Goal: Communication & Community: Answer question/provide support

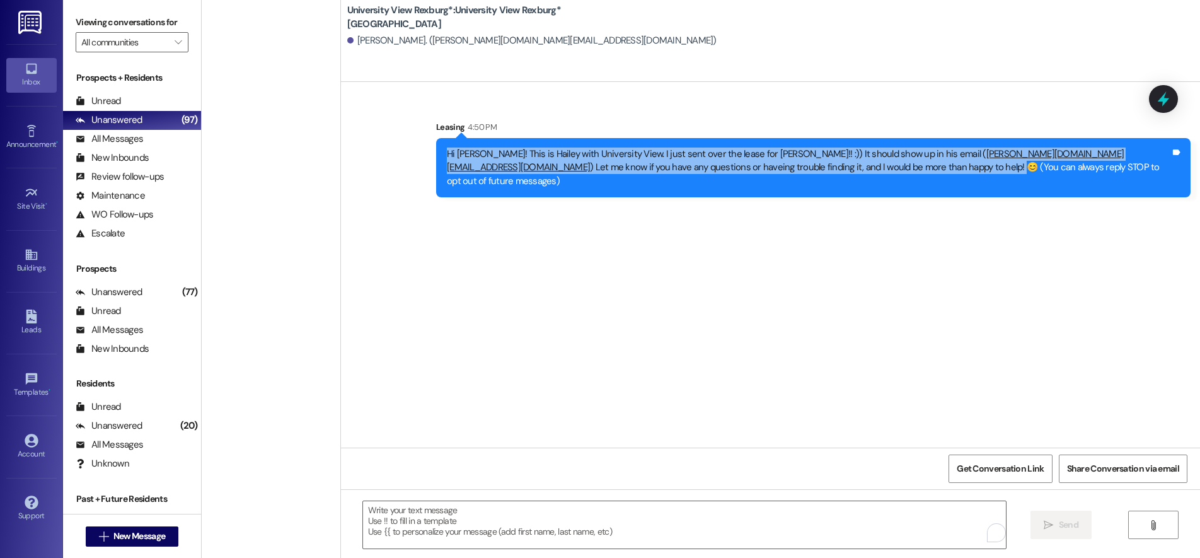
scroll to position [819, 0]
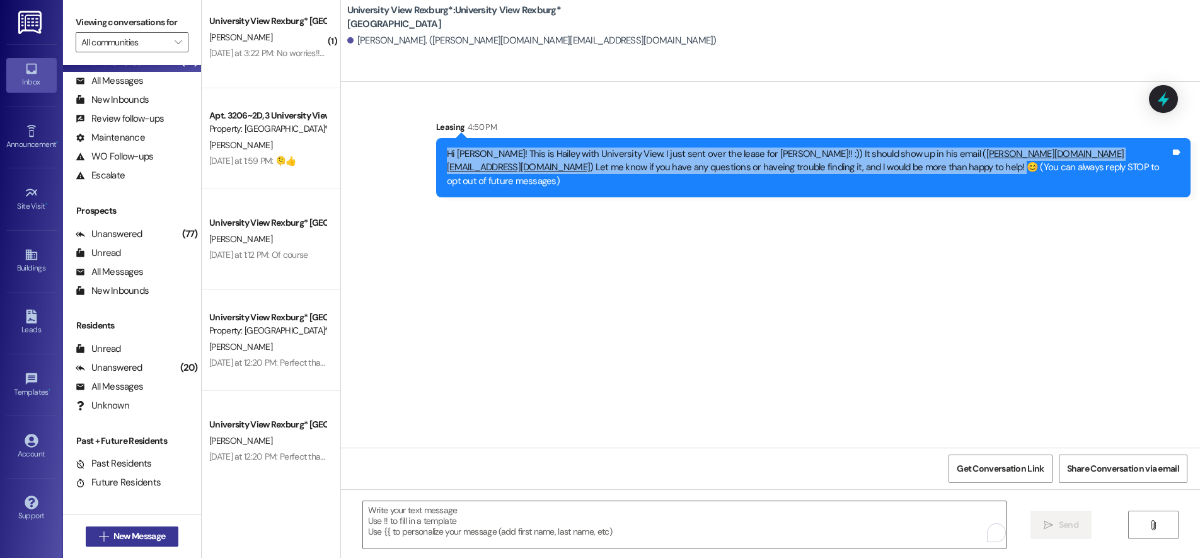
click at [122, 537] on span "New Message" at bounding box center [139, 535] width 52 height 13
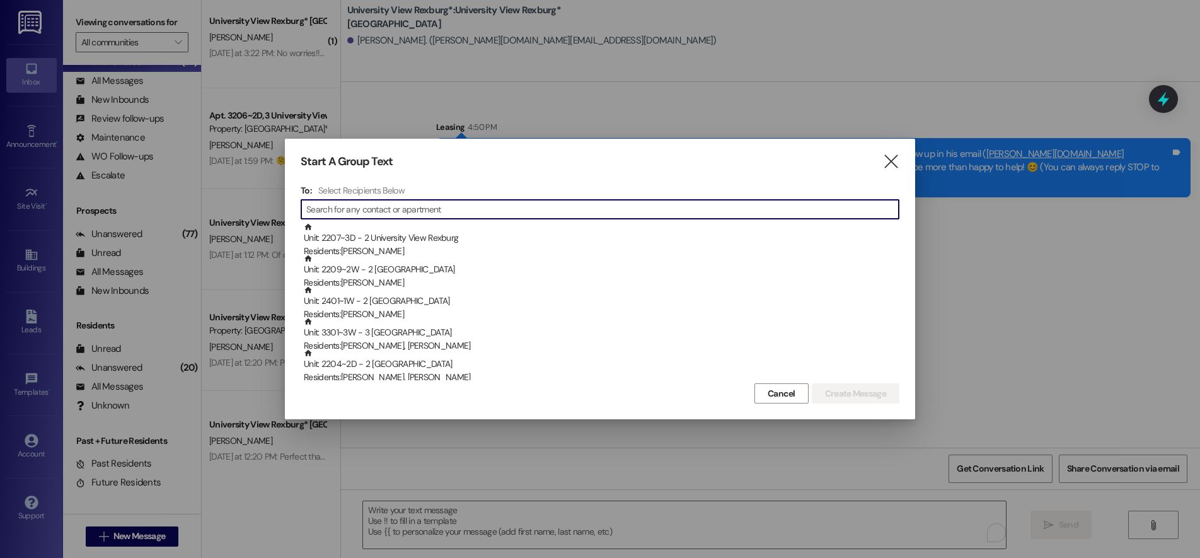
click at [505, 207] on input at bounding box center [602, 209] width 592 height 18
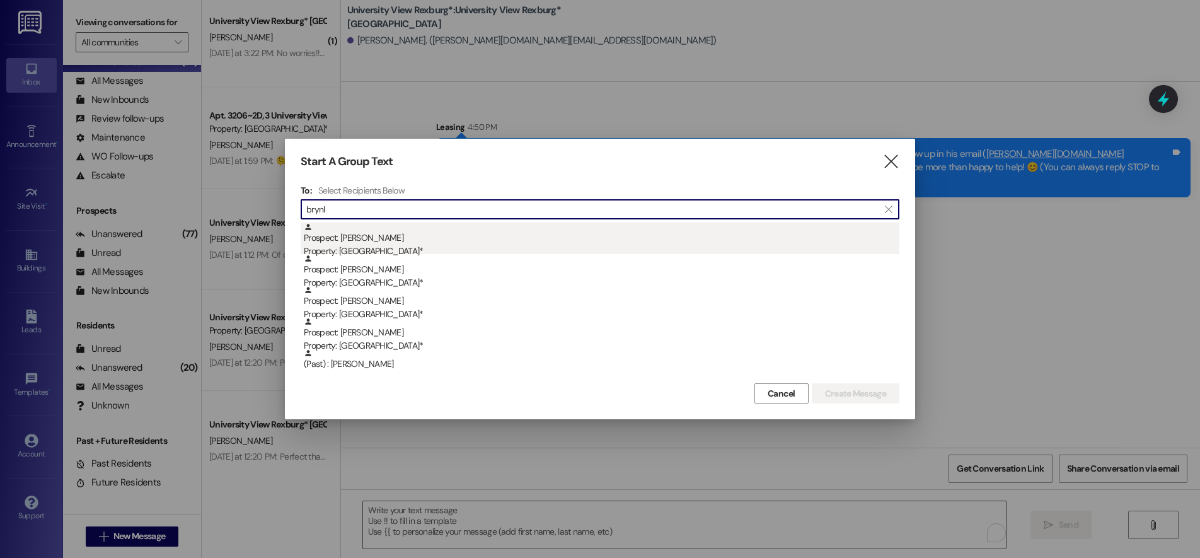
type input "brynl"
click at [369, 239] on div "Prospect: [PERSON_NAME] Property: [GEOGRAPHIC_DATA]*" at bounding box center [601, 240] width 595 height 36
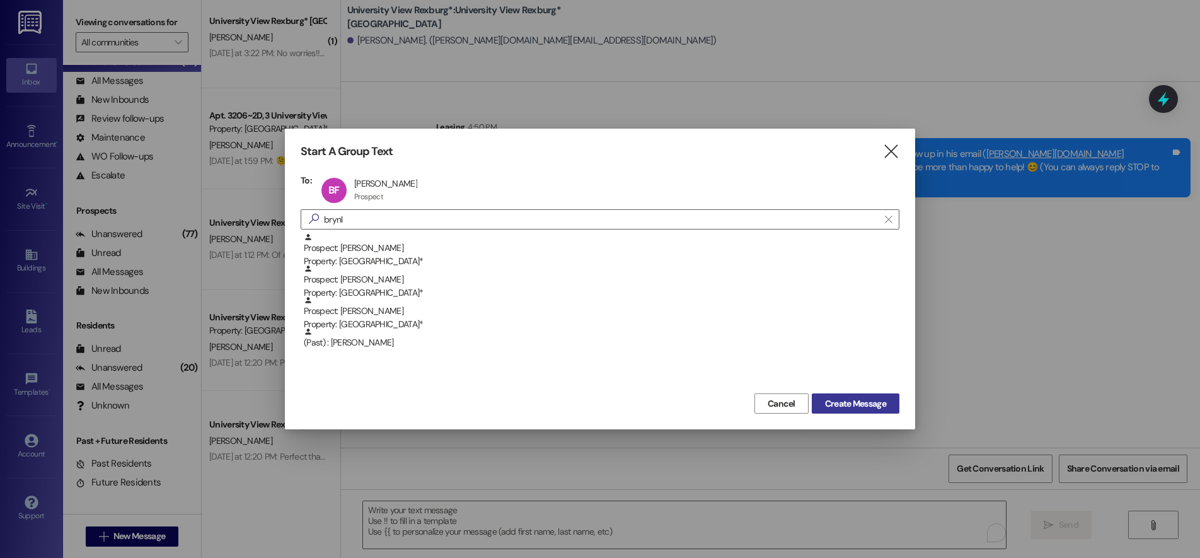
click at [880, 403] on span "Create Message" at bounding box center [855, 403] width 61 height 13
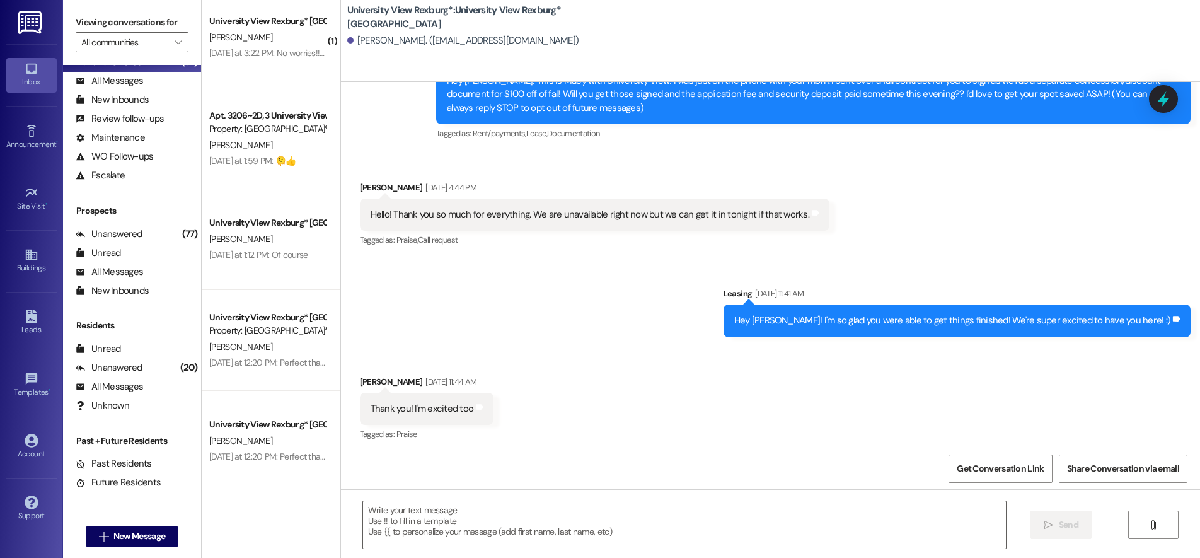
scroll to position [78, 0]
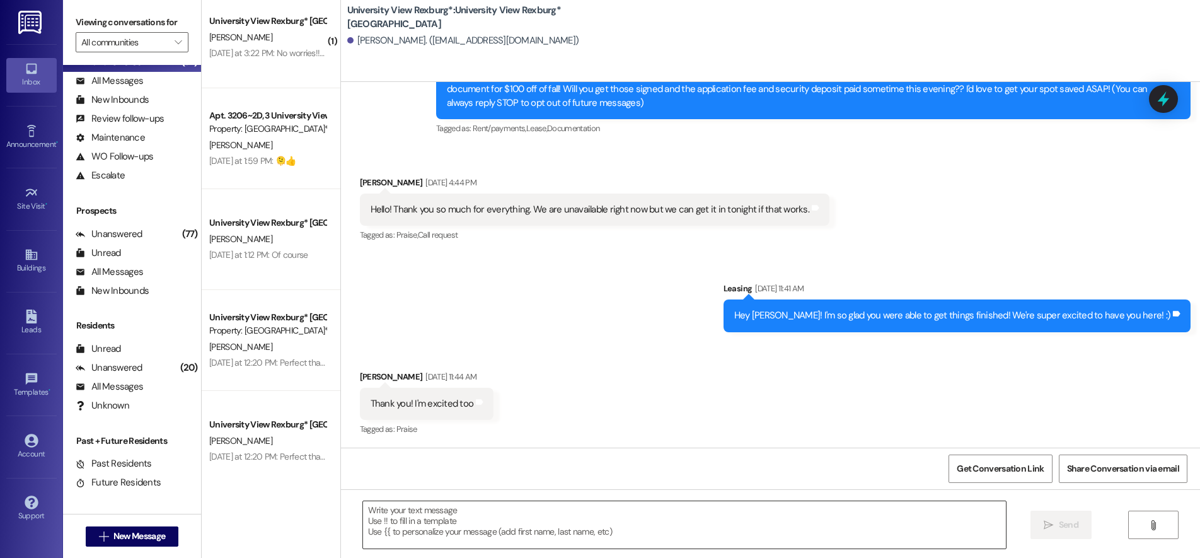
click at [466, 517] on textarea at bounding box center [684, 524] width 643 height 47
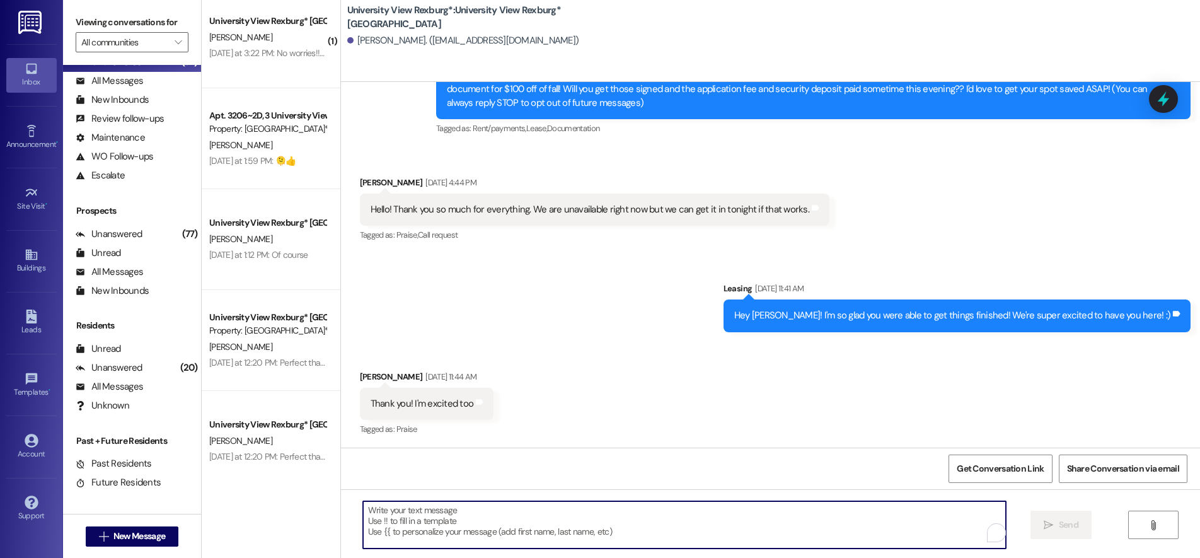
paste textarea "You have a package at the front office! Please pick it up during office hours (…"
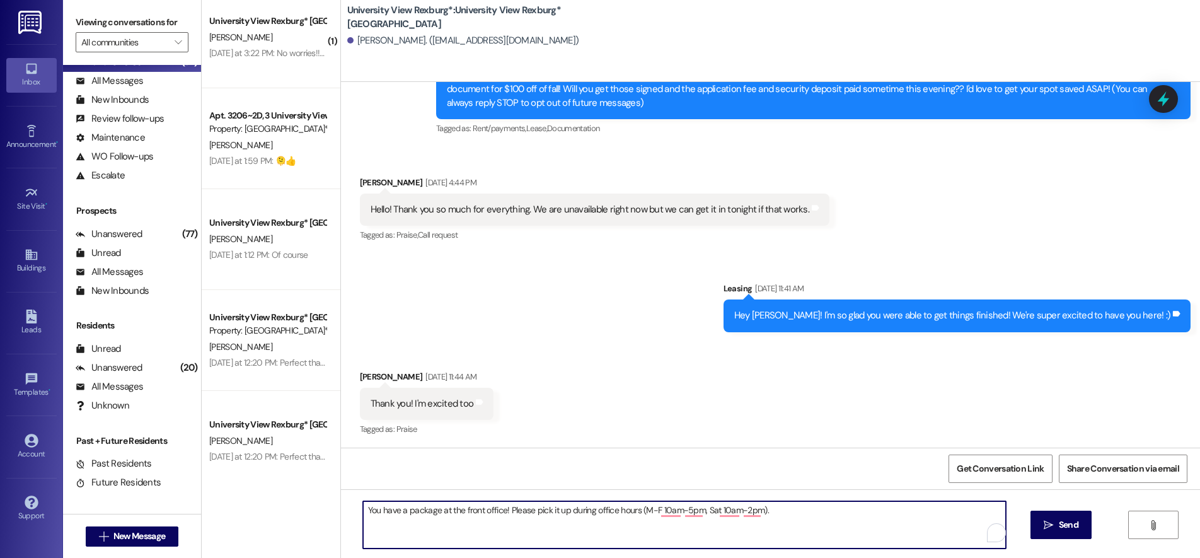
click at [584, 509] on textarea "You have a package at the front office! Please pick it up during office hours (…" at bounding box center [684, 524] width 643 height 47
type textarea "You have a package at the front office! Please pick it up during our office hou…"
click at [1060, 529] on span "Send" at bounding box center [1069, 524] width 20 height 13
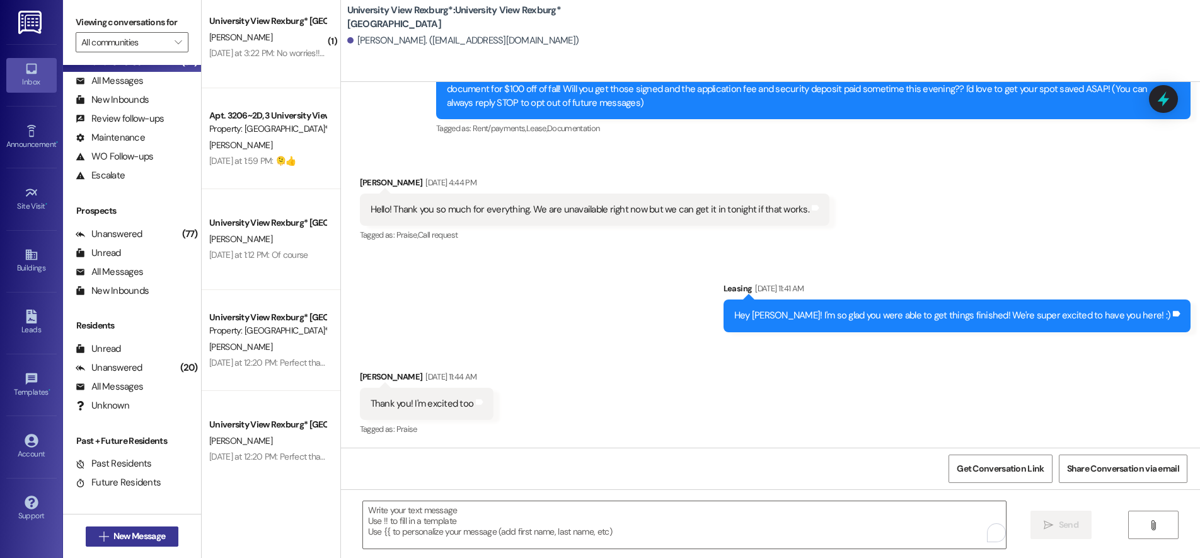
click at [113, 536] on span "New Message" at bounding box center [139, 535] width 52 height 13
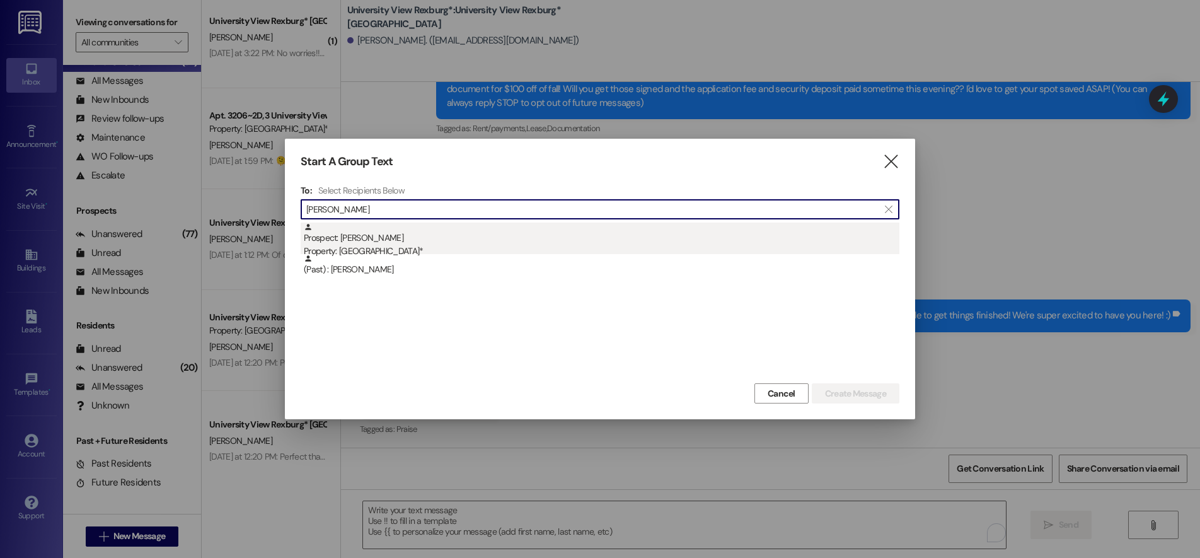
type input "justin hu"
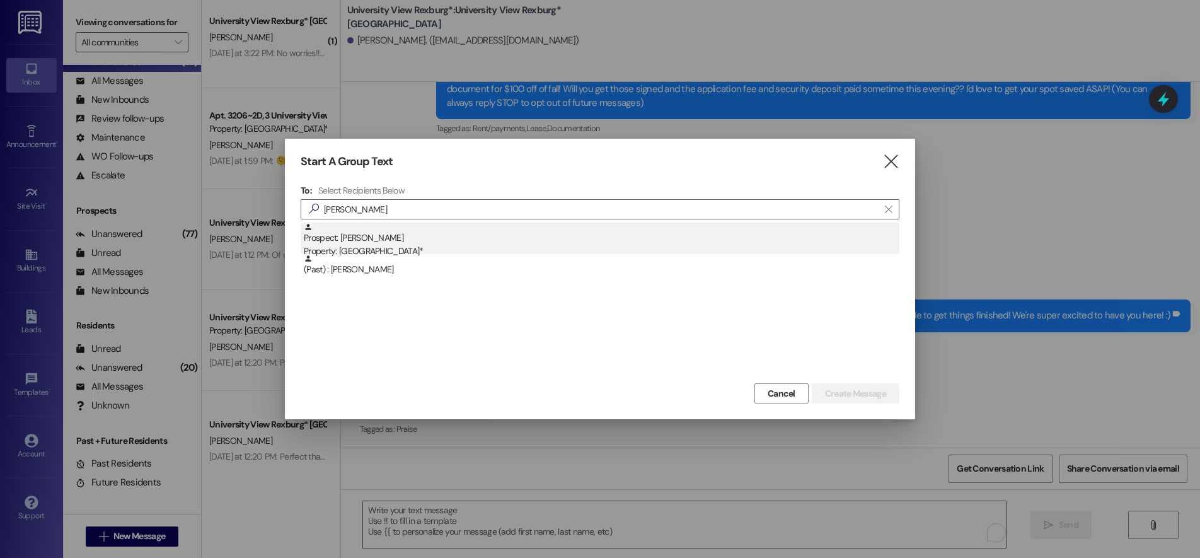
click at [390, 246] on div "Property: [GEOGRAPHIC_DATA]*" at bounding box center [601, 250] width 595 height 13
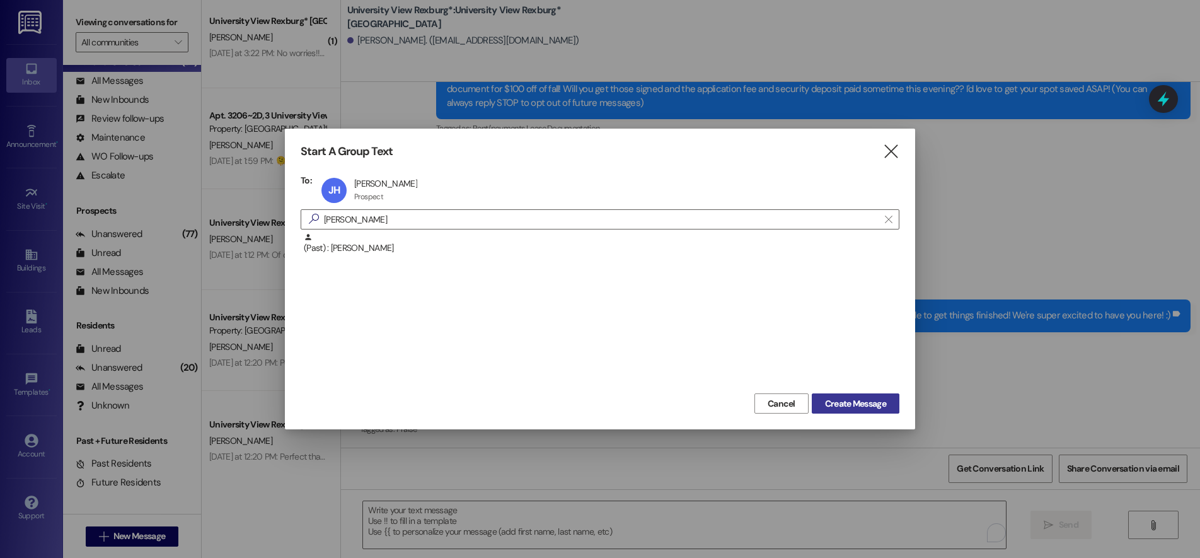
click at [845, 404] on span "Create Message" at bounding box center [855, 403] width 61 height 13
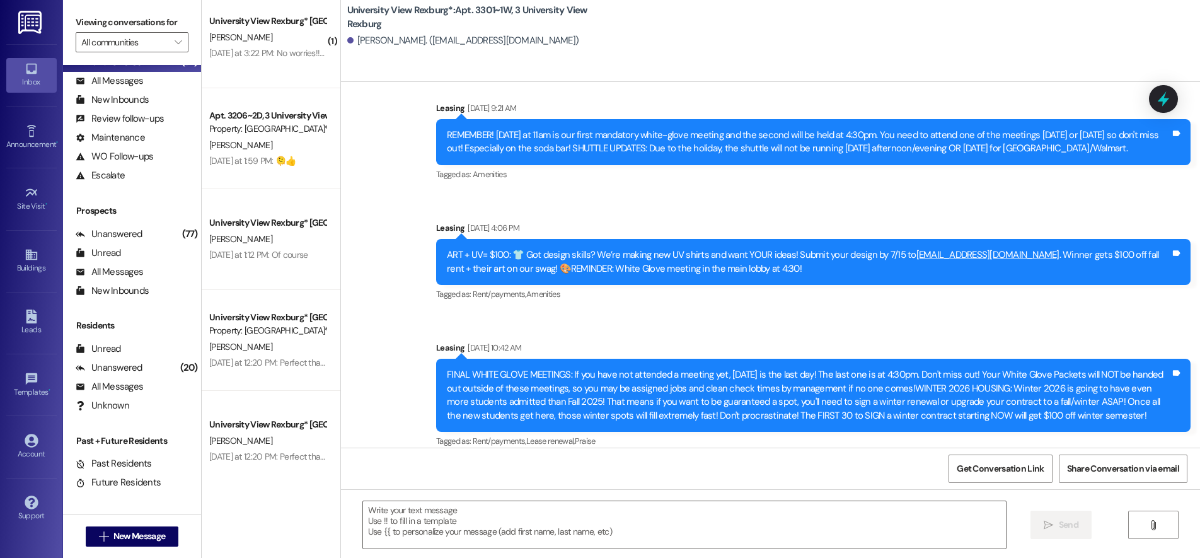
scroll to position [20560, 0]
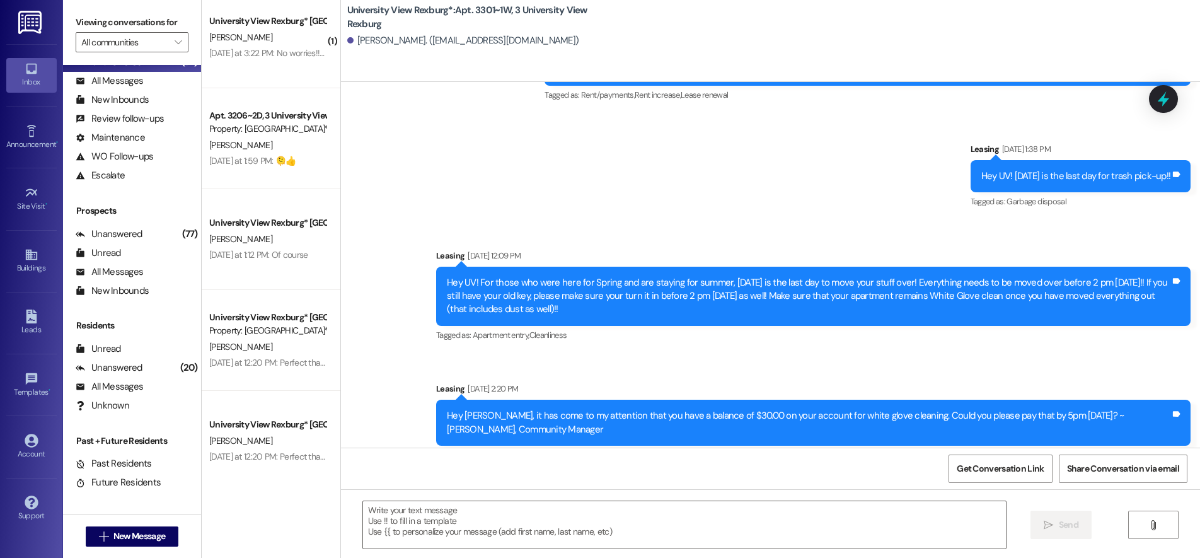
drag, startPoint x: 498, startPoint y: 509, endPoint x: 492, endPoint y: 498, distance: 11.9
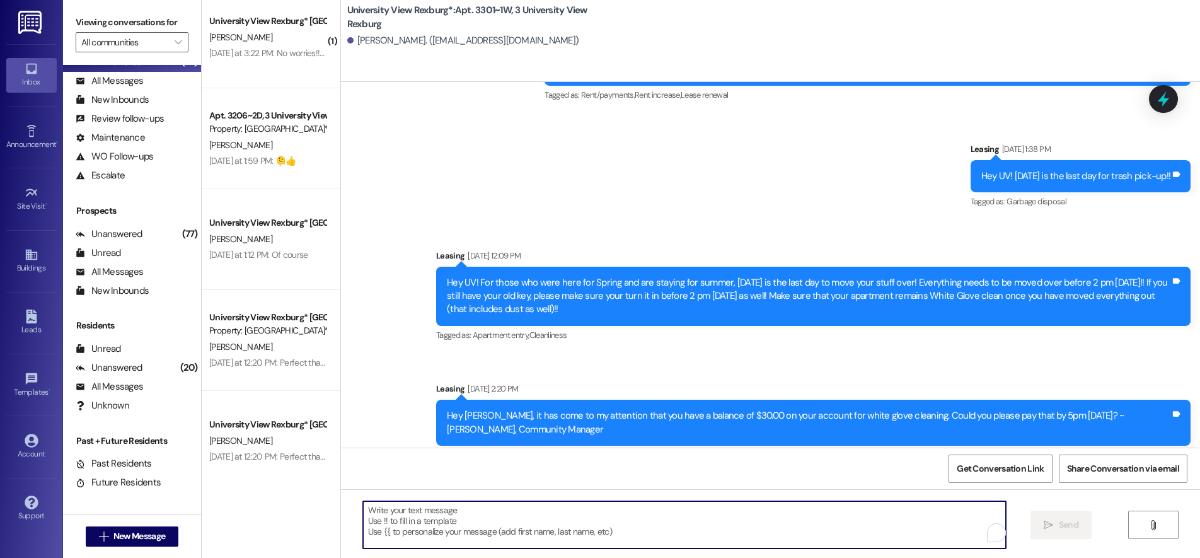
drag, startPoint x: 492, startPoint y: 498, endPoint x: 432, endPoint y: 532, distance: 69.1
click at [432, 532] on textarea "To enrich screen reader interactions, please activate Accessibility in Grammarl…" at bounding box center [684, 524] width 643 height 47
click at [405, 507] on textarea "To enrich screen reader interactions, please activate Accessibility in Grammarl…" at bounding box center [684, 524] width 643 height 47
paste textarea "You have a package at the front office! Please pick it up during office hours (…"
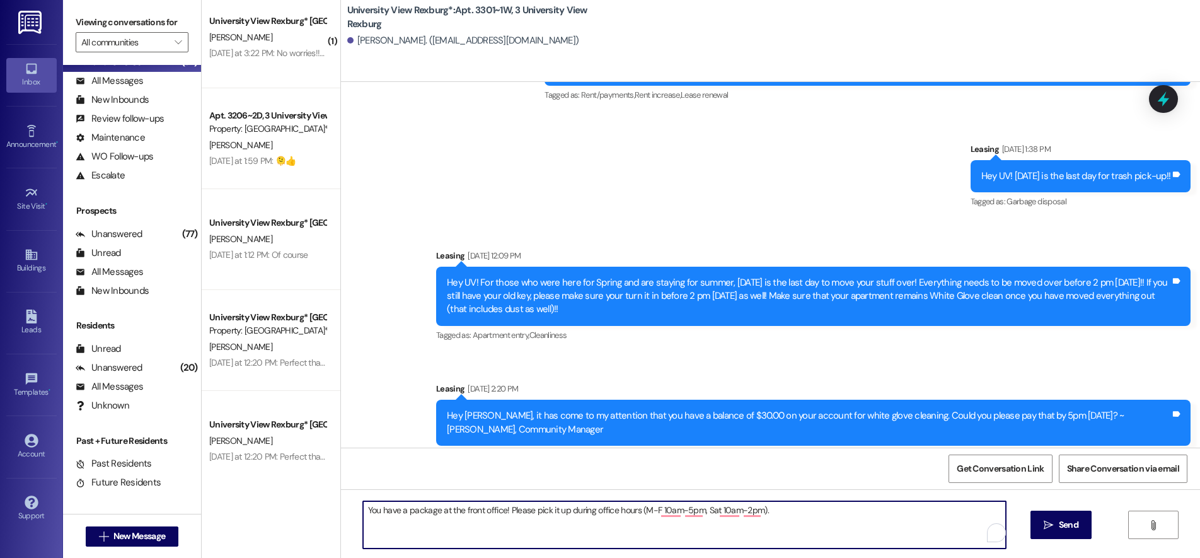
click at [585, 508] on textarea "You have a package at the front office! Please pick it up during office hours (…" at bounding box center [684, 524] width 643 height 47
type textarea "You have a package at the front office! Please pick it up during our office hou…"
click at [1059, 527] on span "Send" at bounding box center [1069, 524] width 20 height 13
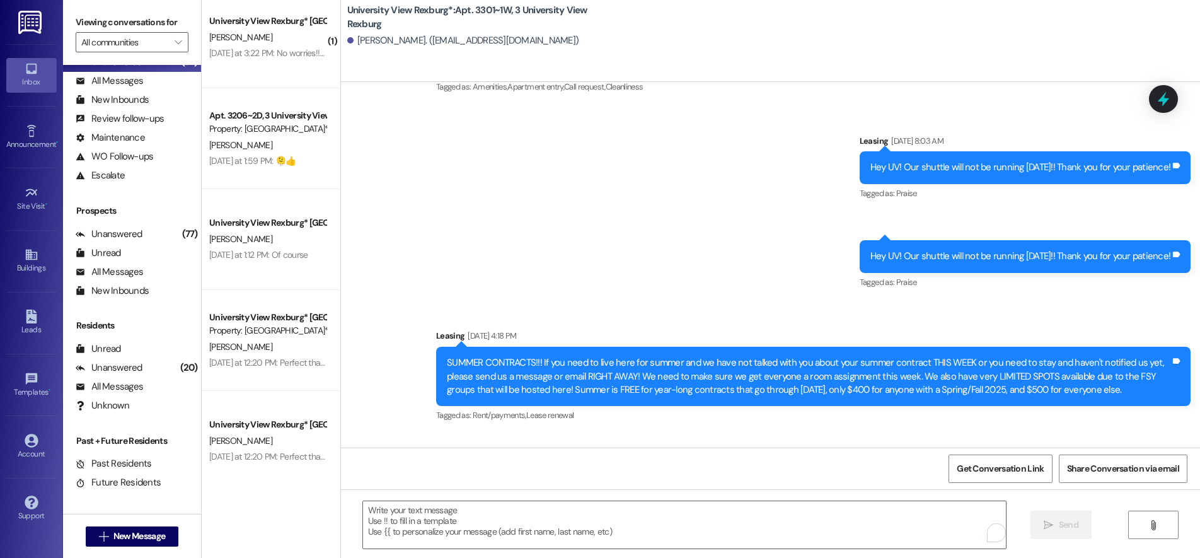
scroll to position [20648, 0]
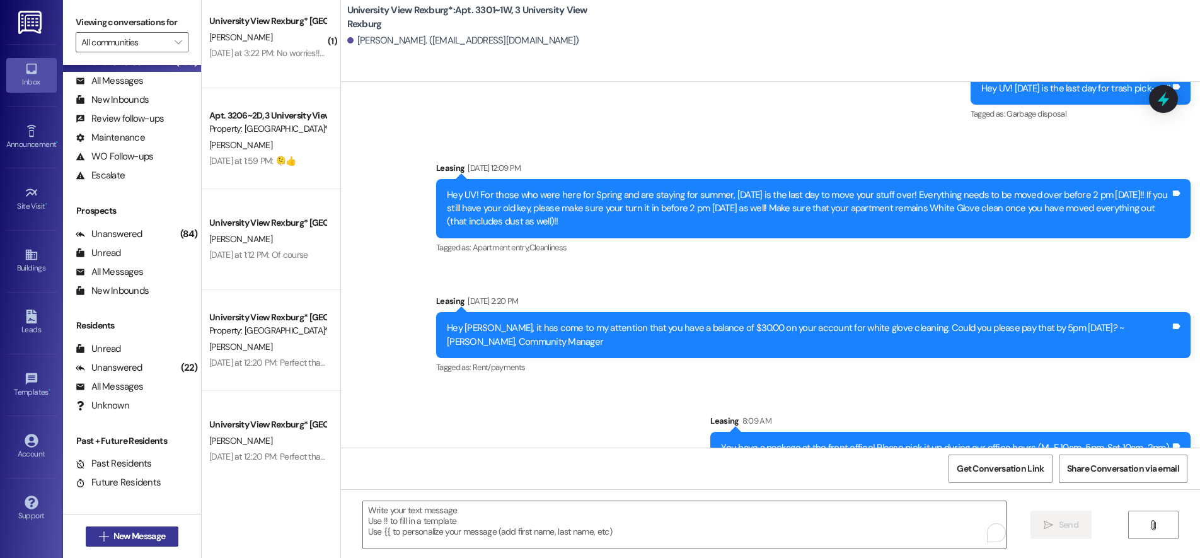
click at [144, 539] on span "New Message" at bounding box center [139, 535] width 52 height 13
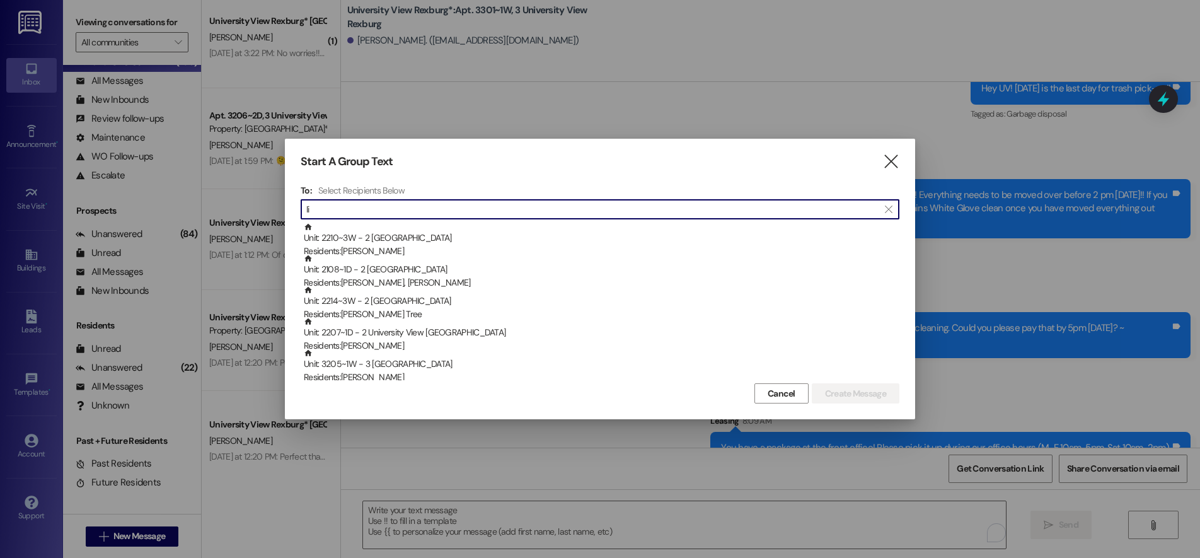
type input "l"
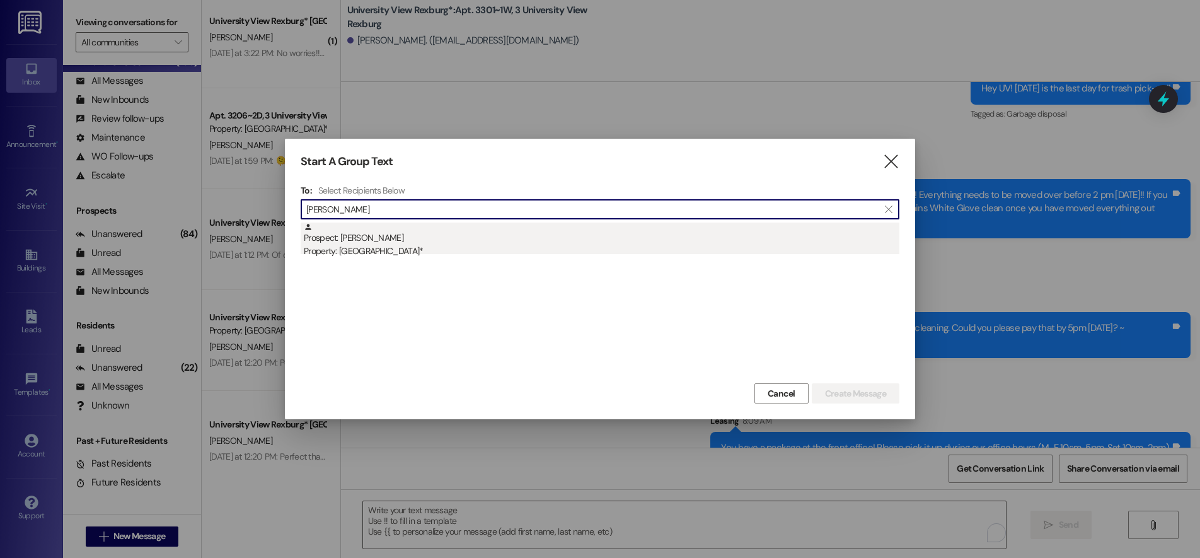
type input "leilani"
click at [408, 249] on div "Property: [GEOGRAPHIC_DATA]*" at bounding box center [601, 250] width 595 height 13
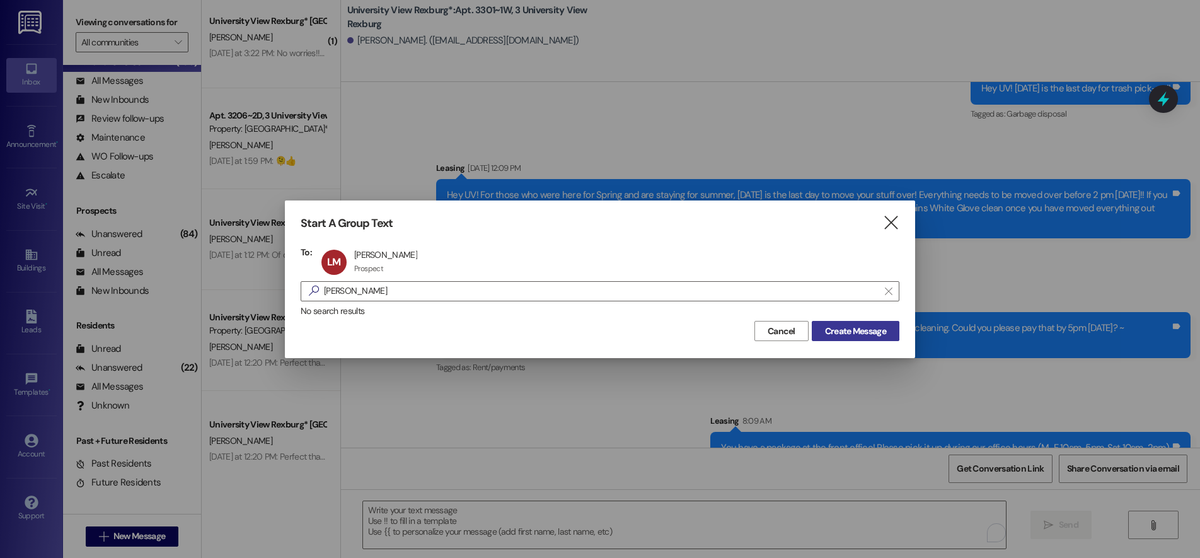
click at [836, 334] on span "Create Message" at bounding box center [855, 331] width 61 height 13
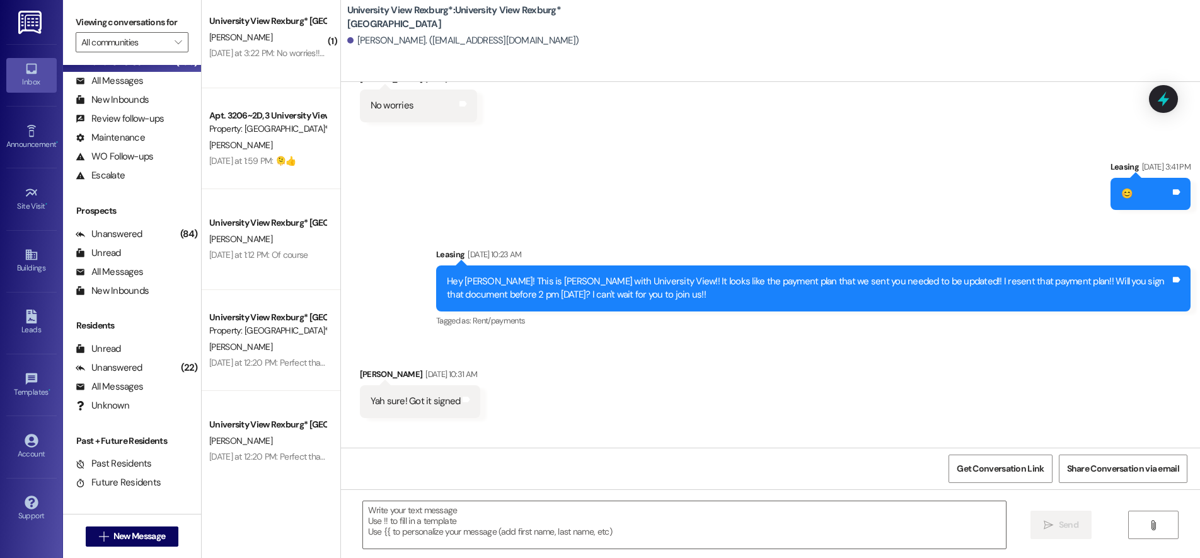
scroll to position [3054, 0]
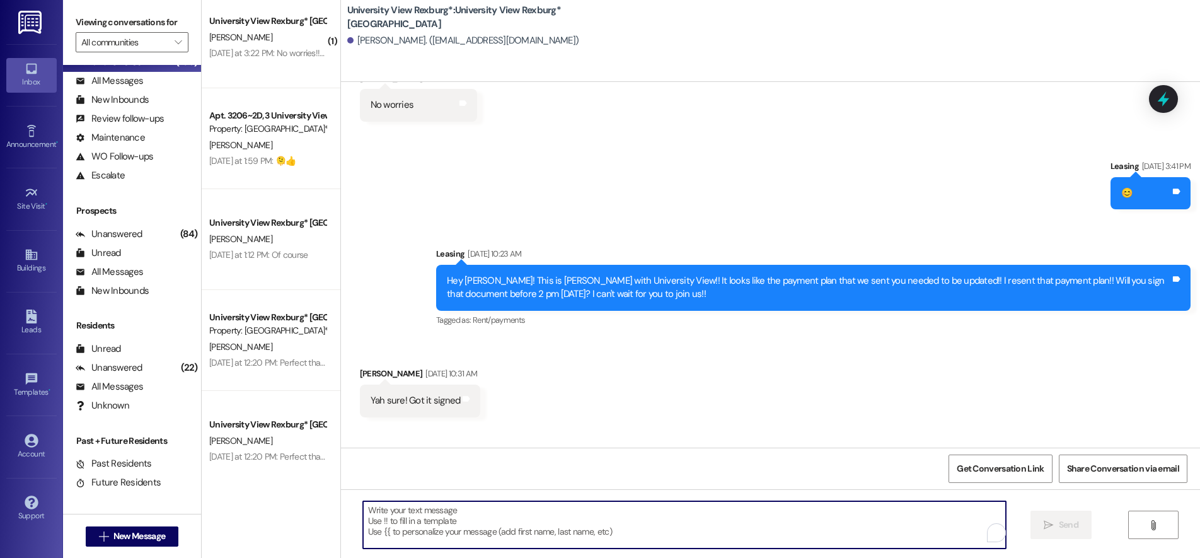
paste textarea "You have a package at the front office! Please pick it up during office hours (…"
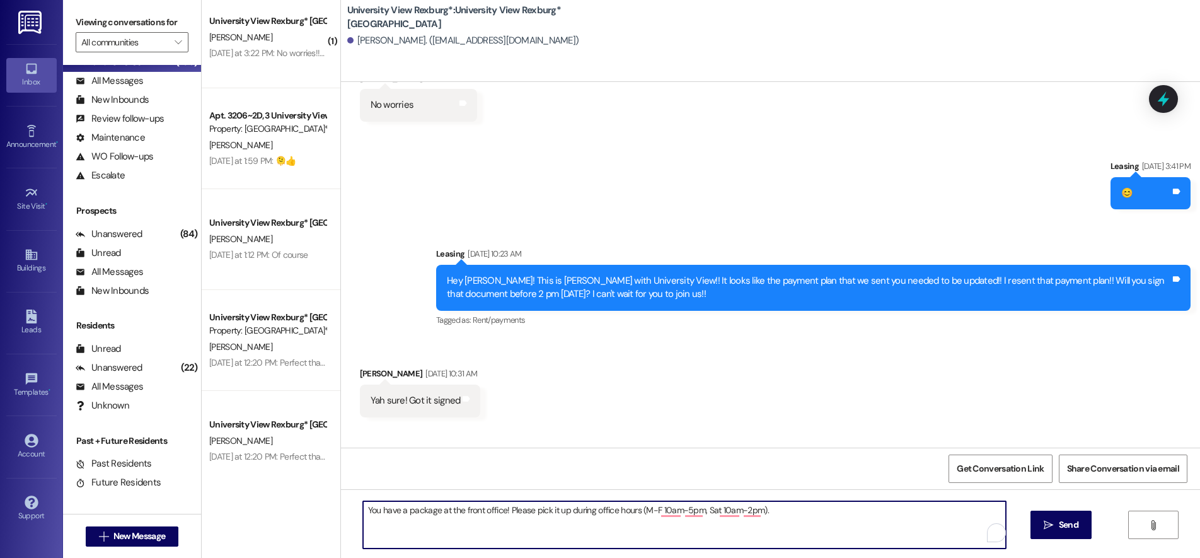
click at [586, 509] on textarea "You have a package at the front office! Please pick it up during office hours (…" at bounding box center [684, 524] width 643 height 47
type textarea "You have a package at the front office! Please pick it up during our office hou…"
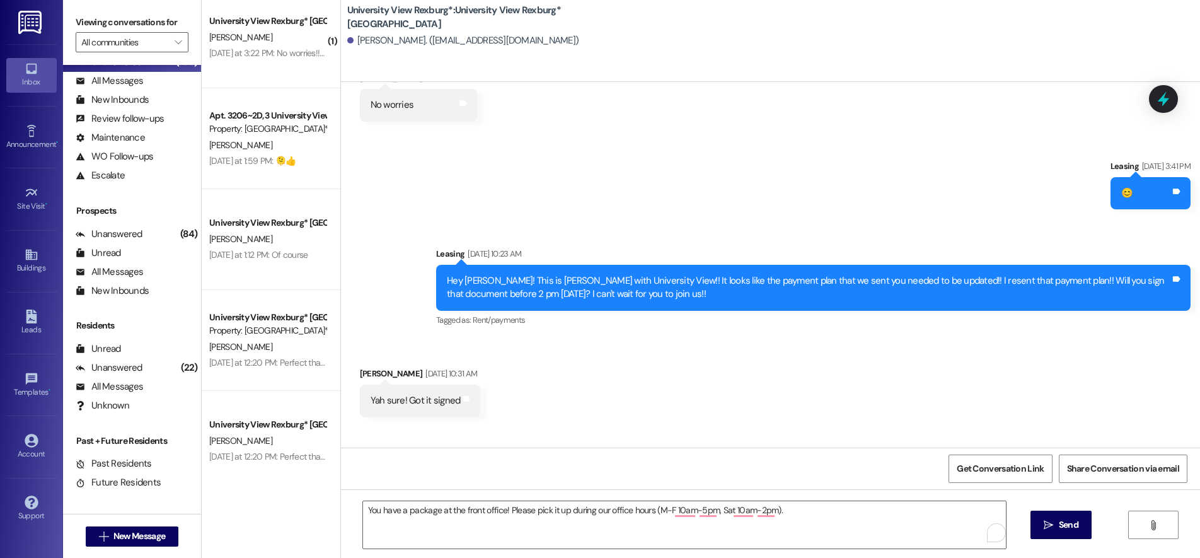
click at [1062, 524] on span "Send" at bounding box center [1069, 524] width 20 height 13
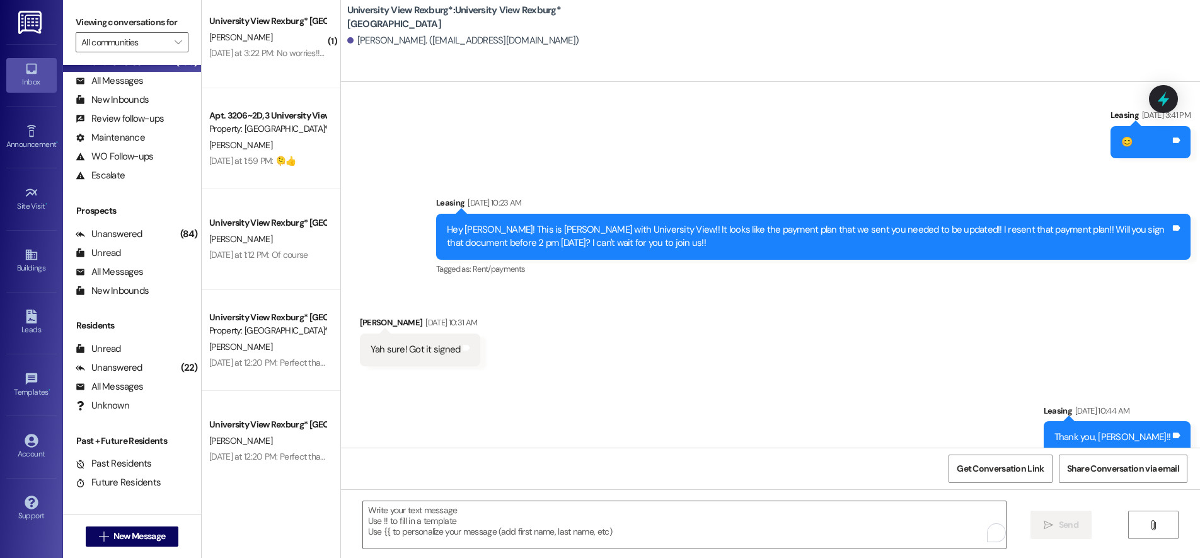
scroll to position [3141, 0]
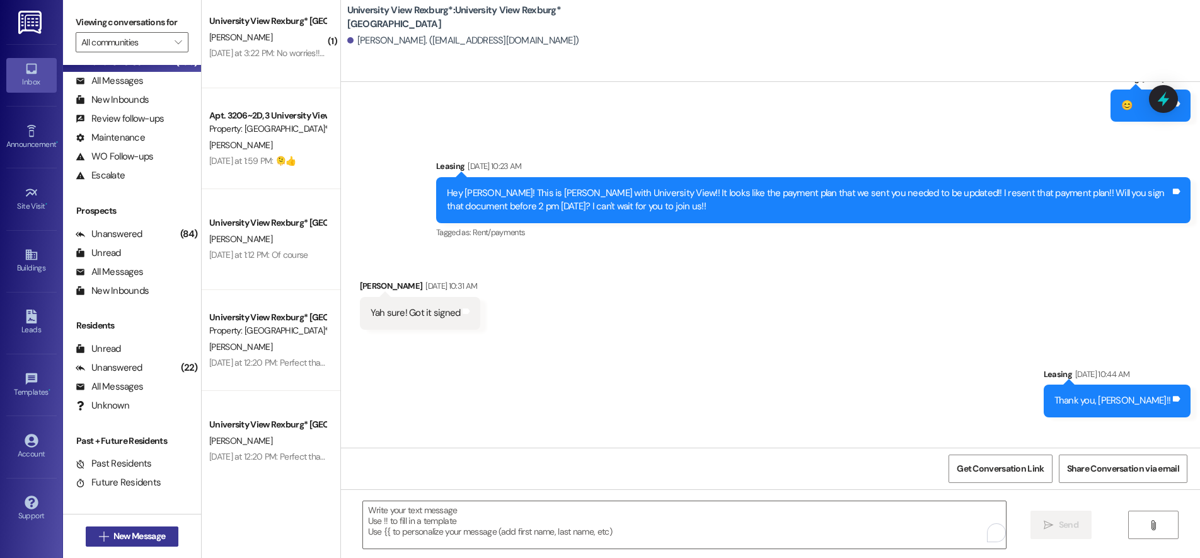
click at [123, 533] on span "New Message" at bounding box center [139, 535] width 52 height 13
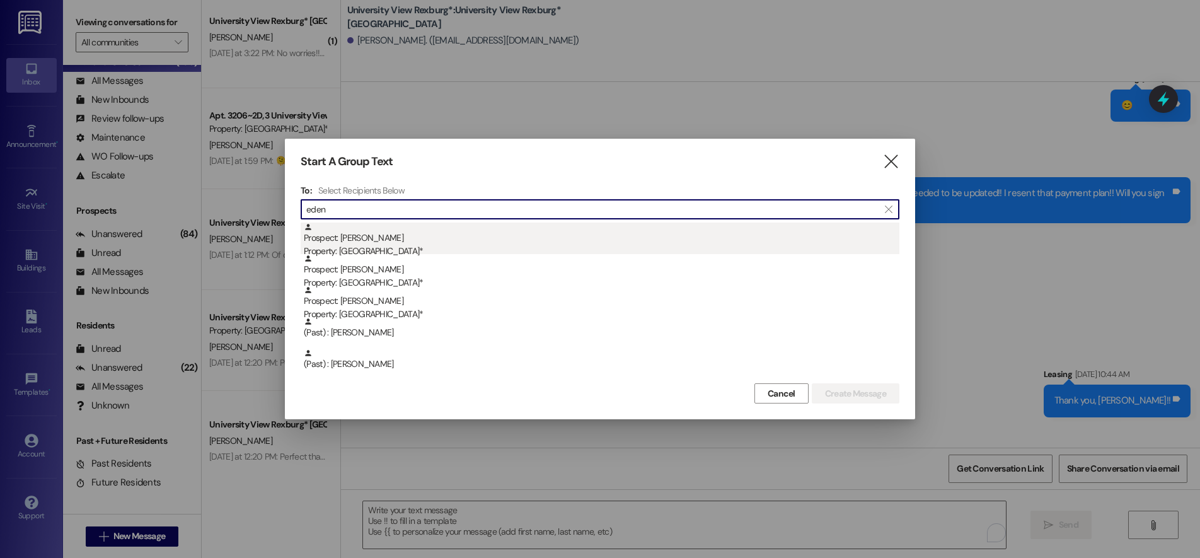
type input "eden"
click at [444, 247] on div "Property: [GEOGRAPHIC_DATA]*" at bounding box center [601, 250] width 595 height 13
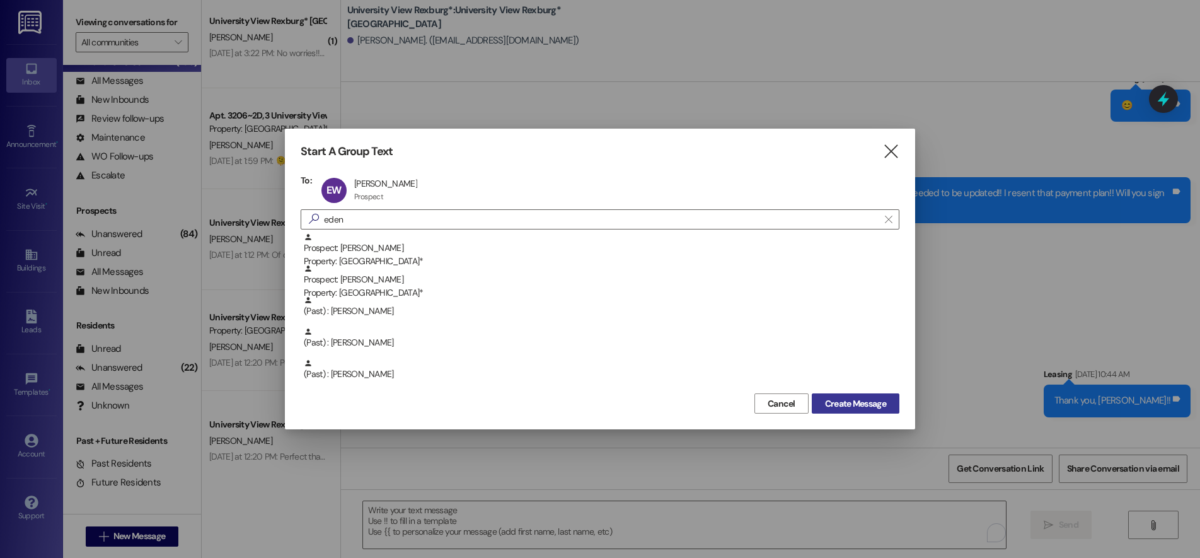
click at [861, 401] on span "Create Message" at bounding box center [855, 403] width 61 height 13
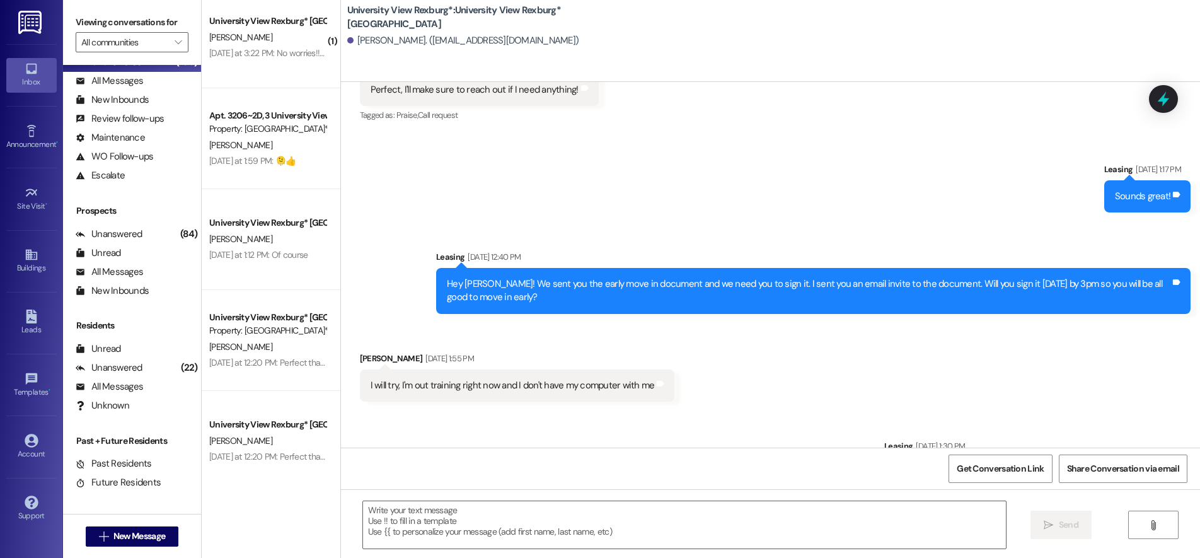
scroll to position [1901, 0]
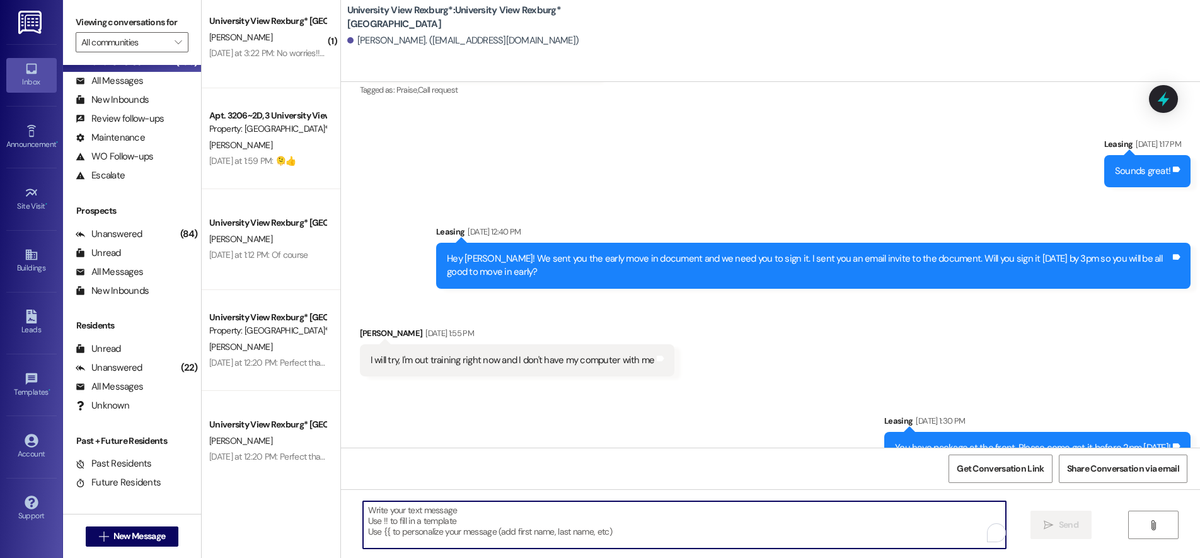
paste textarea "You have a package at the front office! Please pick it up during office hours (…"
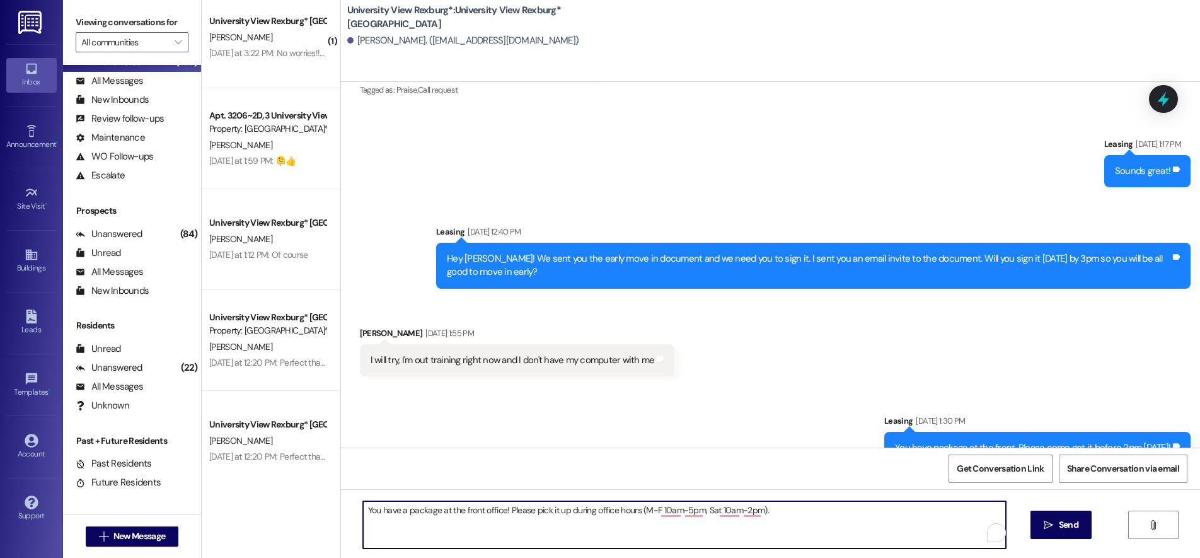
type textarea "You have a package at the front office! Please pick it up during office hours (…"
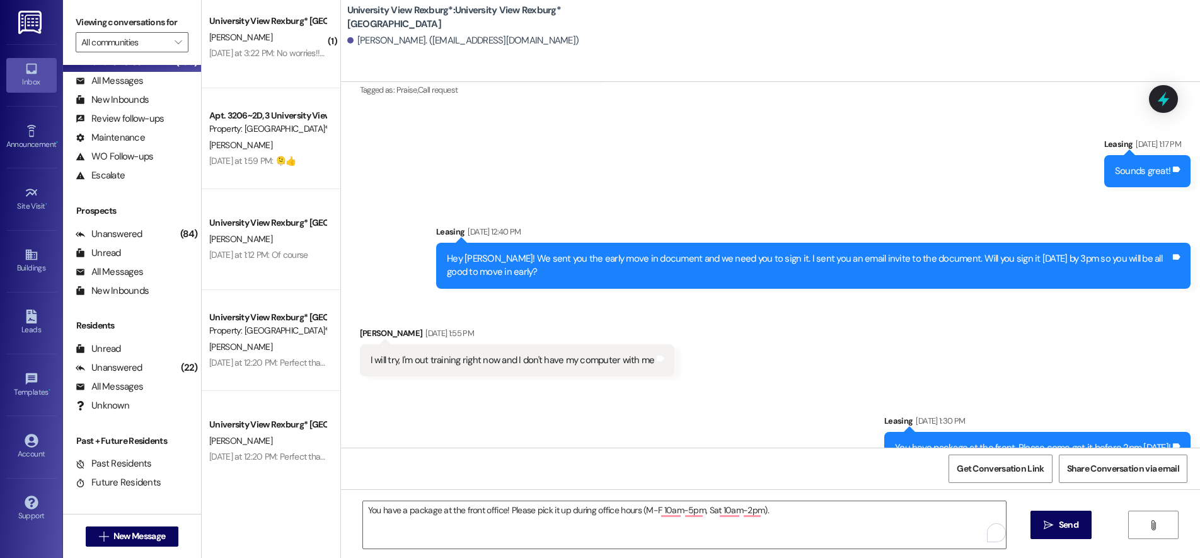
click at [1056, 527] on span "Send" at bounding box center [1068, 524] width 25 height 13
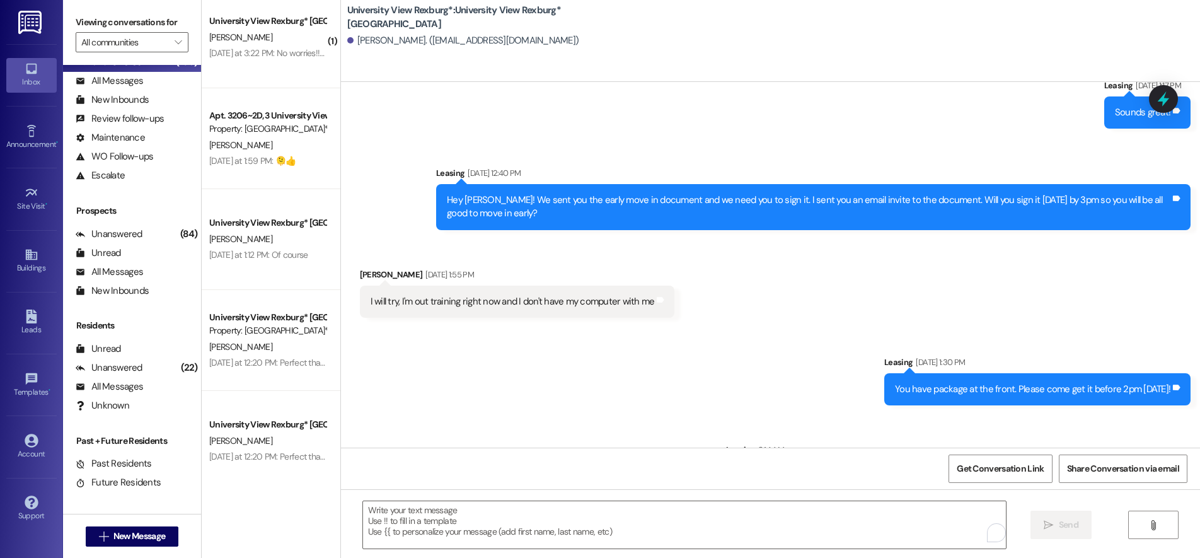
scroll to position [1989, 0]
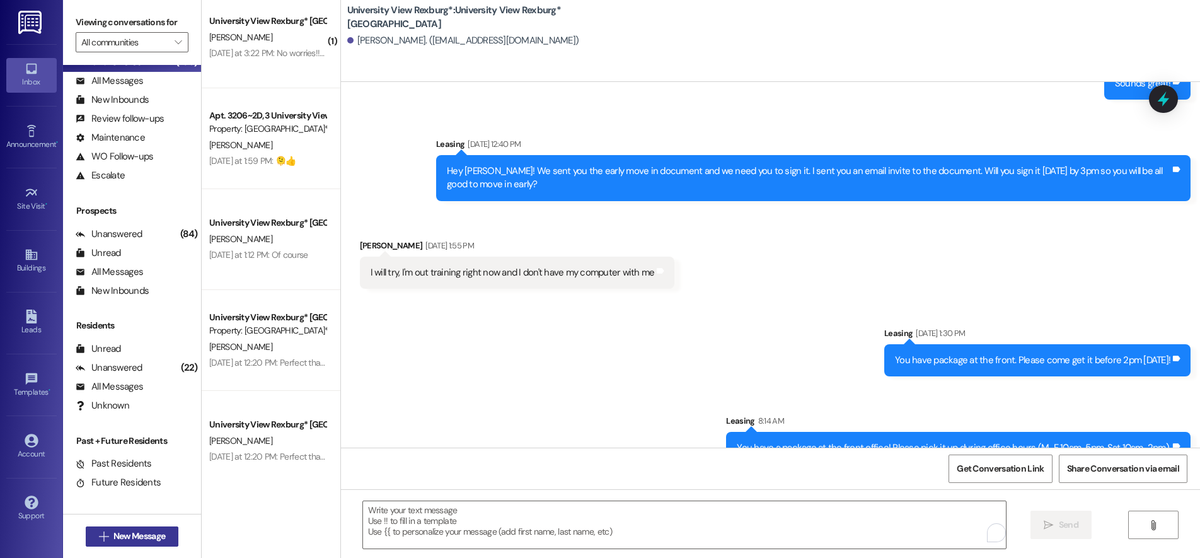
click at [136, 538] on span "New Message" at bounding box center [139, 535] width 52 height 13
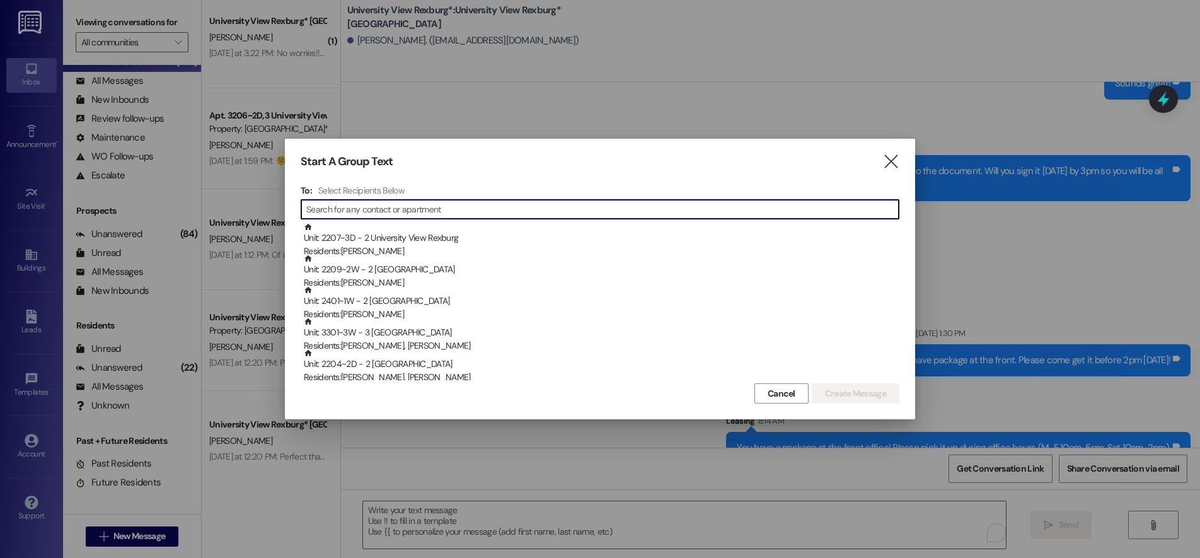
click at [362, 212] on input at bounding box center [602, 209] width 592 height 18
type input "m"
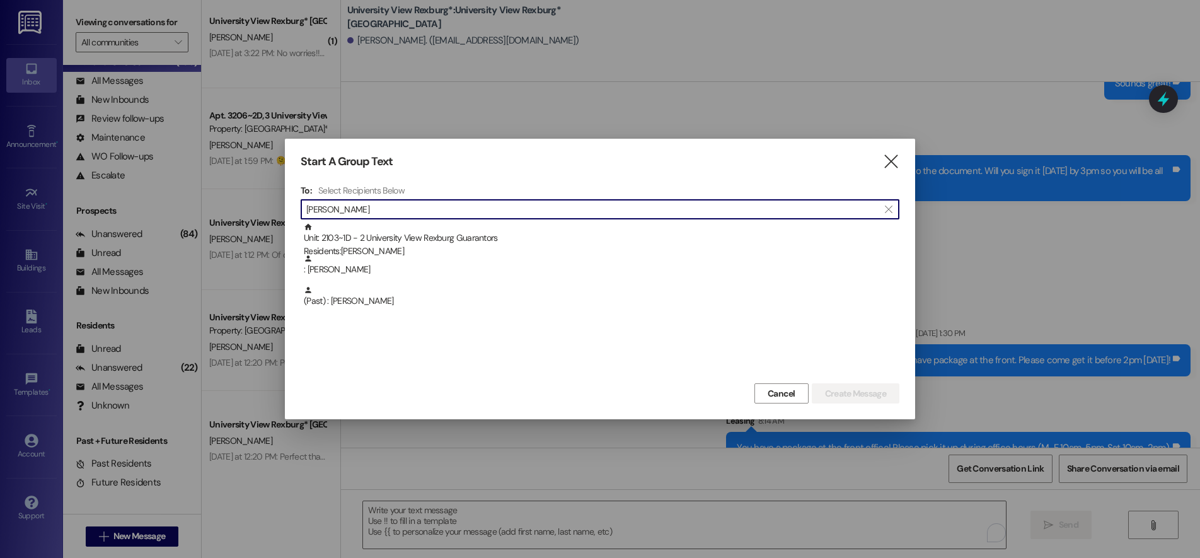
click at [308, 207] on input "Beckett" at bounding box center [592, 209] width 572 height 18
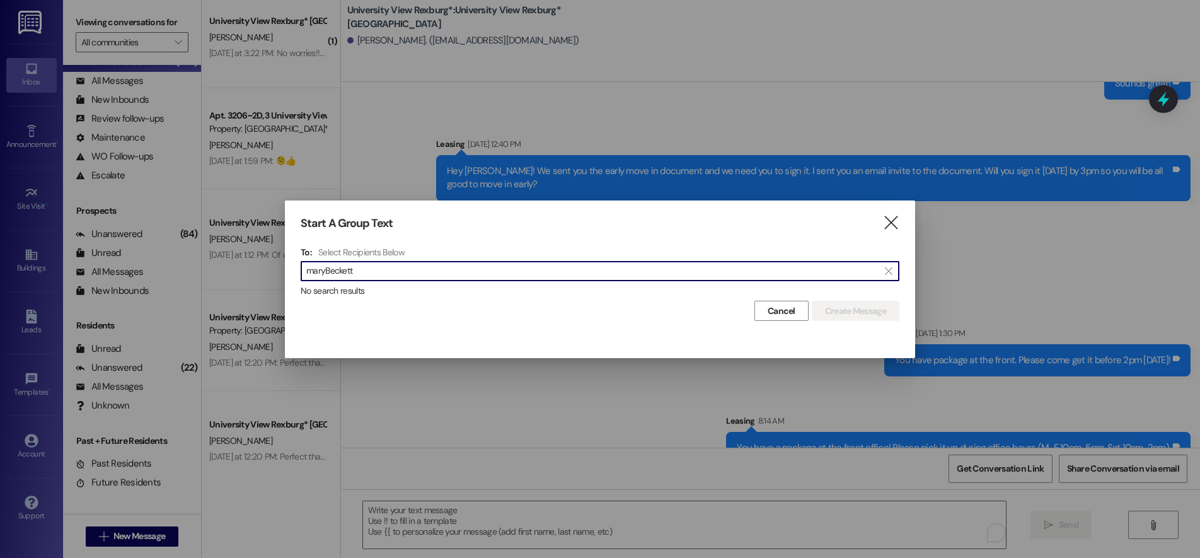
type input "mary Beckett"
drag, startPoint x: 357, startPoint y: 269, endPoint x: 279, endPoint y: 278, distance: 78.6
click at [279, 278] on div "Start A Group Text  To: Select Recipients Below  mary Beckett  No search res…" at bounding box center [600, 279] width 1200 height 558
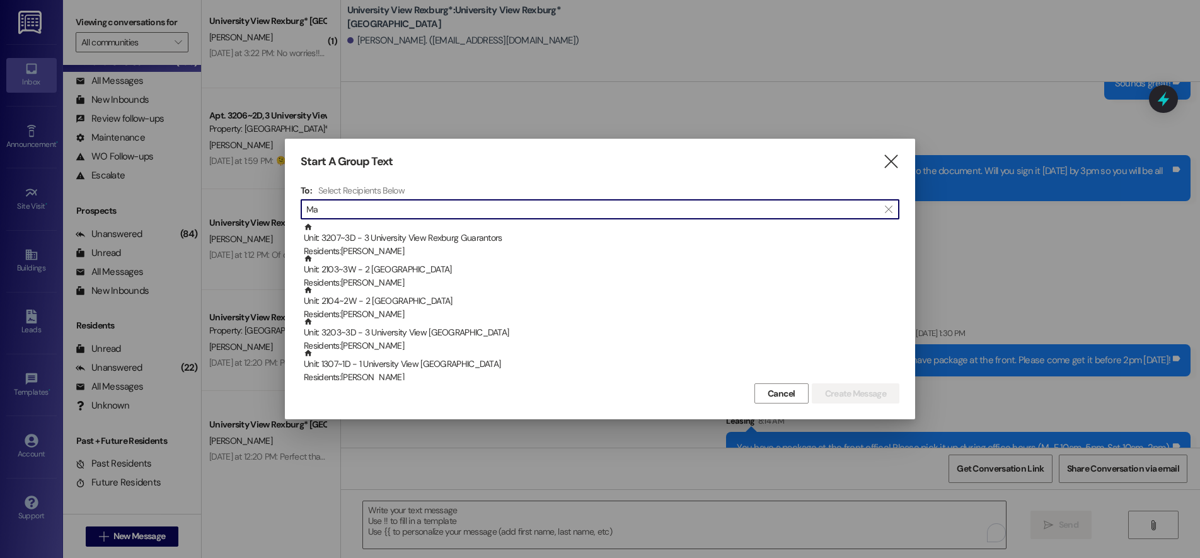
type input "M"
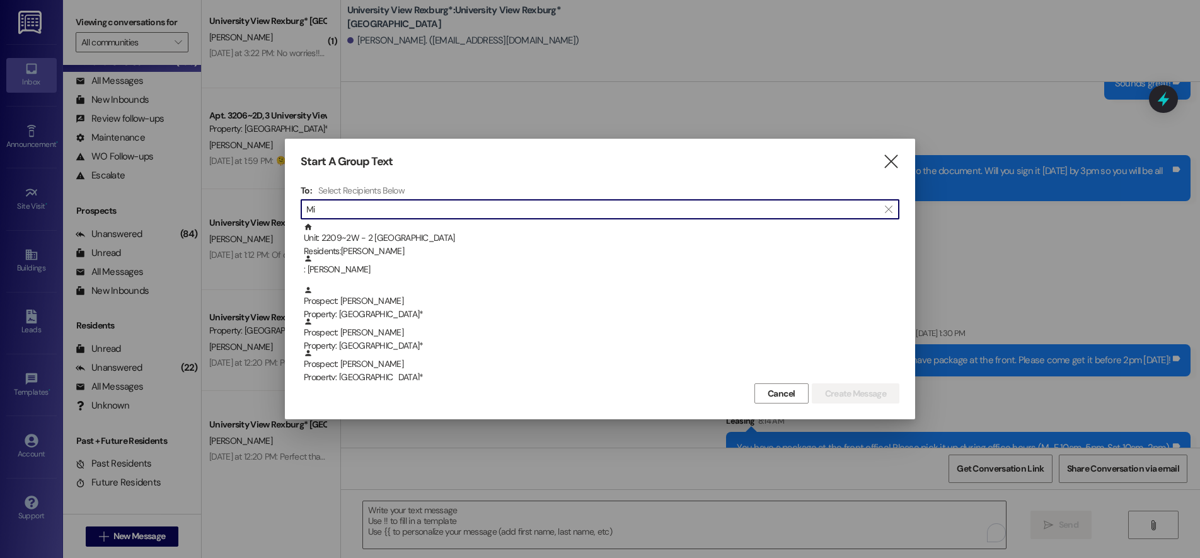
type input "M"
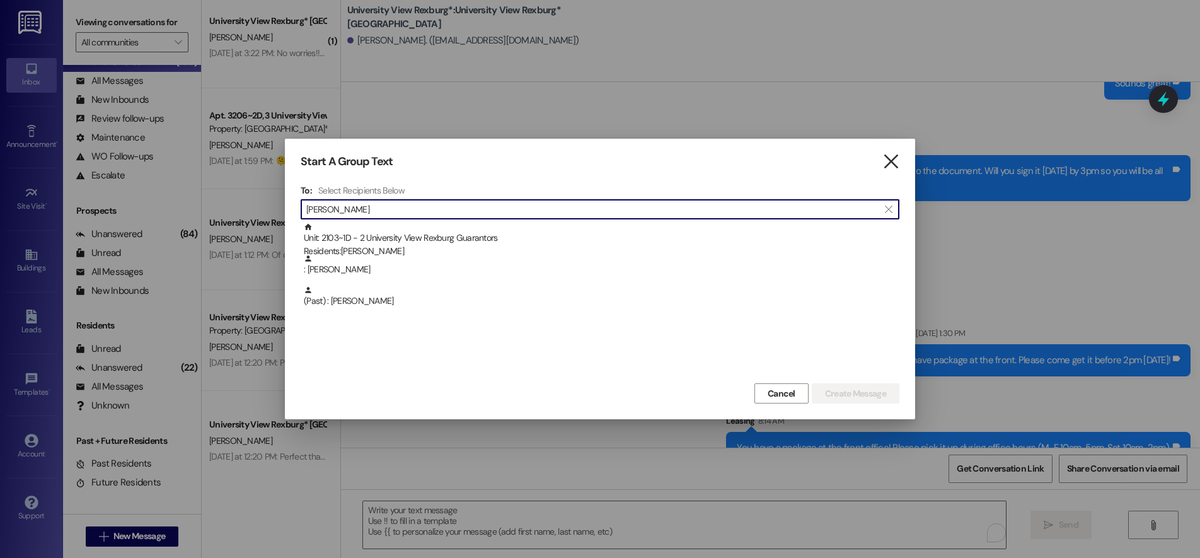
type input "Beckett"
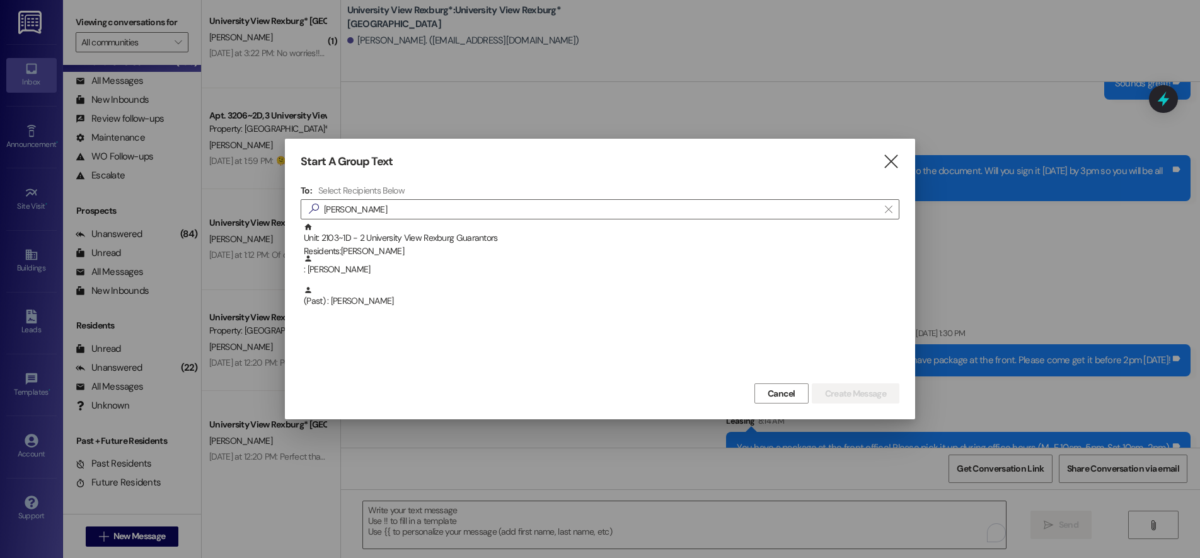
drag, startPoint x: 896, startPoint y: 161, endPoint x: 890, endPoint y: 160, distance: 6.3
click at [895, 161] on icon "" at bounding box center [890, 161] width 17 height 13
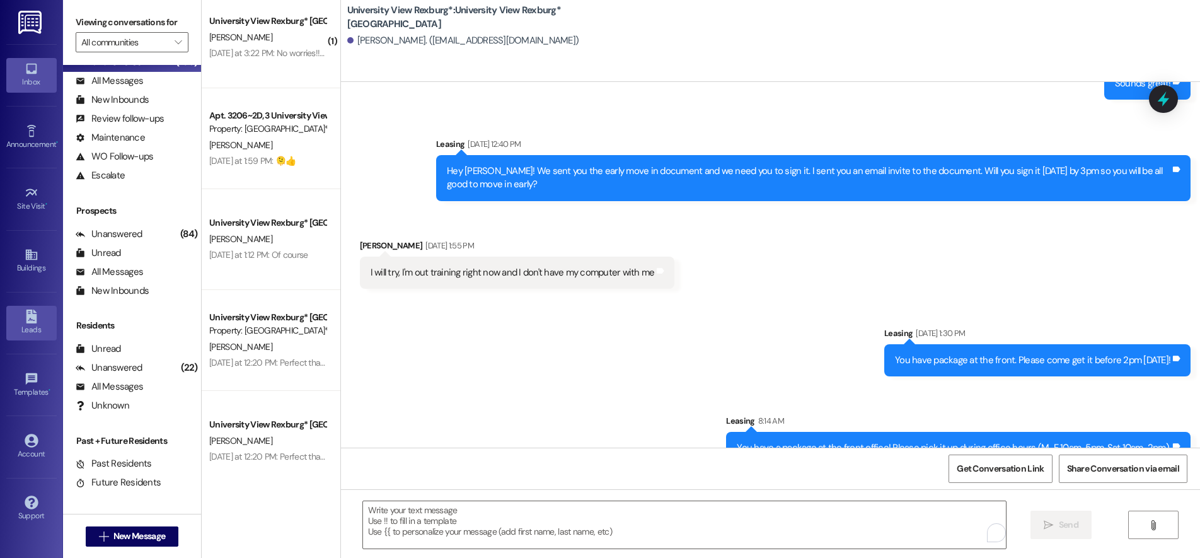
click at [28, 328] on div "Leads" at bounding box center [31, 329] width 63 height 13
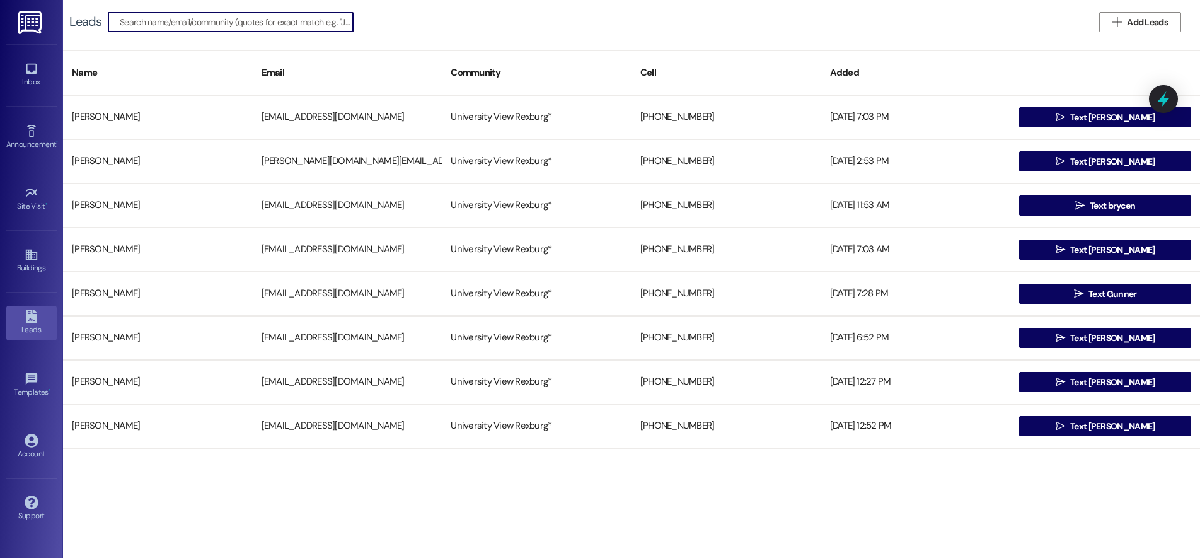
click at [233, 18] on input at bounding box center [236, 22] width 233 height 18
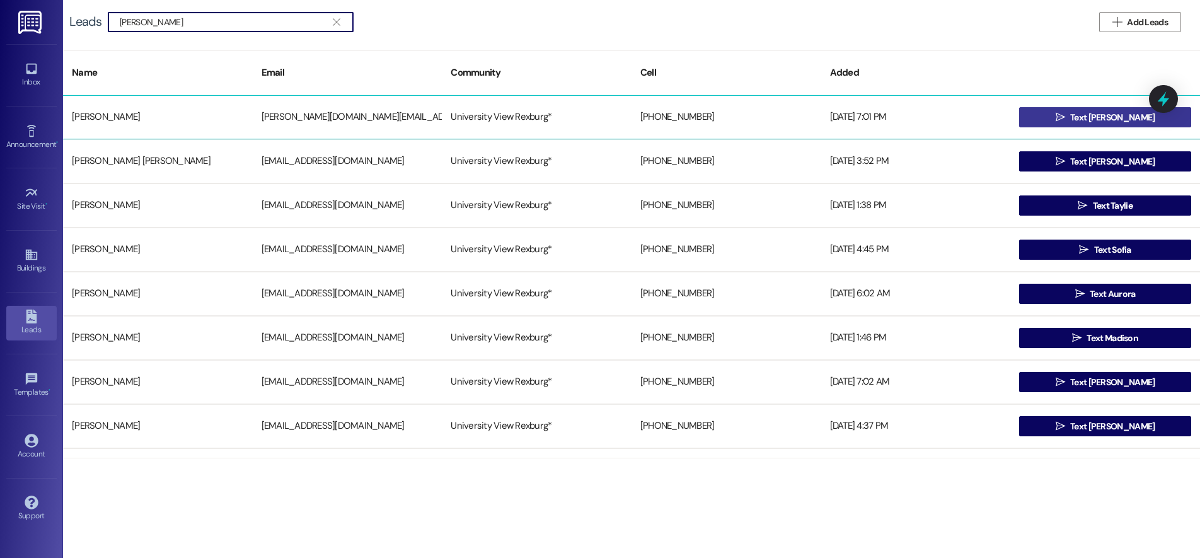
type input "Mary Beckett"
click at [1065, 117] on icon "" at bounding box center [1059, 117] width 9 height 10
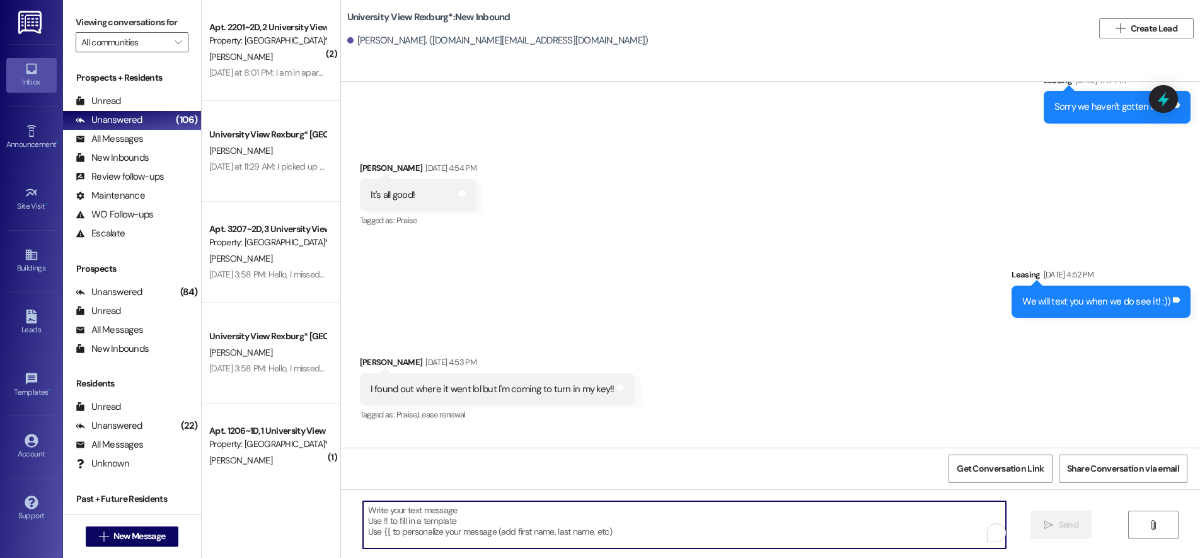
scroll to position [76126, 0]
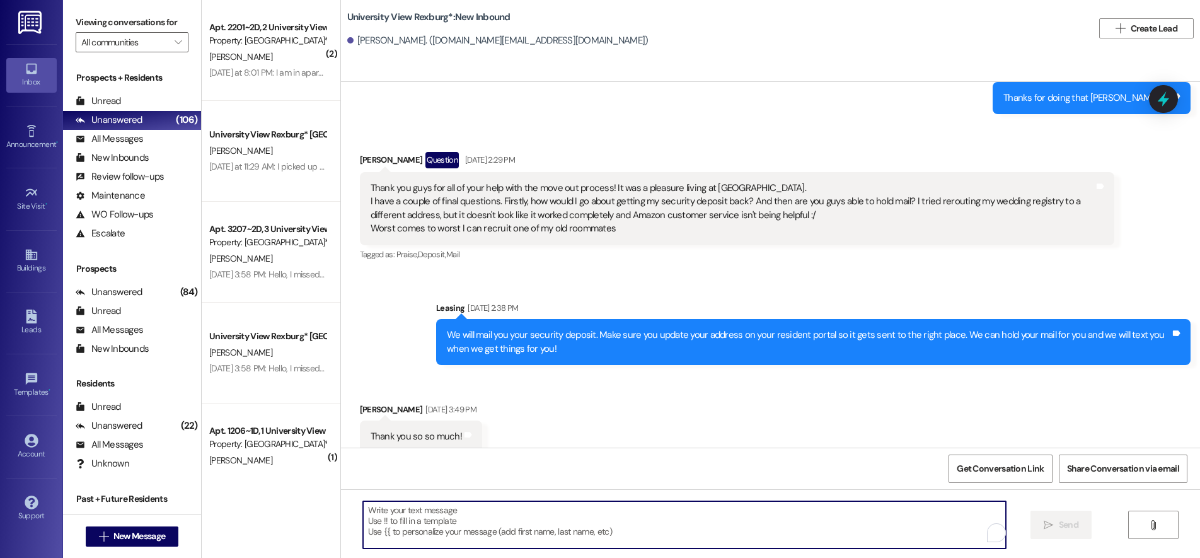
click at [406, 517] on textarea "To enrich screen reader interactions, please activate Accessibility in Grammarl…" at bounding box center [684, 524] width 643 height 47
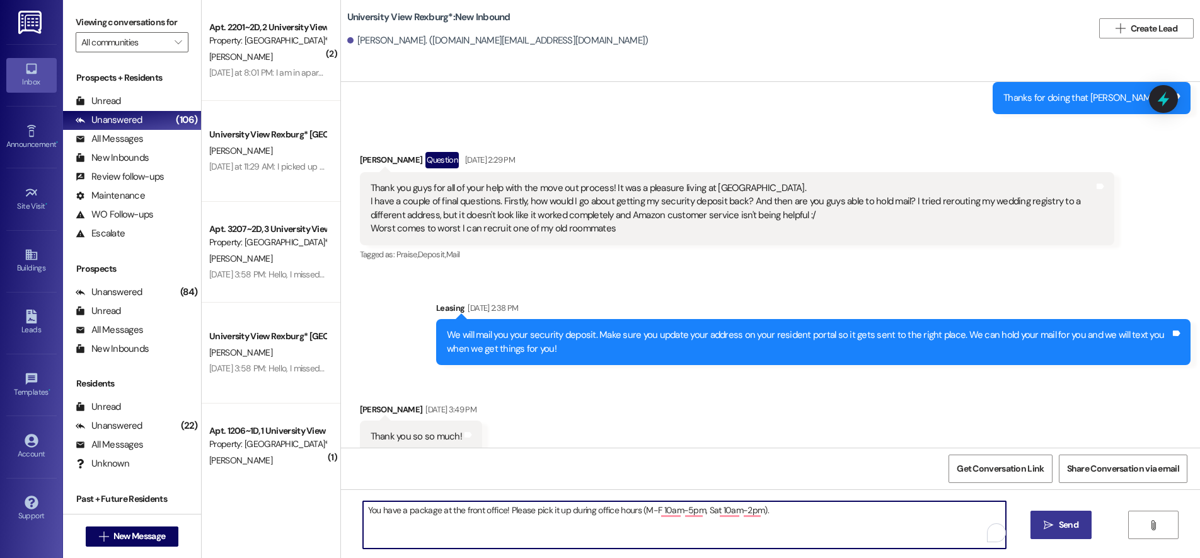
type textarea "You have a package at the front office! Please pick it up during office hours (…"
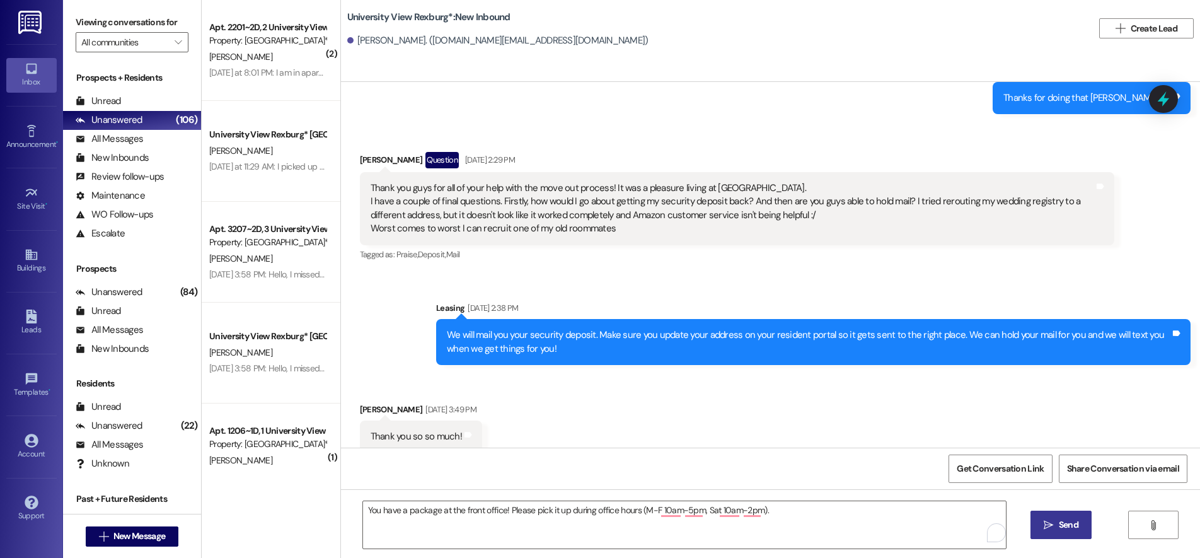
click at [1075, 524] on span "Send" at bounding box center [1069, 524] width 20 height 13
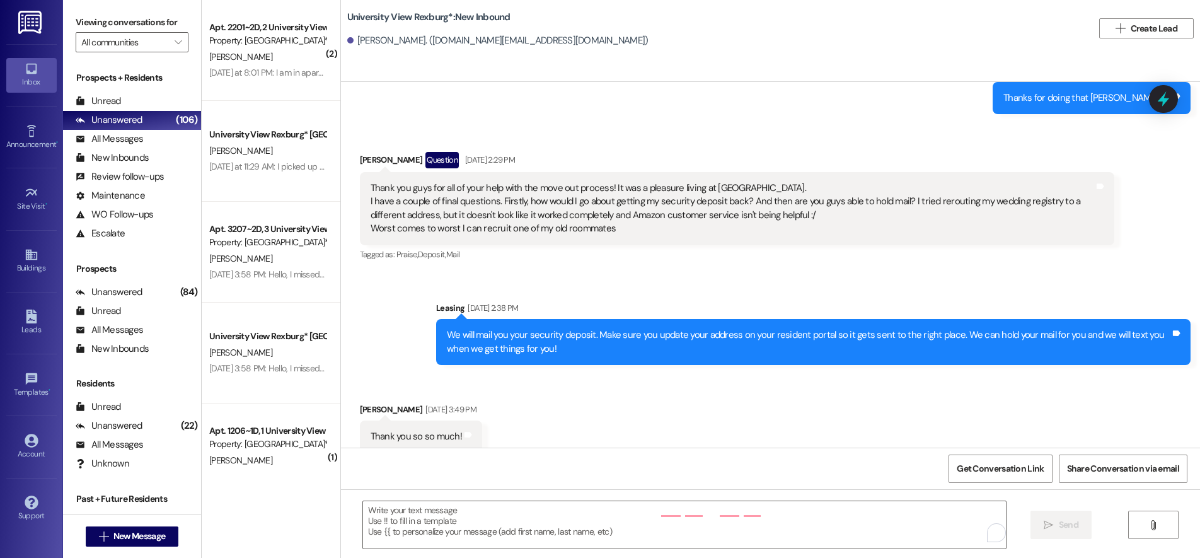
scroll to position [76214, 0]
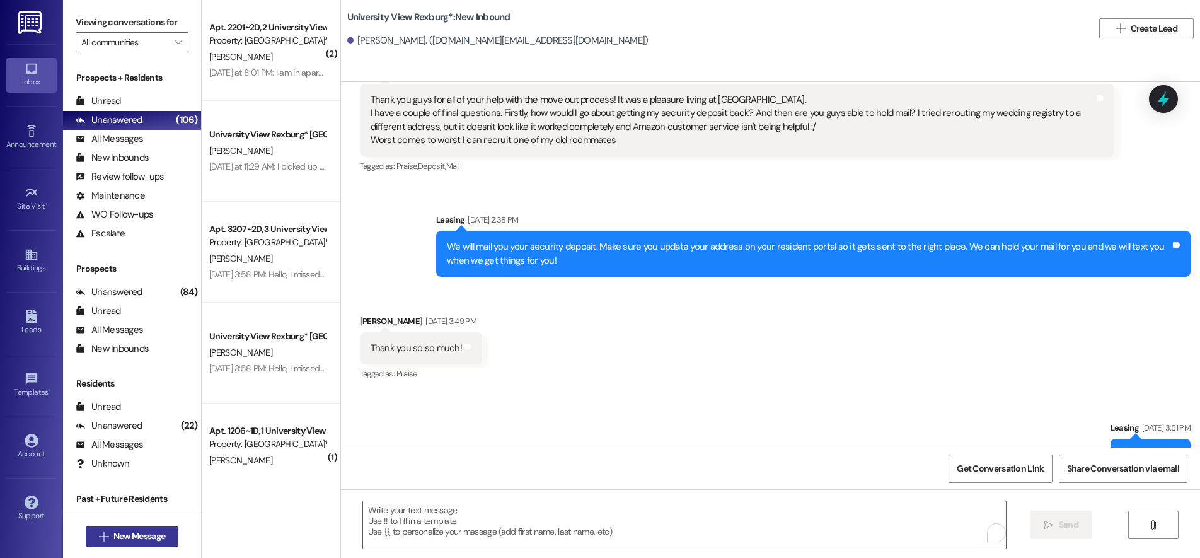
click at [127, 532] on span "New Message" at bounding box center [139, 535] width 52 height 13
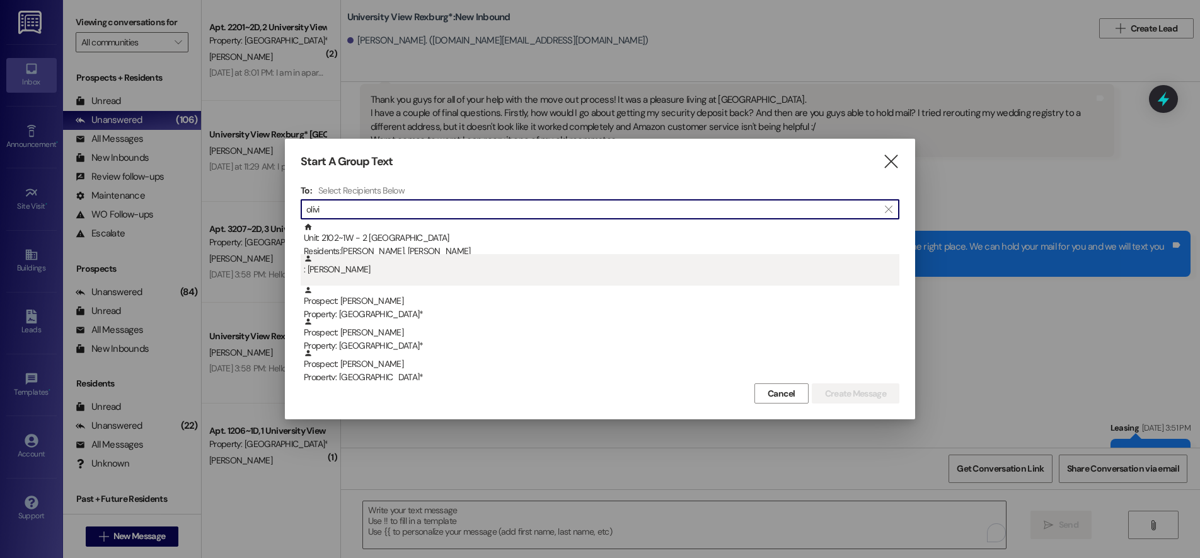
type input "olivi"
click at [388, 275] on div ": Olivia Aldridge" at bounding box center [601, 265] width 595 height 22
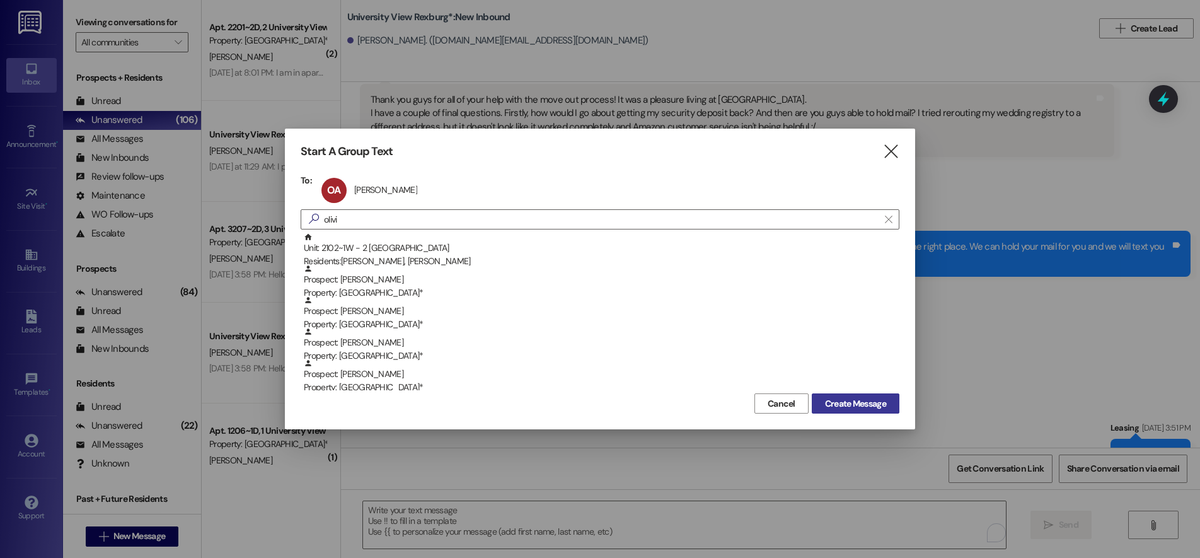
click at [863, 403] on span "Create Message" at bounding box center [855, 403] width 61 height 13
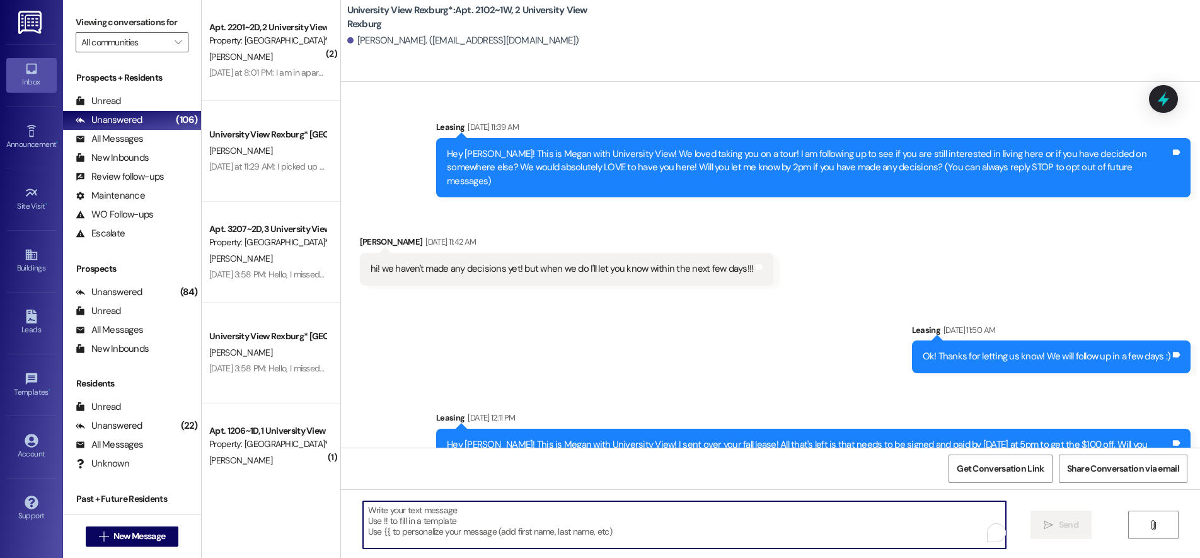
scroll to position [69800, 0]
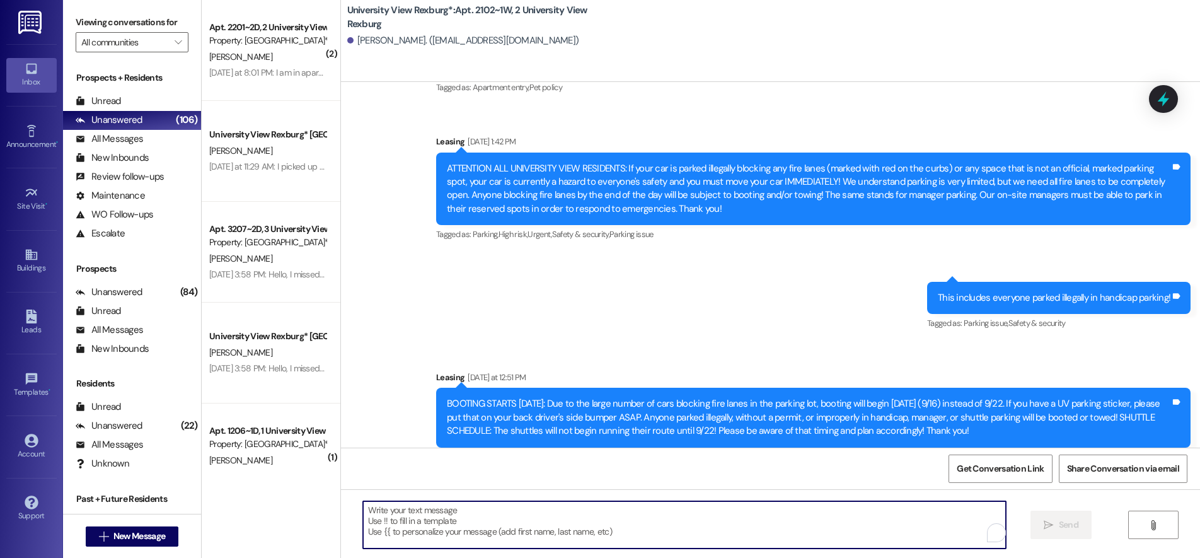
paste textarea "You have a package at the front office! Please pick it up during office hours (…"
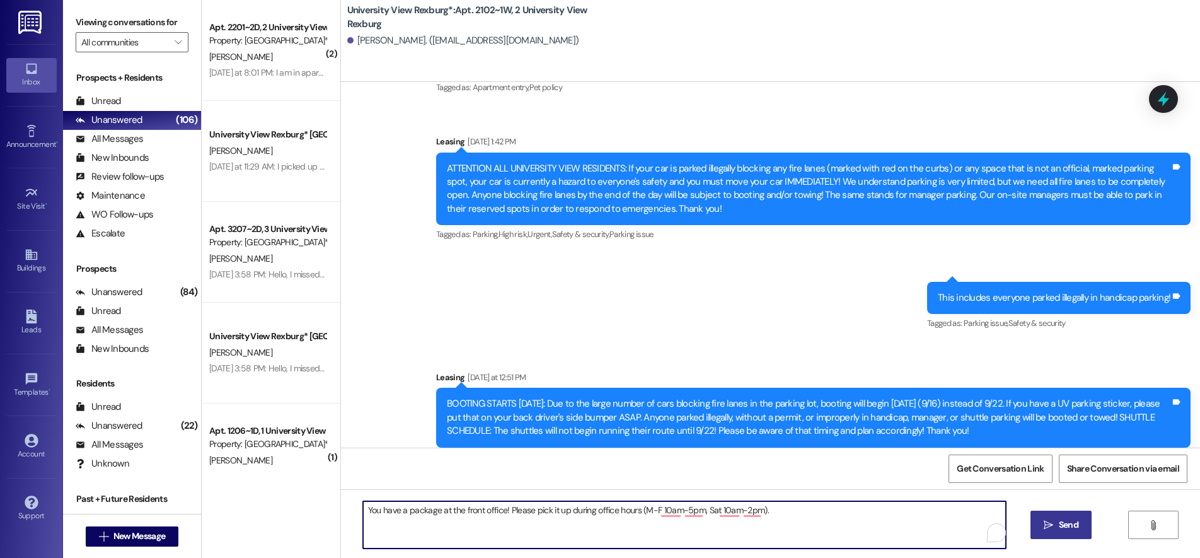
type textarea "You have a package at the front office! Please pick it up during office hours (…"
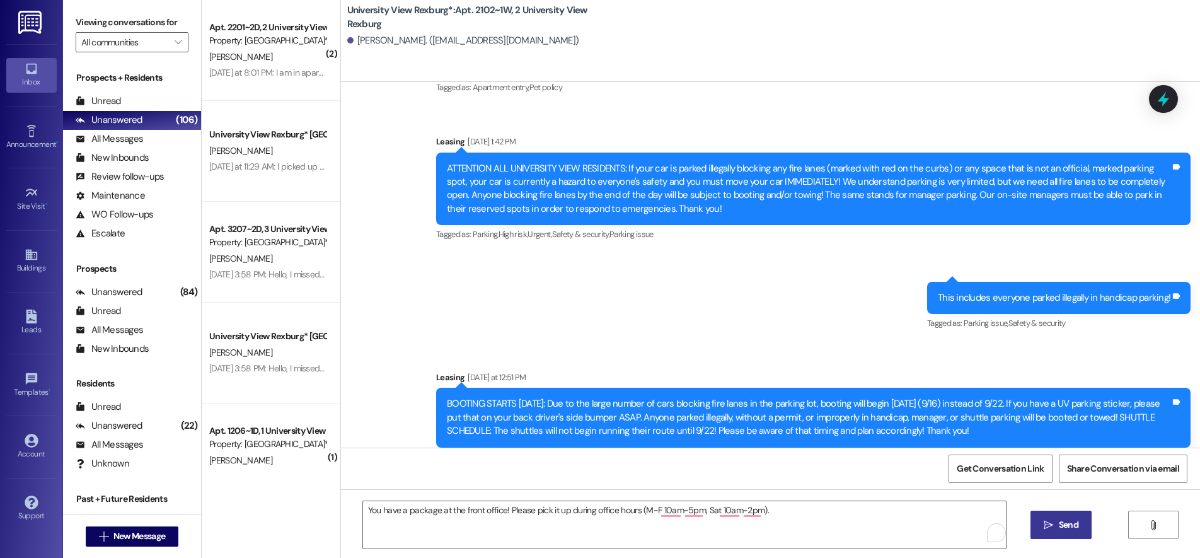
click at [1061, 526] on span "Send" at bounding box center [1069, 524] width 20 height 13
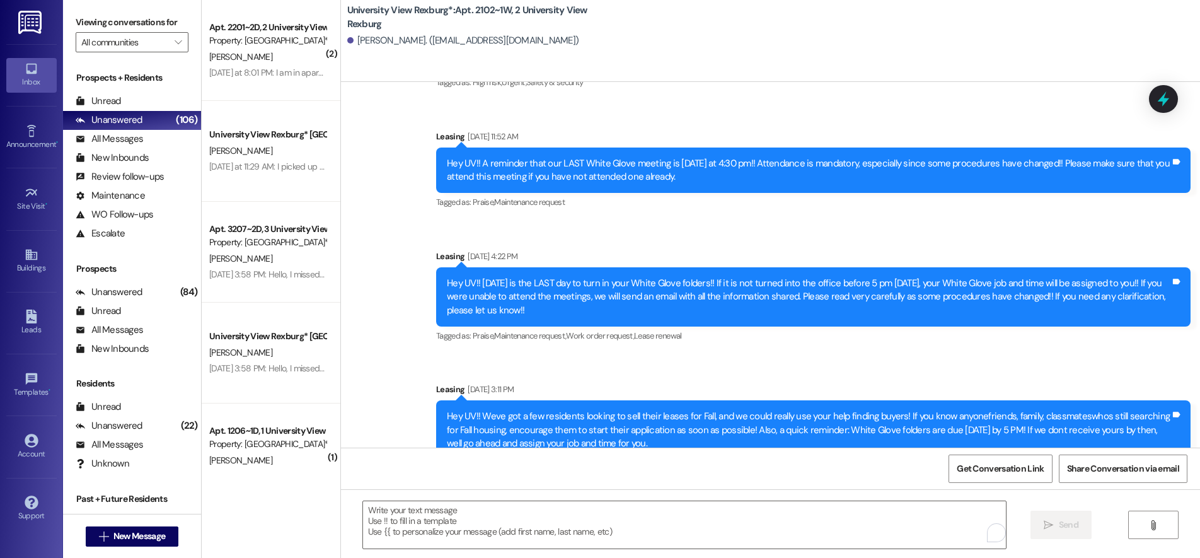
scroll to position [69888, 0]
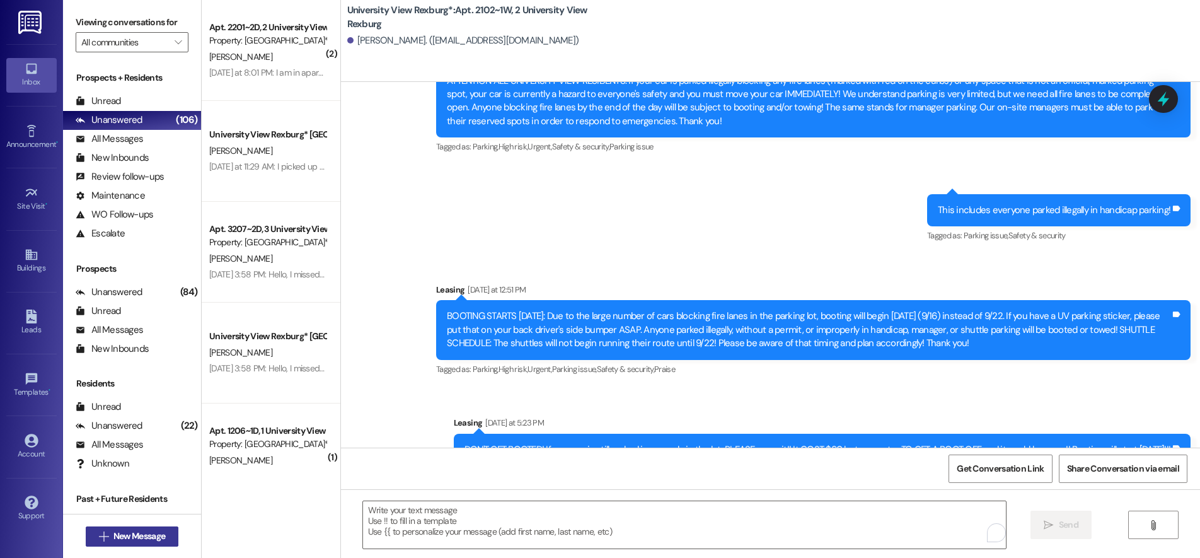
click at [158, 532] on span "New Message" at bounding box center [139, 535] width 52 height 13
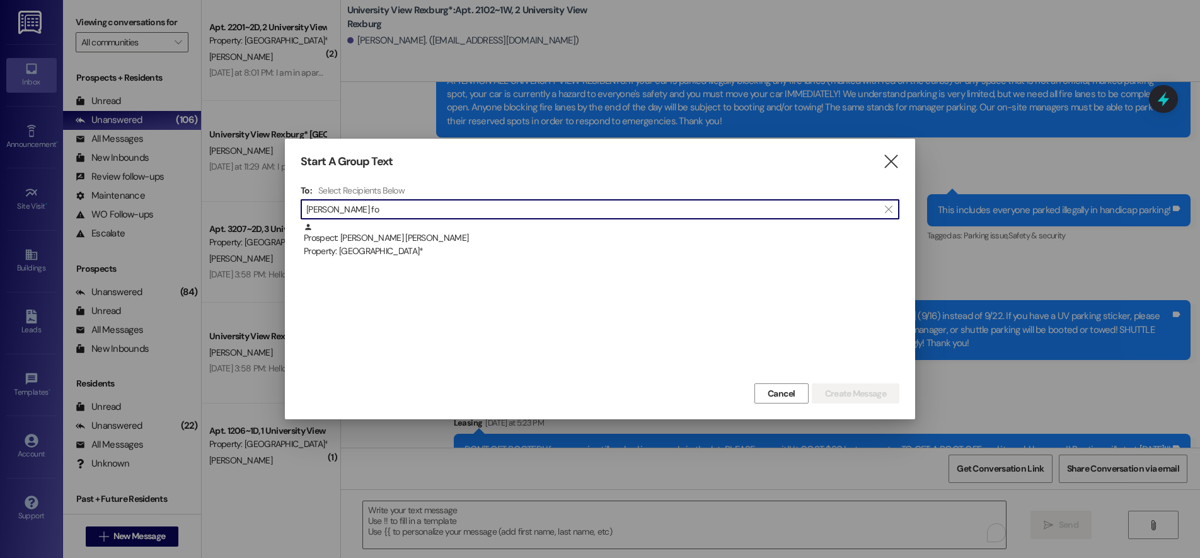
type input "[PERSON_NAME] fo"
click at [493, 247] on div "Property: [GEOGRAPHIC_DATA]*" at bounding box center [601, 250] width 595 height 13
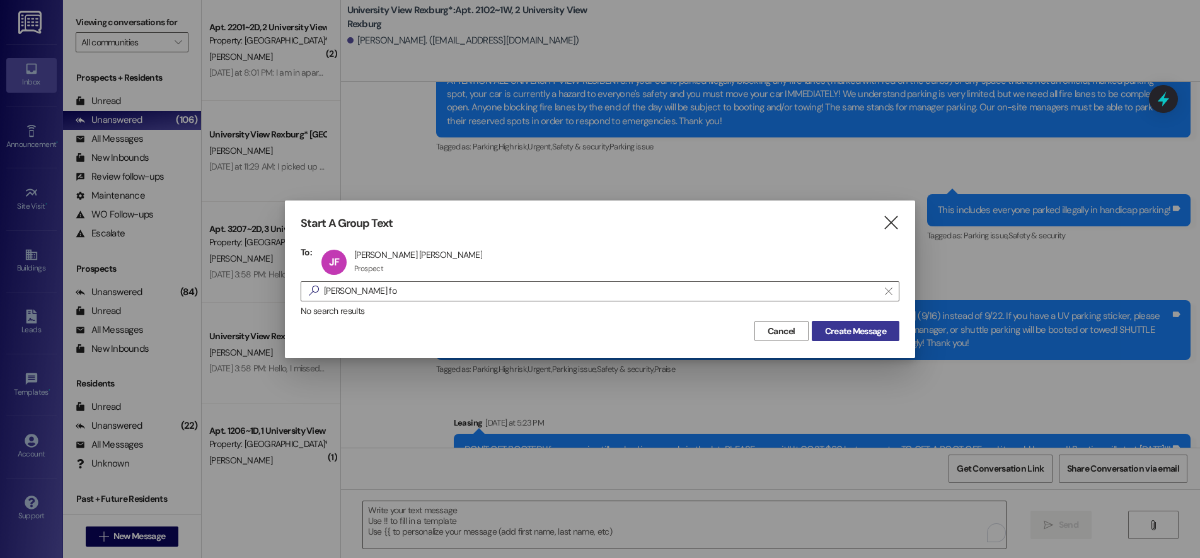
drag, startPoint x: 851, startPoint y: 328, endPoint x: 869, endPoint y: 337, distance: 20.3
click at [851, 329] on span "Create Message" at bounding box center [855, 331] width 61 height 13
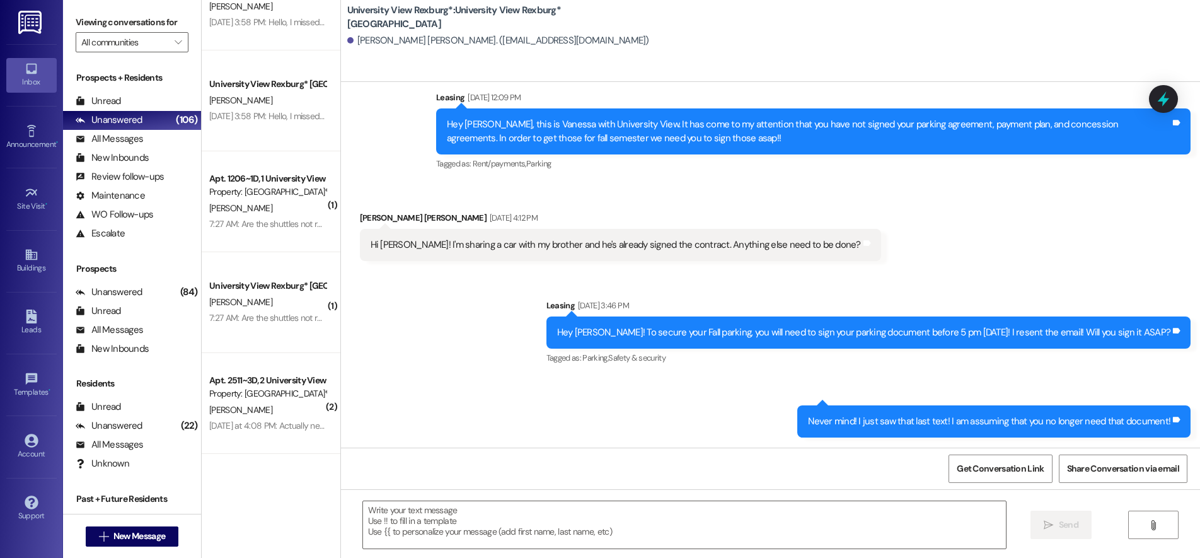
scroll to position [1422, 0]
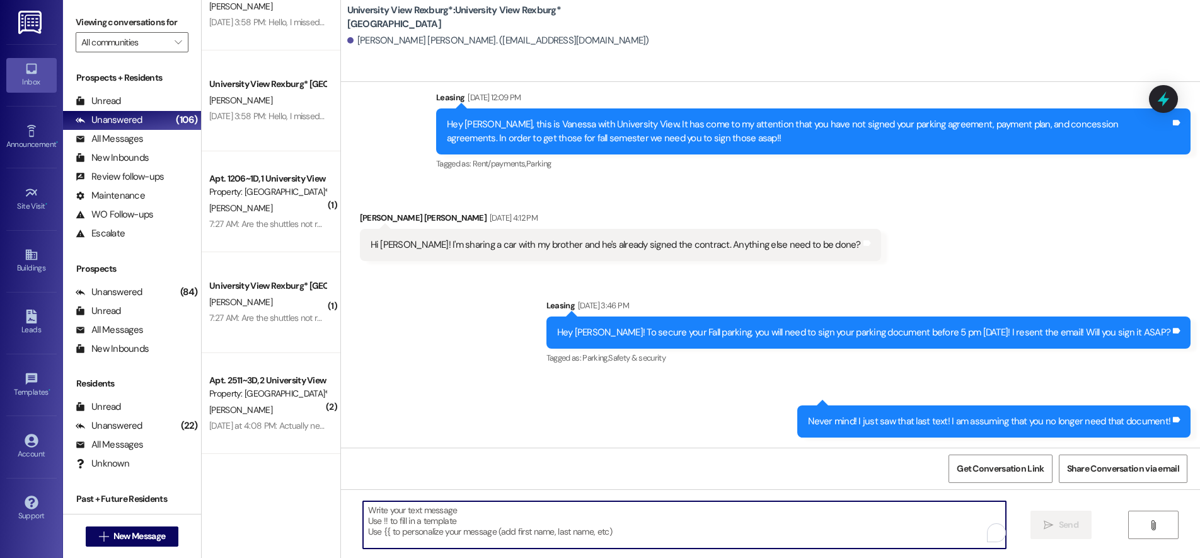
drag, startPoint x: 557, startPoint y: 548, endPoint x: 432, endPoint y: 327, distance: 253.4
click at [432, 330] on div "Sent via SMS Leasing Jul 09, 2025 at 3:46 PM Hey Jackson! To secure your Fall p…" at bounding box center [770, 358] width 859 height 176
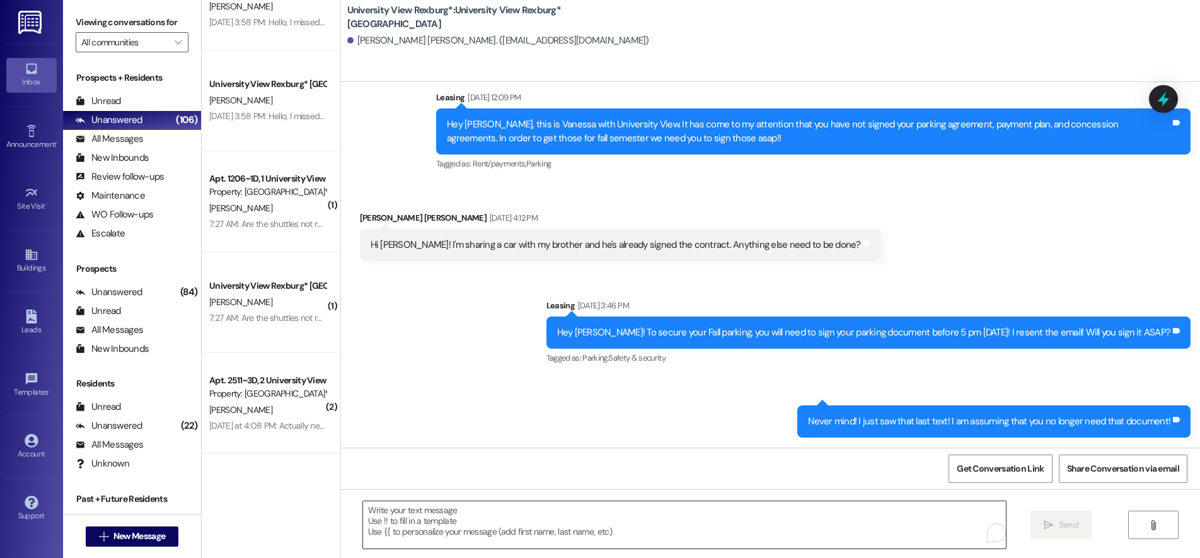
click at [454, 517] on textarea "To enrich screen reader interactions, please activate Accessibility in Grammarl…" at bounding box center [684, 524] width 643 height 47
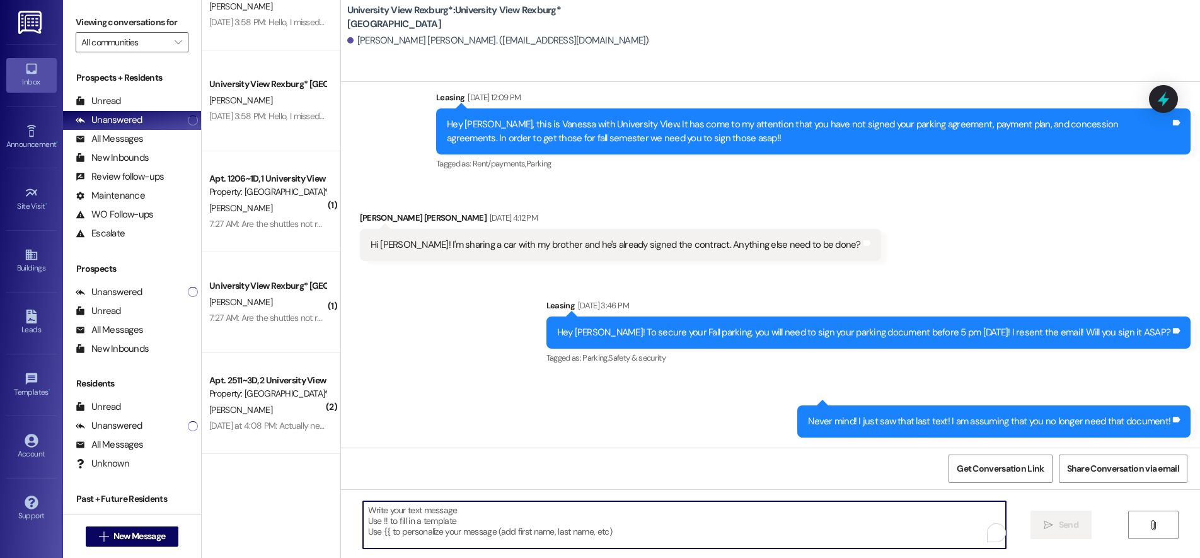
paste textarea "You have a package at the front office! Please pick it up during office hours (…"
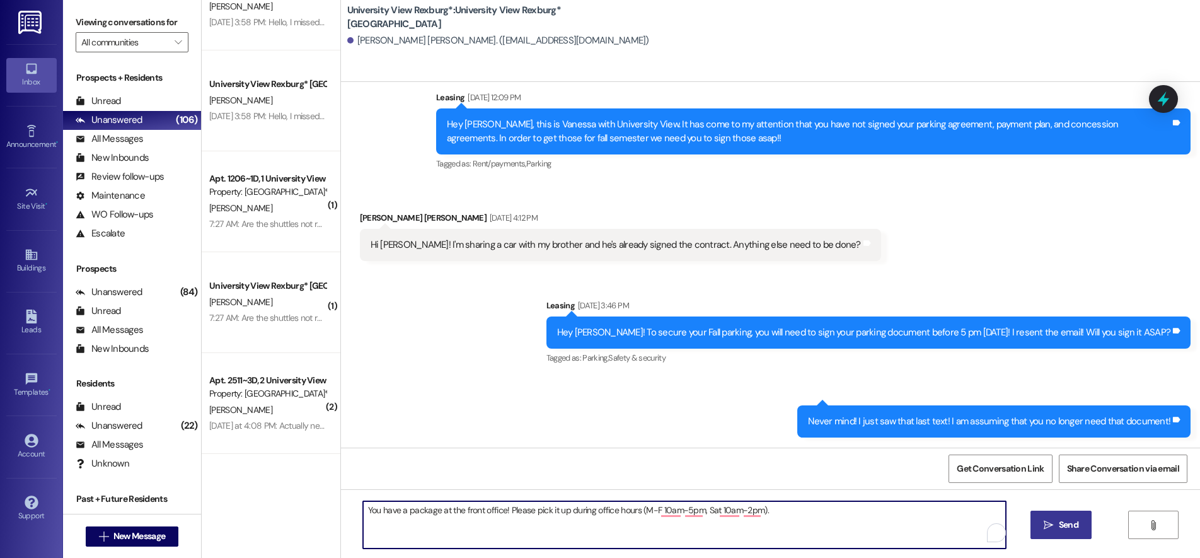
type textarea "You have a package at the front office! Please pick it up during office hours (…"
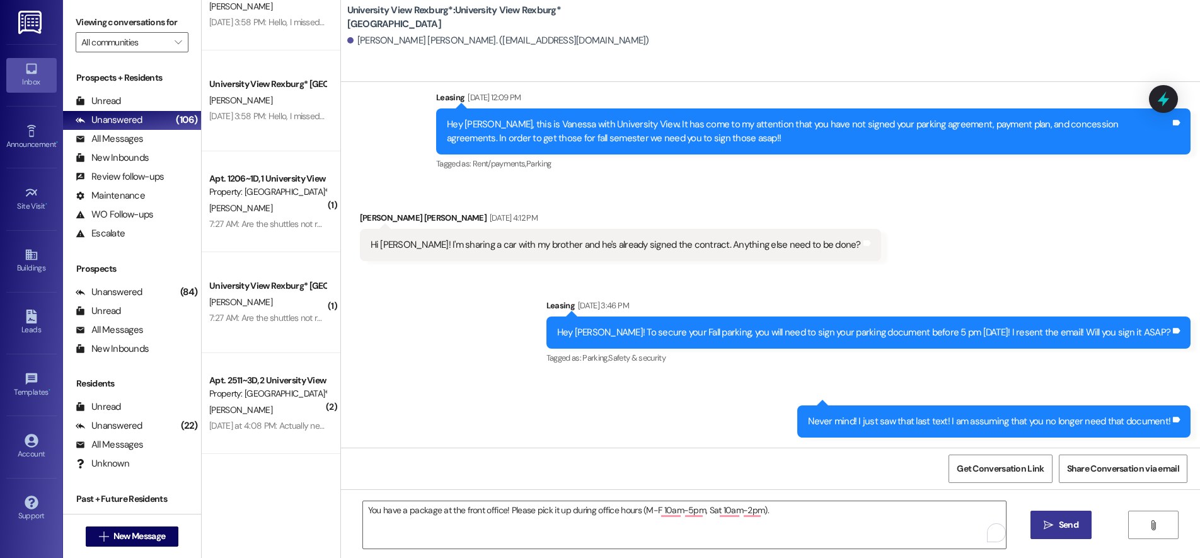
click at [1056, 523] on span "Send" at bounding box center [1068, 524] width 25 height 13
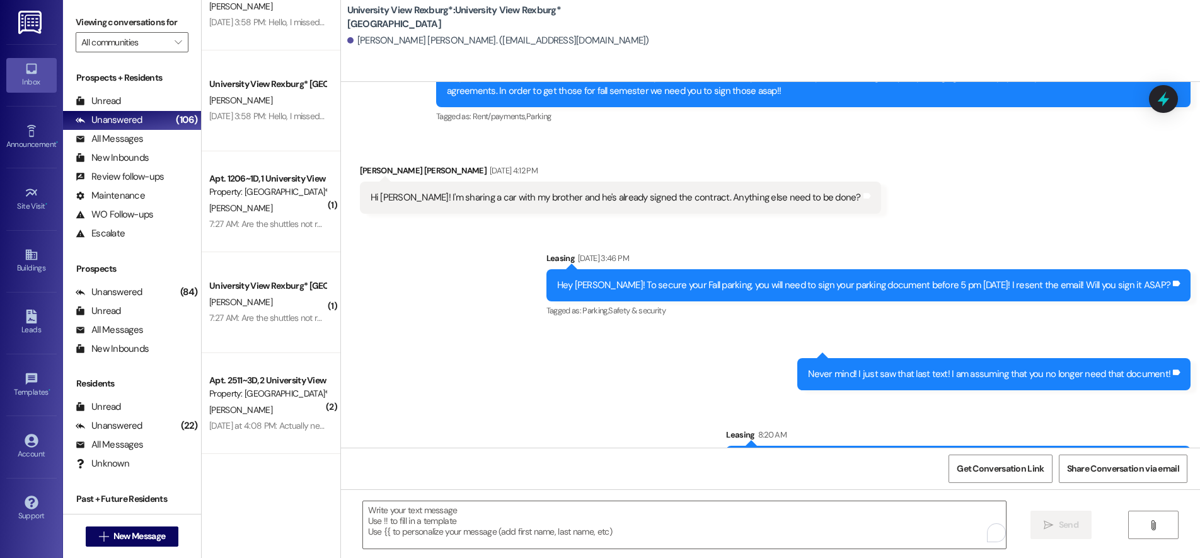
scroll to position [1510, 0]
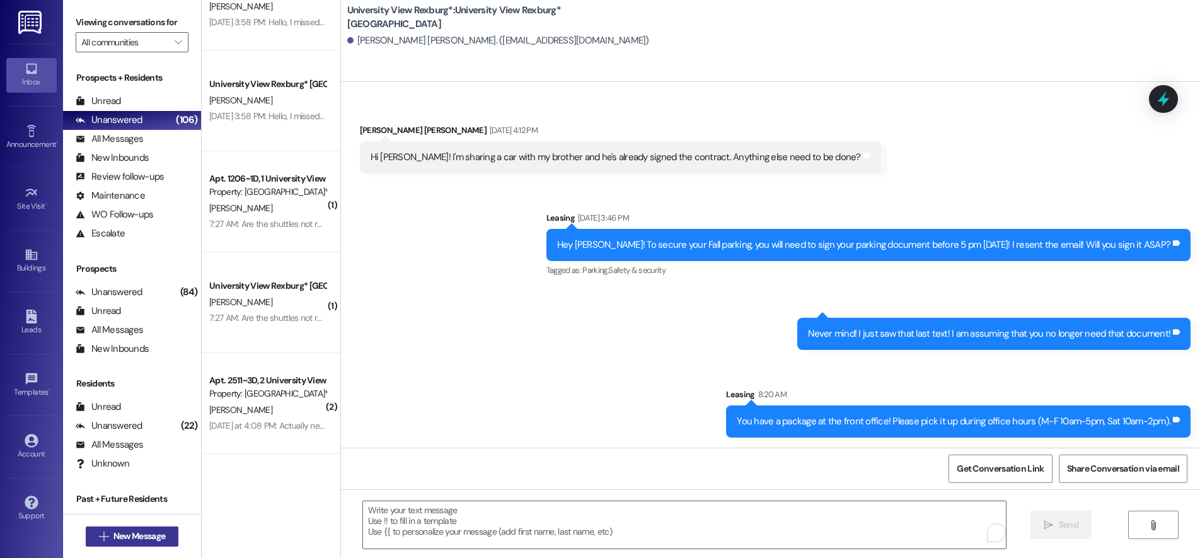
click at [135, 533] on span "New Message" at bounding box center [139, 535] width 52 height 13
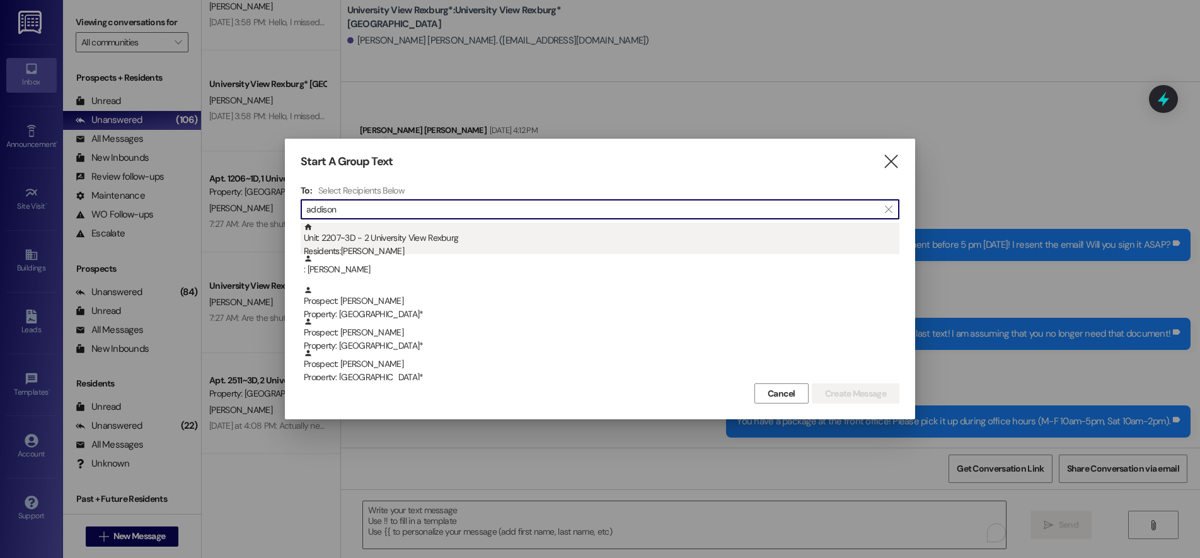
type input "addison"
click at [397, 248] on div "Residents: Addison Deardorff" at bounding box center [601, 250] width 595 height 13
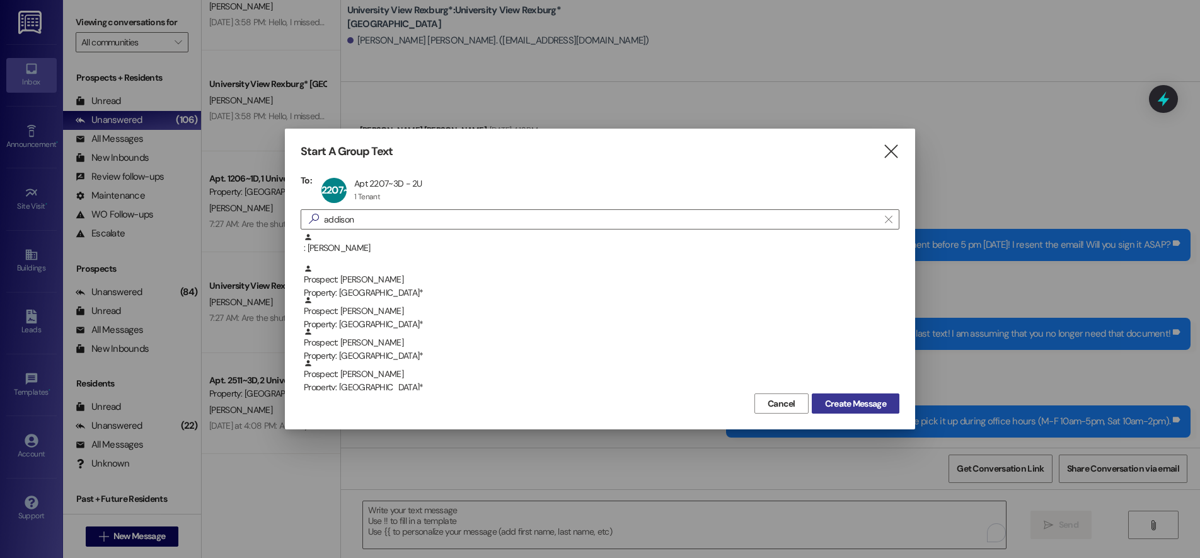
drag, startPoint x: 851, startPoint y: 406, endPoint x: 911, endPoint y: 485, distance: 99.8
click at [851, 406] on span "Create Message" at bounding box center [855, 403] width 61 height 13
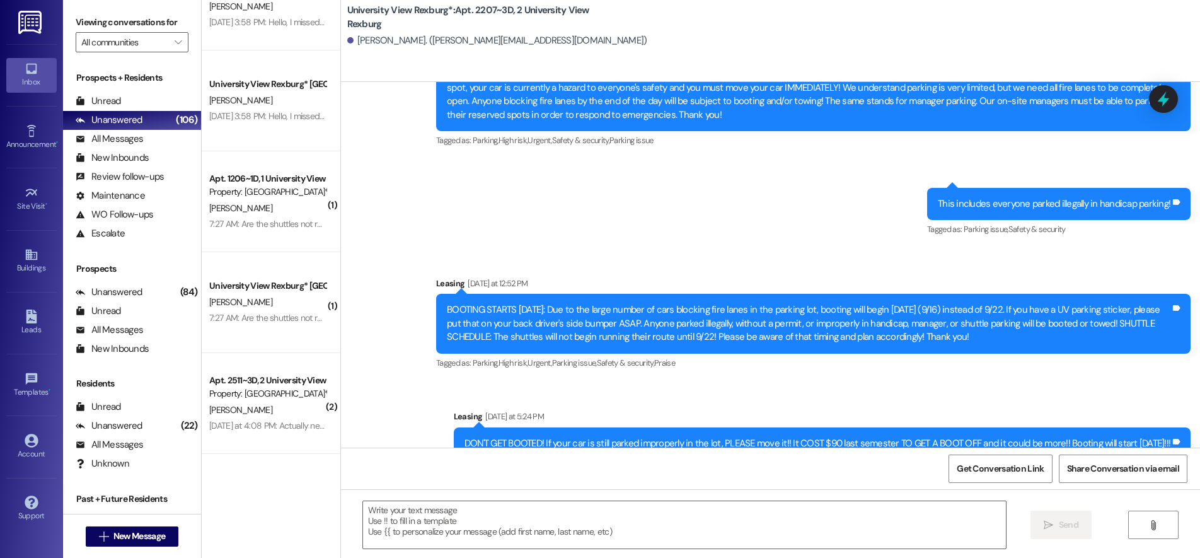
scroll to position [4766, 0]
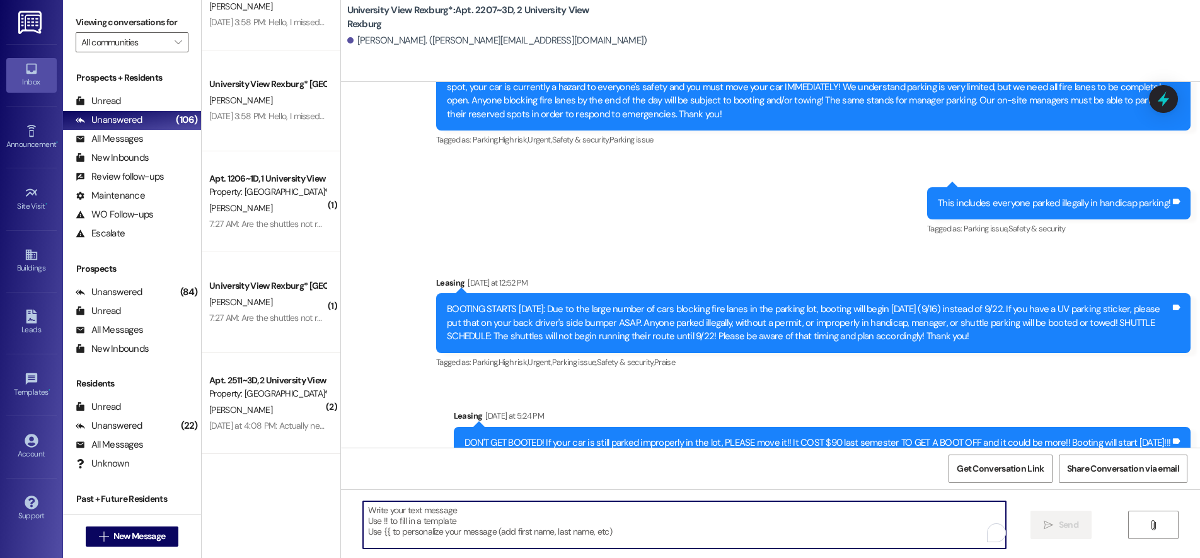
paste textarea "You have a package at the front office! Please pick it up during office hours (…"
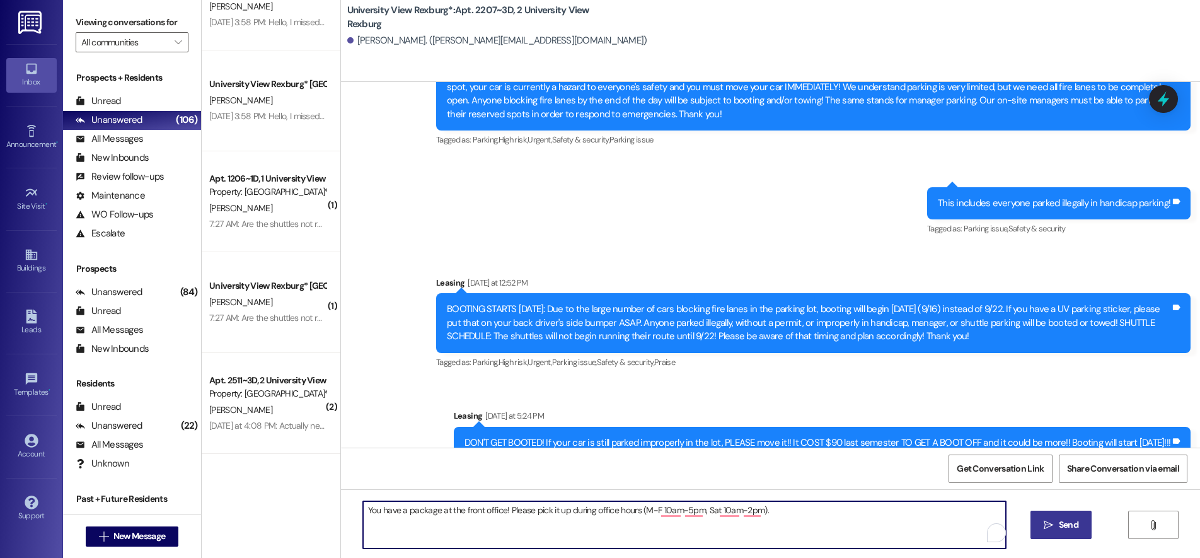
type textarea "You have a package at the front office! Please pick it up during office hours (…"
click at [1045, 518] on span " Send" at bounding box center [1061, 524] width 40 height 13
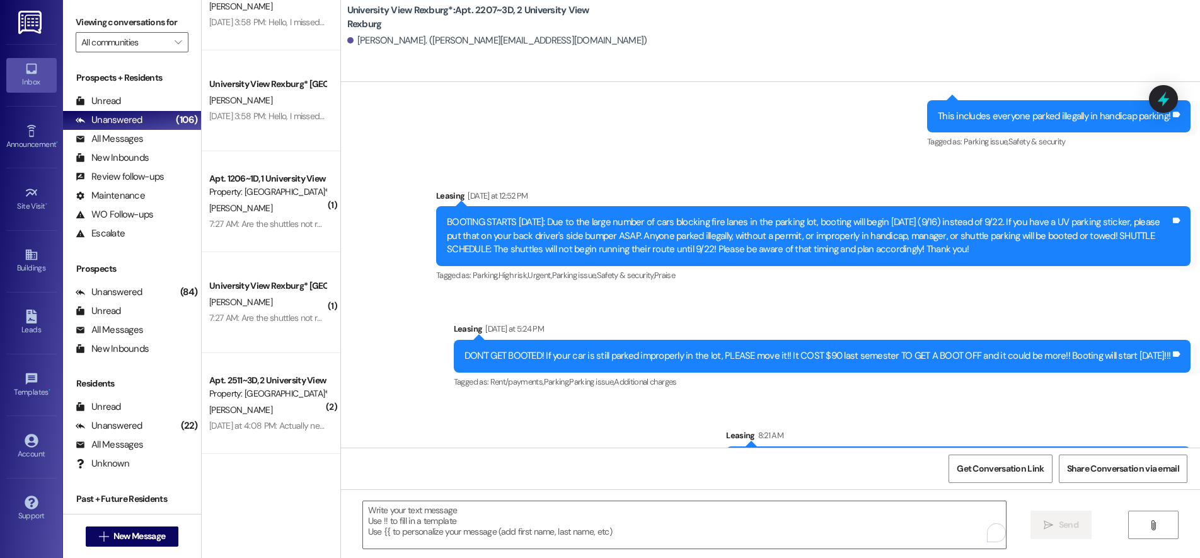
scroll to position [4854, 0]
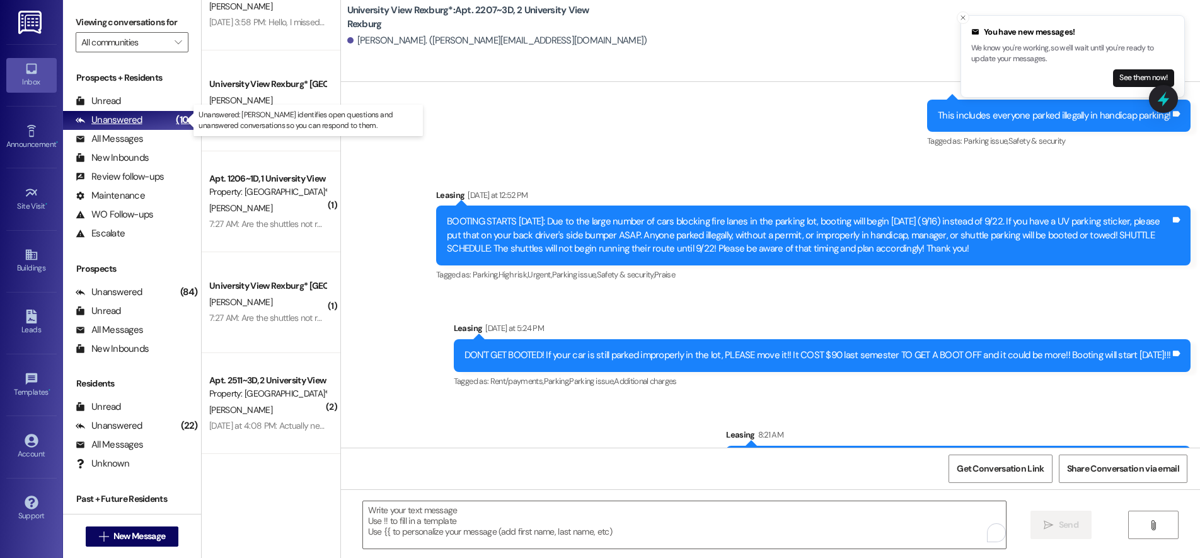
click at [149, 124] on div "Unanswered (106)" at bounding box center [132, 120] width 138 height 19
click at [142, 118] on div "Unanswered (106)" at bounding box center [132, 120] width 138 height 19
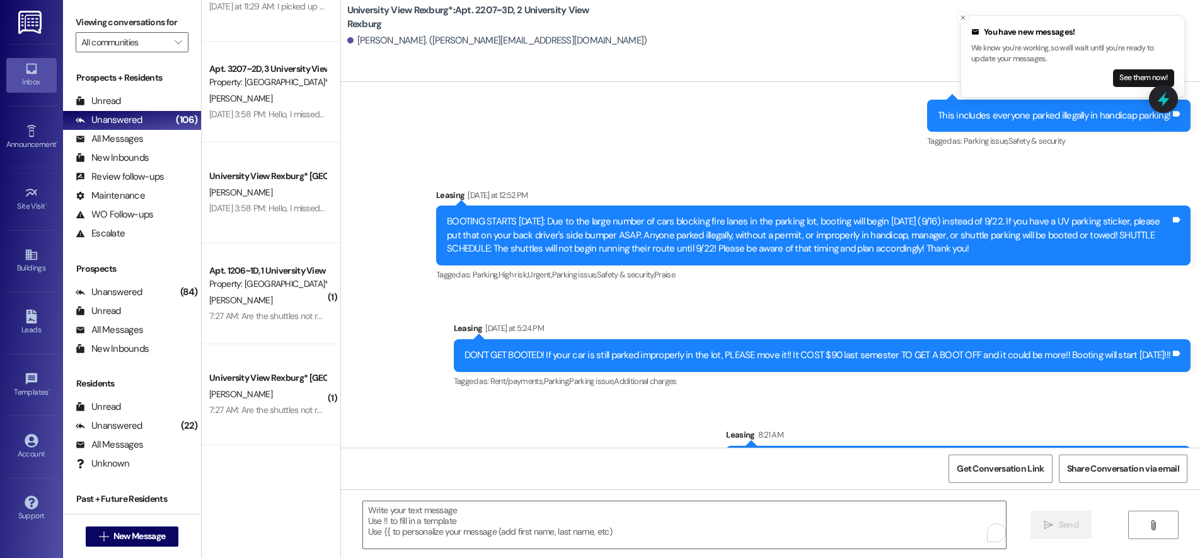
scroll to position [0, 0]
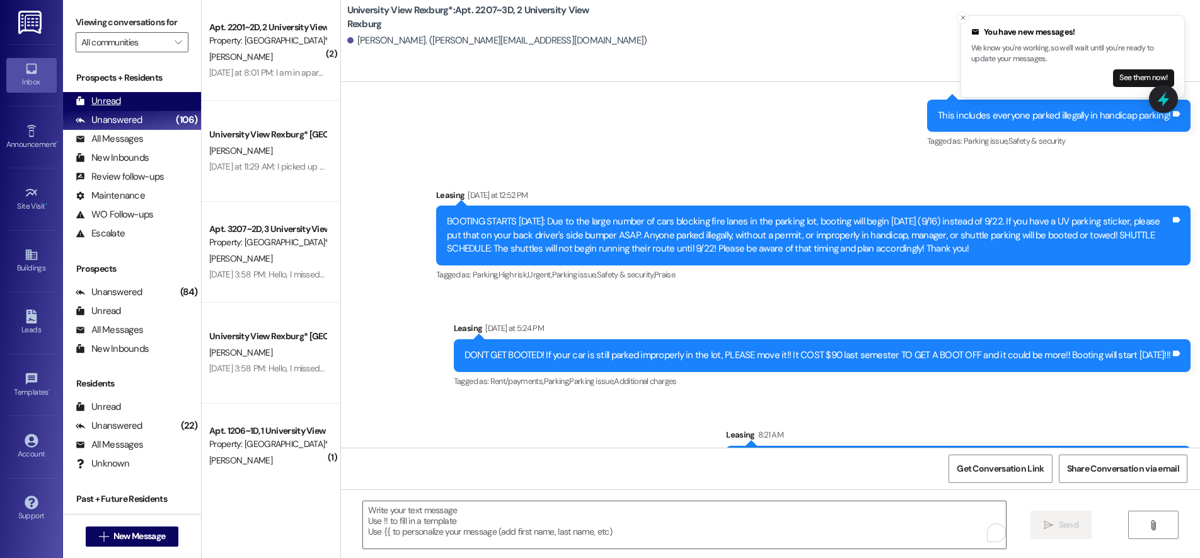
click at [136, 101] on div "Unread (0)" at bounding box center [132, 101] width 138 height 19
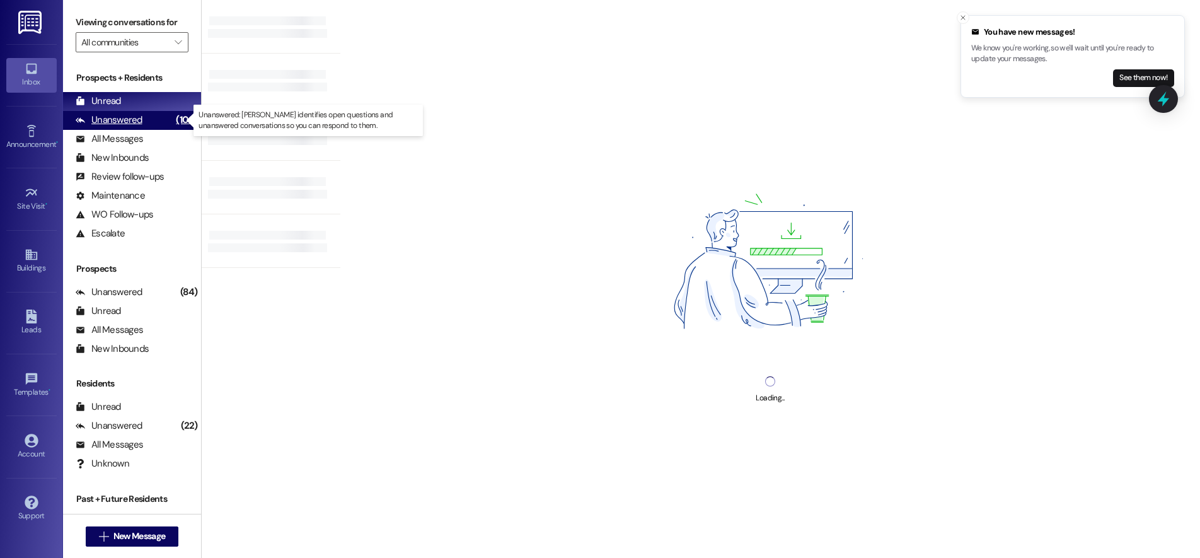
click at [134, 117] on div "Unanswered" at bounding box center [109, 119] width 67 height 13
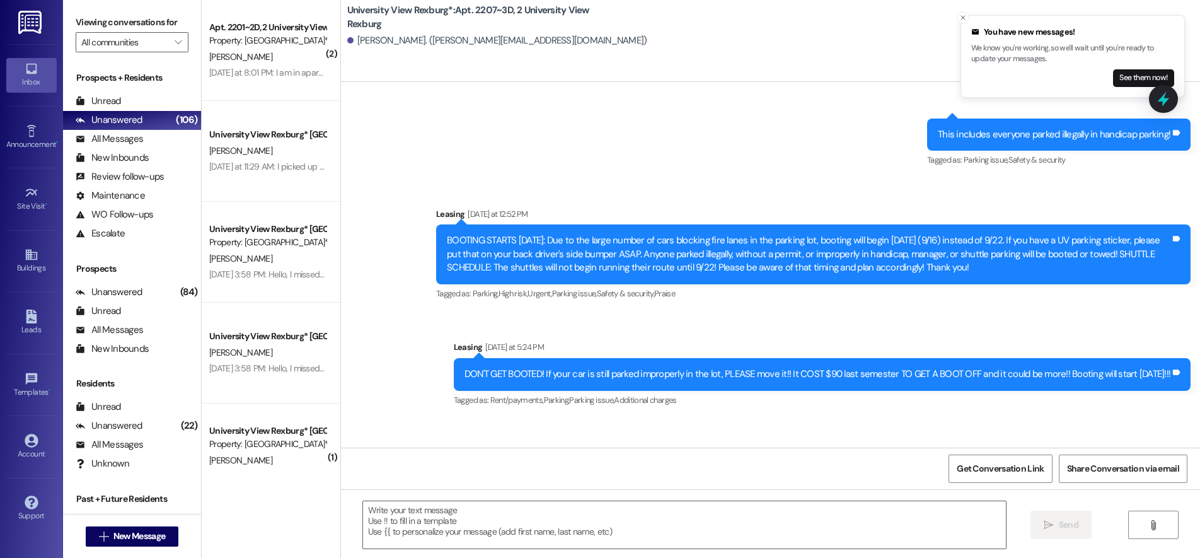
scroll to position [4872, 0]
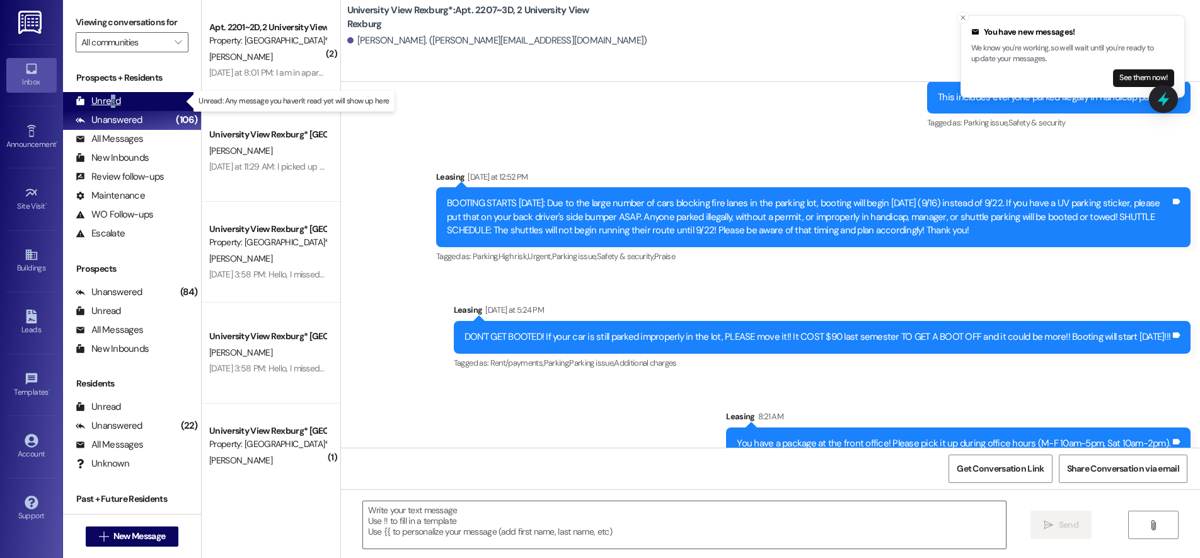
click at [112, 97] on div "Unread" at bounding box center [98, 101] width 45 height 13
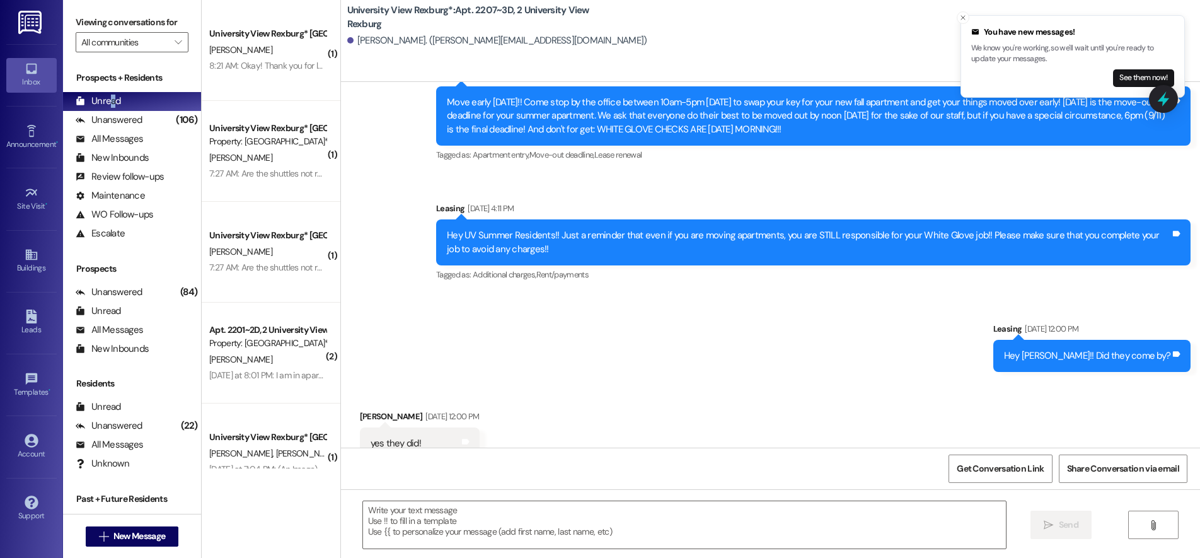
scroll to position [0, 0]
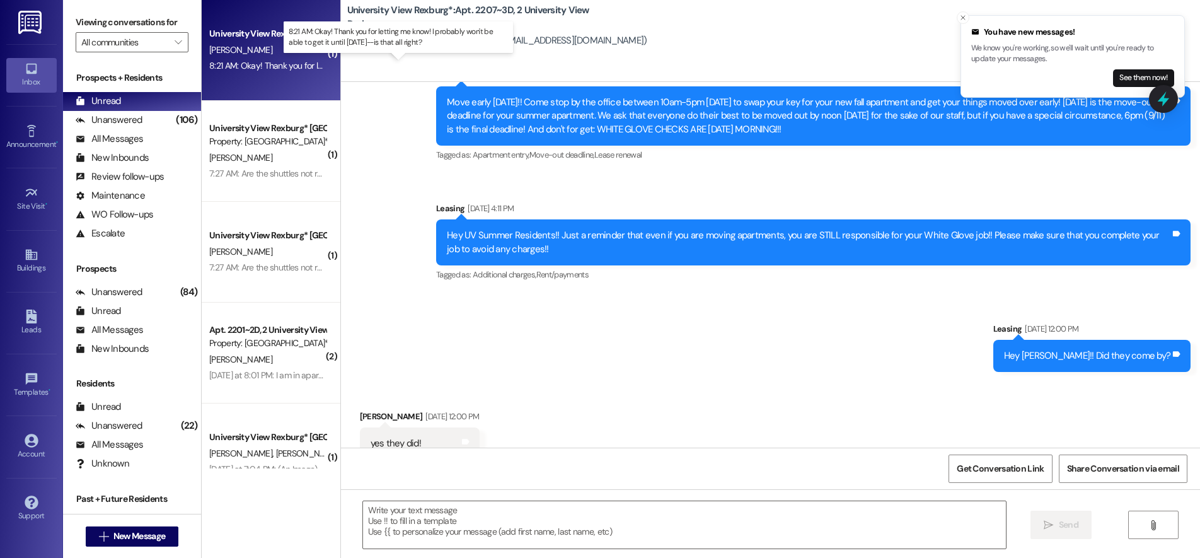
click at [287, 62] on div "8:21 AM: Okay! Thank you for letting me know! I probably won't be able to get i…" at bounding box center [404, 65] width 391 height 11
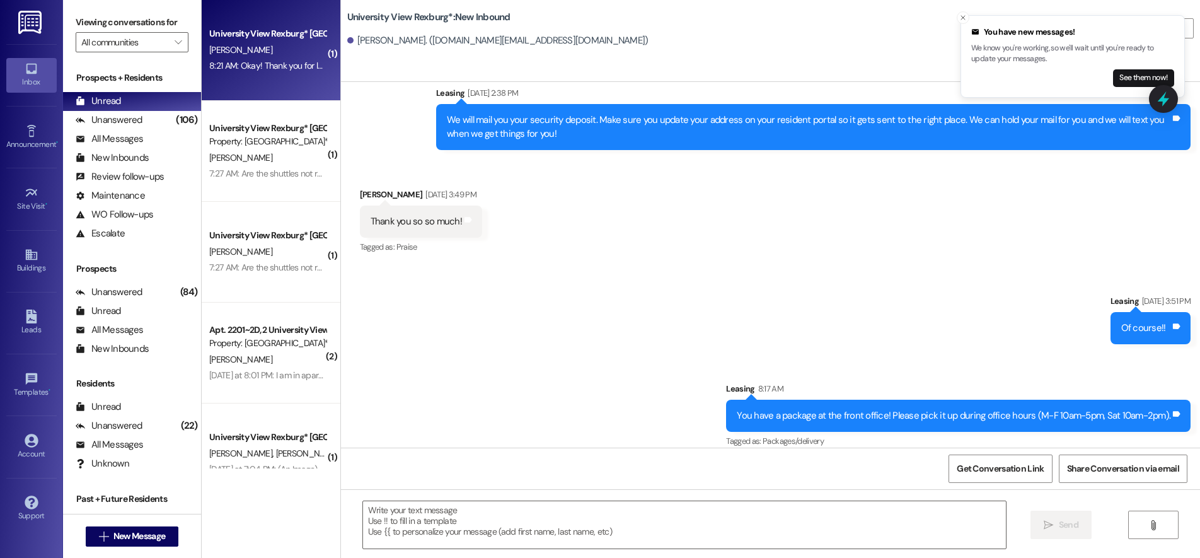
scroll to position [76341, 0]
click at [674, 515] on textarea at bounding box center [684, 524] width 643 height 47
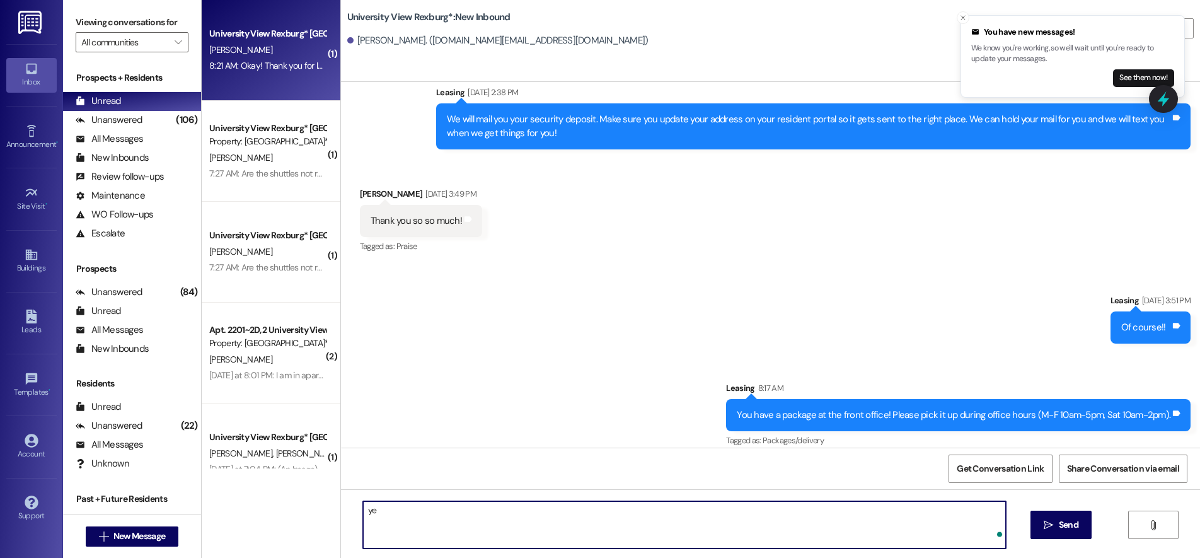
type textarea "y"
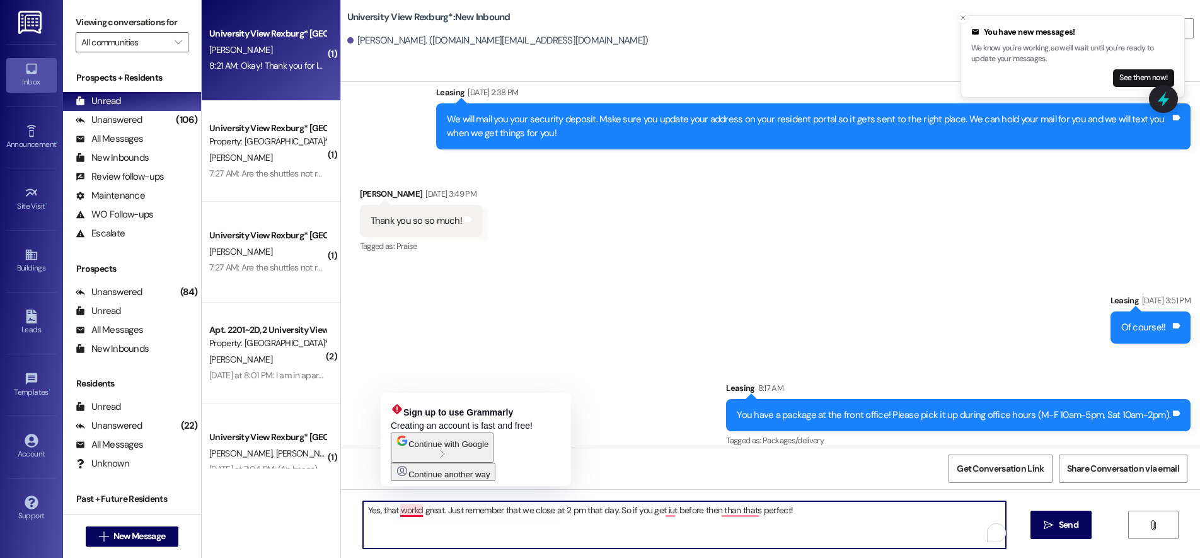
click at [411, 510] on textarea "Yes, that workd great. Just remember that we close at 2 pm that day. So if you …" at bounding box center [684, 524] width 643 height 47
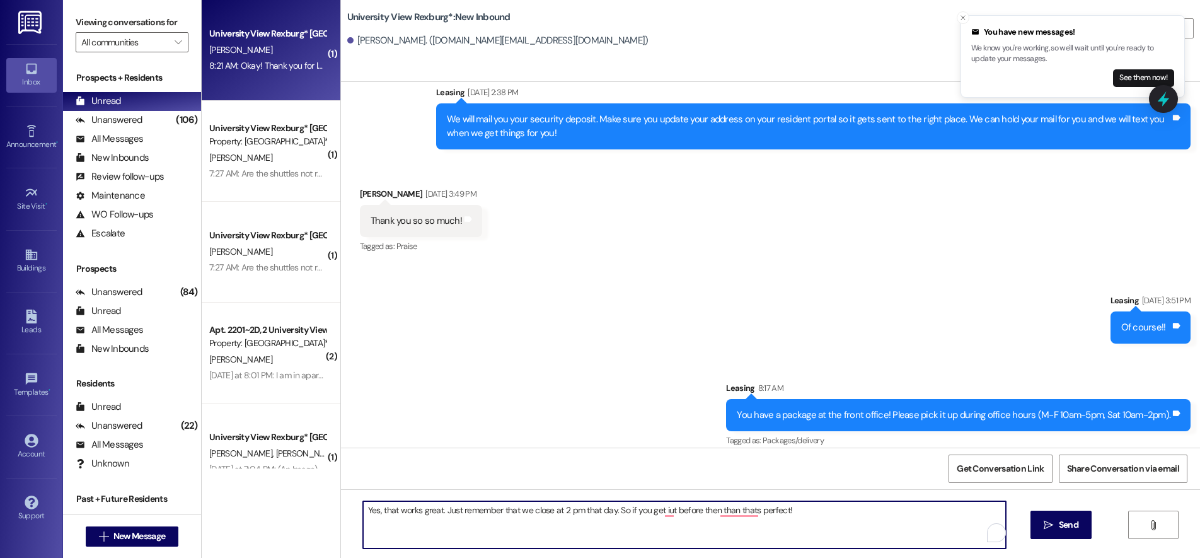
click at [434, 510] on textarea "Yes, that works great. Just remember that we close at 2 pm that day. So if you …" at bounding box center [684, 524] width 643 height 47
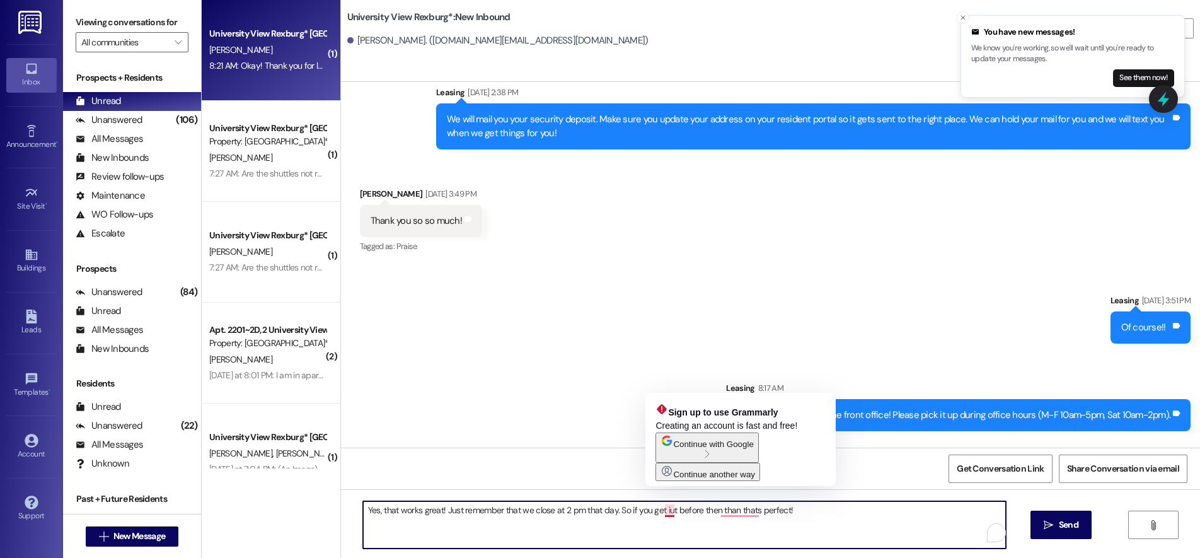
click at [662, 513] on textarea "Yes, that works great! Just remember that we close at 2 pm that day. So if you …" at bounding box center [684, 524] width 643 height 47
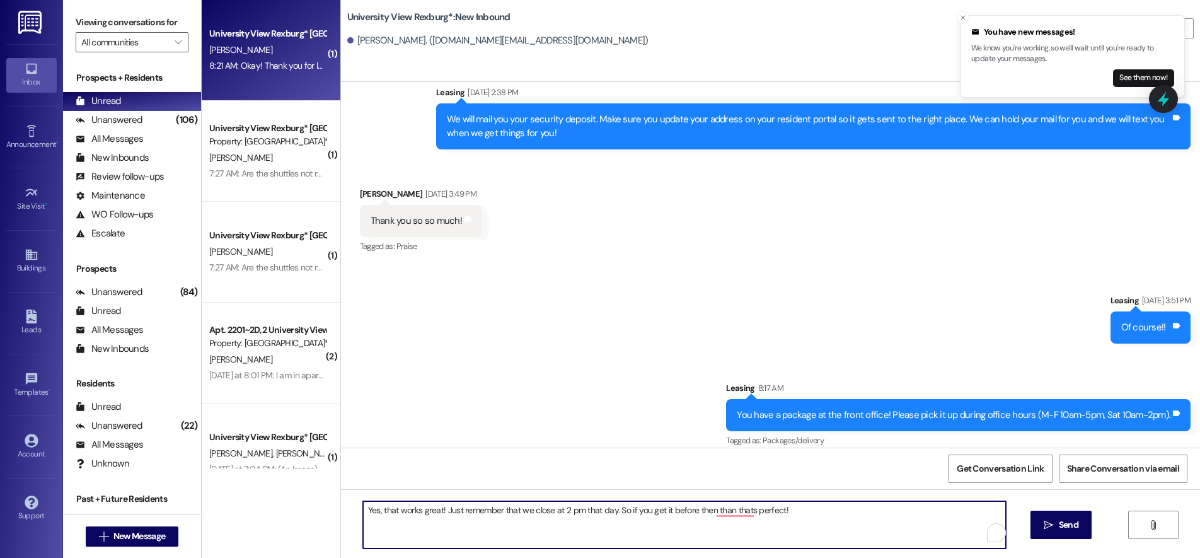
click at [705, 511] on textarea "Yes, that works great! Just remember that we close at 2 pm that day. So if you …" at bounding box center [684, 524] width 643 height 47
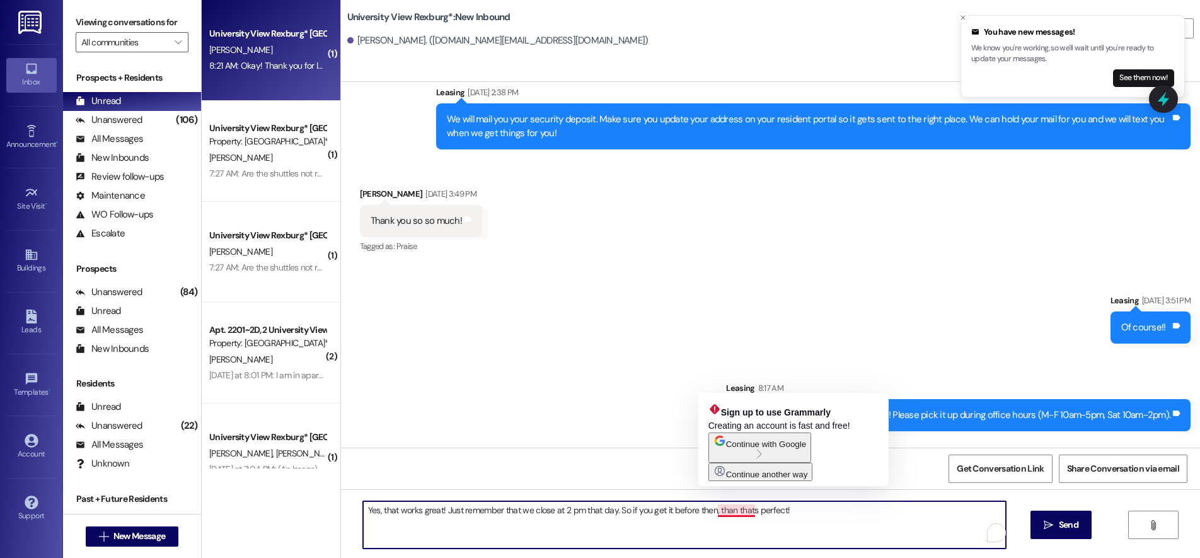
click at [720, 514] on textarea "Yes, that works great! Just remember that we close at 2 pm that day. So if you …" at bounding box center [684, 524] width 643 height 47
drag, startPoint x: 744, startPoint y: 508, endPoint x: 764, endPoint y: 547, distance: 44.0
click at [744, 509] on textarea "Yes, that works great! Just remember that we close at 2 pm that day. So if you …" at bounding box center [684, 524] width 643 height 47
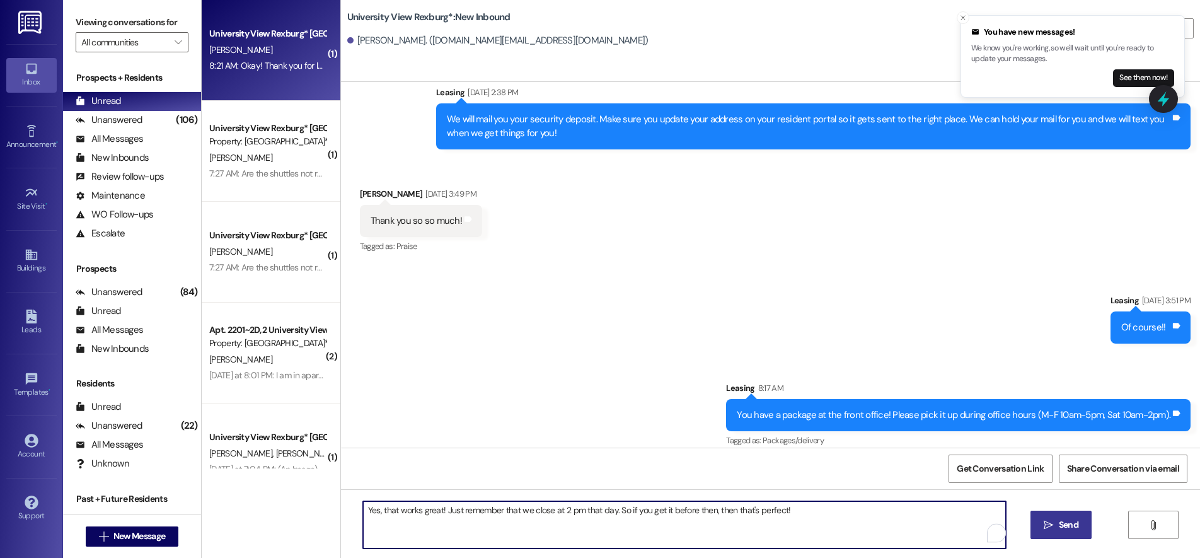
type textarea "Yes, that works great! Just remember that we close at 2 pm that day. So if you …"
click at [1063, 524] on span "Send" at bounding box center [1069, 524] width 20 height 13
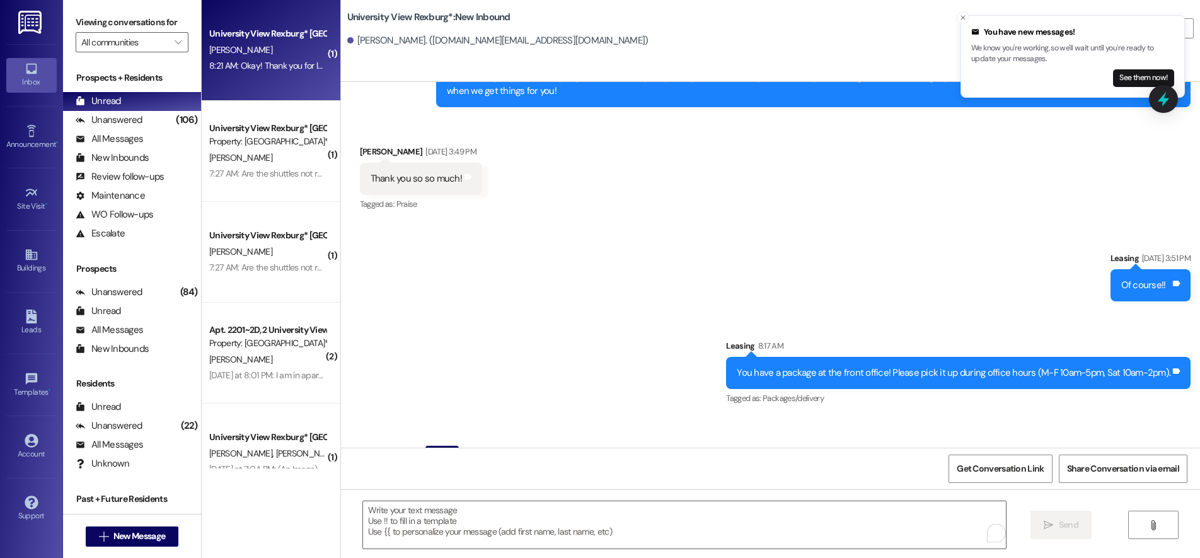
scroll to position [76429, 0]
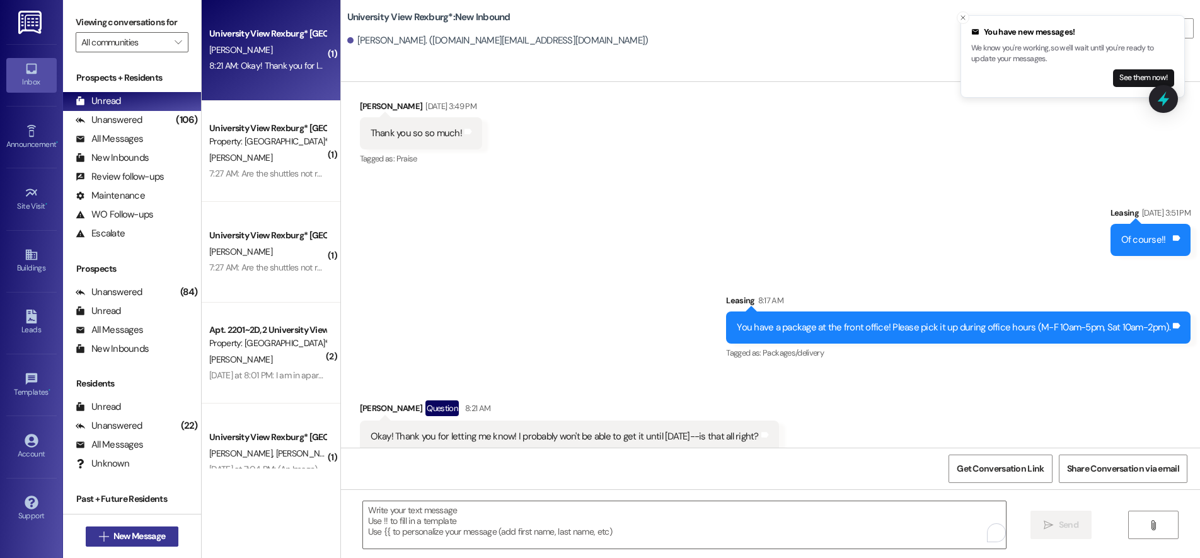
click at [113, 537] on span "New Message" at bounding box center [139, 535] width 52 height 13
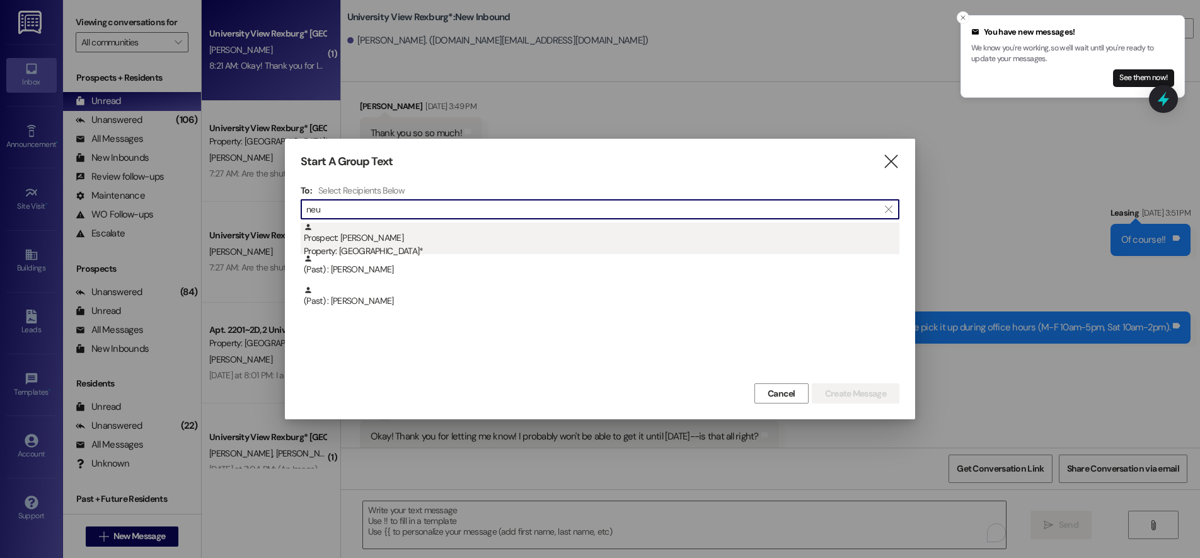
type input "neu"
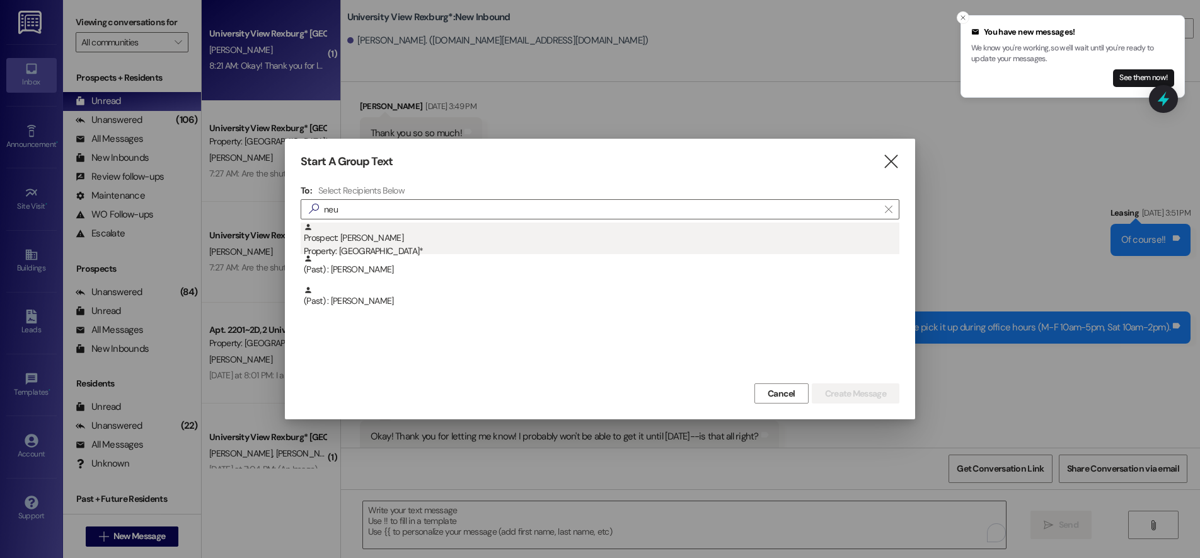
click at [408, 242] on div "Prospect: Elizabeth Neu Property: University View Rexburg*" at bounding box center [601, 240] width 595 height 36
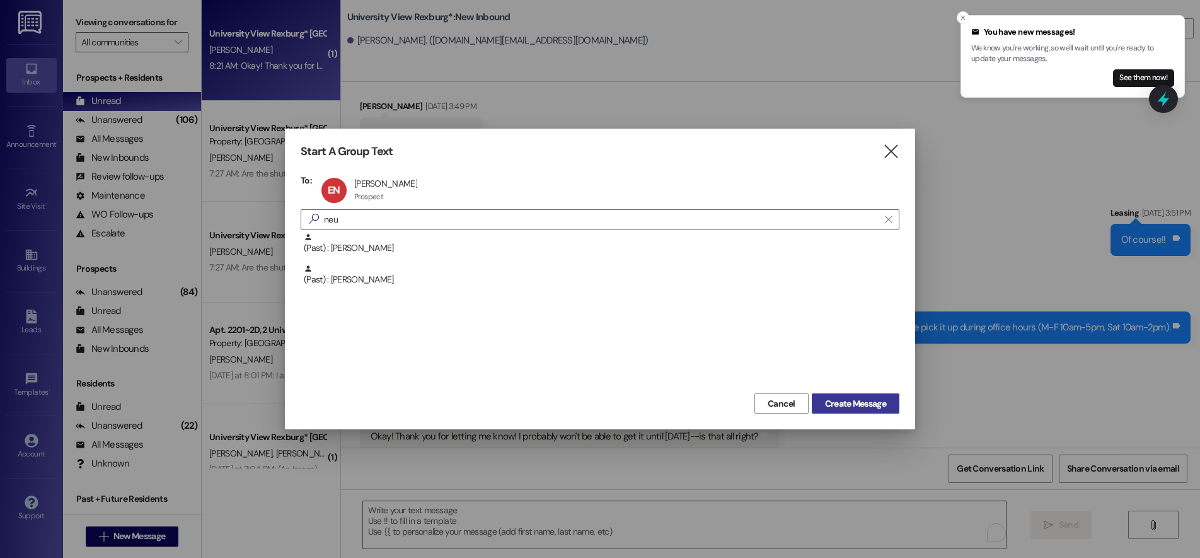
click at [860, 407] on span "Create Message" at bounding box center [855, 403] width 61 height 13
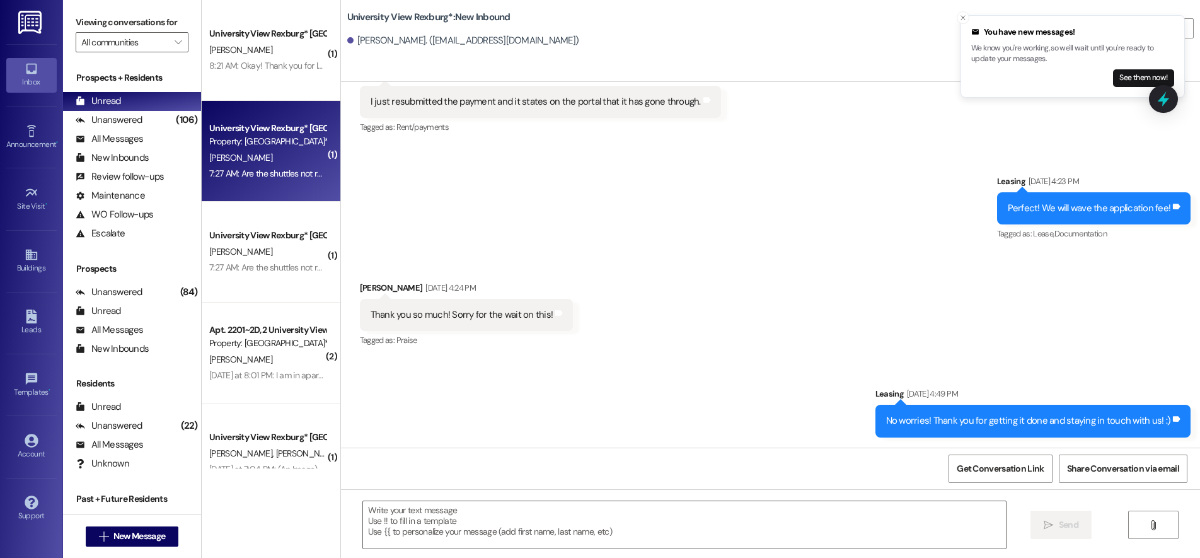
scroll to position [2260, 0]
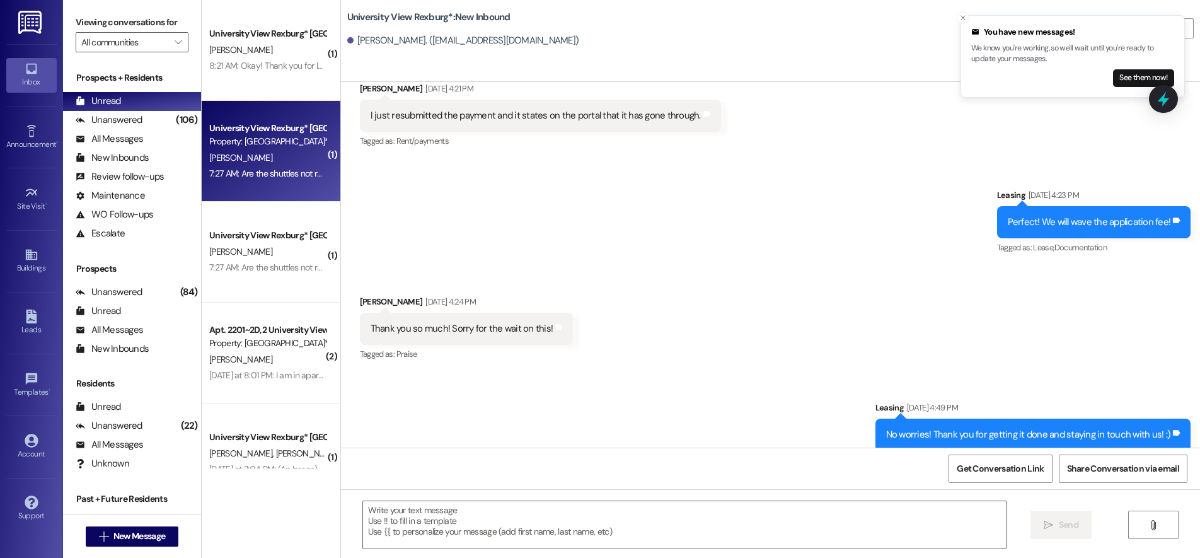
click at [281, 163] on div "I. Heiberger" at bounding box center [267, 158] width 119 height 16
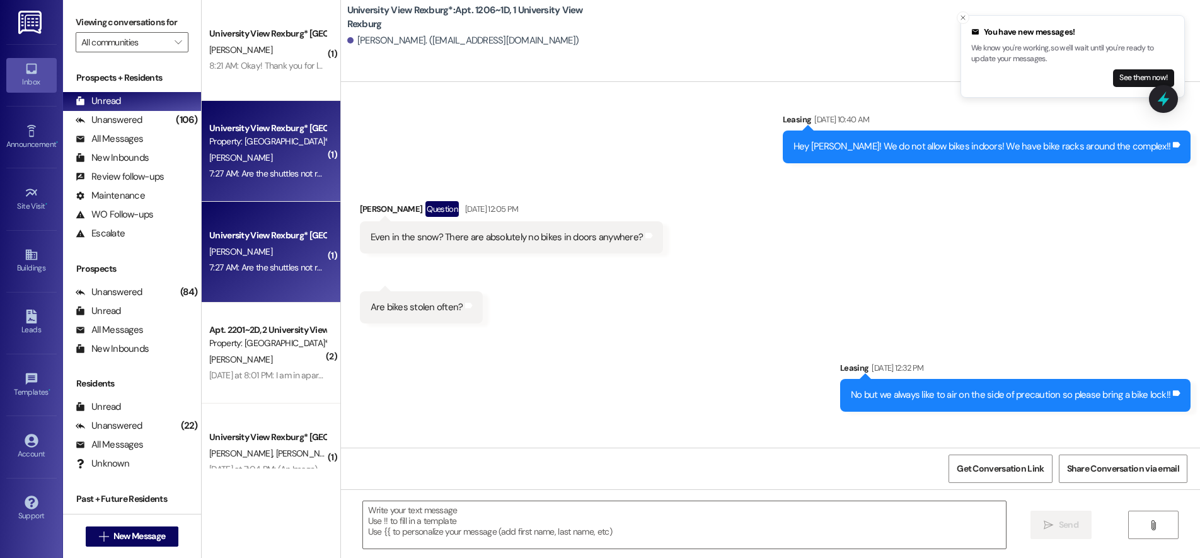
scroll to position [24297, 0]
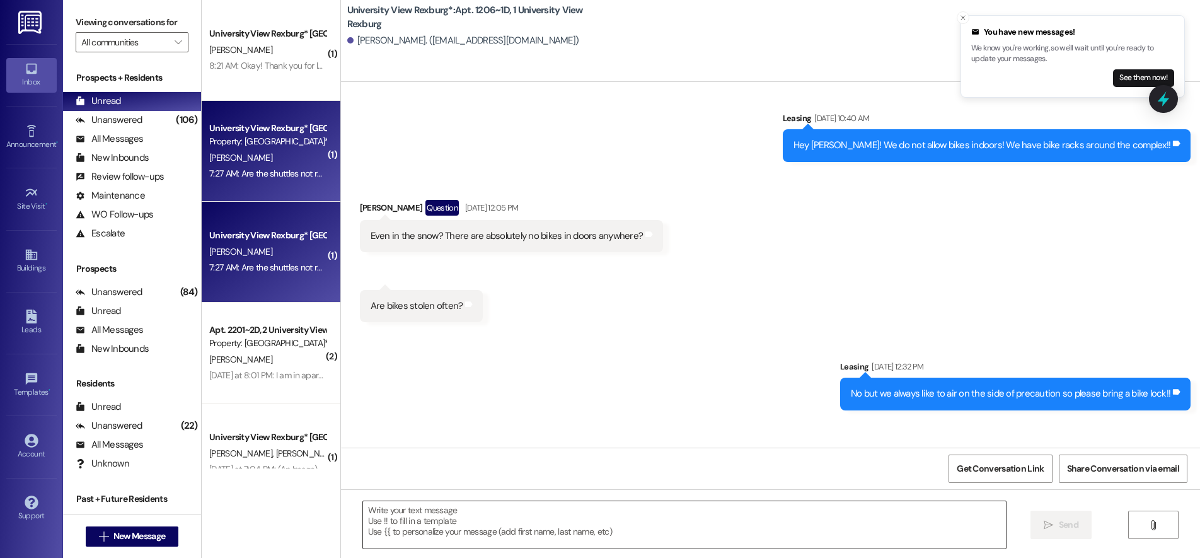
click at [450, 509] on textarea at bounding box center [684, 524] width 643 height 47
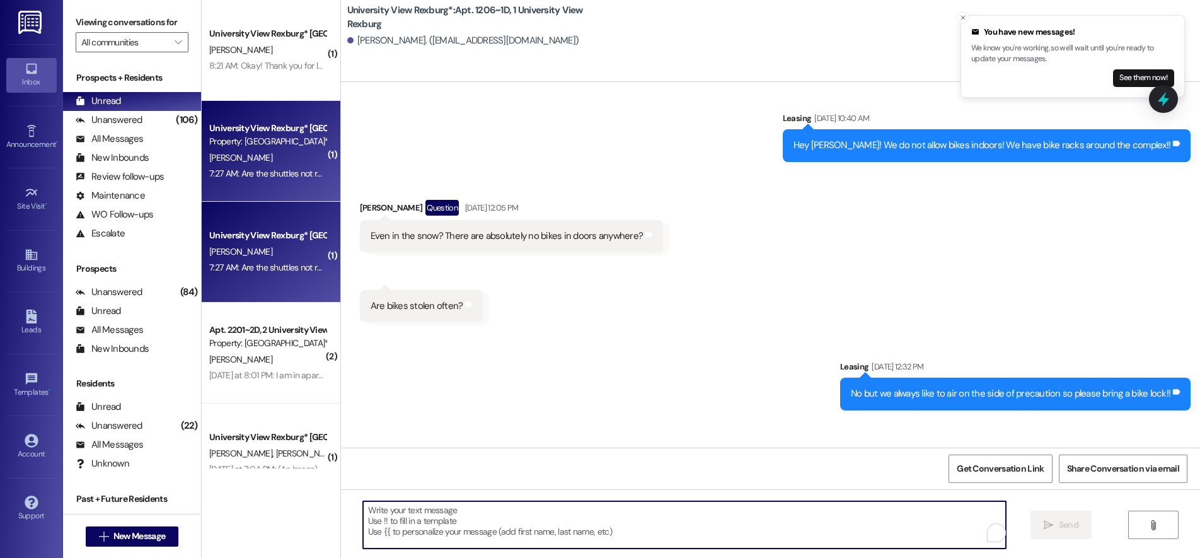
type textarea "n"
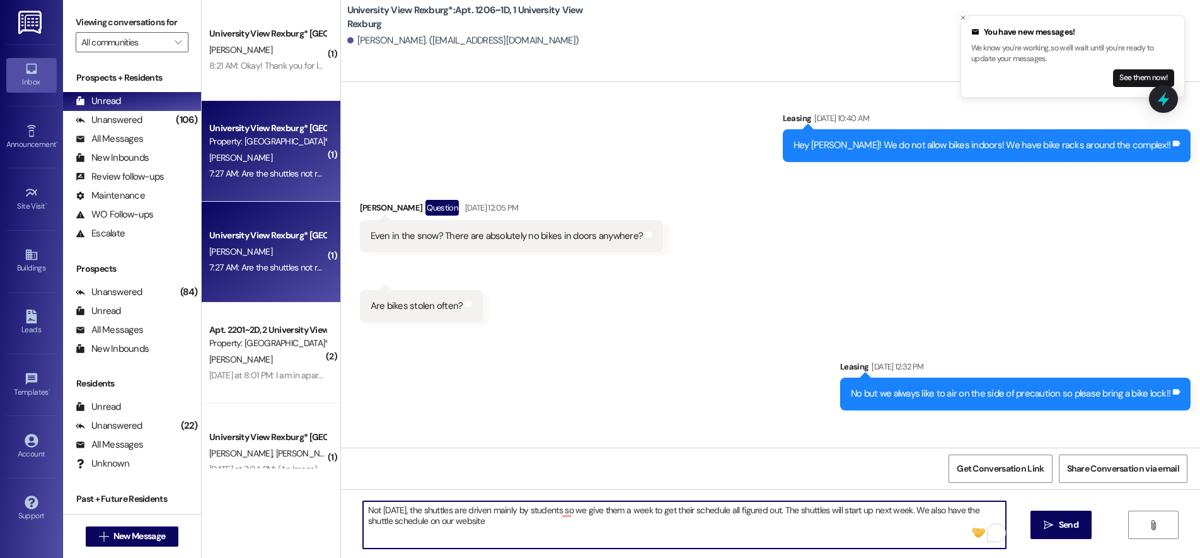
click at [551, 511] on textarea "Not today, the shuttles are driven mainly by students so we give them a week to…" at bounding box center [684, 524] width 643 height 47
drag, startPoint x: 451, startPoint y: 521, endPoint x: 454, endPoint y: 527, distance: 7.0
click at [452, 522] on textarea "Not today, the shuttles are driven mainly by students, so we give them a week t…" at bounding box center [684, 524] width 643 height 47
click at [639, 522] on textarea "Not today, the shuttles are driven mainly by students, so we give them a week t…" at bounding box center [684, 524] width 643 height 47
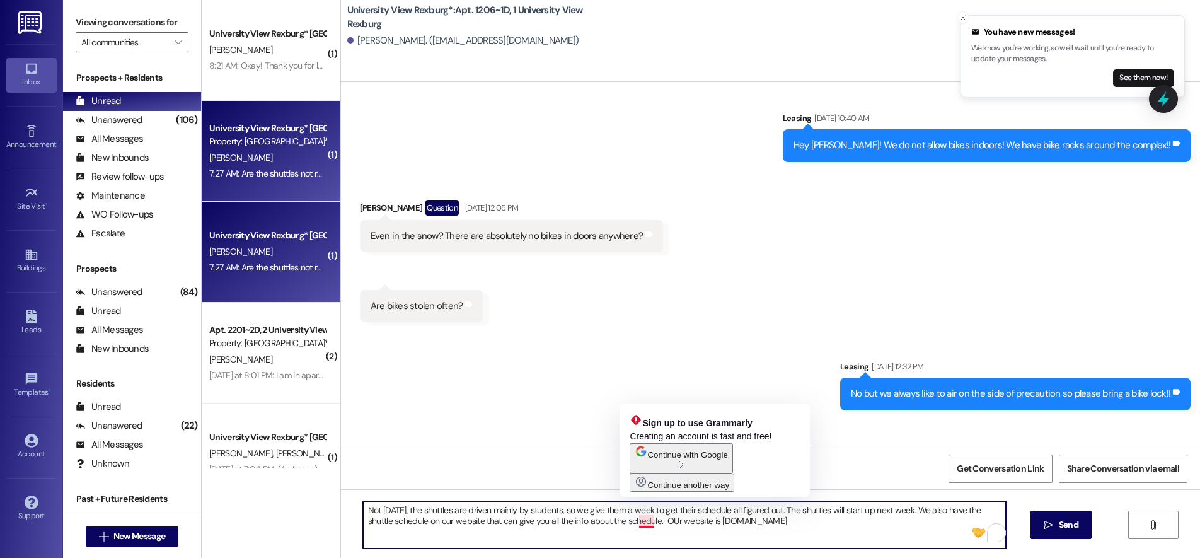
click at [640, 521] on textarea "Not today, the shuttles are driven mainly by students, so we give them a week t…" at bounding box center [684, 524] width 643 height 47
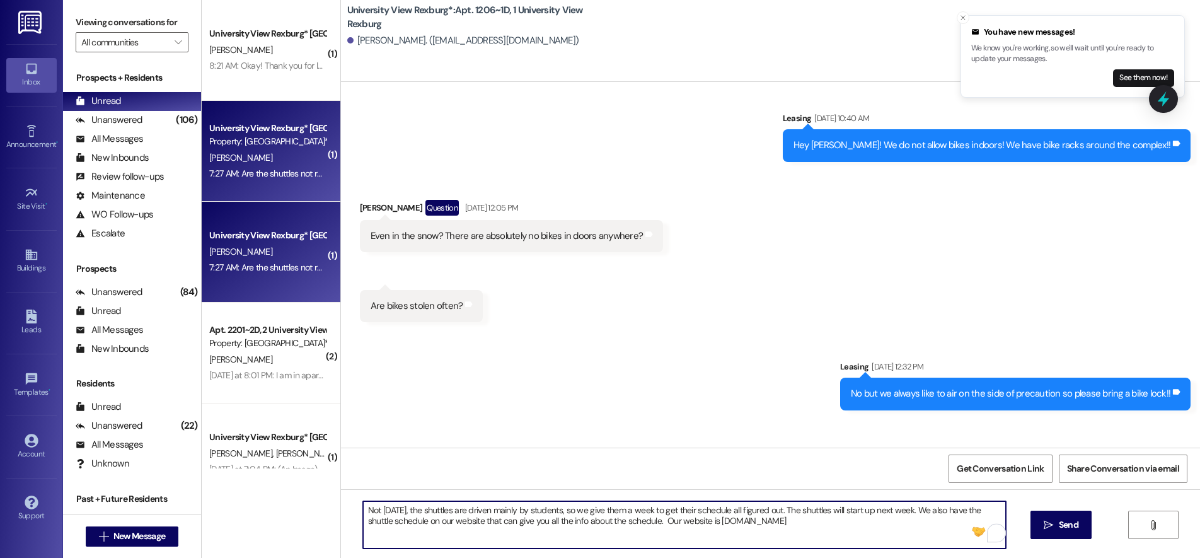
click at [800, 527] on textarea "Not today, the shuttles are driven mainly by students, so we give them a week t…" at bounding box center [684, 524] width 643 height 47
click at [851, 521] on textarea "Not today, the shuttles are driven mainly by students, so we give them a week t…" at bounding box center [684, 524] width 643 height 47
click at [951, 519] on textarea "Not today, the shuttles are driven mainly by students, so we give them a week t…" at bounding box center [684, 524] width 643 height 47
type textarea "Not today, the shuttles are driven mainly by students, so we give them a week t…"
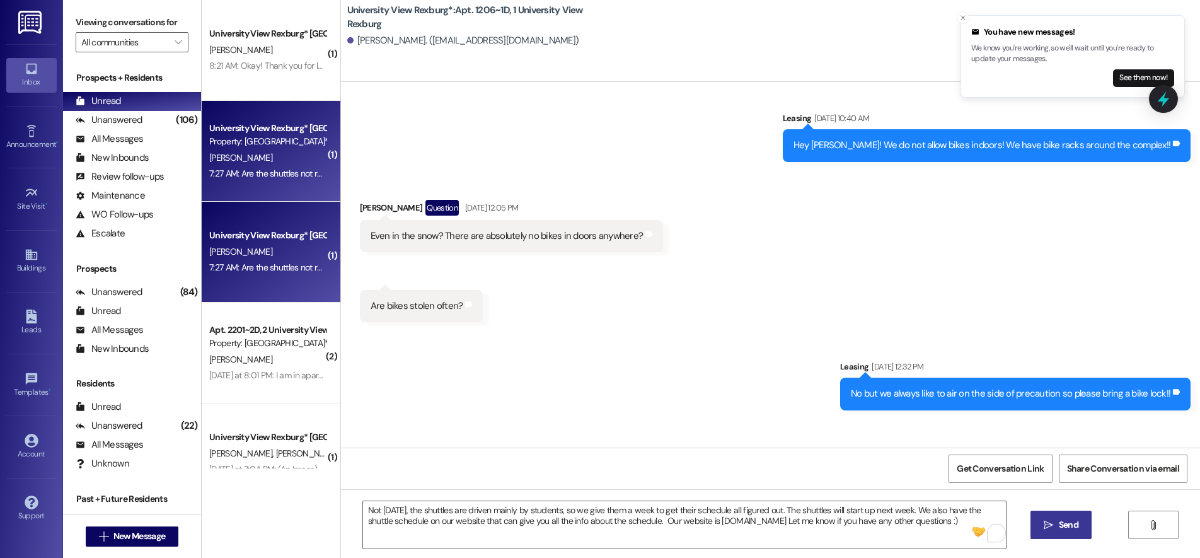
drag, startPoint x: 1052, startPoint y: 521, endPoint x: 1035, endPoint y: 524, distance: 17.8
click at [1052, 522] on span " Send" at bounding box center [1061, 524] width 40 height 13
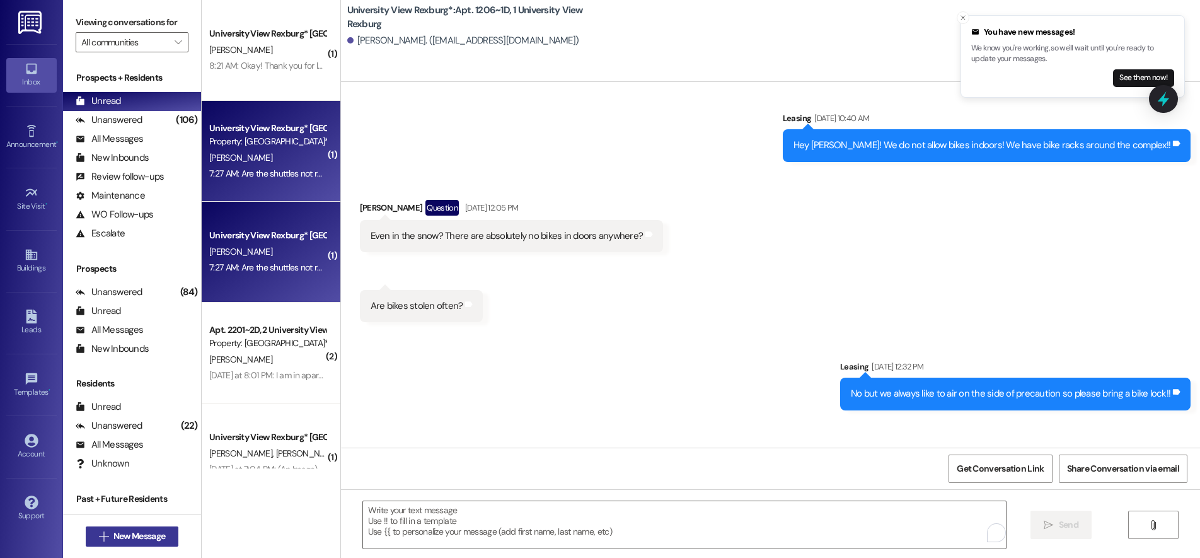
click at [115, 535] on span "New Message" at bounding box center [139, 535] width 52 height 13
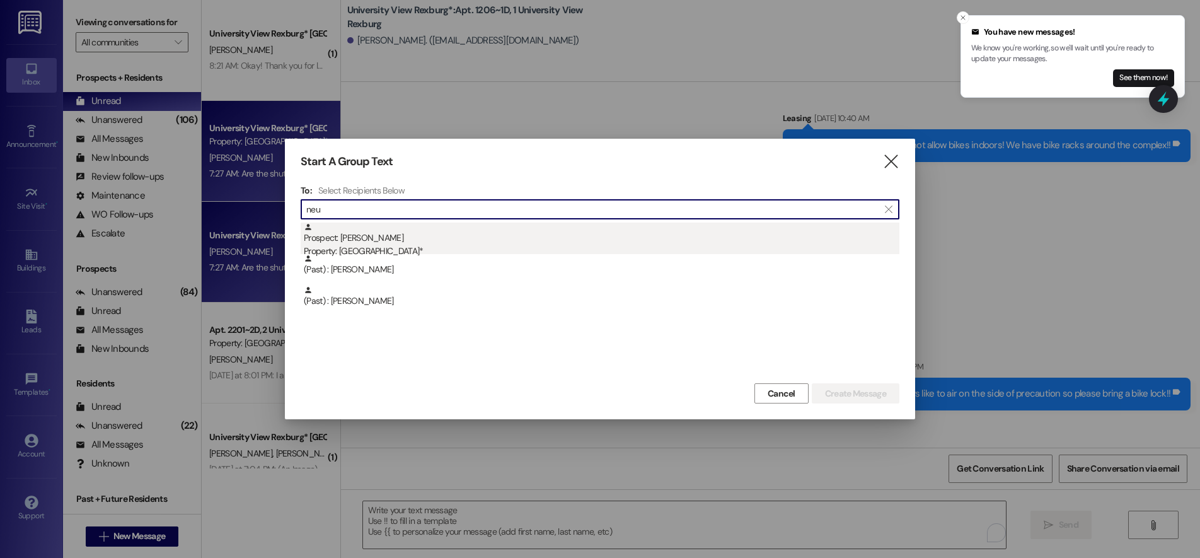
type input "neu"
click at [425, 245] on div "Property: [GEOGRAPHIC_DATA]*" at bounding box center [601, 250] width 595 height 13
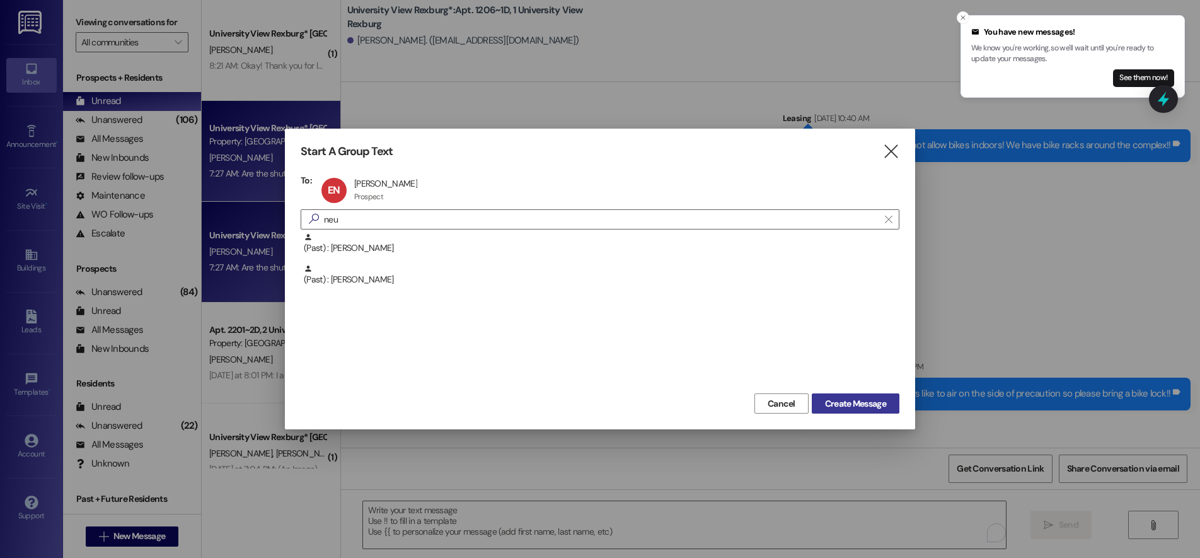
click at [849, 397] on span "Create Message" at bounding box center [855, 403] width 61 height 13
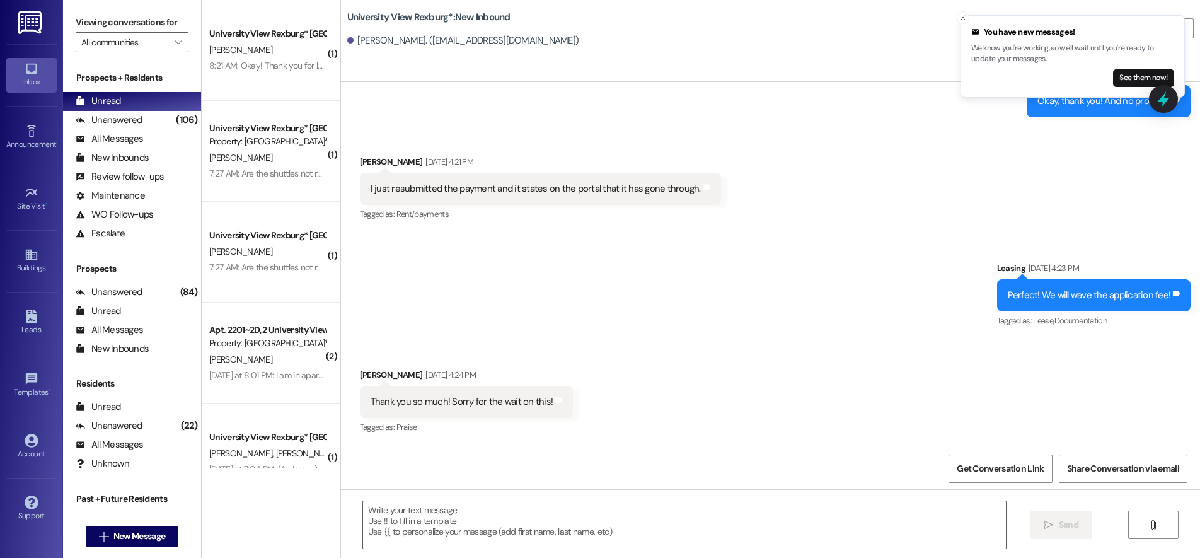
scroll to position [2260, 0]
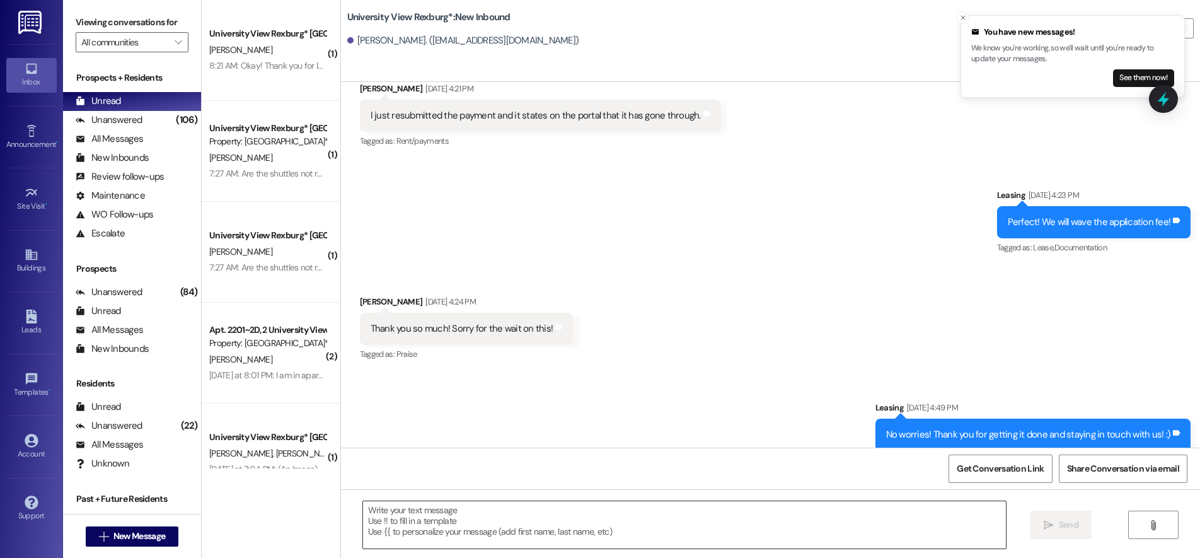
click at [432, 513] on textarea at bounding box center [684, 524] width 643 height 47
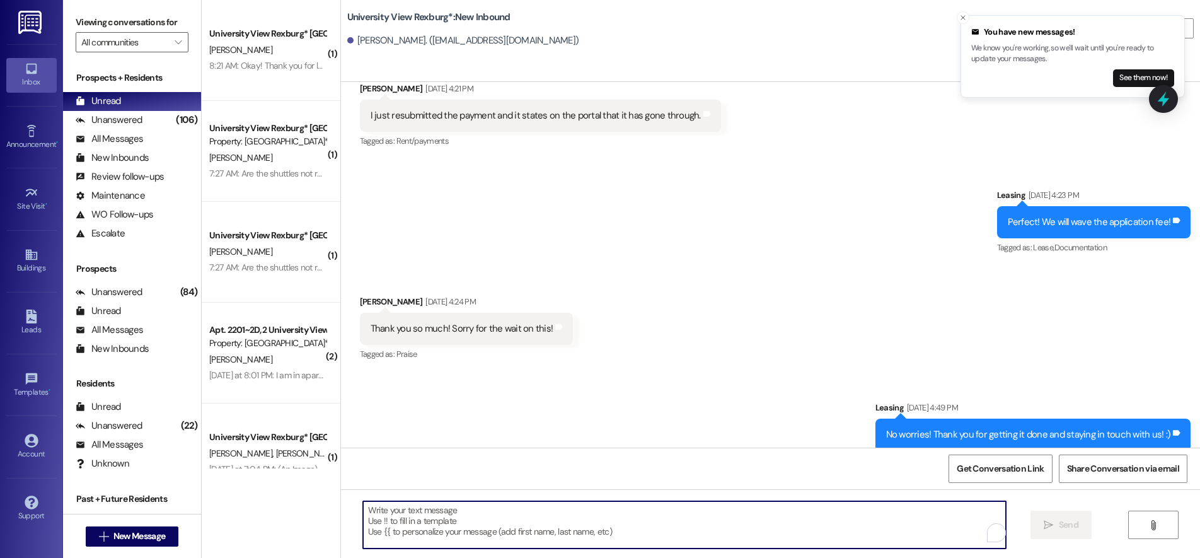
paste textarea "You have a package at the front office! Please pick it up during office hours (…"
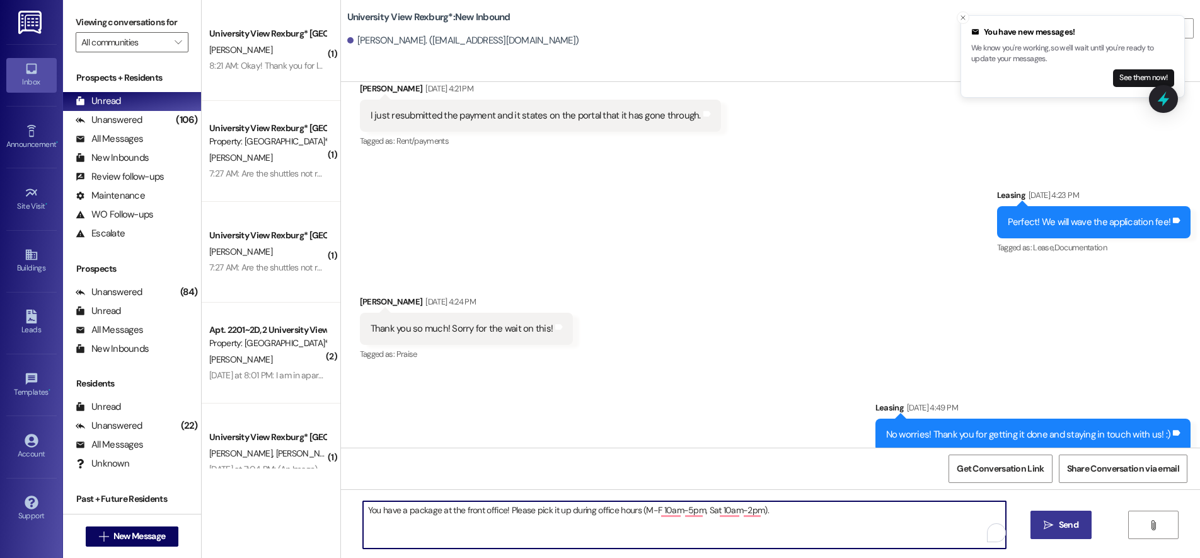
type textarea "You have a package at the front office! Please pick it up during office hours (…"
click at [1068, 526] on span "Send" at bounding box center [1069, 524] width 20 height 13
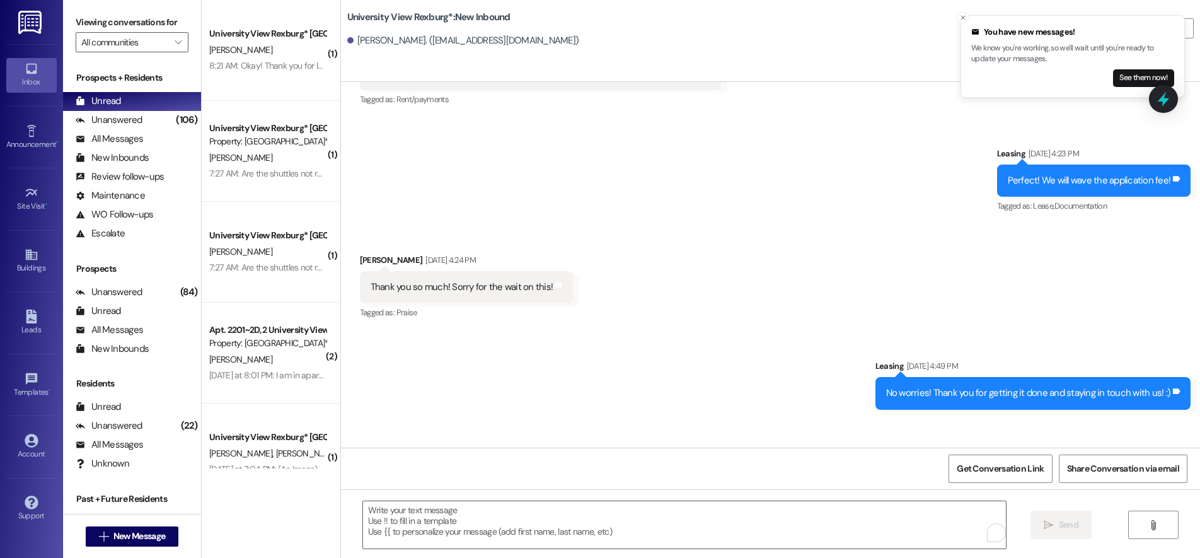
scroll to position [2349, 0]
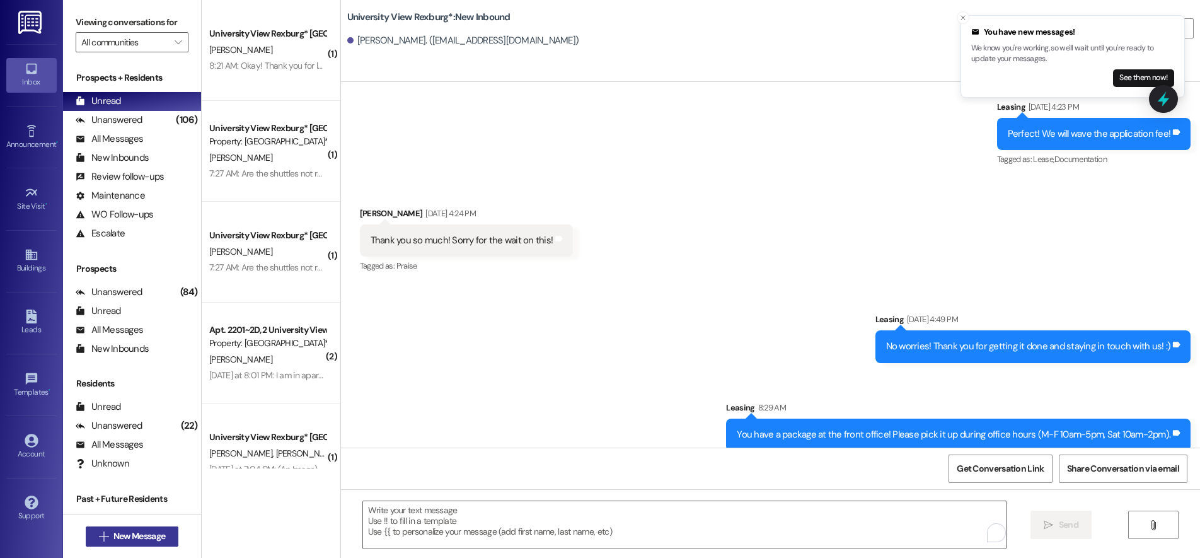
click at [144, 538] on span "New Message" at bounding box center [139, 535] width 52 height 13
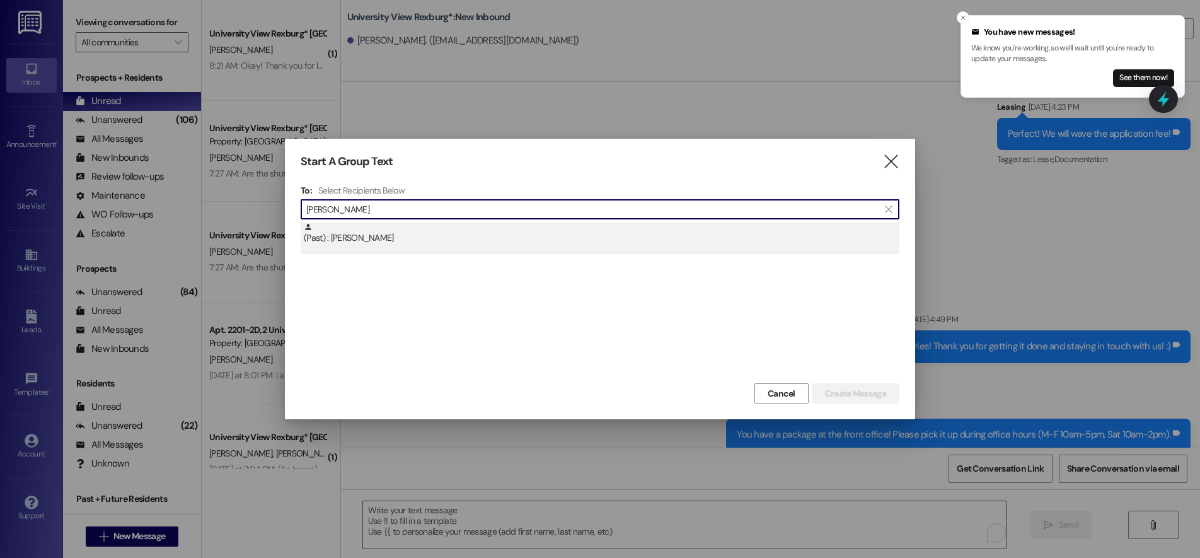
type input "olivia davis"
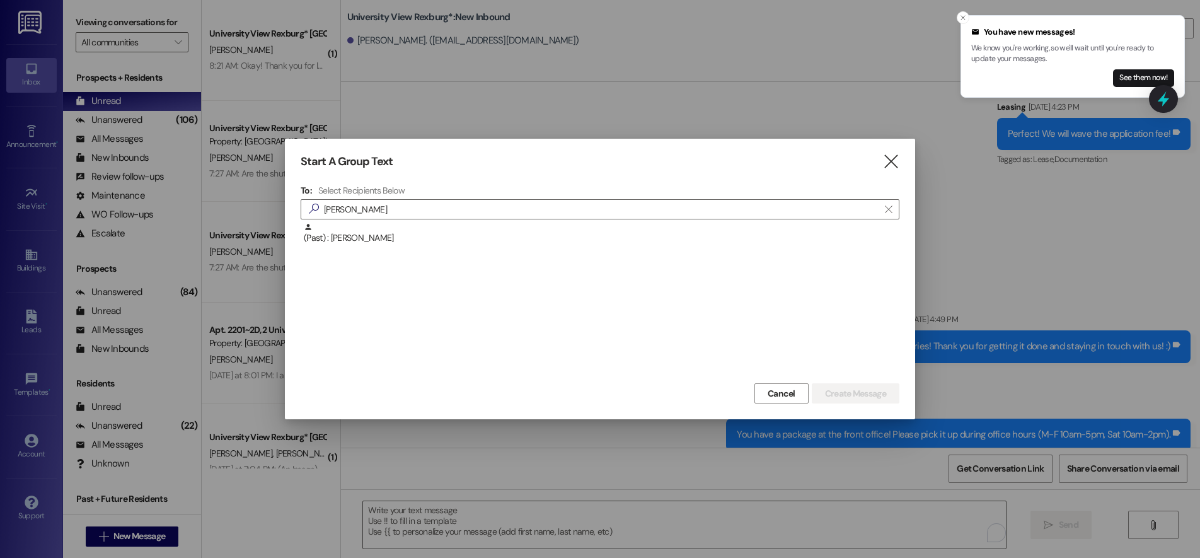
click at [398, 233] on div "(Past) : Olivia Davis" at bounding box center [601, 233] width 595 height 22
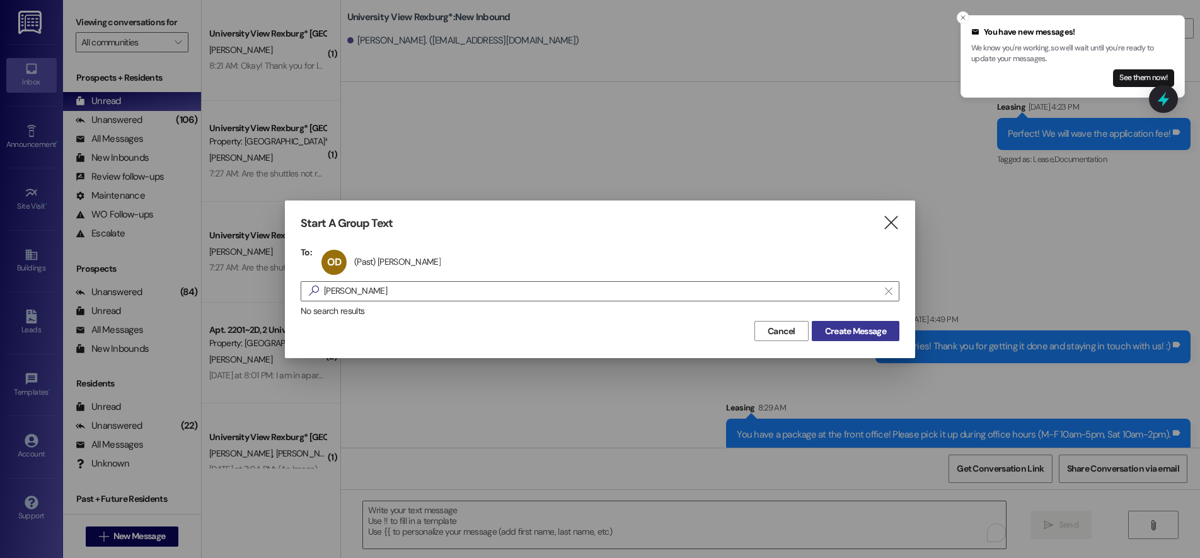
click at [848, 328] on span "Create Message" at bounding box center [855, 331] width 61 height 13
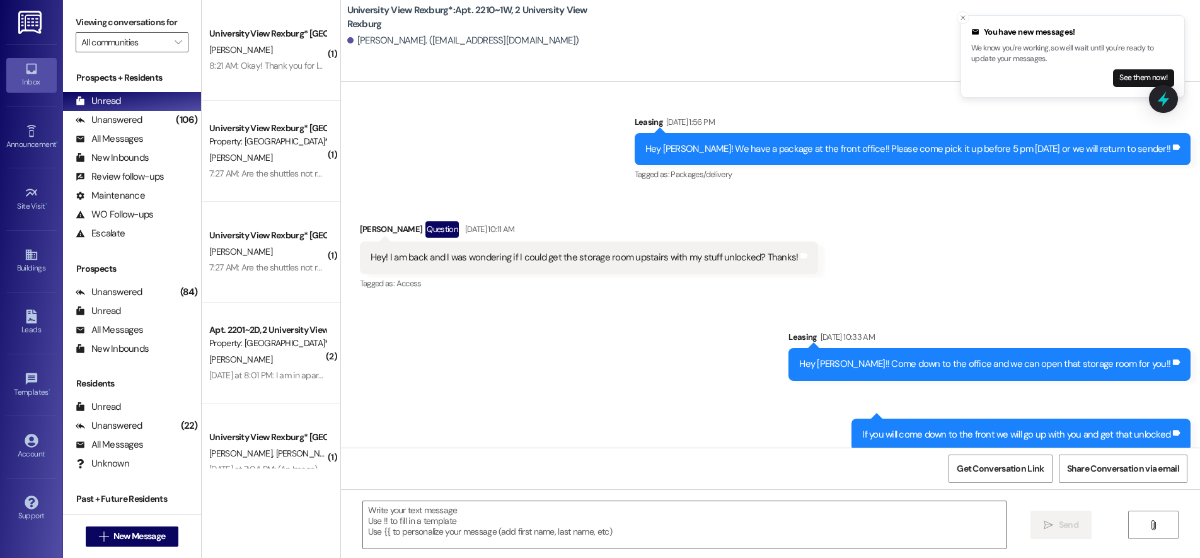
scroll to position [36569, 0]
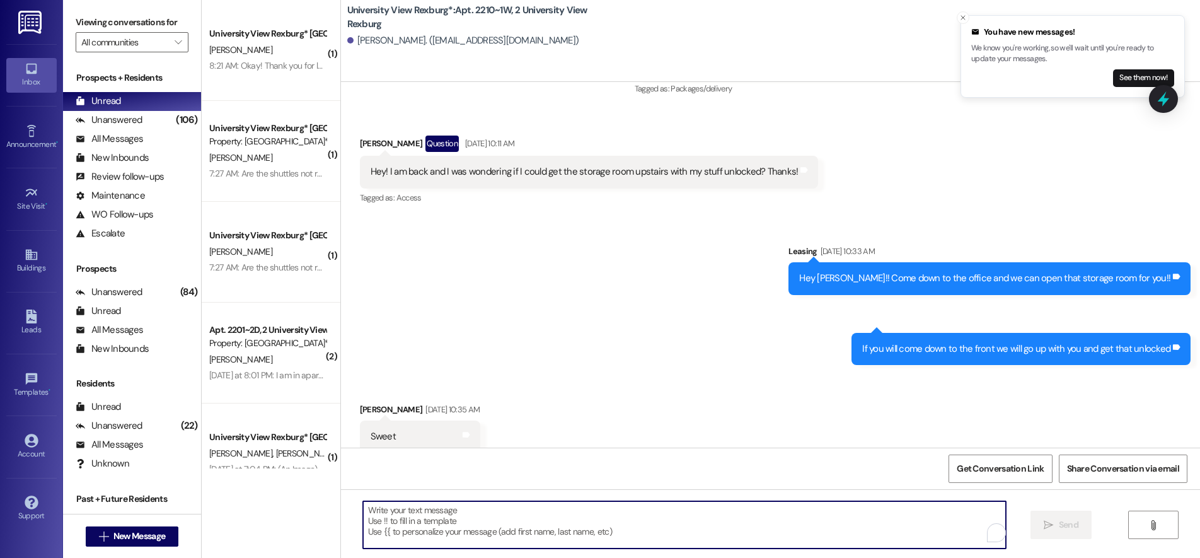
click at [420, 510] on textarea "To enrich screen reader interactions, please activate Accessibility in Grammarl…" at bounding box center [684, 524] width 643 height 47
paste textarea "You have a package at the front office! Please pick it up during office hours (…"
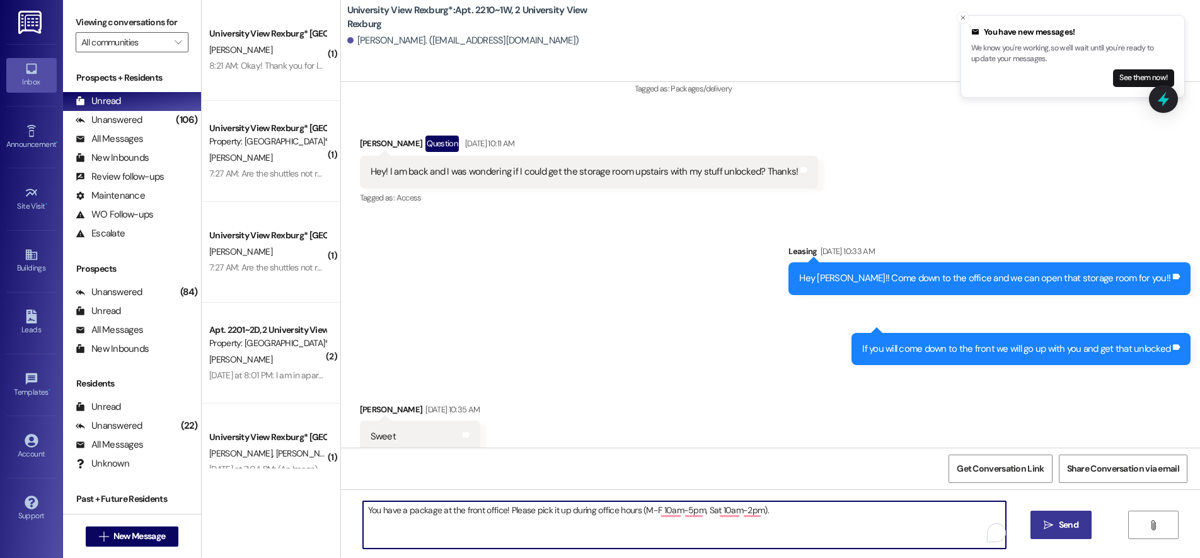
type textarea "You have a package at the front office! Please pick it up during office hours (…"
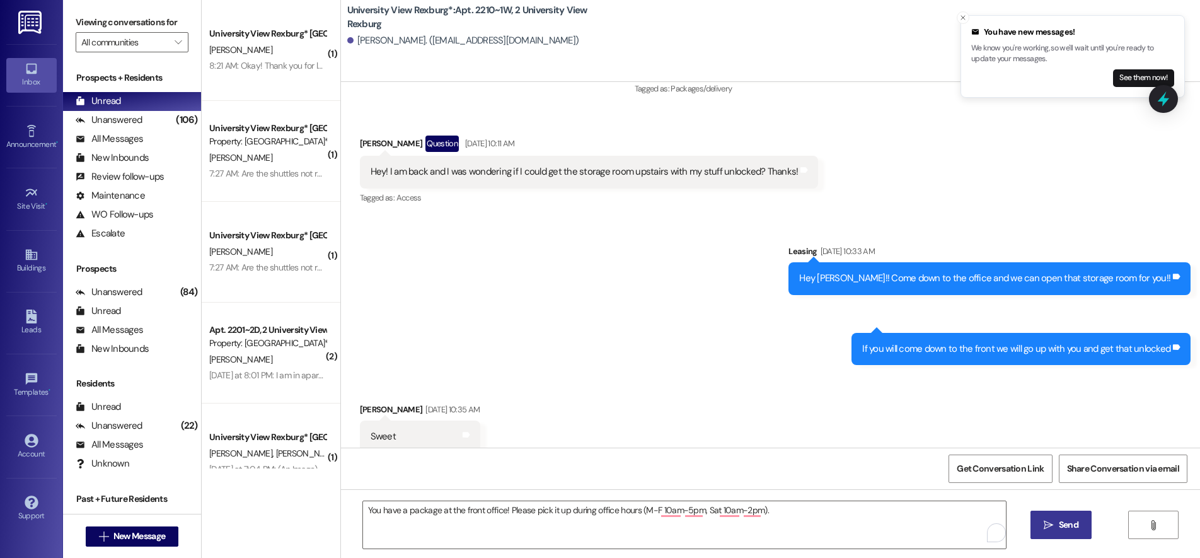
click at [1072, 520] on span "Send" at bounding box center [1069, 524] width 20 height 13
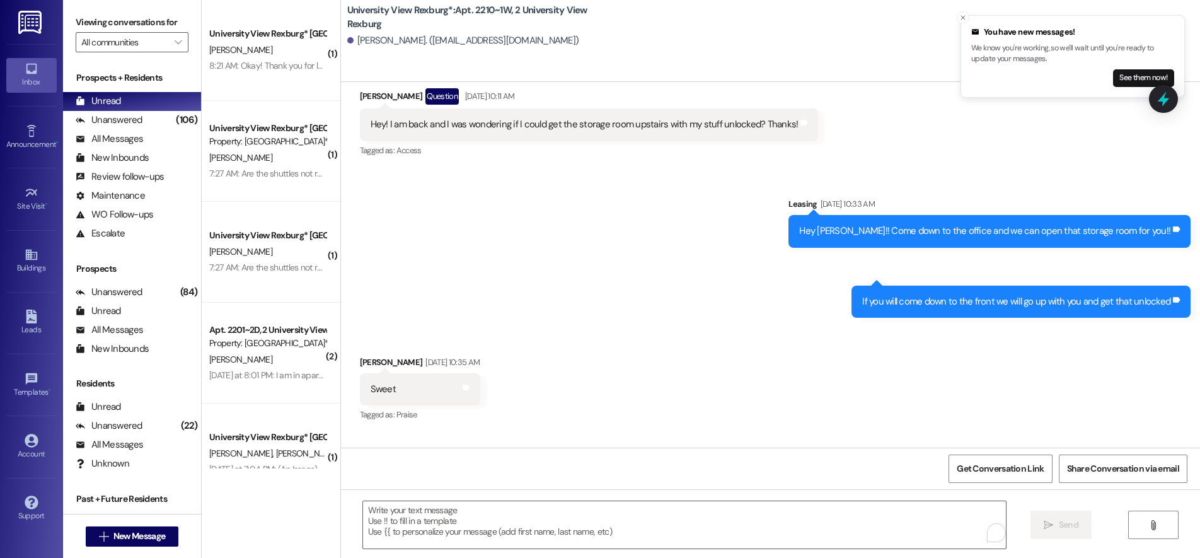
scroll to position [36657, 0]
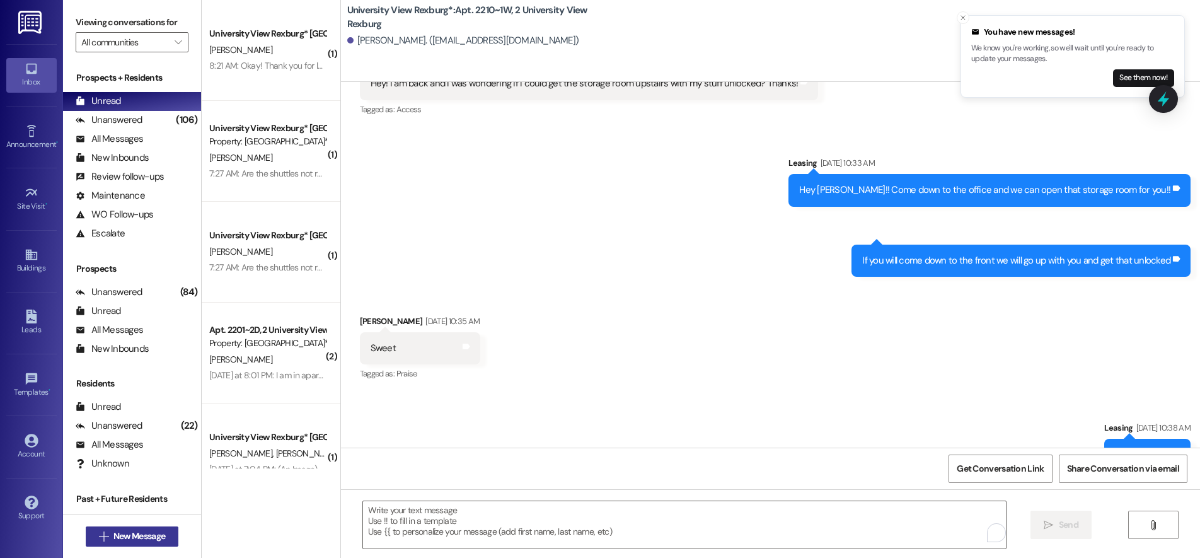
click at [157, 538] on span "New Message" at bounding box center [139, 535] width 52 height 13
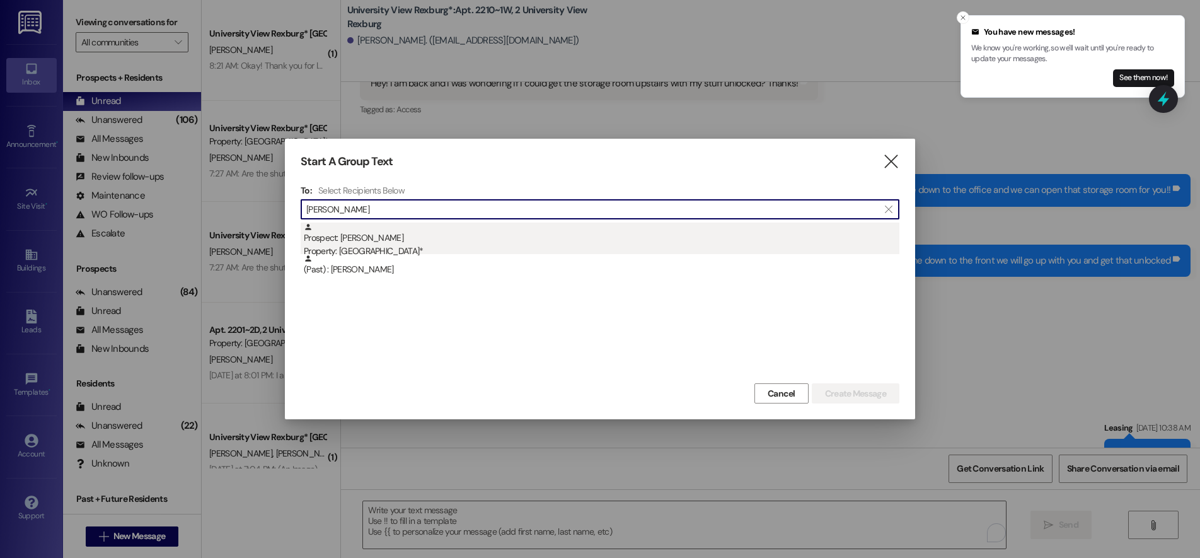
type input "alexa ta"
click at [388, 240] on div "Prospect: Alexa Taylor Property: University View Rexburg*" at bounding box center [601, 240] width 595 height 36
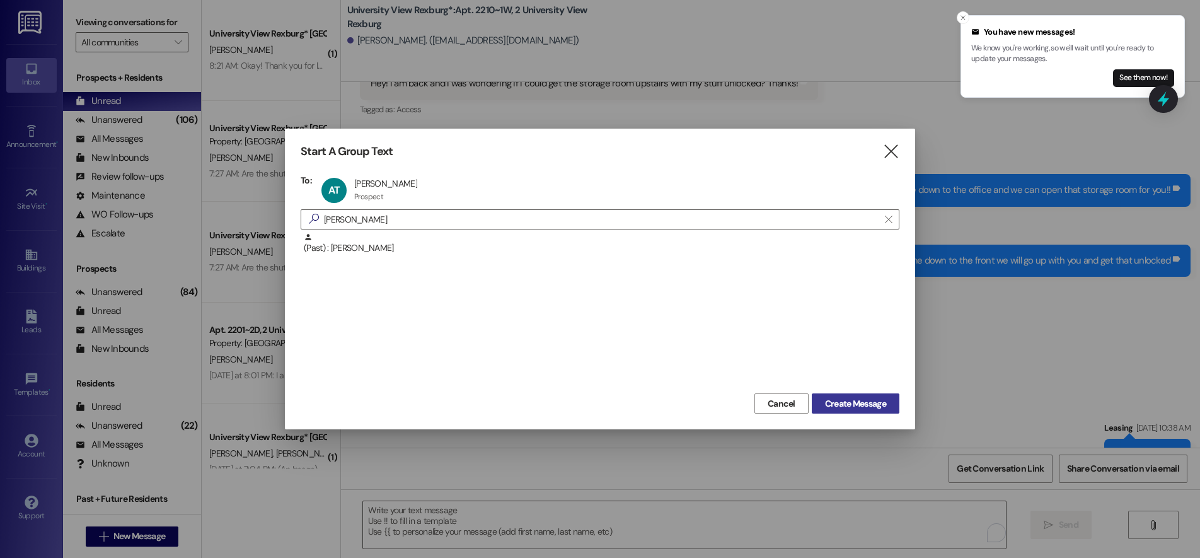
click at [834, 399] on span "Create Message" at bounding box center [855, 403] width 61 height 13
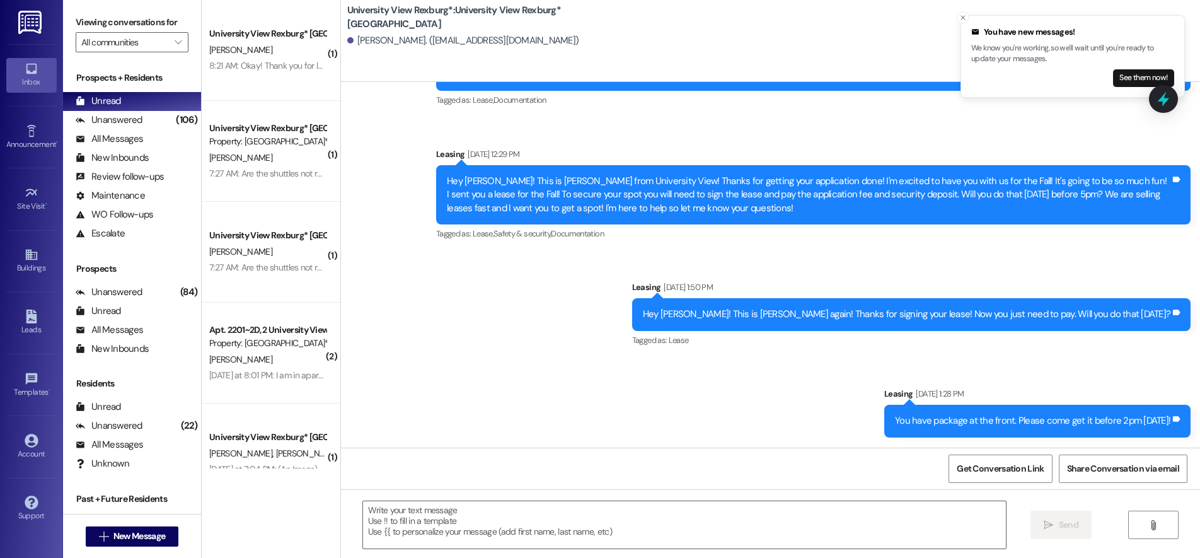
scroll to position [719, 0]
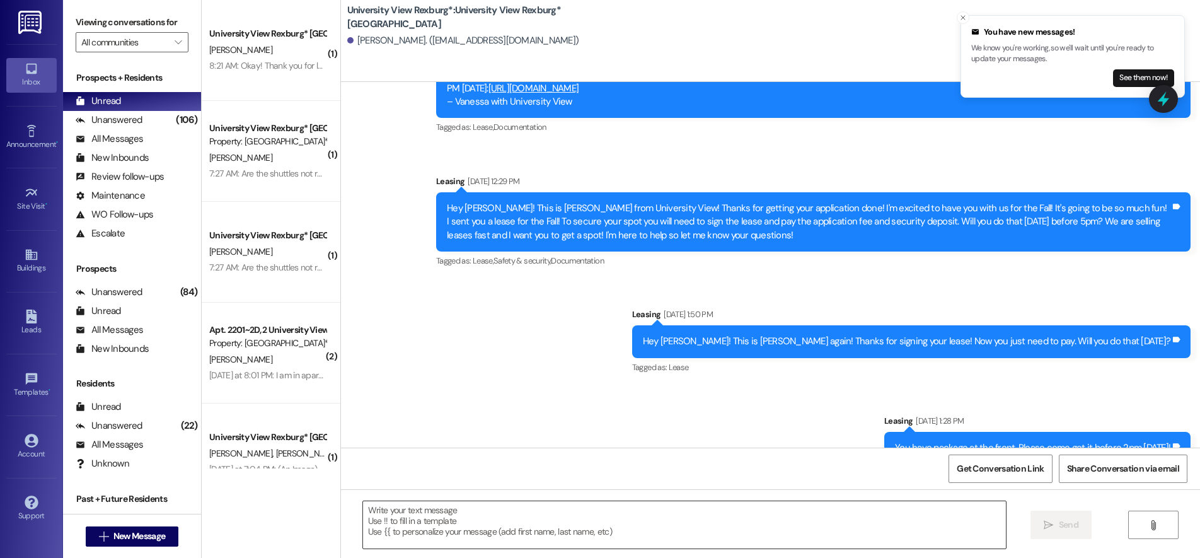
click at [451, 509] on textarea at bounding box center [684, 524] width 643 height 47
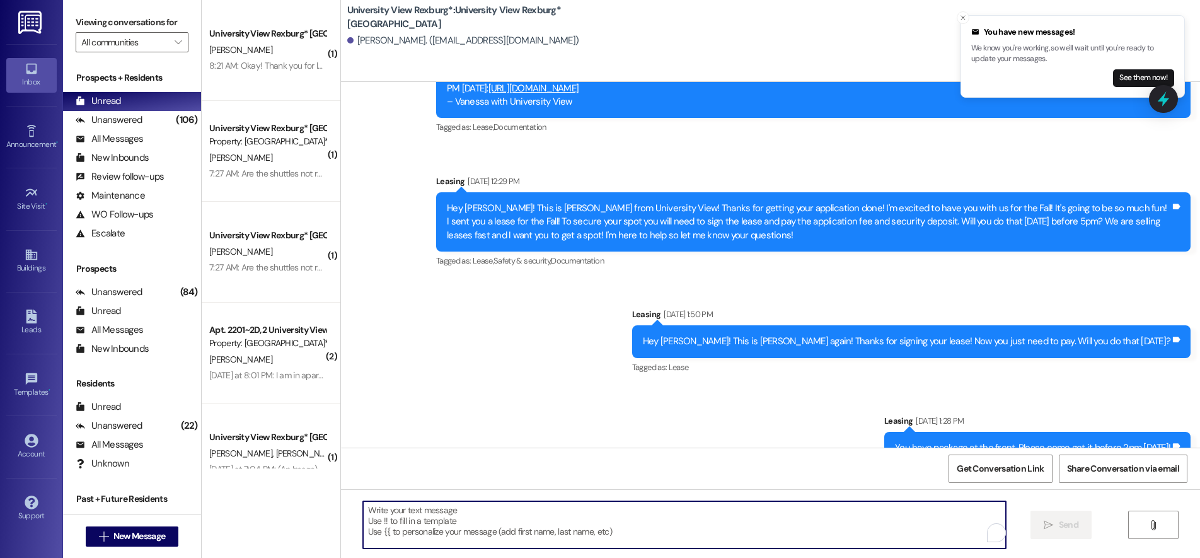
paste textarea "You have a package at the front office! Please pick it up during office hours (…"
type textarea "You have a package at the front office! Please pick it up during office hours (…"
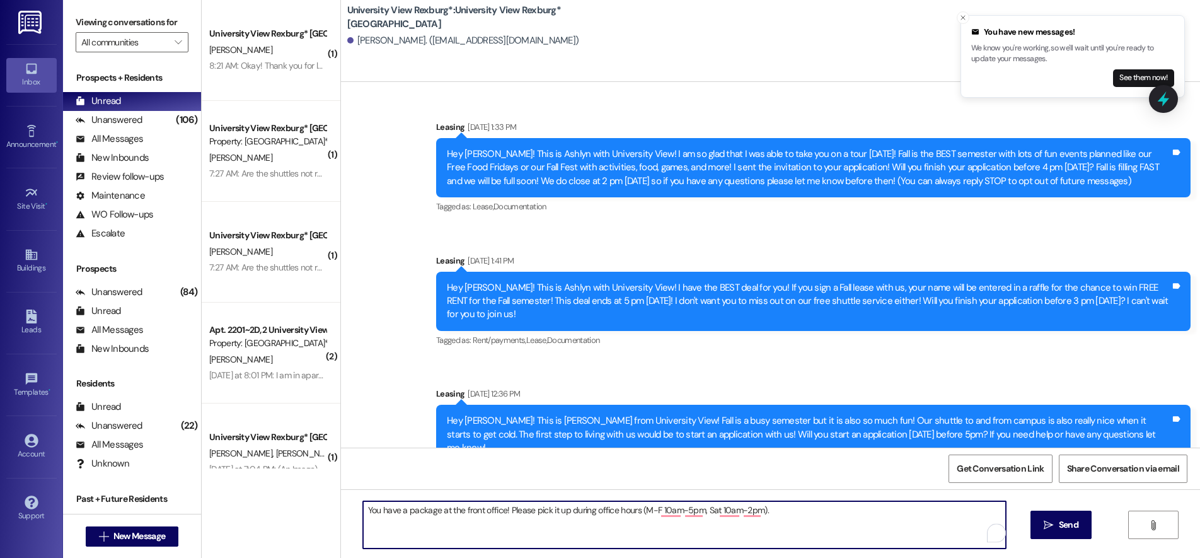
scroll to position [719, 0]
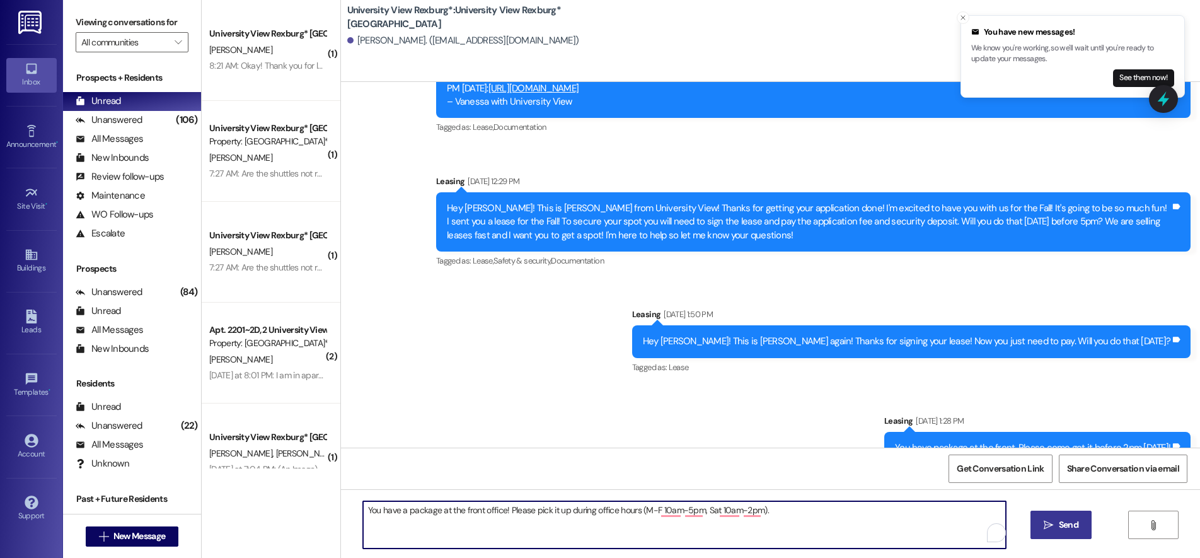
type textarea "You have a package at the front office! Please pick it up during office hours (…"
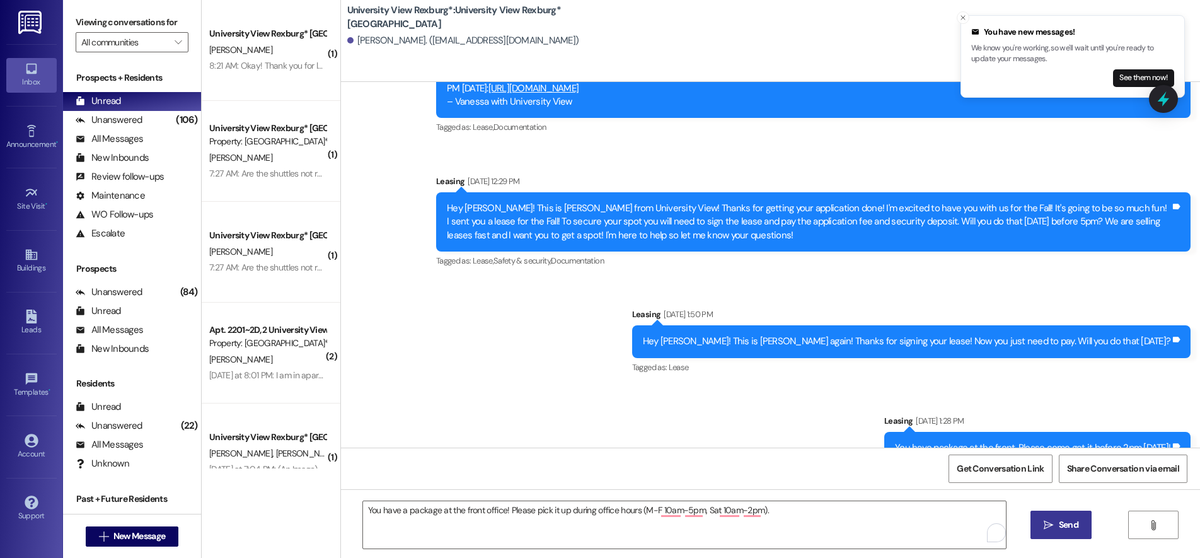
click at [1046, 521] on icon "" at bounding box center [1048, 525] width 9 height 10
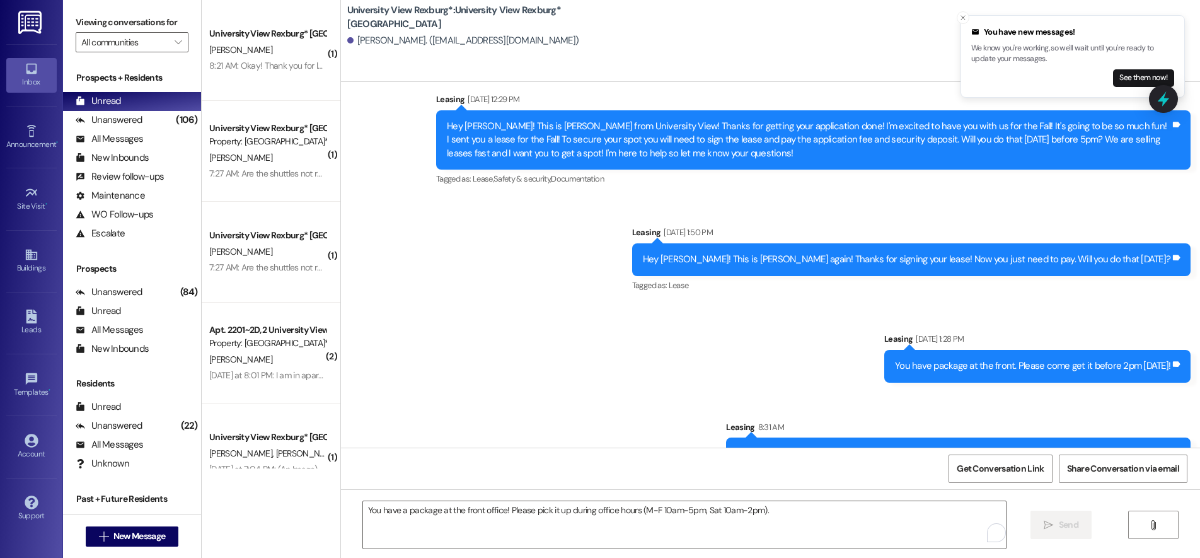
scroll to position [807, 0]
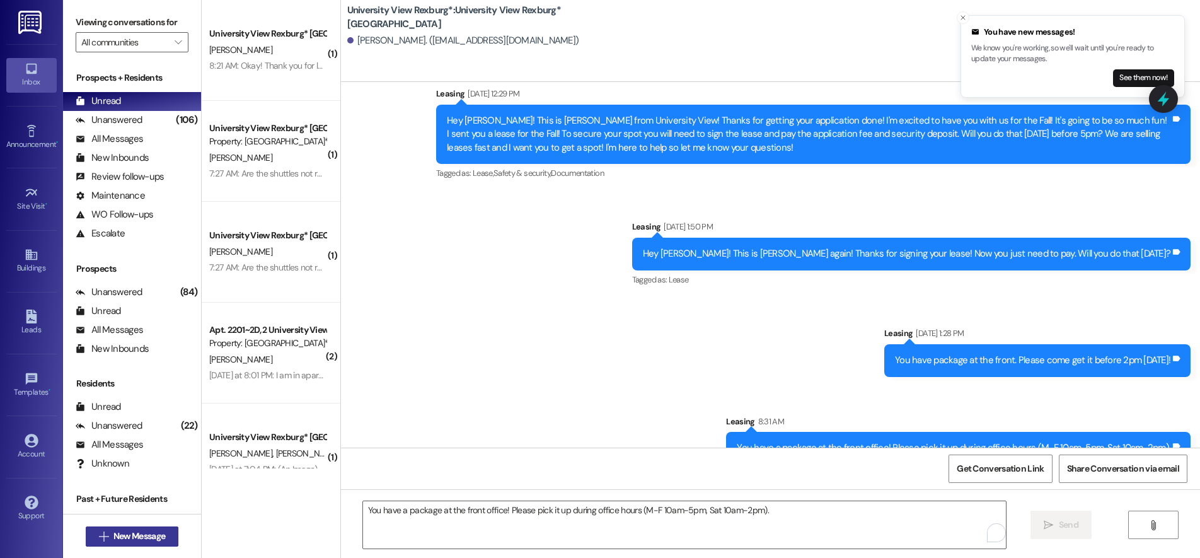
click at [157, 538] on span "New Message" at bounding box center [139, 535] width 52 height 13
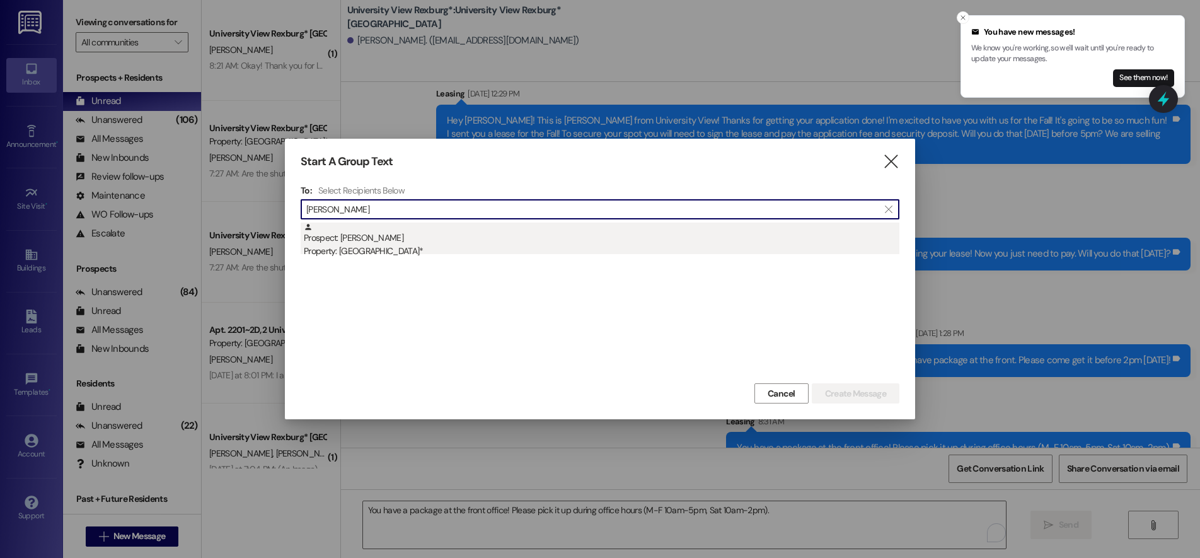
type input "sarah Da"
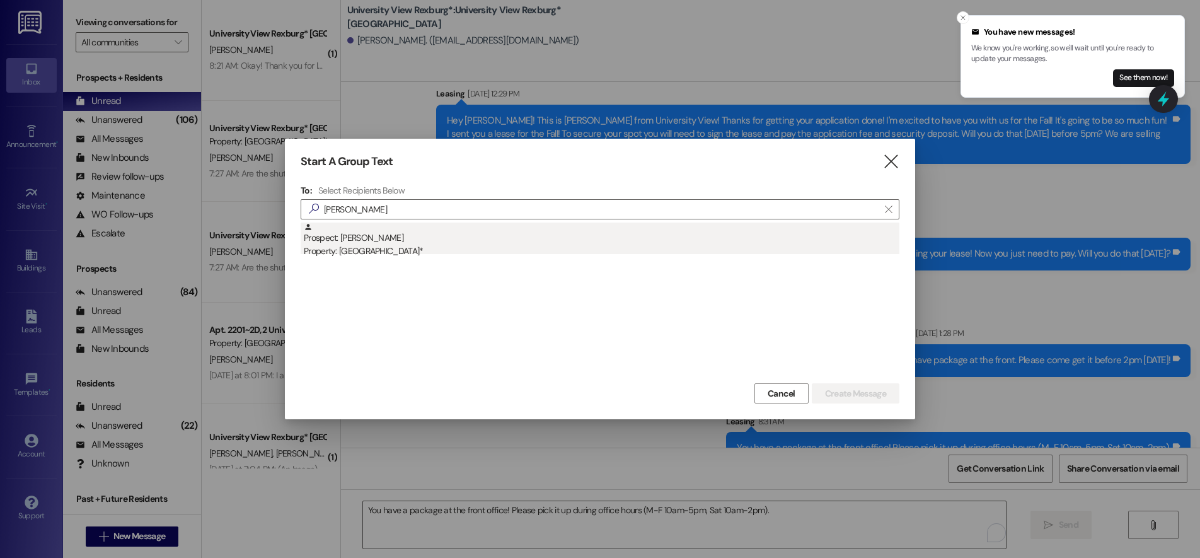
click at [393, 255] on div "Property: [GEOGRAPHIC_DATA]*" at bounding box center [601, 250] width 595 height 13
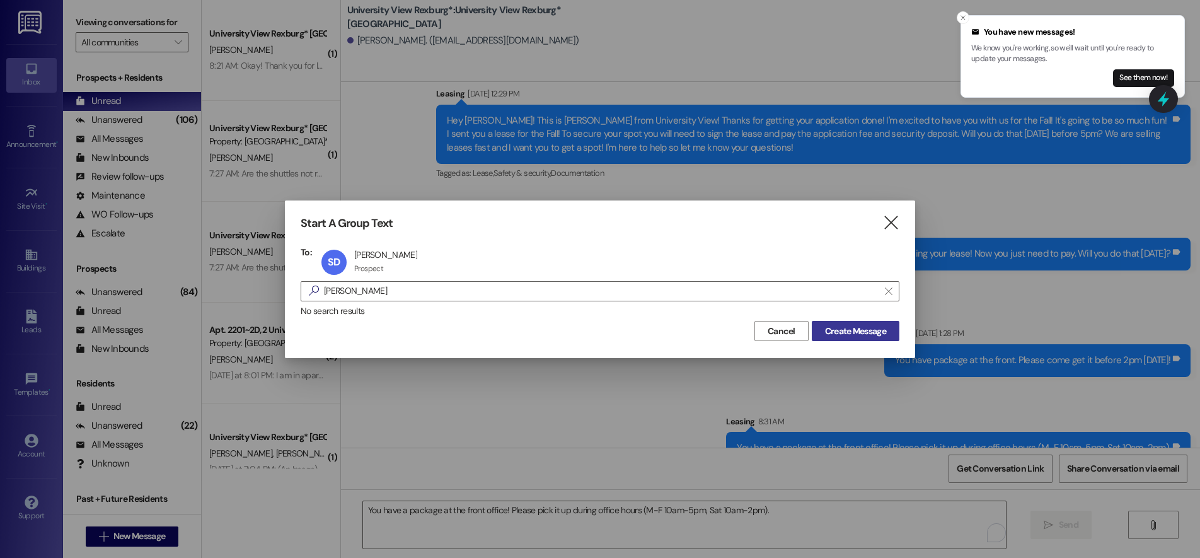
click at [838, 331] on span "Create Message" at bounding box center [855, 331] width 61 height 13
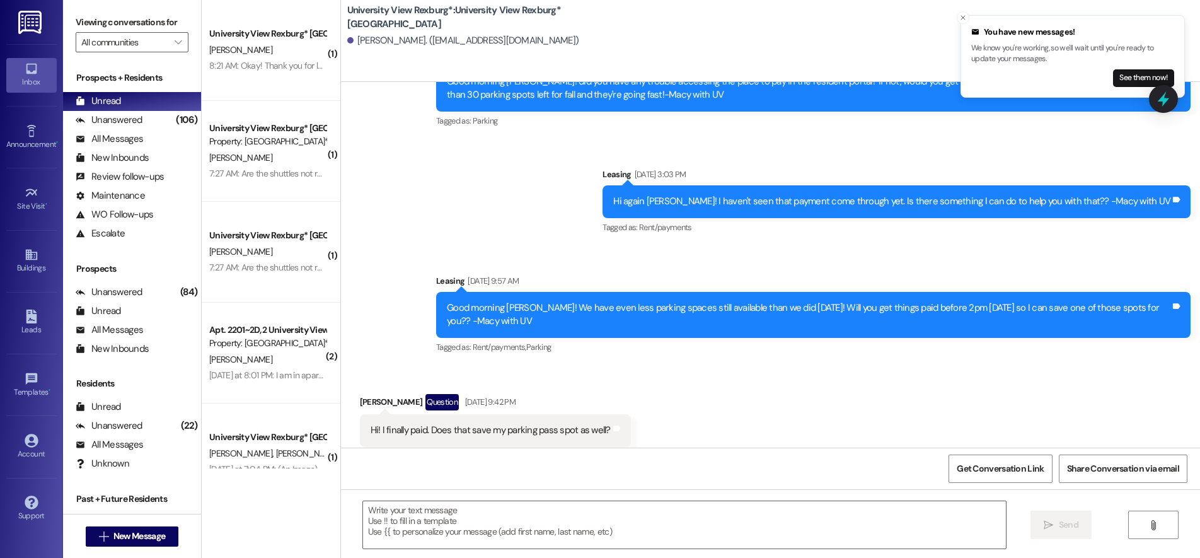
scroll to position [1233, 0]
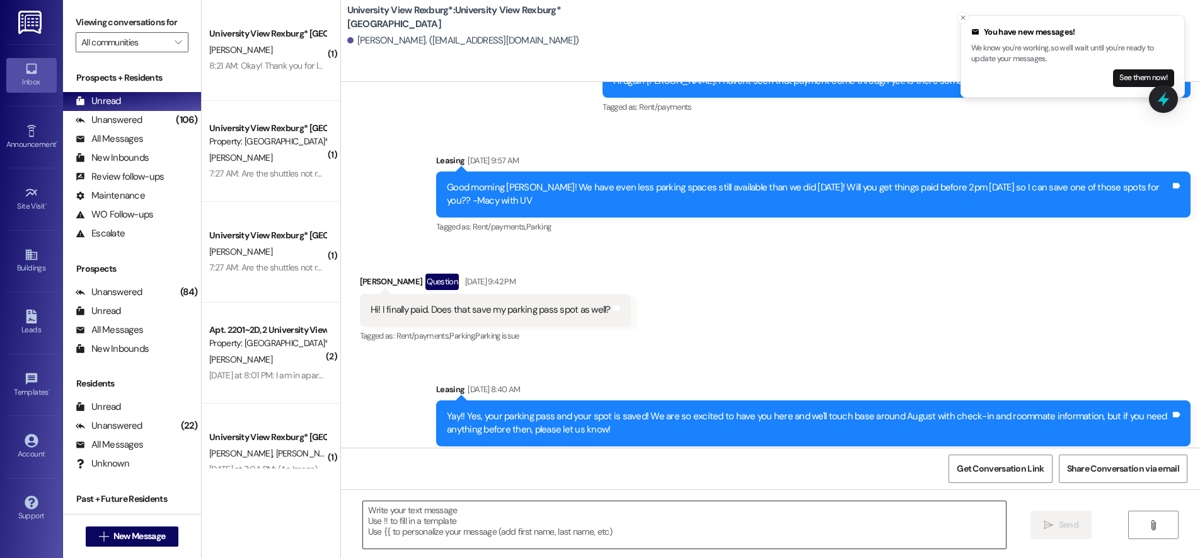
click at [452, 512] on textarea at bounding box center [684, 524] width 643 height 47
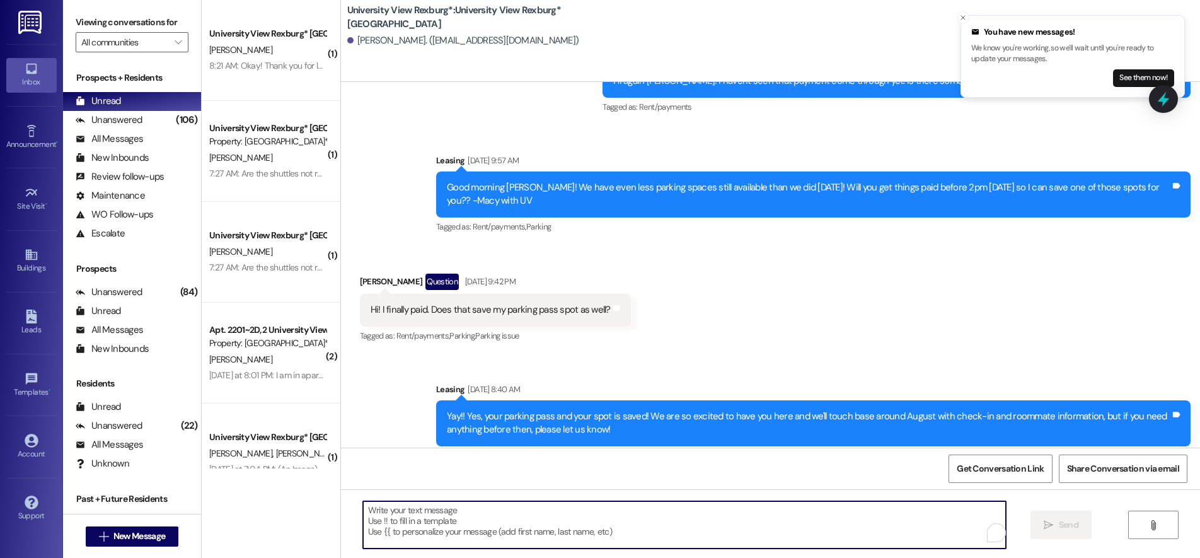
paste textarea "You have a package at the front office! Please pick it up during office hours (…"
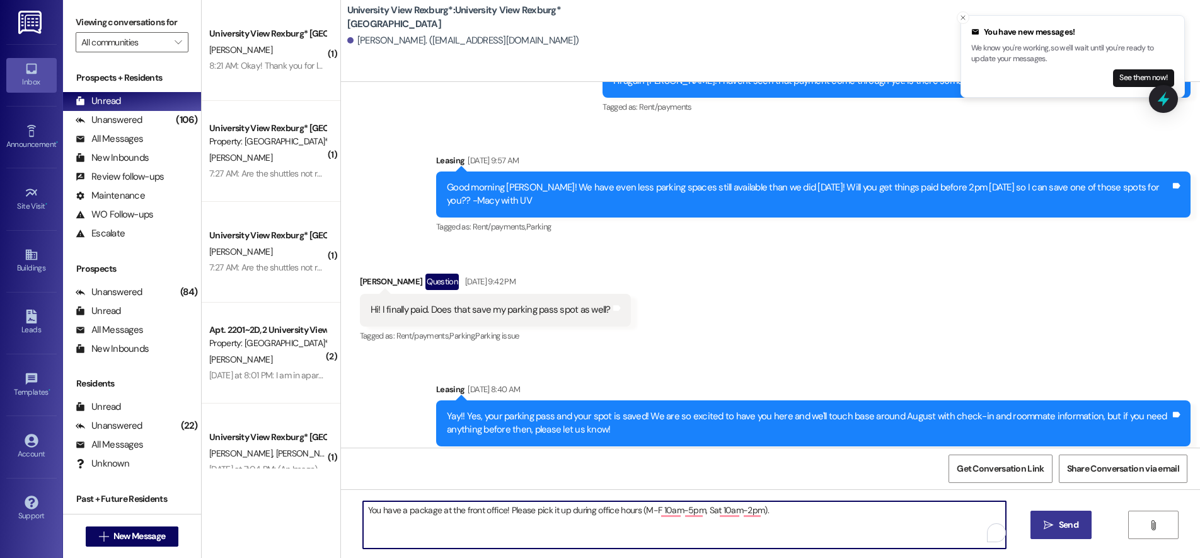
type textarea "You have a package at the front office! Please pick it up during office hours (…"
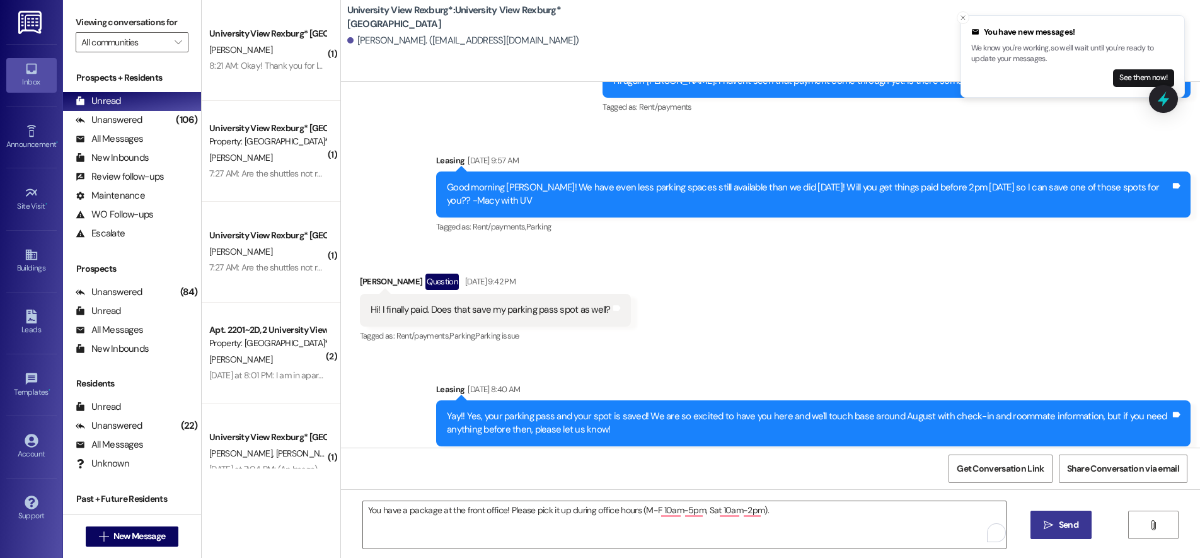
click at [1059, 528] on span "Send" at bounding box center [1069, 524] width 20 height 13
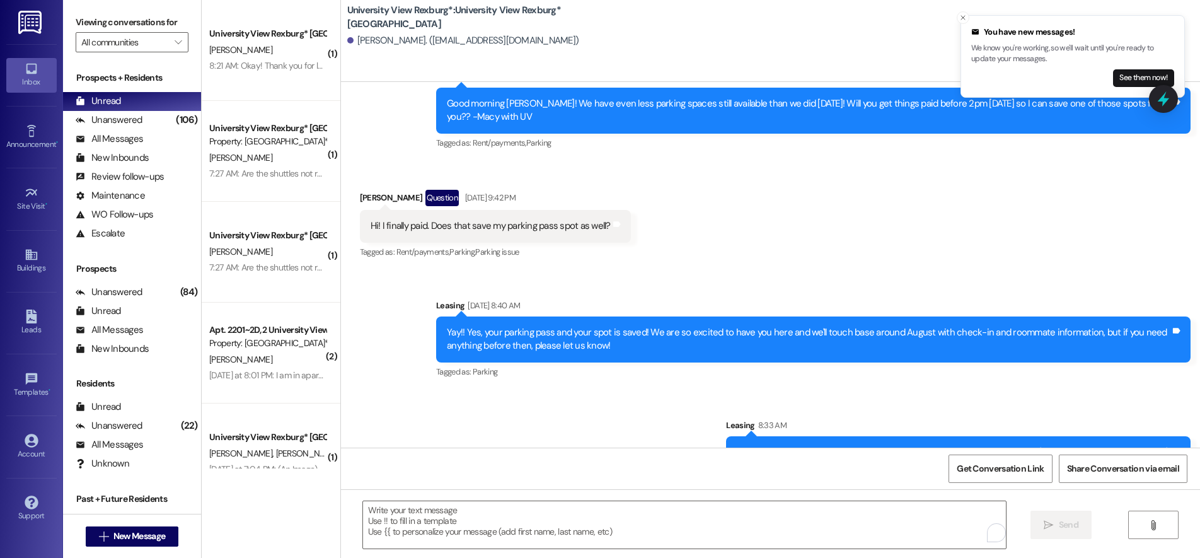
scroll to position [1321, 0]
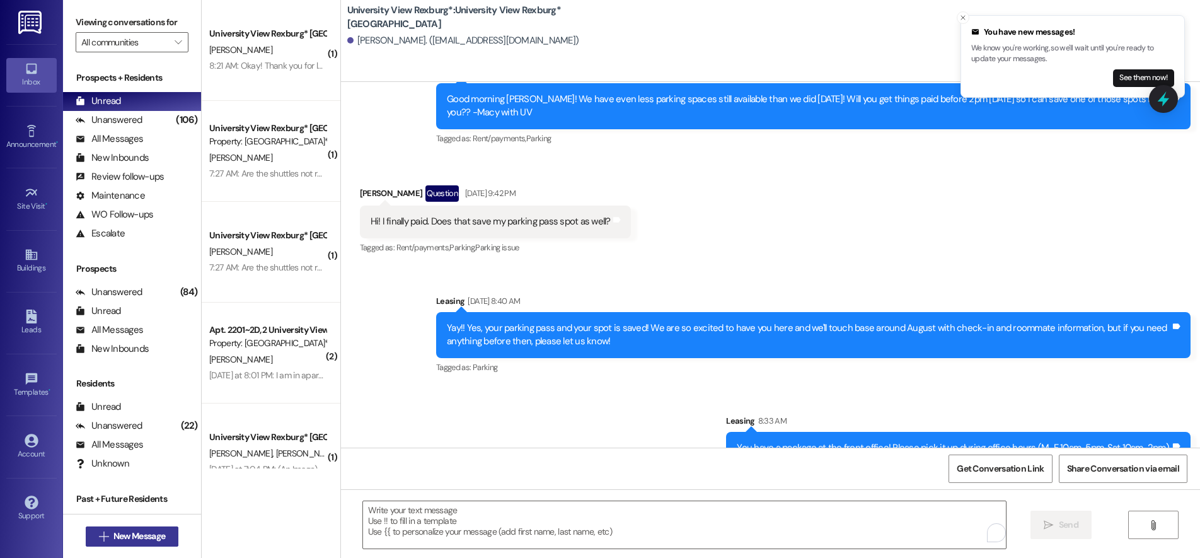
click at [132, 533] on span "New Message" at bounding box center [139, 535] width 52 height 13
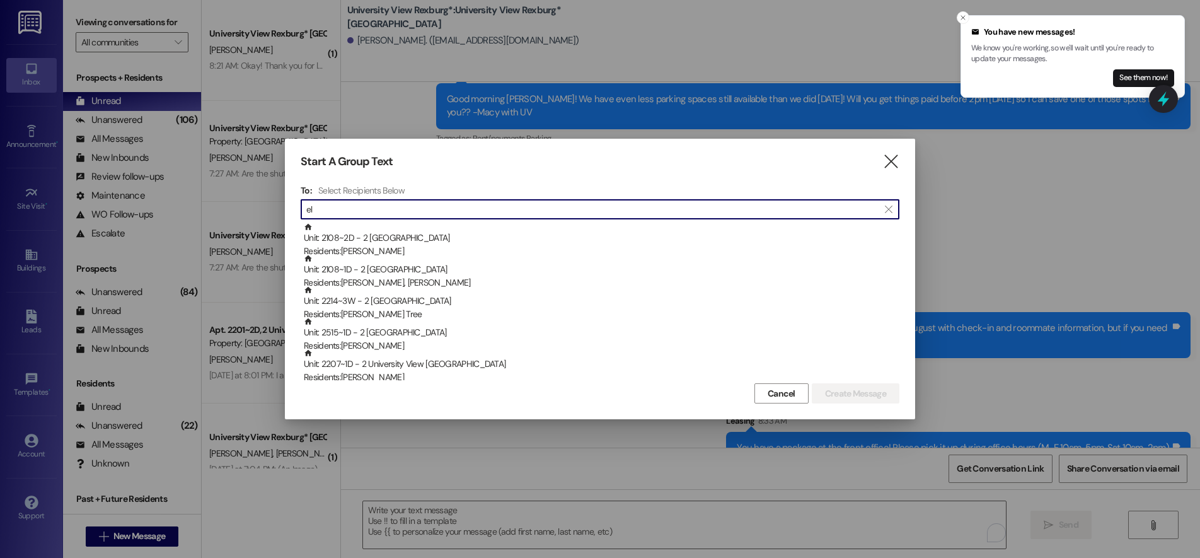
type input "e"
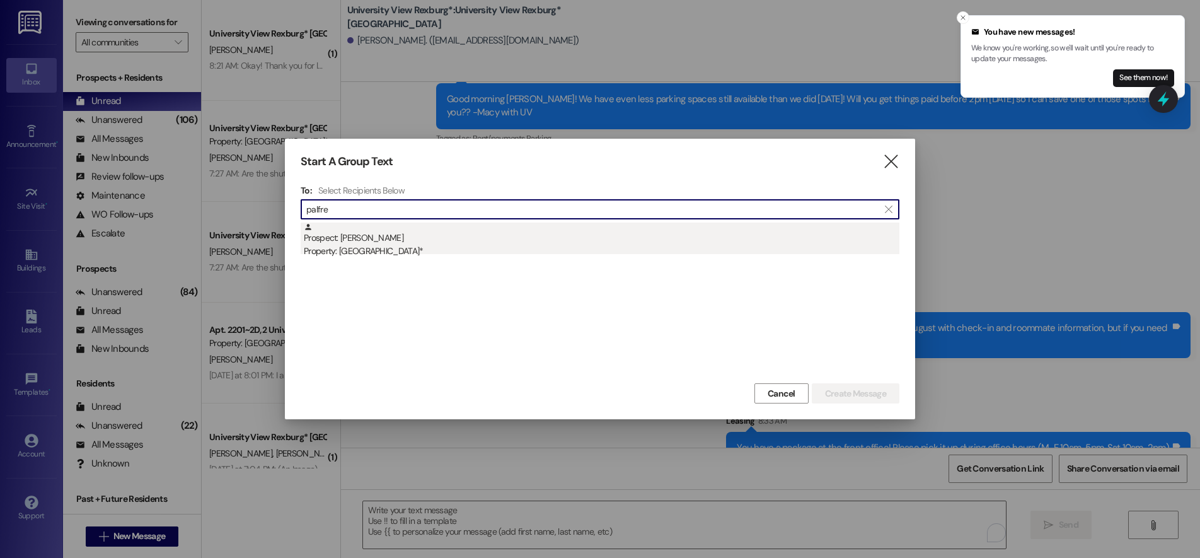
type input "palfre"
click at [391, 238] on div "Prospect: Elijah Palfreyman Property: University View Rexburg*" at bounding box center [601, 240] width 595 height 36
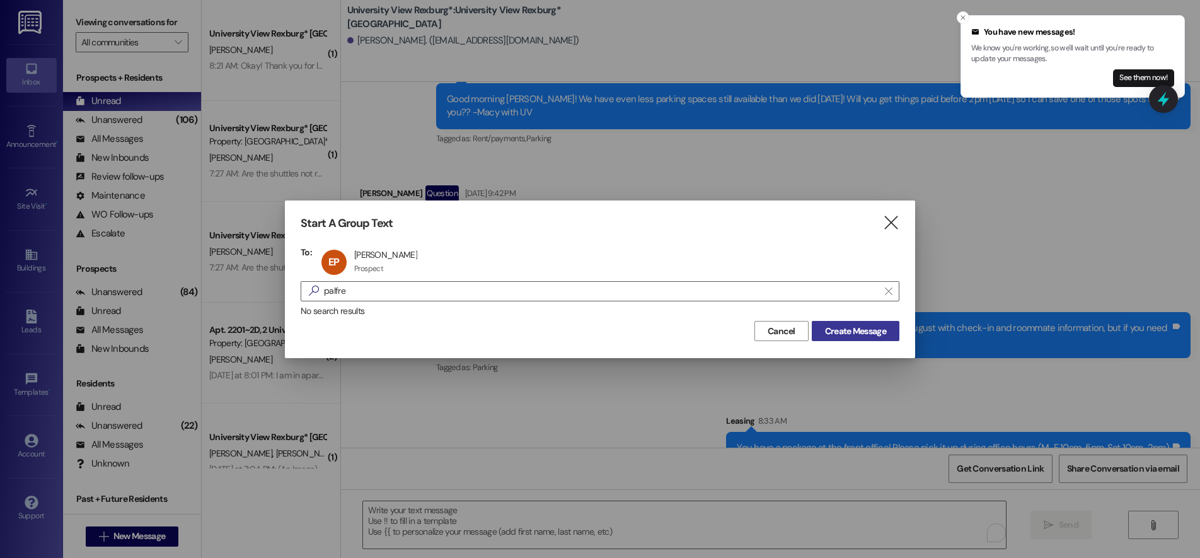
click at [860, 326] on span "Create Message" at bounding box center [855, 331] width 61 height 13
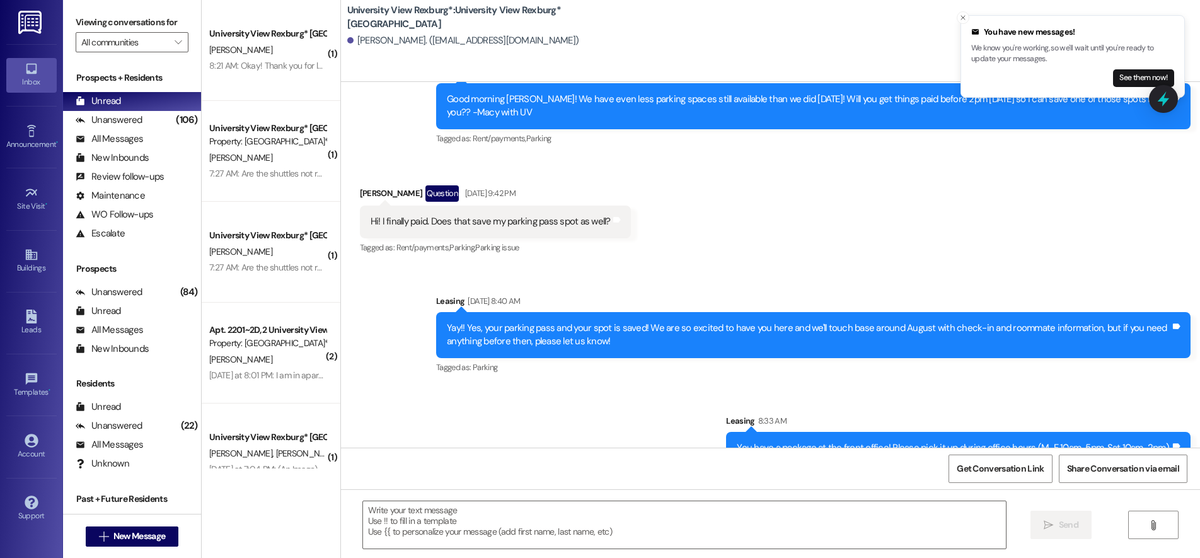
scroll to position [32, 0]
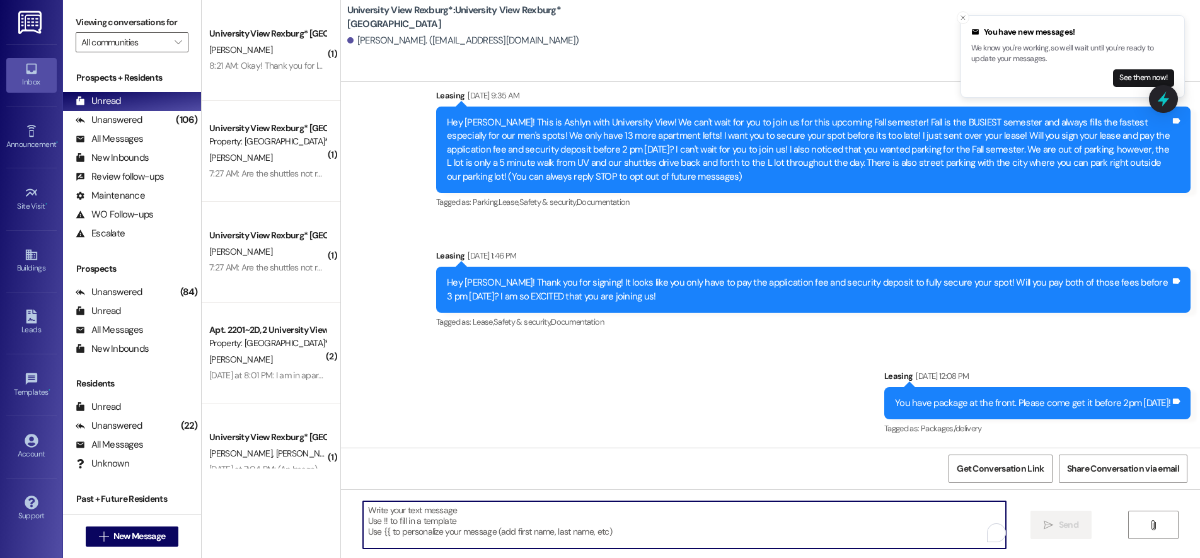
click at [705, 536] on textarea "To enrich screen reader interactions, please activate Accessibility in Grammarl…" at bounding box center [684, 524] width 643 height 47
paste textarea "You have a package at the front office! Please pick it up during office hours (…"
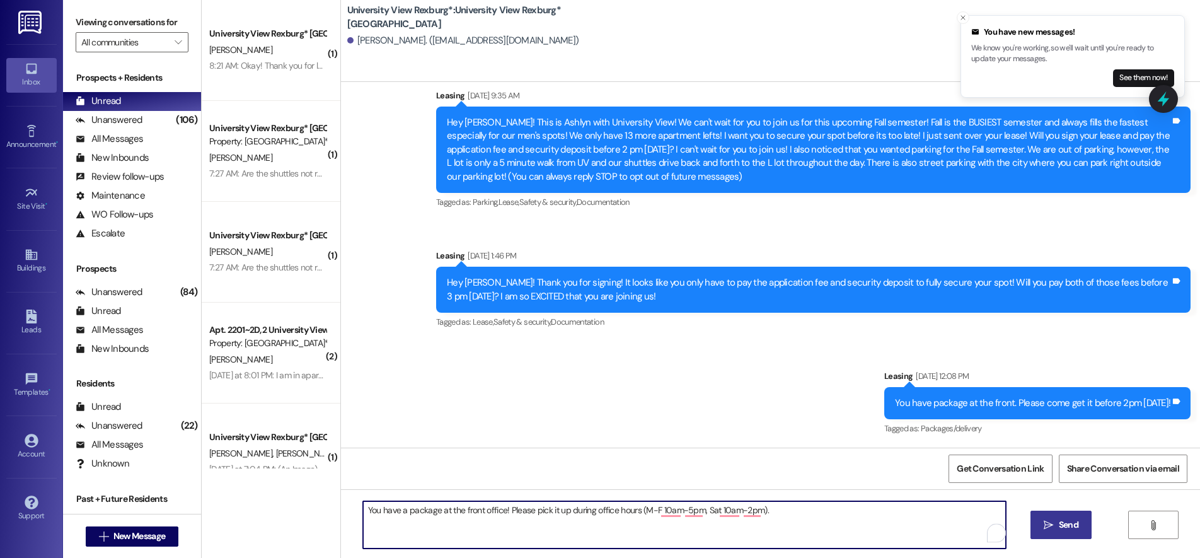
type textarea "You have a package at the front office! Please pick it up during office hours (…"
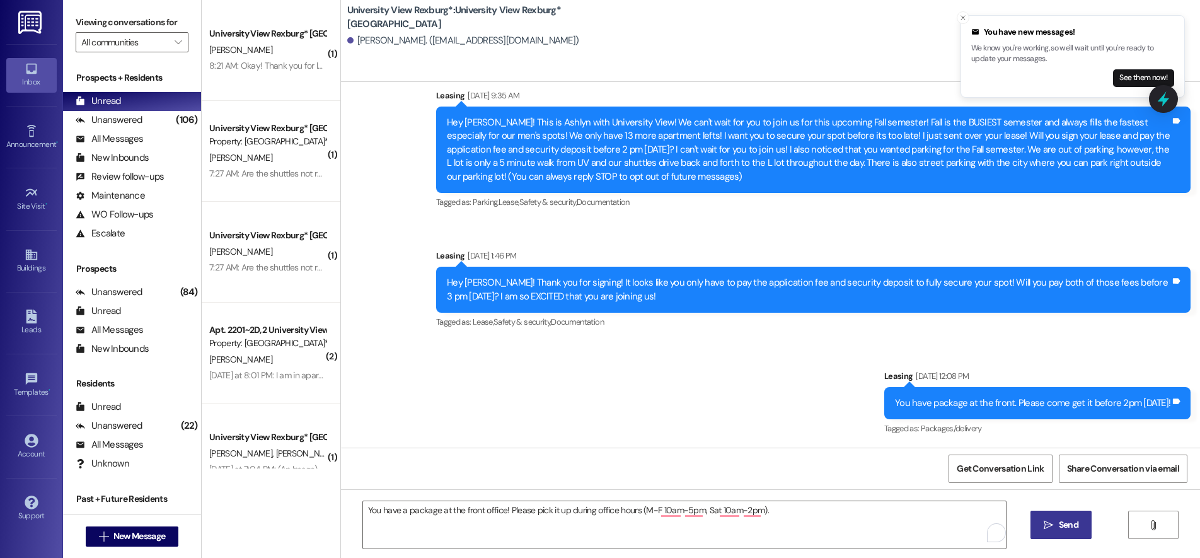
click at [1066, 519] on span "Send" at bounding box center [1069, 524] width 20 height 13
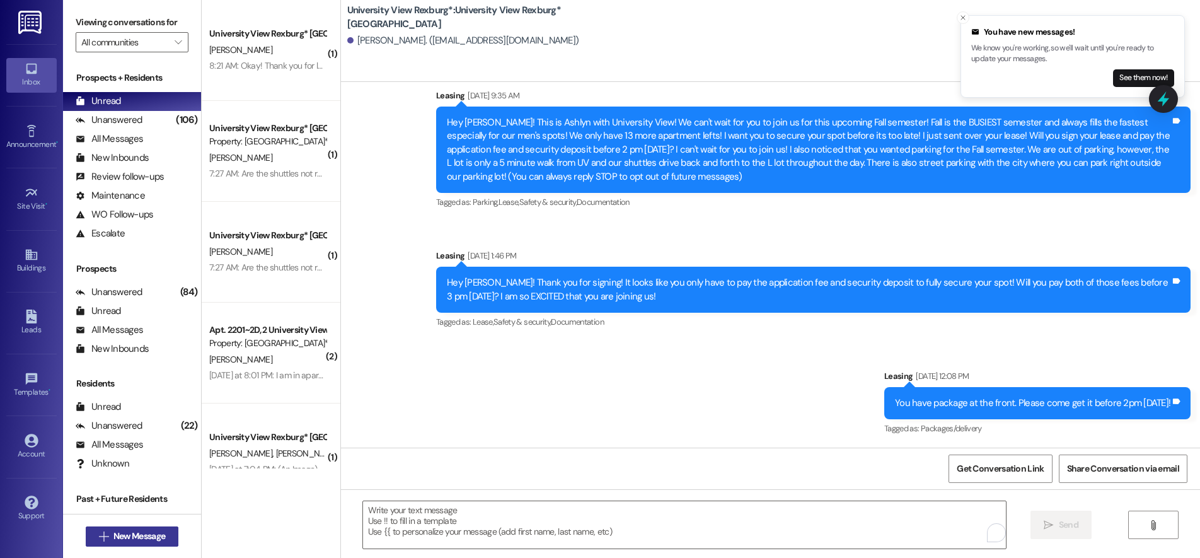
click at [160, 534] on span "New Message" at bounding box center [139, 535] width 52 height 13
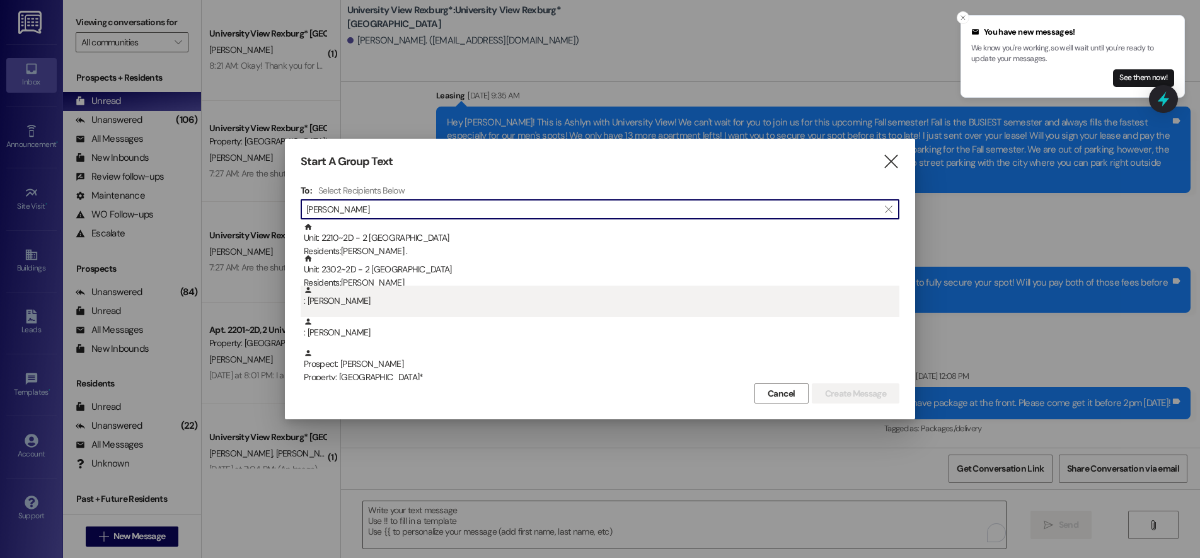
type input "leah"
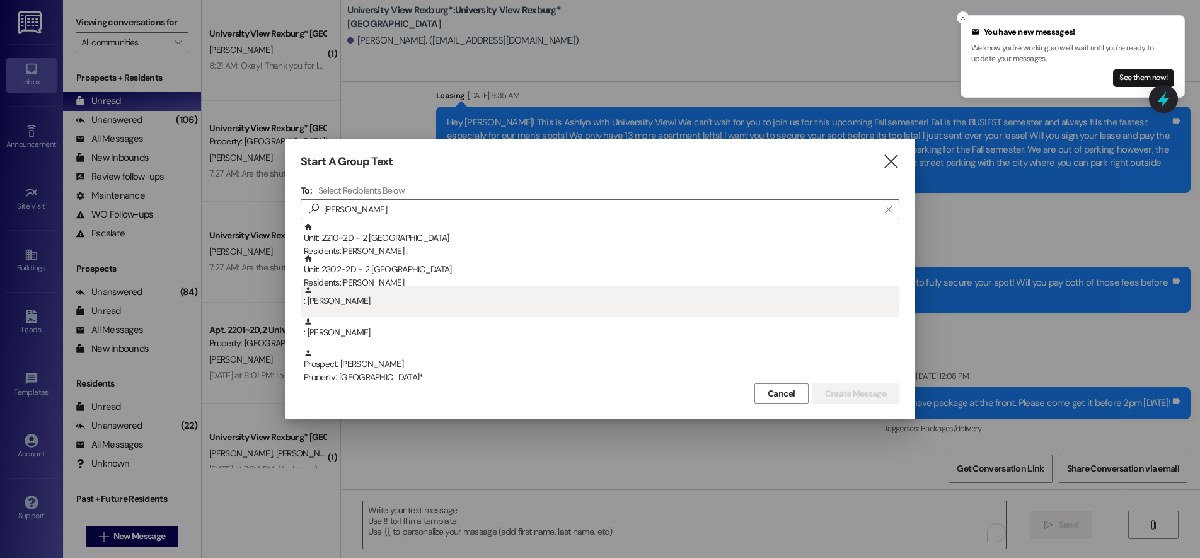
click at [343, 303] on div ": Leah Mahecha-Baque" at bounding box center [601, 296] width 595 height 22
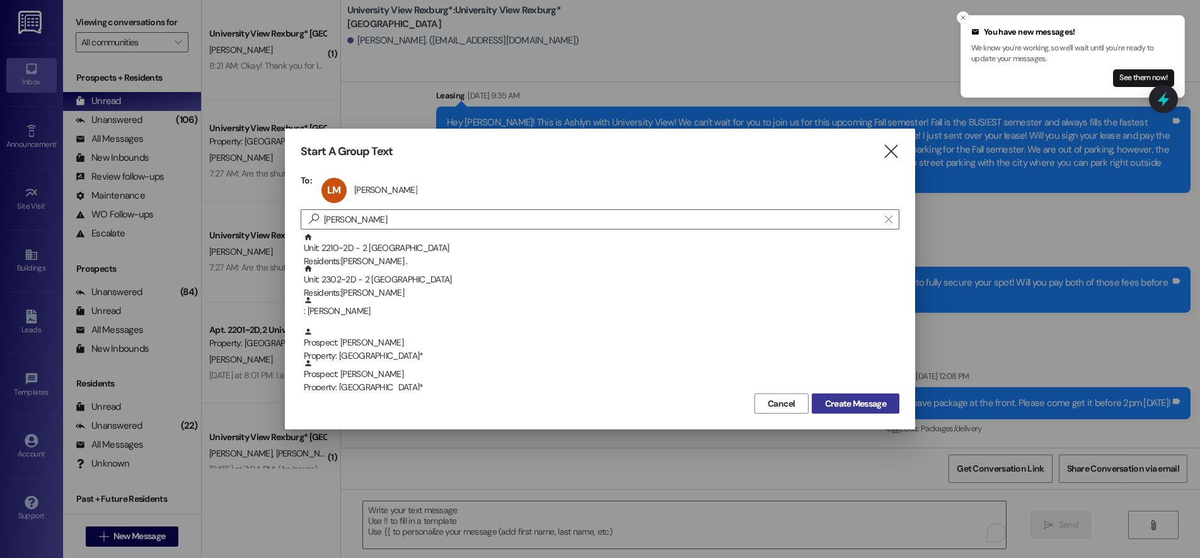
click at [827, 404] on span "Create Message" at bounding box center [855, 403] width 61 height 13
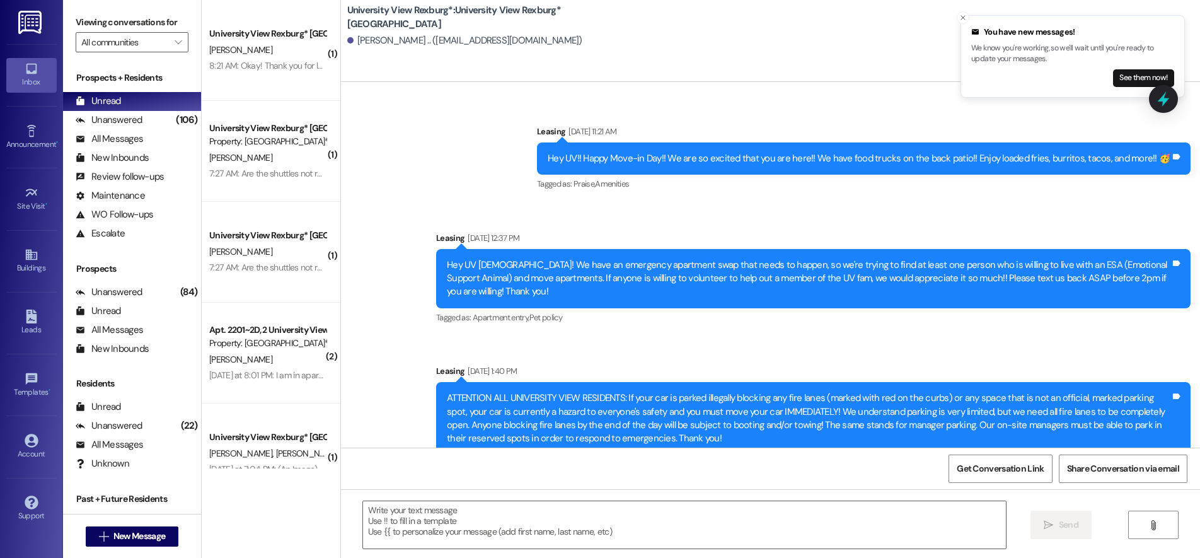
scroll to position [2923, 0]
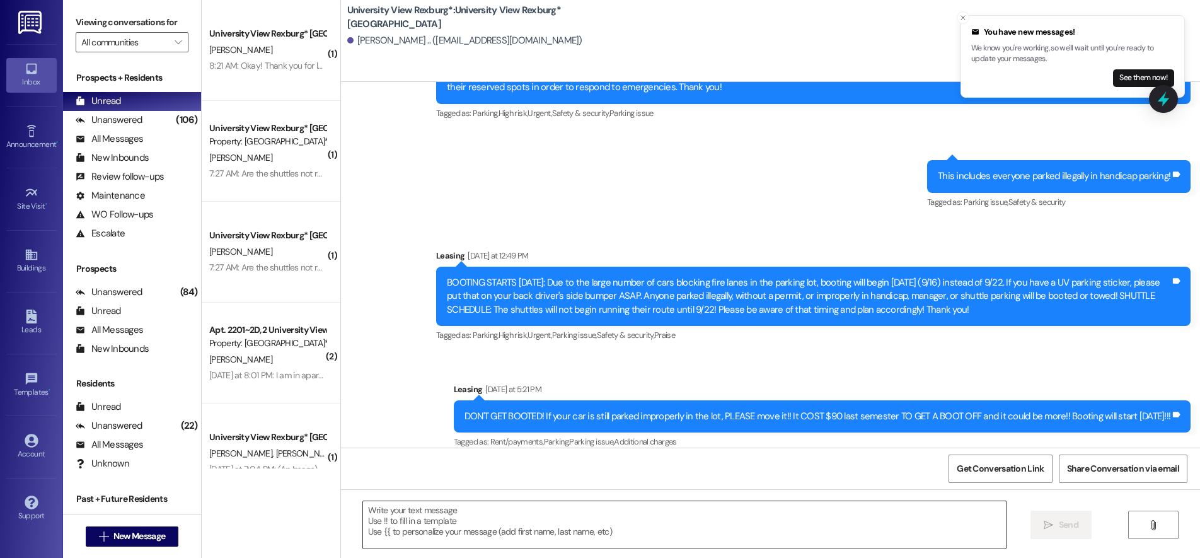
click at [504, 519] on textarea at bounding box center [684, 524] width 643 height 47
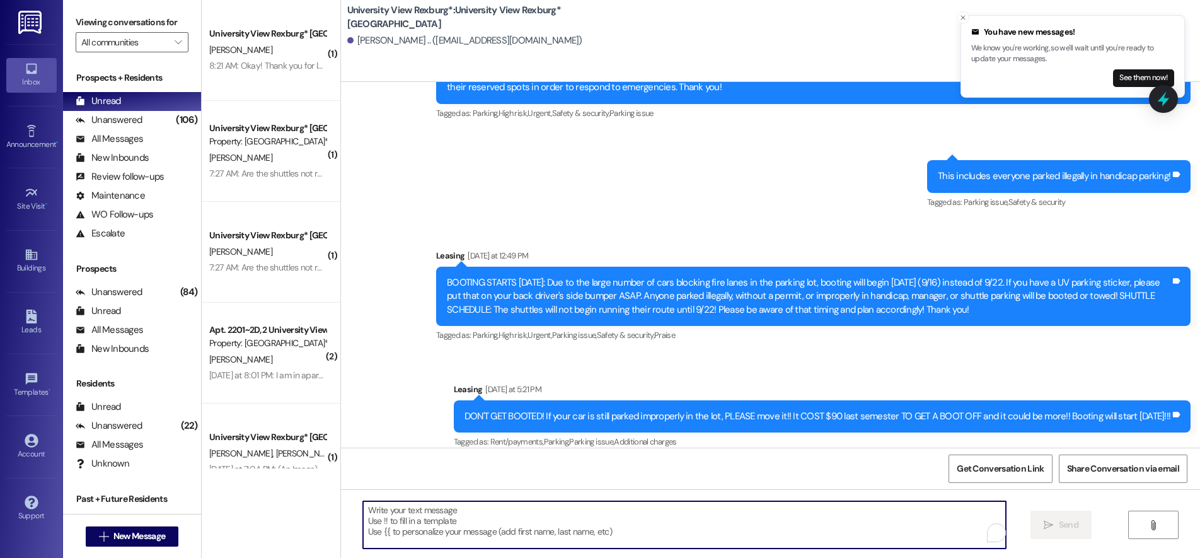
paste textarea "You have a package at the front office! Please pick it up during office hours (…"
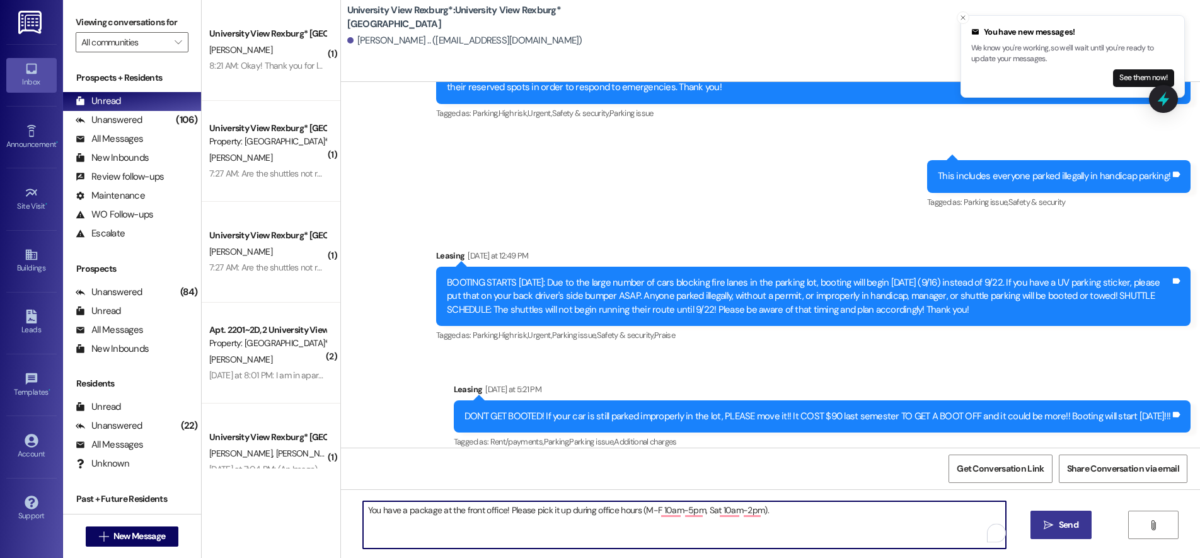
type textarea "You have a package at the front office! Please pick it up during office hours (…"
click at [1059, 522] on span "Send" at bounding box center [1069, 524] width 20 height 13
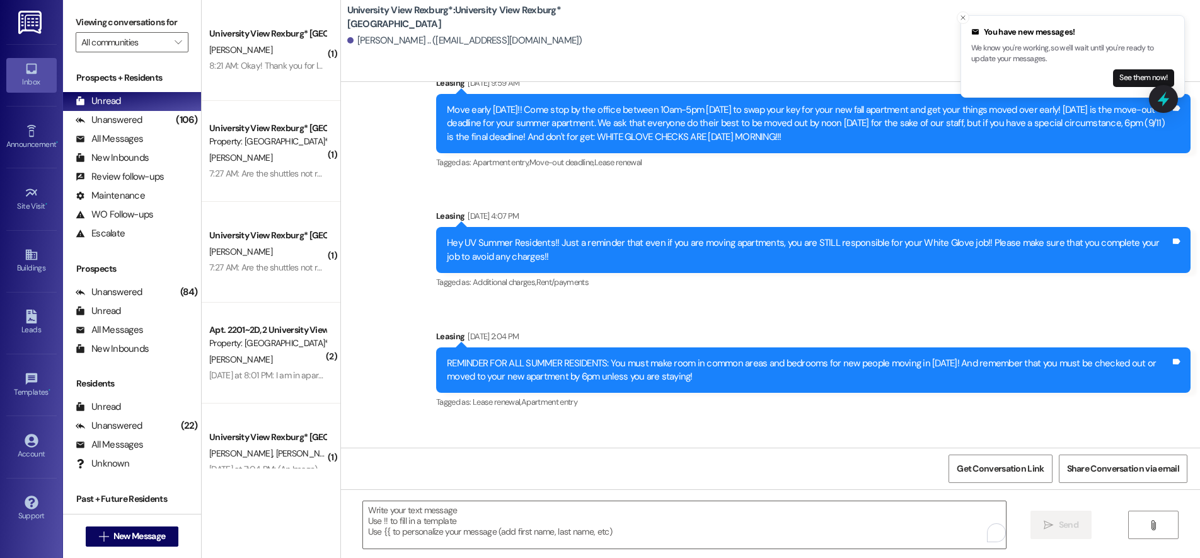
scroll to position [3010, 0]
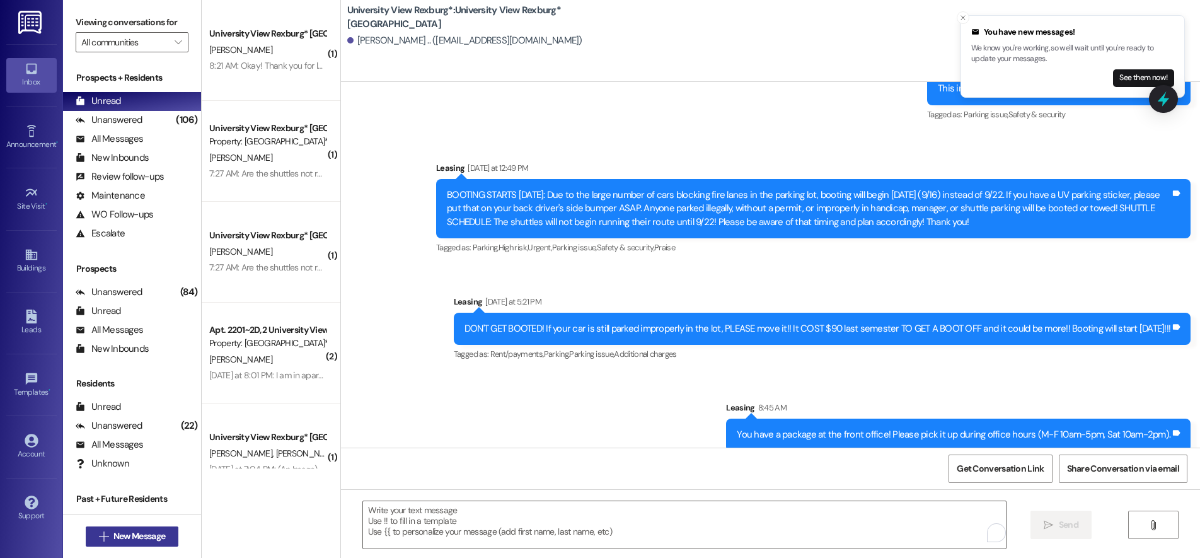
click at [117, 536] on span "New Message" at bounding box center [139, 535] width 52 height 13
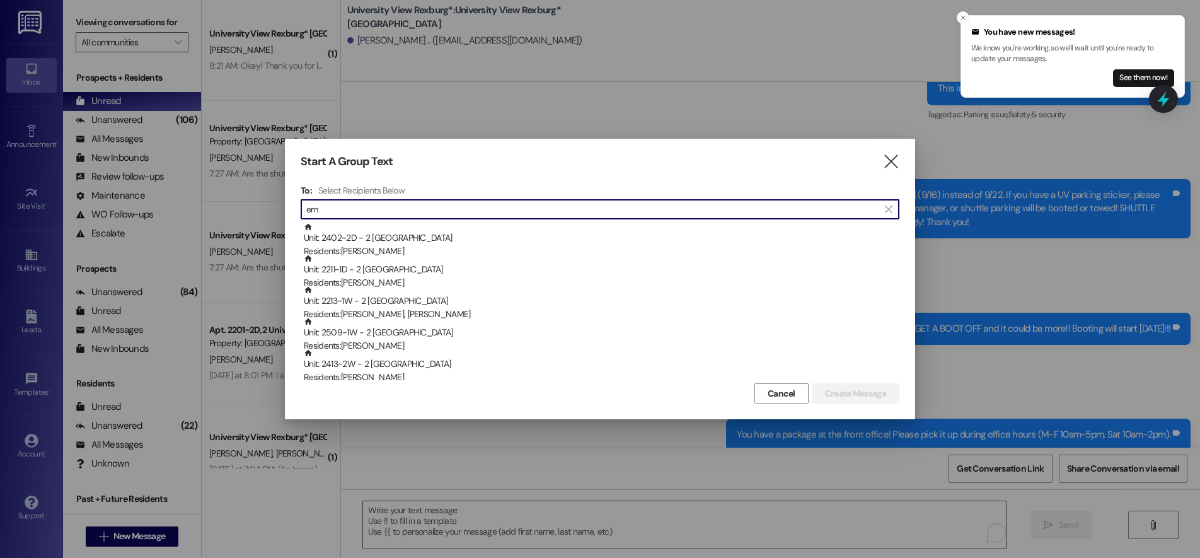
type input "e"
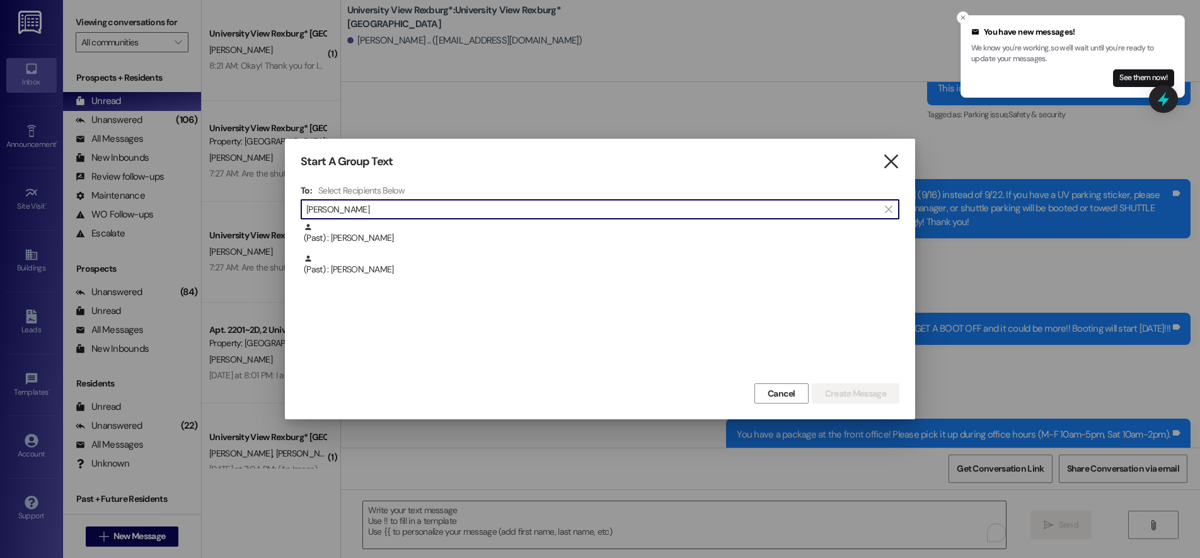
type input "carver"
click at [893, 156] on icon "" at bounding box center [890, 161] width 17 height 13
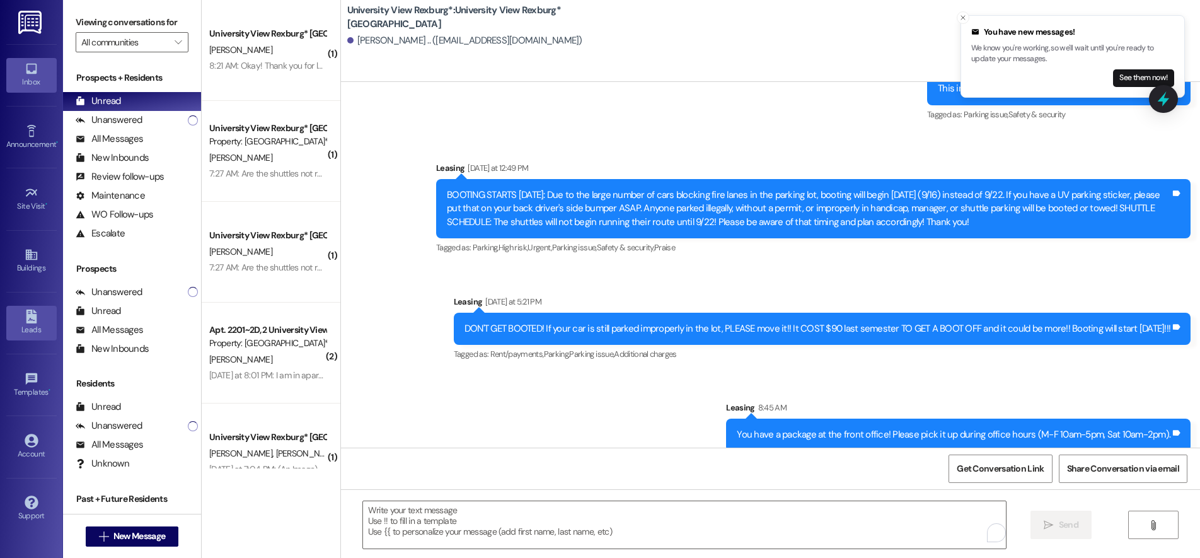
click at [40, 319] on link "Leads" at bounding box center [31, 323] width 50 height 34
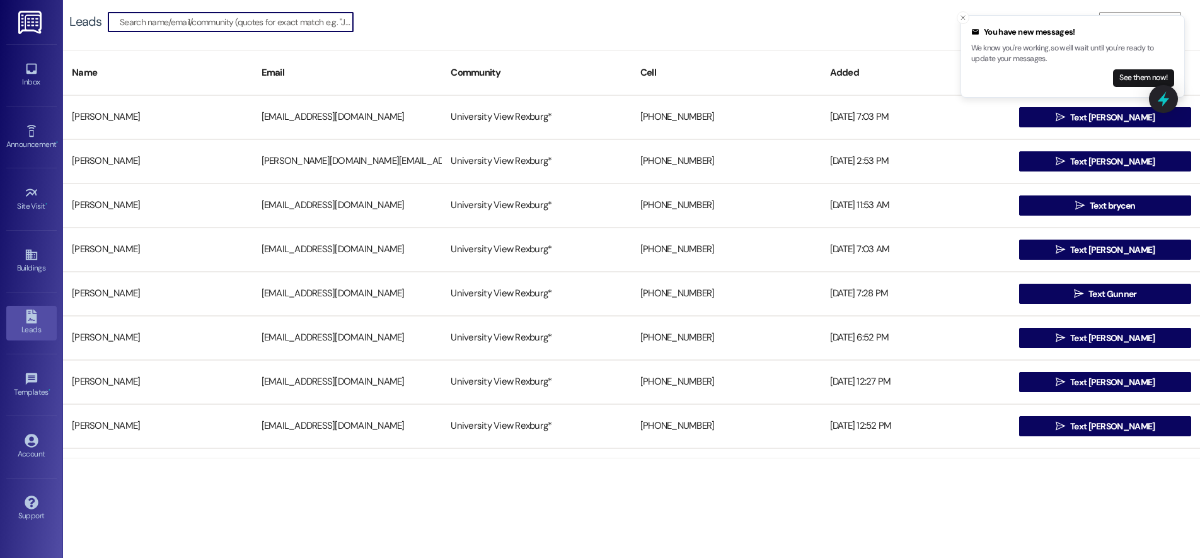
click at [227, 28] on input at bounding box center [236, 22] width 233 height 18
type input "emily carver"
click at [342, 26] on button "" at bounding box center [336, 22] width 20 height 19
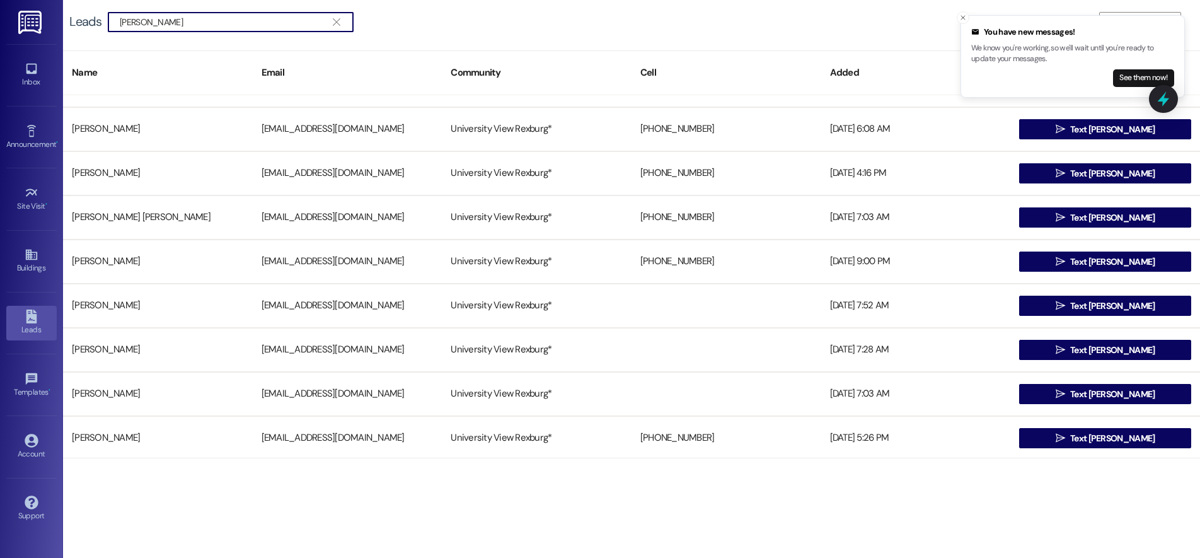
scroll to position [1843, 0]
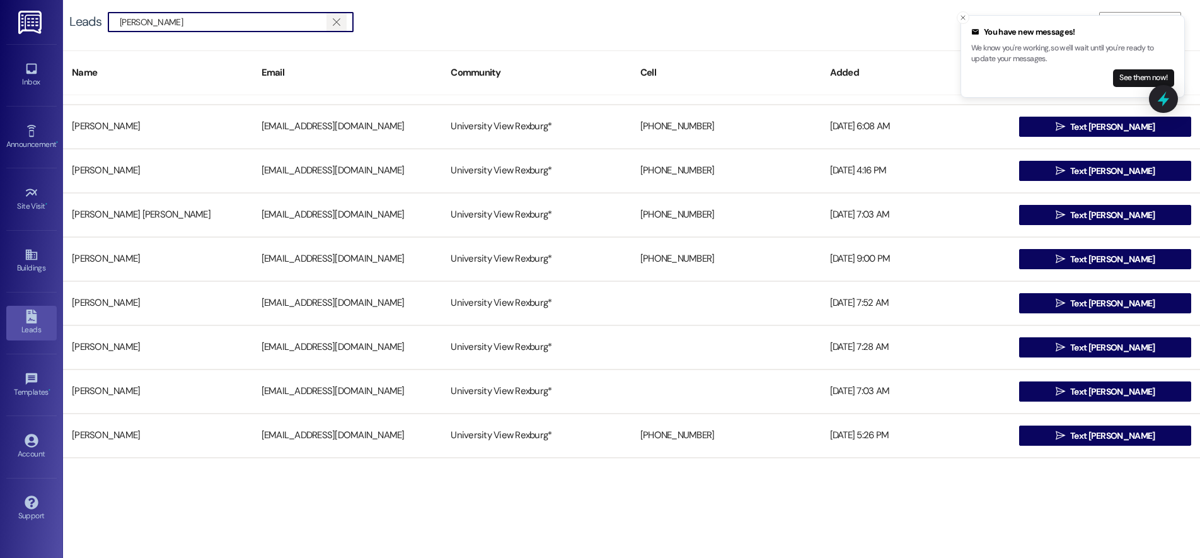
type input "Emily"
click at [338, 21] on icon "" at bounding box center [336, 22] width 7 height 10
click at [321, 18] on input at bounding box center [236, 22] width 233 height 18
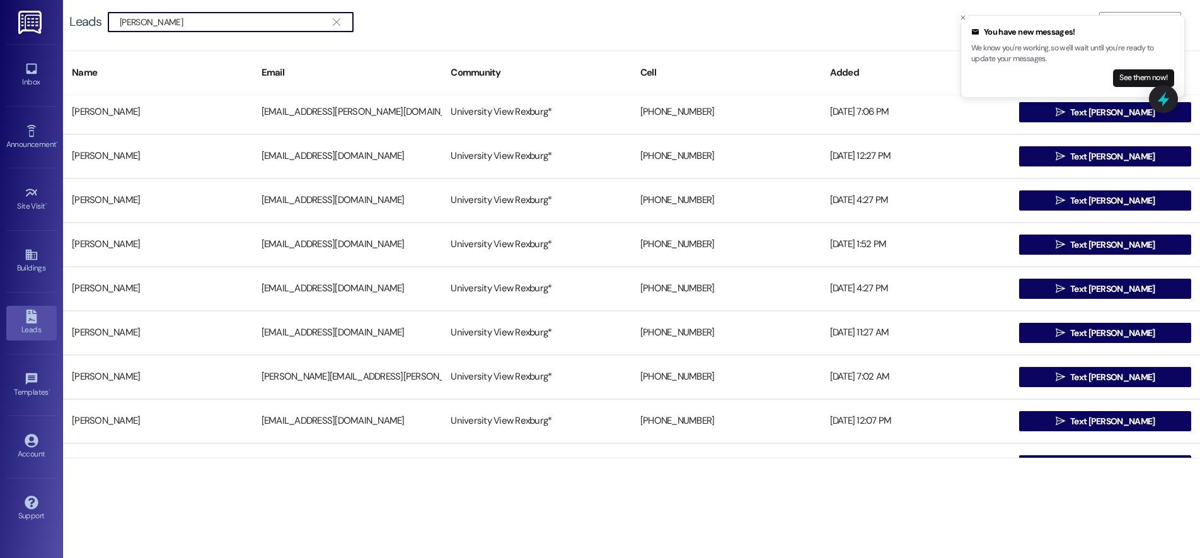
scroll to position [0, 0]
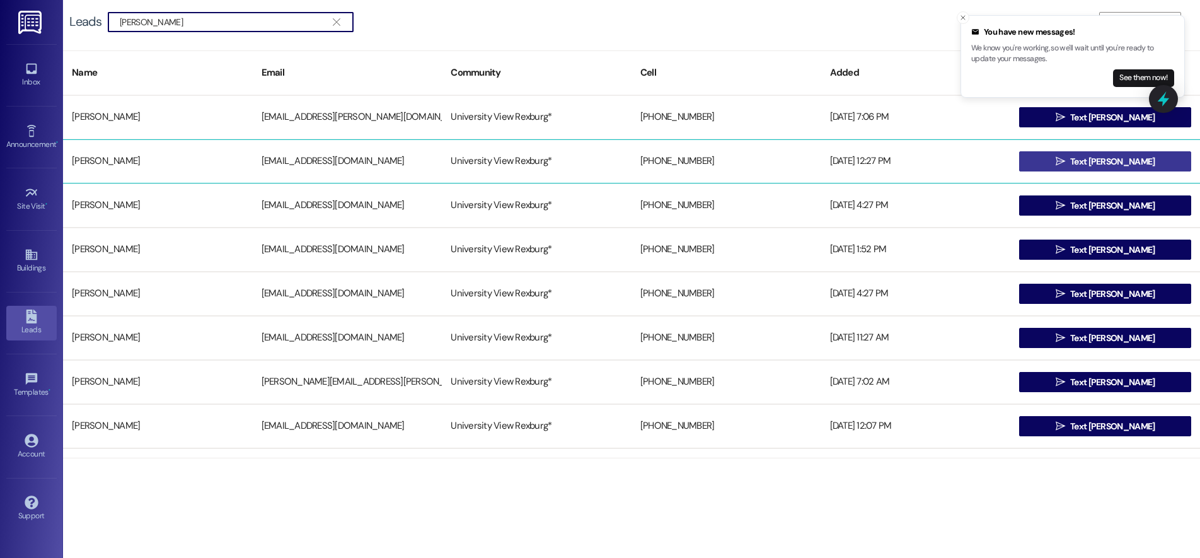
type input "carver"
click at [1090, 159] on span "Text emily" at bounding box center [1112, 161] width 84 height 13
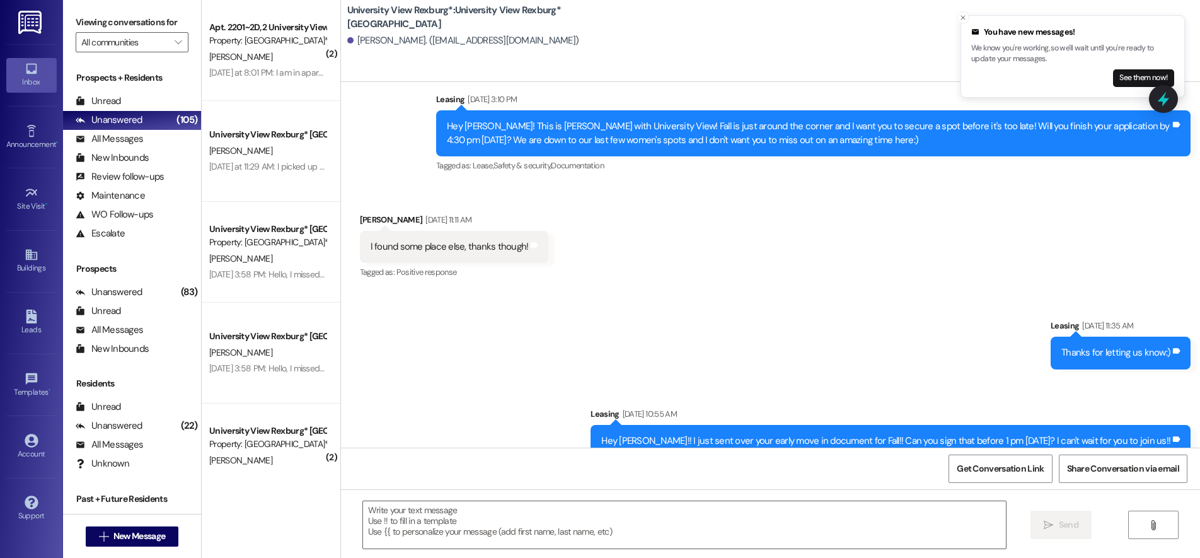
scroll to position [567, 0]
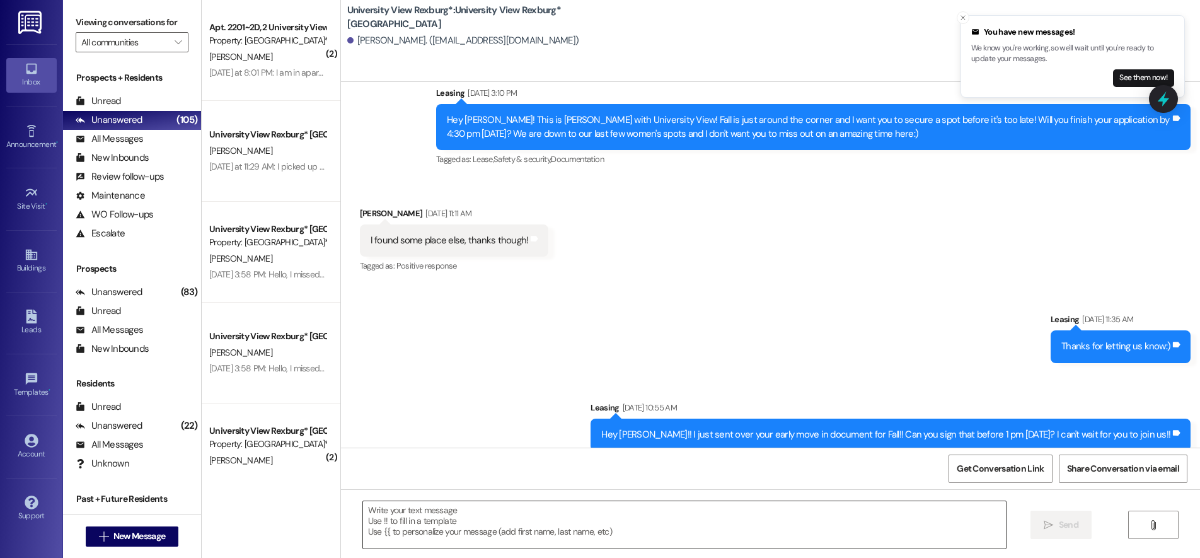
click at [422, 512] on textarea at bounding box center [684, 524] width 643 height 47
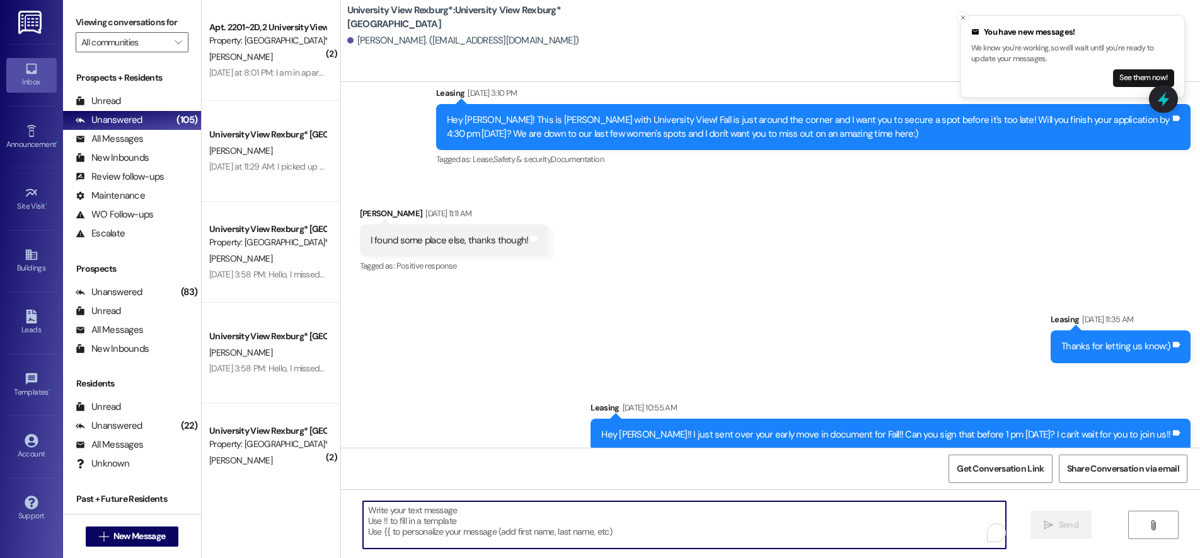
paste textarea "You have a package at the front office! Please pick it up during office hours (…"
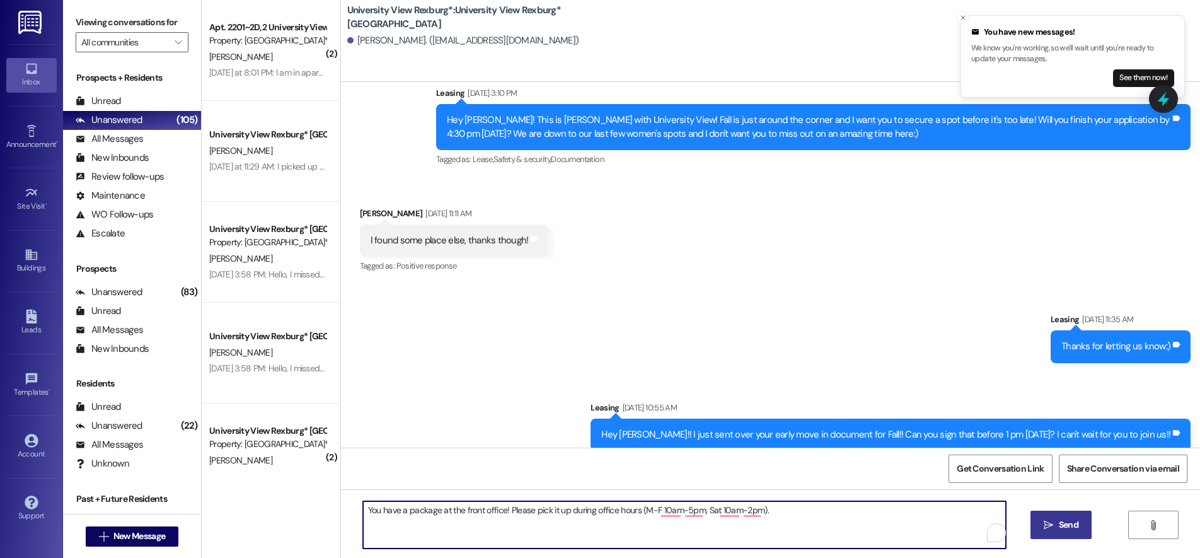
type textarea "You have a package at the front office! Please pick it up during office hours (…"
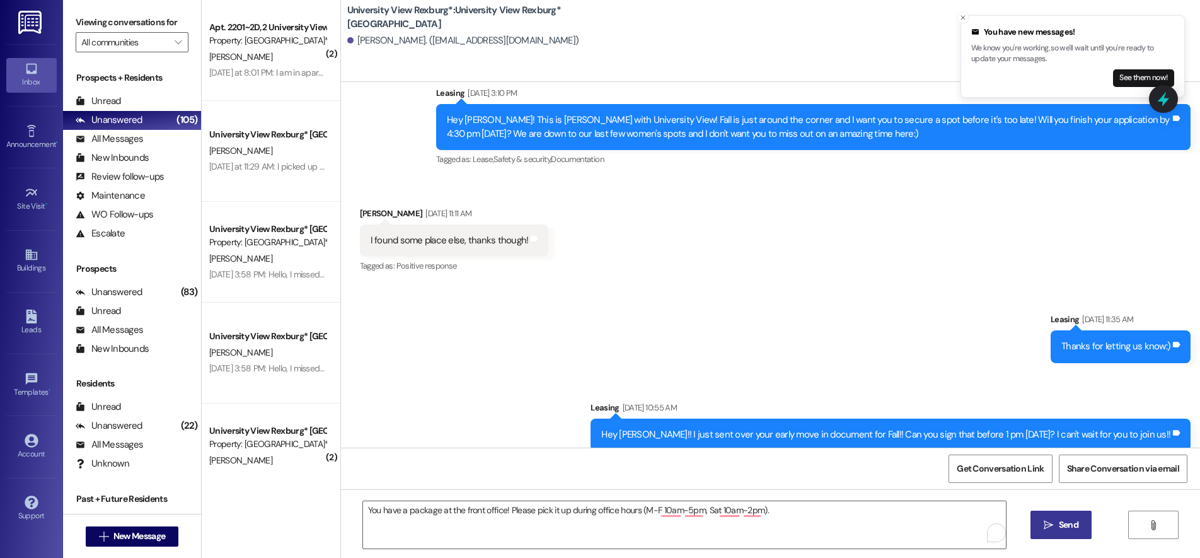
click at [1059, 527] on span "Send" at bounding box center [1069, 524] width 20 height 13
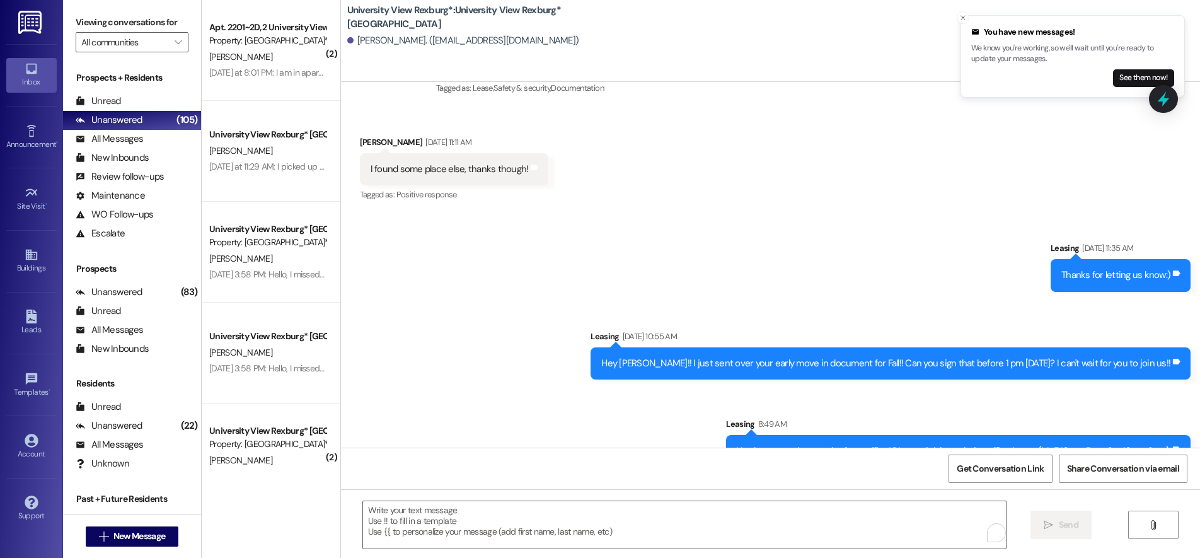
scroll to position [655, 0]
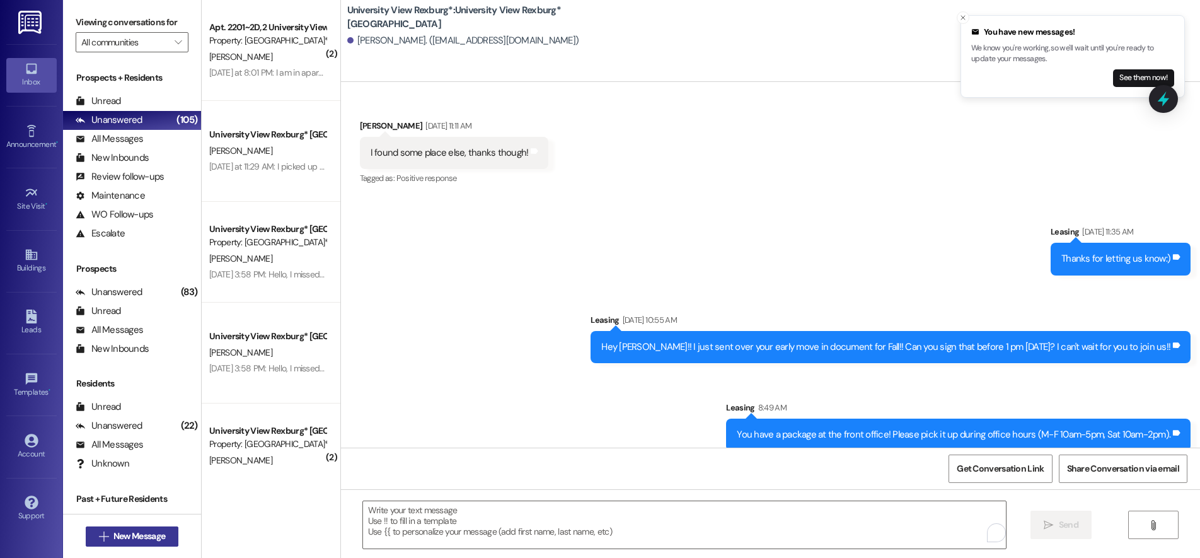
click at [141, 529] on button " New Message" at bounding box center [132, 536] width 93 height 20
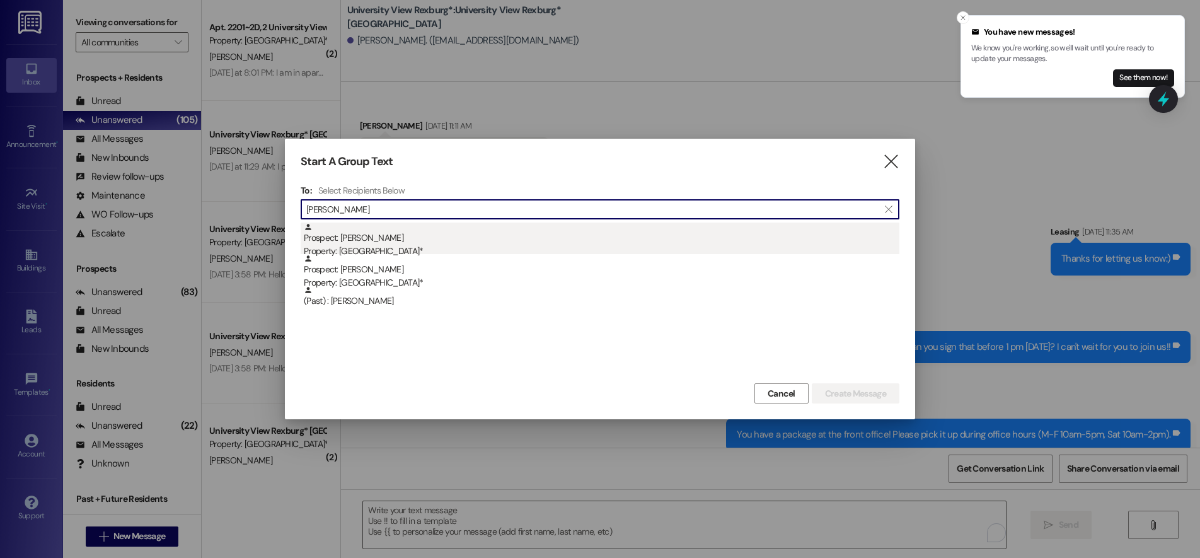
type input "madison ne"
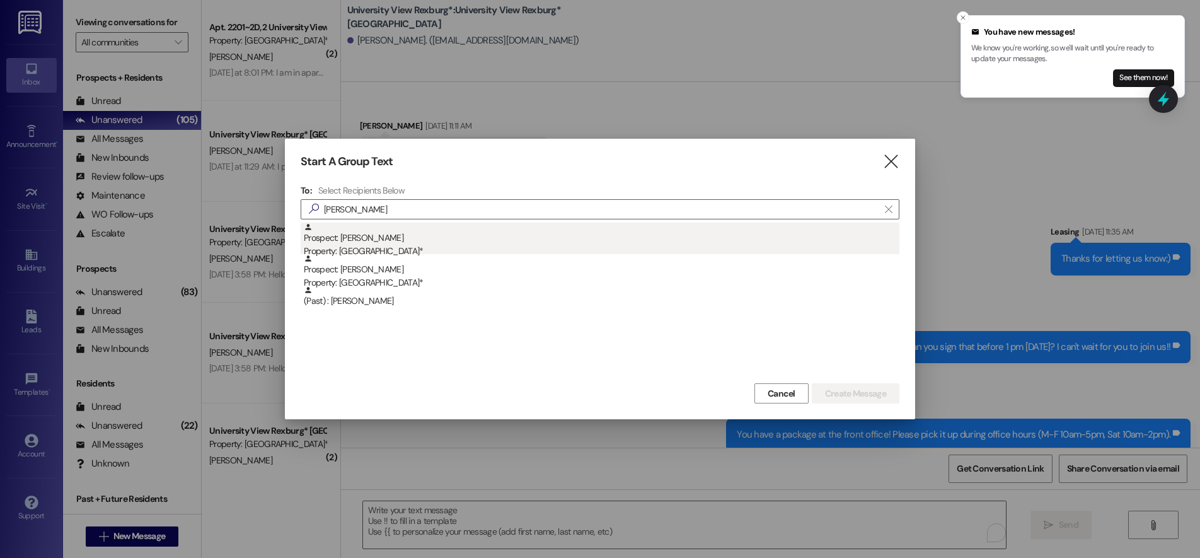
click at [405, 248] on div "Property: [GEOGRAPHIC_DATA]*" at bounding box center [601, 250] width 595 height 13
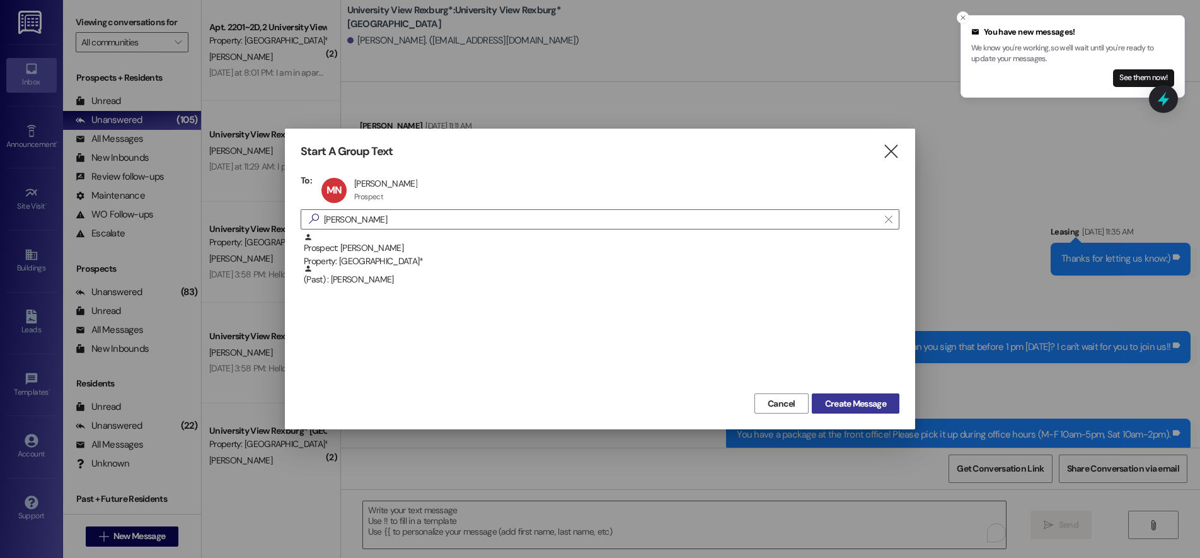
click at [848, 402] on span "Create Message" at bounding box center [855, 403] width 61 height 13
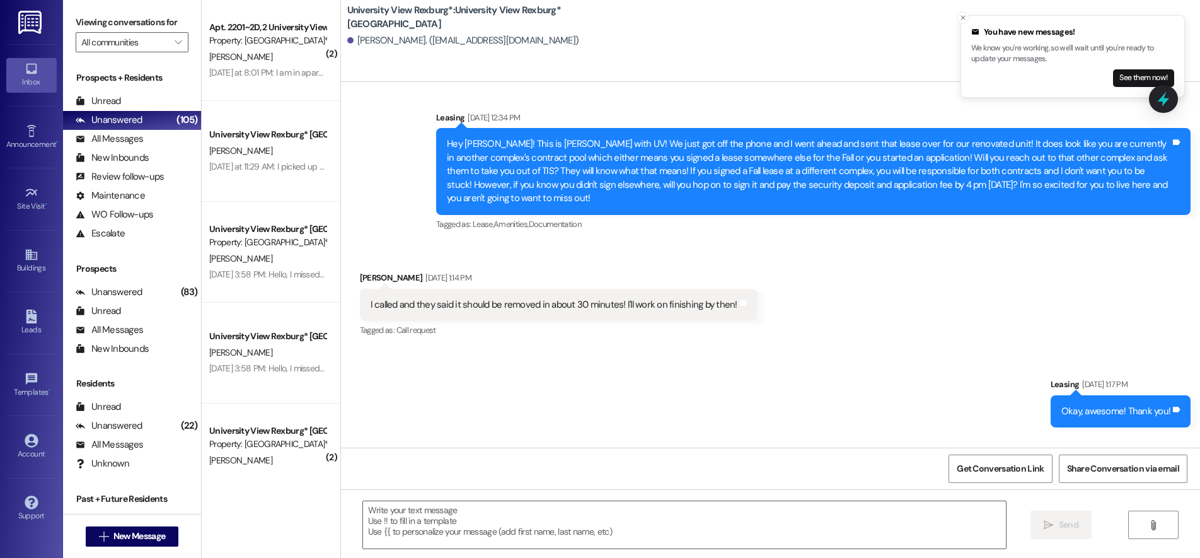
scroll to position [1301, 0]
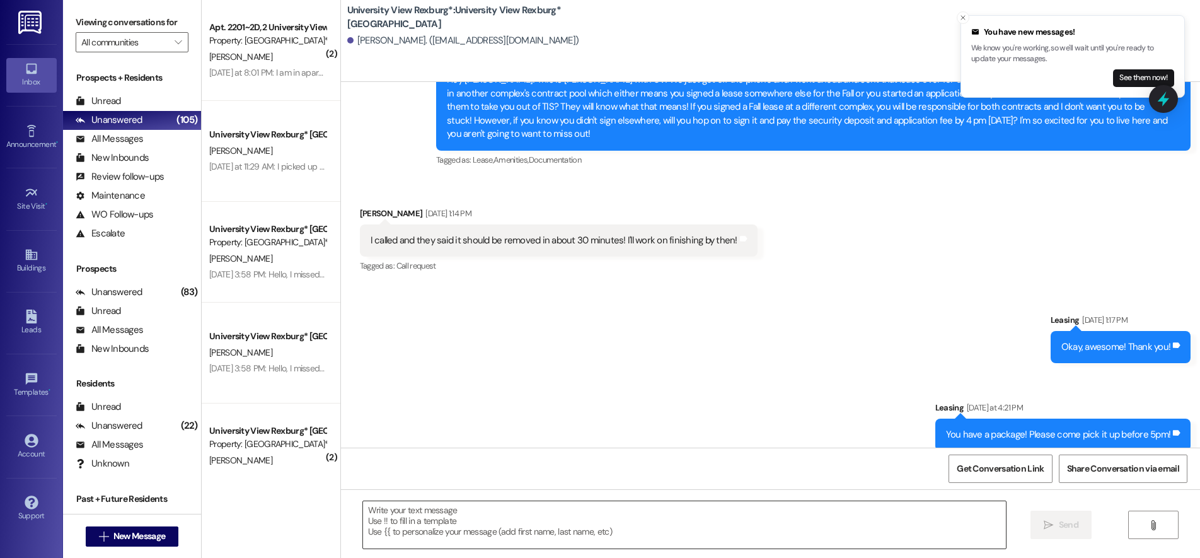
click at [420, 513] on textarea at bounding box center [684, 524] width 643 height 47
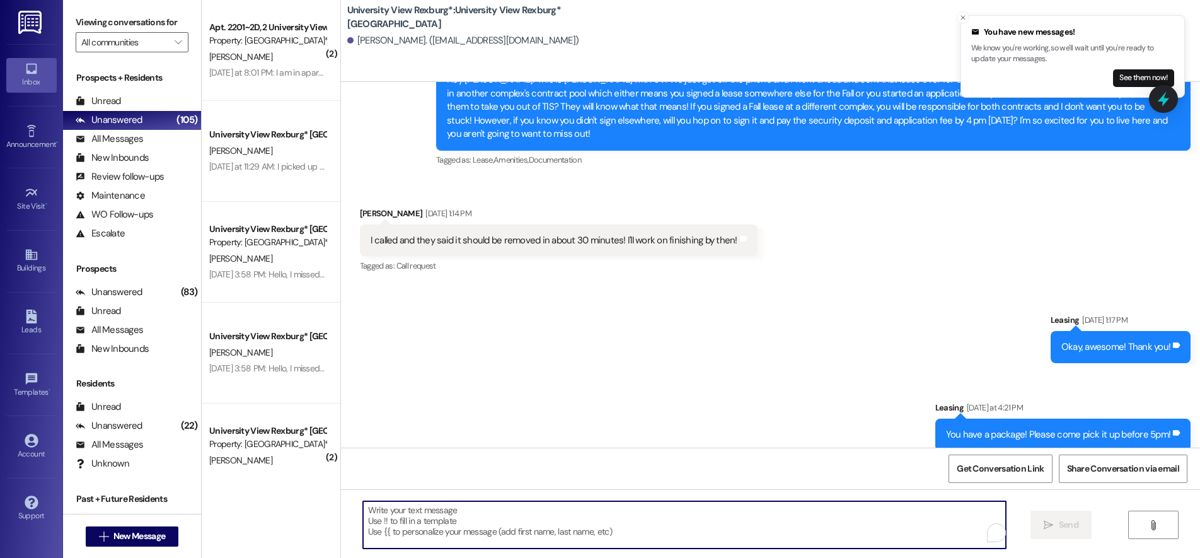
click at [420, 513] on textarea "To enrich screen reader interactions, please activate Accessibility in Grammarl…" at bounding box center [684, 524] width 643 height 47
paste textarea "You have a package at the front office! Please pick it up during office hours (…"
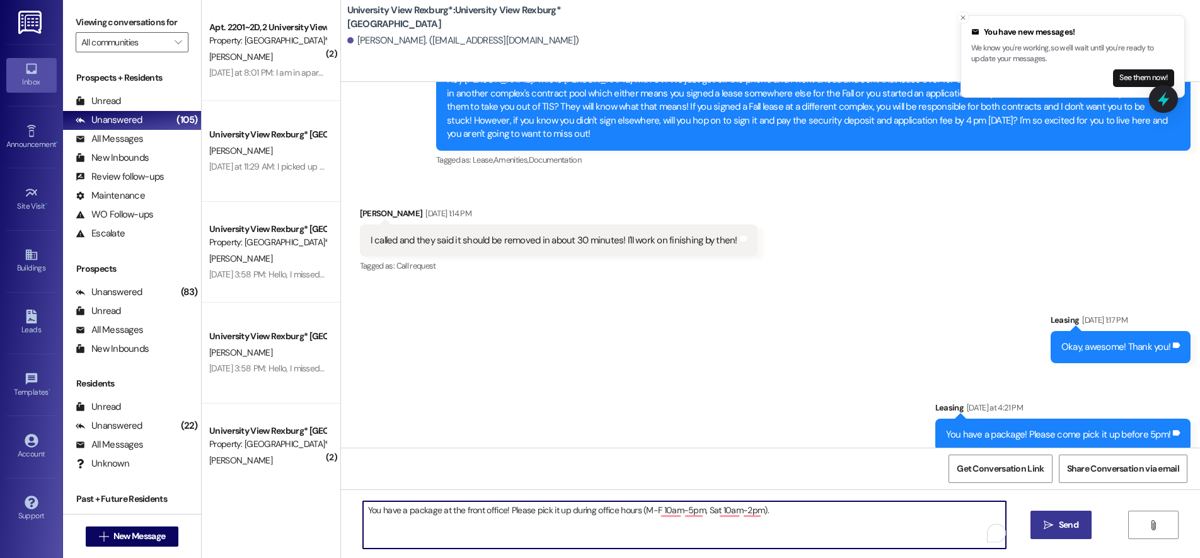
type textarea "You have a package at the front office! Please pick it up during office hours (…"
click at [1056, 520] on span "Send" at bounding box center [1068, 524] width 25 height 13
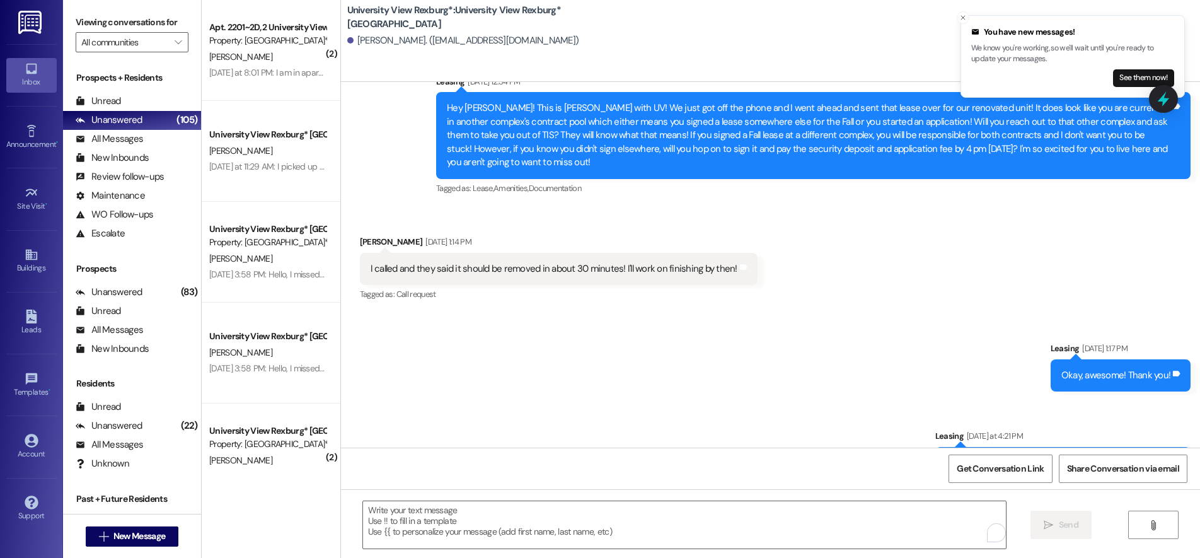
scroll to position [1389, 0]
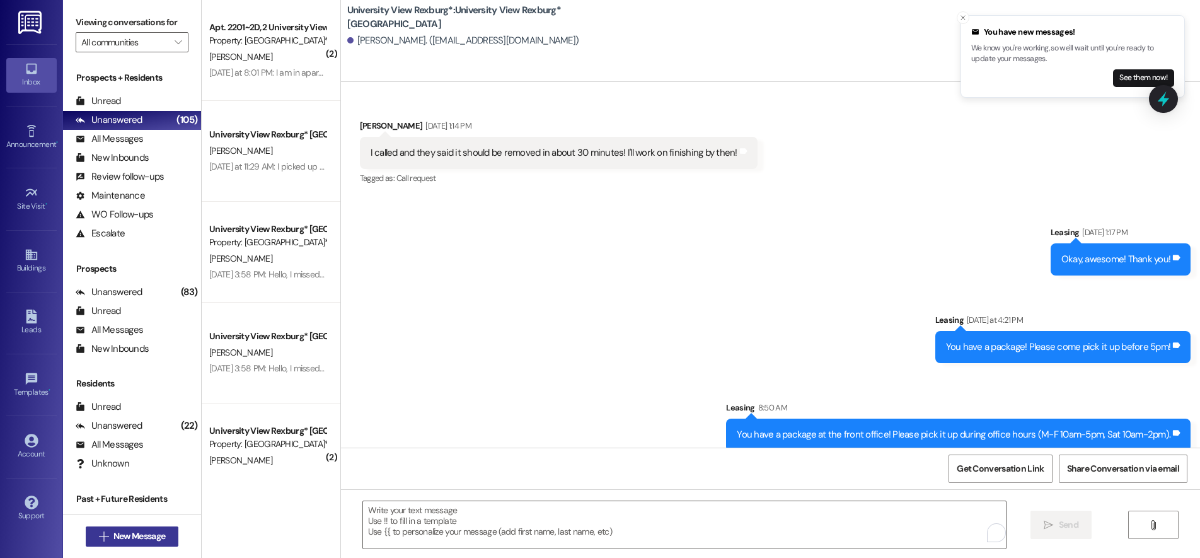
click at [137, 539] on span "New Message" at bounding box center [139, 535] width 52 height 13
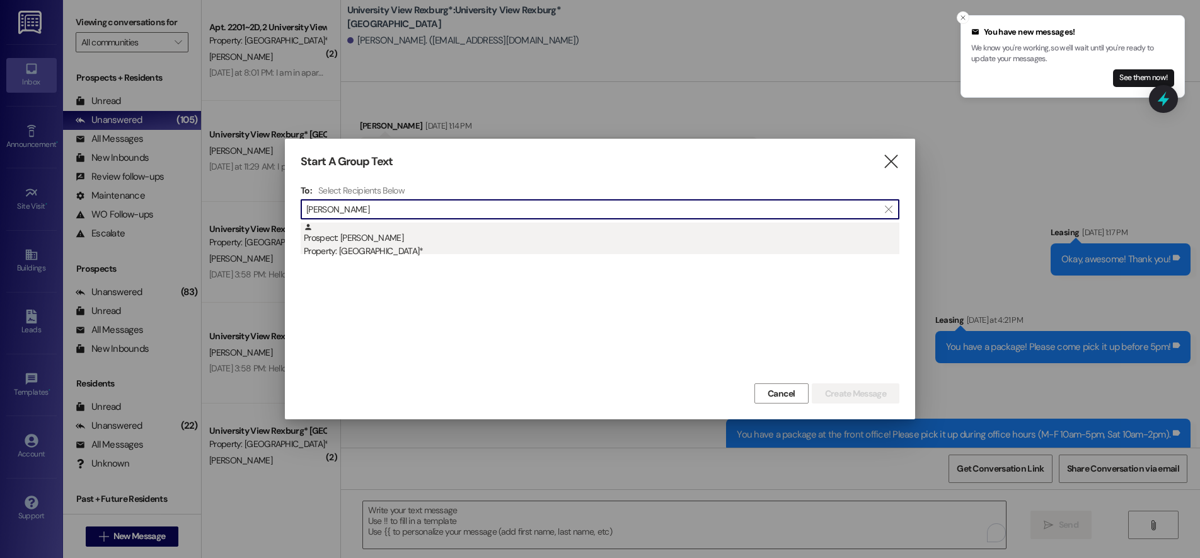
type input "john sanchez"
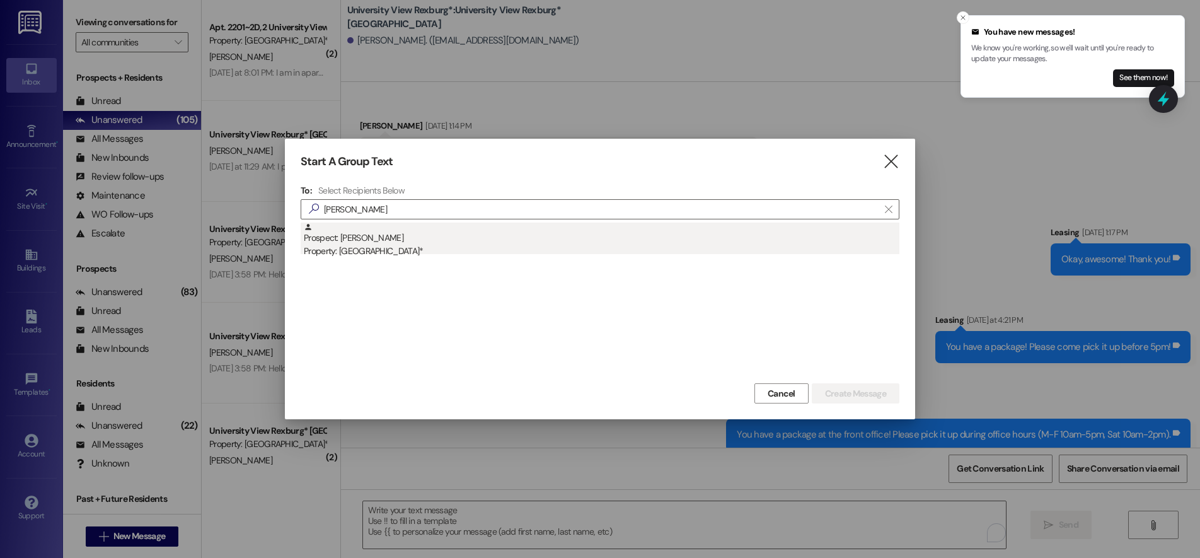
click at [429, 244] on div "Prospect: John Sanchez Property: University View Rexburg*" at bounding box center [601, 240] width 595 height 36
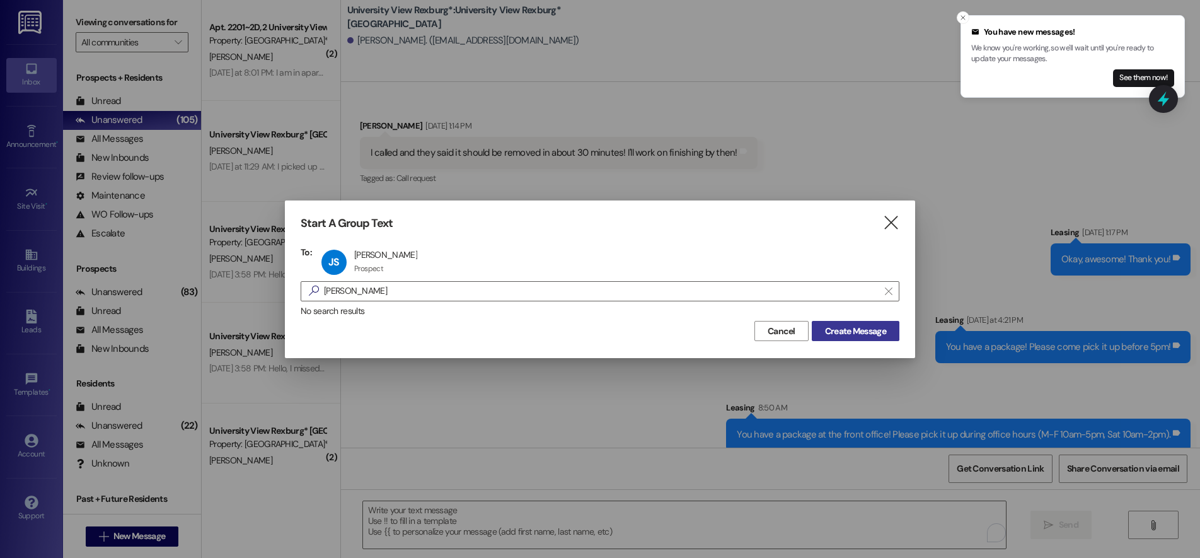
click at [859, 335] on span "Create Message" at bounding box center [855, 331] width 61 height 13
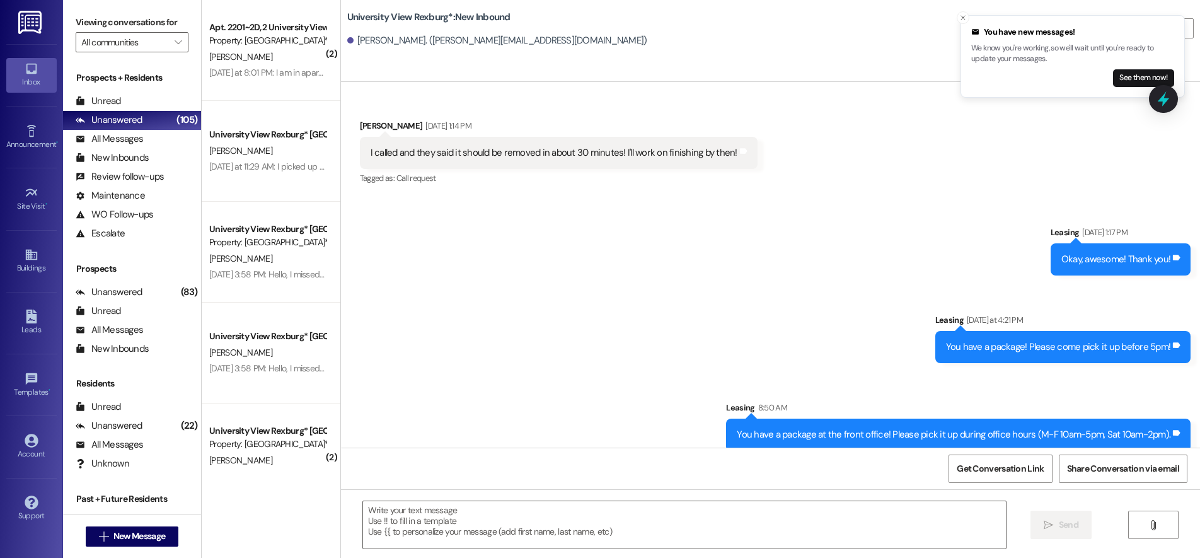
scroll to position [0, 0]
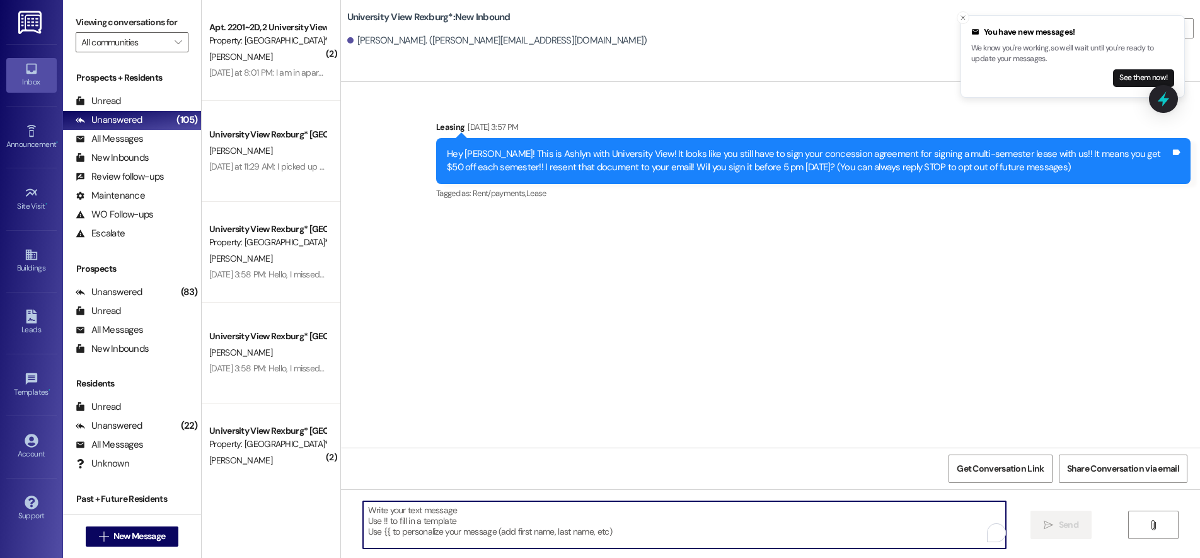
click at [391, 515] on textarea "To enrich screen reader interactions, please activate Accessibility in Grammarl…" at bounding box center [684, 524] width 643 height 47
paste textarea "You have a package at the front office! Please pick it up during office hours (…"
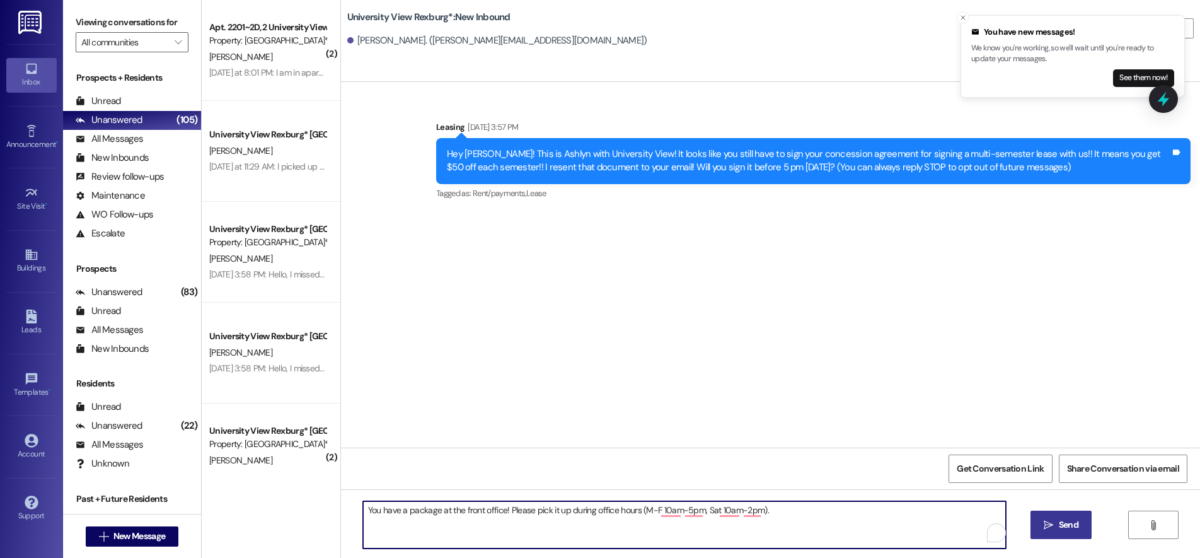
type textarea "You have a package at the front office! Please pick it up during office hours (…"
click at [1056, 521] on span "Send" at bounding box center [1068, 524] width 25 height 13
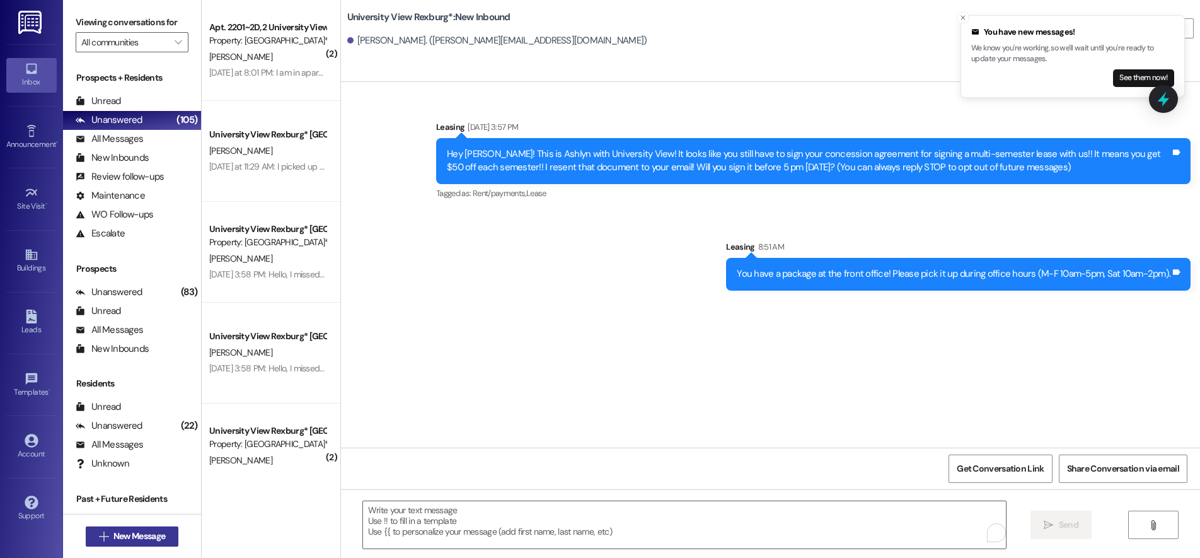
click at [114, 532] on span "New Message" at bounding box center [139, 535] width 52 height 13
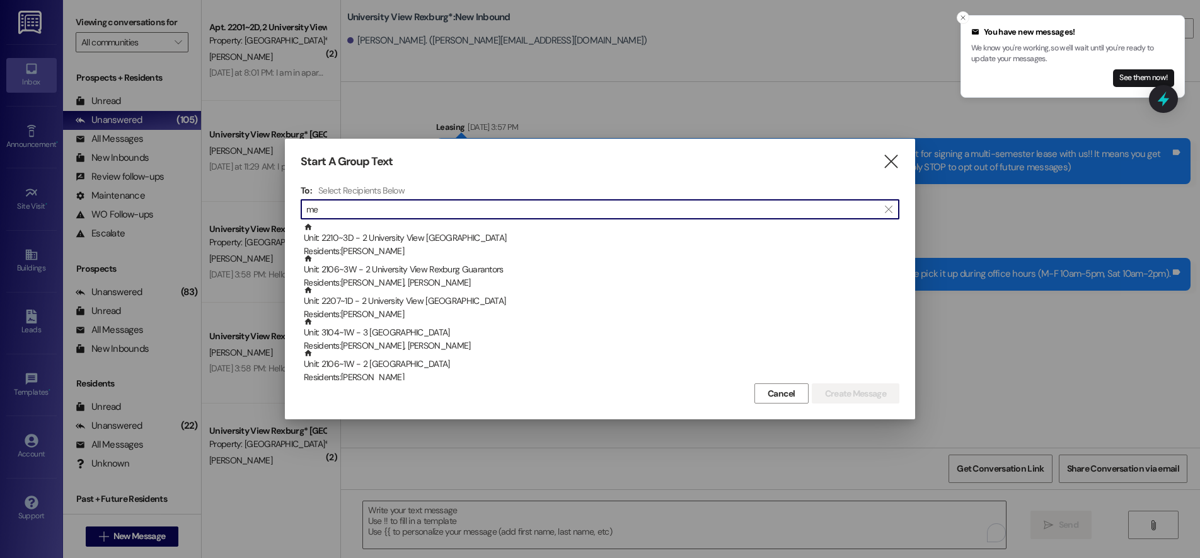
type input "m"
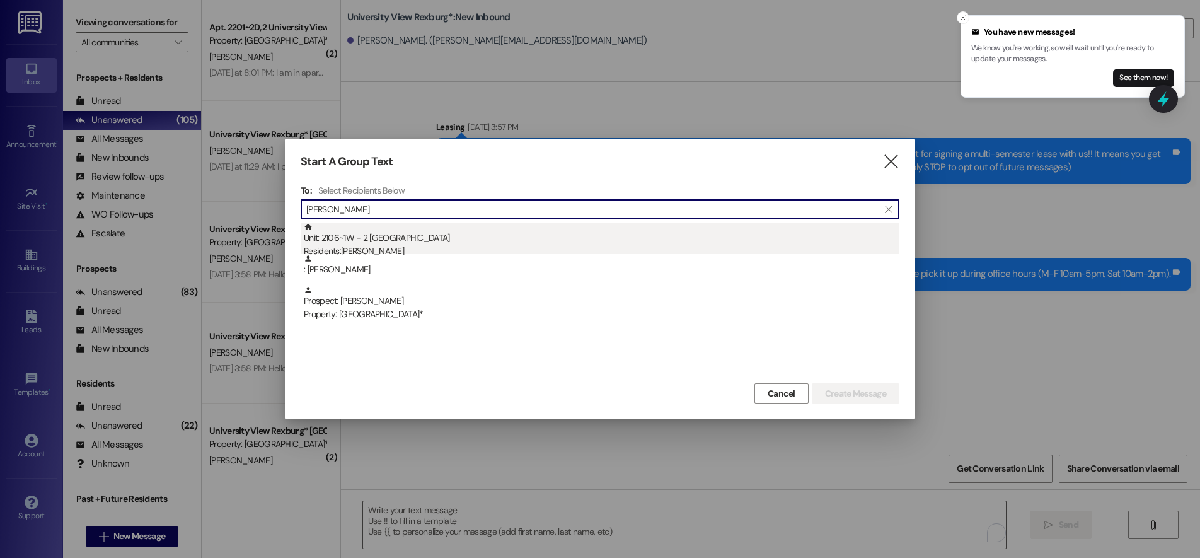
type input "rowan"
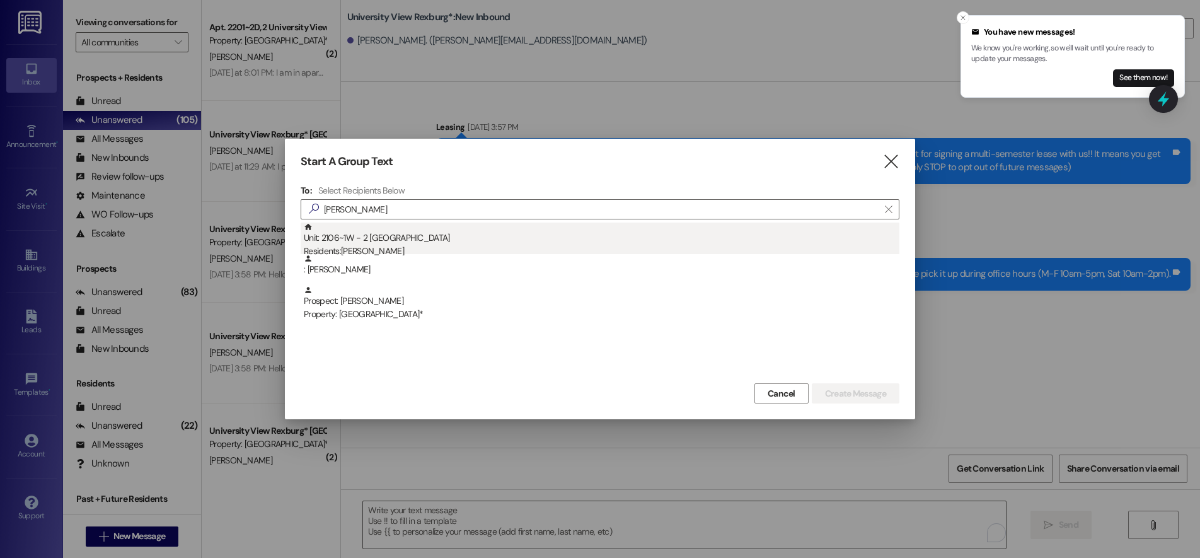
click at [391, 252] on div "Residents: Megan Rowan" at bounding box center [601, 250] width 595 height 13
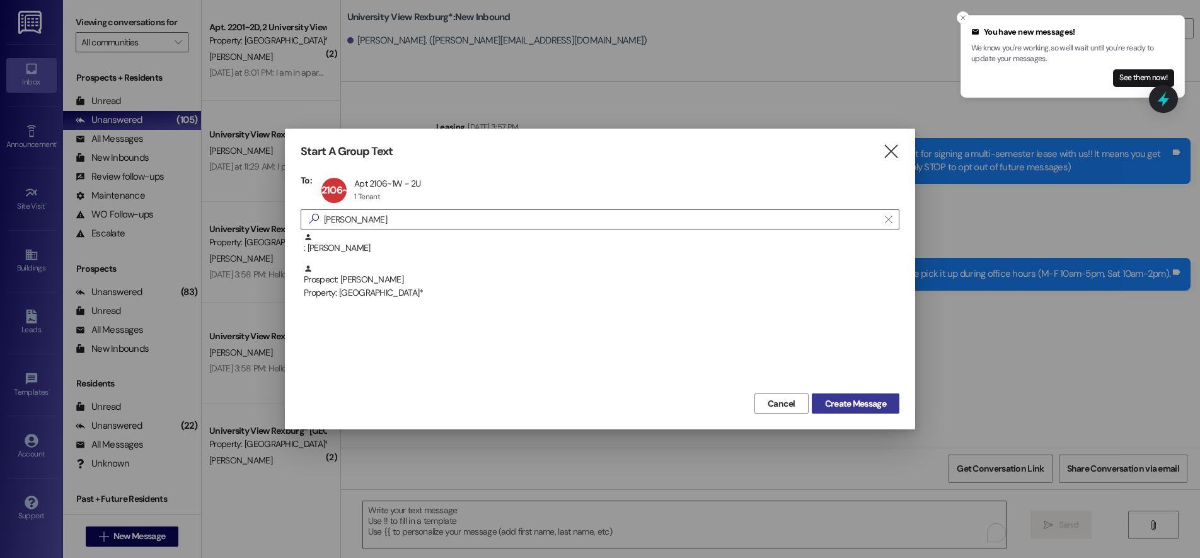
click at [863, 403] on span "Create Message" at bounding box center [855, 403] width 61 height 13
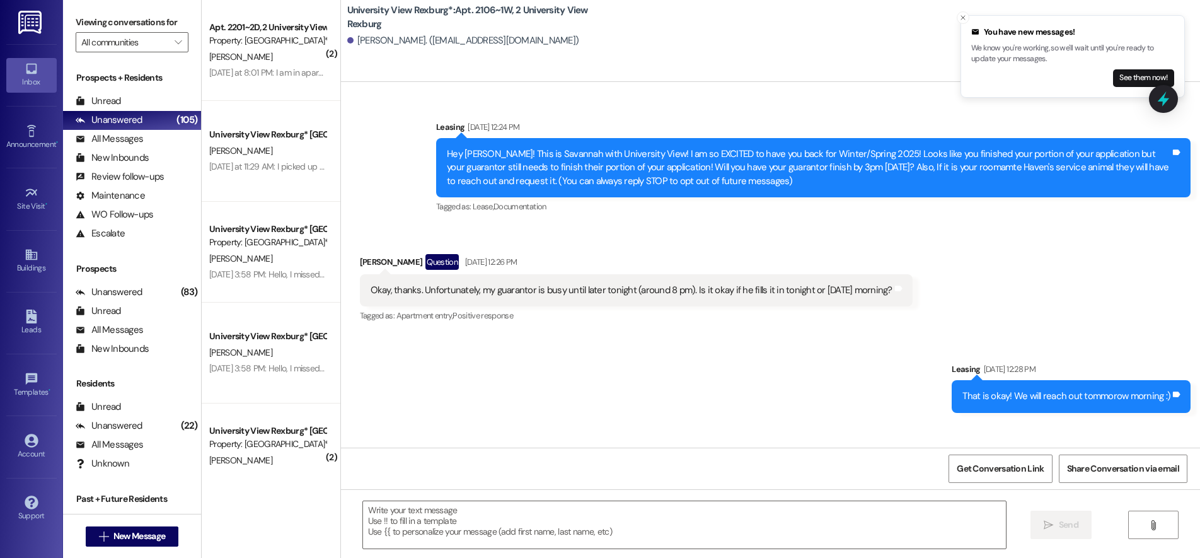
scroll to position [41034, 0]
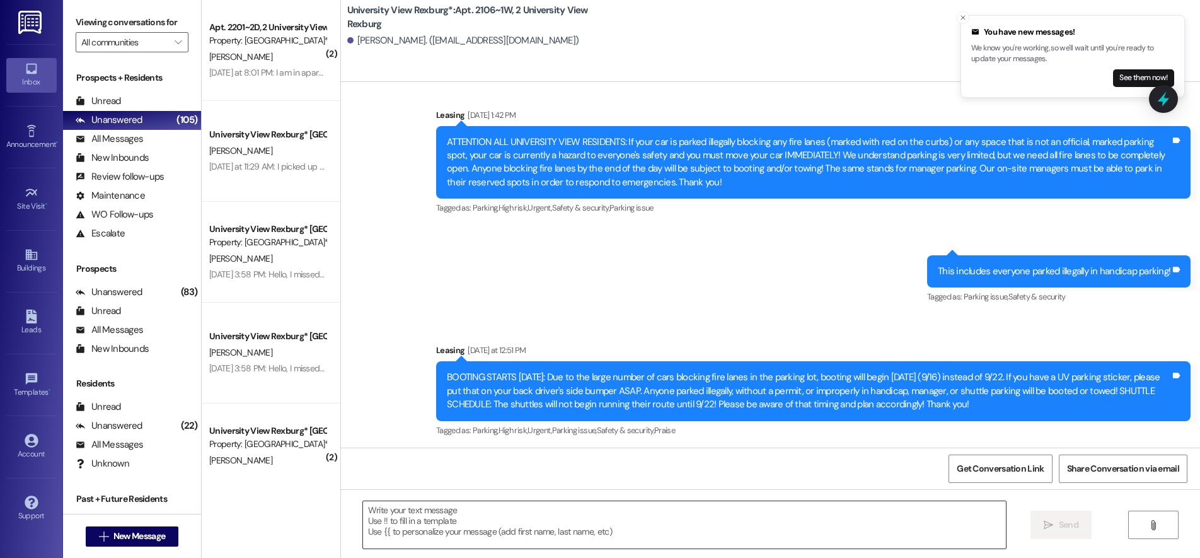
click at [447, 509] on textarea at bounding box center [684, 524] width 643 height 47
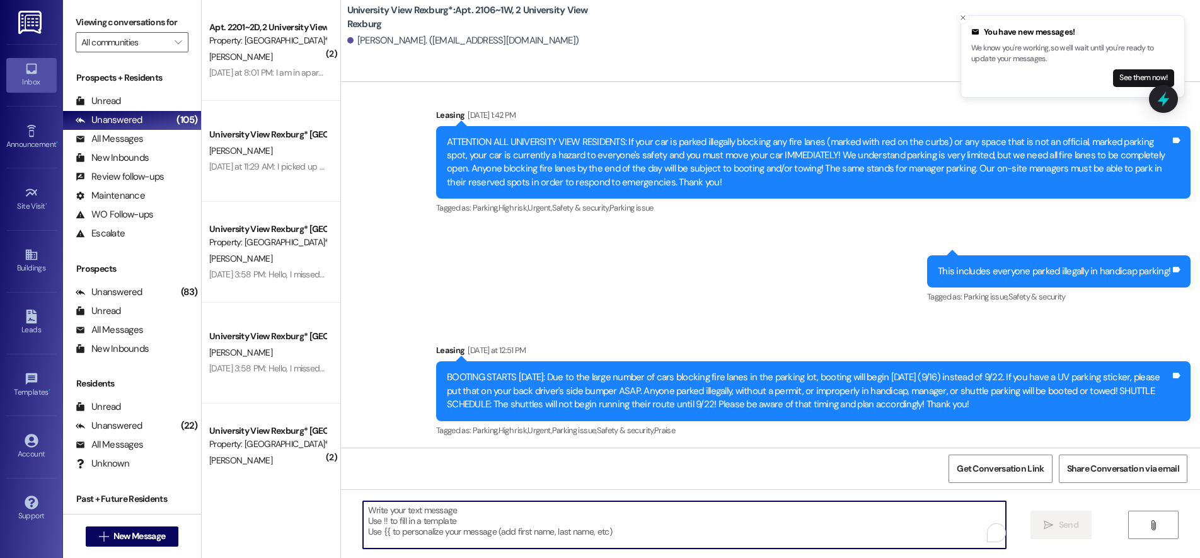
paste textarea "You have a package at the front office! Please pick it up during office hours (…"
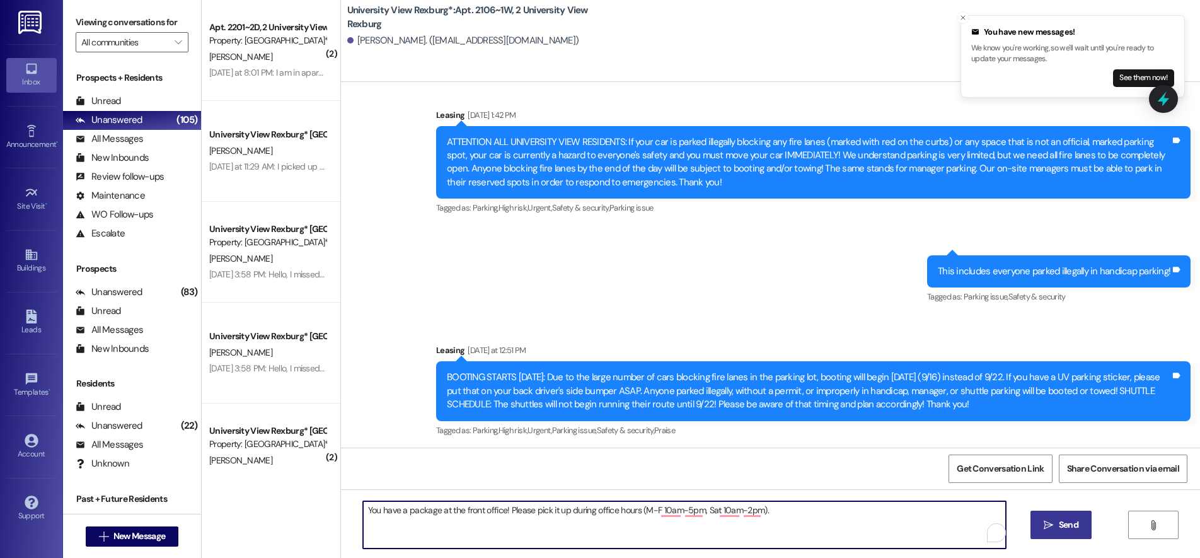
type textarea "You have a package at the front office! Please pick it up during office hours (…"
click at [1064, 524] on span "Send" at bounding box center [1069, 524] width 20 height 13
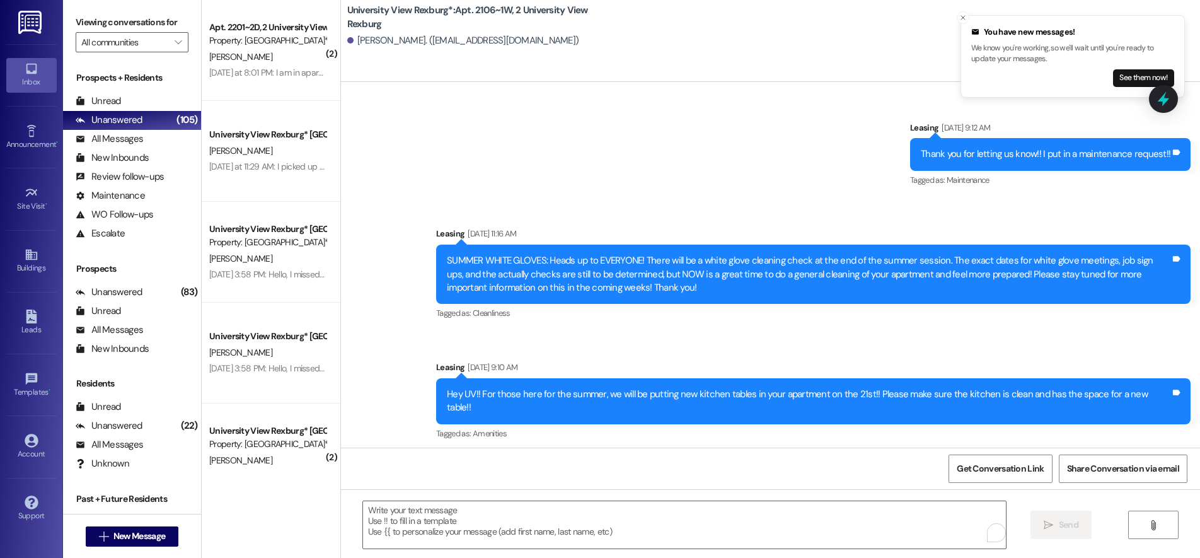
scroll to position [41122, 0]
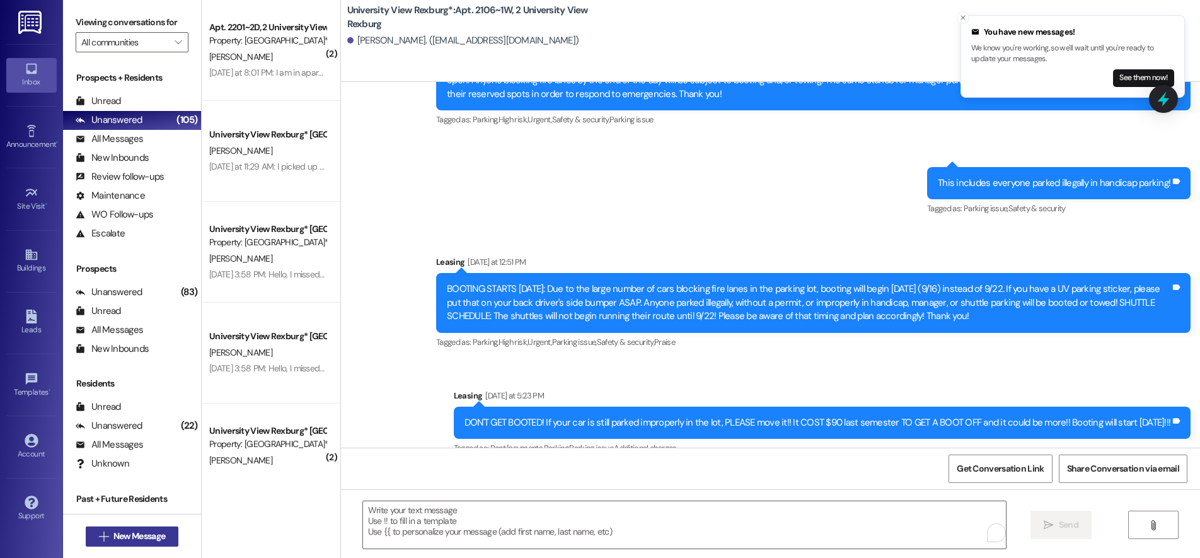
click at [115, 529] on span "New Message" at bounding box center [139, 535] width 52 height 13
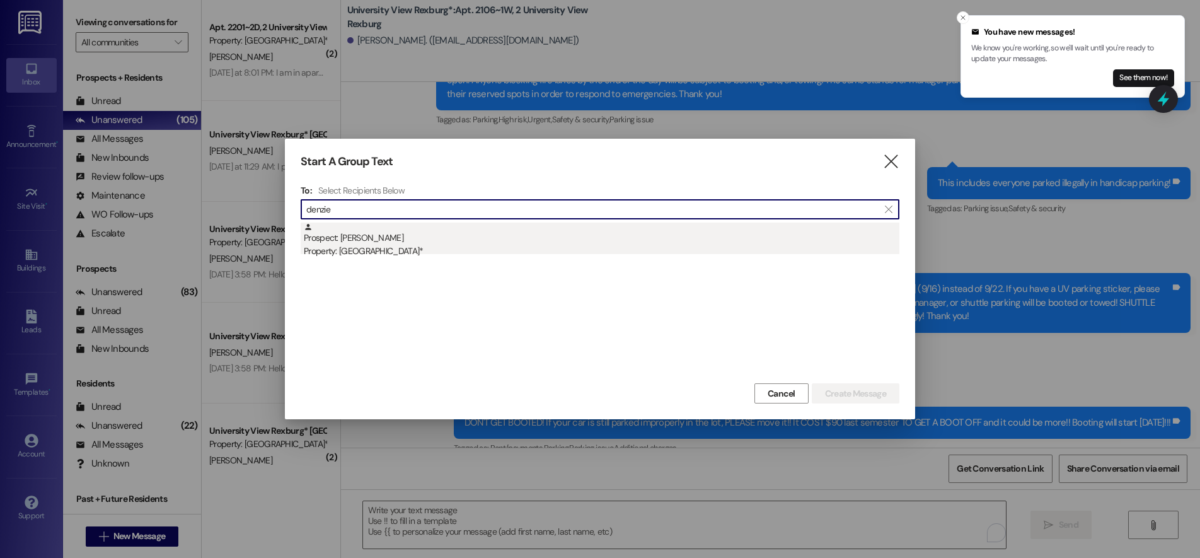
type input "denzie"
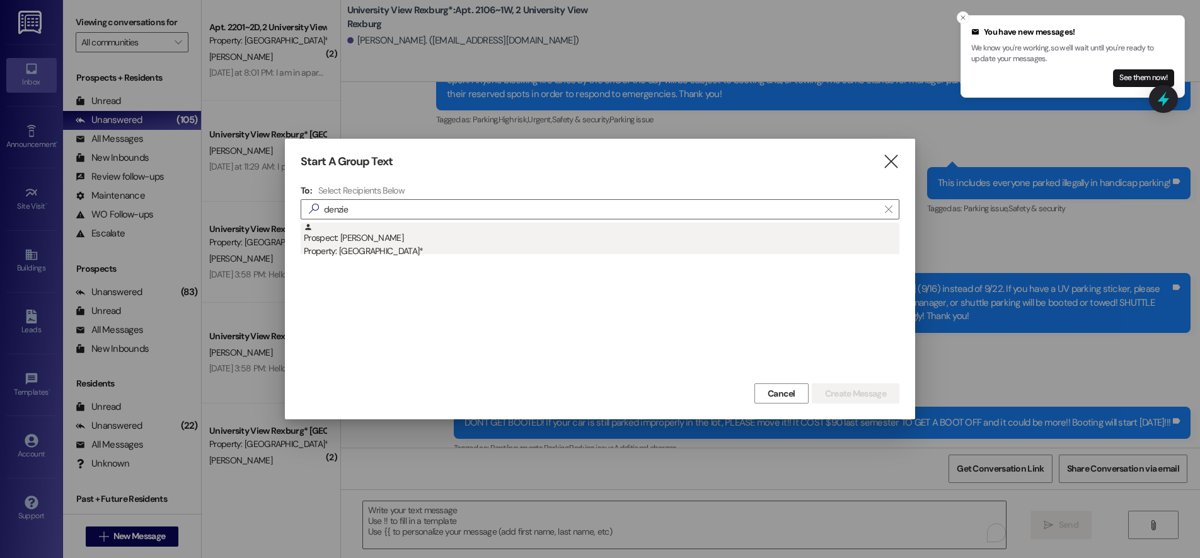
click at [404, 243] on div "Prospect: Denzie Hutchings Property: University View Rexburg*" at bounding box center [601, 240] width 595 height 36
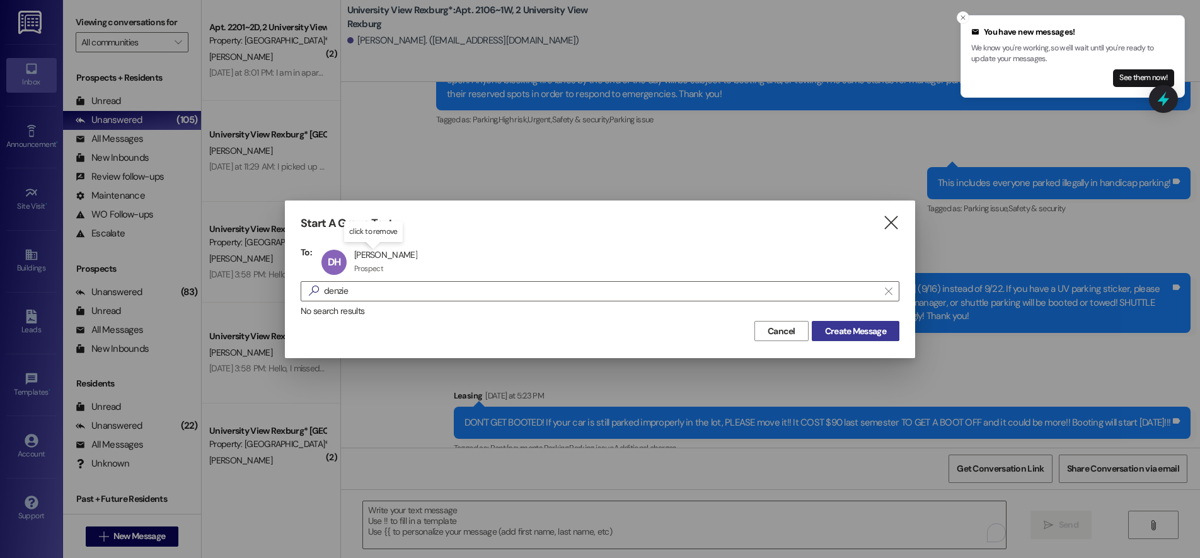
click at [825, 331] on span "Create Message" at bounding box center [855, 331] width 61 height 13
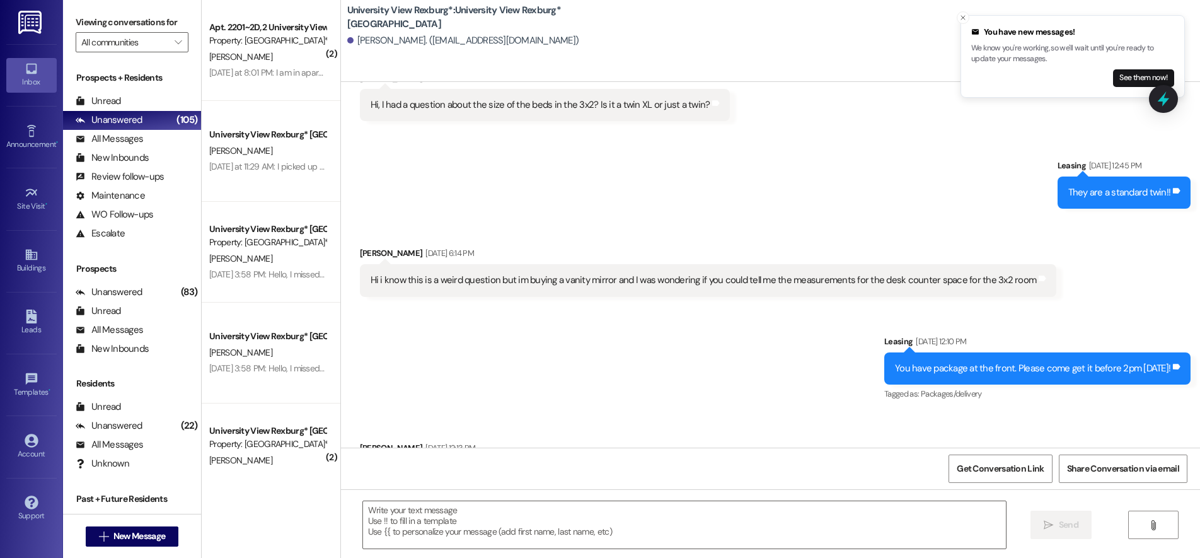
scroll to position [8115, 0]
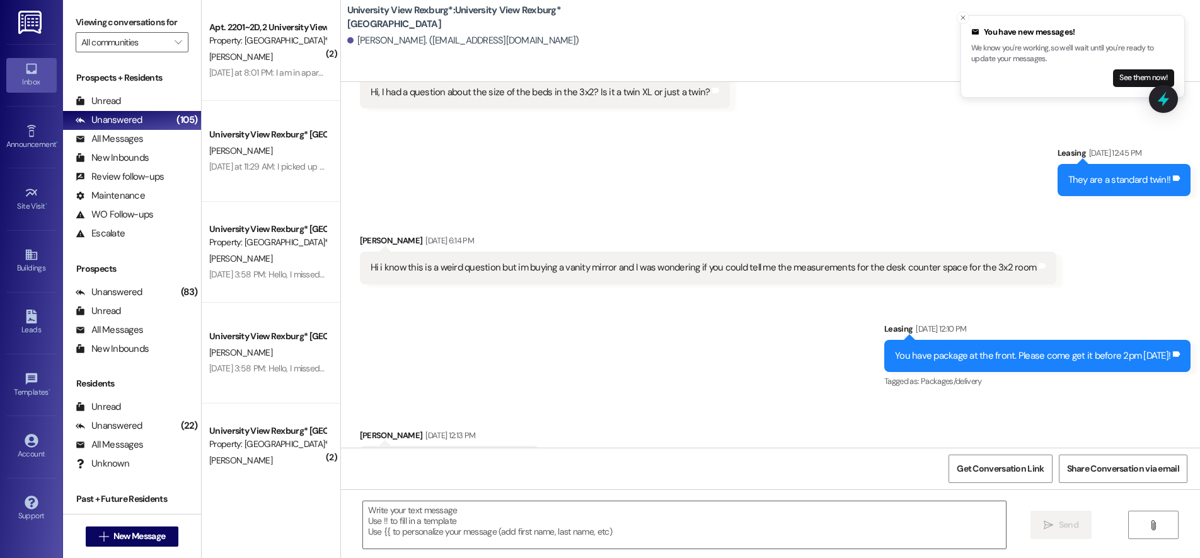
drag, startPoint x: 1194, startPoint y: 434, endPoint x: 1193, endPoint y: 454, distance: 19.6
click at [1193, 454] on div "Received via SMS Denzie Hutchings Neutral Mar 03, 2025 at 10:03 AM Hi I had a q…" at bounding box center [770, 361] width 859 height 558
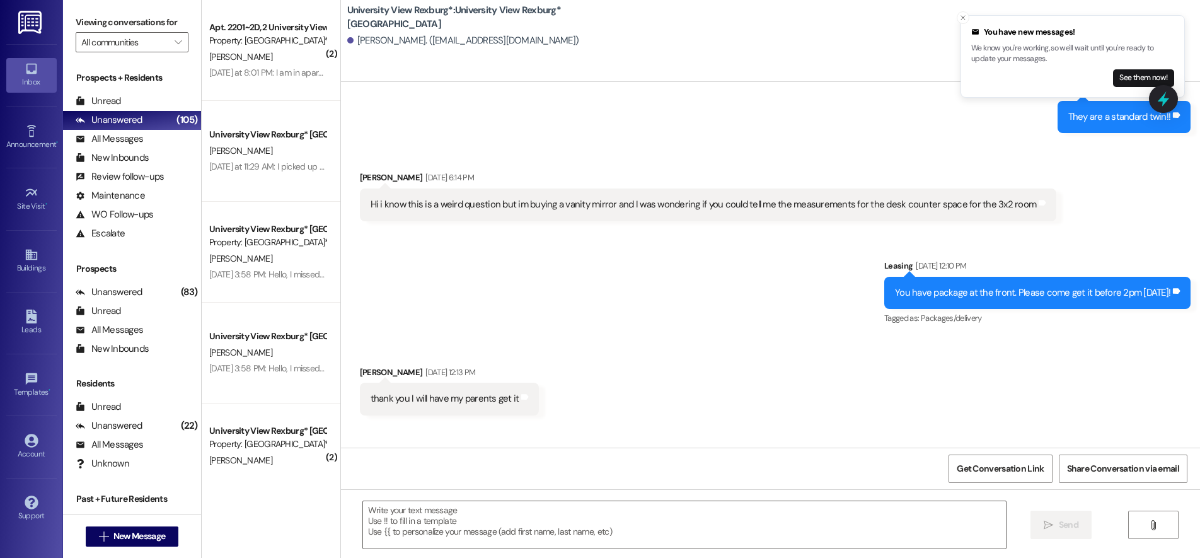
scroll to position [8203, 0]
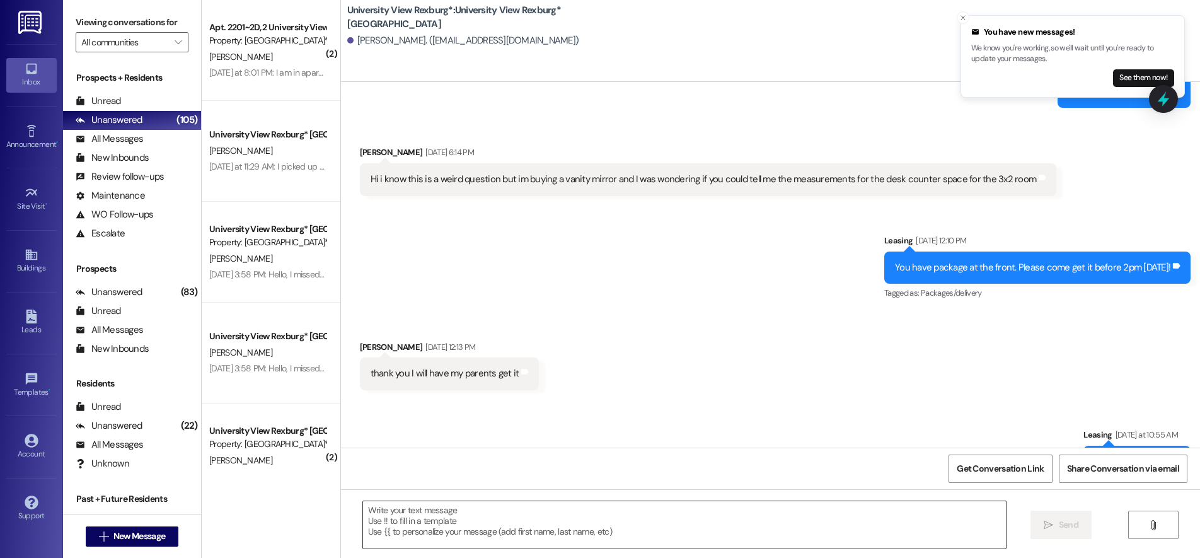
click at [410, 509] on textarea at bounding box center [684, 524] width 643 height 47
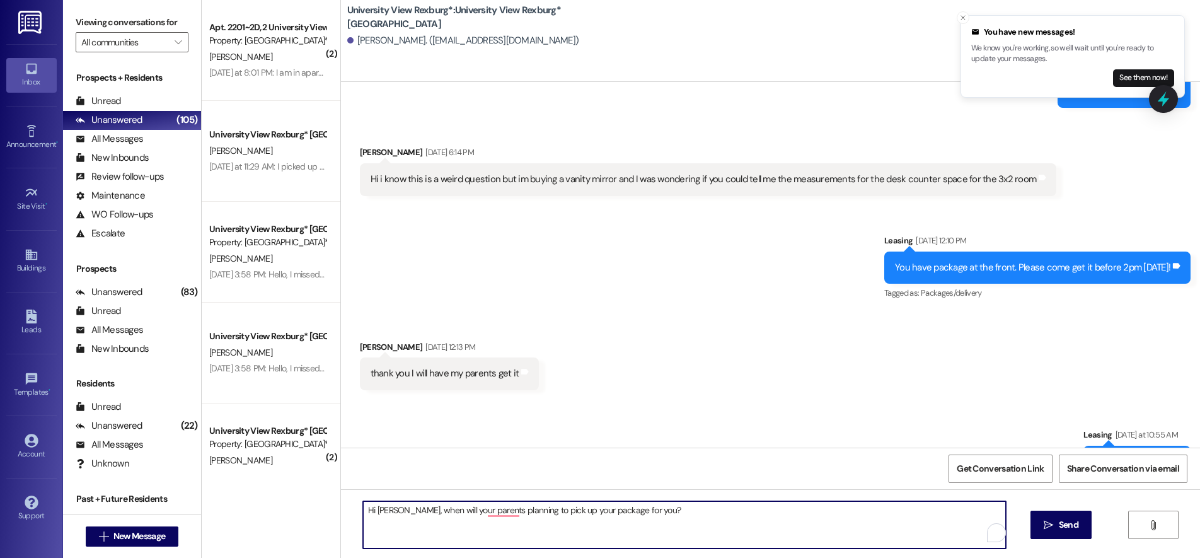
click at [393, 508] on textarea "Hi Denzie, when will your parents planning to pick up your package for you?" at bounding box center [684, 524] width 643 height 47
click at [396, 512] on textarea "Hi Denzie, when will your parents planning to pick up your package for you?" at bounding box center [684, 524] width 643 height 47
click at [603, 514] on textarea "Hi Denzie, this is Hailey with UNiversity View. Do you know when will your pare…" at bounding box center [684, 524] width 643 height 47
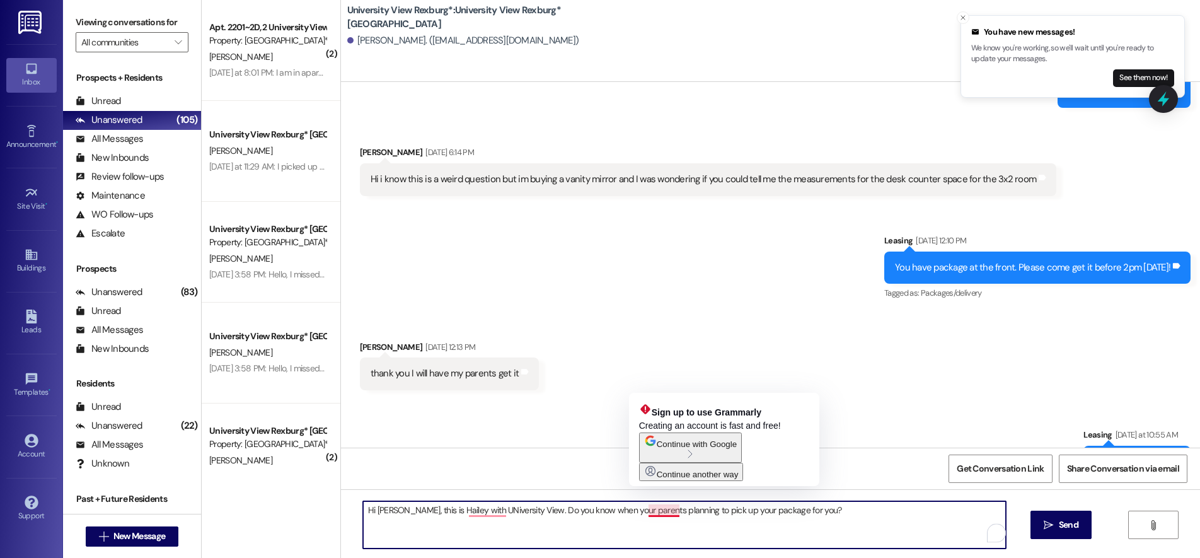
click at [669, 514] on textarea "Hi Denzie, this is Hailey with UNiversity View. Do you know when your parents p…" at bounding box center [684, 524] width 643 height 47
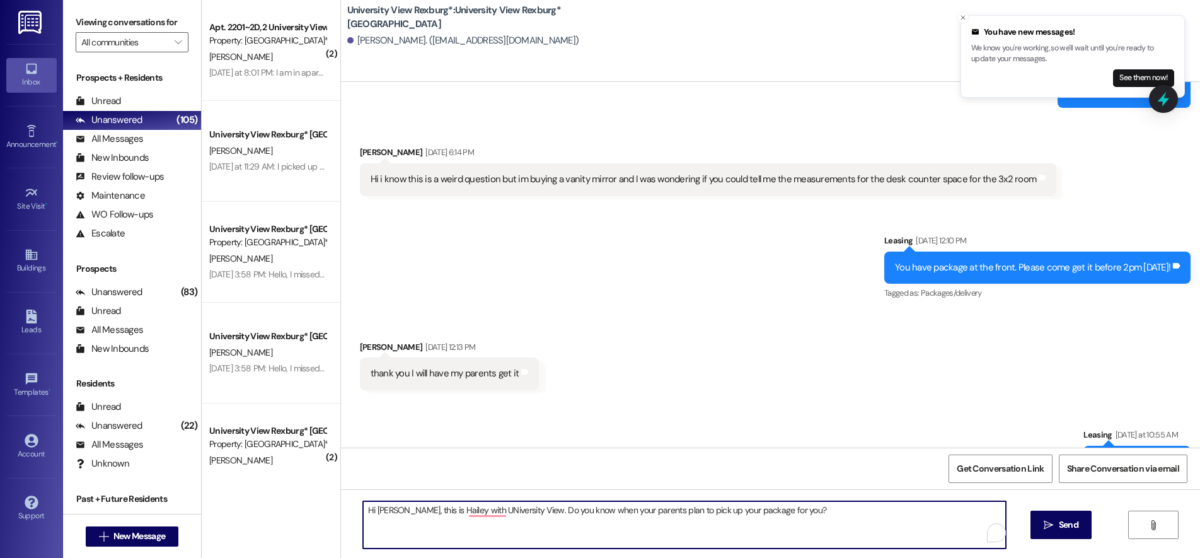
click at [636, 517] on textarea "Hi Denzie, this is Hailey with UNiversity View. Do you know when your parents p…" at bounding box center [684, 524] width 643 height 47
click at [665, 509] on textarea "Hi Denzie, this is Hailey with UNiversity View. Do you know when your parents a…" at bounding box center [684, 524] width 643 height 47
click at [674, 510] on textarea "Hi Denzie, this is Hailey with UNiversity View. Do you know when your parents a…" at bounding box center [684, 524] width 643 height 47
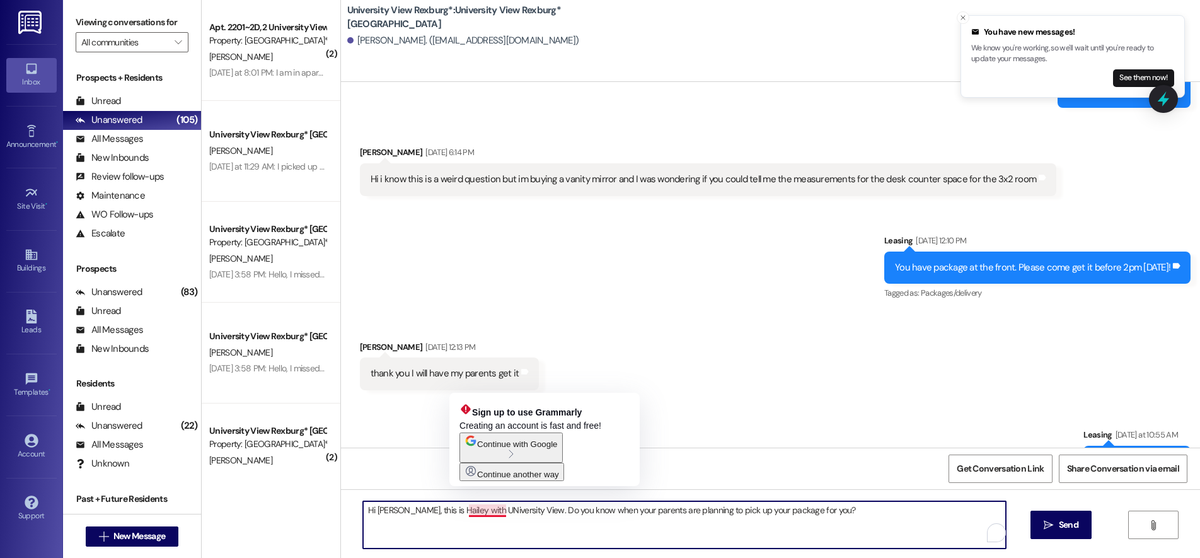
drag, startPoint x: 469, startPoint y: 512, endPoint x: 500, endPoint y: 555, distance: 51.9
click at [475, 522] on textarea "Hi Denzie, this is Hailey with UNiversity View. Do you know when your parents a…" at bounding box center [684, 524] width 643 height 47
click at [479, 510] on textarea "Hi Denzie, this is Hailey with Uniersity View. Do you know when your parents ar…" at bounding box center [684, 524] width 643 height 47
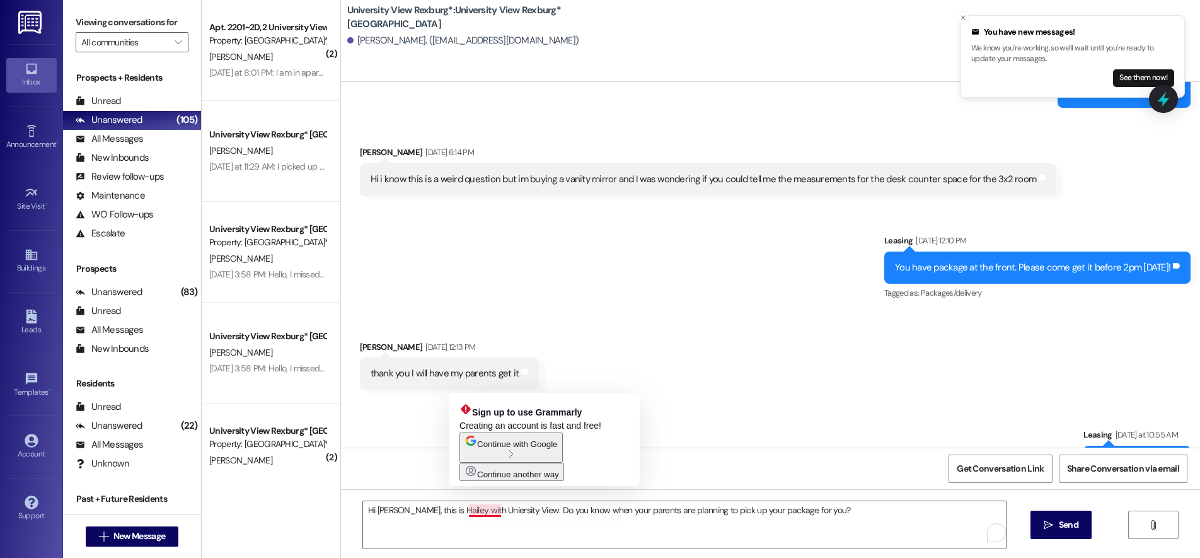
drag, startPoint x: 479, startPoint y: 510, endPoint x: 461, endPoint y: 369, distance: 141.7
click at [461, 400] on div "Sent via SMS Leasing Yesterday at 10:55 AM Sweet!! Thank you!! Tags and notes" at bounding box center [770, 444] width 859 height 88
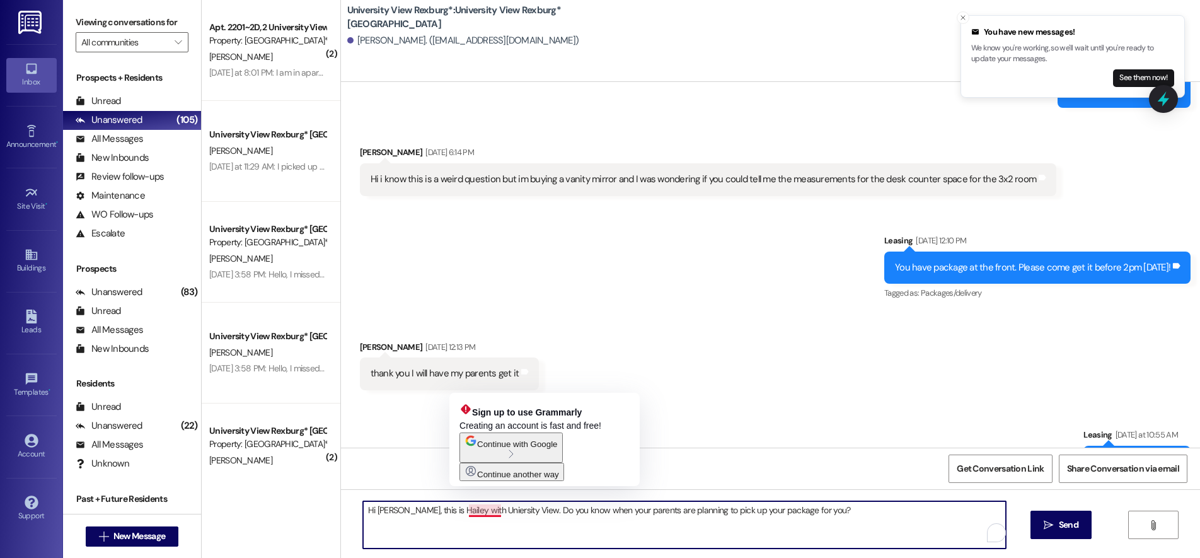
drag, startPoint x: 470, startPoint y: 509, endPoint x: 465, endPoint y: 522, distance: 14.8
click at [465, 522] on textarea "Hi Denzie, this is Hailey with Uniersity View. Do you know when your parents ar…" at bounding box center [684, 524] width 643 height 47
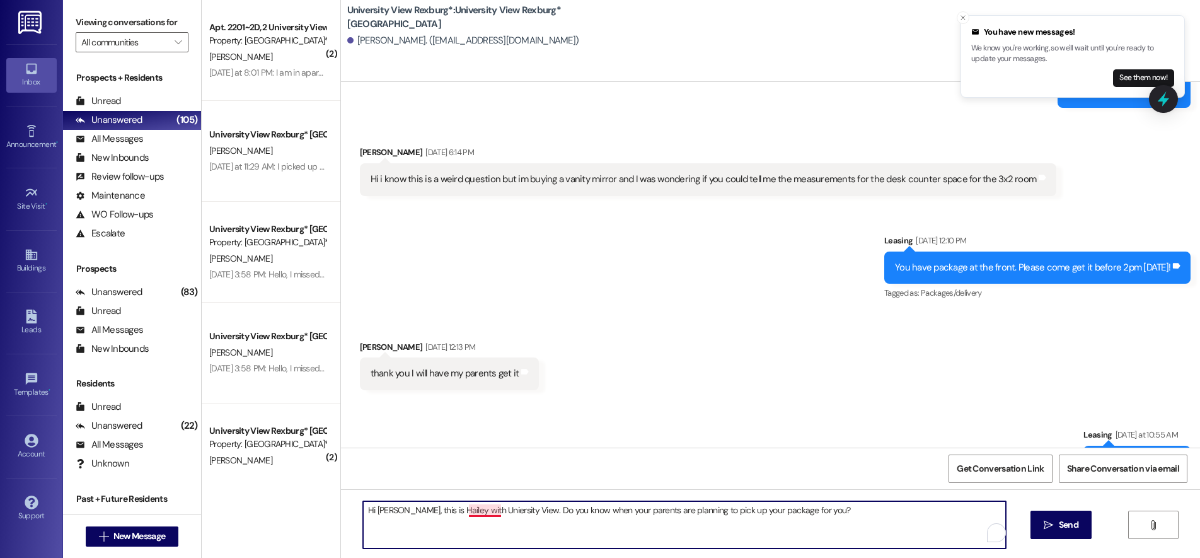
click at [476, 513] on textarea "Hi Denzie, this is Hailey with Uniersity View. Do you know when your parents ar…" at bounding box center [684, 524] width 643 height 47
click at [691, 508] on textarea "Hi Denzie, this is Hailey with University View. Do you know when your parents a…" at bounding box center [684, 524] width 643 height 47
drag, startPoint x: 711, startPoint y: 510, endPoint x: 721, endPoint y: 554, distance: 44.6
click at [711, 512] on textarea "Hi Denzie, this is Hailey with University View. Do you know when your parents a…" at bounding box center [684, 524] width 643 height 47
click at [810, 511] on textarea "Hi Denzie, this is Hailey with University View. Do you know when your parents a…" at bounding box center [684, 524] width 643 height 47
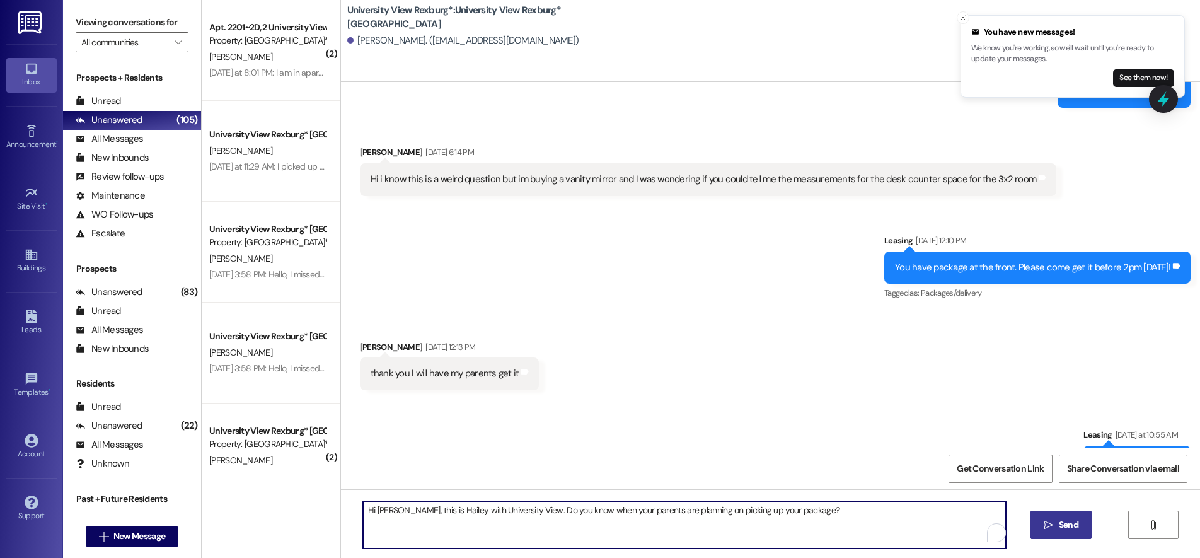
type textarea "Hi Denzie, this is Hailey with University View. Do you know when your parents a…"
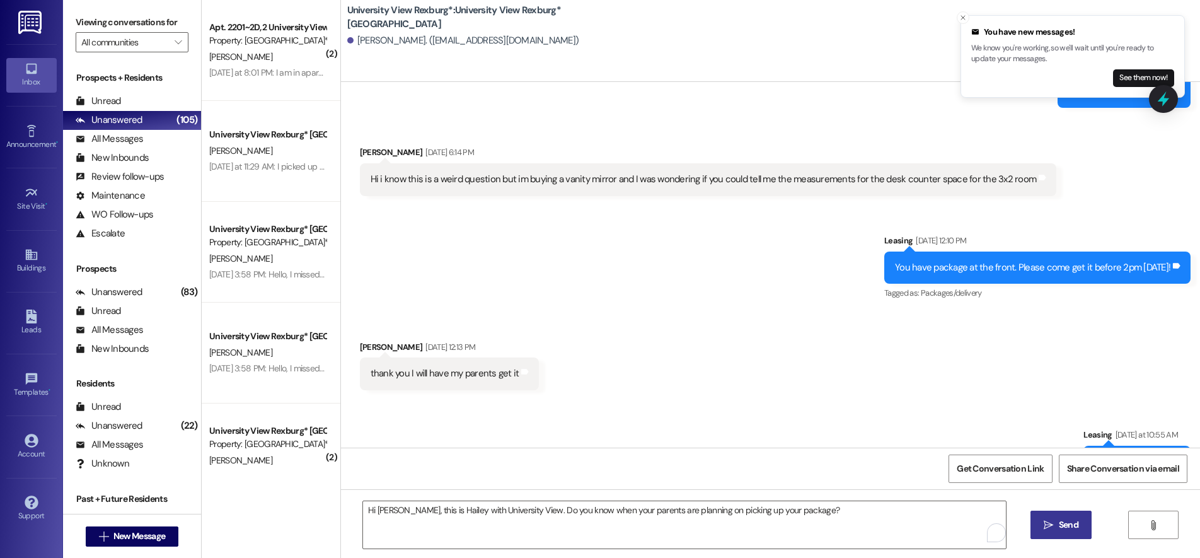
click at [1061, 527] on span "Send" at bounding box center [1069, 524] width 20 height 13
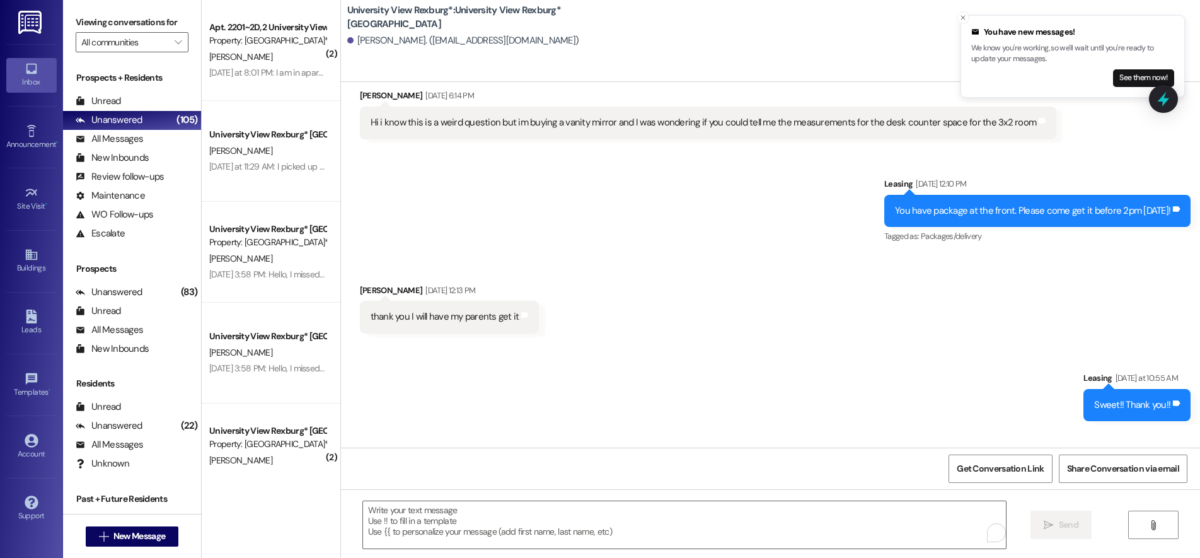
scroll to position [8291, 0]
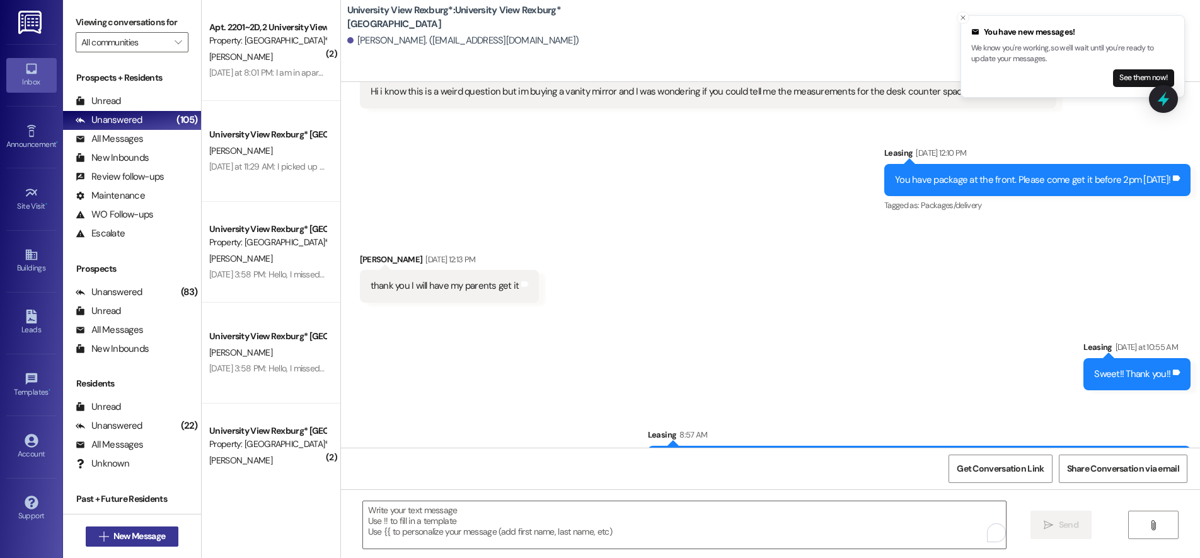
click at [113, 533] on span "New Message" at bounding box center [139, 535] width 52 height 13
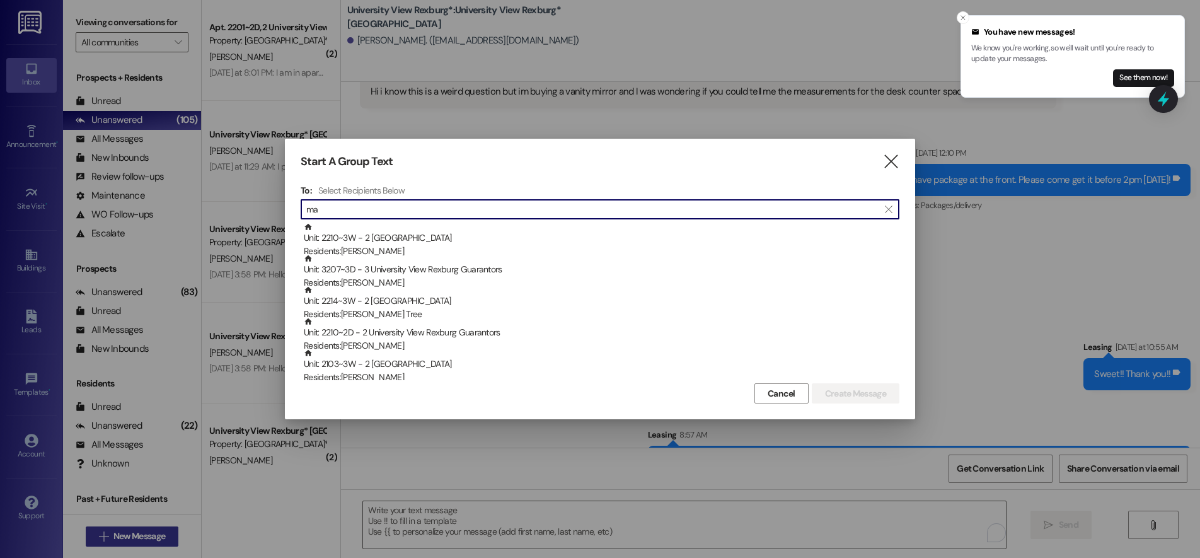
type input "m"
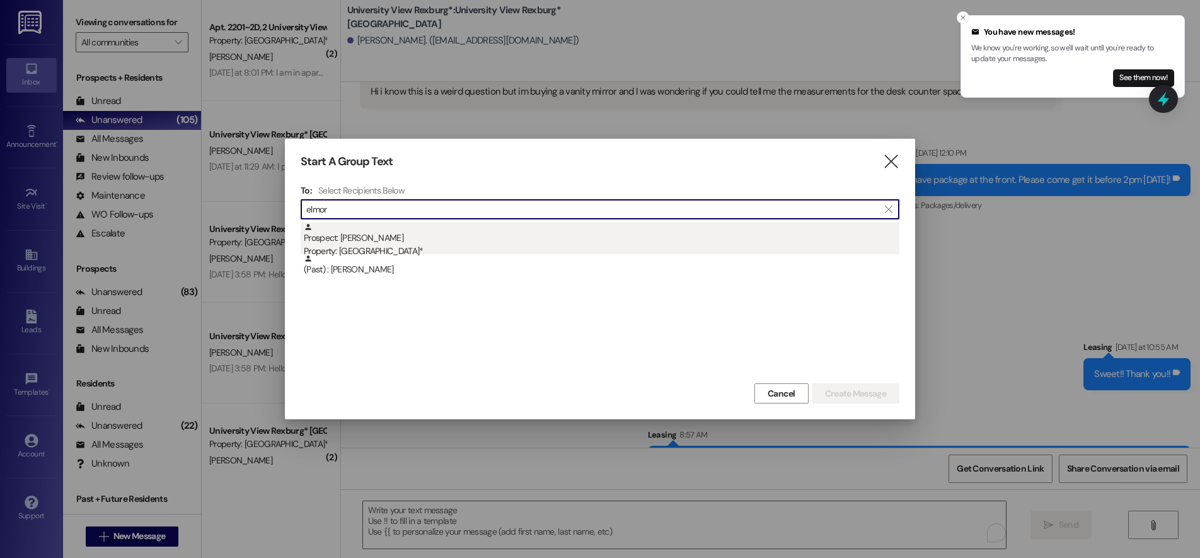
type input "elmor"
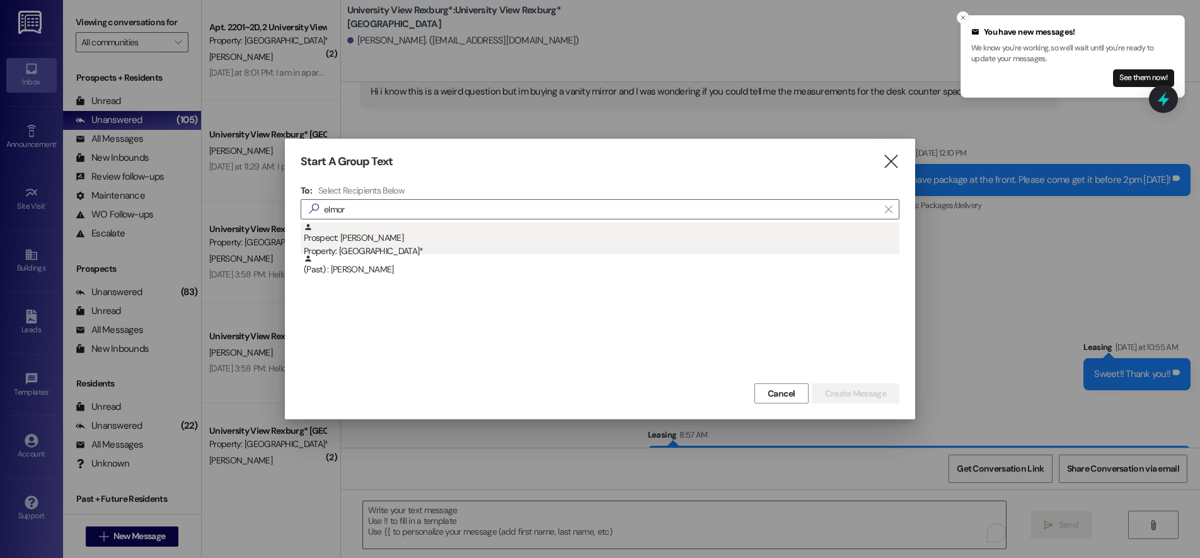
click at [376, 243] on div "Prospect: Madison Elmore Property: University View Rexburg*" at bounding box center [601, 240] width 595 height 36
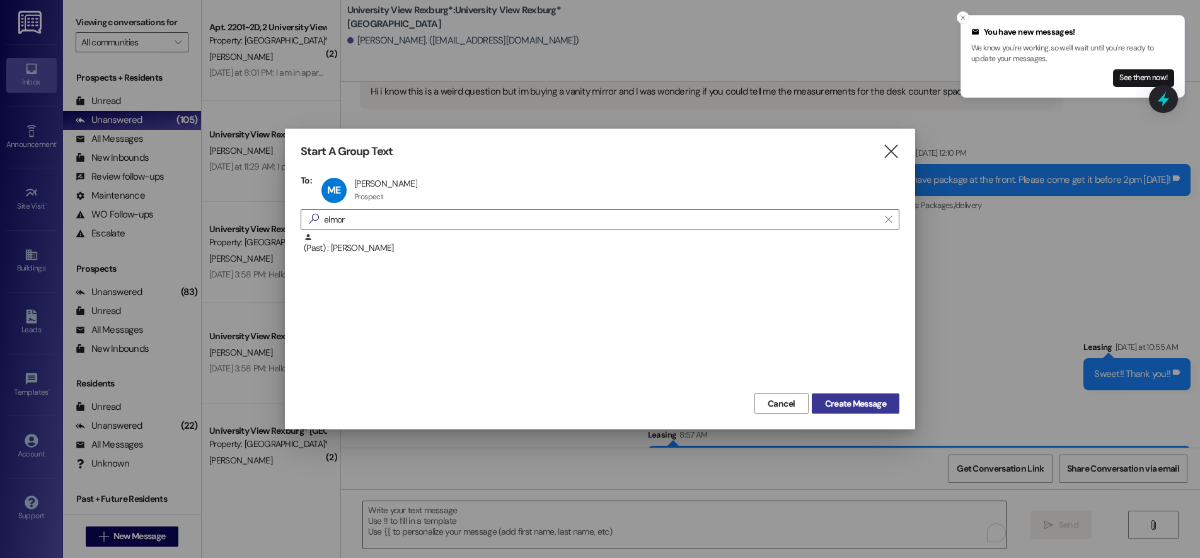
click at [837, 401] on span "Create Message" at bounding box center [855, 403] width 61 height 13
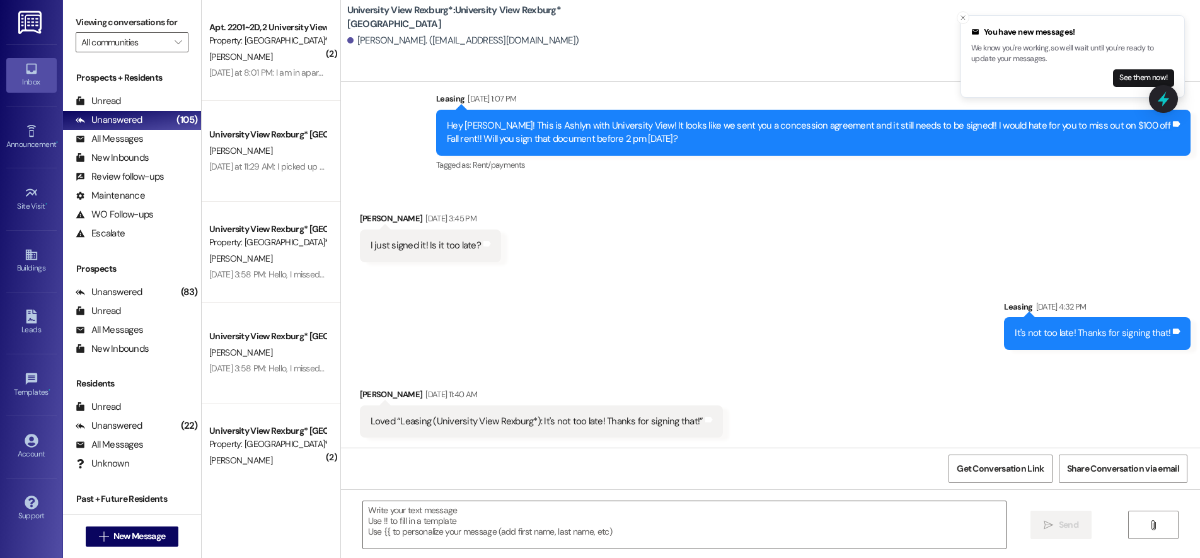
scroll to position [415, 0]
click at [544, 524] on textarea at bounding box center [684, 524] width 643 height 47
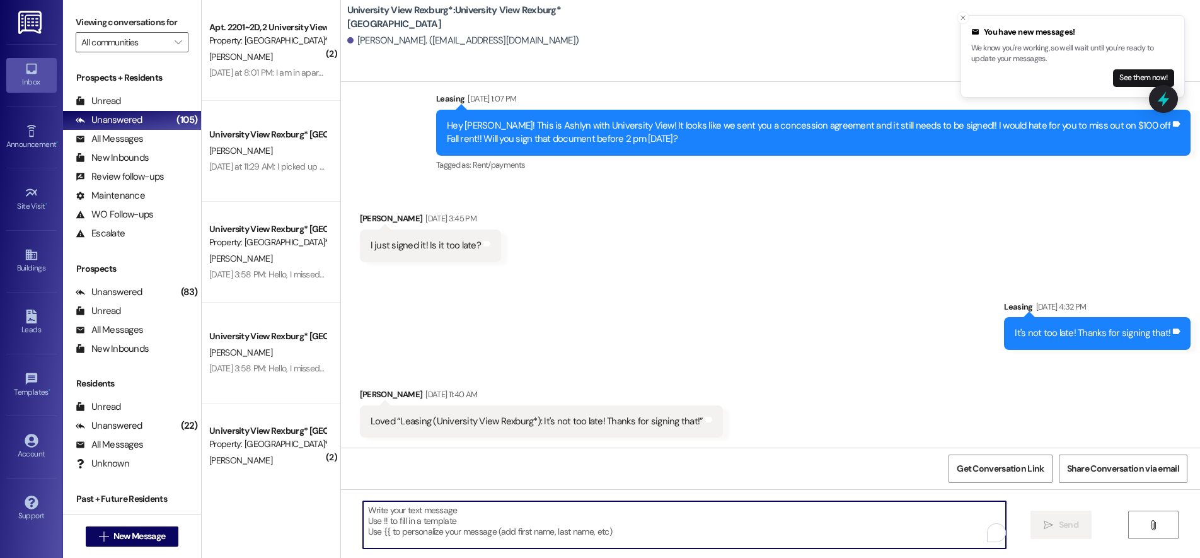
click at [374, 513] on textarea "To enrich screen reader interactions, please activate Accessibility in Grammarl…" at bounding box center [684, 524] width 643 height 47
paste textarea "You have a package at the front office! Please pick it up during office hours (…"
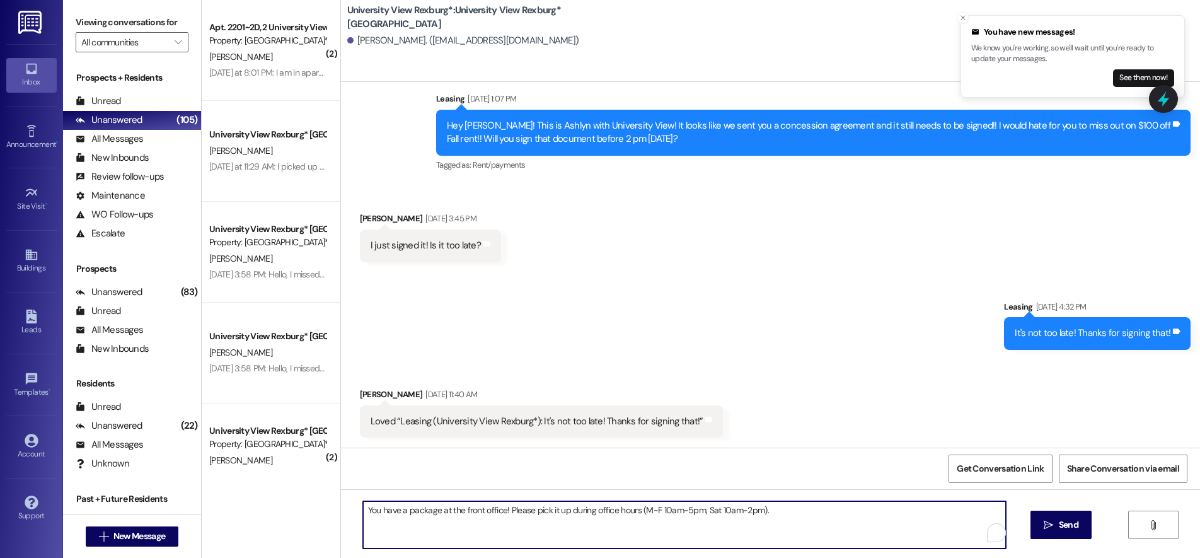
type textarea "You have a package at the front office! Please pick it up during office hours (…"
click at [1059, 532] on button " Send" at bounding box center [1060, 524] width 61 height 28
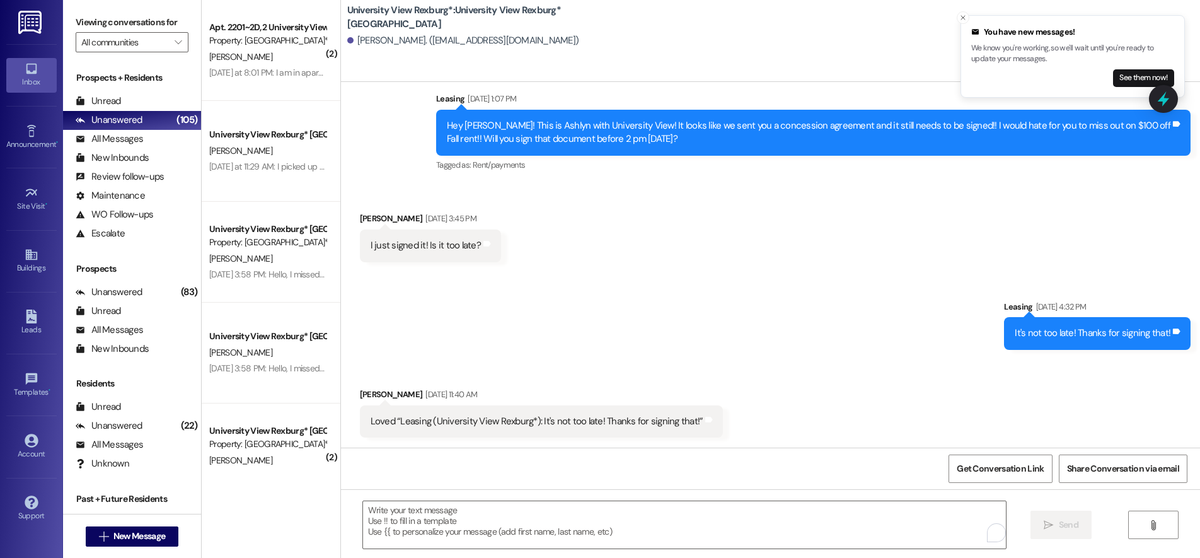
scroll to position [503, 0]
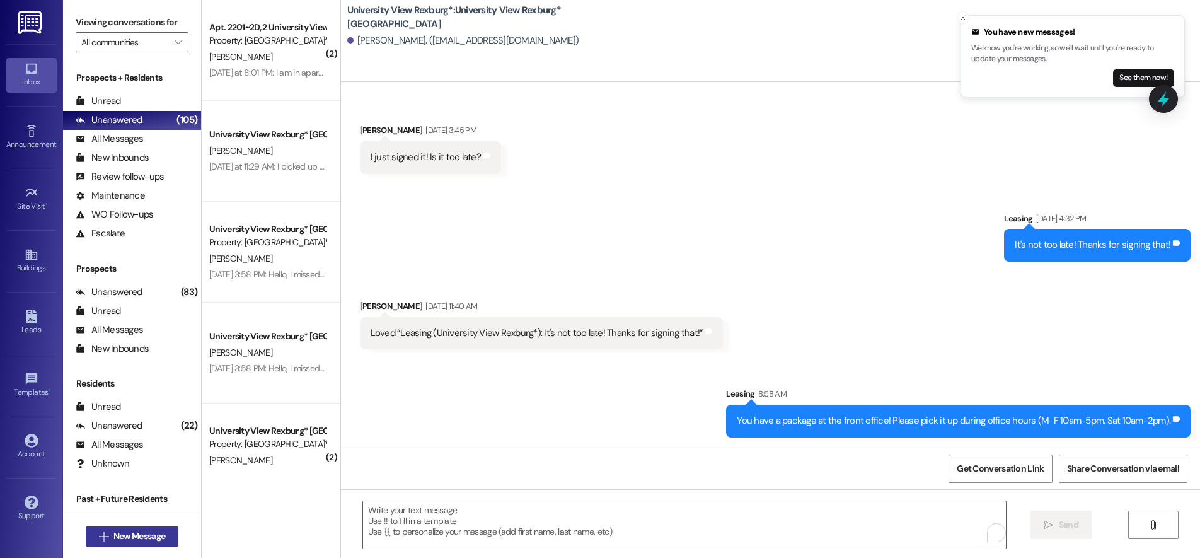
click at [137, 536] on span "New Message" at bounding box center [139, 535] width 52 height 13
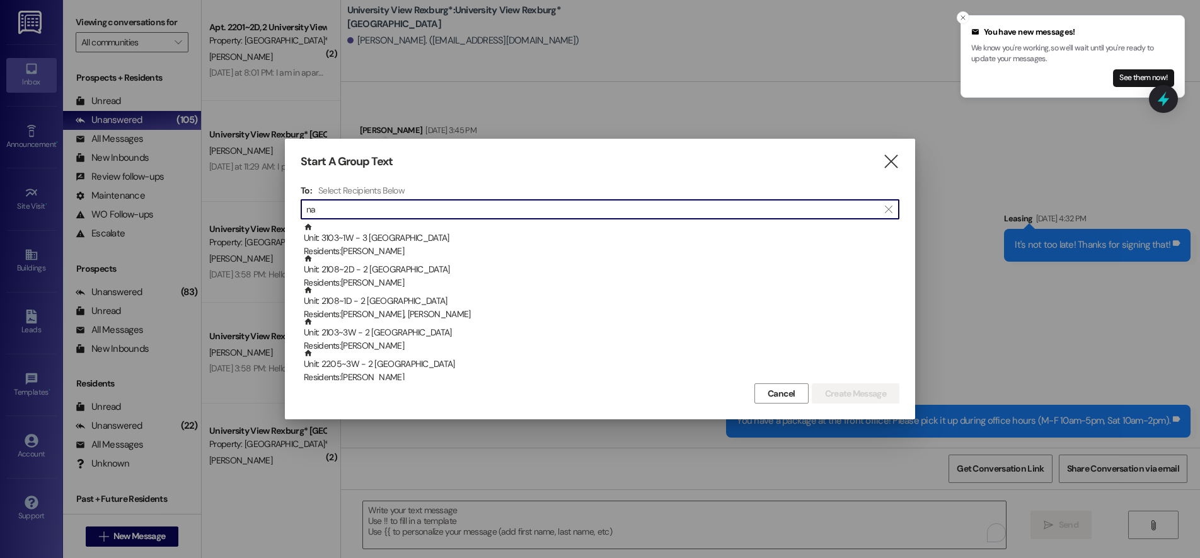
type input "n"
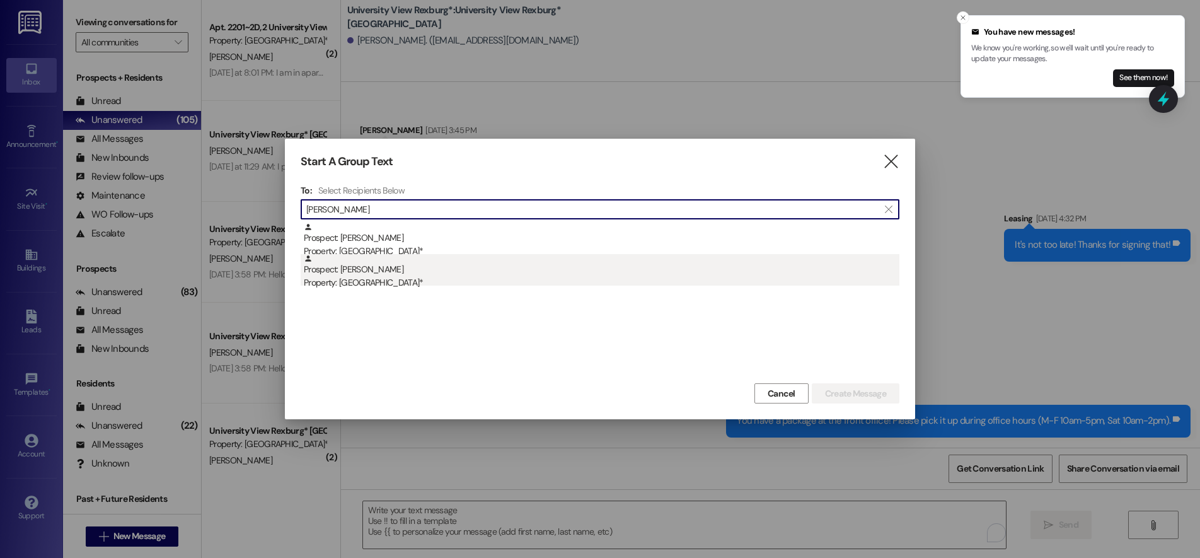
type input "adolf"
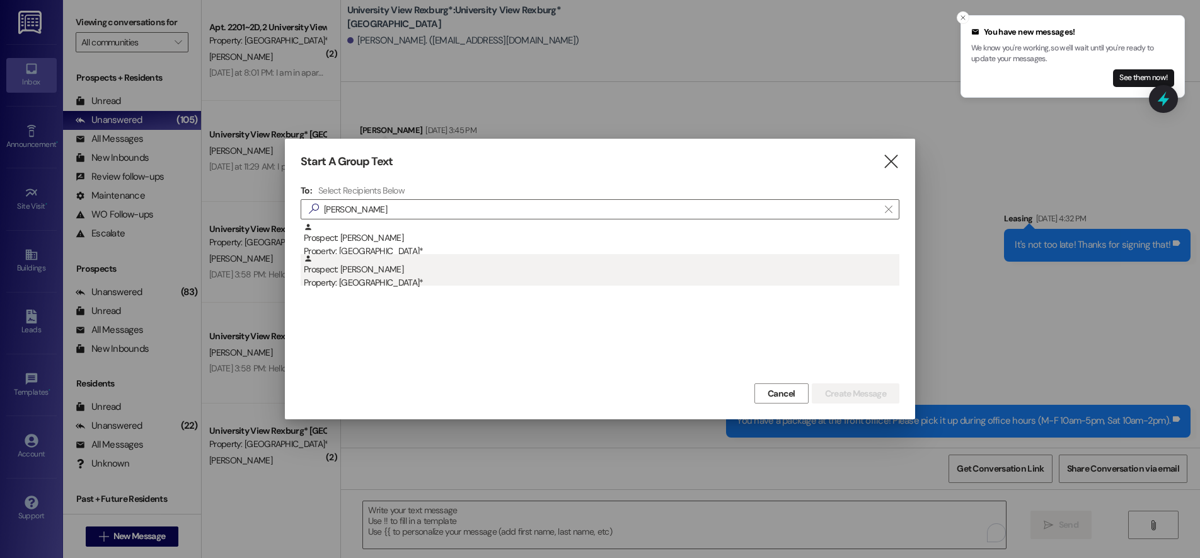
click at [385, 284] on div "Property: [GEOGRAPHIC_DATA]*" at bounding box center [601, 282] width 595 height 13
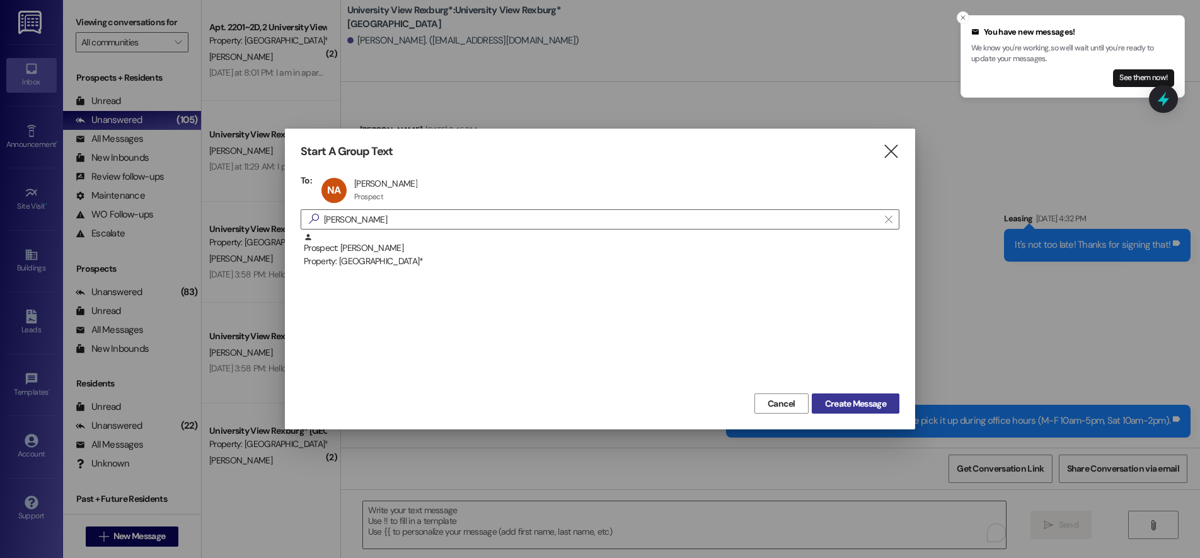
click at [855, 405] on span "Create Message" at bounding box center [855, 403] width 61 height 13
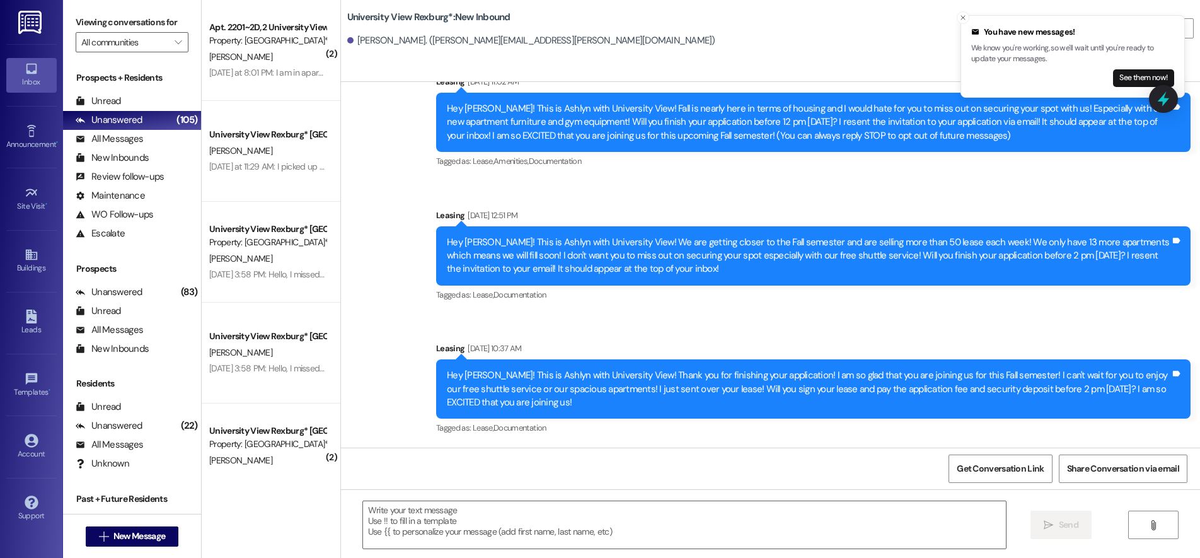
scroll to position [45, 0]
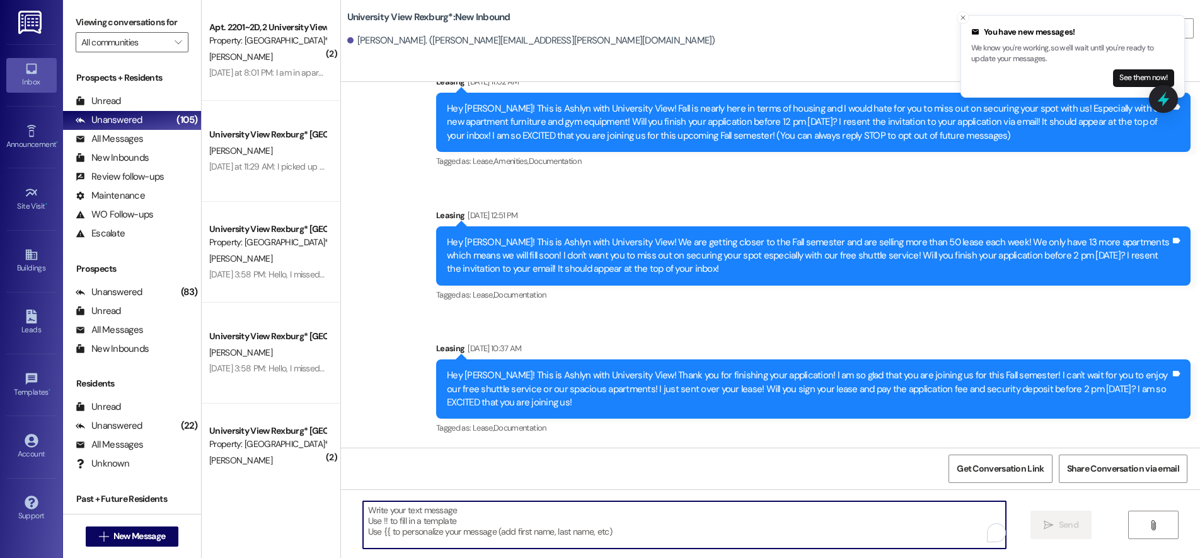
click at [384, 512] on textarea "To enrich screen reader interactions, please activate Accessibility in Grammarl…" at bounding box center [684, 524] width 643 height 47
paste textarea "You have a package at the front office! Please pick it up during office hours (…"
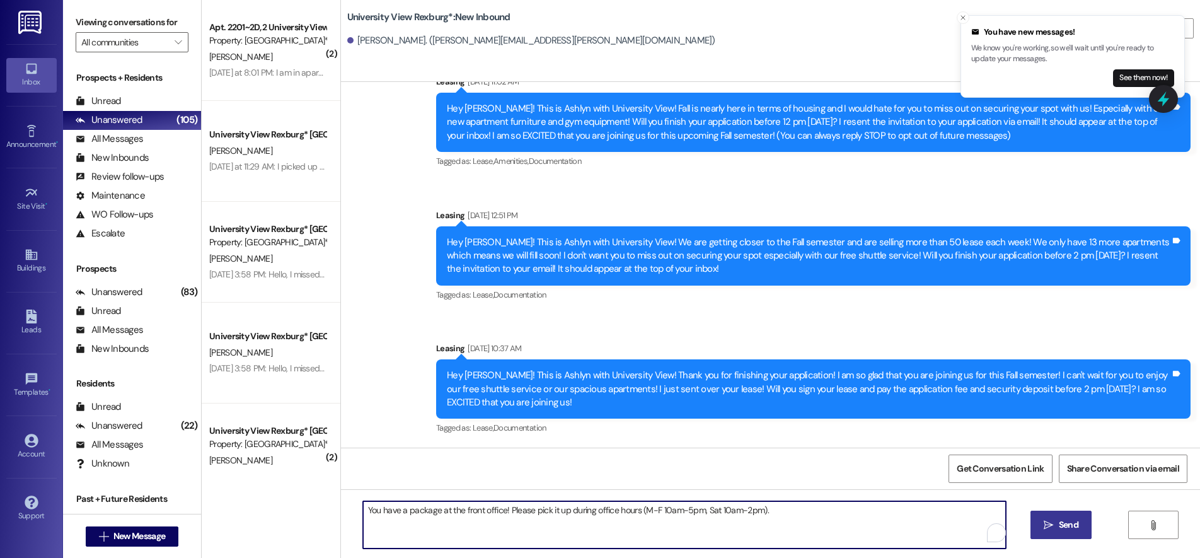
type textarea "You have a package at the front office! Please pick it up during office hours (…"
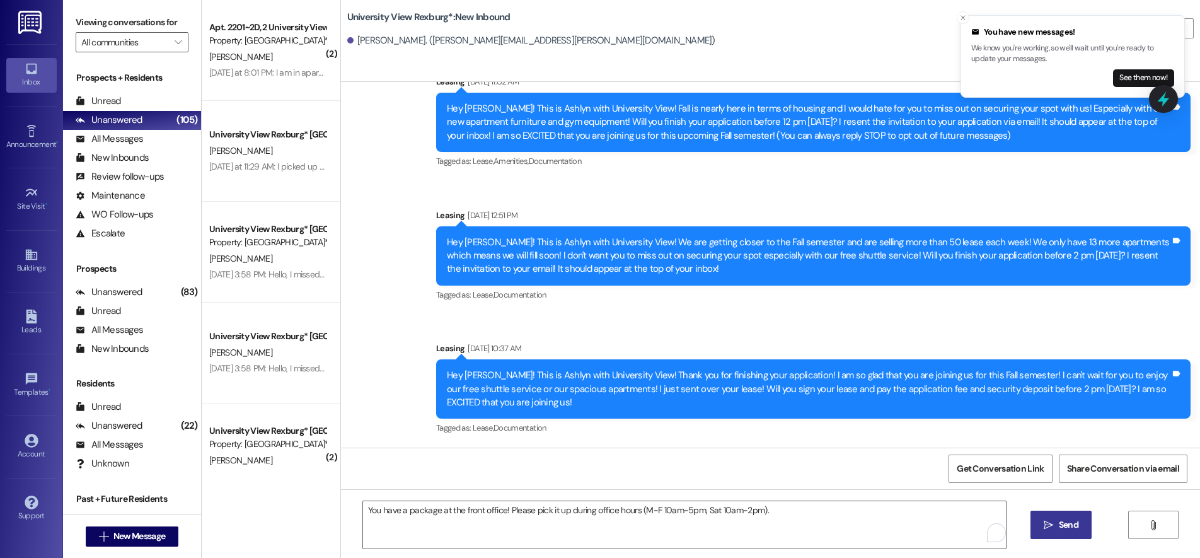
click at [1060, 528] on span "Send" at bounding box center [1069, 524] width 20 height 13
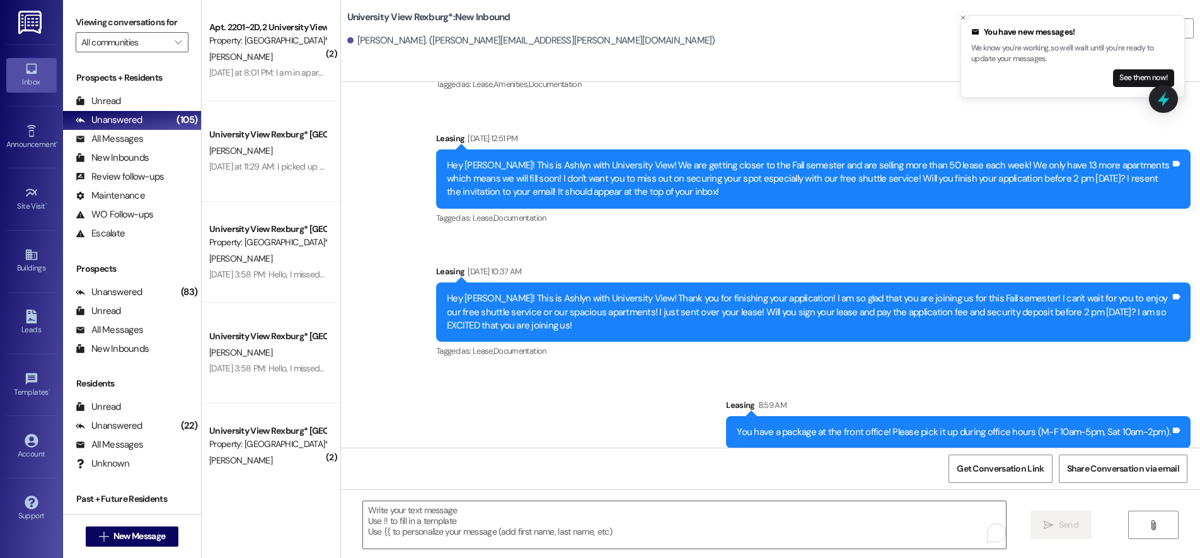
scroll to position [133, 0]
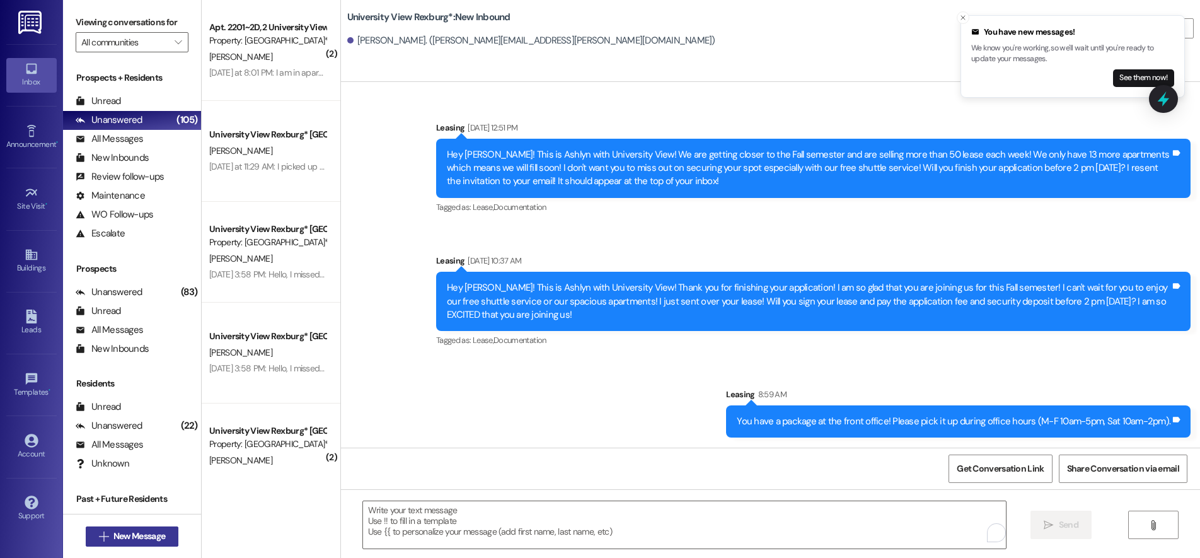
click at [124, 533] on span "New Message" at bounding box center [139, 535] width 52 height 13
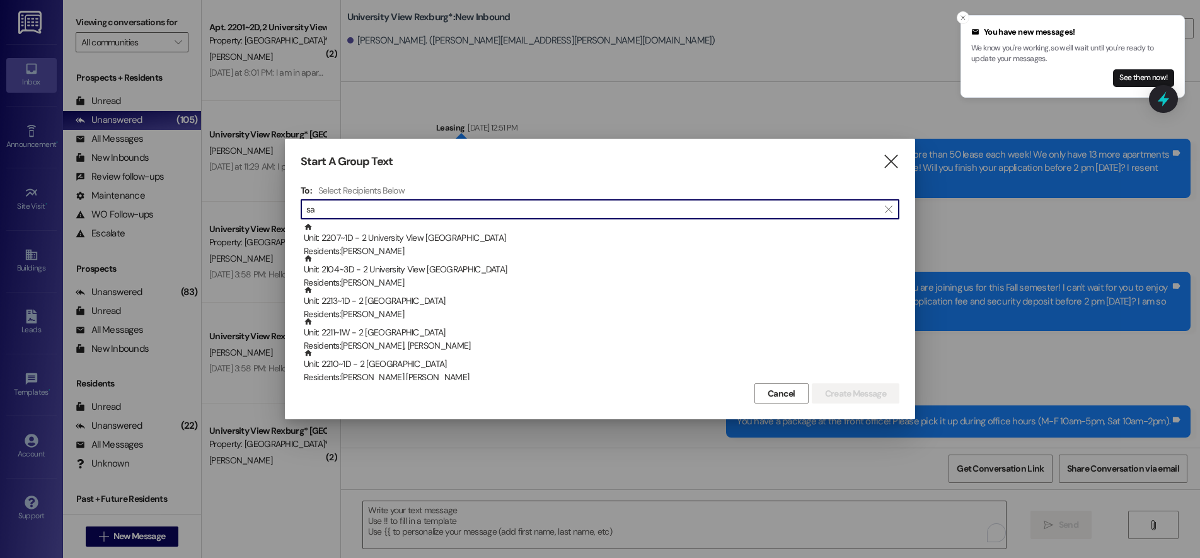
type input "s"
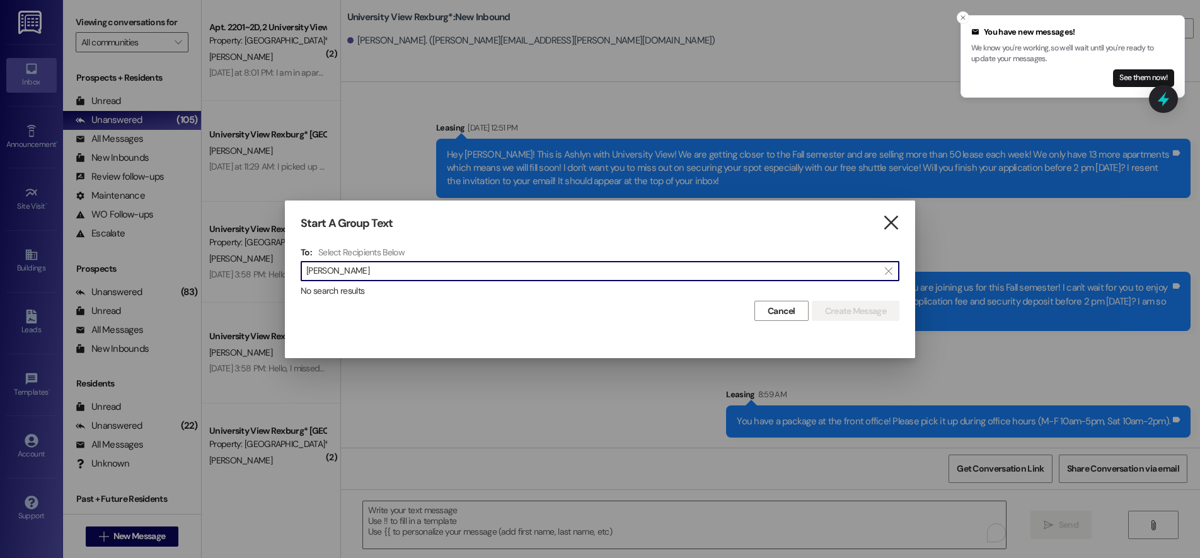
type input "quinlan"
click at [890, 225] on icon "" at bounding box center [890, 222] width 17 height 13
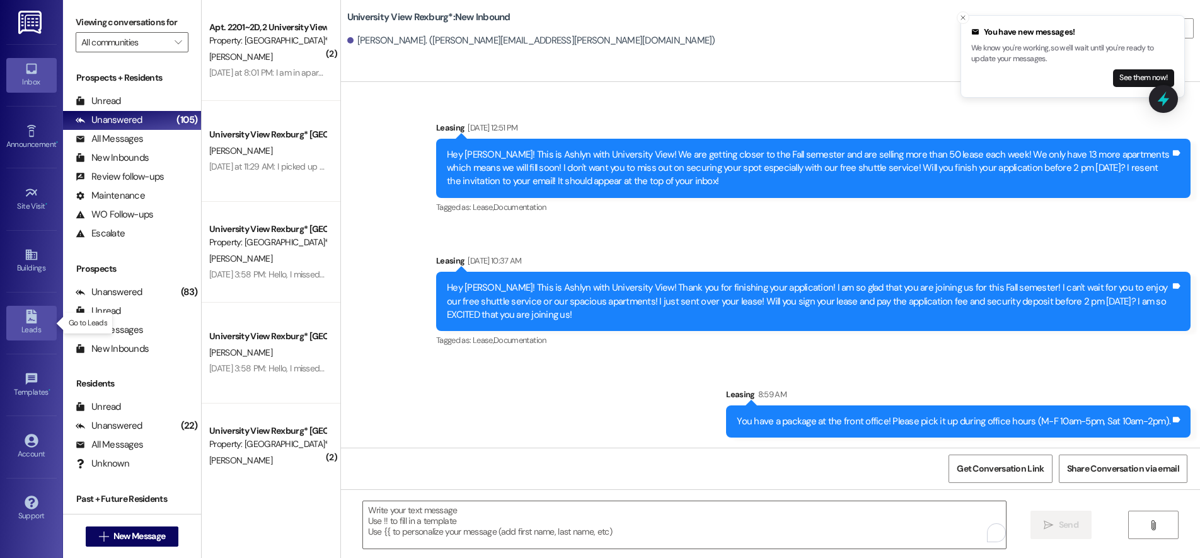
click at [26, 315] on icon at bounding box center [32, 316] width 14 height 14
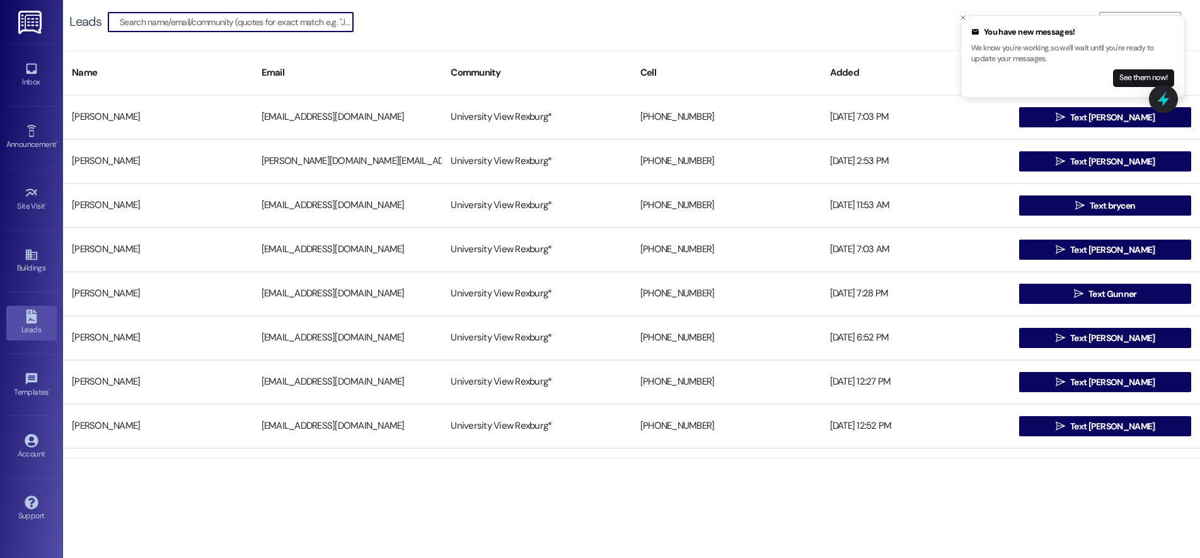
click at [251, 28] on input at bounding box center [236, 22] width 233 height 18
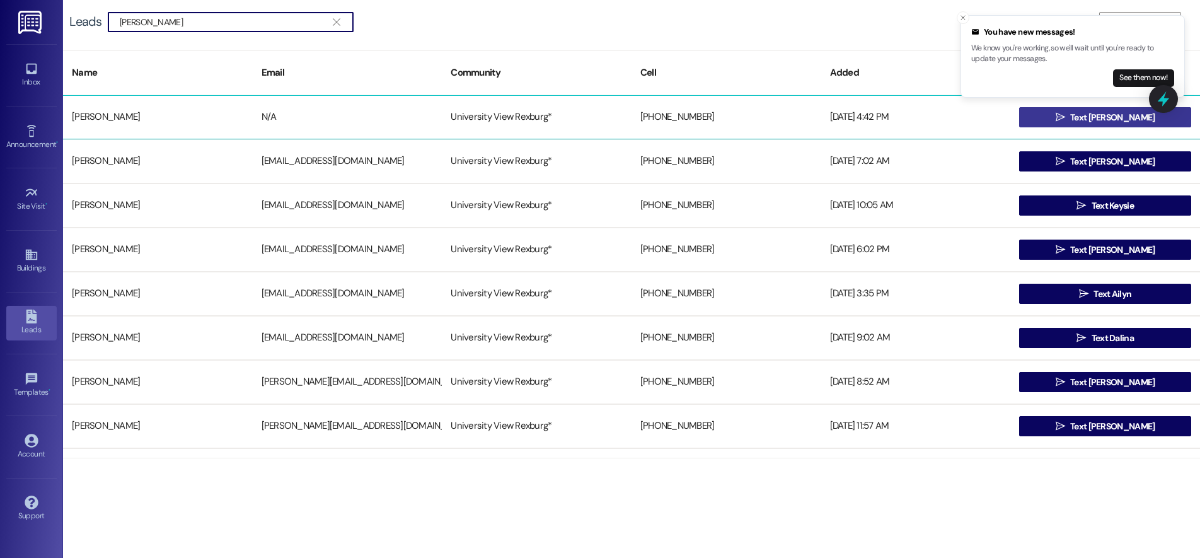
type input "quinlan"
click at [1068, 113] on span " Text Quinlan" at bounding box center [1105, 117] width 105 height 19
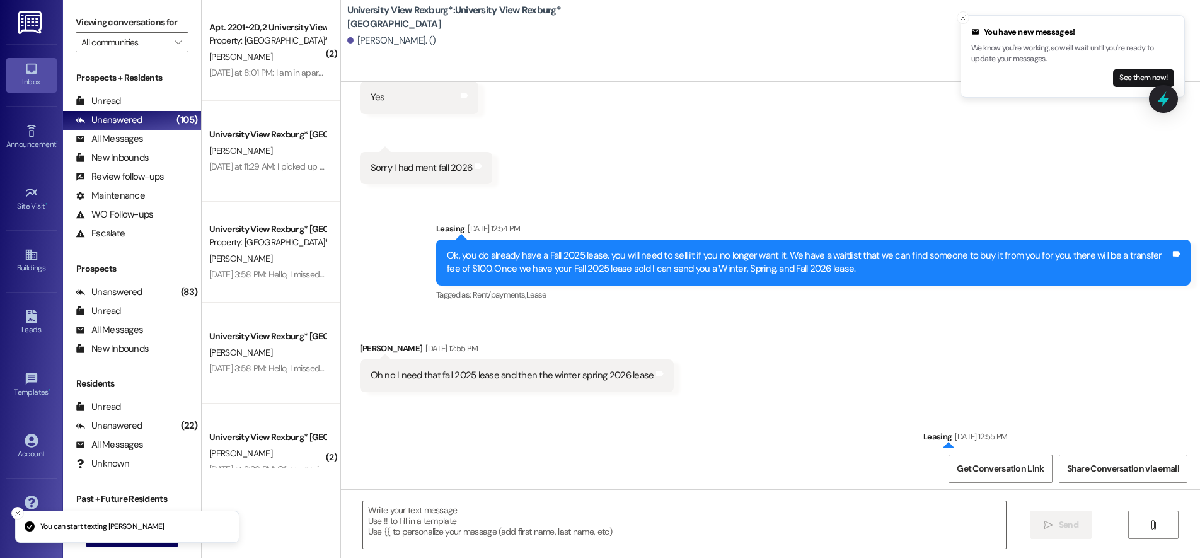
scroll to position [1516, 0]
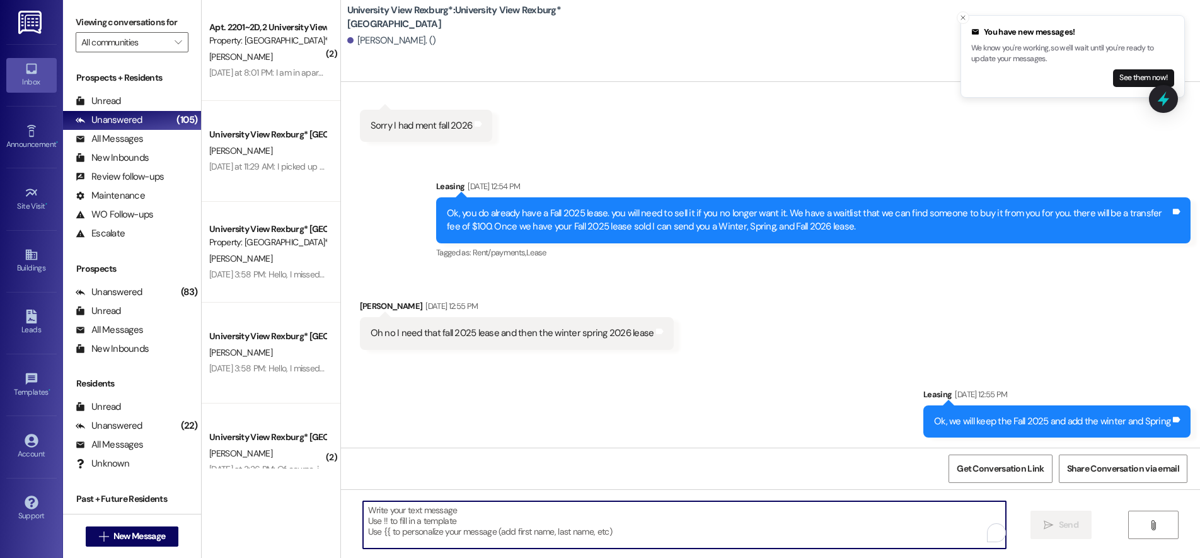
click at [551, 512] on textarea "To enrich screen reader interactions, please activate Accessibility in Grammarl…" at bounding box center [684, 524] width 643 height 47
paste textarea "You have a package at the front office! Please pick it up during office hours (…"
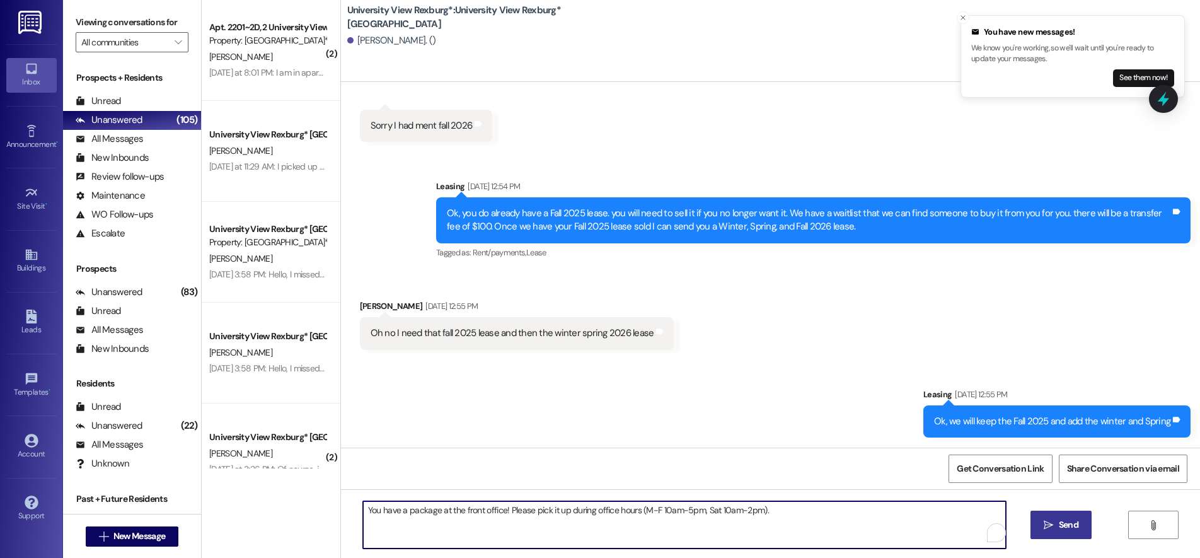
type textarea "You have a package at the front office! Please pick it up during office hours (…"
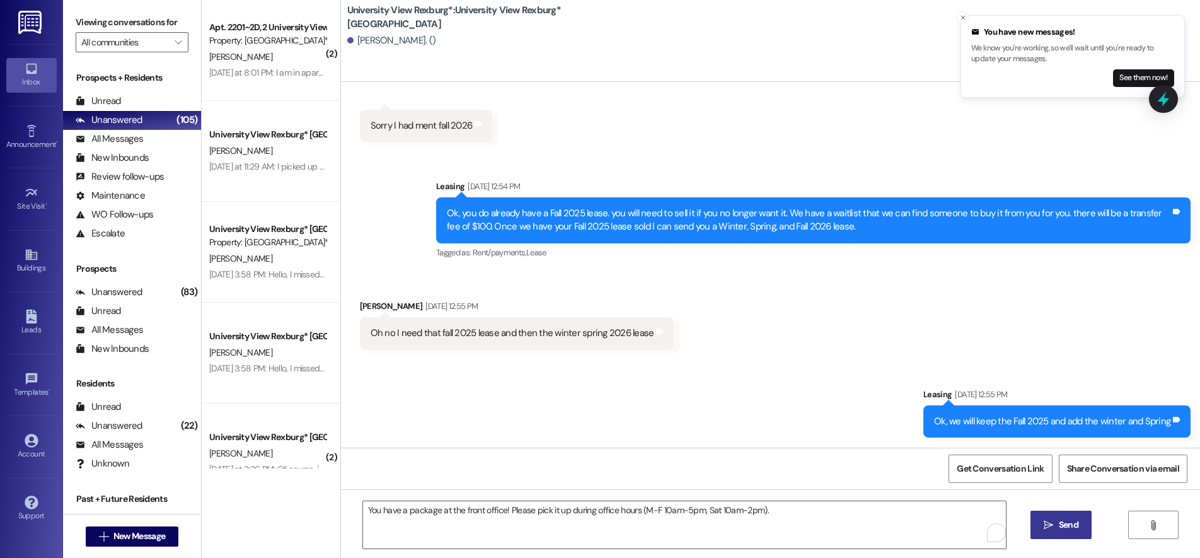
click at [1060, 526] on span "Send" at bounding box center [1069, 524] width 20 height 13
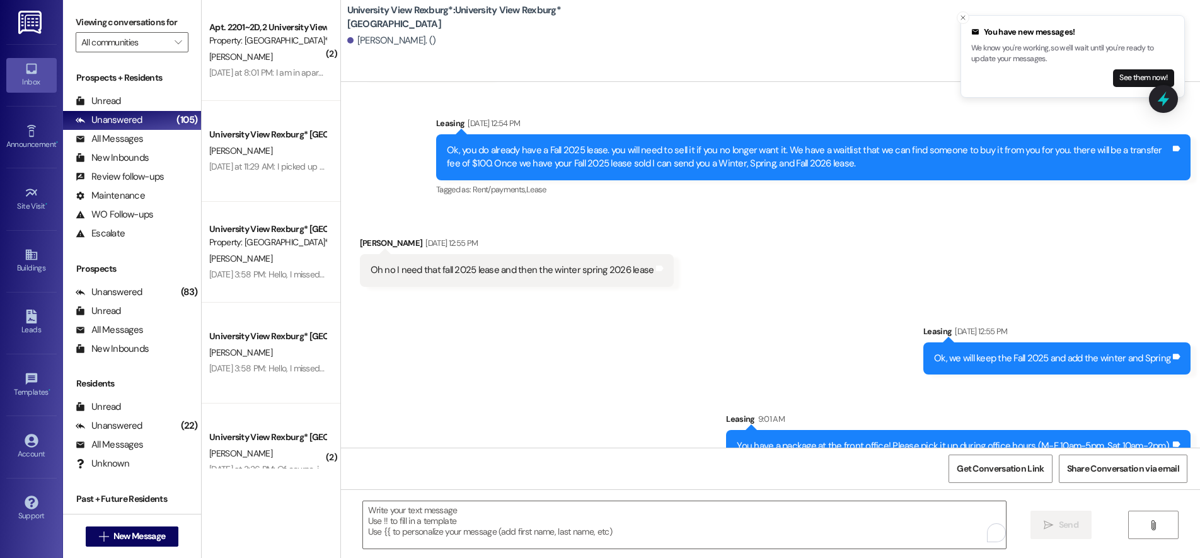
scroll to position [1604, 0]
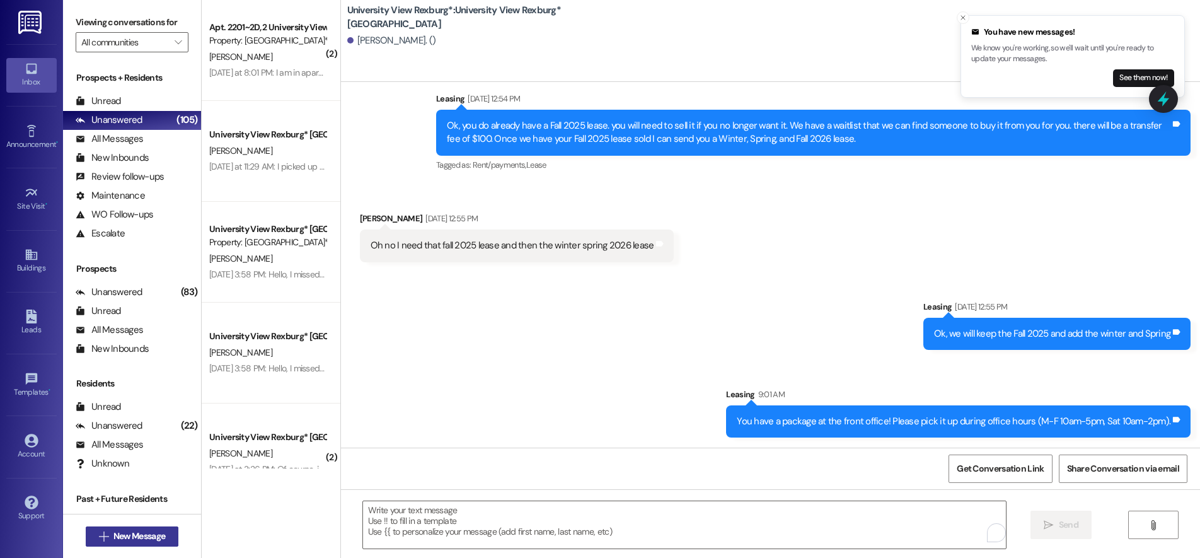
click at [125, 536] on span "New Message" at bounding box center [139, 535] width 52 height 13
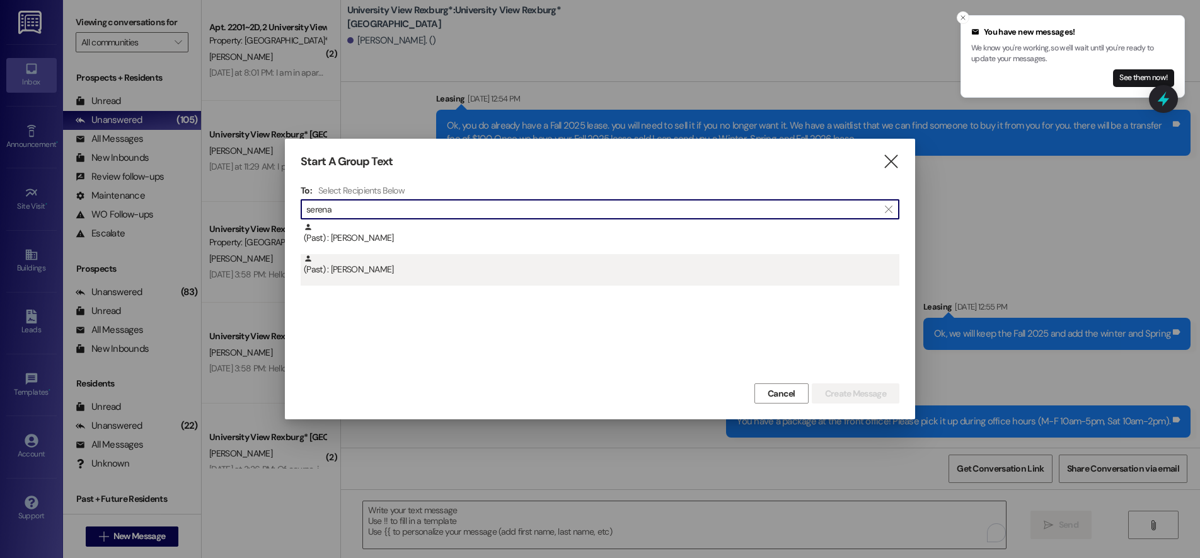
type input "serena"
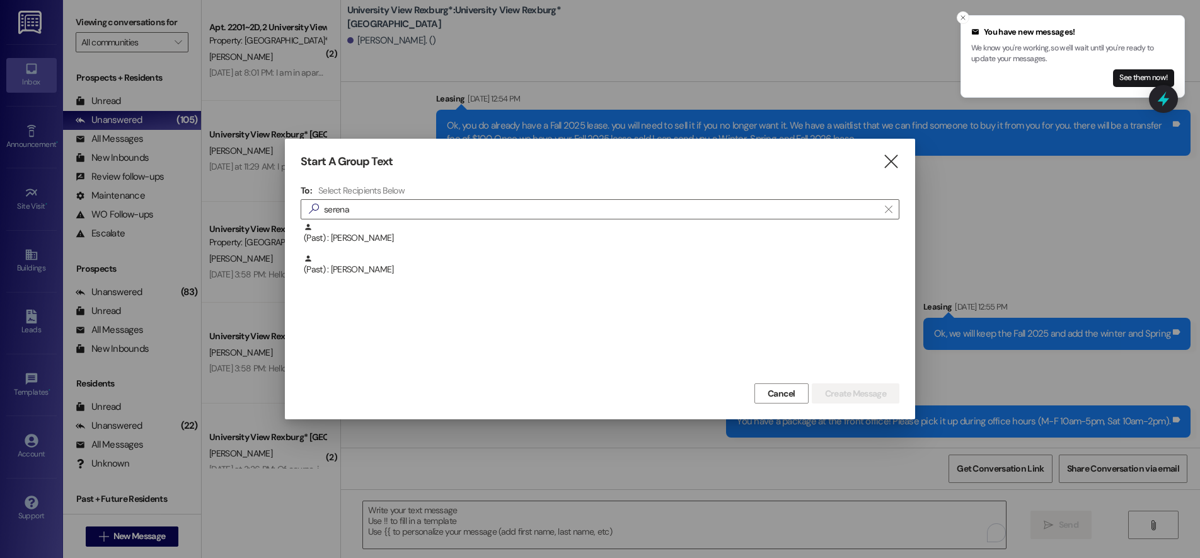
click at [361, 268] on div "(Past) : Wangari Njeri" at bounding box center [601, 265] width 595 height 22
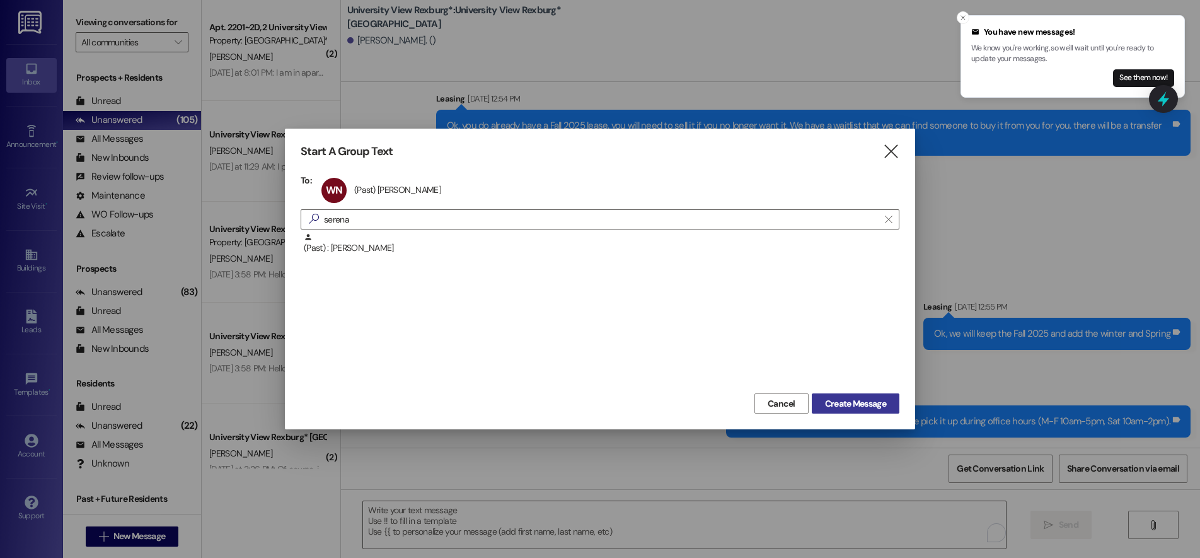
click at [866, 400] on span "Create Message" at bounding box center [855, 403] width 61 height 13
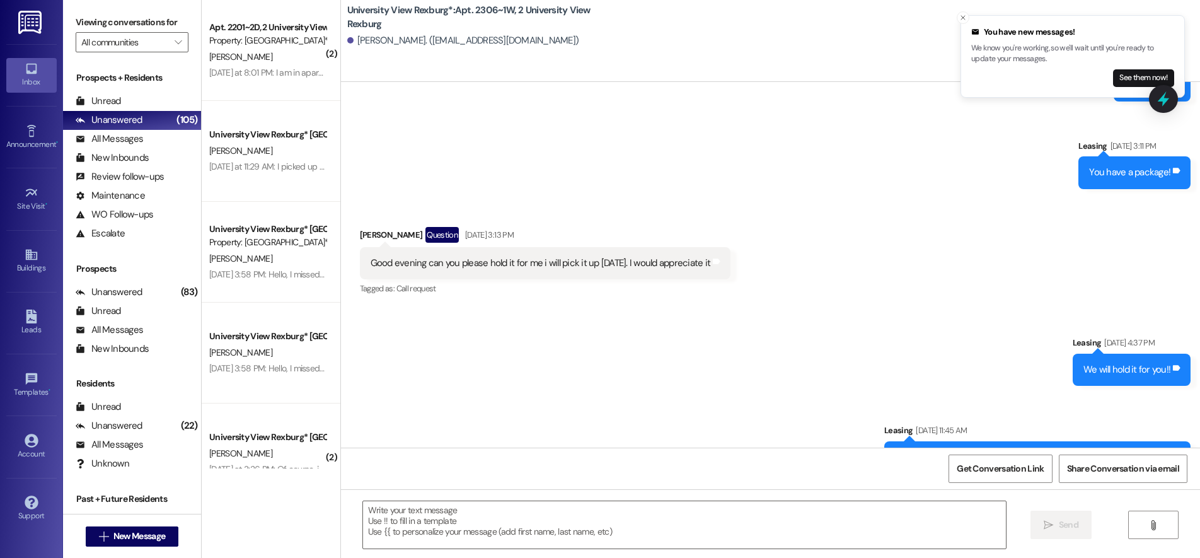
scroll to position [25357, 0]
click at [393, 512] on textarea at bounding box center [684, 524] width 643 height 47
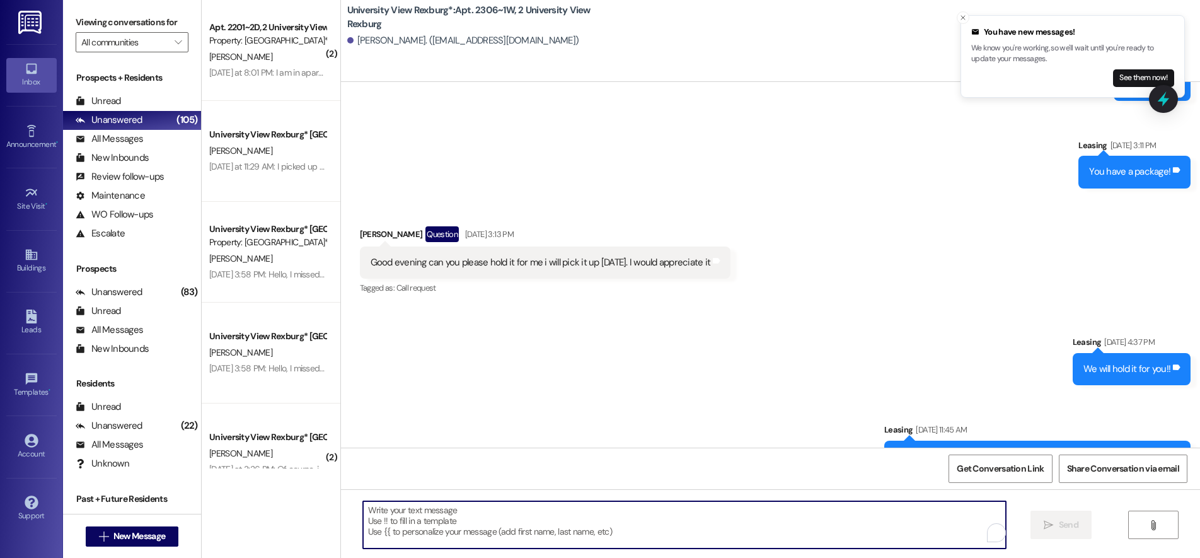
click at [510, 521] on textarea "To enrich screen reader interactions, please activate Accessibility in Grammarl…" at bounding box center [684, 524] width 643 height 47
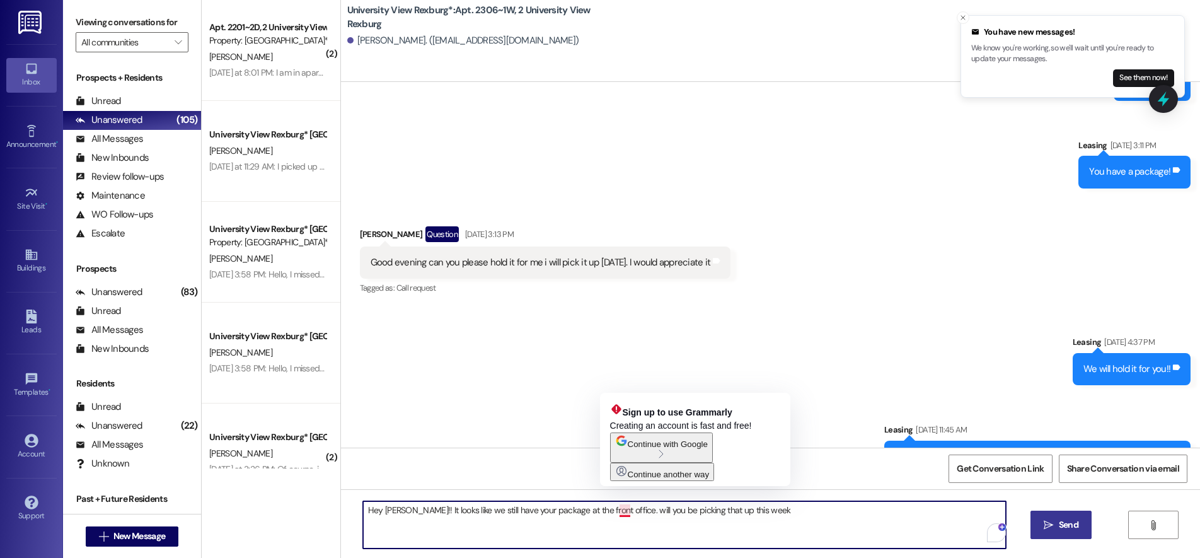
drag, startPoint x: 614, startPoint y: 509, endPoint x: 628, endPoint y: 553, distance: 46.1
click at [615, 510] on textarea "Hey Serena!! It looks like we still have your package at the front office. will…" at bounding box center [684, 524] width 643 height 47
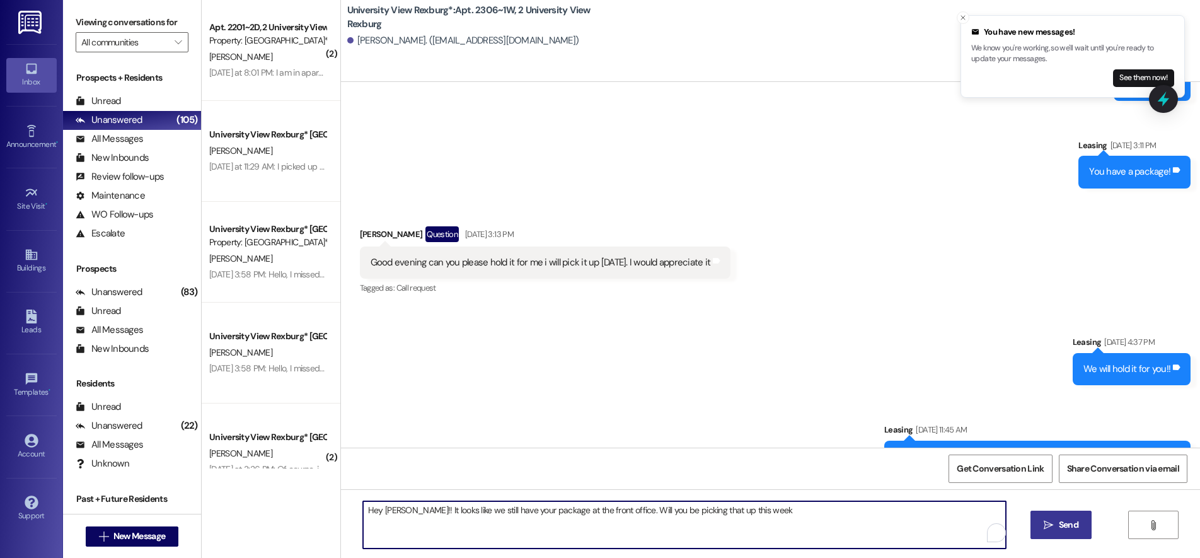
click at [750, 514] on textarea "Hey Serena!! It looks like we still have your package at the front office. Will…" at bounding box center [684, 524] width 643 height 47
type textarea "Hey Serena!! It looks like we still have your package at the front office. Will…"
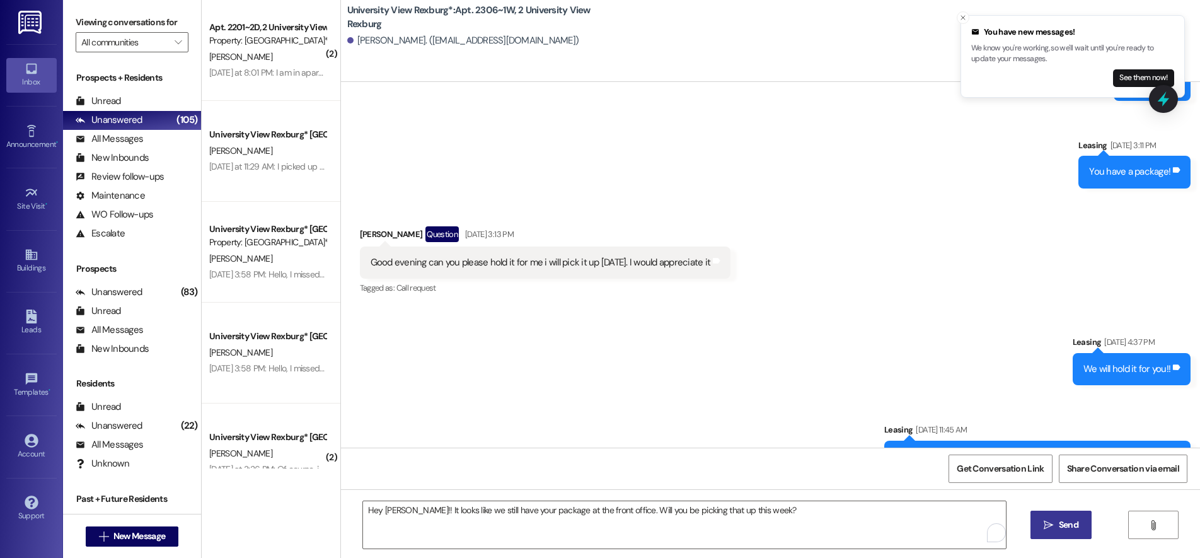
click at [1070, 524] on span "Send" at bounding box center [1069, 524] width 20 height 13
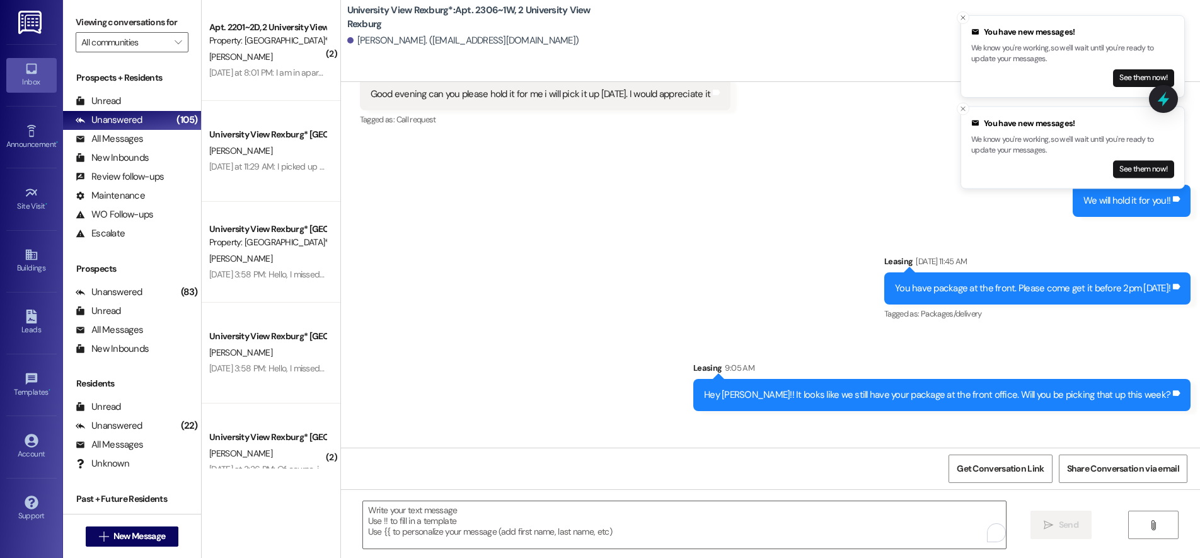
scroll to position [25532, 0]
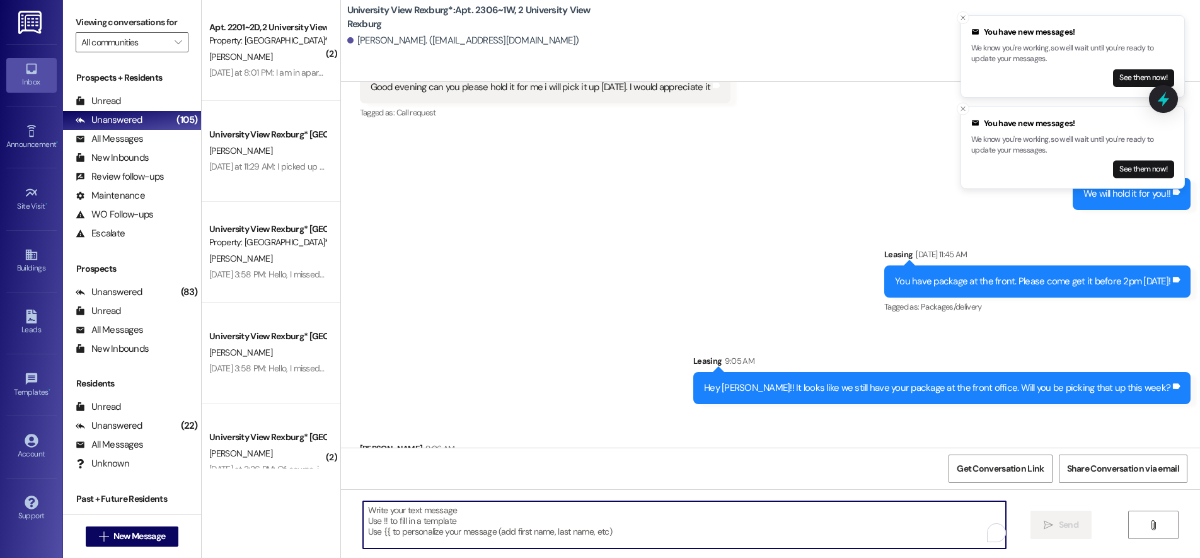
click at [607, 517] on textarea "To enrich screen reader interactions, please activate Accessibility in Grammarl…" at bounding box center [684, 524] width 643 height 47
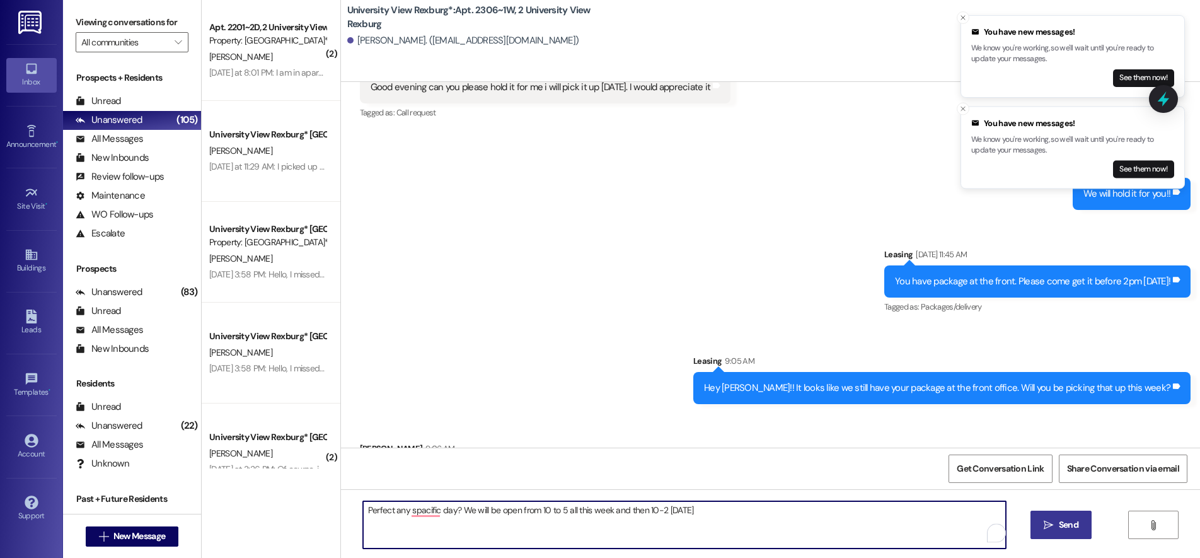
click at [671, 511] on textarea "Perfect any spacific day? We will be open from 10 to 5 all this week and then 1…" at bounding box center [684, 524] width 643 height 47
drag, startPoint x: 387, startPoint y: 512, endPoint x: 393, endPoint y: 530, distance: 18.7
click at [387, 512] on textarea "Perfect any spacific day? We will be open from 10 to 5 all this week and then 1…" at bounding box center [684, 524] width 643 height 47
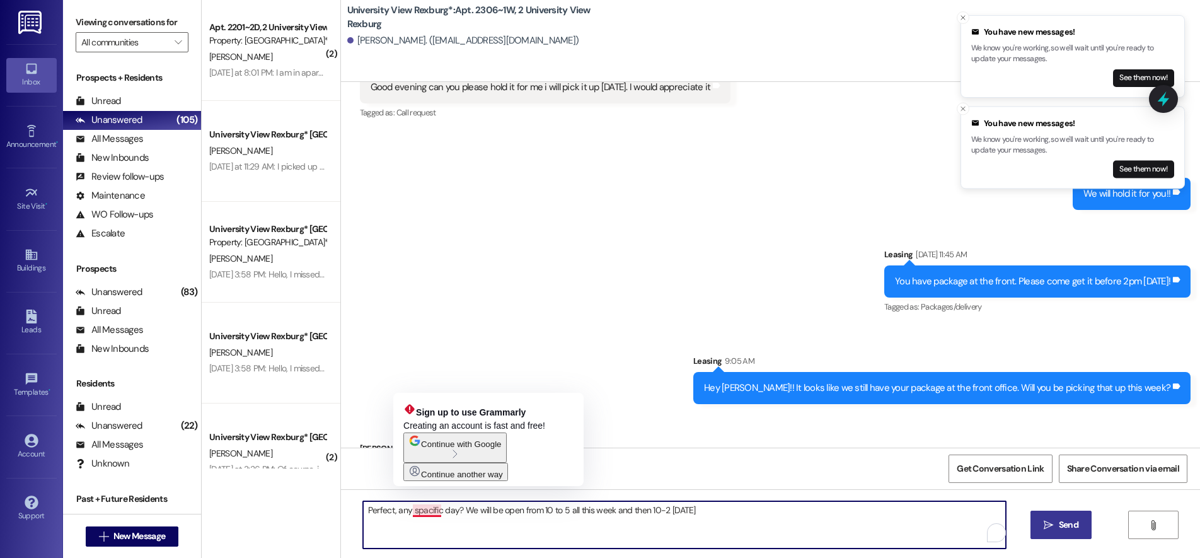
click at [425, 512] on textarea "Perfect, any spacific day? We will be open from 10 to 5 all this week and then …" at bounding box center [684, 524] width 643 height 47
drag, startPoint x: 417, startPoint y: 510, endPoint x: 422, endPoint y: 516, distance: 7.6
click at [422, 516] on textarea "Perfect, any spacific day? We will be open from 10 to 5 all this week and then …" at bounding box center [684, 524] width 643 height 47
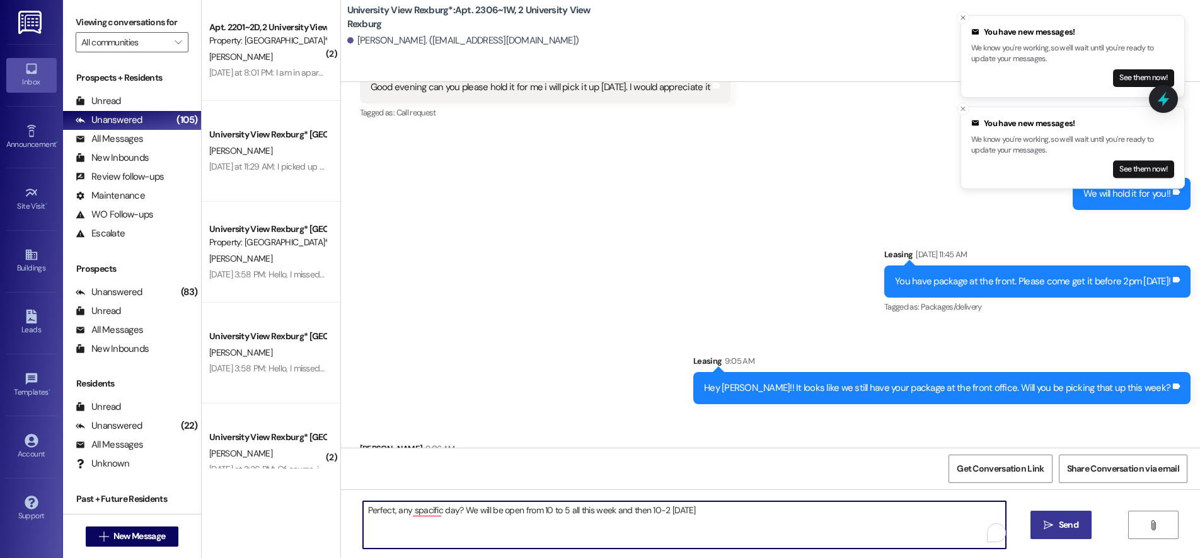
click at [422, 518] on textarea "Perfect, any spacific day? We will be open from 10 to 5 all this week and then …" at bounding box center [684, 524] width 643 height 47
click at [413, 509] on textarea "Perfect, any spacific day? We will be open from 10 to 5 all this week and then …" at bounding box center [684, 524] width 643 height 47
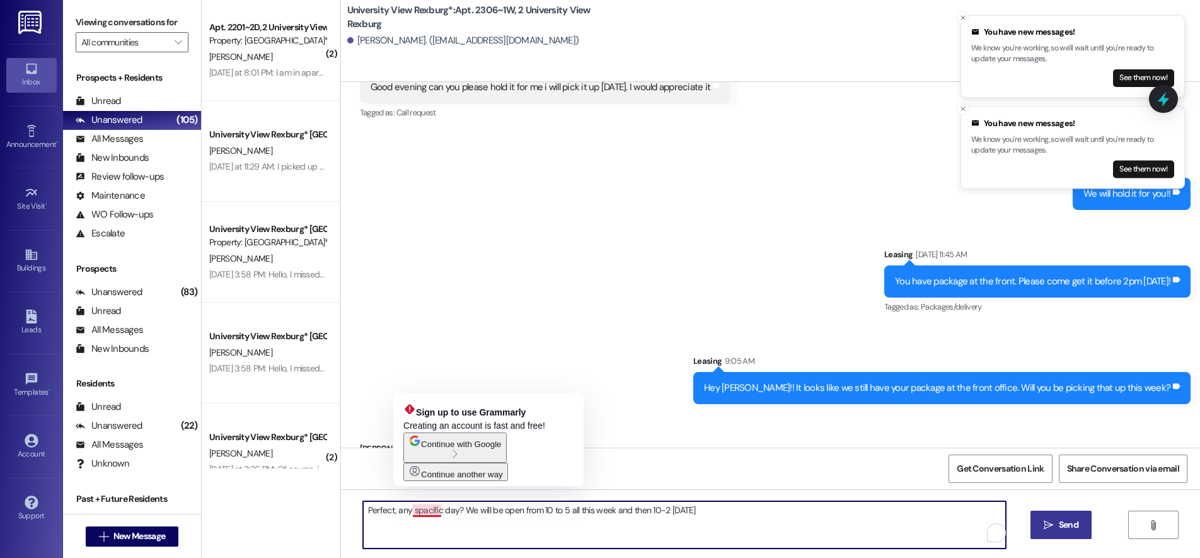
click at [413, 510] on textarea "Perfect, any spacific day? We will be open from 10 to 5 all this week and then …" at bounding box center [684, 524] width 643 height 47
click at [418, 512] on textarea "Perfect, any spacific day? We will be open from 10 to 5 all this week and then …" at bounding box center [684, 524] width 643 height 47
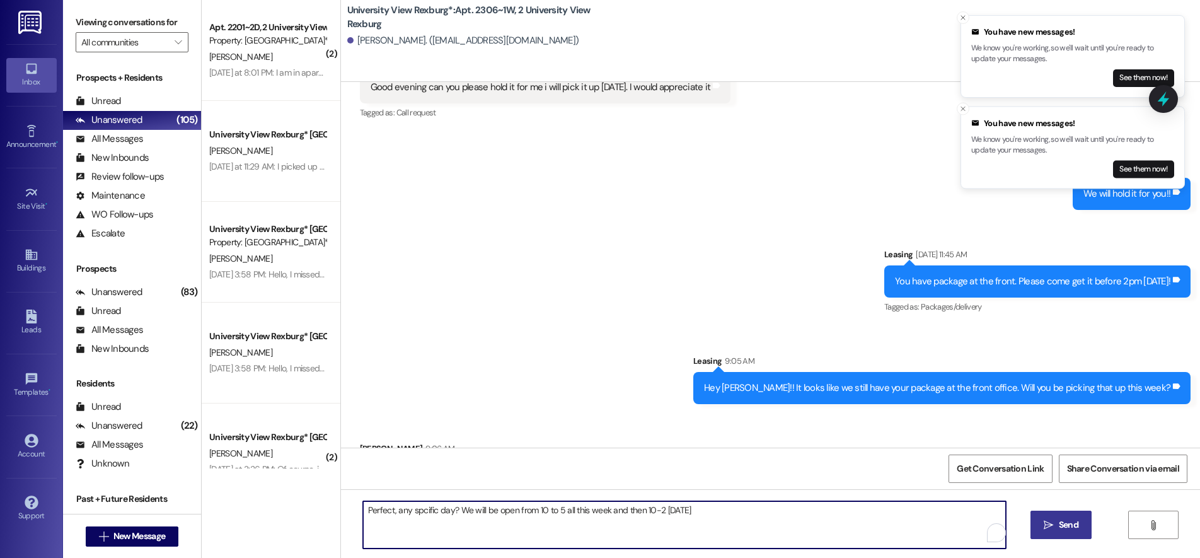
click at [427, 512] on textarea "Perfect, any spcific day? We will be open from 10 to 5 all this week and then 1…" at bounding box center [684, 524] width 643 height 47
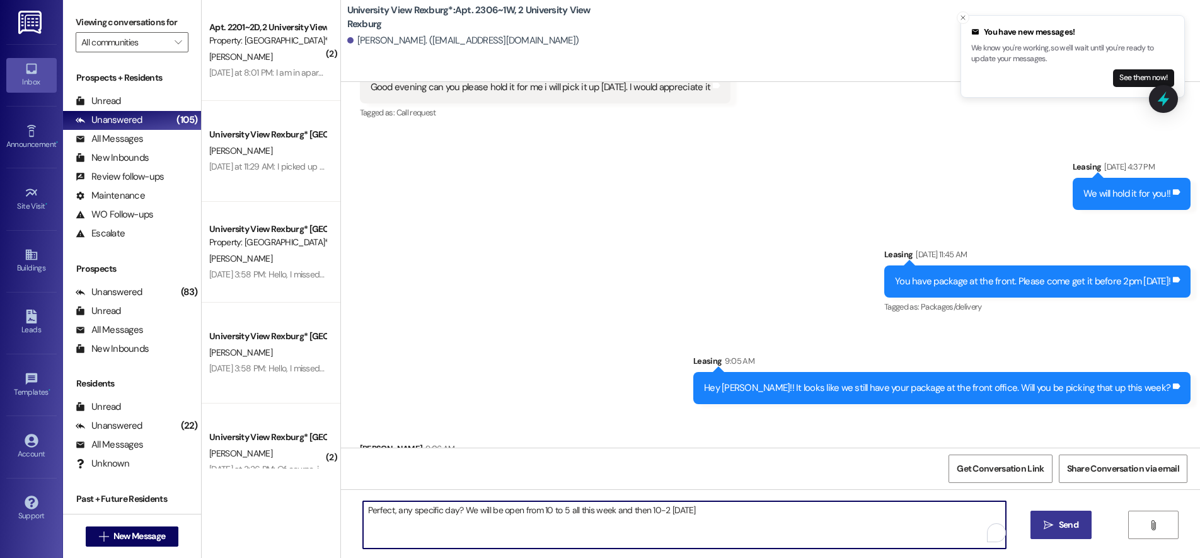
click at [552, 512] on textarea "Perfect, any specific day? We will be open from 10 to 5 all this week and then …" at bounding box center [684, 524] width 643 height 47
click at [568, 510] on textarea "Perfect, any specific day? We will be open from 10am to 5 all this week and the…" at bounding box center [684, 524] width 643 height 47
click at [627, 513] on textarea "Perfect, any specific day? We will be open from 10am to 5pm all this week and t…" at bounding box center [684, 524] width 643 height 47
drag, startPoint x: 672, startPoint y: 510, endPoint x: 669, endPoint y: 529, distance: 19.2
click at [672, 513] on textarea "Perfect, any specific day? We will be open from 10am to 5pm all this week, and …" at bounding box center [684, 524] width 643 height 47
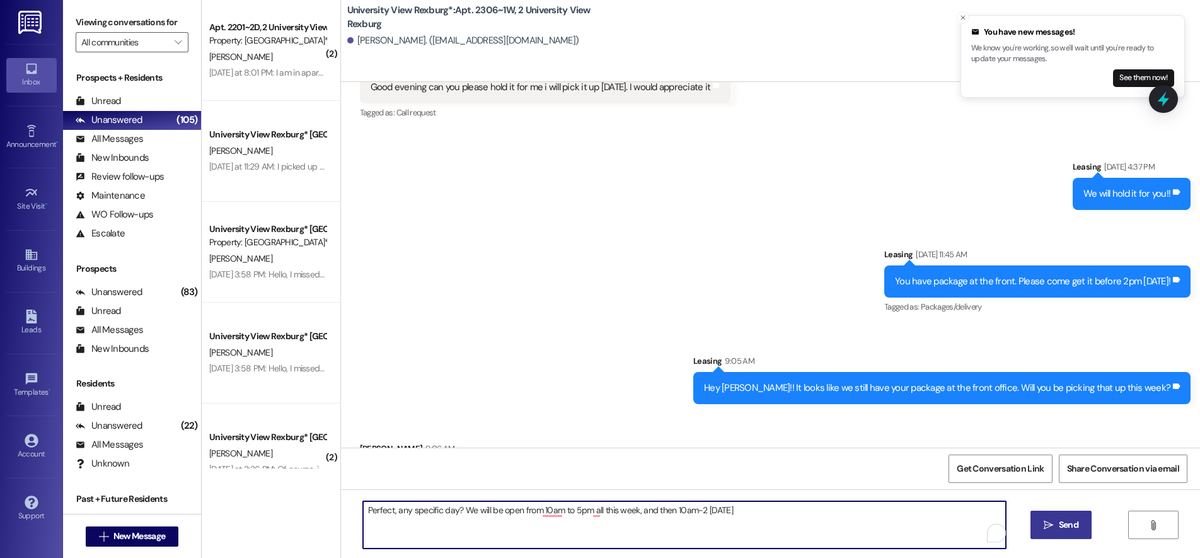
click at [693, 507] on textarea "Perfect, any specific day? We will be open from 10am to 5pm all this week, and …" at bounding box center [684, 524] width 643 height 47
click at [688, 510] on textarea "Perfect, any specific day? We will be open from 10am to 5pm all this week, and …" at bounding box center [684, 524] width 643 height 47
drag, startPoint x: 694, startPoint y: 512, endPoint x: 694, endPoint y: 518, distance: 6.3
click at [694, 515] on textarea "Perfect, any specific day? We will be open from 10am to 5pm all this week, and …" at bounding box center [684, 524] width 643 height 47
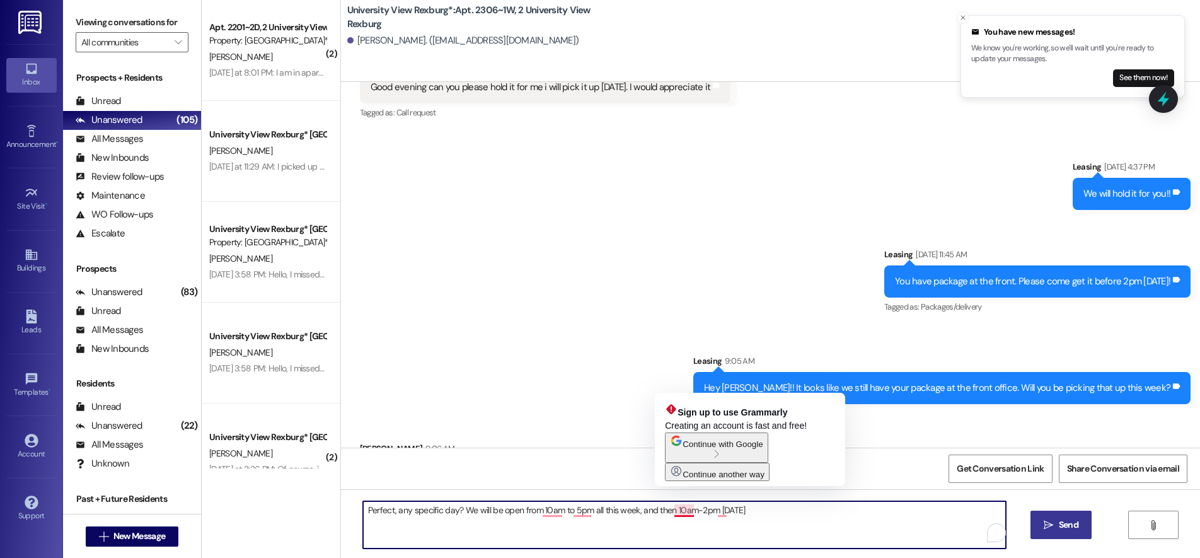
click at [689, 509] on textarea "Perfect, any specific day? We will be open from 10am to 5pm all this week, and …" at bounding box center [684, 524] width 643 height 47
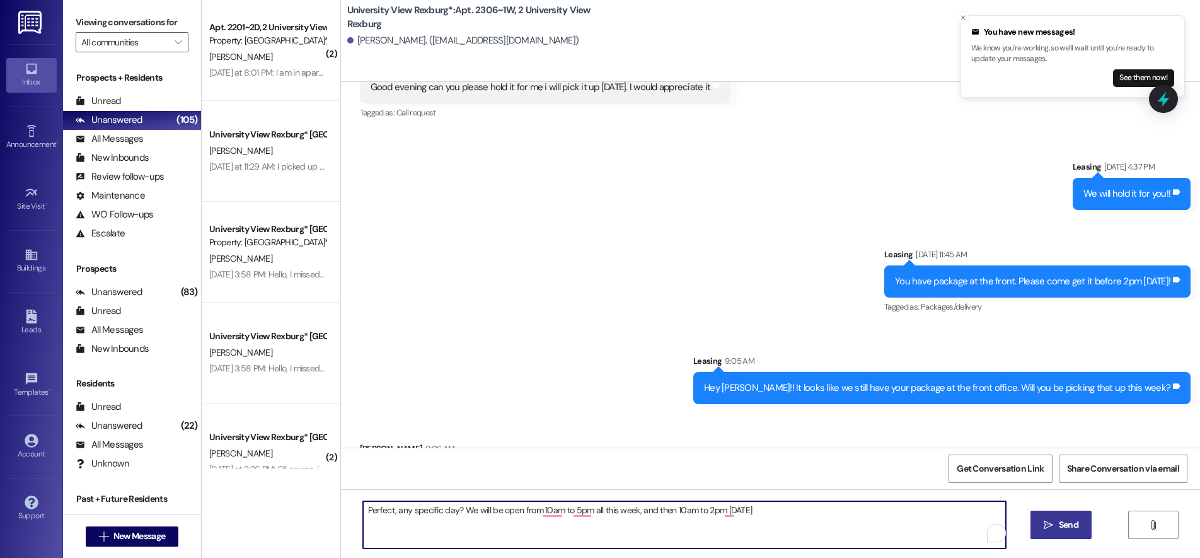
drag, startPoint x: 760, startPoint y: 514, endPoint x: 771, endPoint y: 546, distance: 34.7
click at [760, 514] on textarea "Perfect, any specific day? We will be open from 10am to 5pm all this week, and …" at bounding box center [684, 524] width 643 height 47
type textarea "Perfect, any specific day? We will be open from 10am to 5pm all this week, and …"
click at [1072, 522] on span "Send" at bounding box center [1069, 524] width 20 height 13
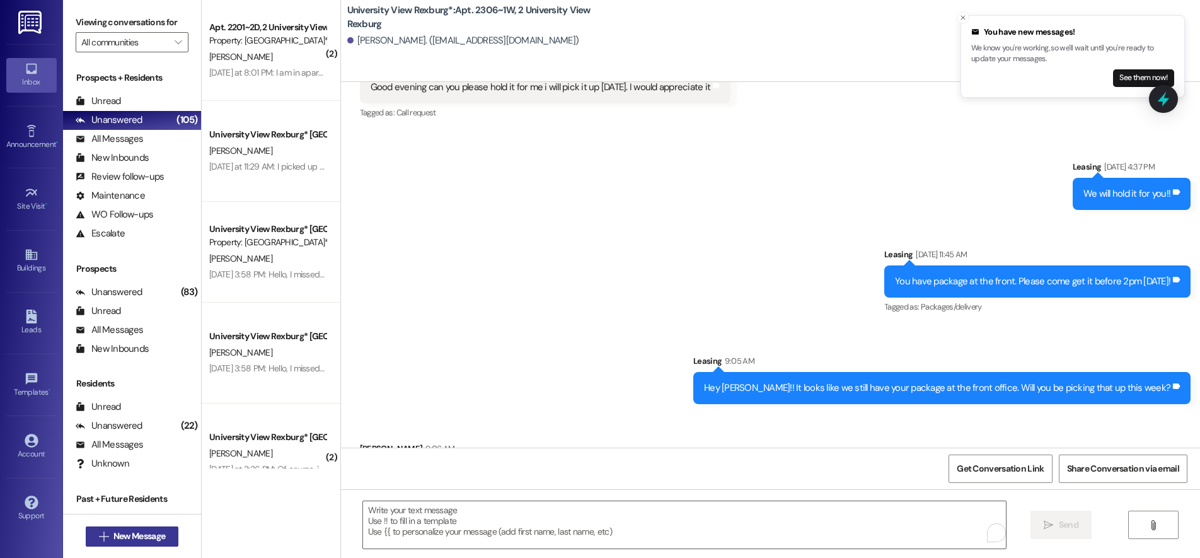
click at [117, 536] on span "New Message" at bounding box center [139, 535] width 52 height 13
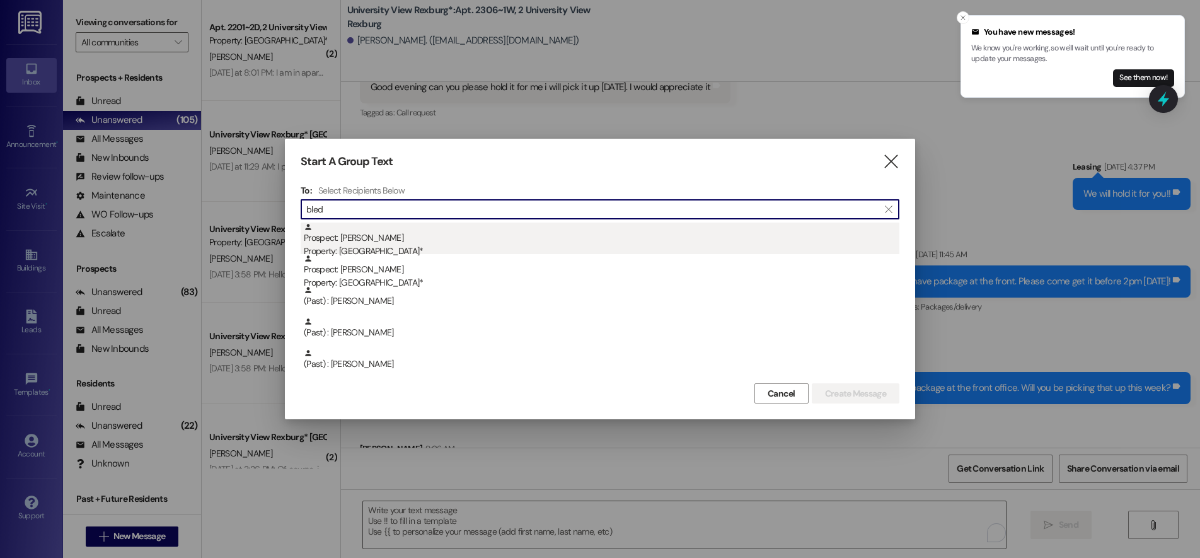
type input "bled"
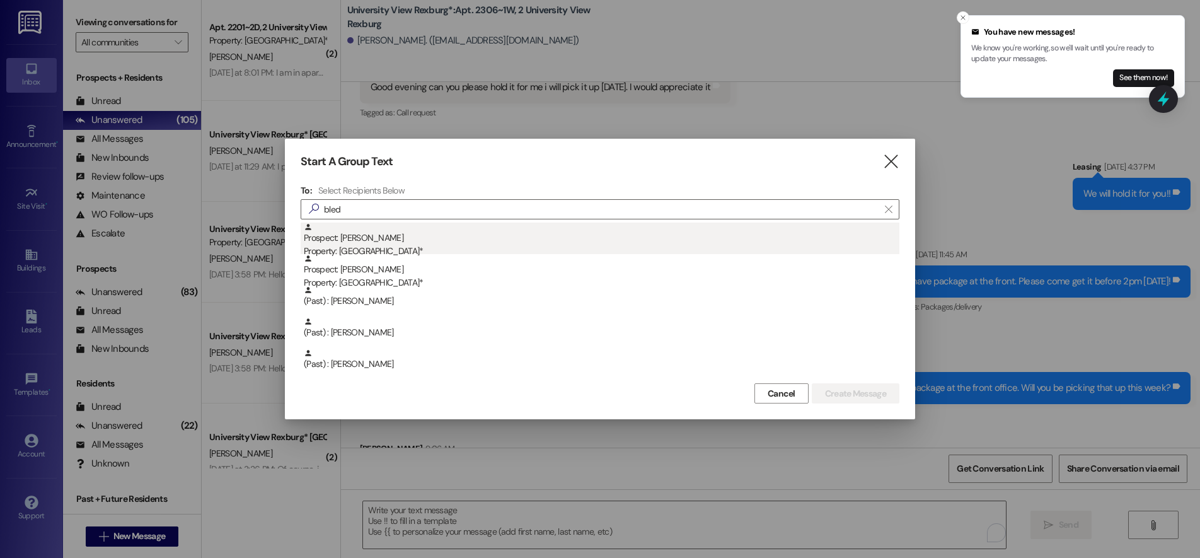
click at [390, 239] on div "Prospect: Westley Bledsoe Property: University View Rexburg*" at bounding box center [601, 240] width 595 height 36
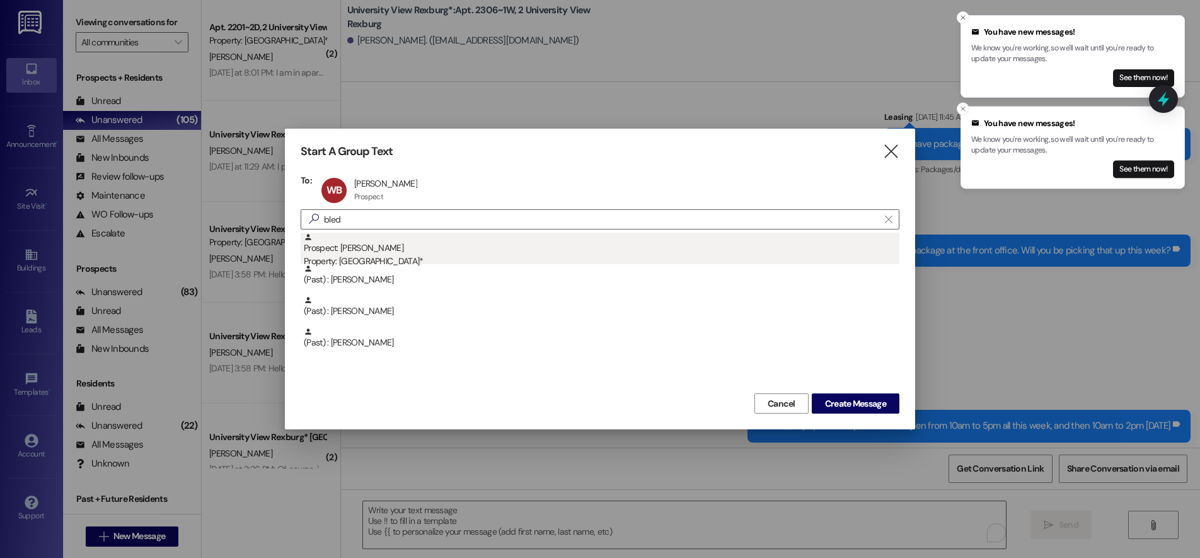
scroll to position [25707, 0]
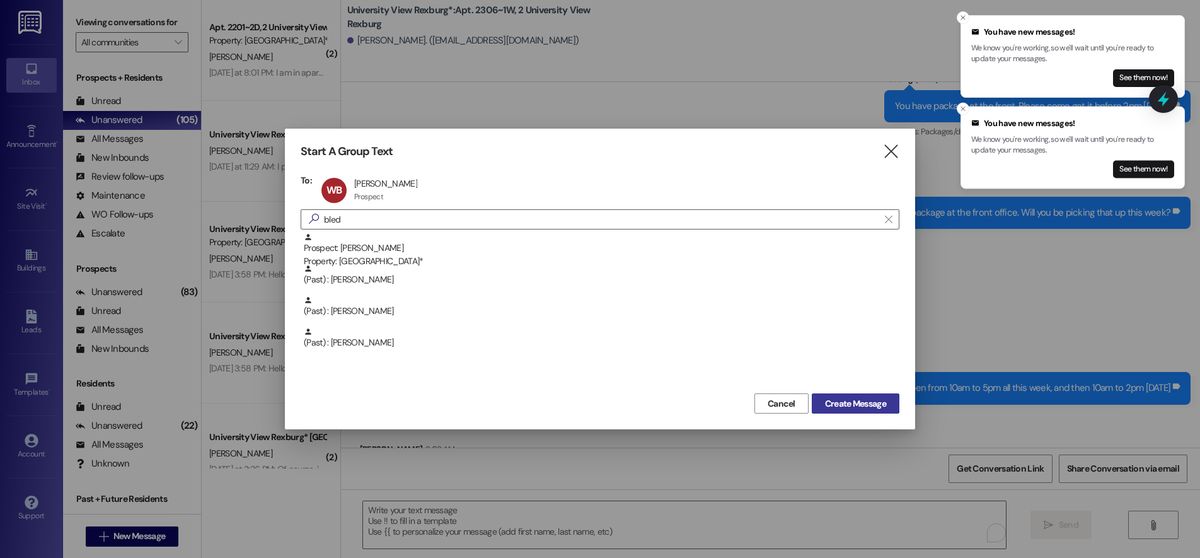
click at [856, 400] on span "Create Message" at bounding box center [855, 403] width 61 height 13
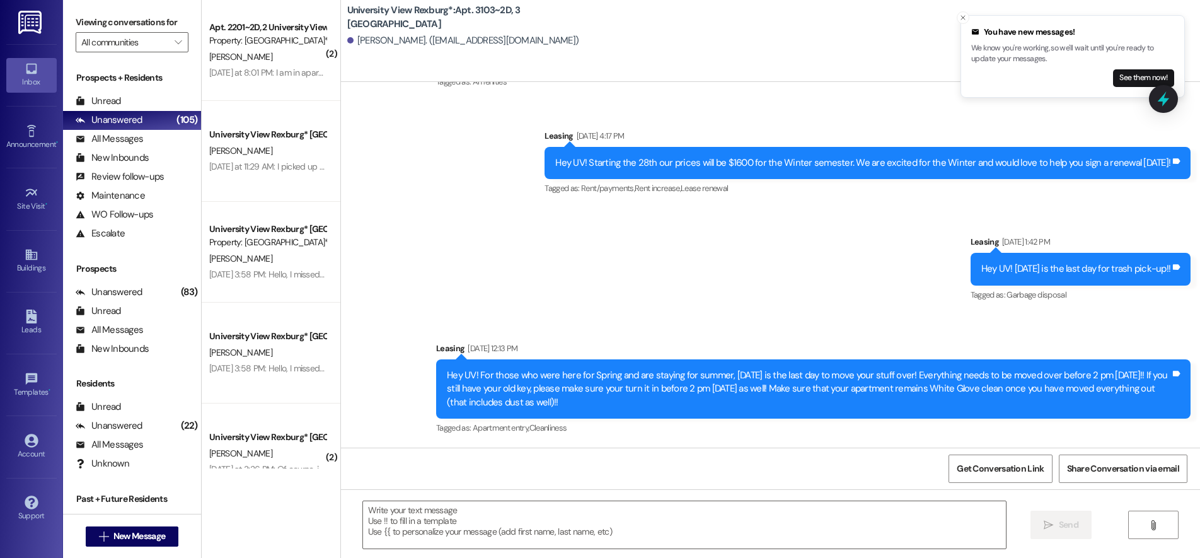
scroll to position [18141, 0]
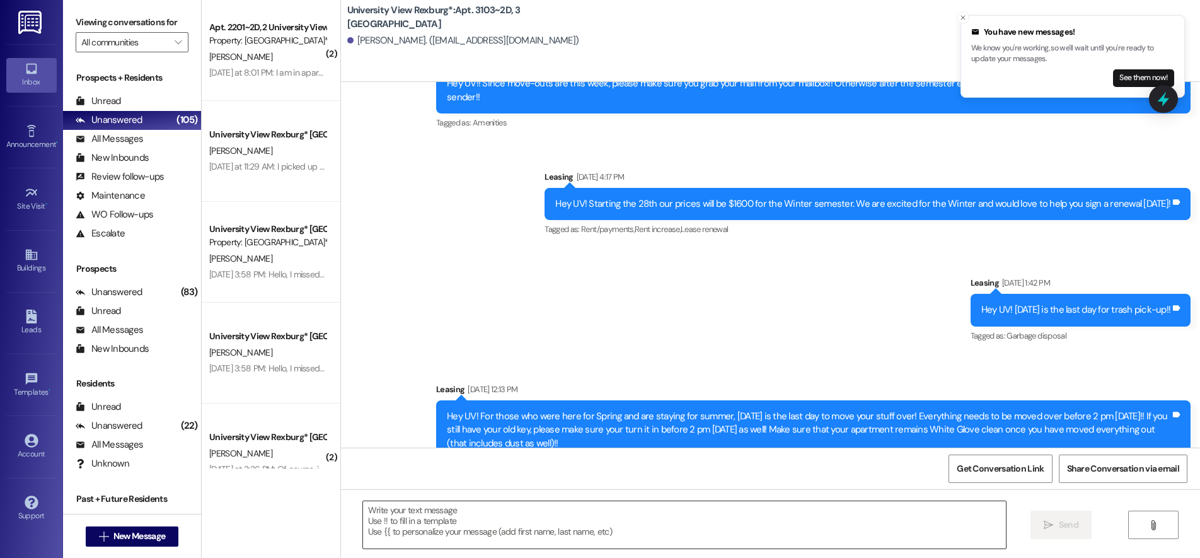
click at [509, 522] on textarea at bounding box center [684, 524] width 643 height 47
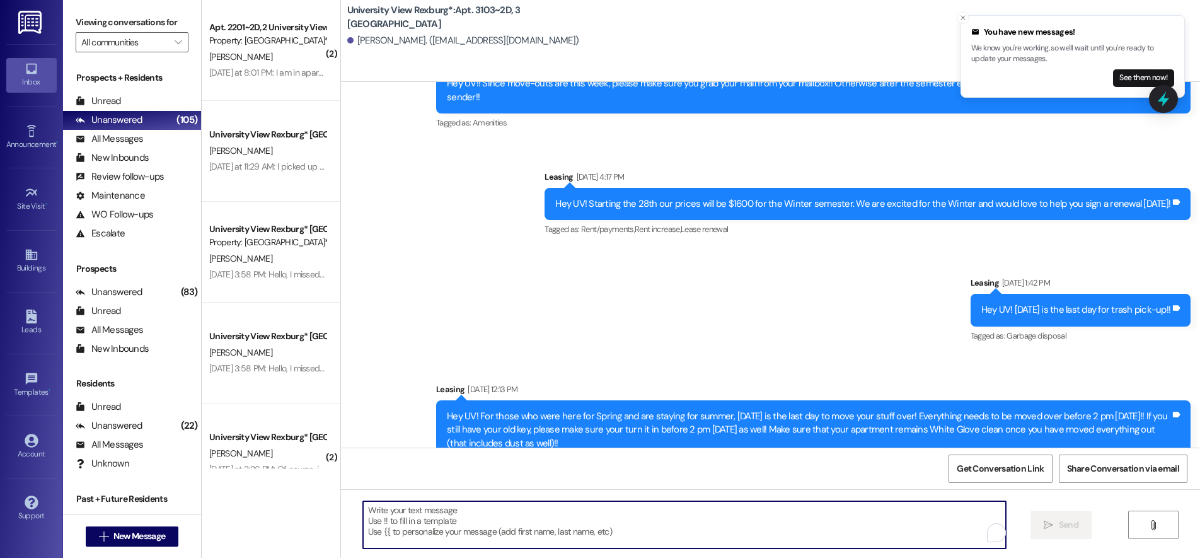
paste textarea "You have a package at the front office! Please pick it up during office hours (…"
type textarea "You have a package at the front office! Please pick it up during office hours (…"
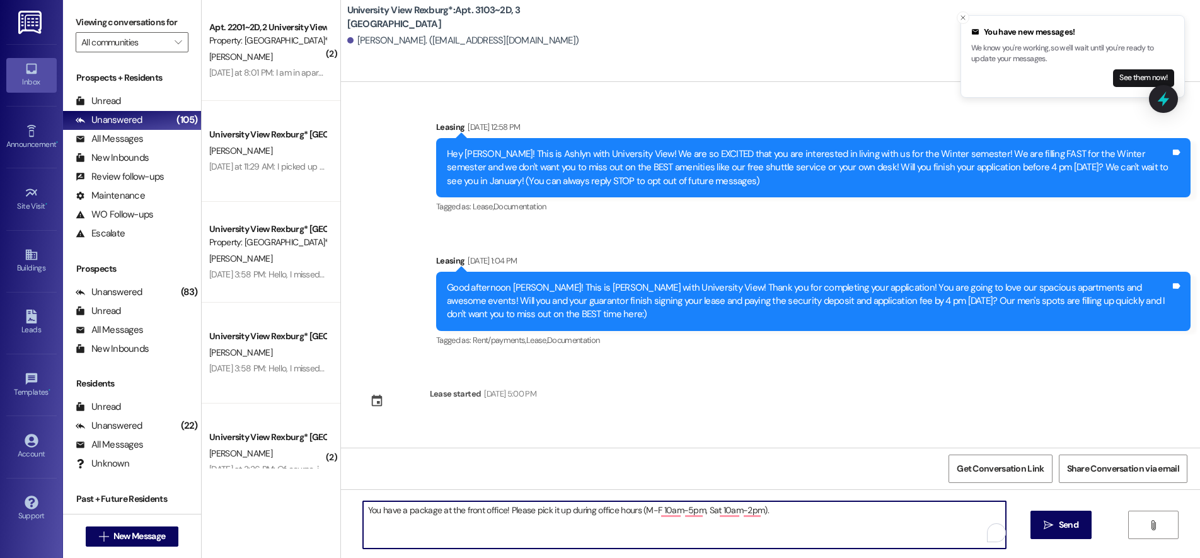
scroll to position [18141, 0]
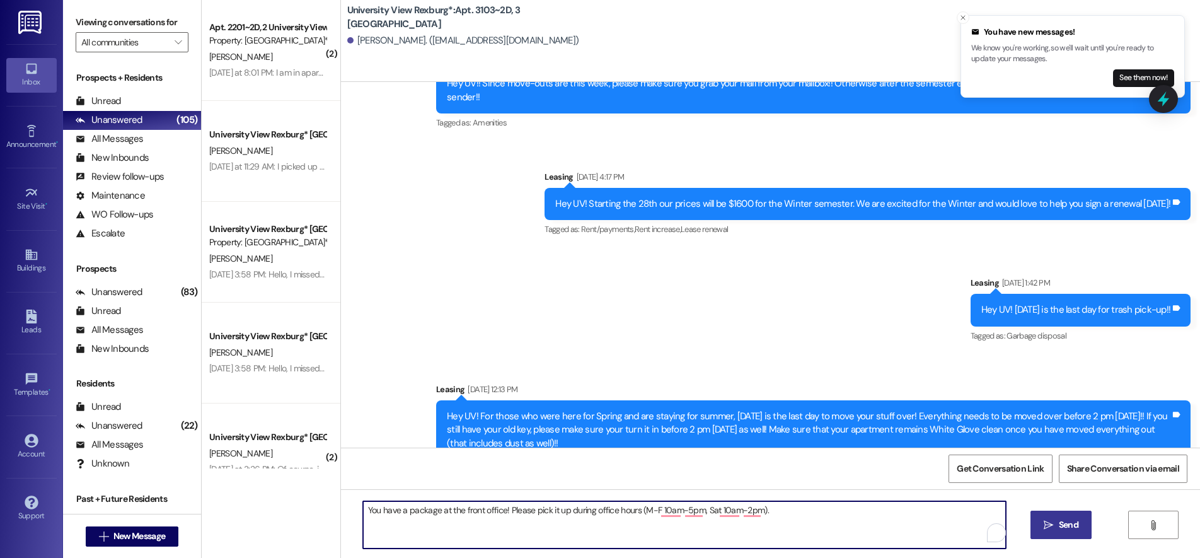
type textarea "You have a package at the front office! Please pick it up during office hours (…"
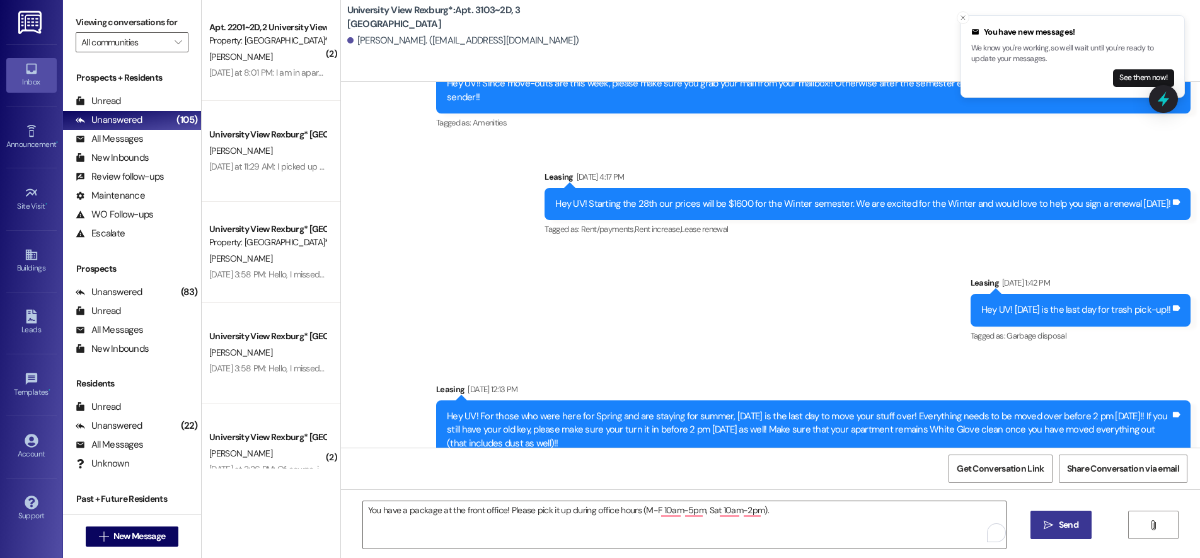
click at [1056, 522] on span "Send" at bounding box center [1068, 524] width 25 height 13
click at [122, 538] on span "New Message" at bounding box center [139, 535] width 52 height 13
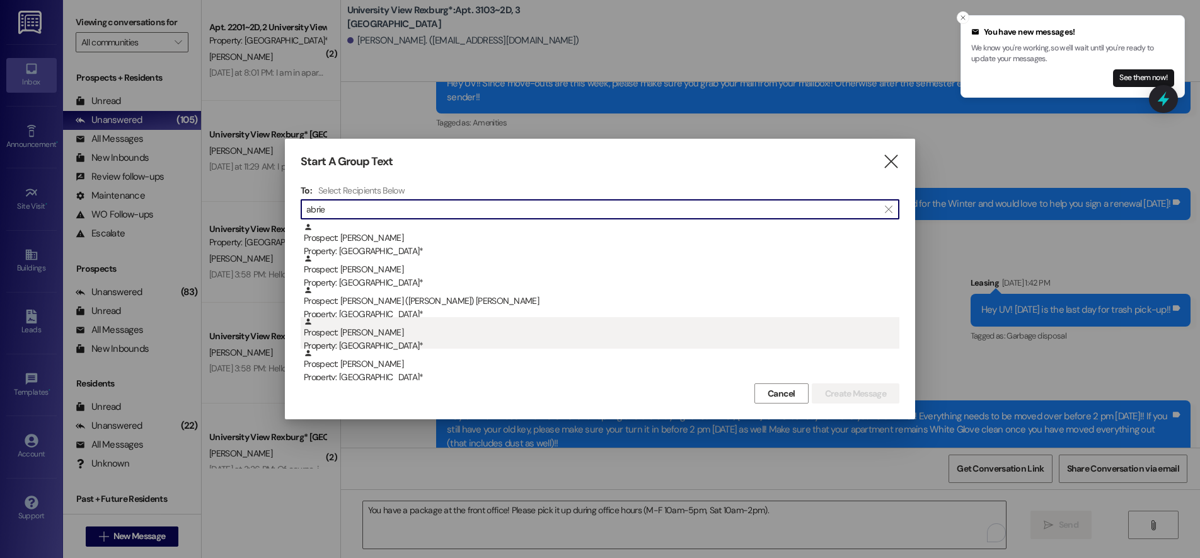
type input "abrie"
click at [408, 340] on div "Property: [GEOGRAPHIC_DATA]*" at bounding box center [601, 345] width 595 height 13
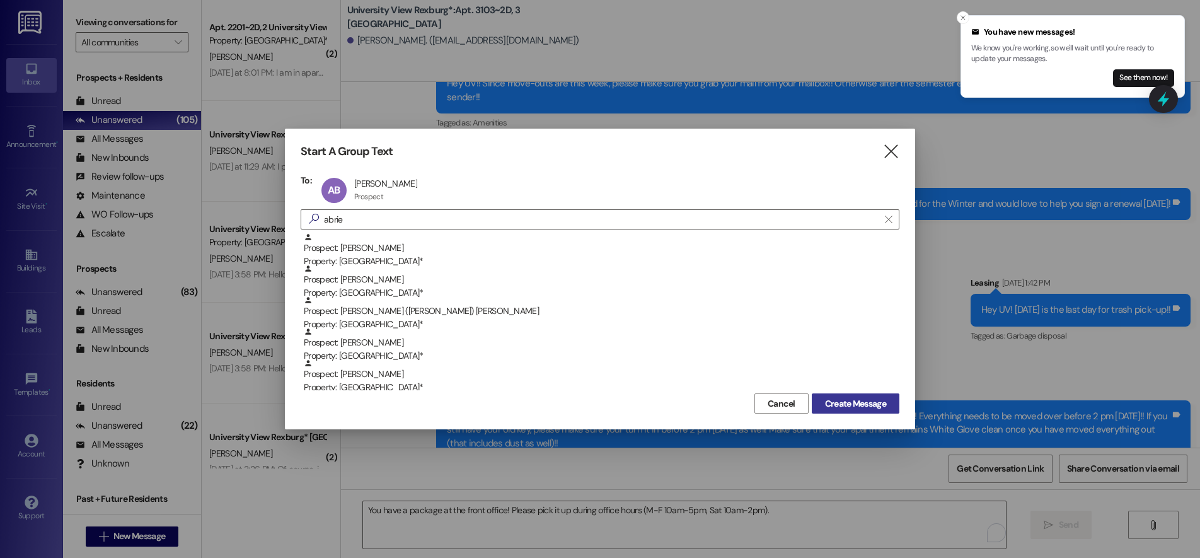
click at [870, 400] on span "Create Message" at bounding box center [855, 403] width 61 height 13
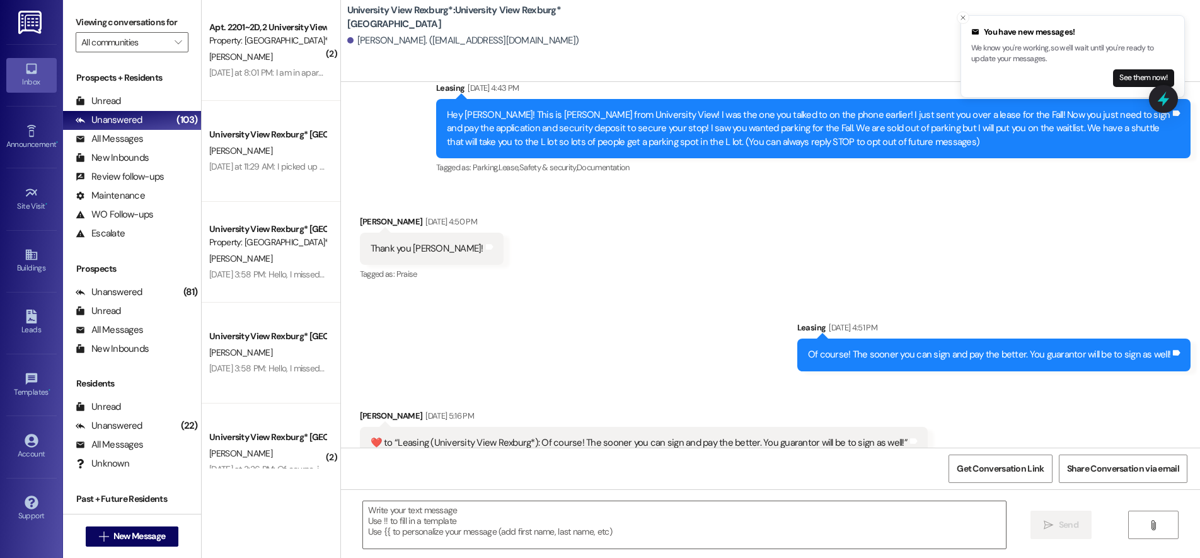
scroll to position [0, 0]
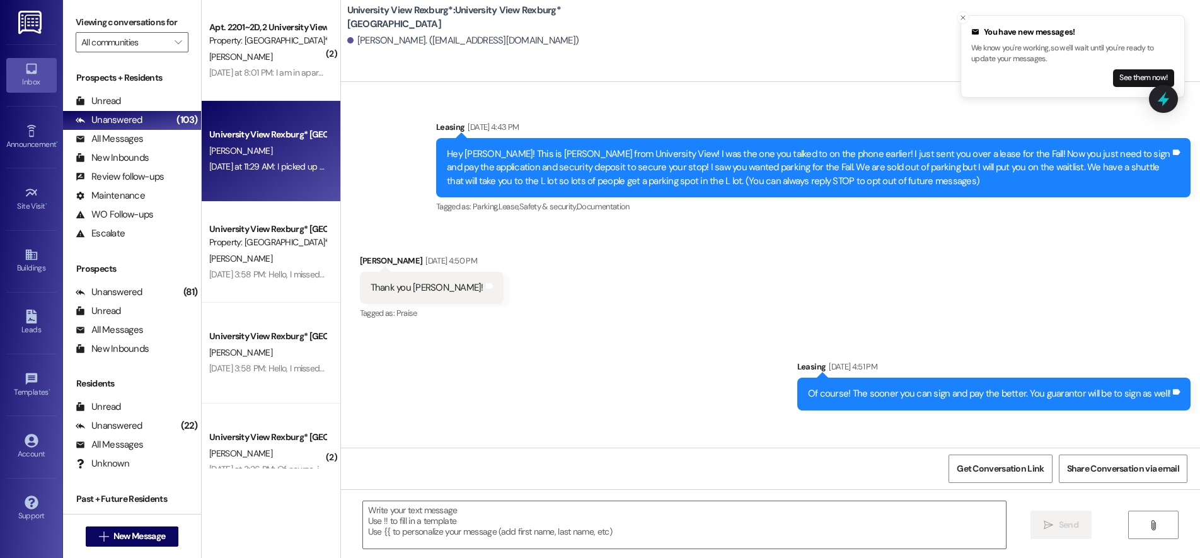
drag, startPoint x: 833, startPoint y: 420, endPoint x: 285, endPoint y: 130, distance: 620.1
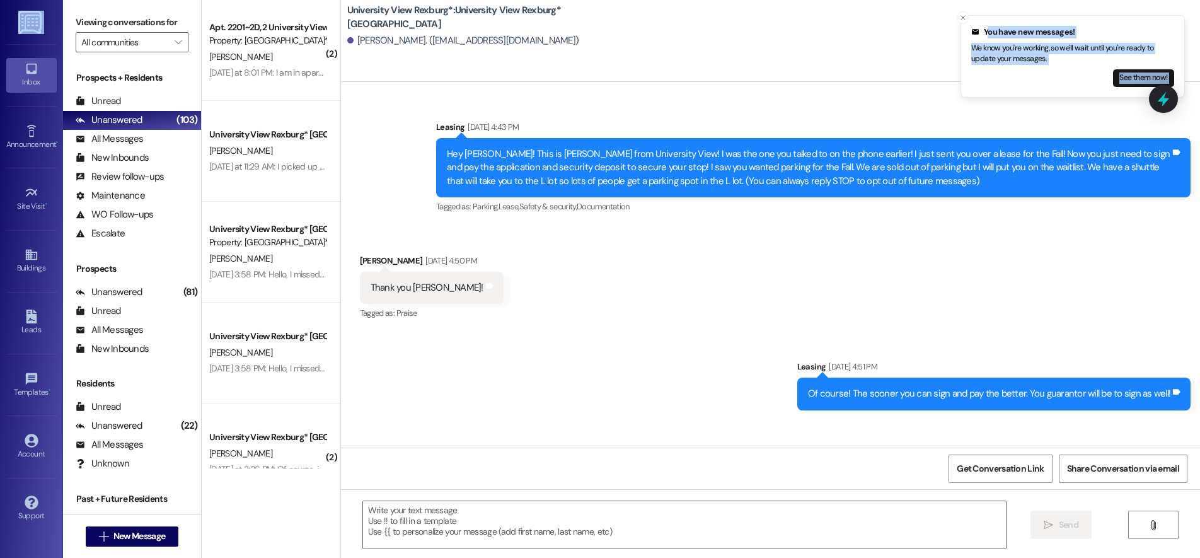
click at [0, 284] on html "You have new messages! We know you're working, so we'll wait until you're ready…" at bounding box center [600, 279] width 1200 height 558
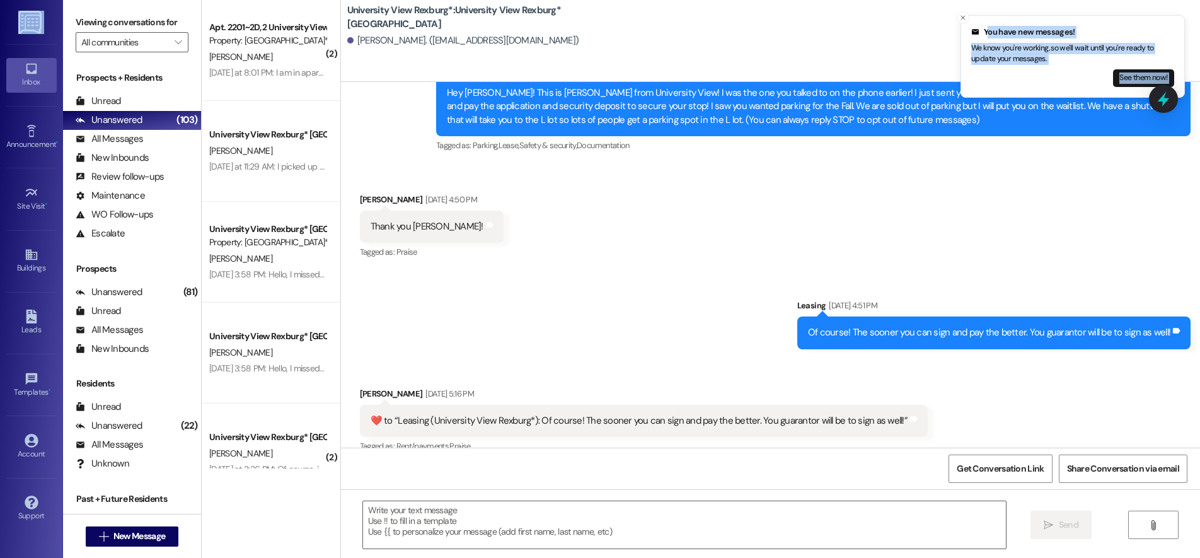
scroll to position [79, 0]
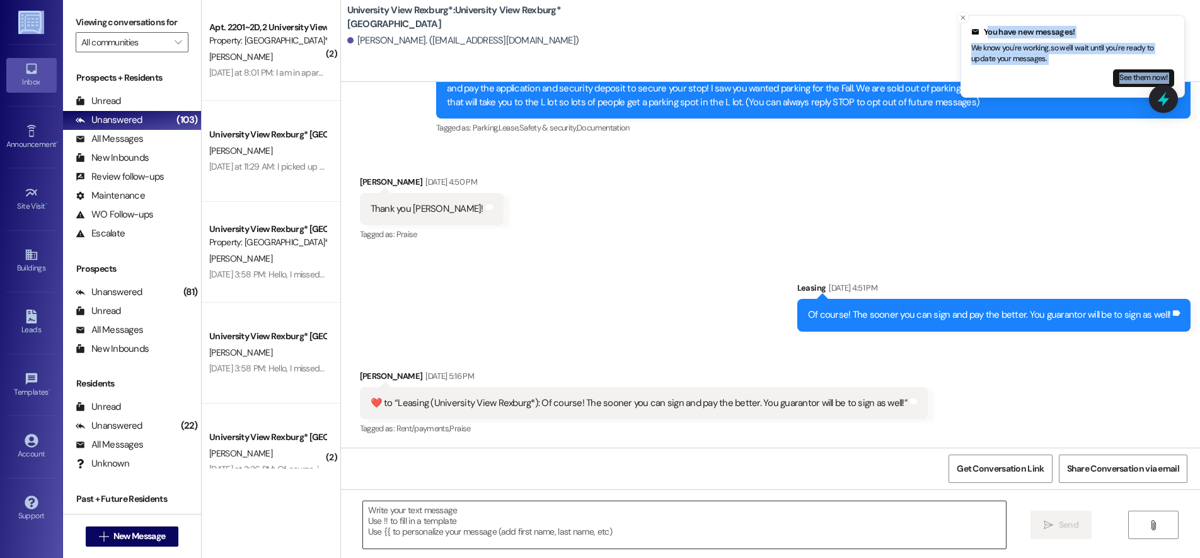
click at [430, 517] on textarea at bounding box center [684, 524] width 643 height 47
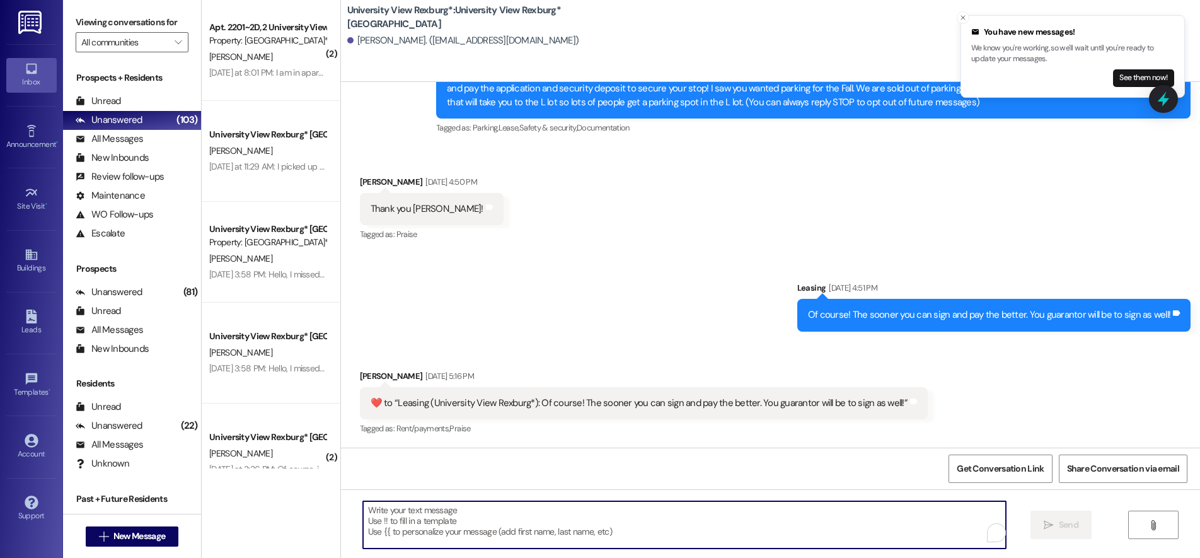
paste textarea "You have a package at the front office! Please pick it up during office hours (…"
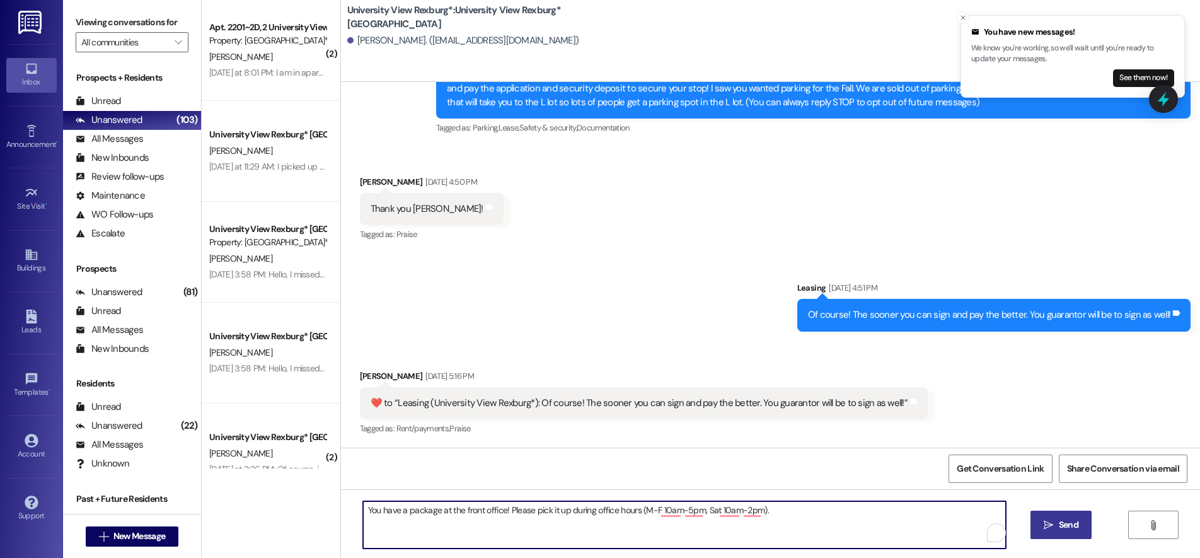
type textarea "You have a package at the front office! Please pick it up during office hours (…"
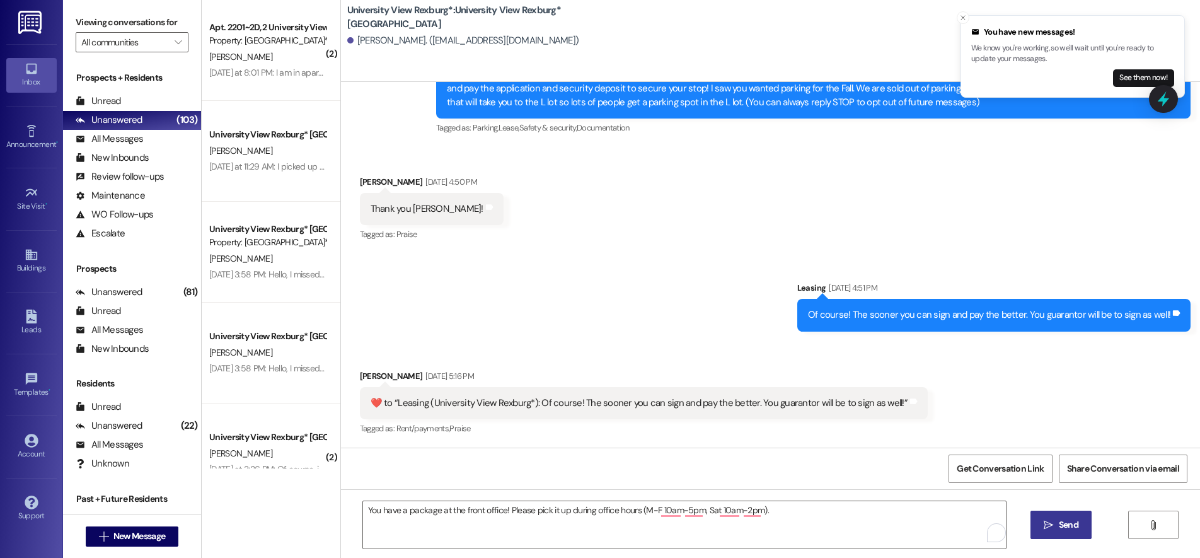
click at [1059, 524] on span "Send" at bounding box center [1069, 524] width 20 height 13
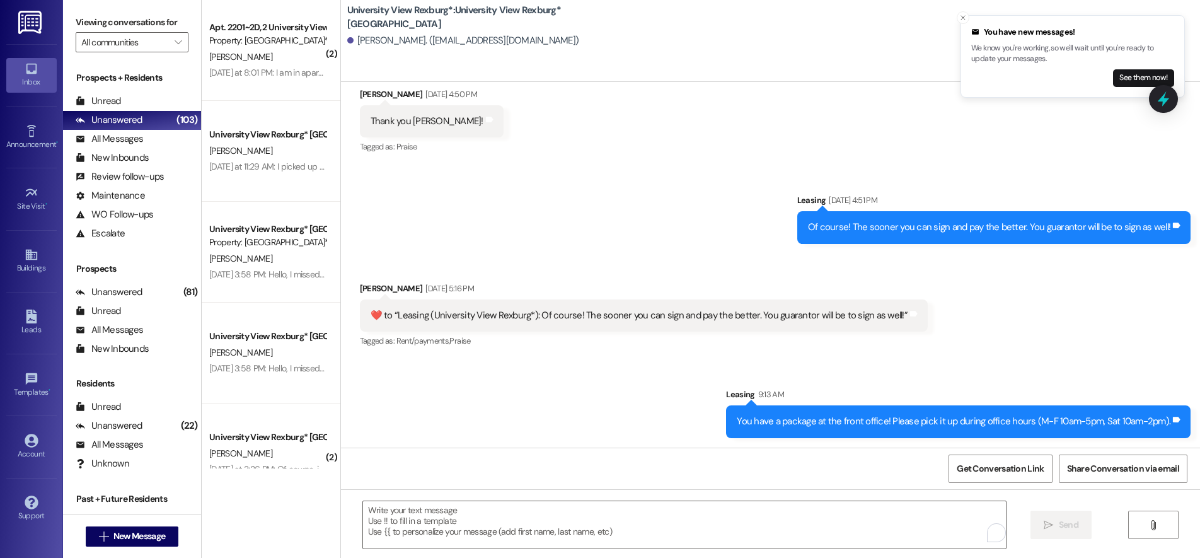
scroll to position [167, 0]
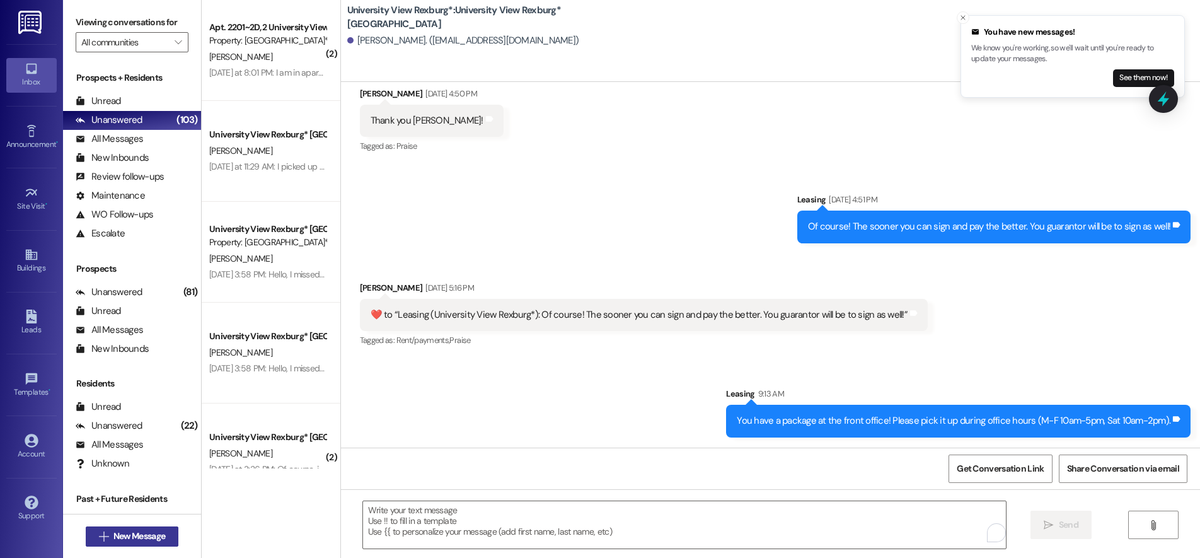
click at [156, 535] on span "New Message" at bounding box center [139, 535] width 52 height 13
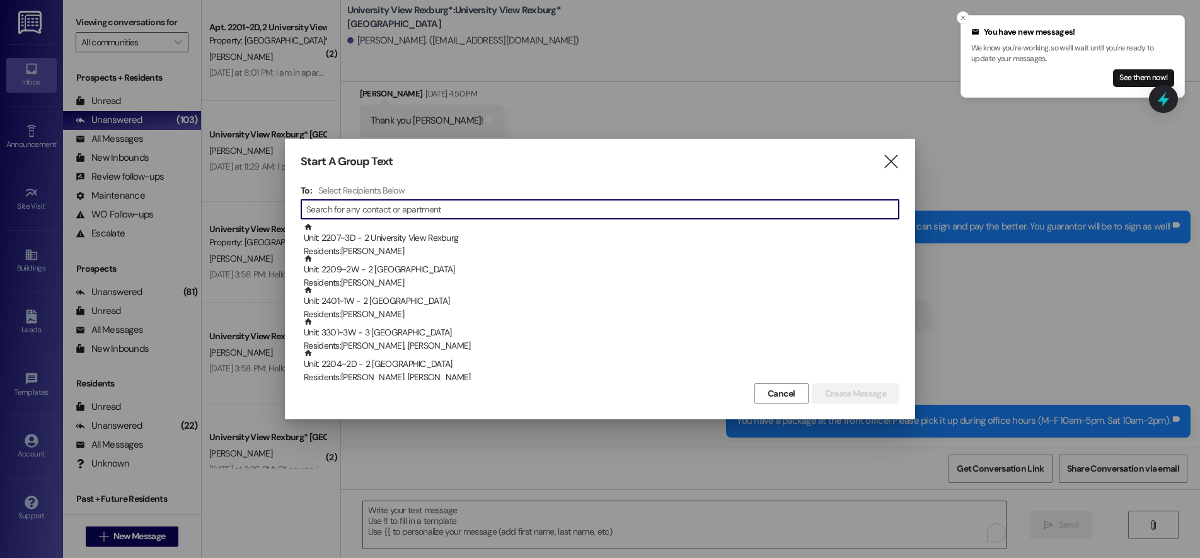
click at [475, 210] on input at bounding box center [602, 209] width 592 height 18
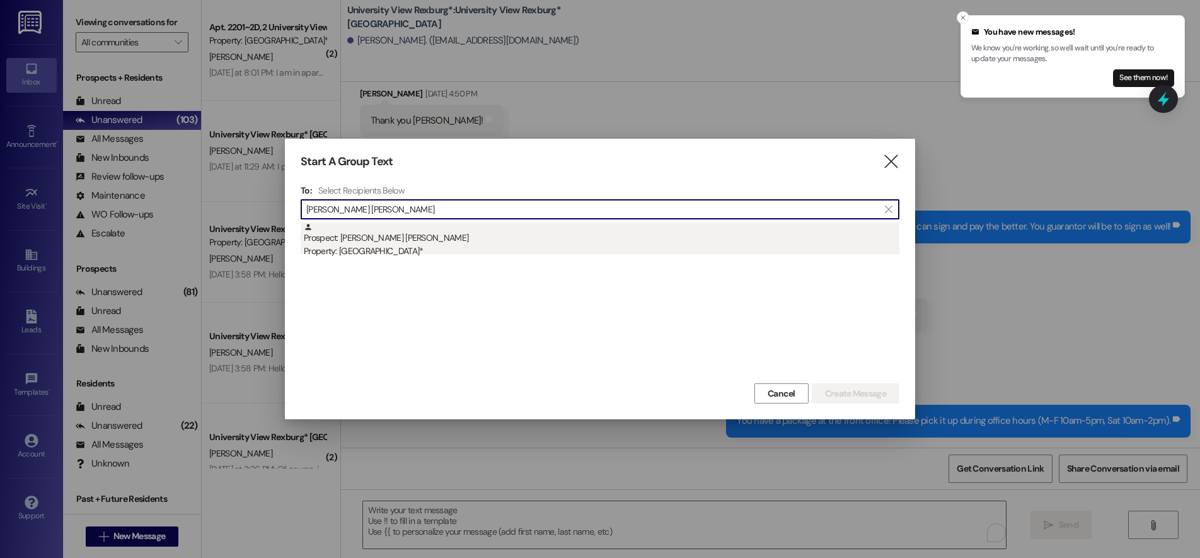
type input "[PERSON_NAME] [PERSON_NAME]"
click at [401, 253] on div "Property: [GEOGRAPHIC_DATA]*" at bounding box center [601, 250] width 595 height 13
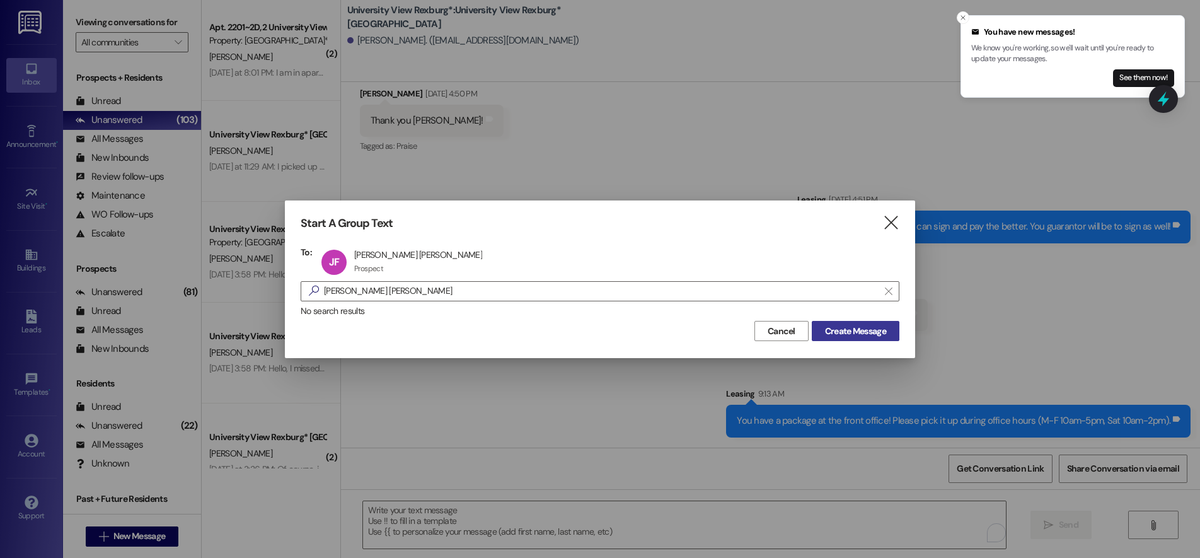
click at [845, 328] on span "Create Message" at bounding box center [855, 331] width 61 height 13
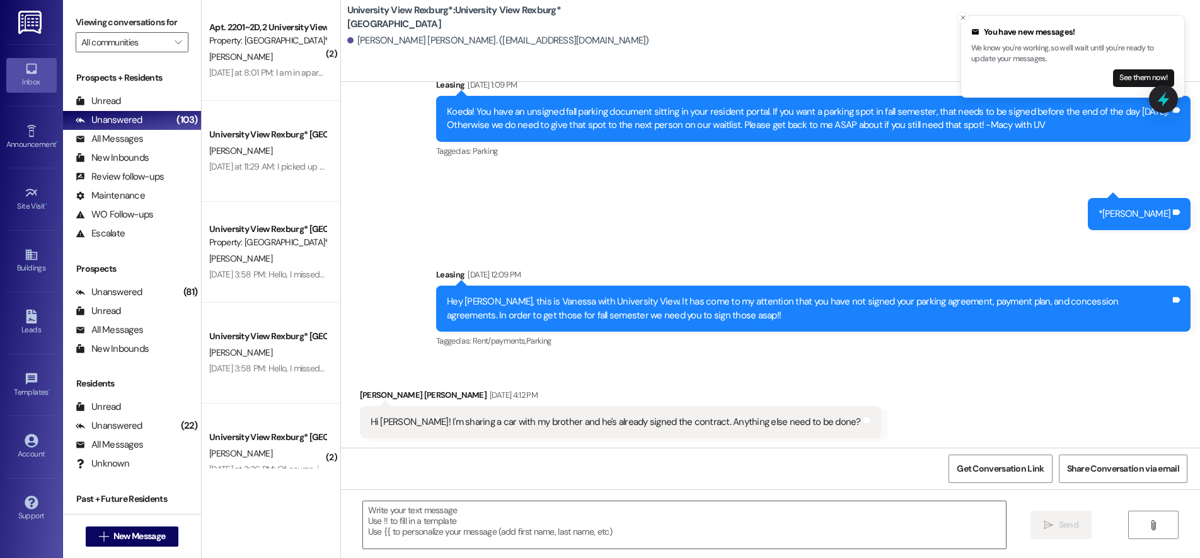
scroll to position [1529, 0]
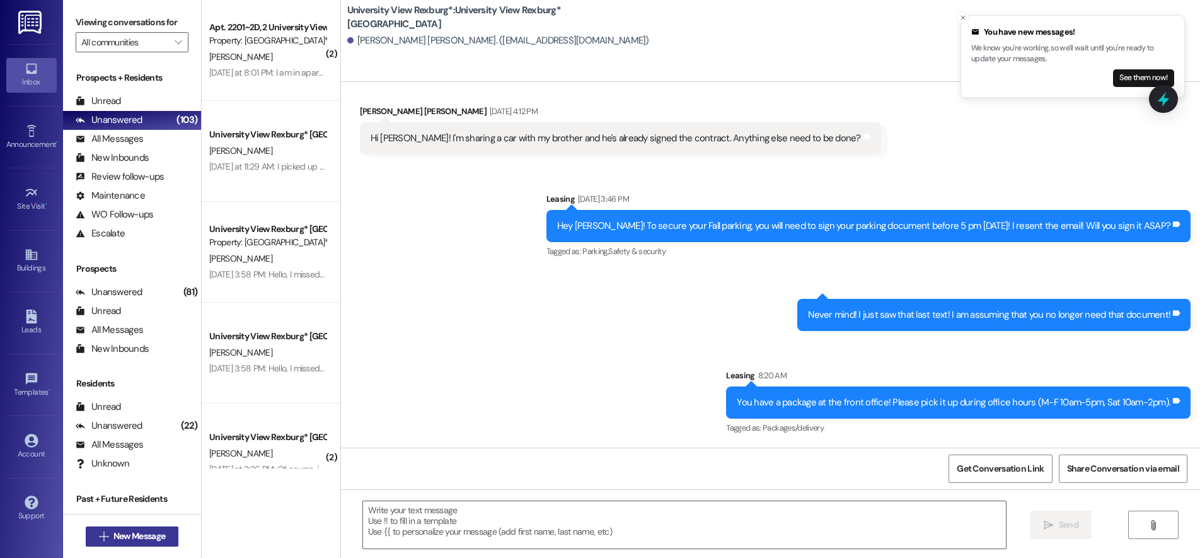
click at [113, 531] on span "New Message" at bounding box center [139, 535] width 52 height 13
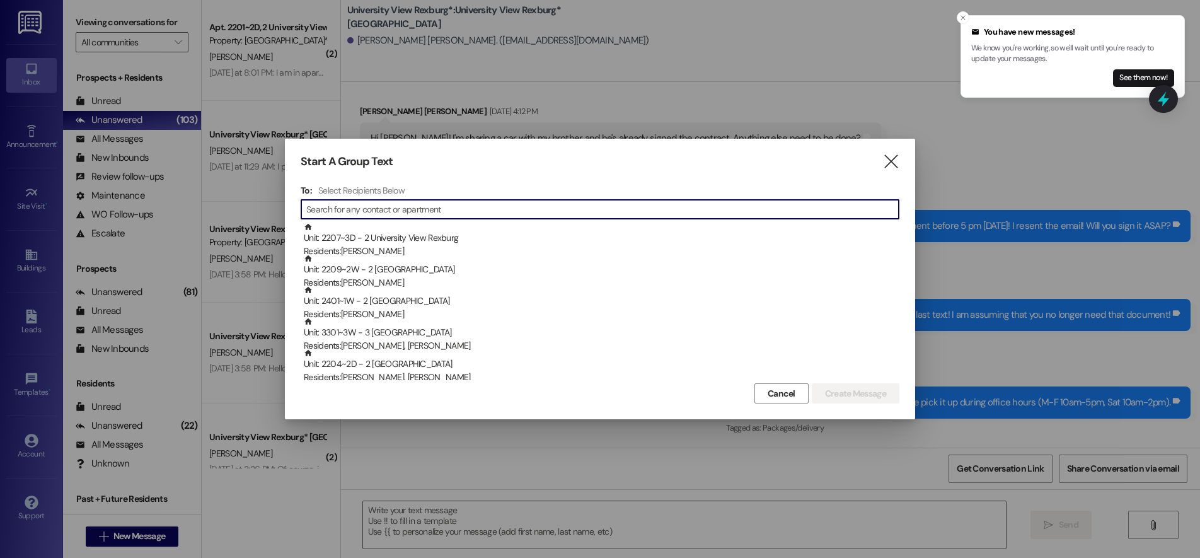
click at [437, 209] on input at bounding box center [602, 209] width 592 height 18
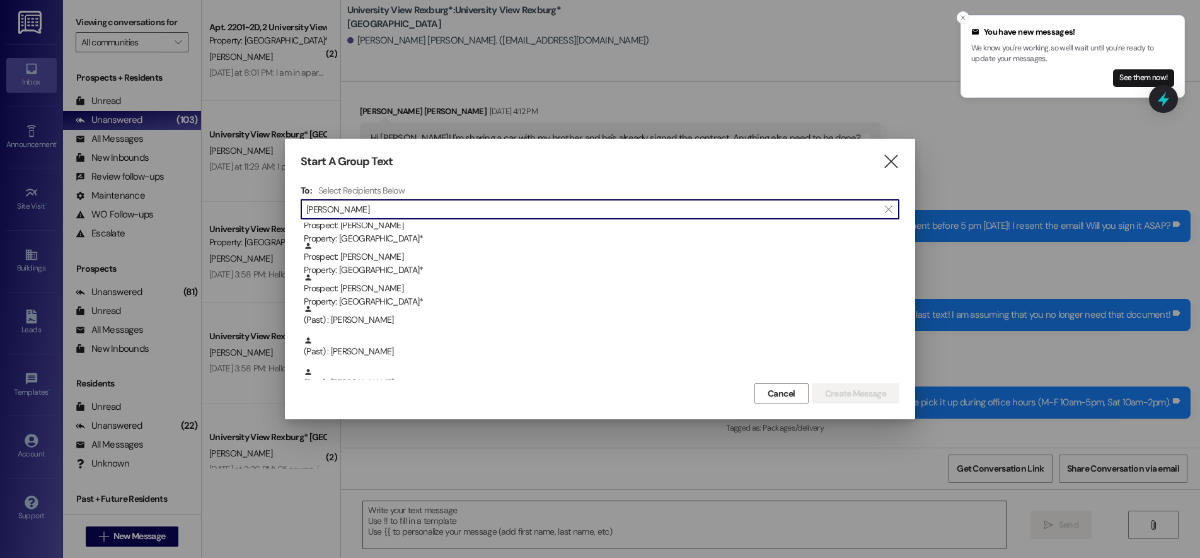
scroll to position [0, 0]
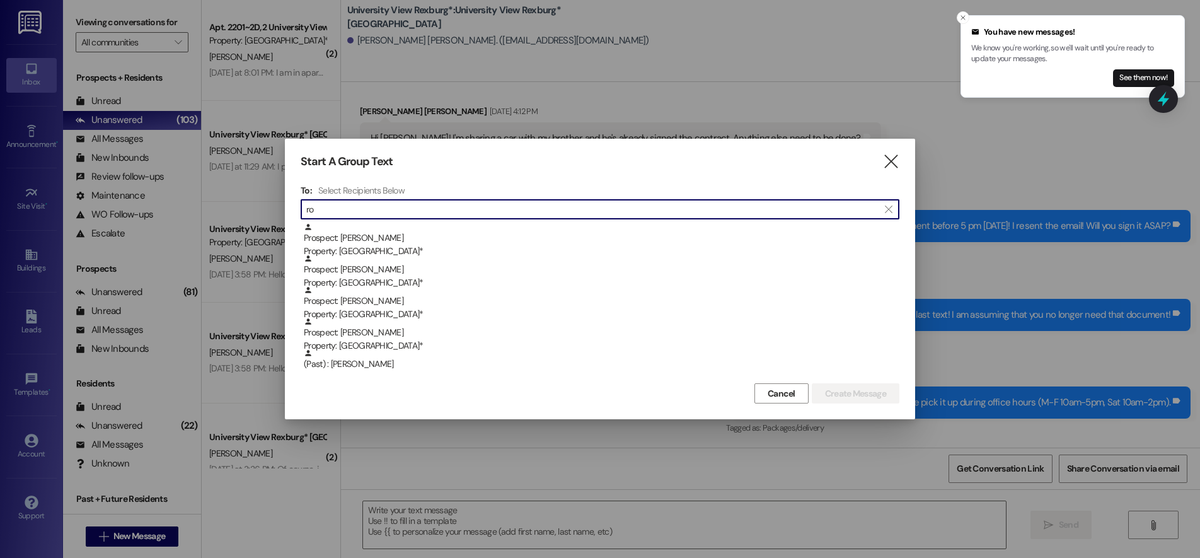
type input "r"
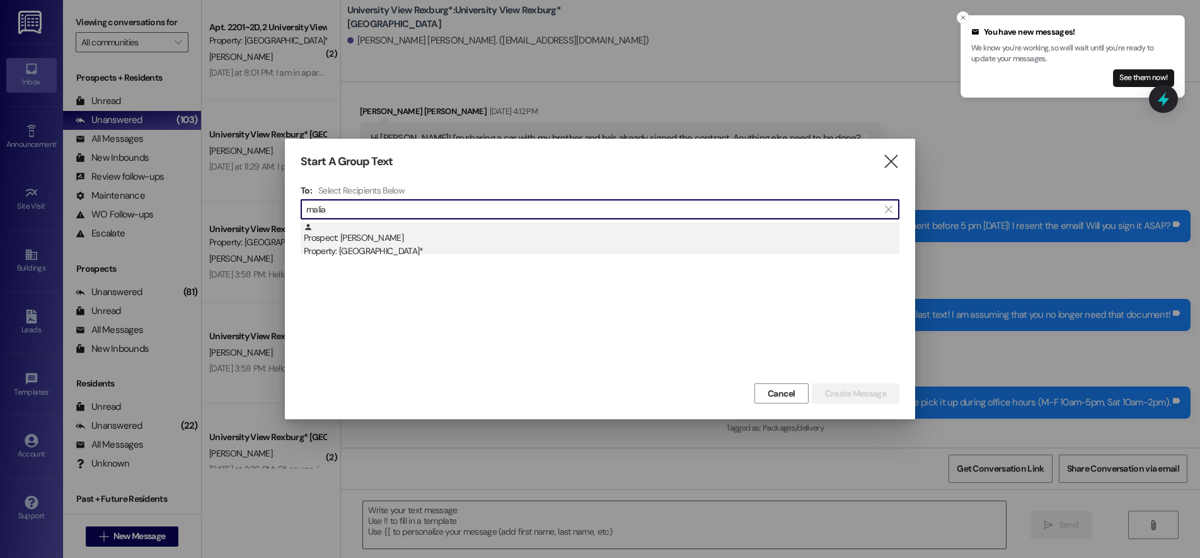
type input "malia"
click at [400, 255] on div "Property: [GEOGRAPHIC_DATA]*" at bounding box center [601, 250] width 595 height 13
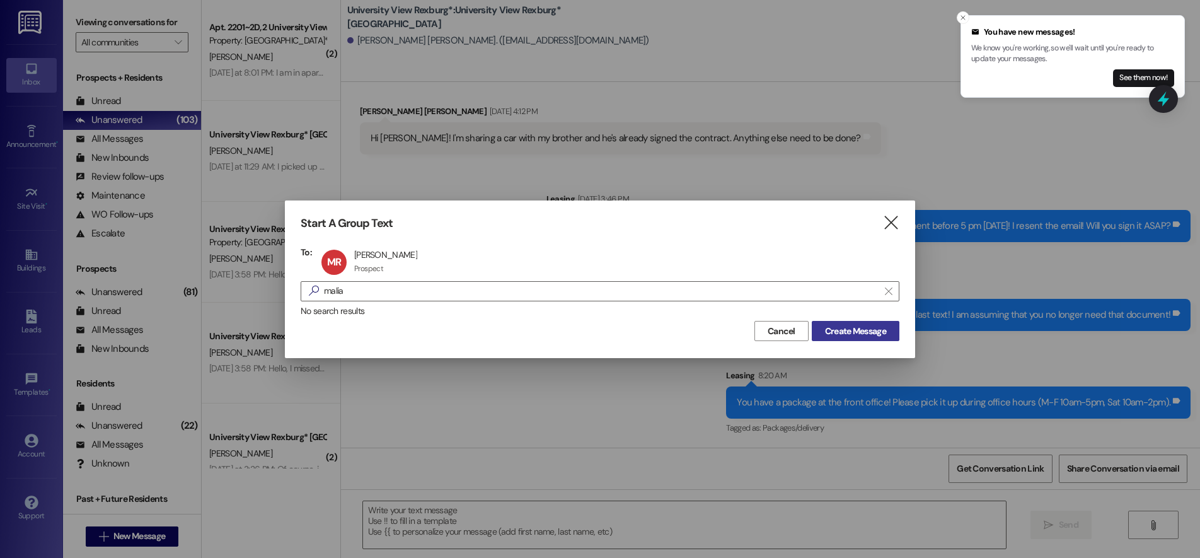
click at [854, 330] on span "Create Message" at bounding box center [855, 331] width 61 height 13
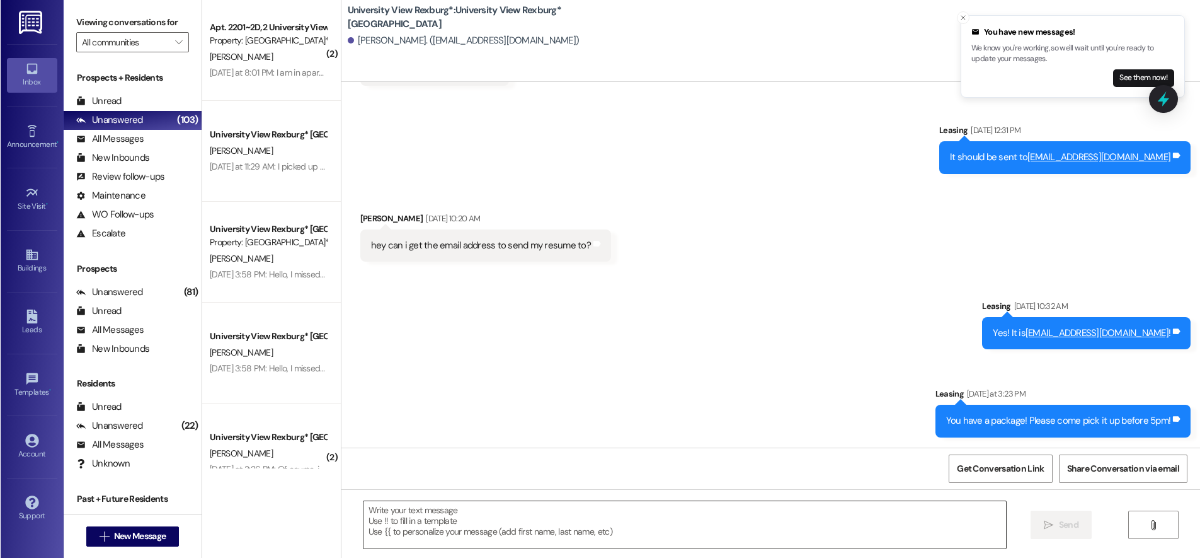
scroll to position [288, 0]
click at [454, 520] on textarea at bounding box center [684, 524] width 643 height 47
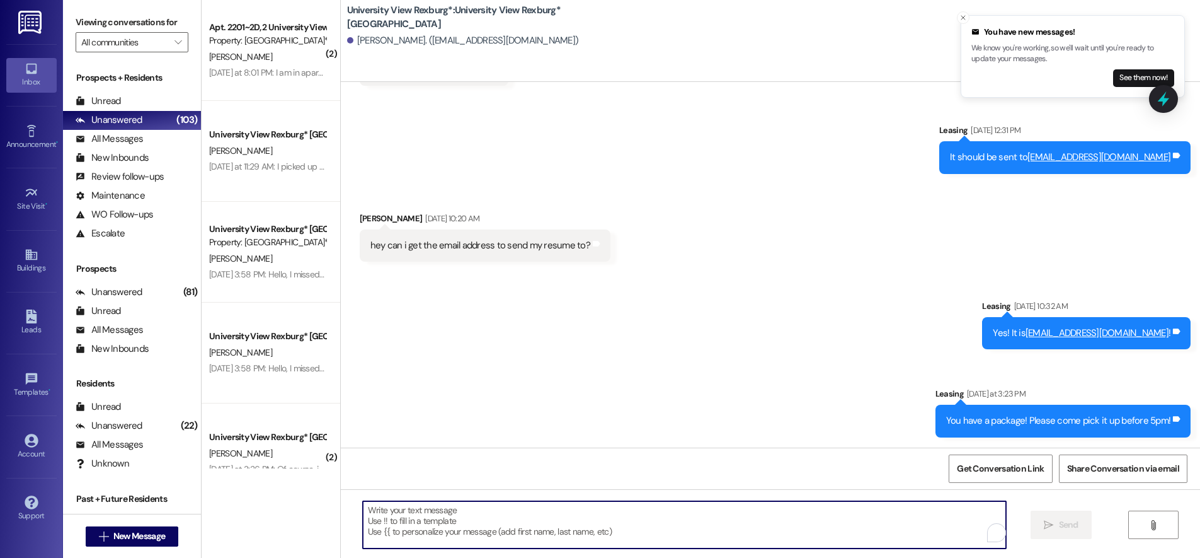
paste textarea "You have a package at the front office! Please pick it up during office hours (…"
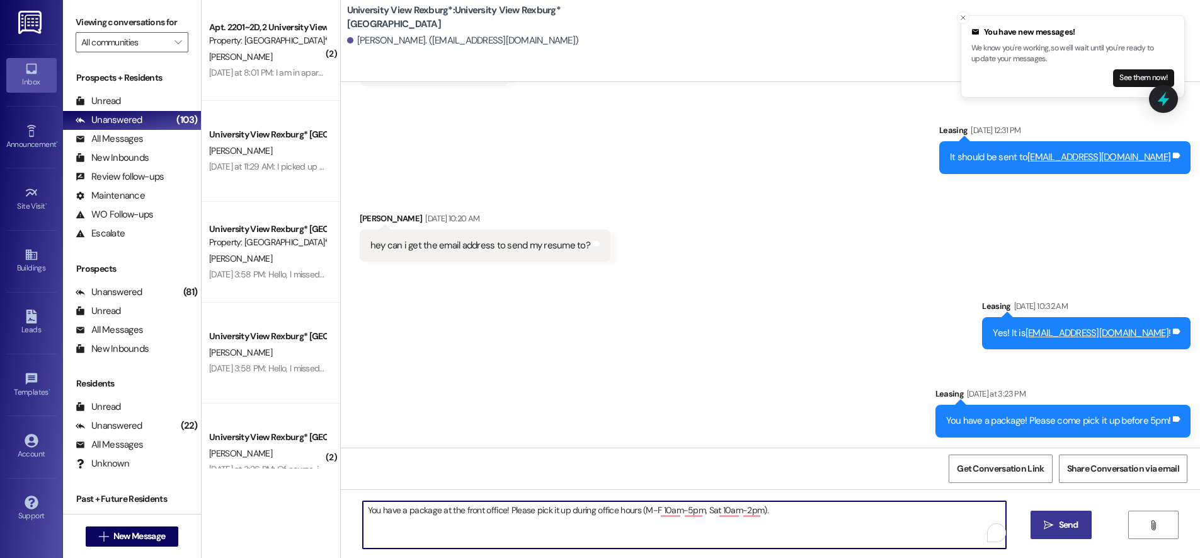
type textarea "You have a package at the front office! Please pick it up during office hours (…"
click at [1057, 526] on span "Send" at bounding box center [1069, 524] width 25 height 13
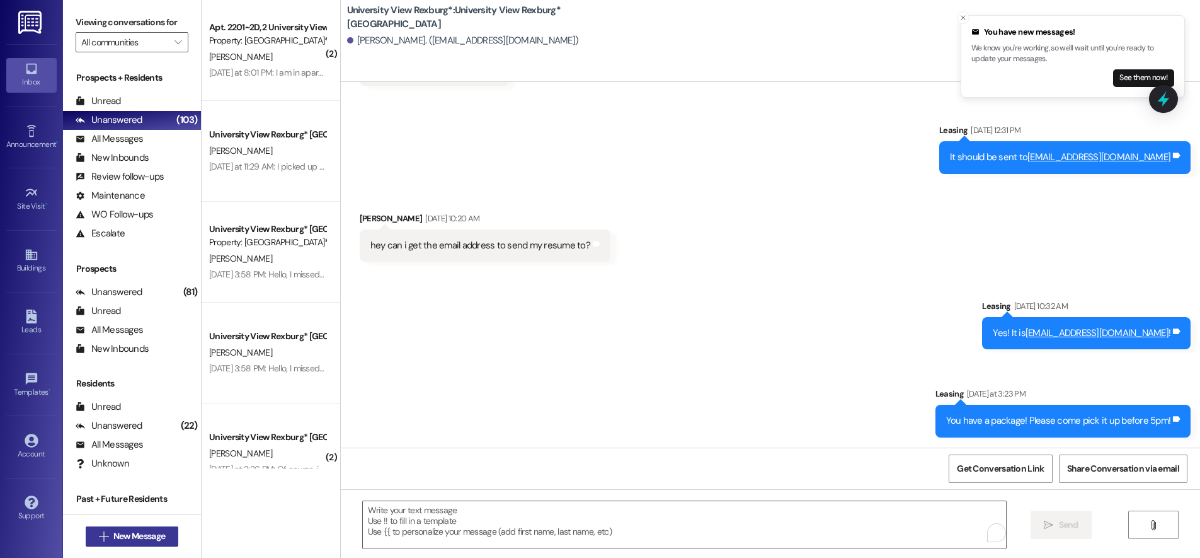
click at [135, 539] on span "New Message" at bounding box center [139, 535] width 52 height 13
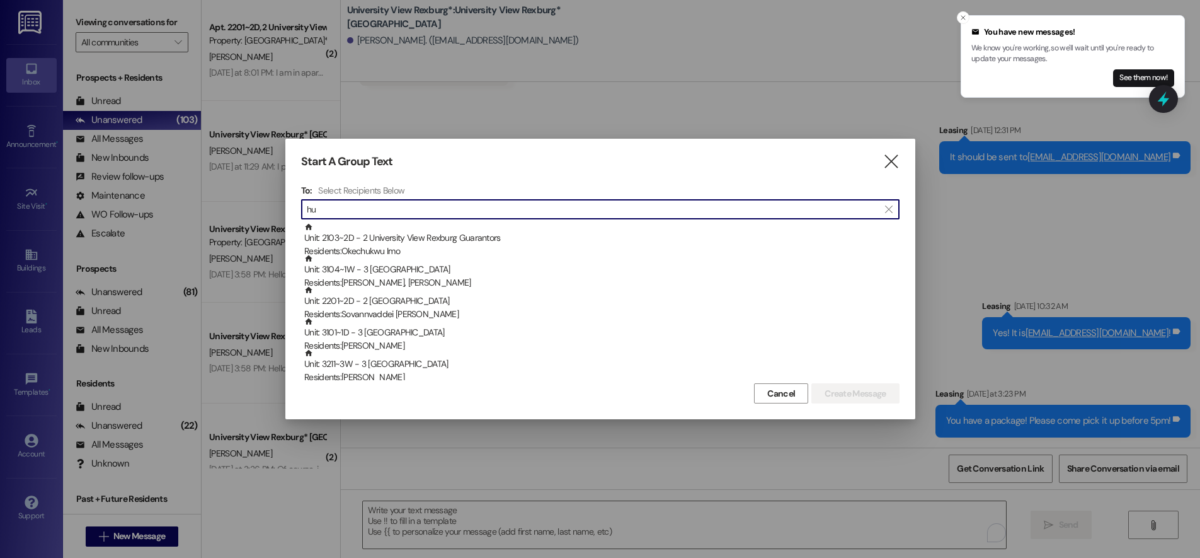
type input "h"
type input "A"
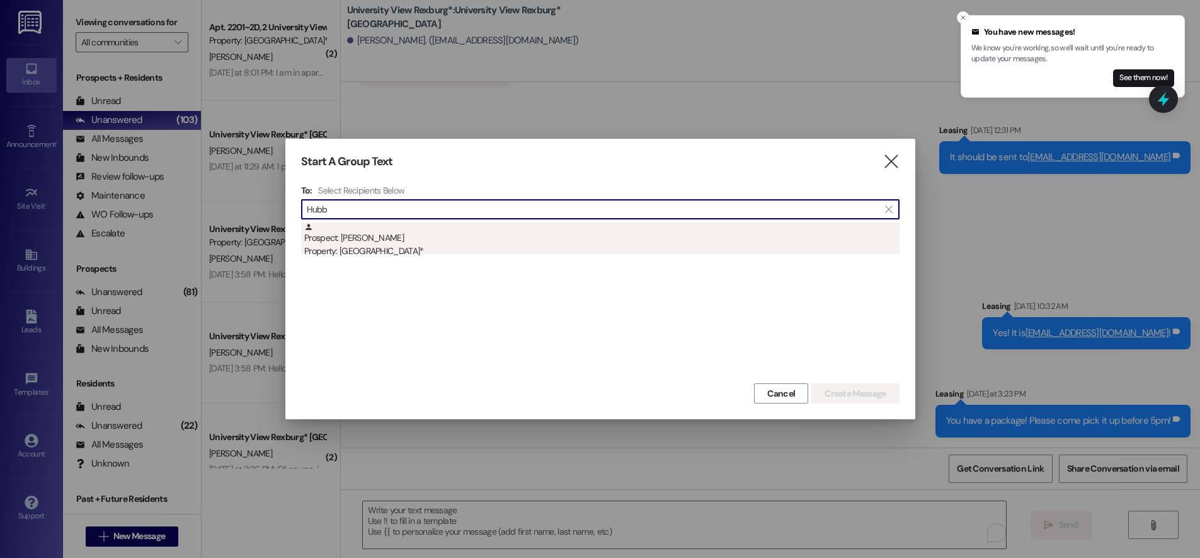
type input "Hubb"
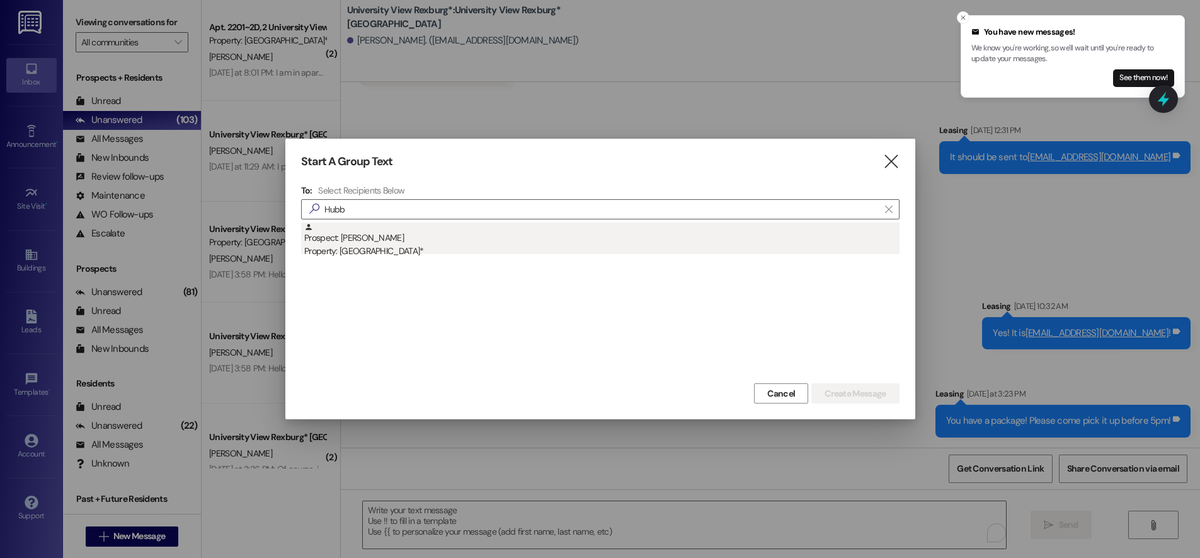
click at [503, 244] on div "Prospect: [PERSON_NAME] Property: [GEOGRAPHIC_DATA]*" at bounding box center [601, 240] width 595 height 36
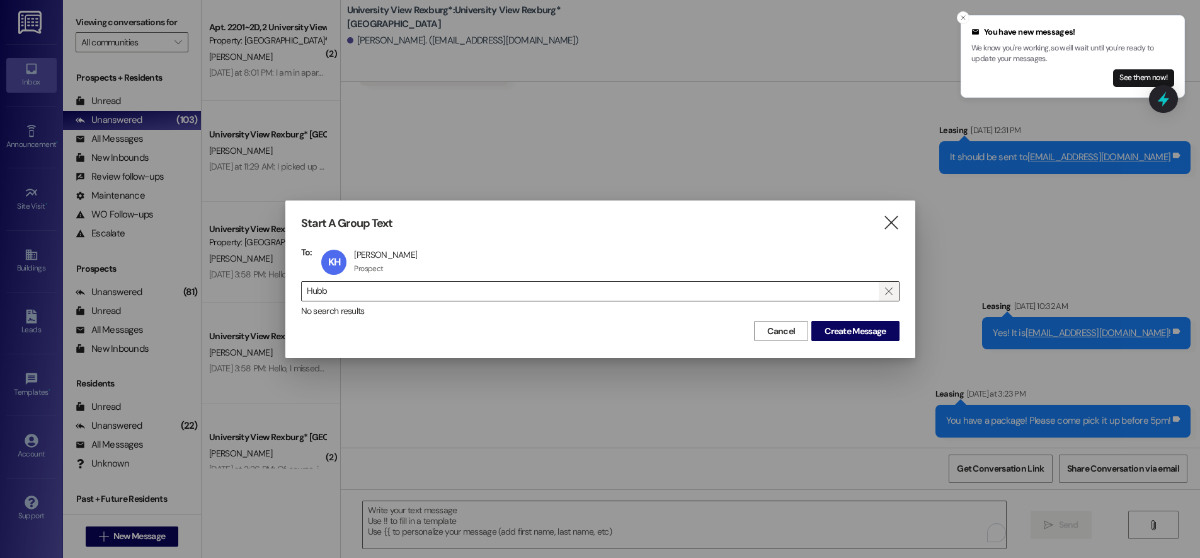
click at [889, 292] on icon "" at bounding box center [888, 291] width 7 height 10
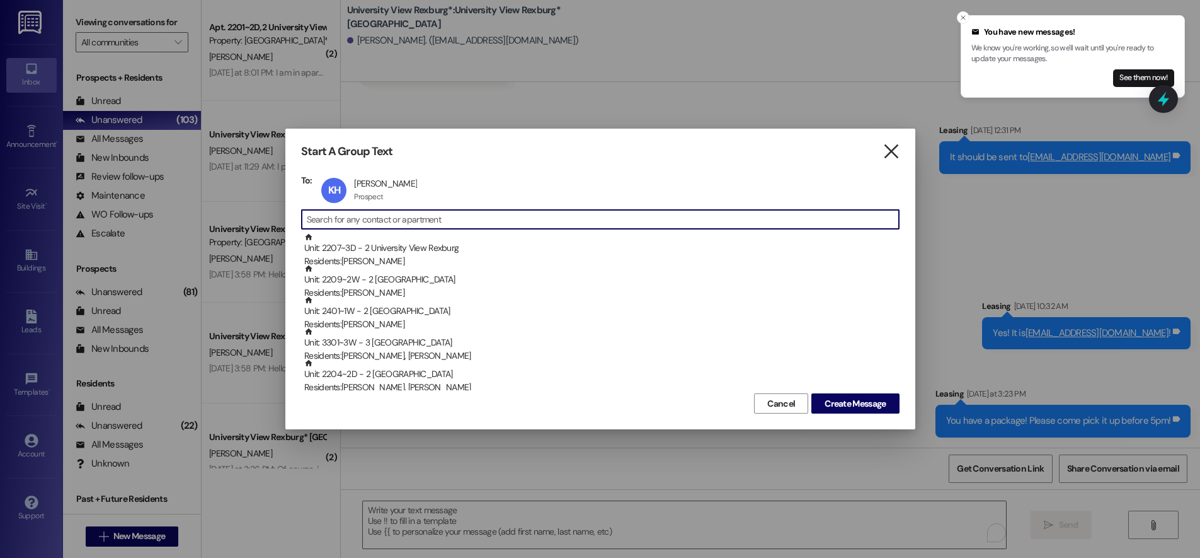
click at [888, 149] on icon "" at bounding box center [891, 151] width 17 height 13
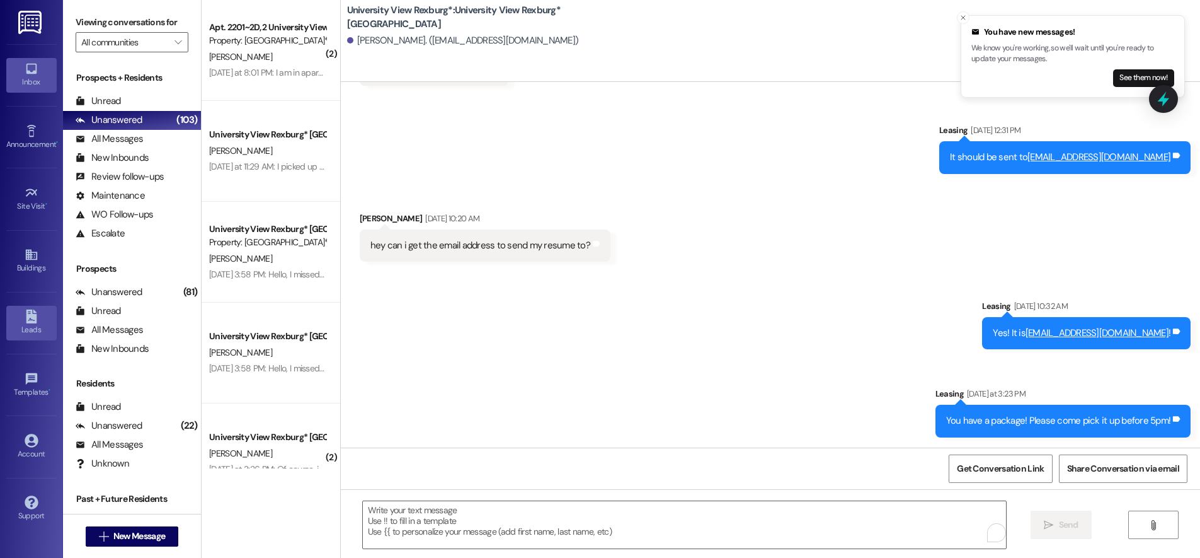
click at [34, 323] on icon at bounding box center [31, 316] width 11 height 14
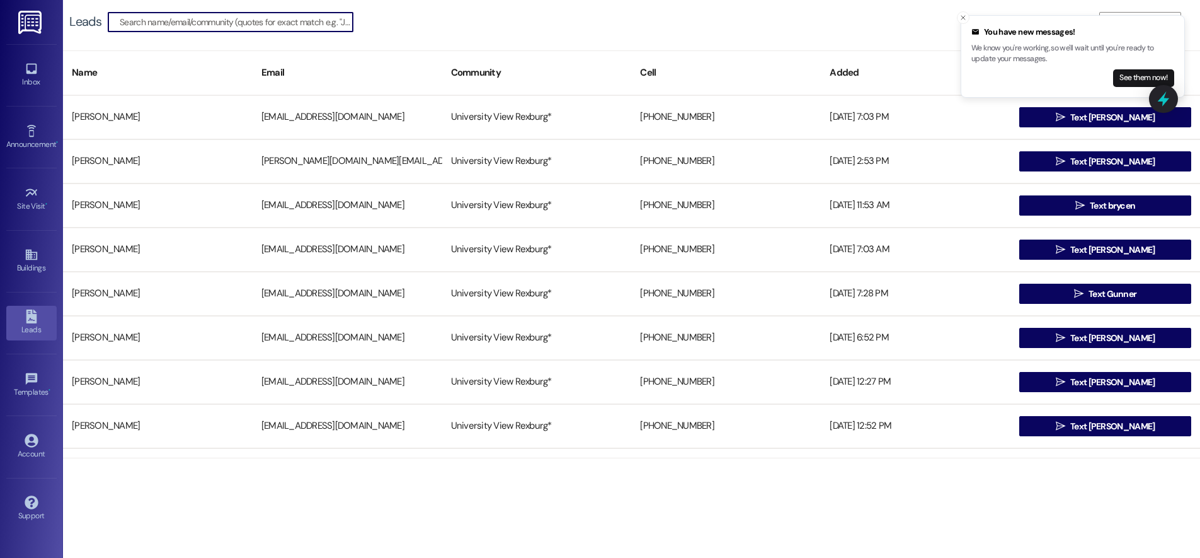
click at [199, 21] on input at bounding box center [236, 22] width 233 height 18
type input "[PERSON_NAME]"
drag, startPoint x: 962, startPoint y: 14, endPoint x: 968, endPoint y: 14, distance: 6.3
click at [965, 14] on icon "Close toast" at bounding box center [964, 18] width 8 height 8
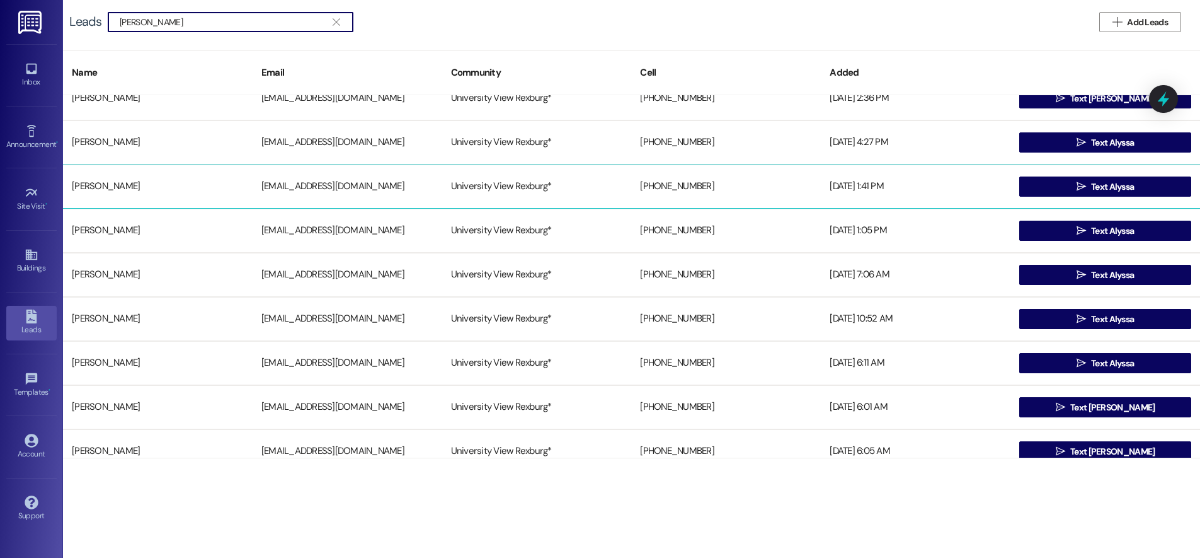
scroll to position [126, 0]
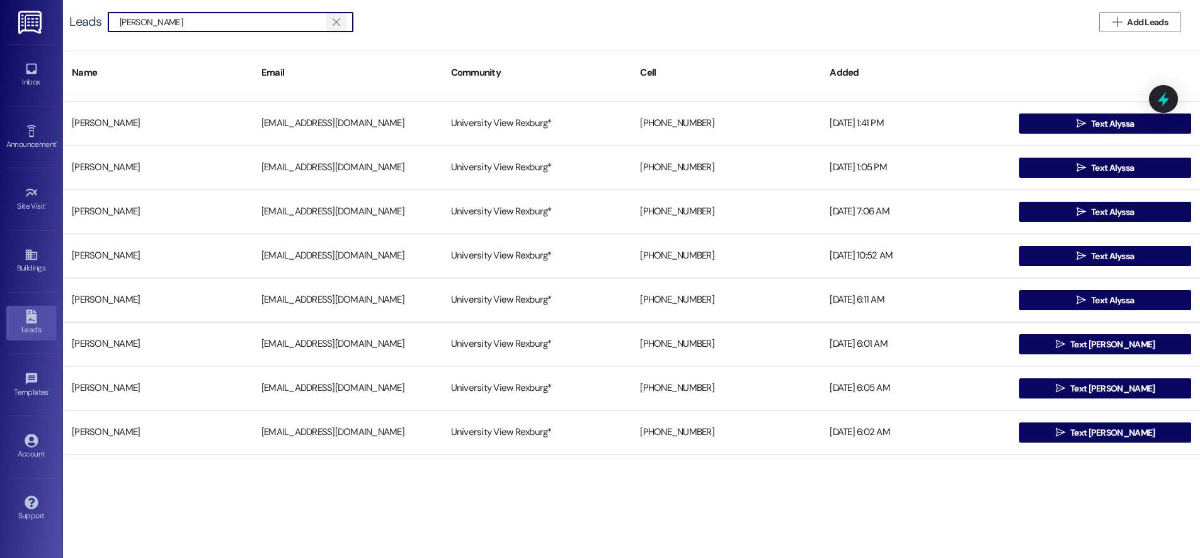
click at [342, 20] on span "" at bounding box center [336, 22] width 12 height 19
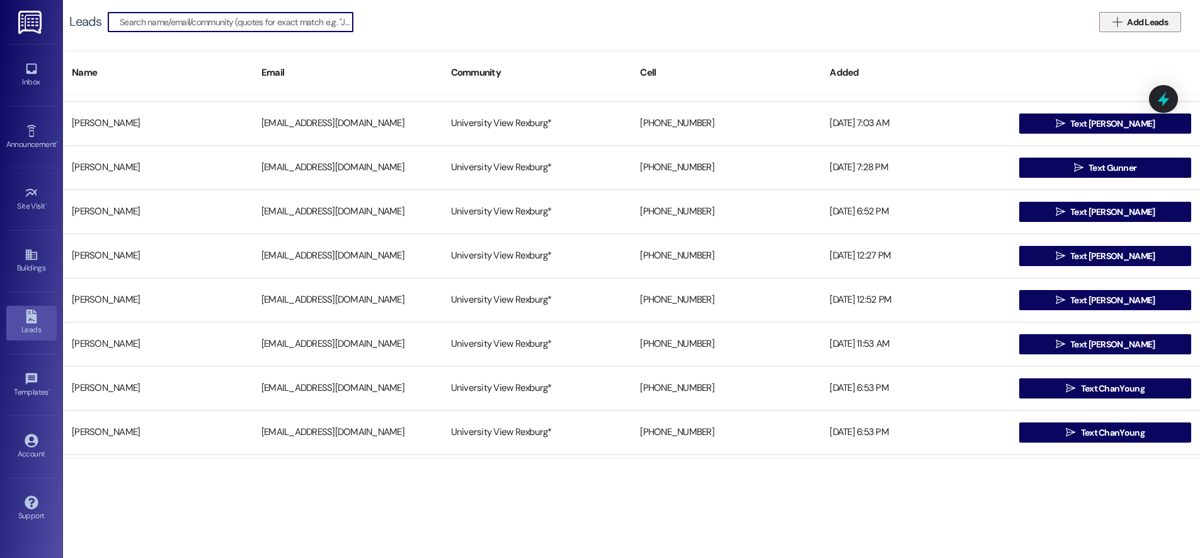
click at [1124, 24] on span " Add Leads" at bounding box center [1140, 22] width 60 height 13
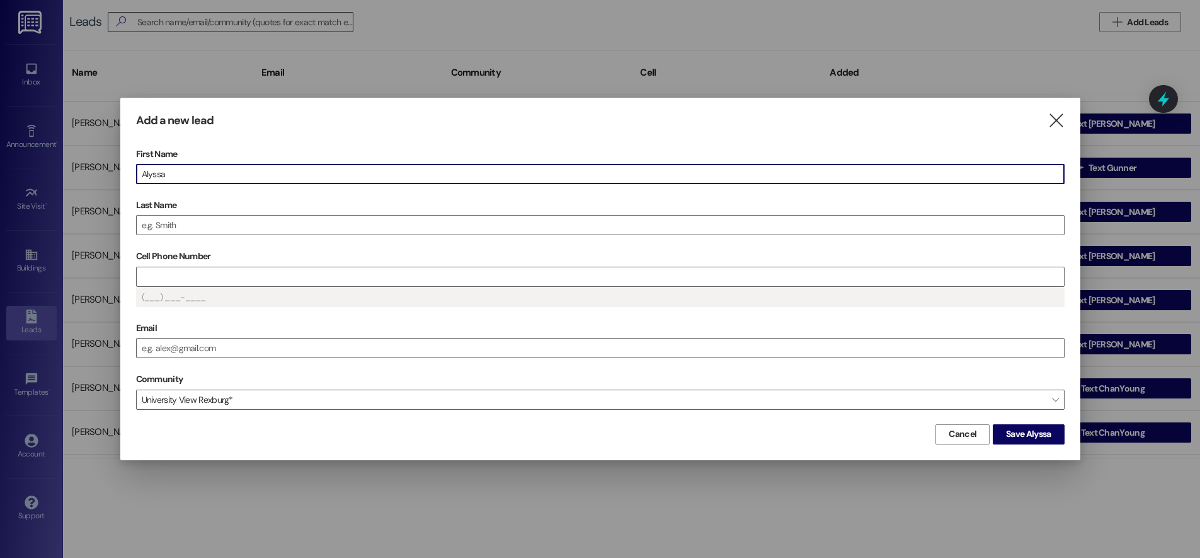
click at [342, 214] on div "Last Name" at bounding box center [600, 215] width 929 height 40
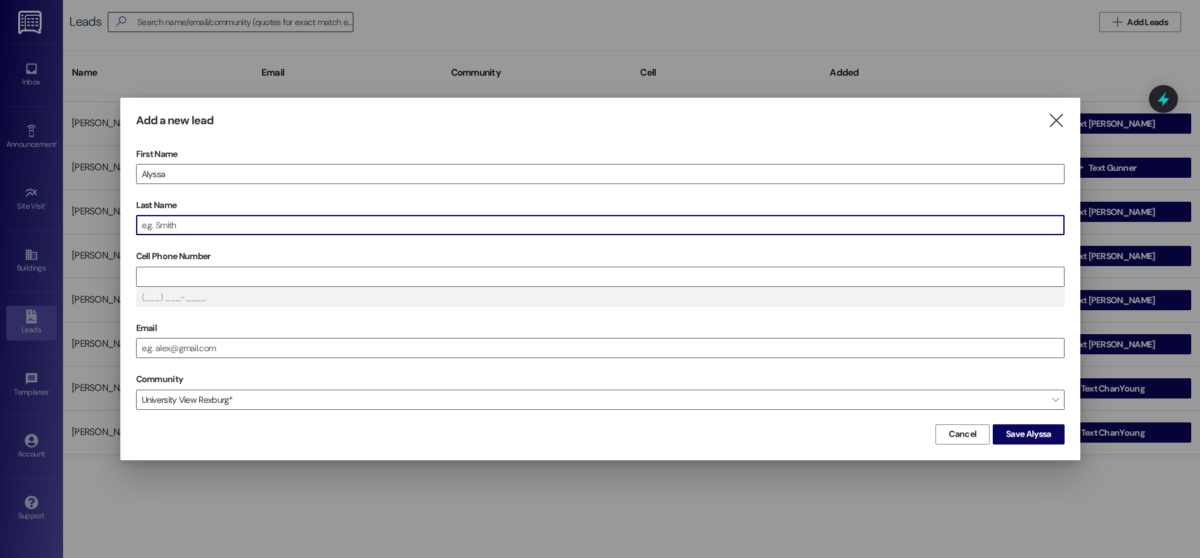
click at [280, 222] on input "Last Name" at bounding box center [601, 225] width 928 height 19
click at [193, 275] on input "Cell Phone Number" at bounding box center [601, 276] width 928 height 19
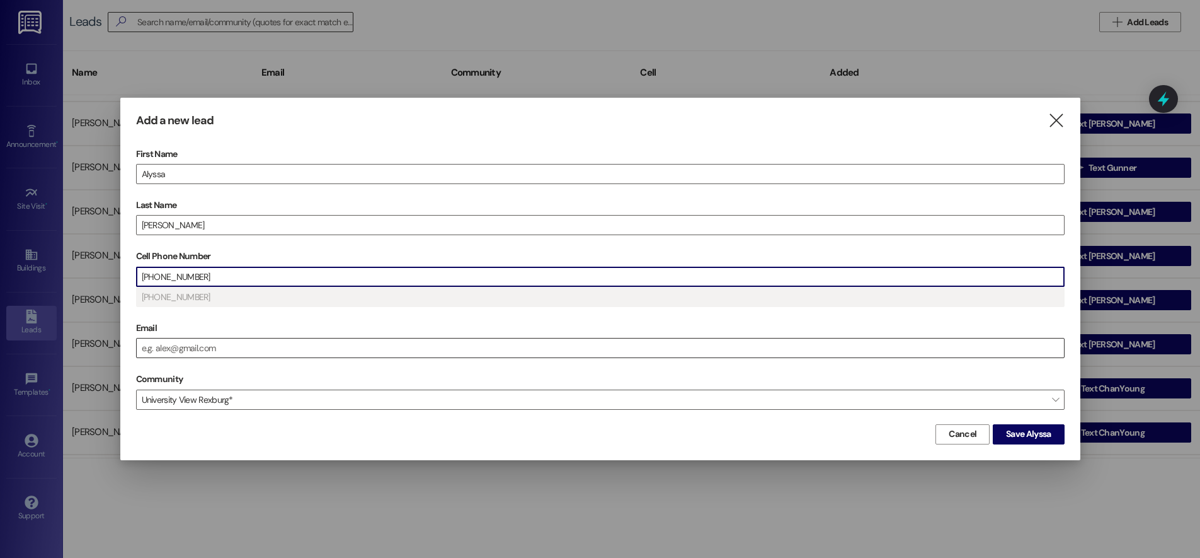
click at [200, 348] on input "Email" at bounding box center [601, 347] width 928 height 19
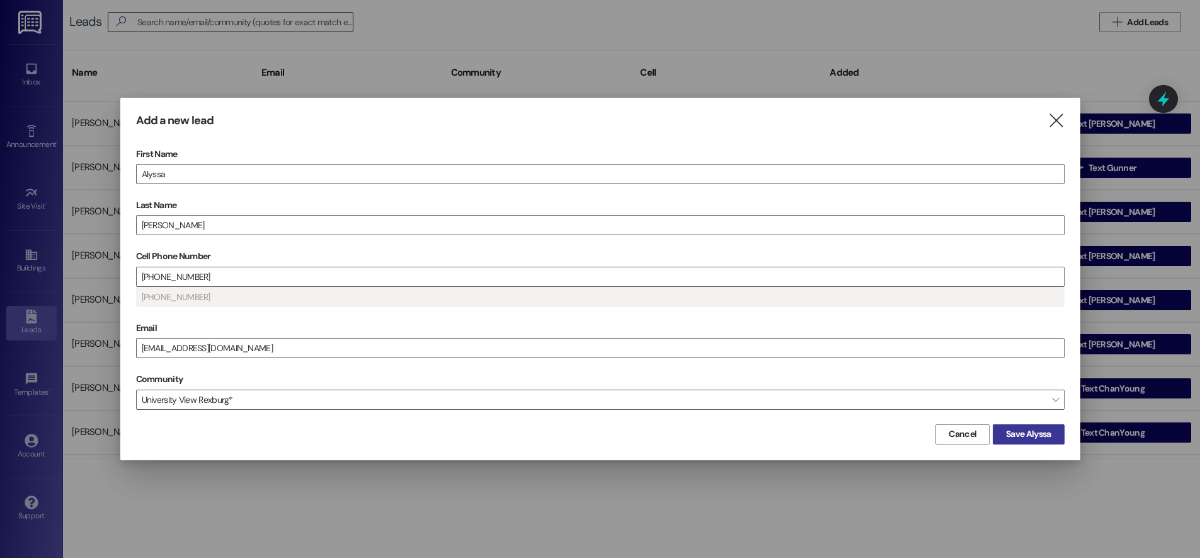
click at [1039, 434] on span "Save Alyssa" at bounding box center [1028, 433] width 45 height 13
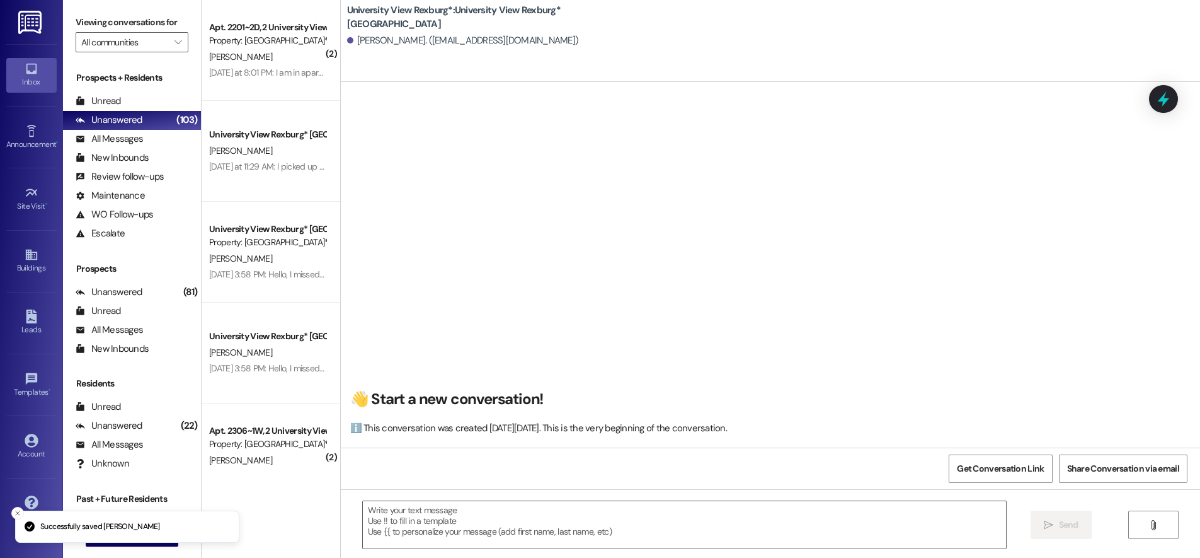
scroll to position [1, 0]
click at [460, 518] on textarea at bounding box center [684, 524] width 643 height 47
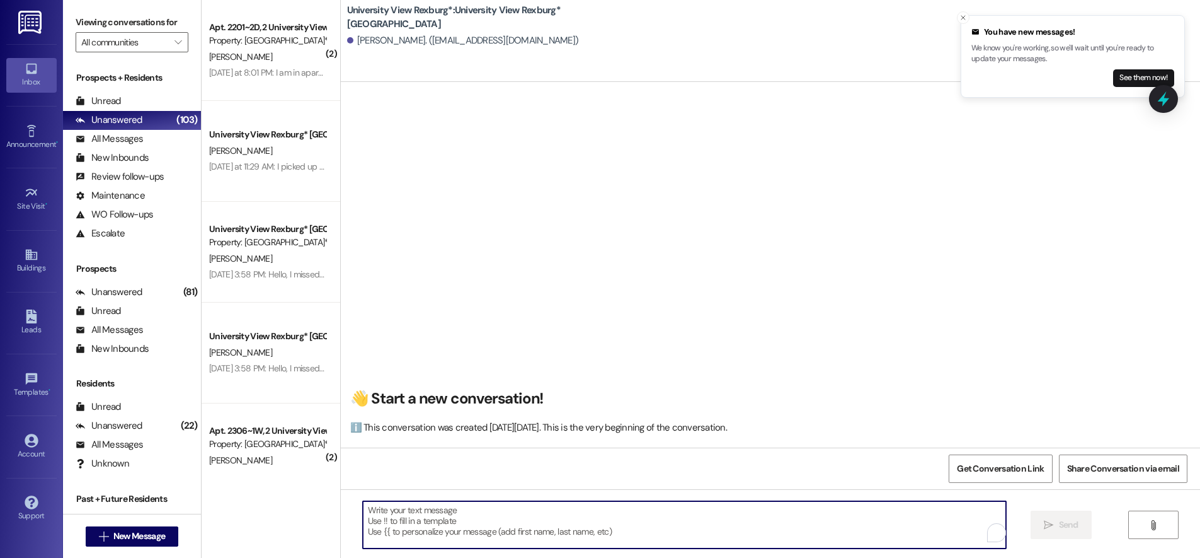
click at [376, 512] on textarea "To enrich screen reader interactions, please activate Accessibility in Grammarl…" at bounding box center [684, 524] width 643 height 47
paste textarea "You have a package at the front office! Please pick it up during office hours (…"
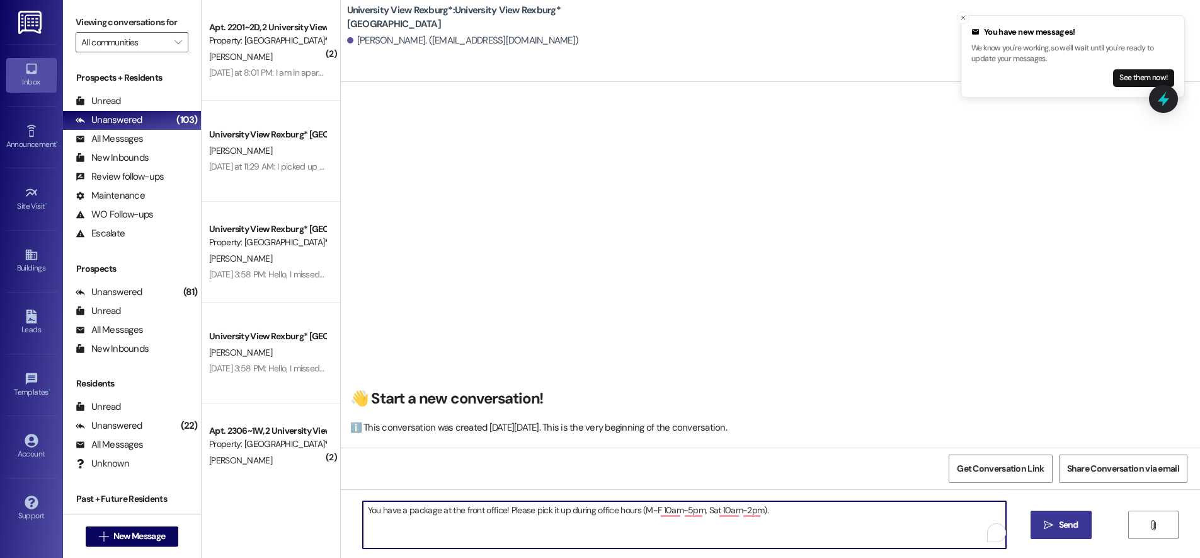
type textarea "You have a package at the front office! Please pick it up during office hours (…"
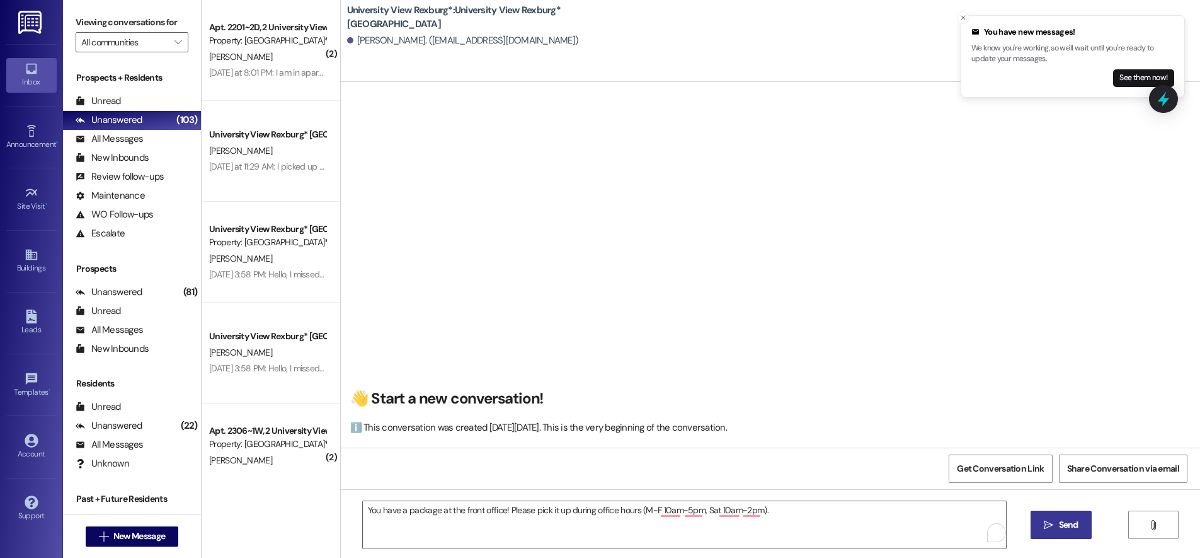
click at [1061, 526] on span "Send" at bounding box center [1069, 524] width 20 height 13
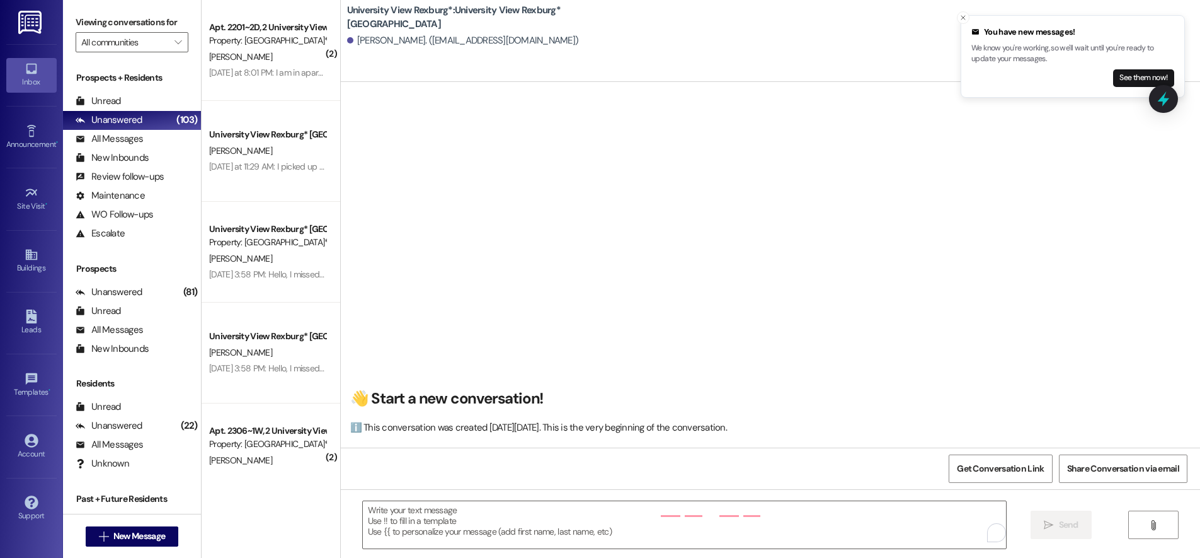
scroll to position [0, 0]
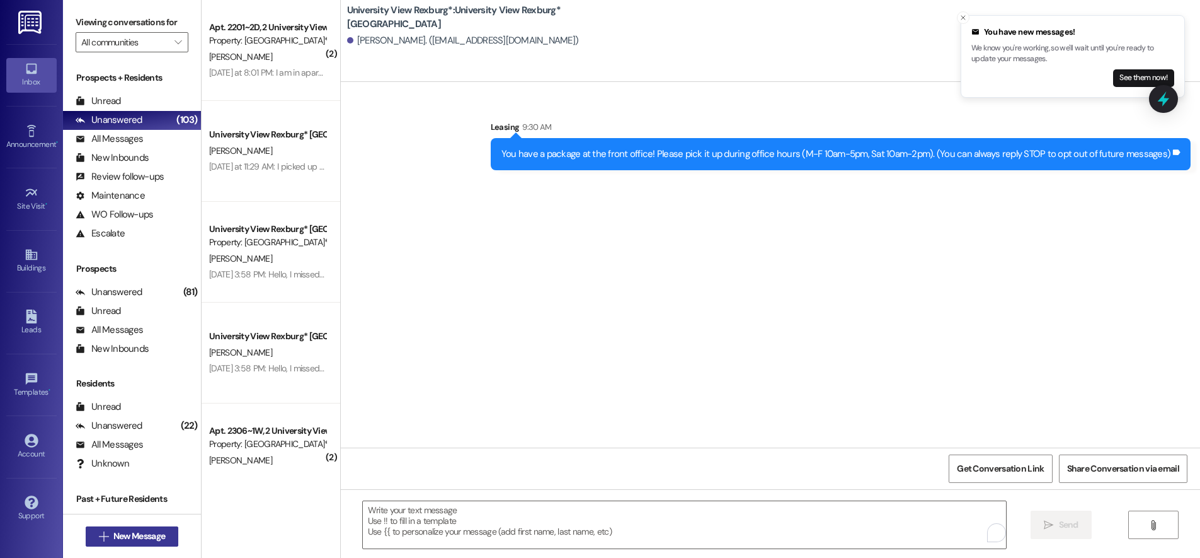
click at [144, 536] on span "New Message" at bounding box center [139, 535] width 52 height 13
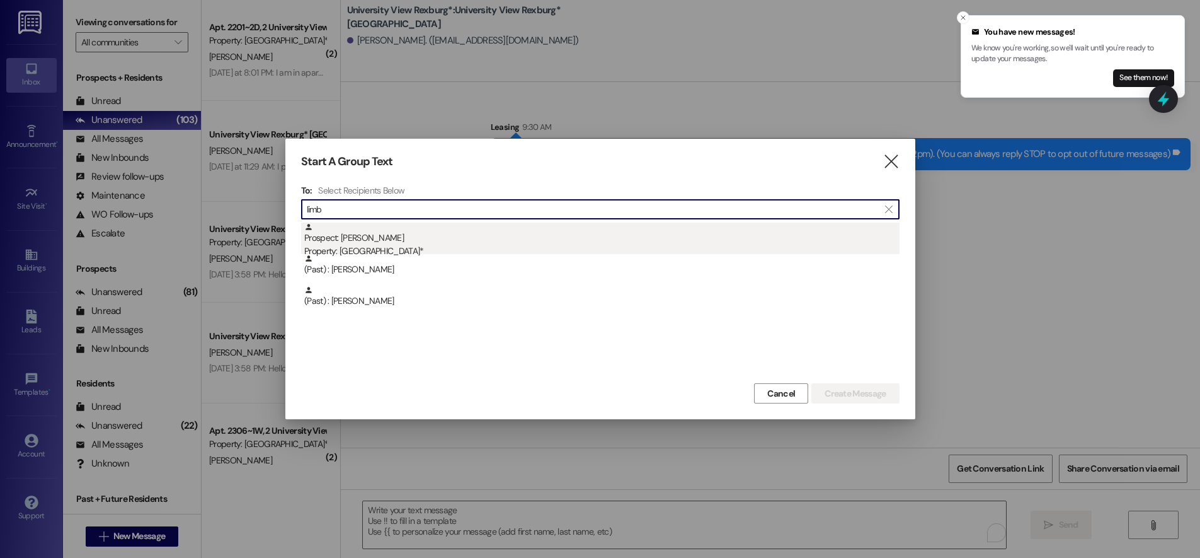
type input "limb"
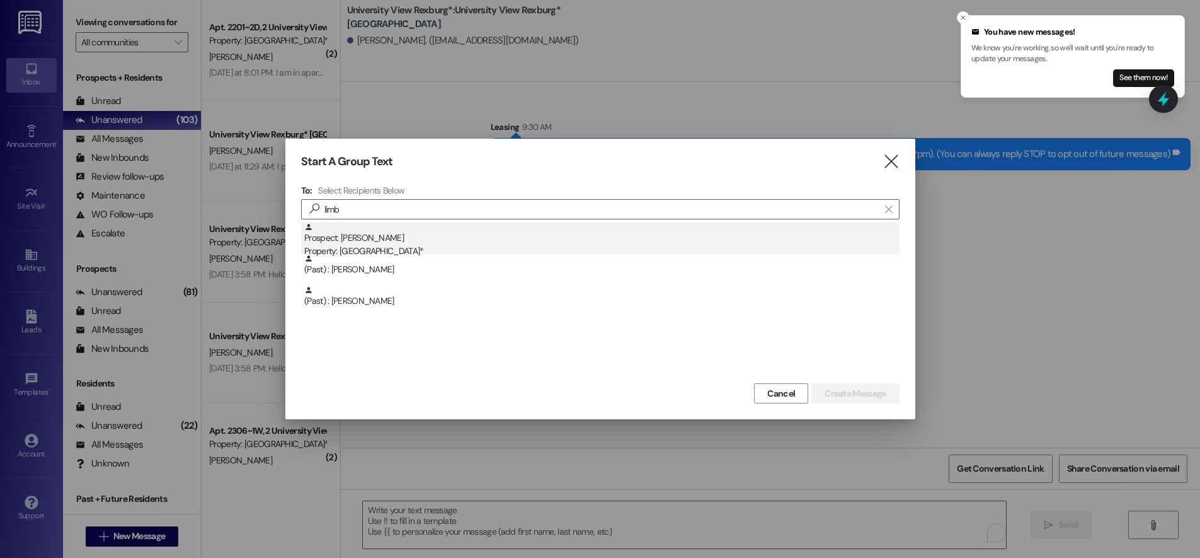
click at [354, 250] on div "Property: [GEOGRAPHIC_DATA]*" at bounding box center [601, 250] width 595 height 13
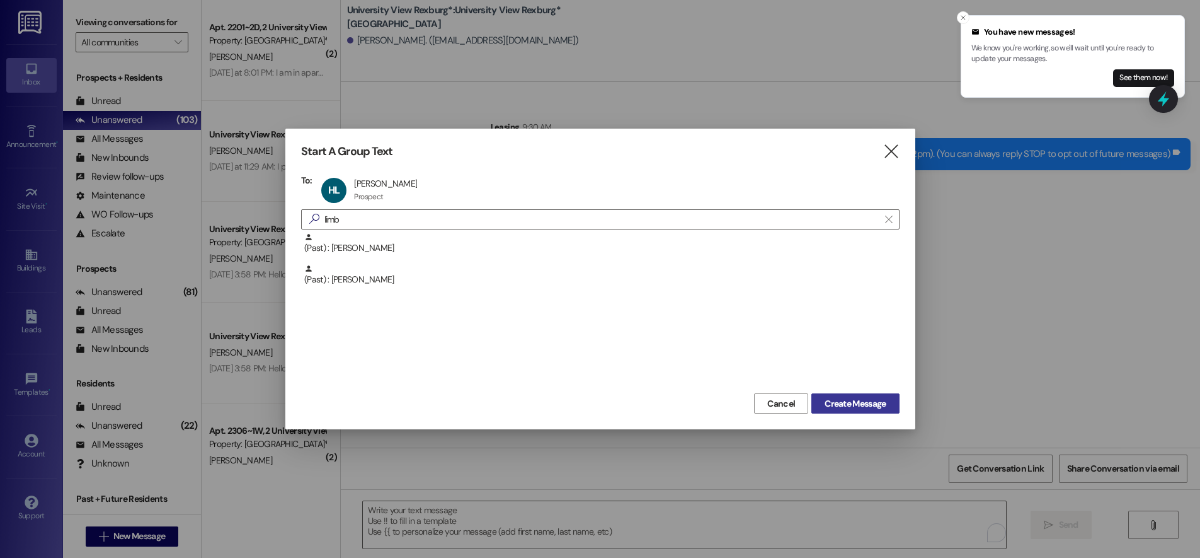
click at [861, 400] on span "Create Message" at bounding box center [855, 403] width 61 height 13
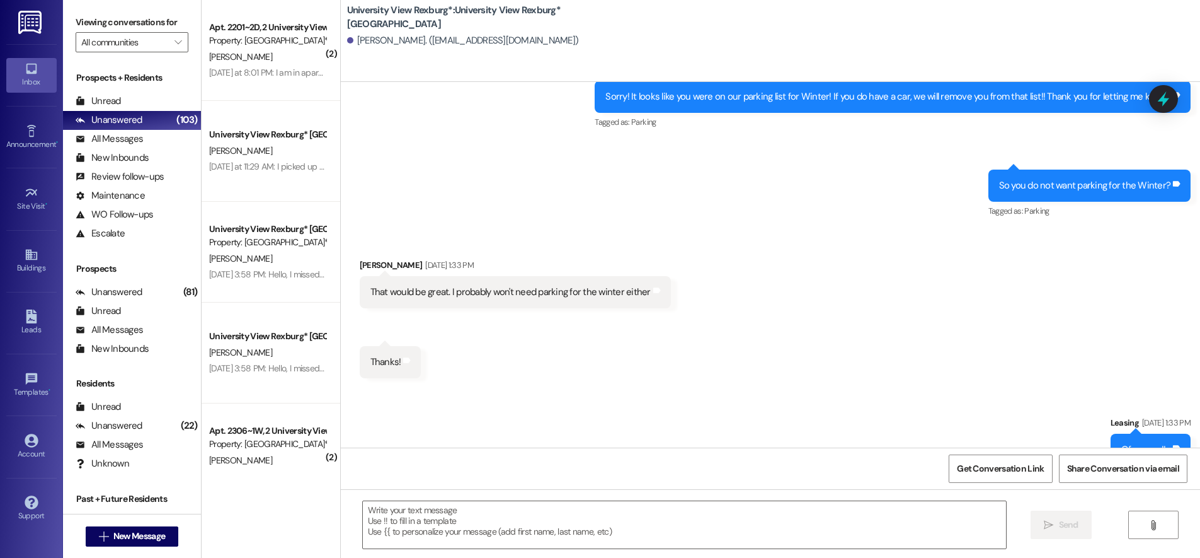
scroll to position [728, 0]
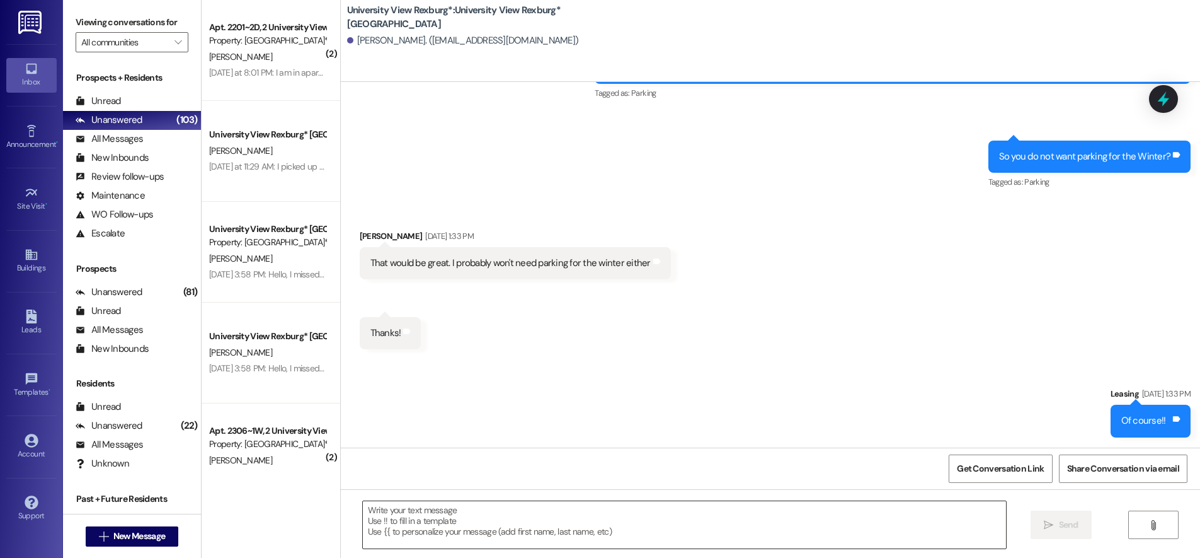
click at [450, 511] on textarea at bounding box center [684, 524] width 643 height 47
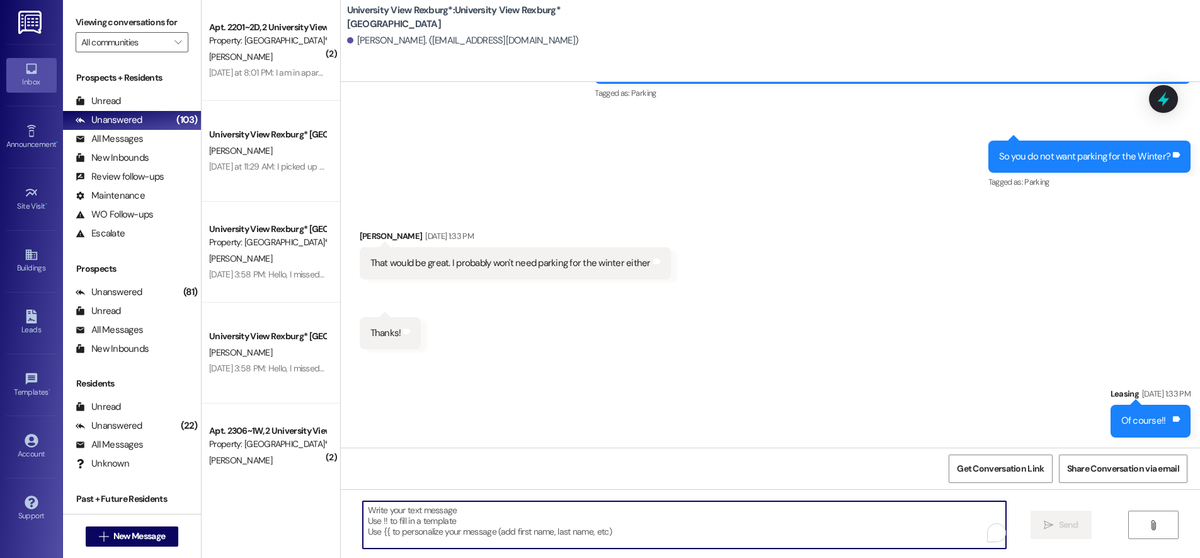
paste textarea "You have a package at the front office! Please pick it up during office hours (…"
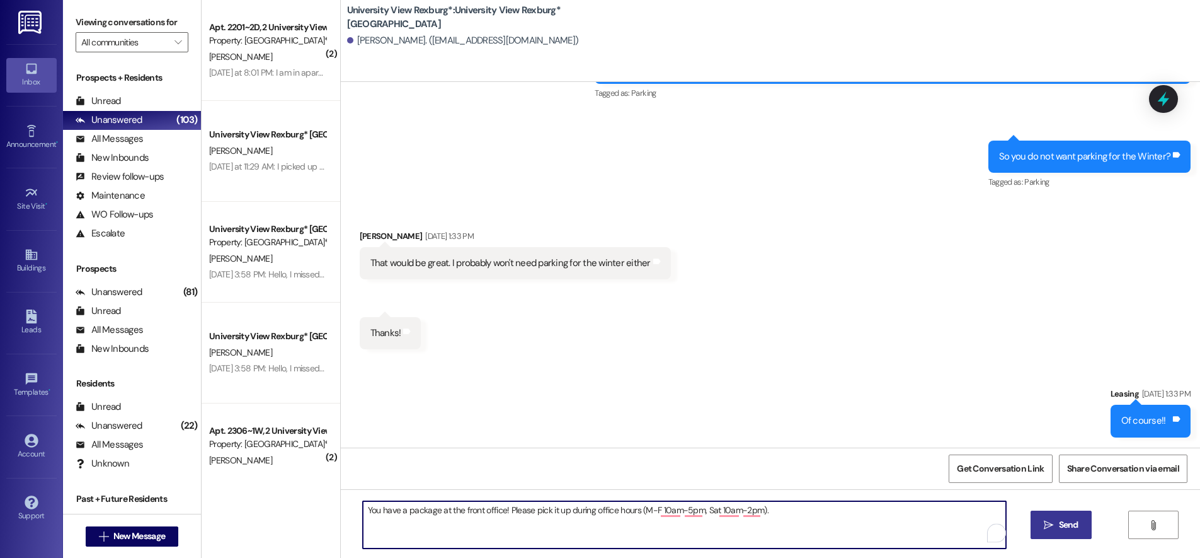
type textarea "You have a package at the front office! Please pick it up during office hours (…"
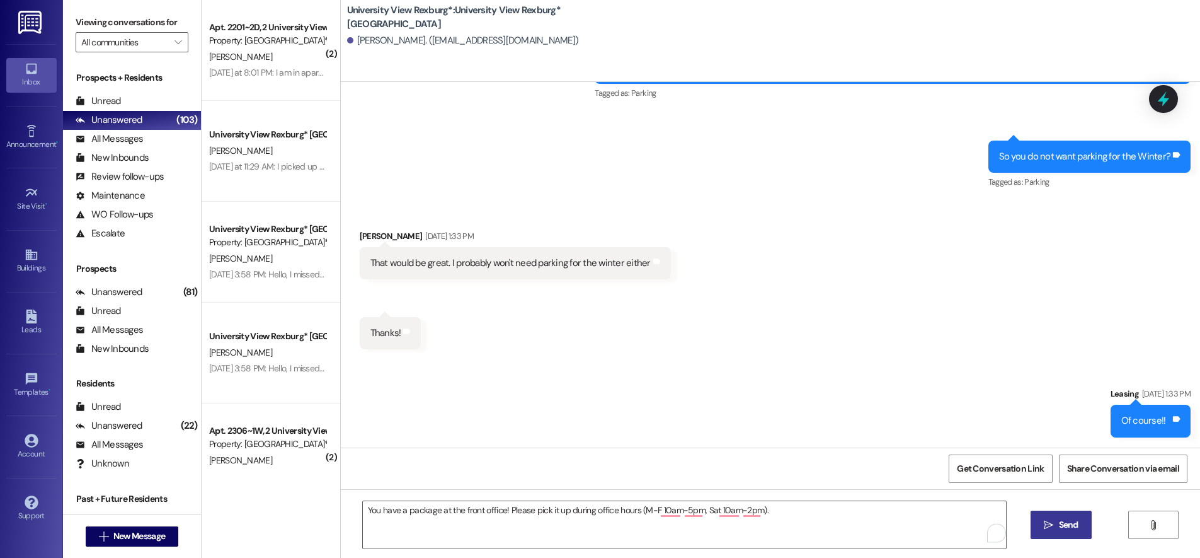
click at [1053, 523] on span " Send" at bounding box center [1062, 524] width 40 height 13
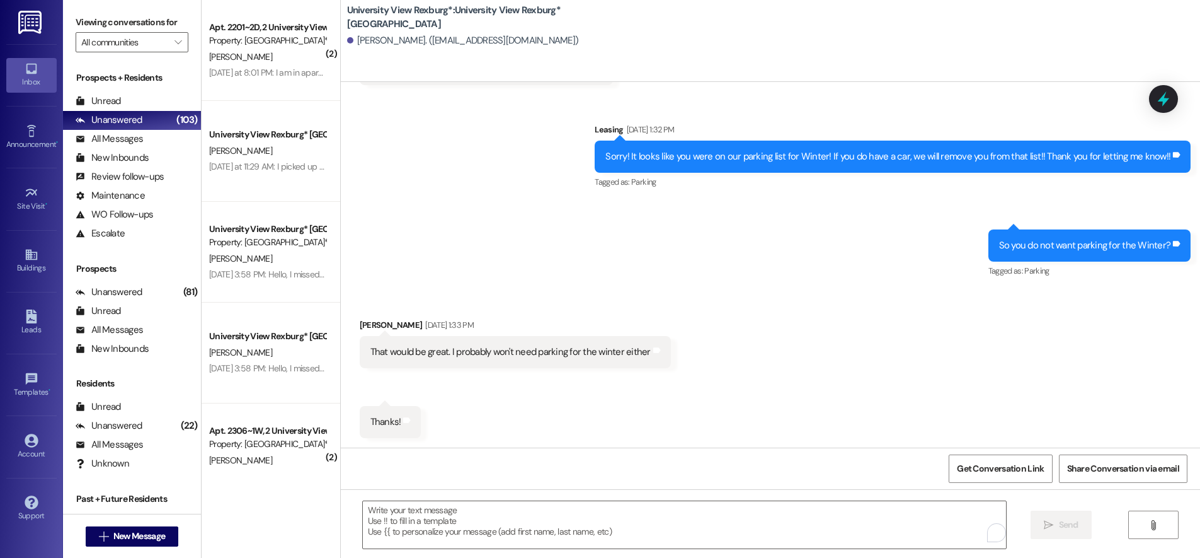
scroll to position [815, 0]
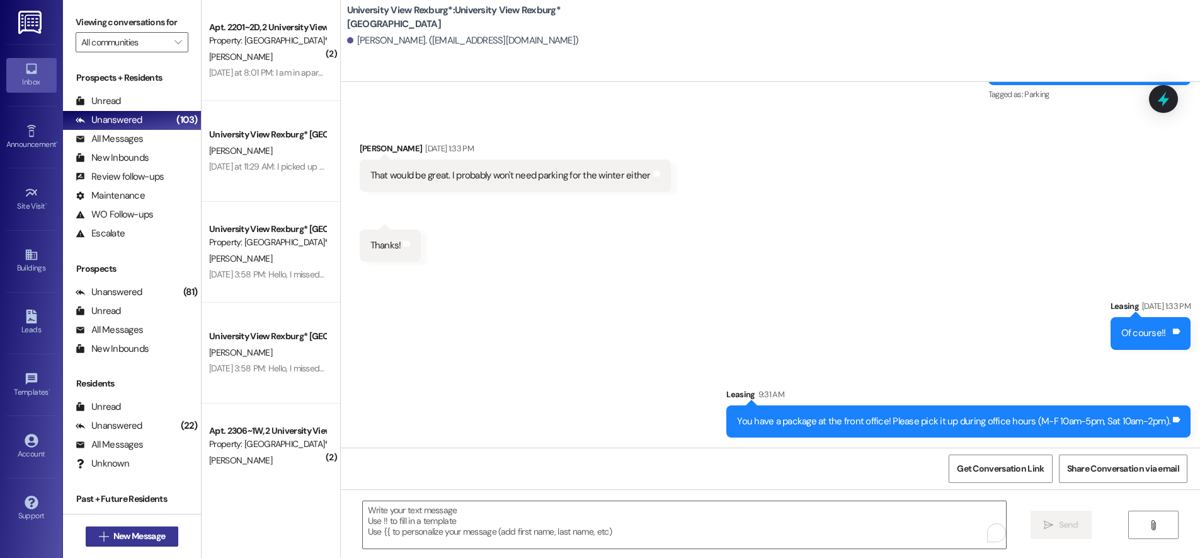
click at [103, 534] on span " New Message" at bounding box center [132, 535] width 72 height 13
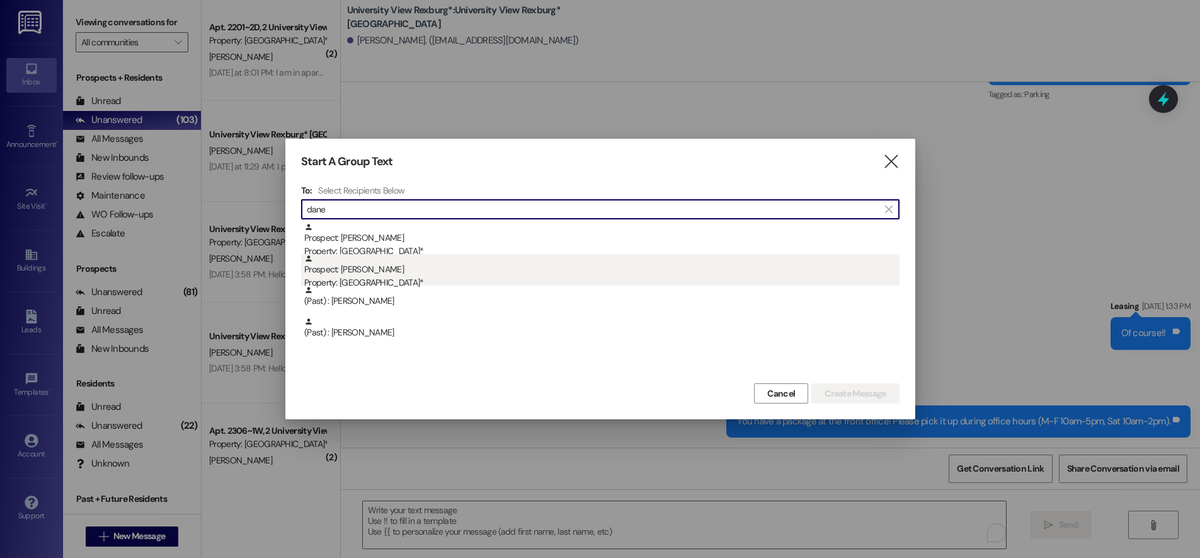
type input "dane"
click at [372, 280] on div "Property: [GEOGRAPHIC_DATA]*" at bounding box center [601, 282] width 595 height 13
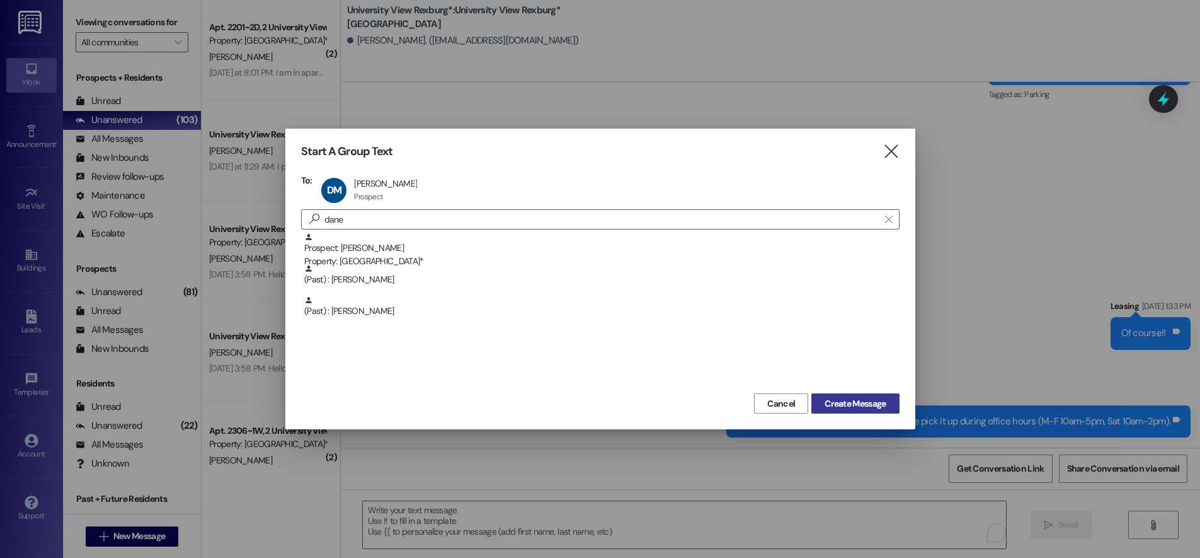
click at [852, 401] on span "Create Message" at bounding box center [855, 403] width 61 height 13
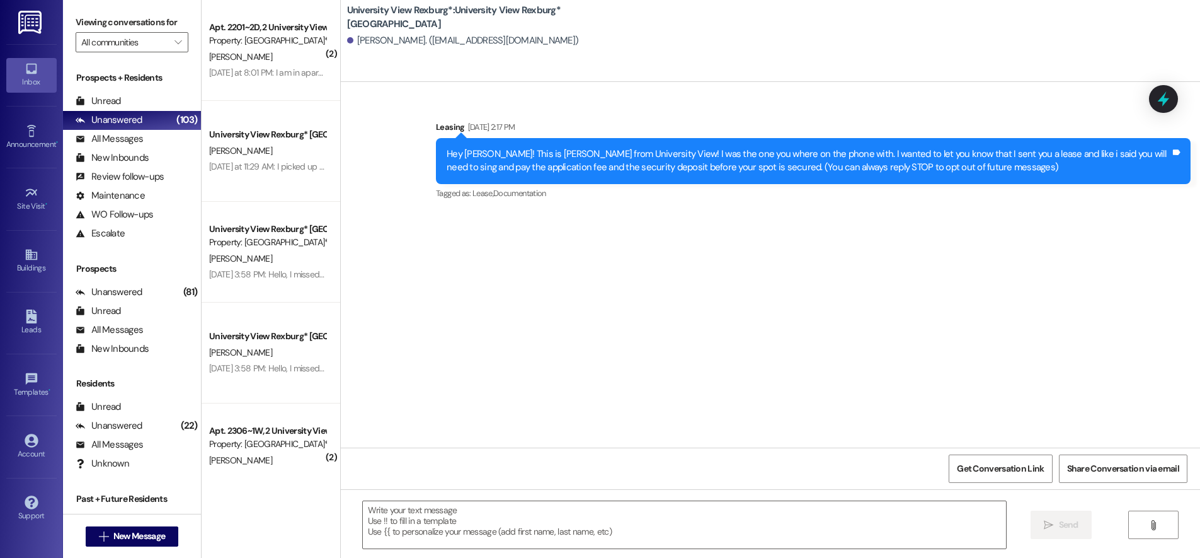
scroll to position [0, 0]
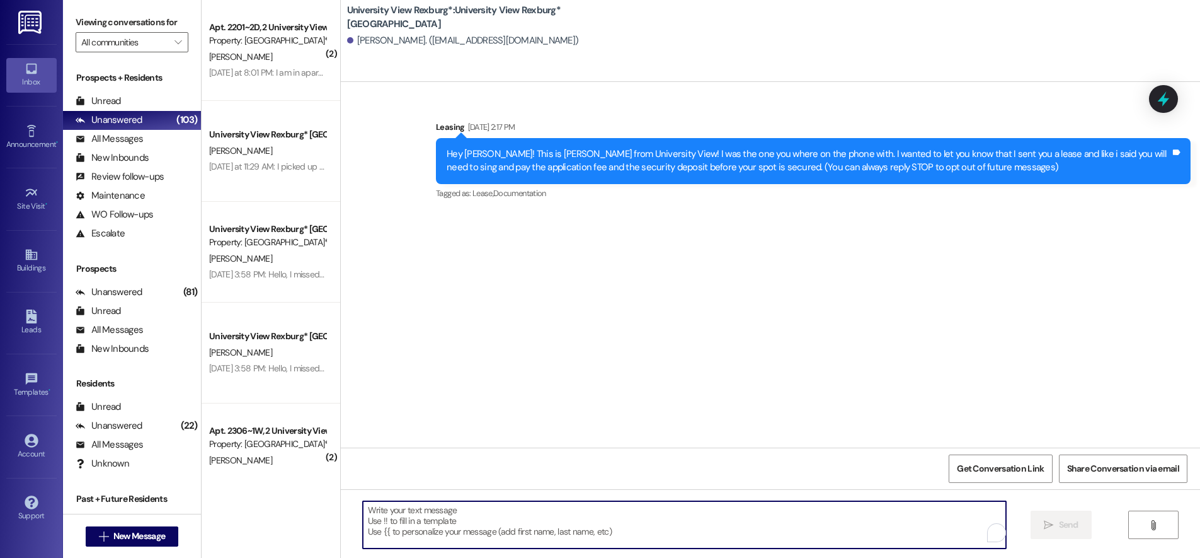
click at [435, 512] on textarea "To enrich screen reader interactions, please activate Accessibility in Grammarl…" at bounding box center [684, 524] width 643 height 47
paste textarea "You have a package at the front office! Please pick it up during office hours (…"
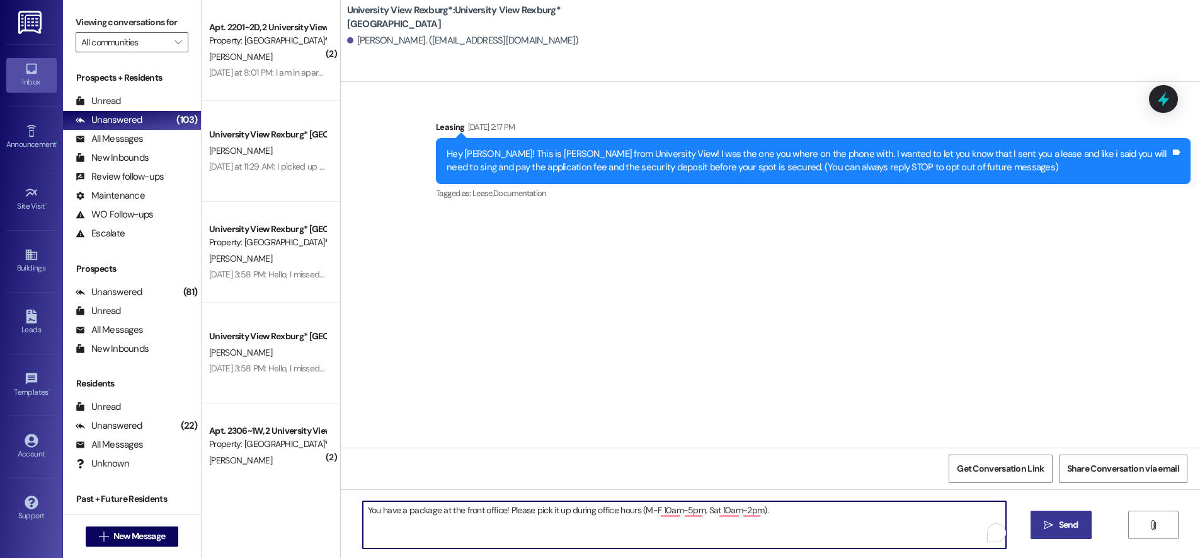
type textarea "You have a package at the front office! Please pick it up during office hours (…"
click at [1059, 529] on span "Send" at bounding box center [1069, 524] width 20 height 13
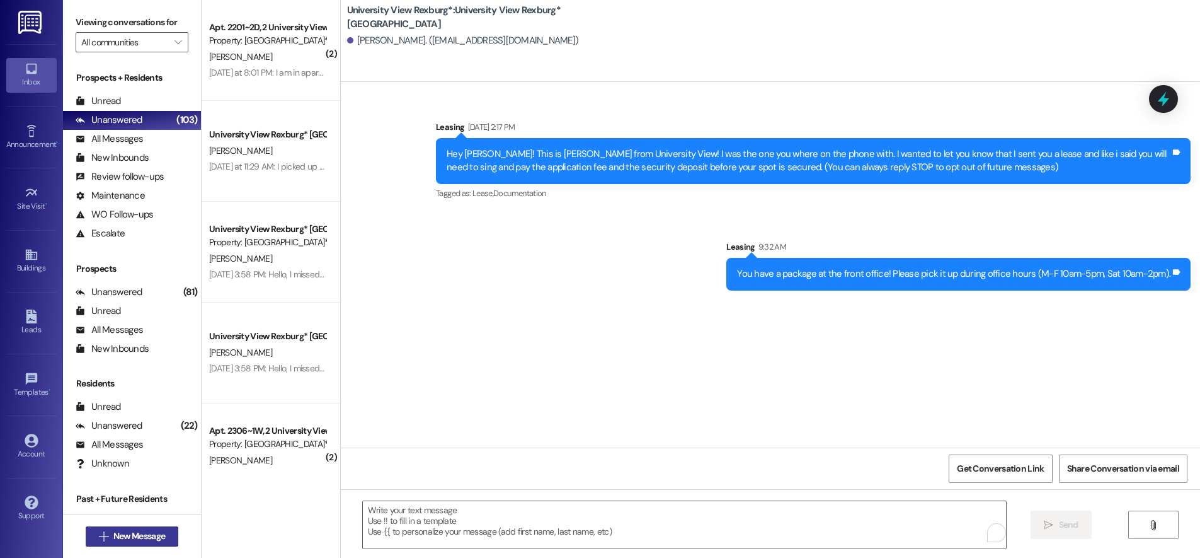
click at [130, 536] on span "New Message" at bounding box center [139, 535] width 52 height 13
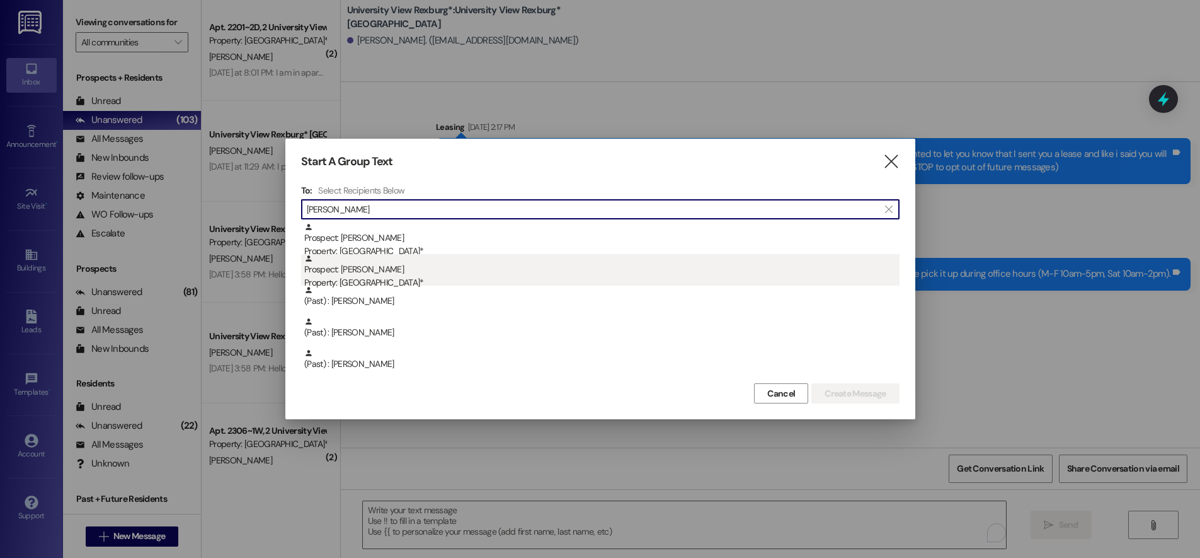
type input "[PERSON_NAME]"
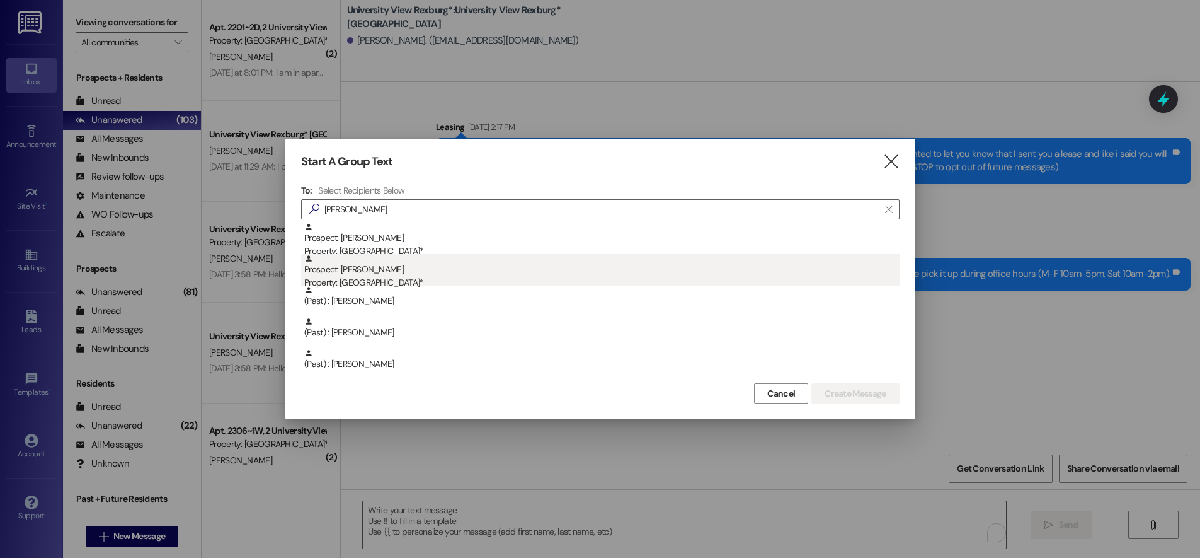
click at [673, 280] on div "Property: [GEOGRAPHIC_DATA]*" at bounding box center [601, 282] width 595 height 13
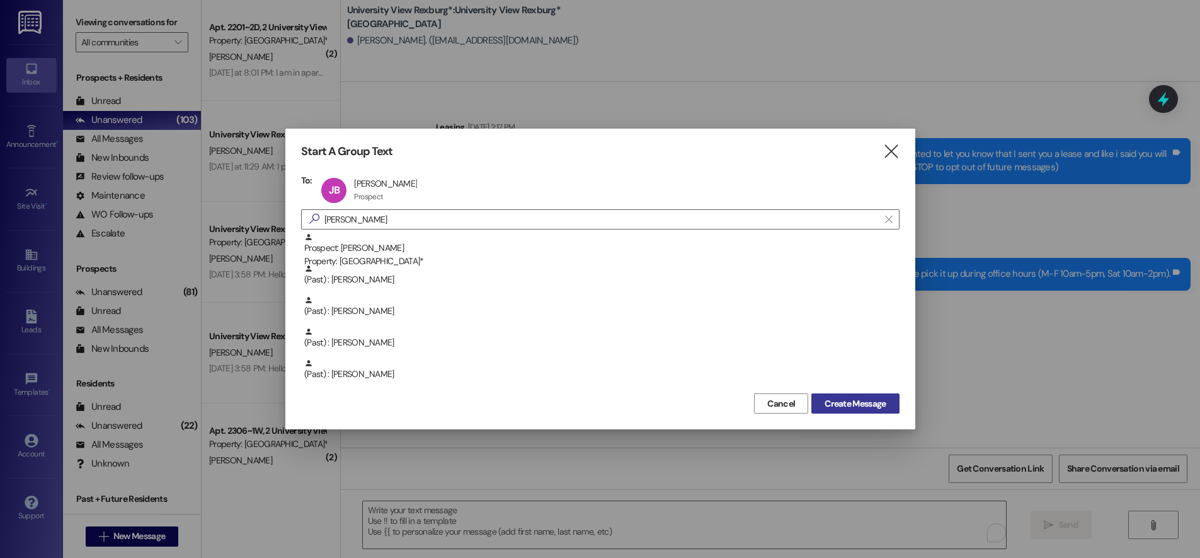
click at [851, 405] on span "Create Message" at bounding box center [855, 403] width 61 height 13
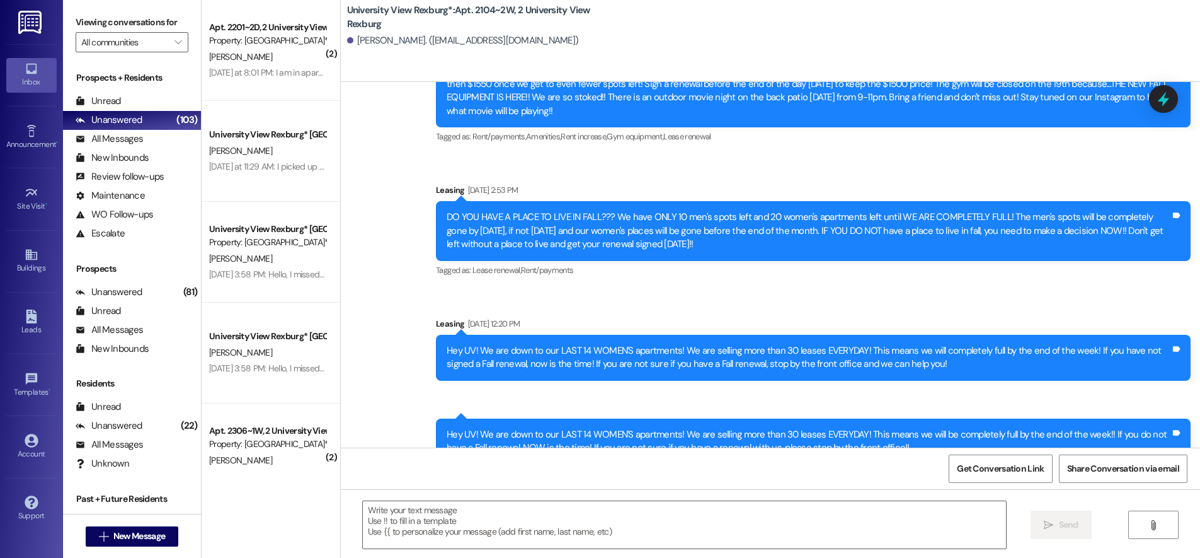
scroll to position [23725, 0]
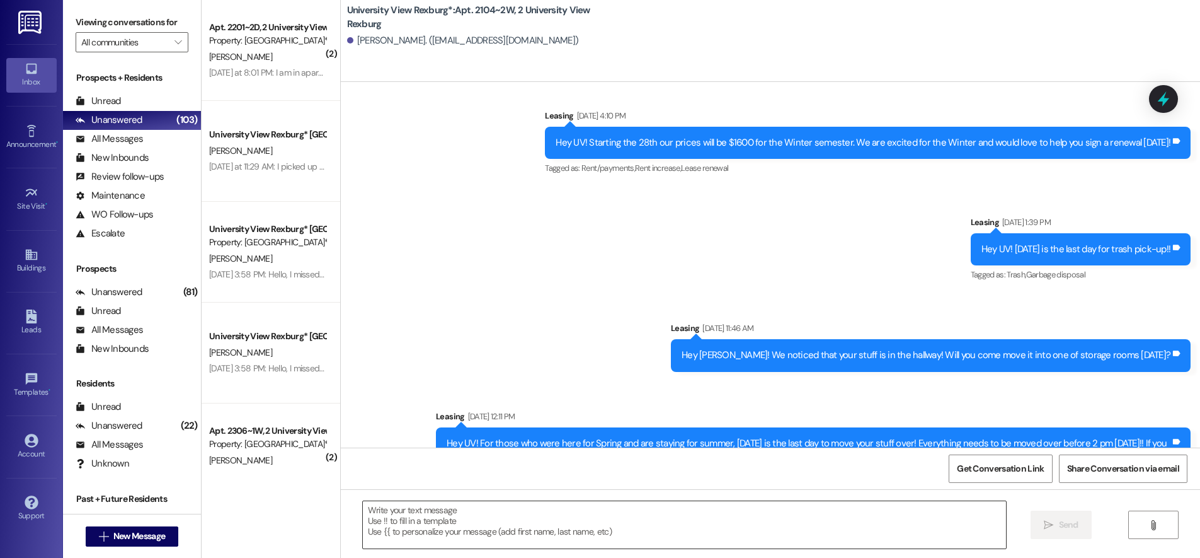
click at [418, 514] on textarea at bounding box center [684, 524] width 643 height 47
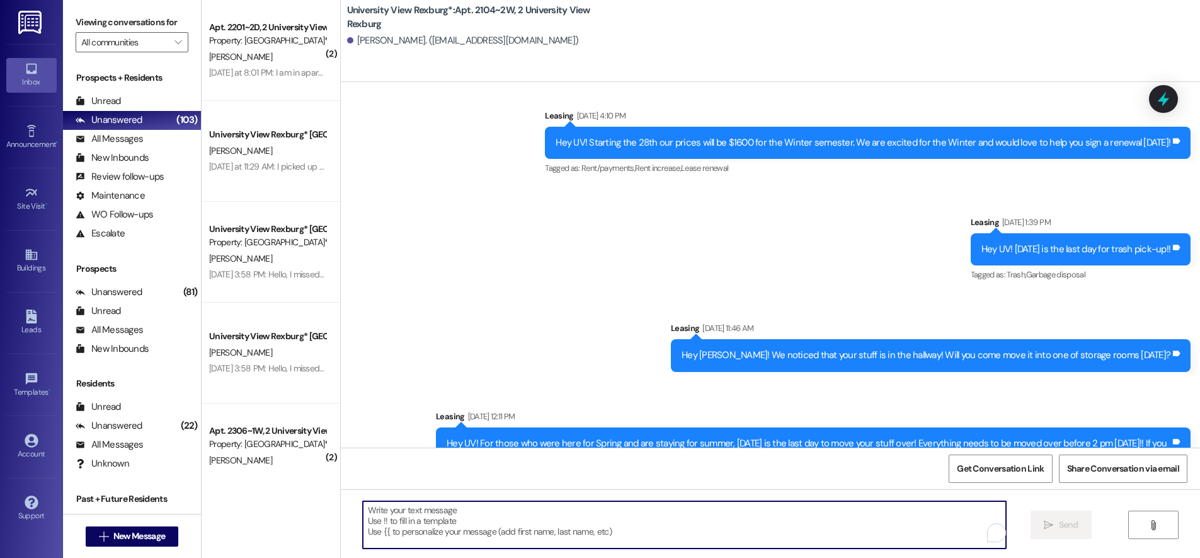
paste textarea "You have a package at the front office! Please pick it up during office hours (…"
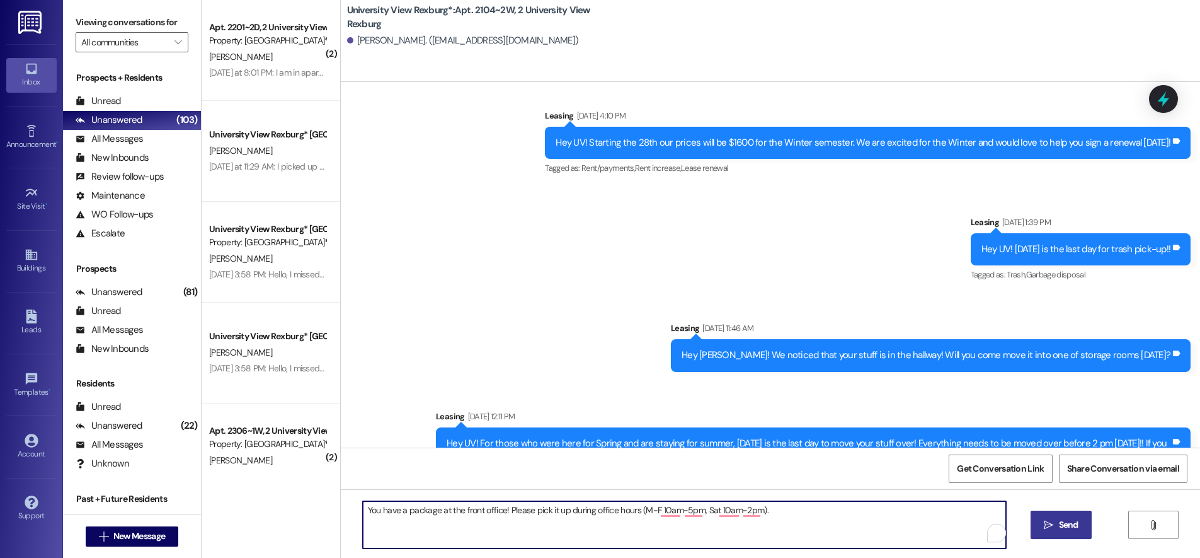
type textarea "You have a package at the front office! Please pick it up during office hours (…"
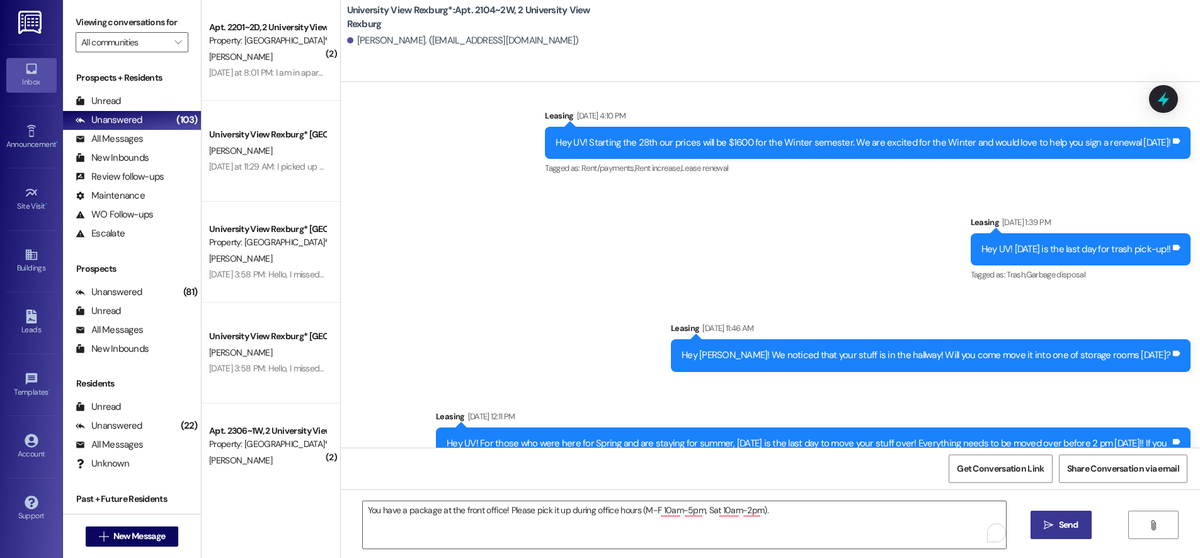
click at [1057, 524] on span "Send" at bounding box center [1069, 524] width 25 height 13
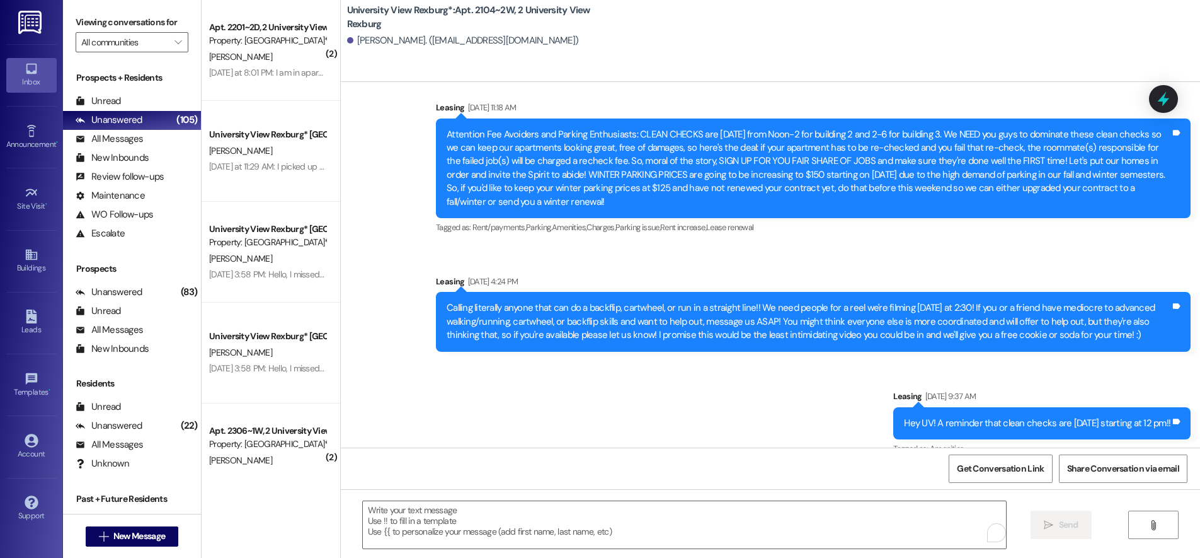
scroll to position [23813, 0]
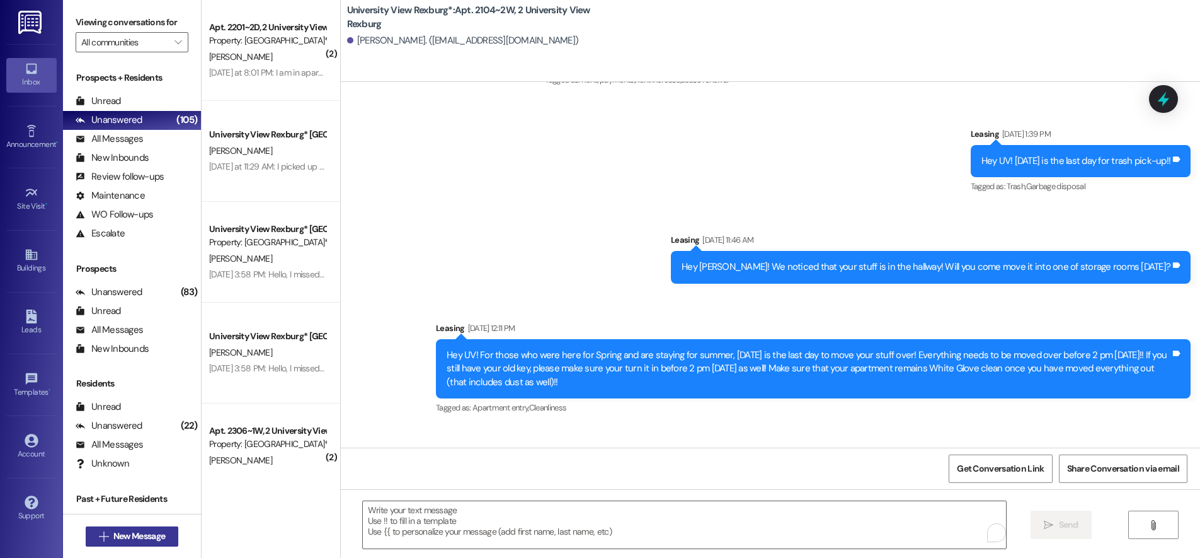
click at [113, 538] on span "New Message" at bounding box center [139, 535] width 52 height 13
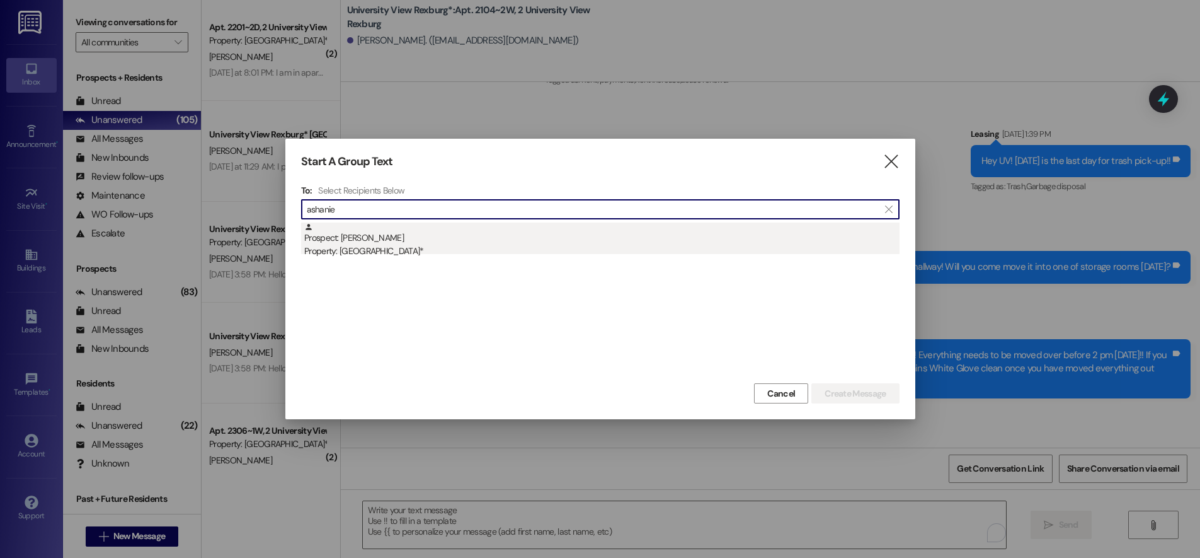
type input "ashanie"
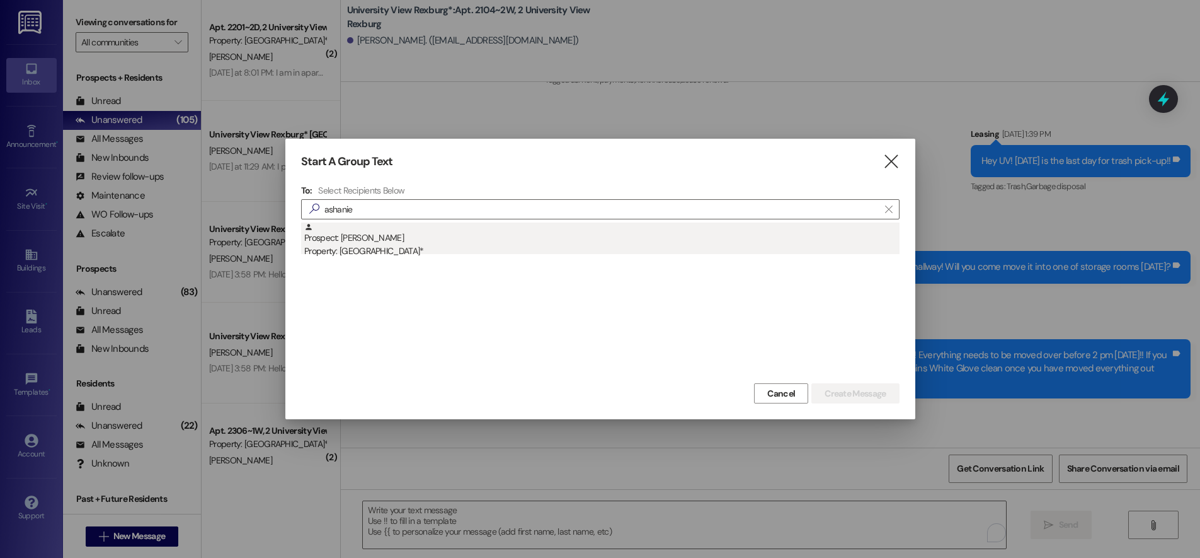
click at [385, 241] on div "Prospect: [PERSON_NAME] Property: University View Rexburg*" at bounding box center [601, 240] width 595 height 36
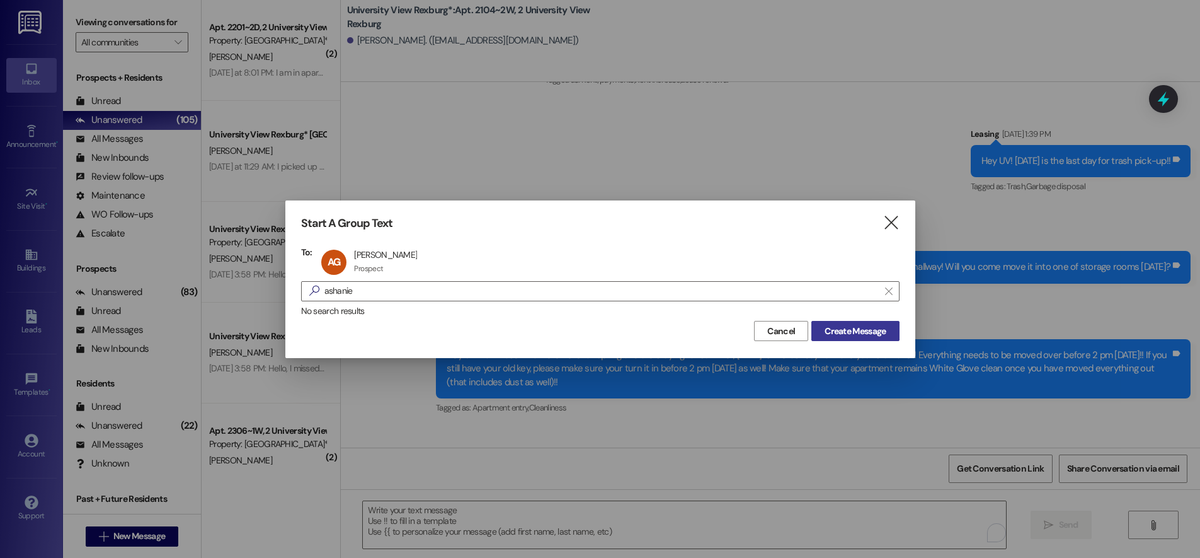
click at [877, 331] on span "Create Message" at bounding box center [855, 331] width 61 height 13
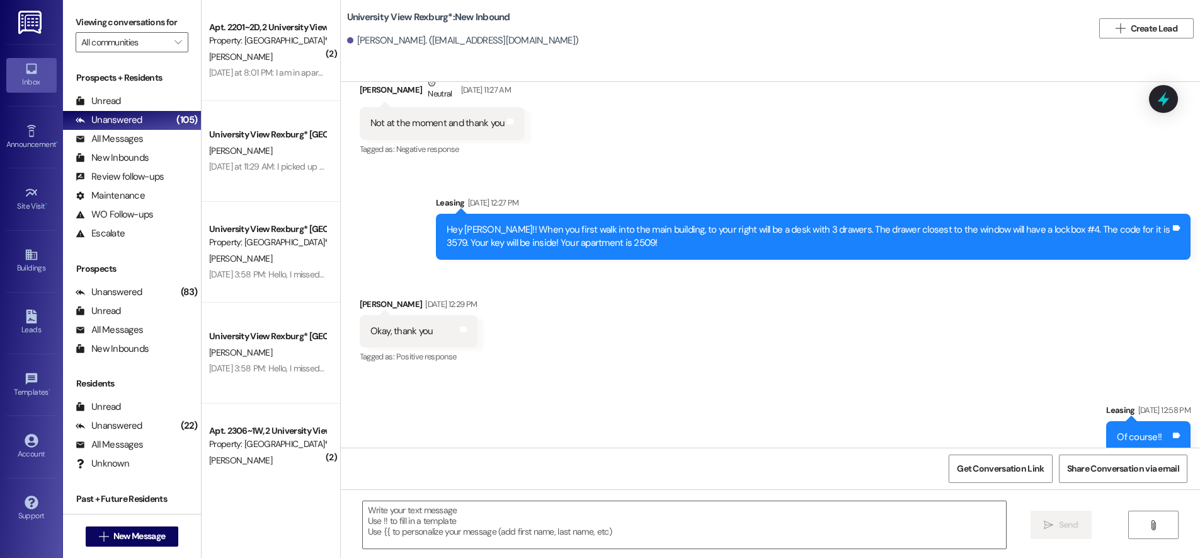
scroll to position [1180, 0]
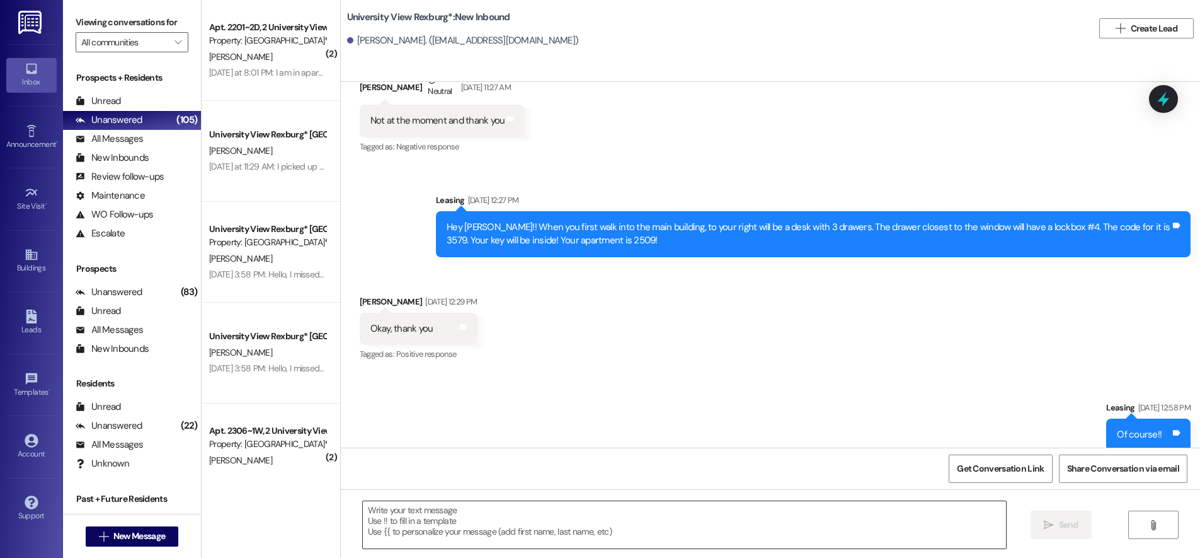
click at [484, 514] on textarea at bounding box center [684, 524] width 643 height 47
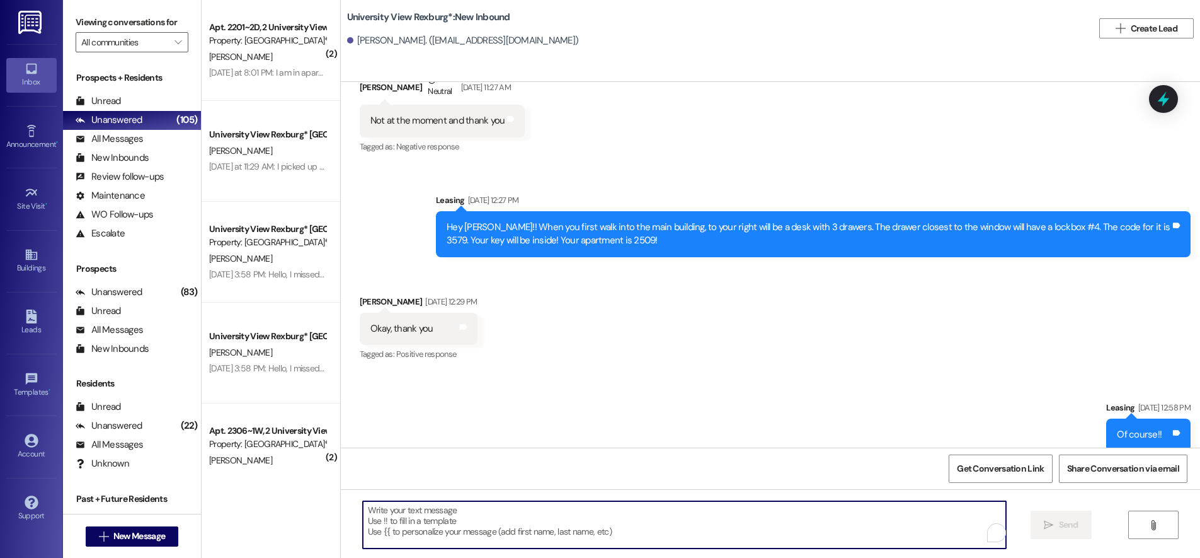
paste textarea "You have a package at the front office! Please pick it up during office hours (…"
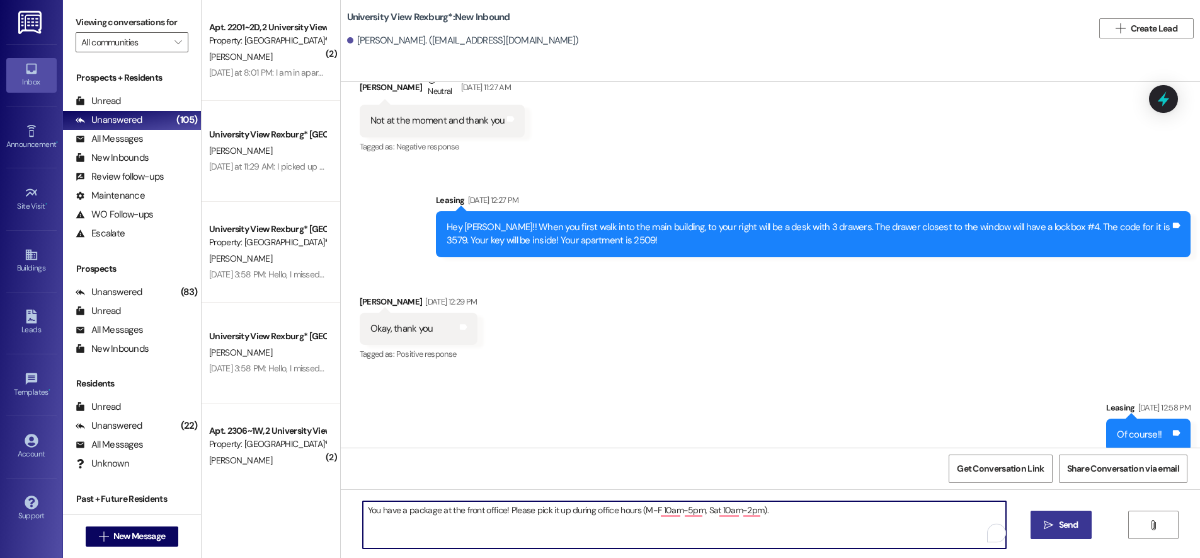
type textarea "You have a package at the front office! Please pick it up during office hours (…"
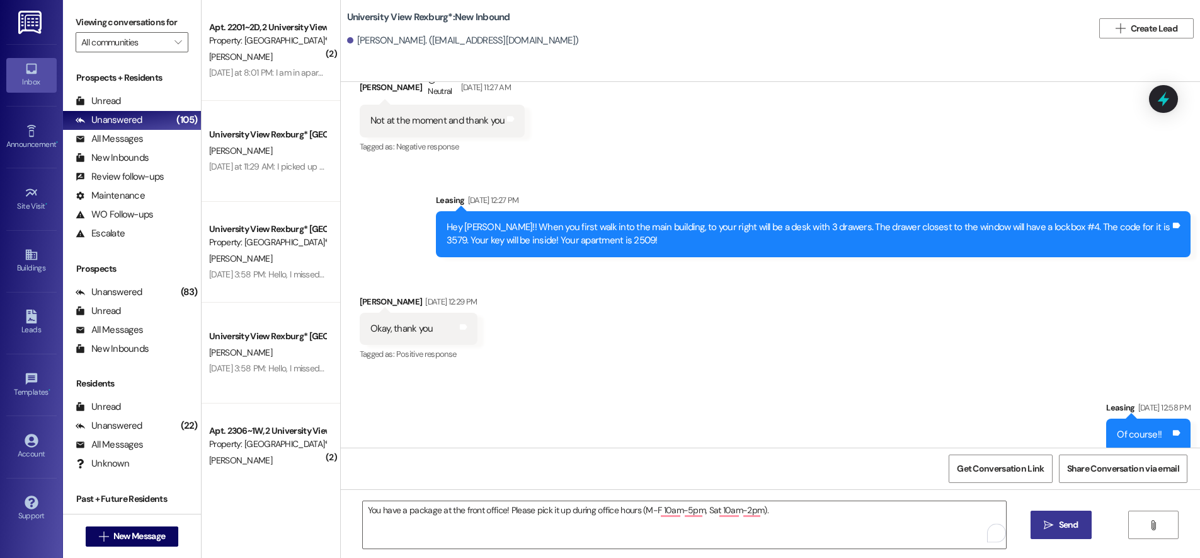
click at [1053, 529] on span " Send" at bounding box center [1062, 524] width 40 height 13
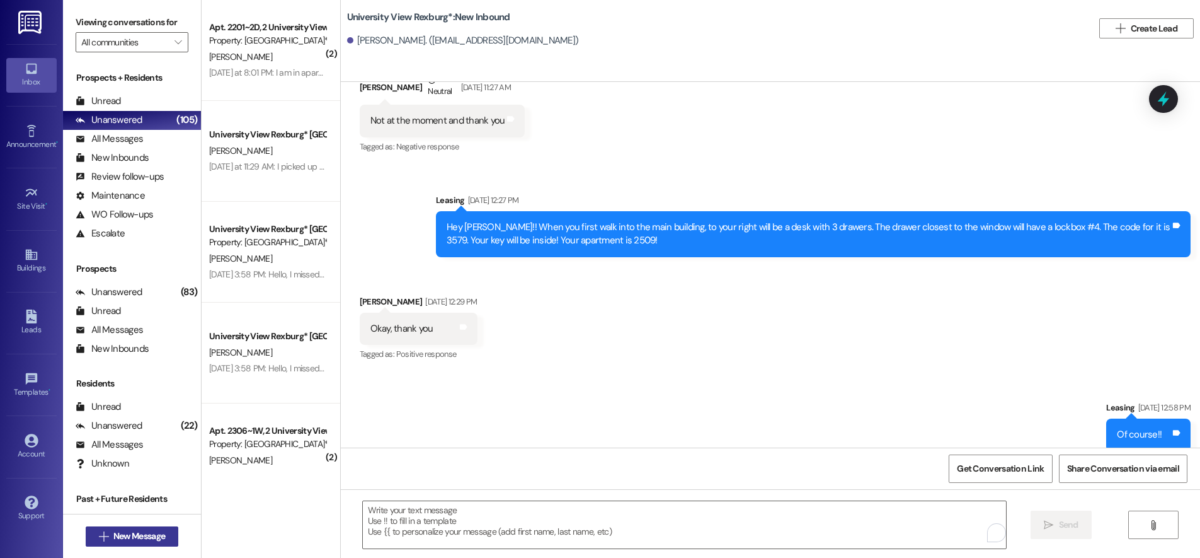
click at [120, 537] on span "New Message" at bounding box center [139, 535] width 52 height 13
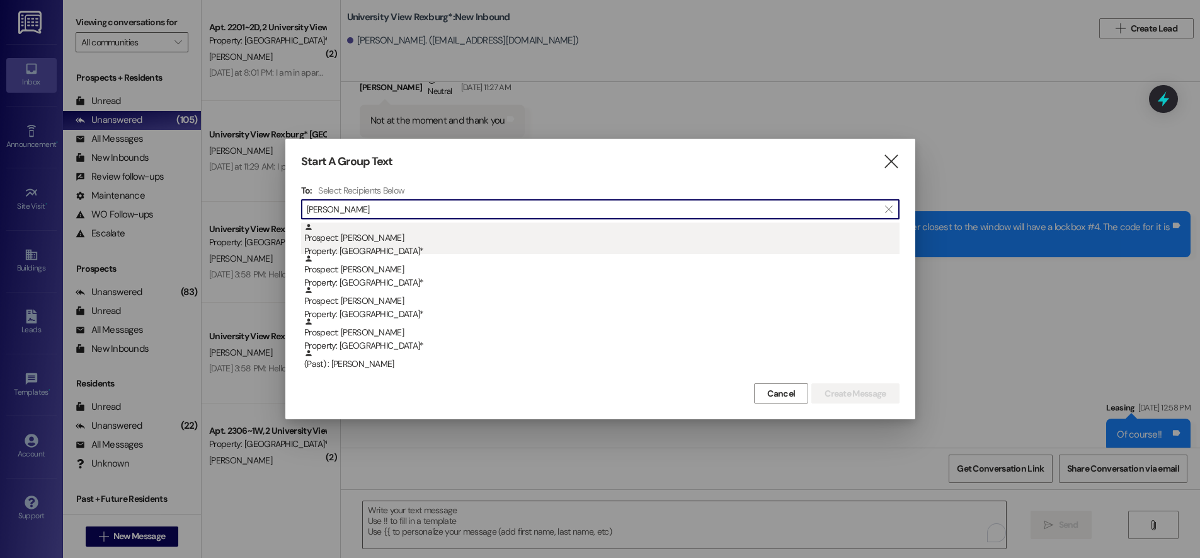
type input "[PERSON_NAME]"
click at [427, 250] on div "Property: [GEOGRAPHIC_DATA]*" at bounding box center [601, 250] width 595 height 13
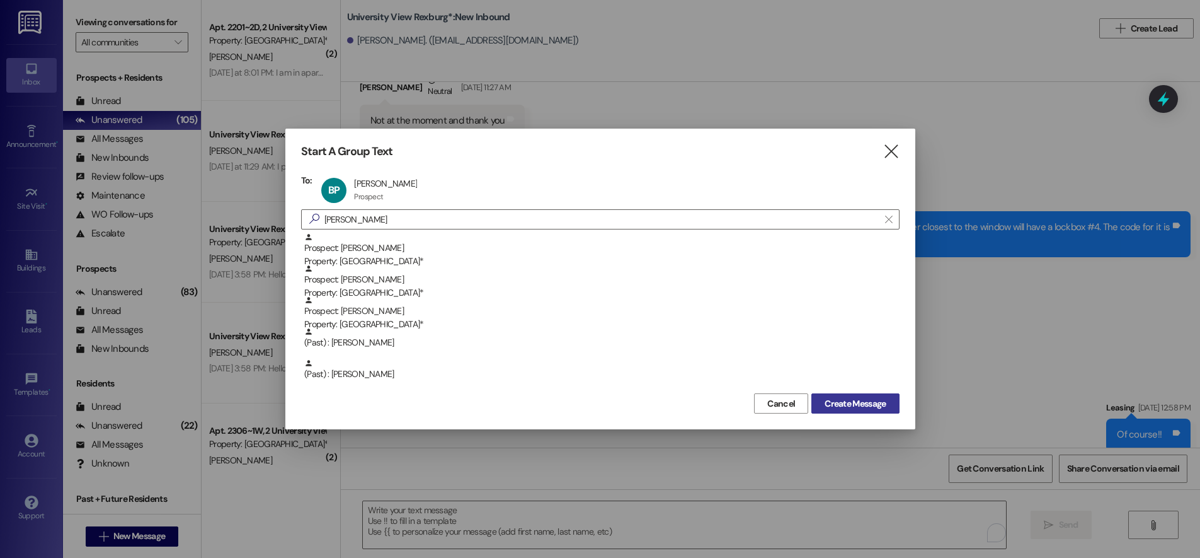
click at [860, 409] on span "Create Message" at bounding box center [855, 403] width 61 height 13
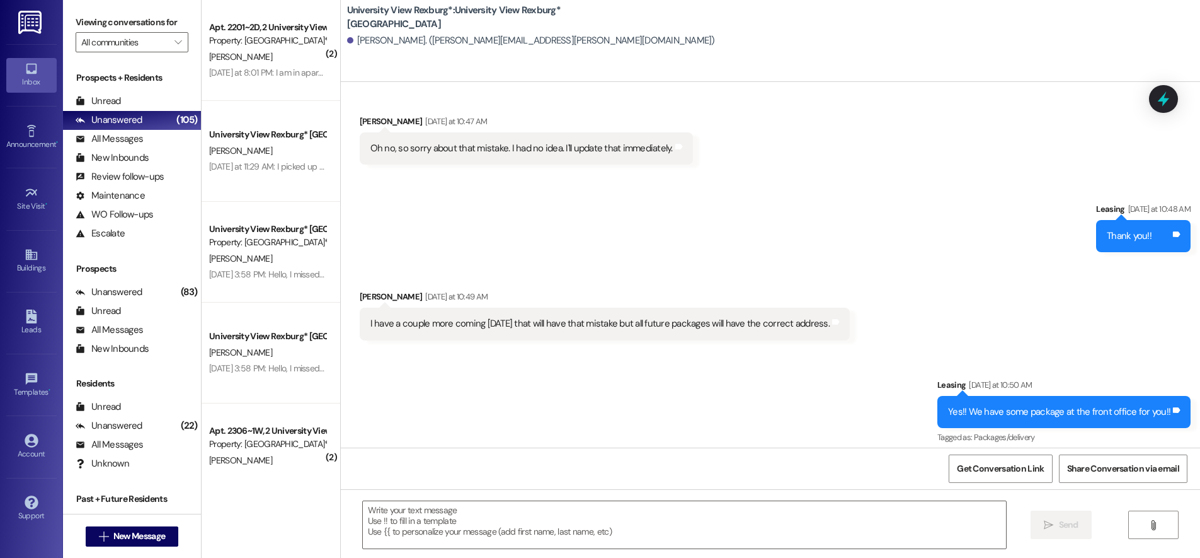
scroll to position [1208, 0]
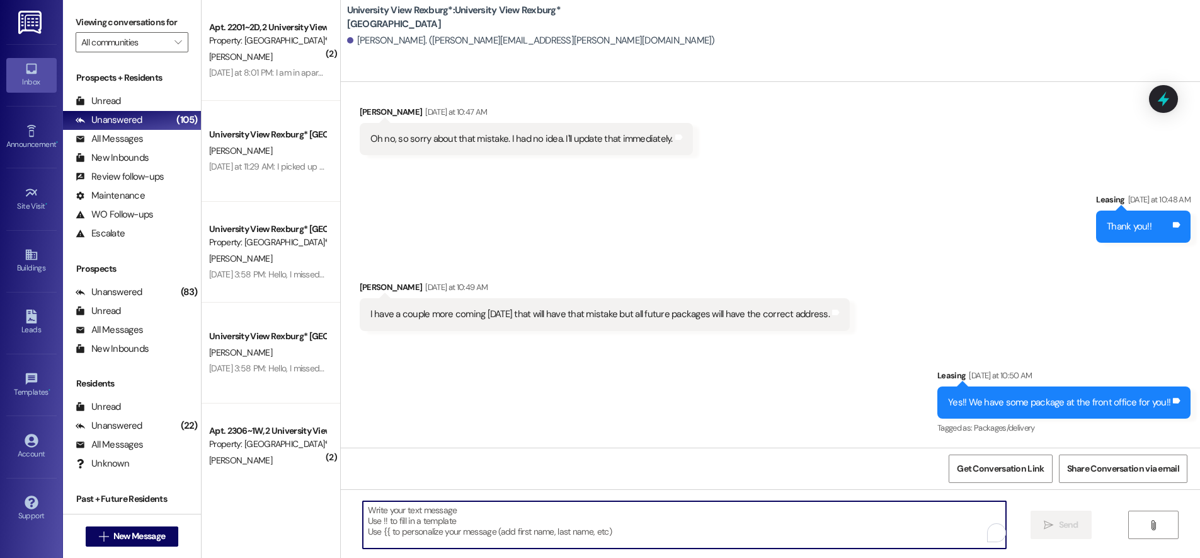
click at [577, 527] on textarea "To enrich screen reader interactions, please activate Accessibility in Grammarl…" at bounding box center [684, 524] width 643 height 47
click at [375, 517] on textarea "To enrich screen reader interactions, please activate Accessibility in Grammarl…" at bounding box center [684, 524] width 643 height 47
paste textarea "You have a package at the front office! Please pick it up during office hours (…"
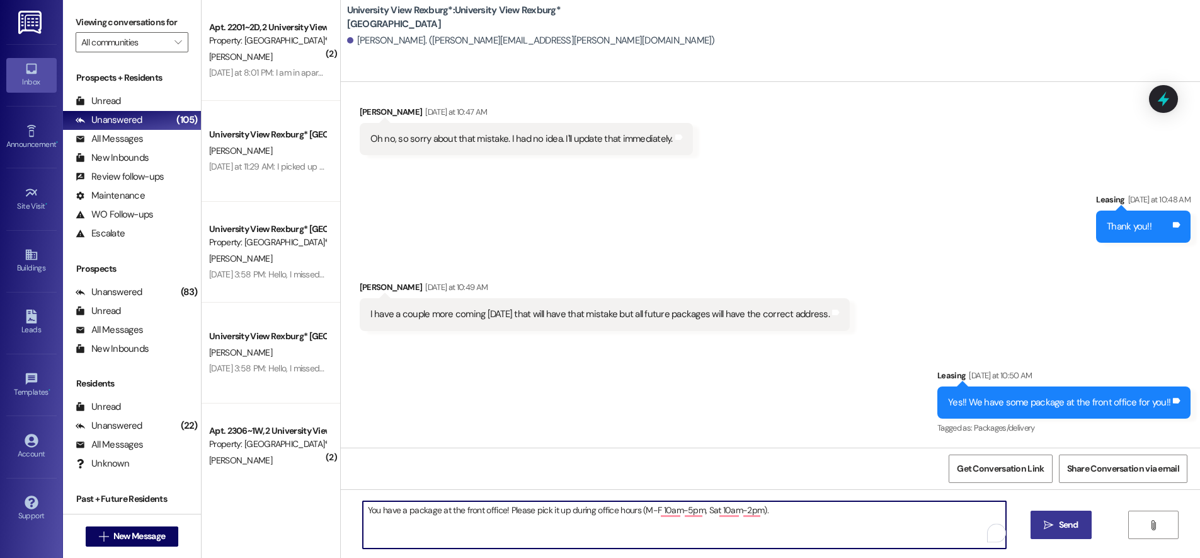
type textarea "You have a package at the front office! Please pick it up during office hours (…"
click at [1052, 525] on icon "" at bounding box center [1048, 525] width 9 height 10
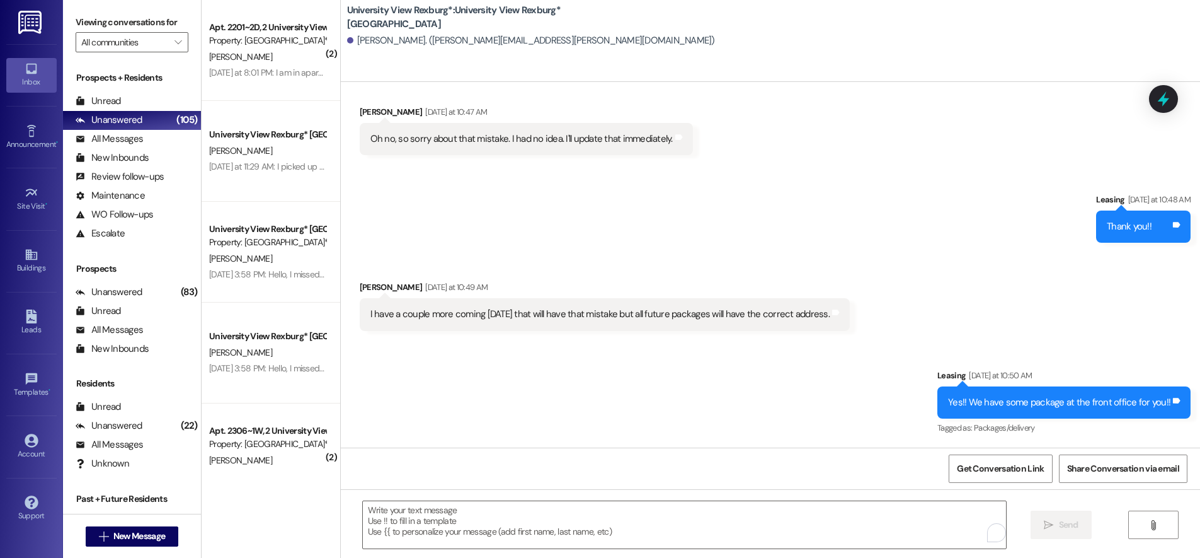
scroll to position [1101, 0]
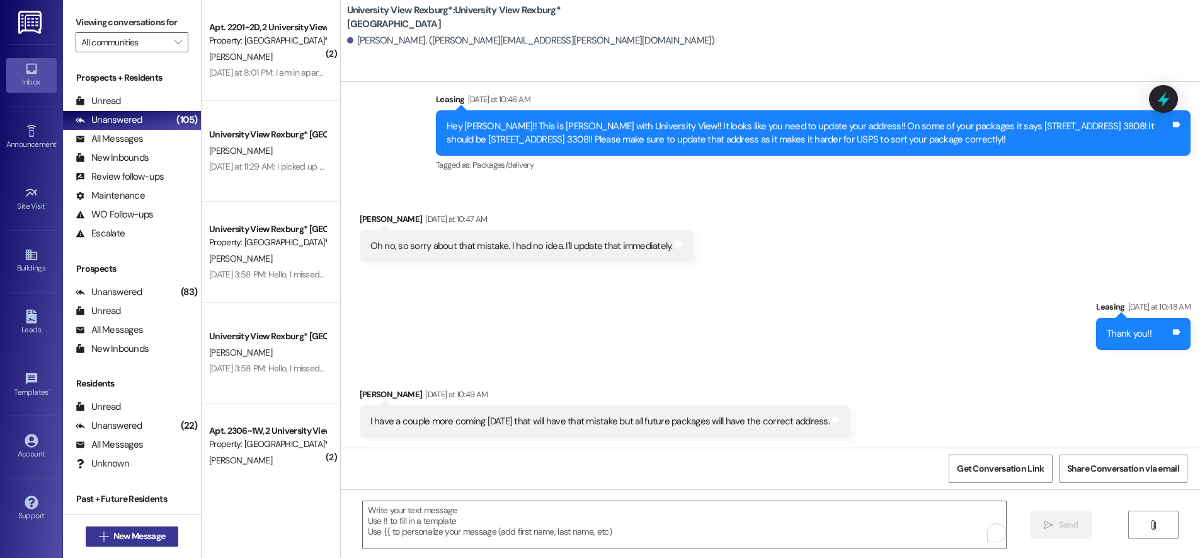
click at [136, 531] on span "New Message" at bounding box center [139, 535] width 52 height 13
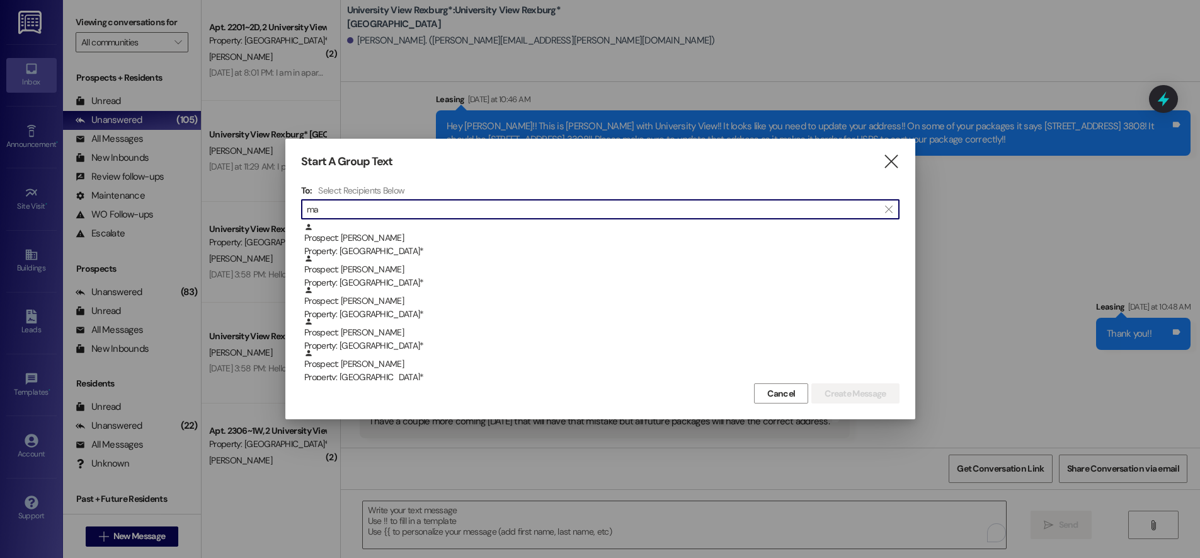
type input "m"
type input "p"
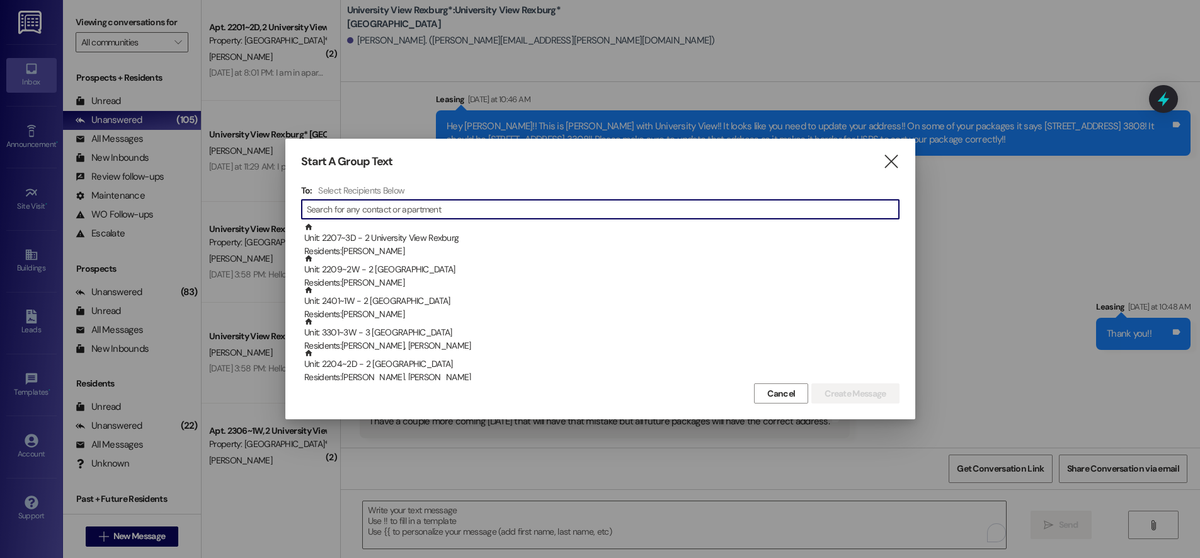
click at [893, 158] on icon "" at bounding box center [891, 161] width 17 height 13
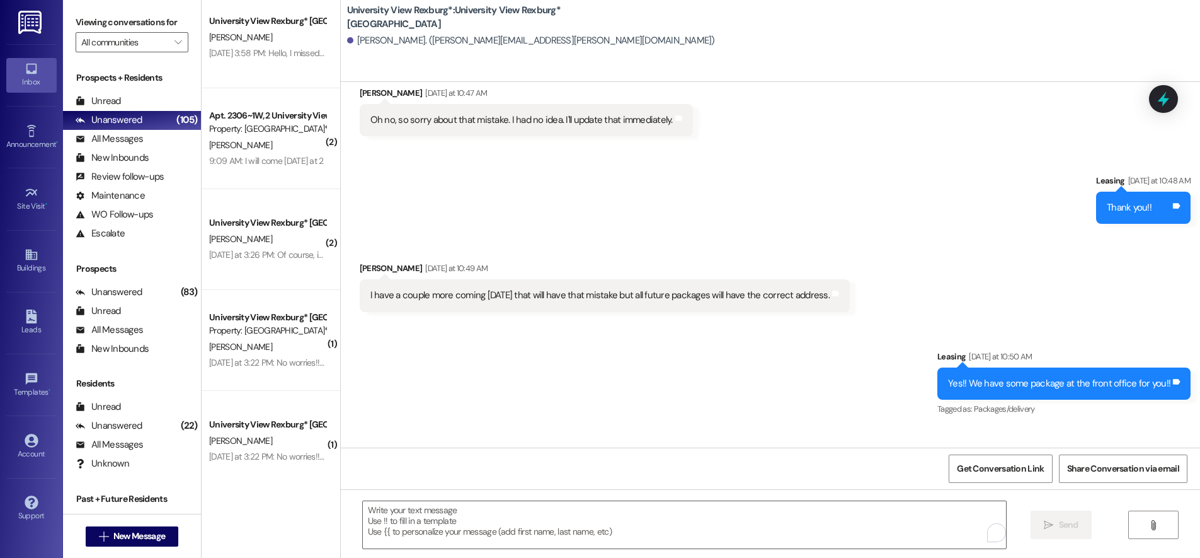
scroll to position [1296, 0]
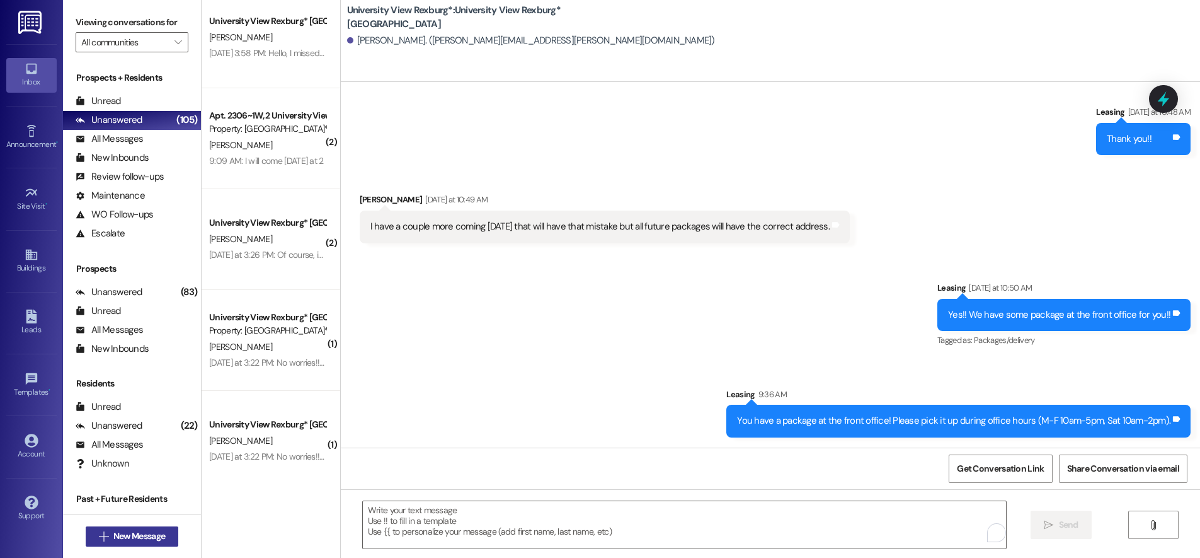
click at [129, 536] on span "New Message" at bounding box center [139, 535] width 52 height 13
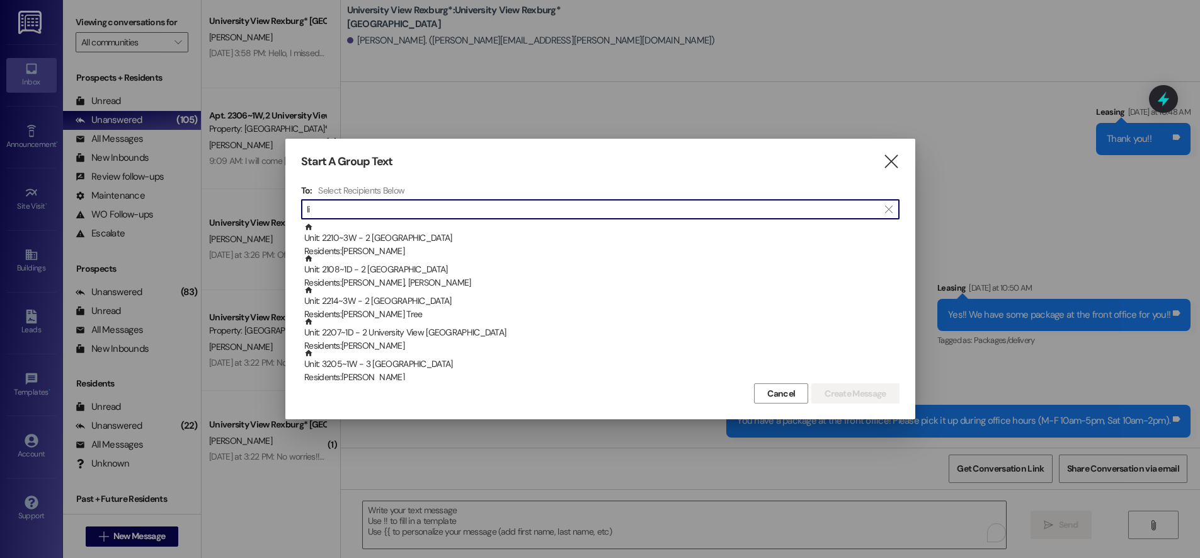
type input "l"
type input "m"
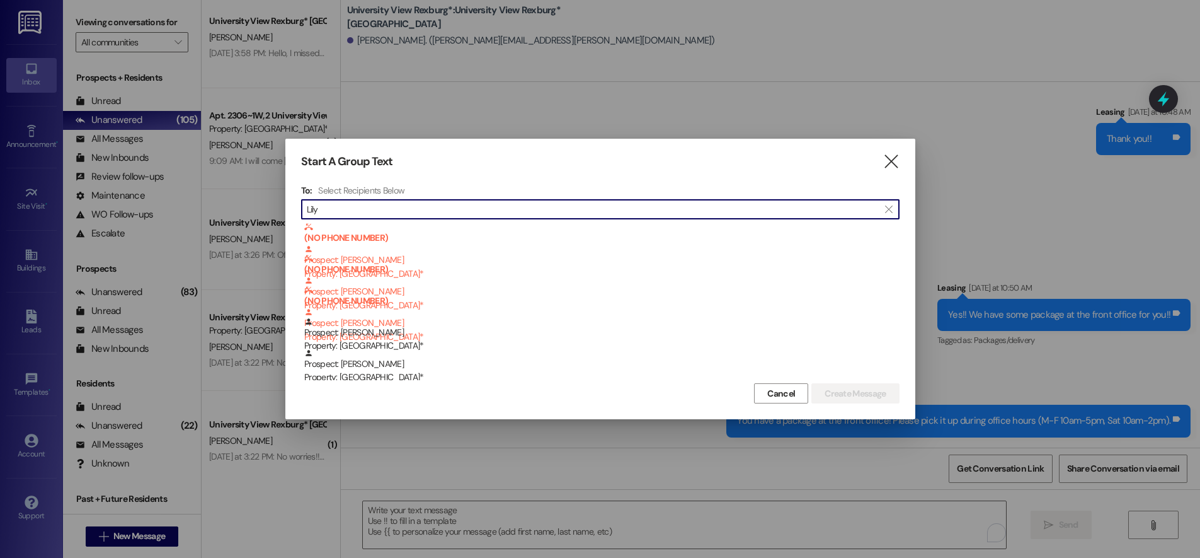
type input "Lily"
click at [890, 167] on icon "" at bounding box center [891, 161] width 17 height 13
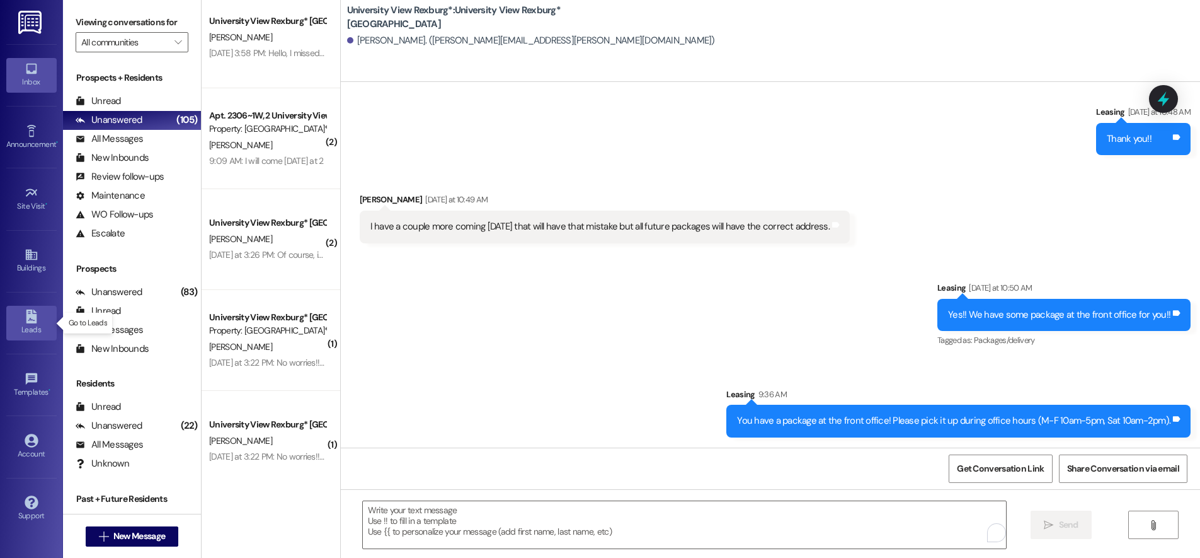
click at [35, 326] on div "Leads" at bounding box center [31, 329] width 63 height 13
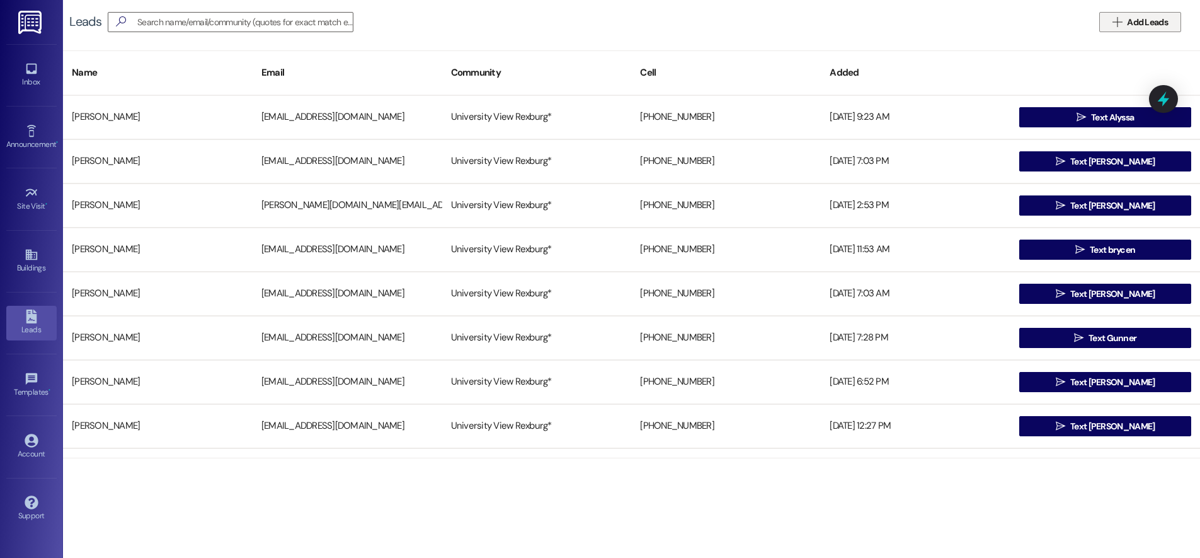
click at [1119, 23] on icon "" at bounding box center [1117, 22] width 9 height 10
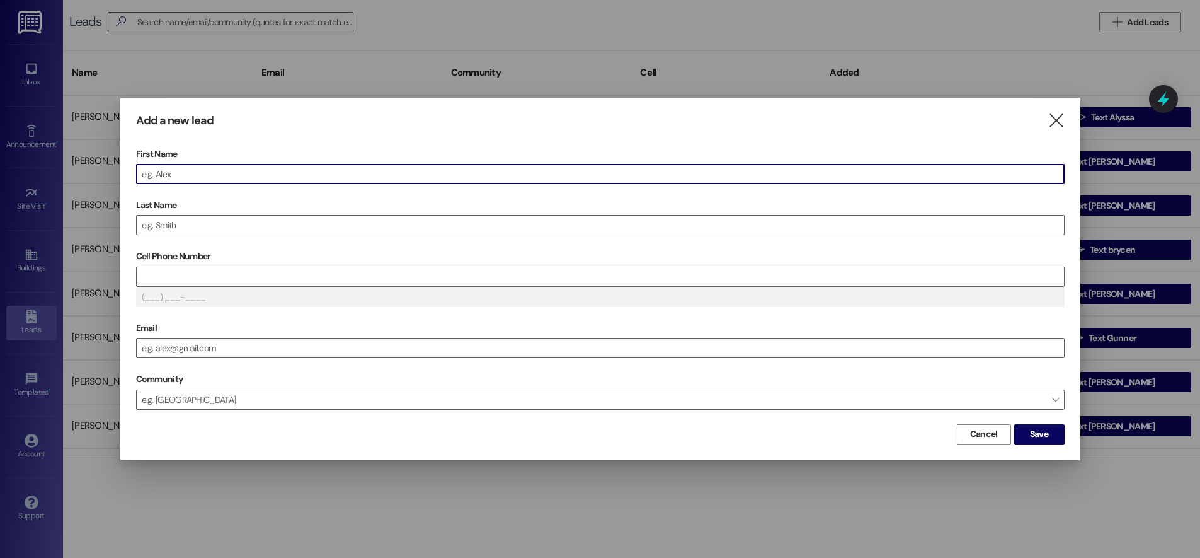
click at [227, 175] on input "First Name" at bounding box center [601, 173] width 928 height 19
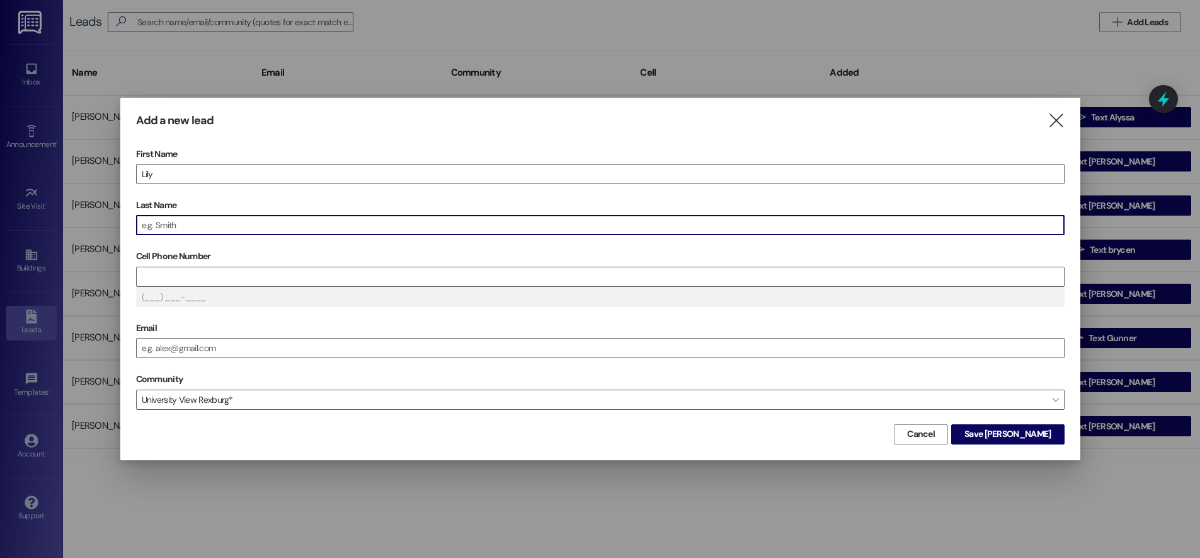
click at [228, 227] on input "Last Name" at bounding box center [601, 225] width 928 height 19
click at [181, 278] on input "Cell Phone Number" at bounding box center [601, 276] width 928 height 19
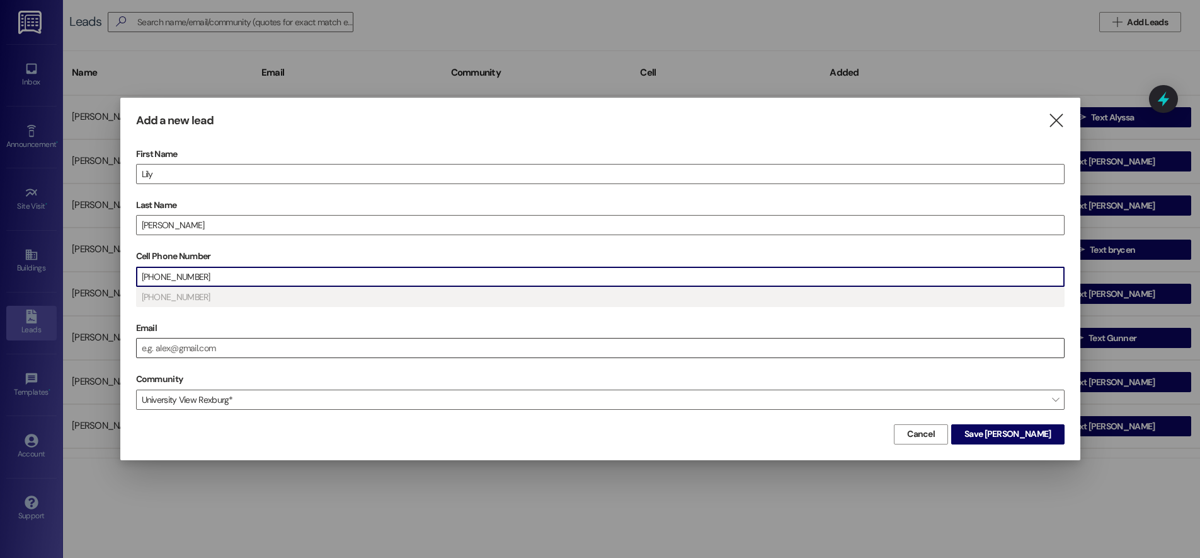
click at [176, 349] on input "Email" at bounding box center [601, 347] width 928 height 19
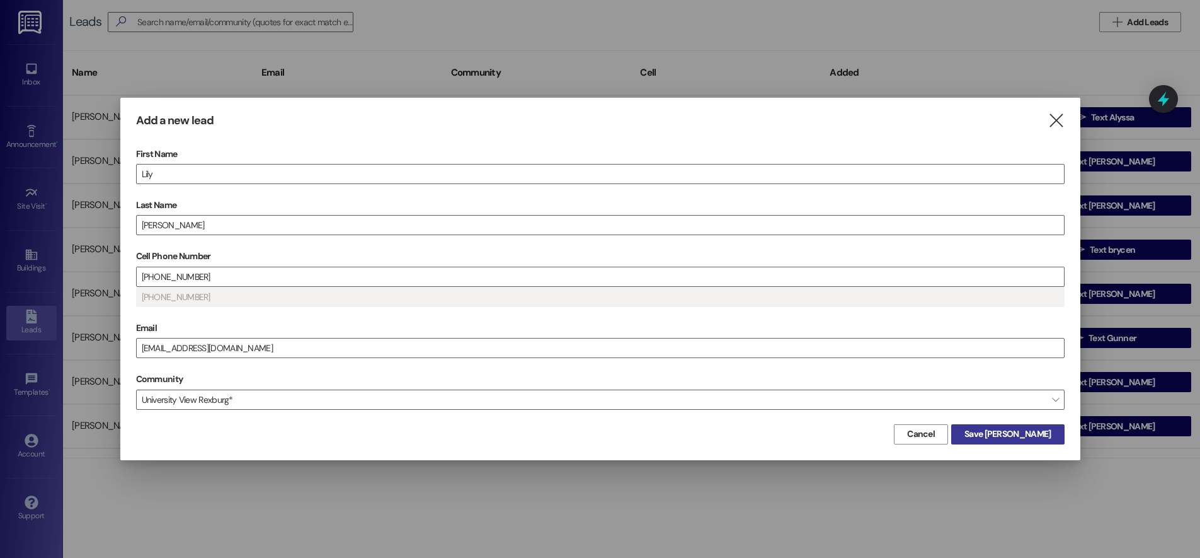
click at [1028, 437] on span "Save [PERSON_NAME]" at bounding box center [1008, 433] width 86 height 13
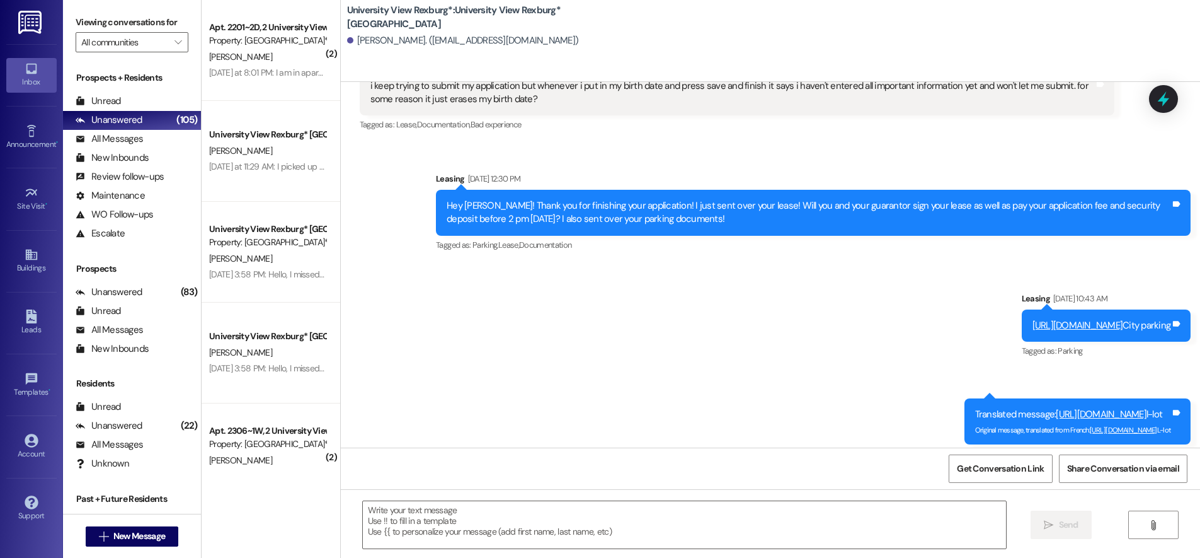
scroll to position [222, 0]
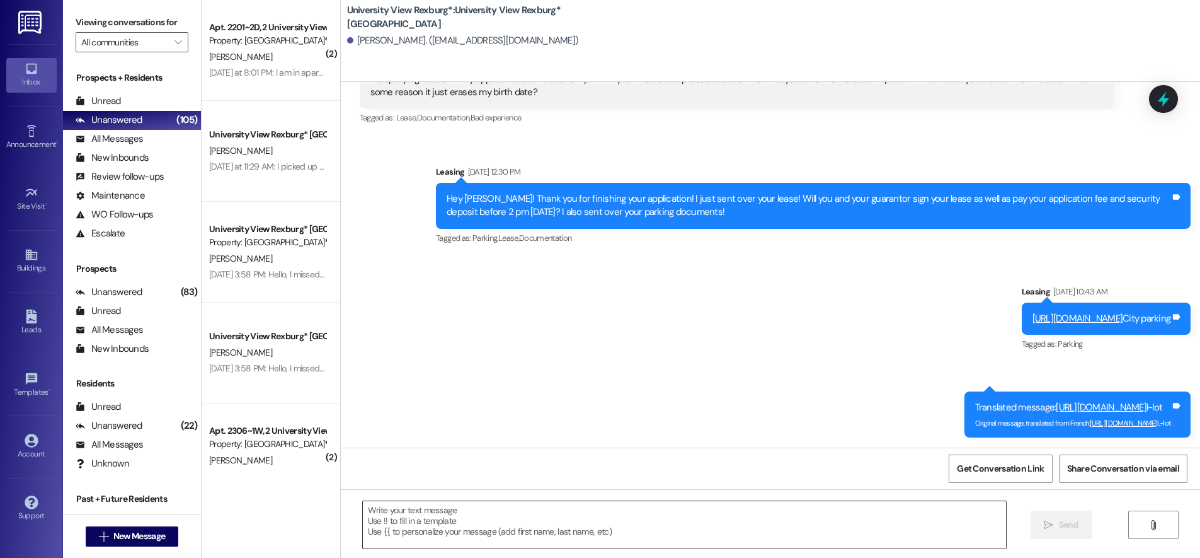
click at [412, 517] on textarea at bounding box center [684, 524] width 643 height 47
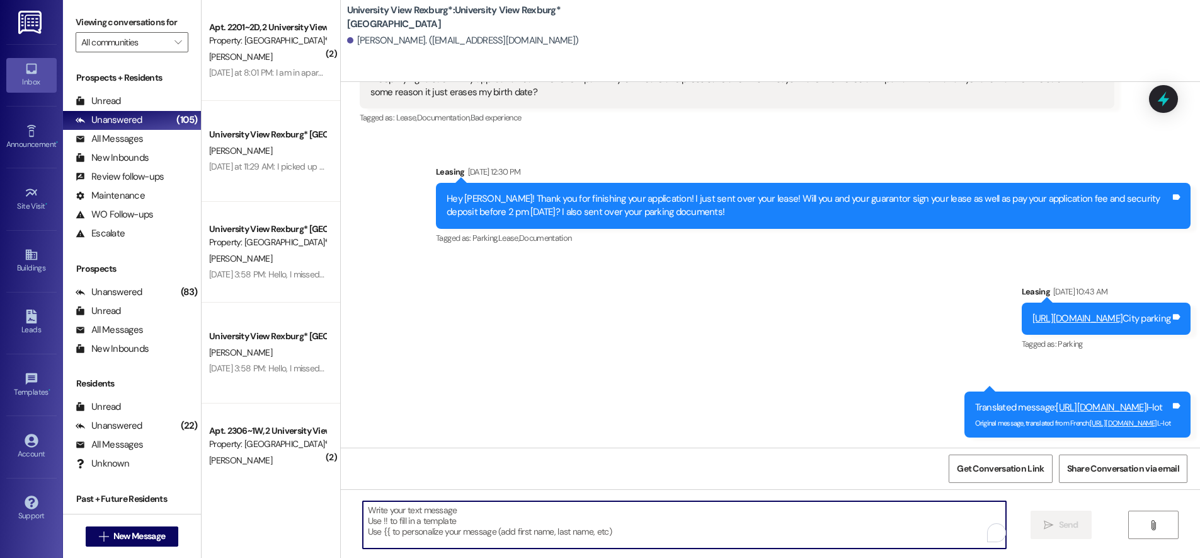
paste textarea "You have a package at the front office! Please pick it up during office hours (…"
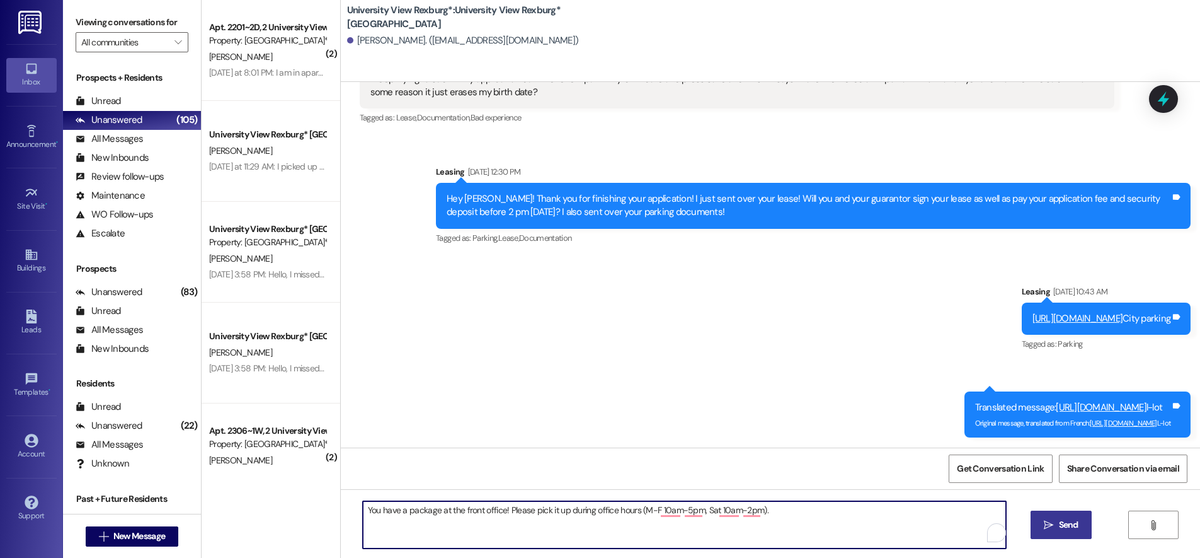
type textarea "You have a package at the front office! Please pick it up during office hours (…"
click at [1057, 524] on span "Send" at bounding box center [1069, 524] width 25 height 13
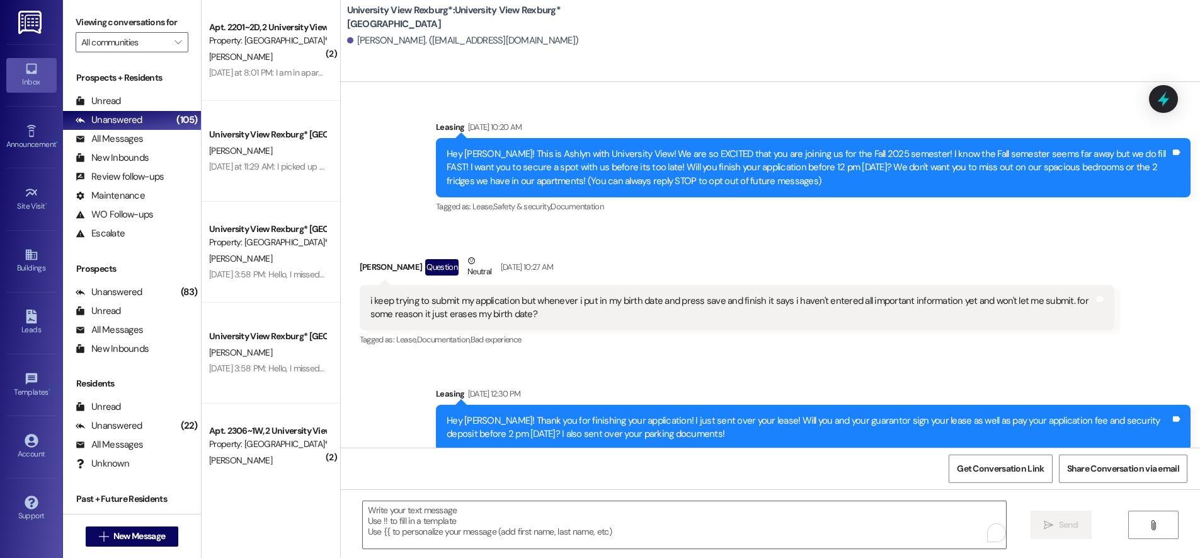
scroll to position [309, 0]
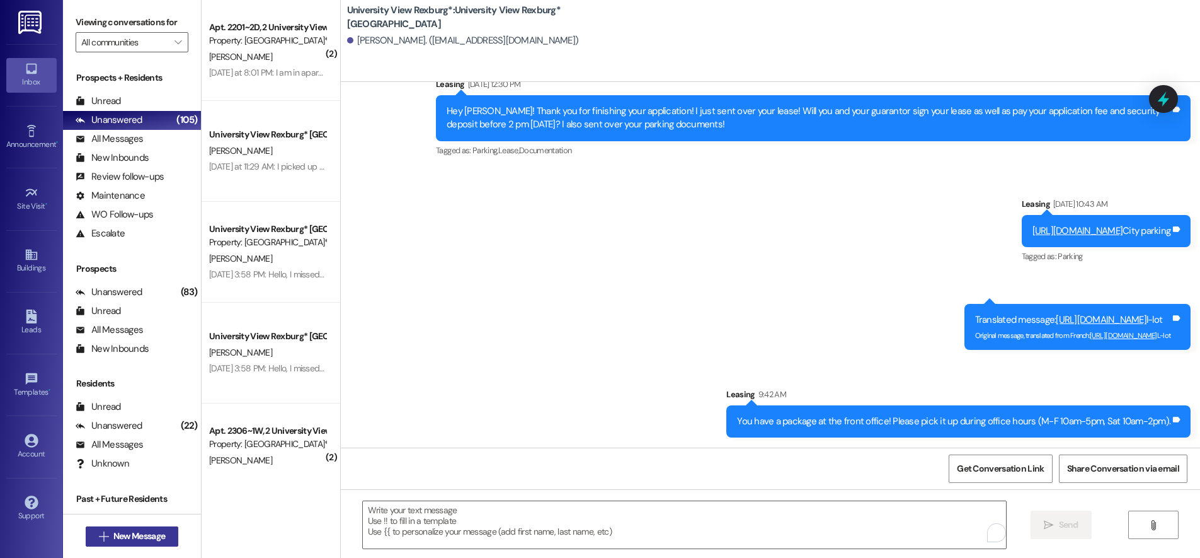
click at [100, 531] on icon "" at bounding box center [103, 536] width 9 height 10
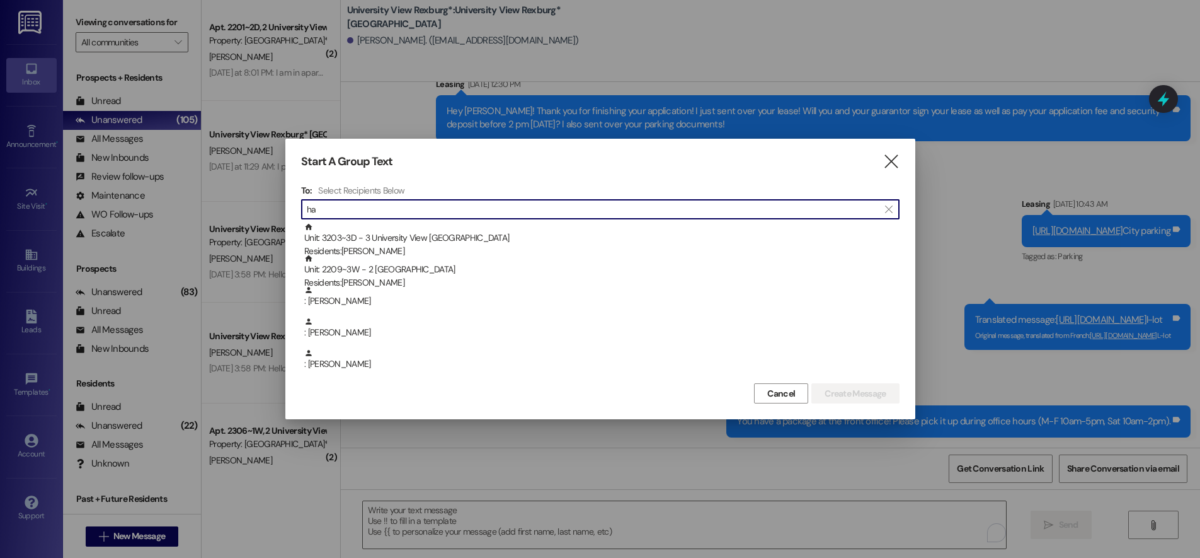
type input "h"
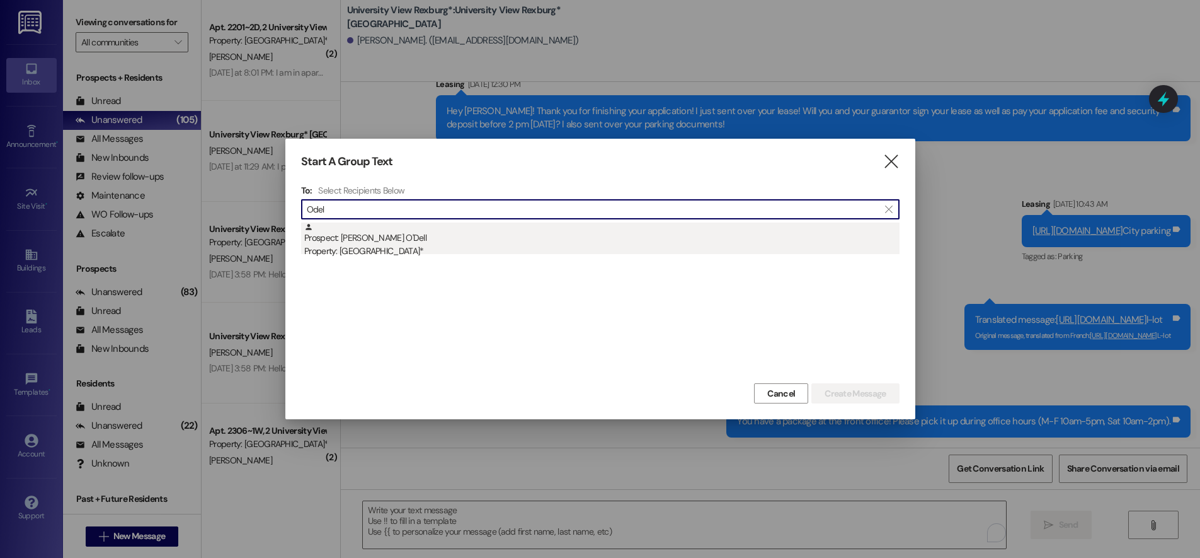
type input "Odel"
click at [464, 253] on div "Property: [GEOGRAPHIC_DATA]*" at bounding box center [601, 250] width 595 height 13
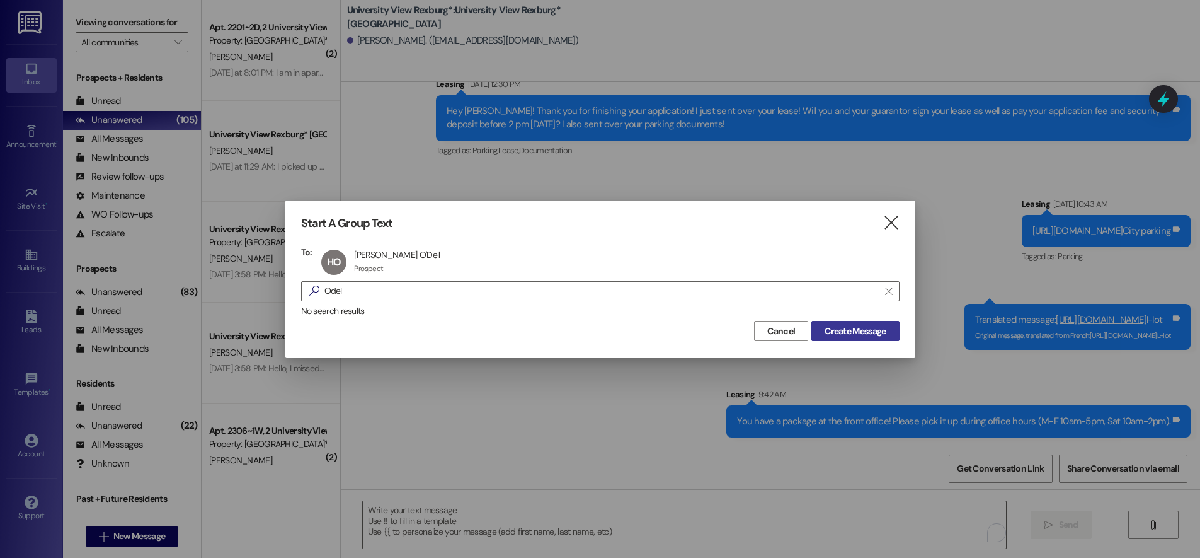
click at [843, 326] on span "Create Message" at bounding box center [855, 331] width 61 height 13
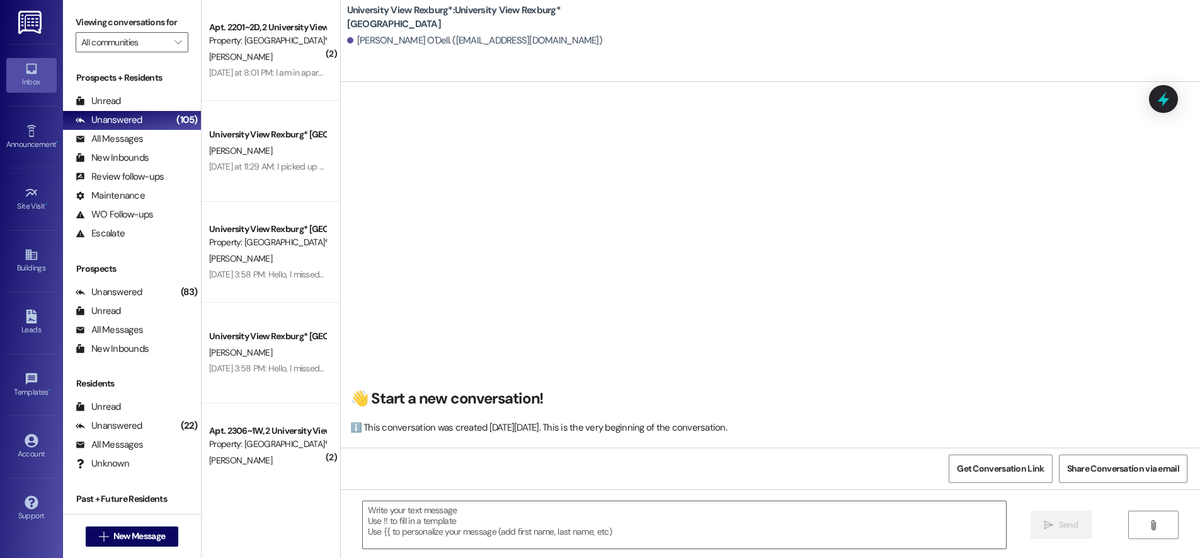
scroll to position [0, 0]
click at [364, 511] on textarea at bounding box center [684, 524] width 643 height 47
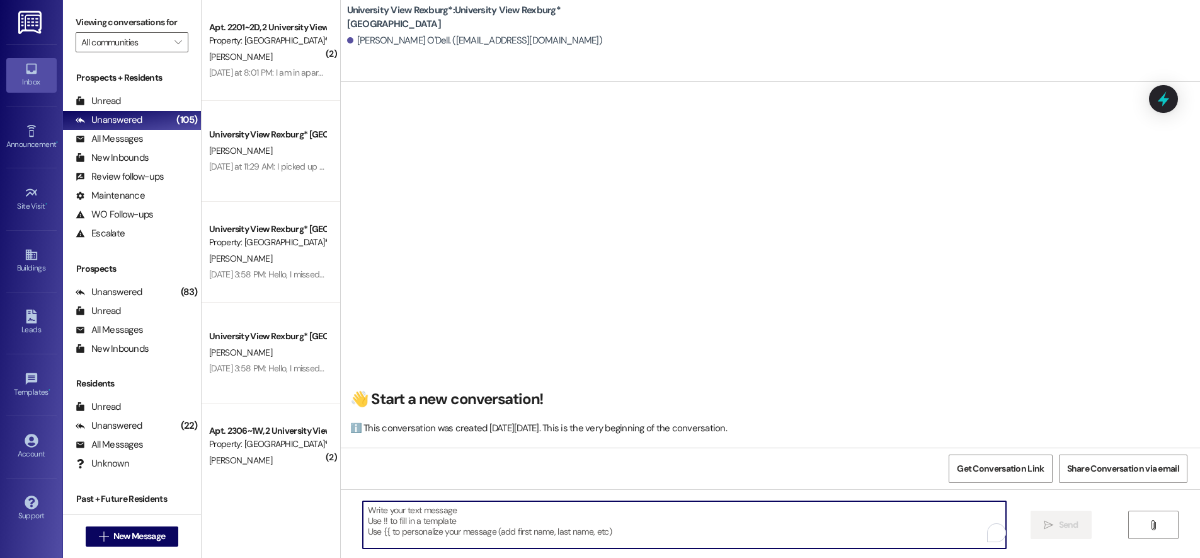
paste textarea "You have a package at the front office! Please pick it up during office hours (…"
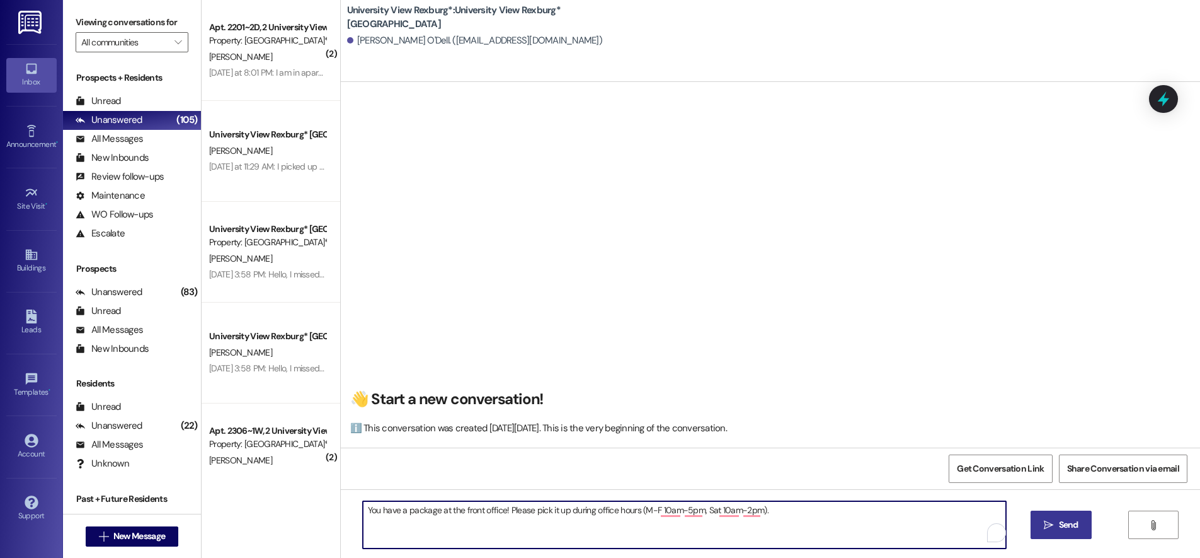
type textarea "You have a package at the front office! Please pick it up during office hours (…"
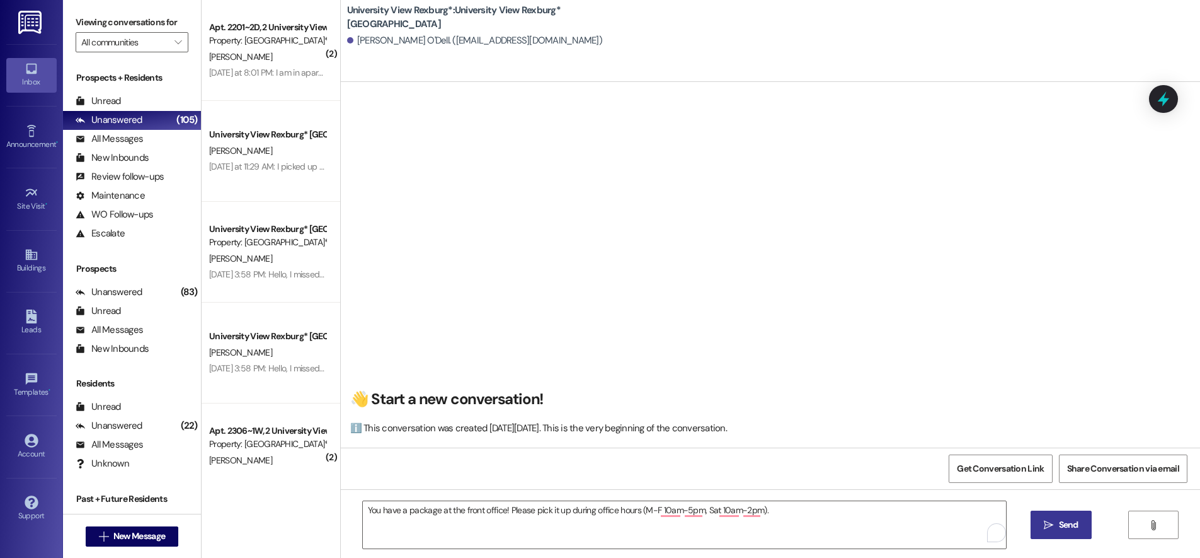
click at [1054, 527] on span " Send" at bounding box center [1062, 524] width 40 height 13
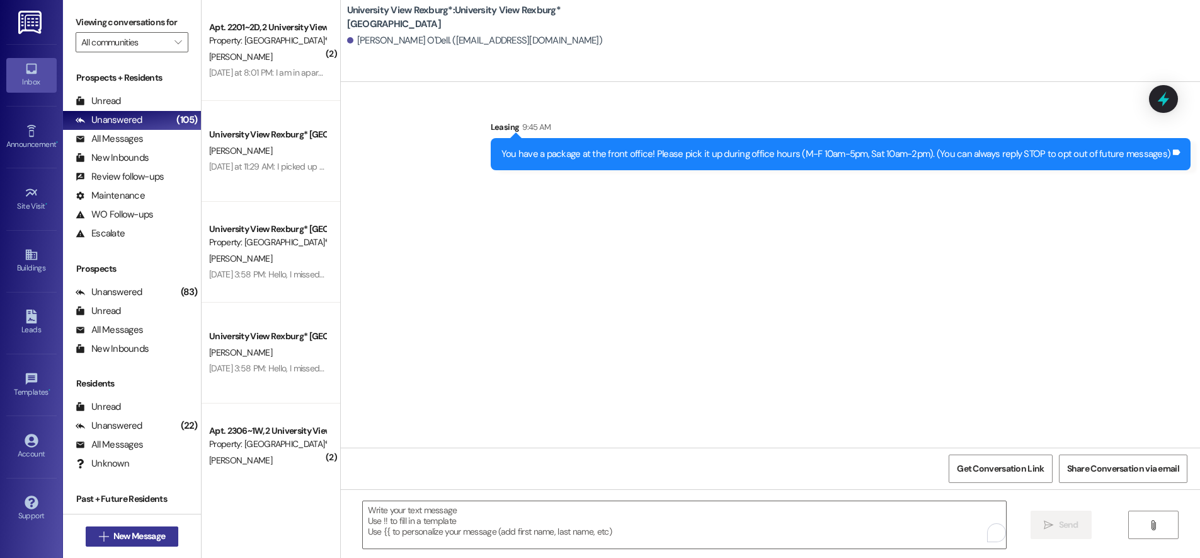
click at [141, 535] on span "New Message" at bounding box center [139, 535] width 52 height 13
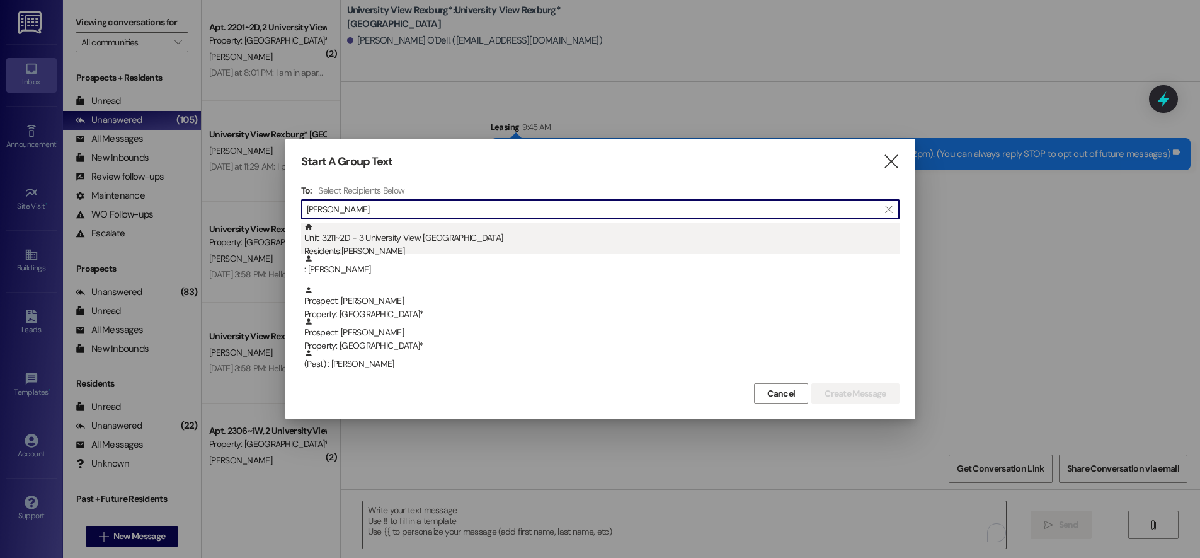
type input "[PERSON_NAME]"
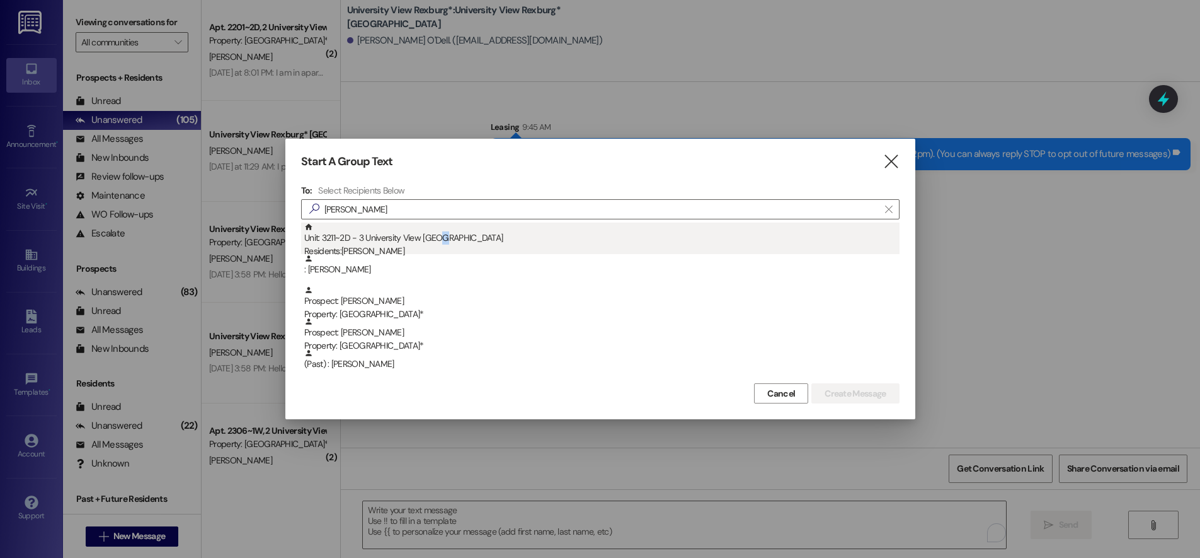
click at [449, 244] on div "Unit: 3211~2D - 3 University View Rexburg Residents: [PERSON_NAME]" at bounding box center [601, 240] width 595 height 36
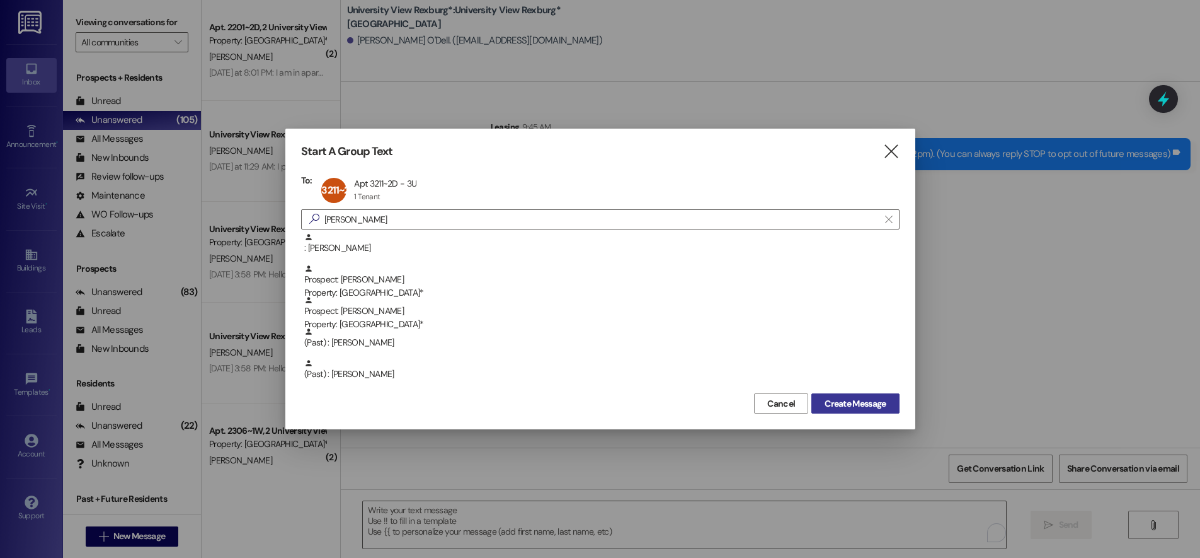
drag, startPoint x: 859, startPoint y: 405, endPoint x: 851, endPoint y: 396, distance: 12.0
click at [857, 402] on span "Create Message" at bounding box center [855, 403] width 61 height 13
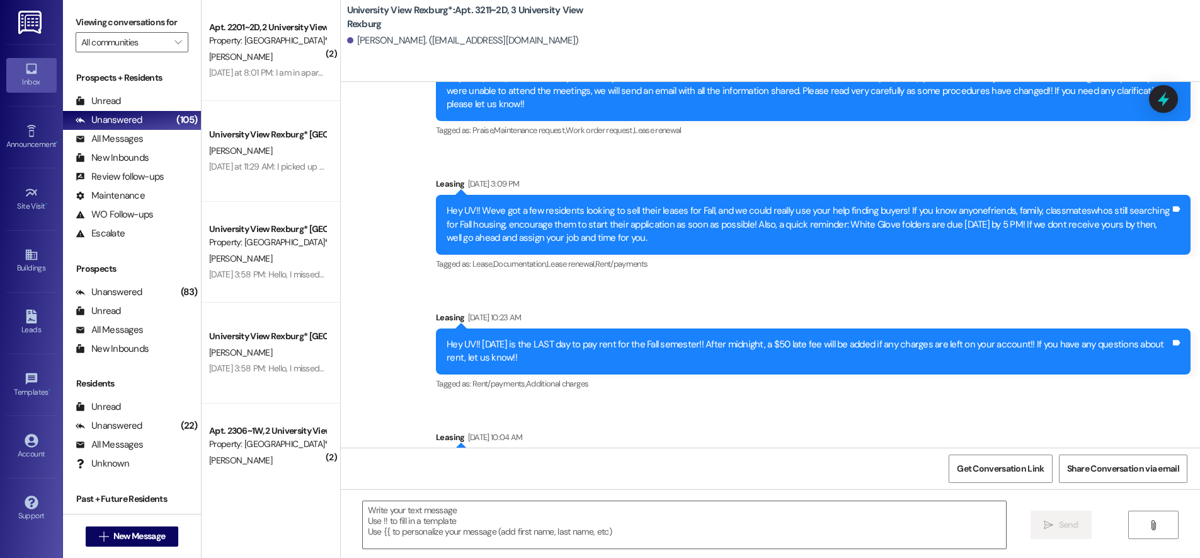
scroll to position [16972, 0]
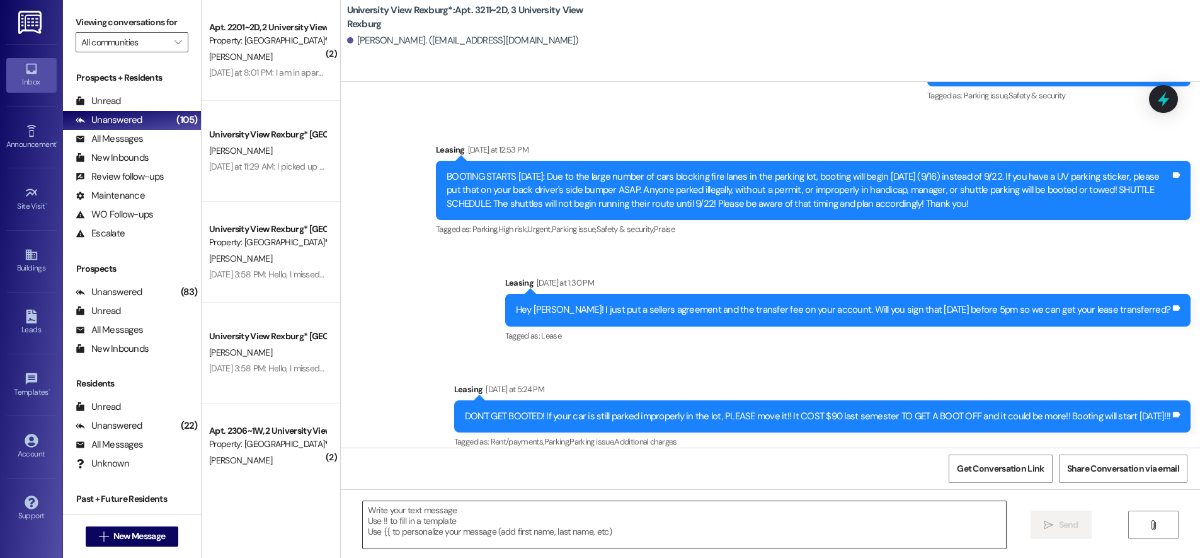
click at [728, 517] on textarea at bounding box center [684, 524] width 643 height 47
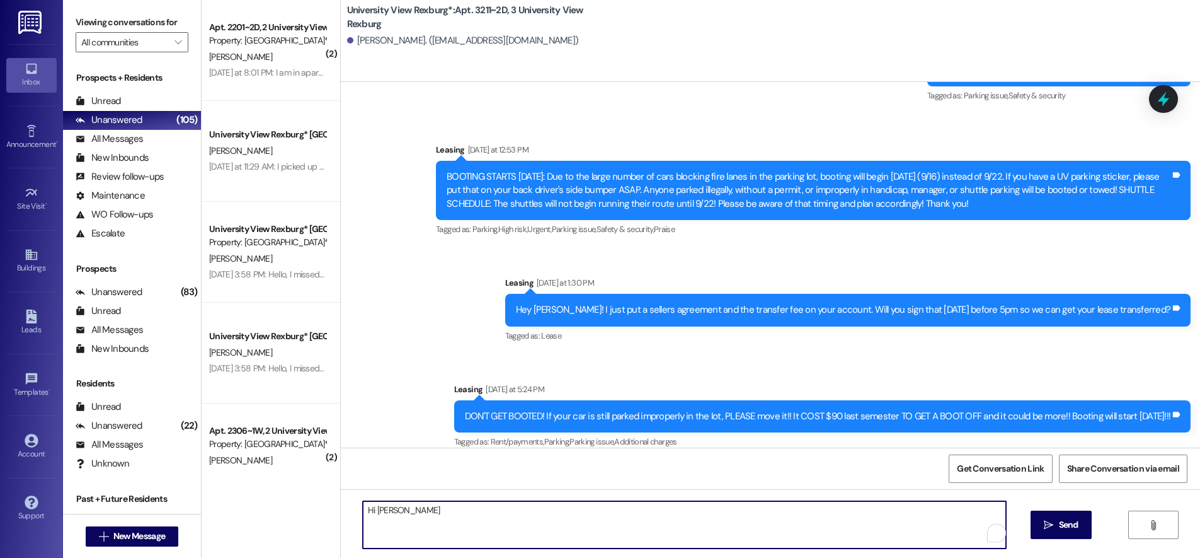
click at [384, 512] on textarea "Hi [PERSON_NAME]" at bounding box center [684, 524] width 643 height 47
click at [414, 509] on textarea "Hi [PERSON_NAME]" at bounding box center [684, 524] width 643 height 47
type textarea "Hi [PERSON_NAME], this is Hailey with University View!! I wanted to follow up w…"
drag, startPoint x: 795, startPoint y: 512, endPoint x: 299, endPoint y: 583, distance: 500.9
click at [299, 557] on html "Inbox Go to Inbox Announcement • Send A Text Announcement Site Visit • Go to Si…" at bounding box center [600, 279] width 1200 height 558
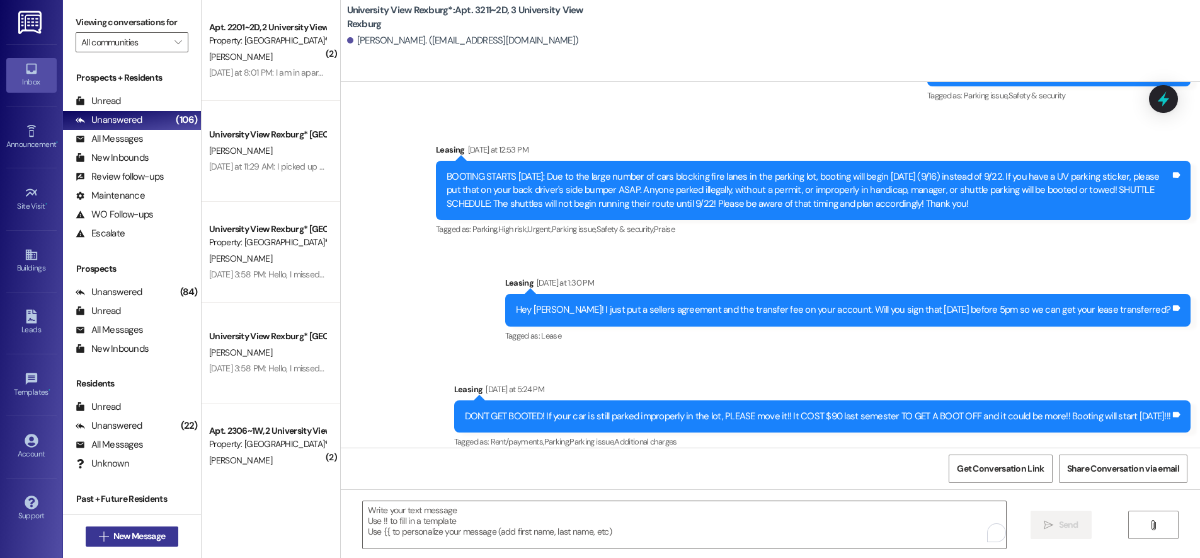
click at [140, 538] on span "New Message" at bounding box center [139, 535] width 52 height 13
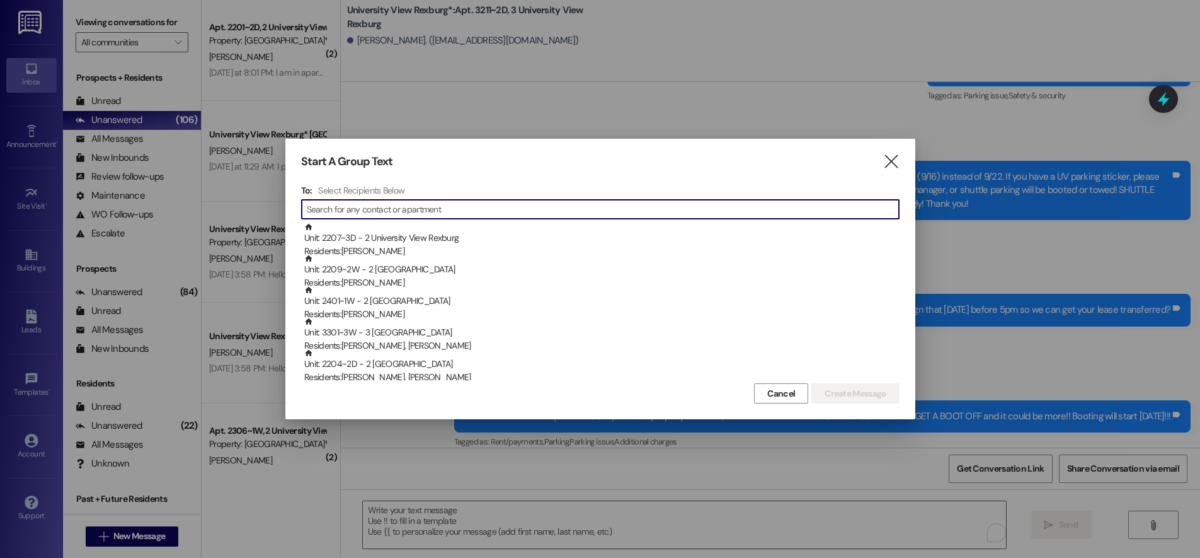
click at [447, 204] on input at bounding box center [603, 209] width 592 height 18
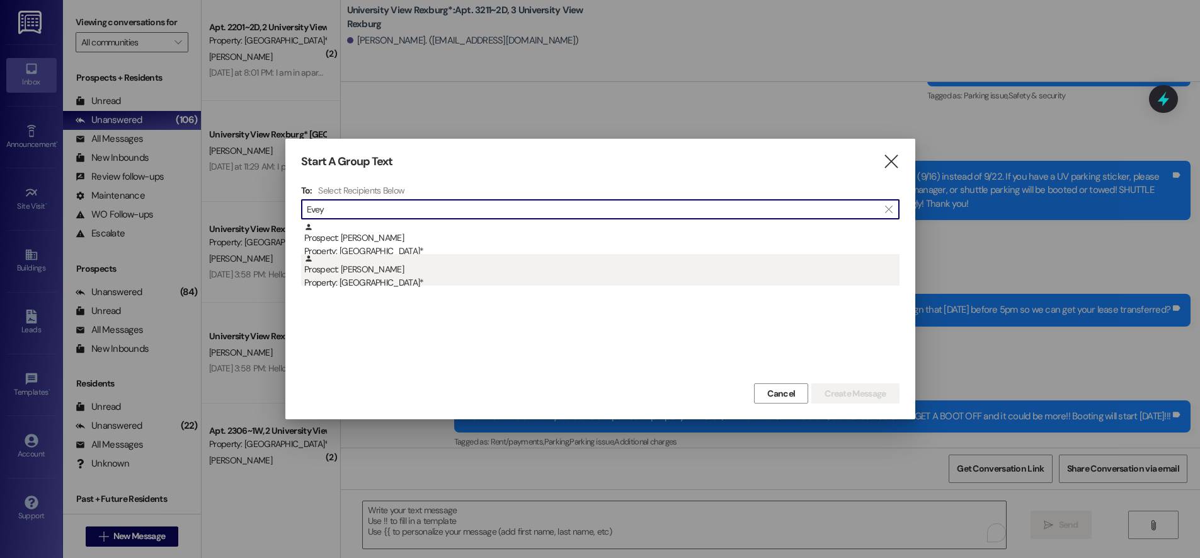
type input "Evey"
click at [376, 285] on div "Property: [GEOGRAPHIC_DATA]*" at bounding box center [601, 282] width 595 height 13
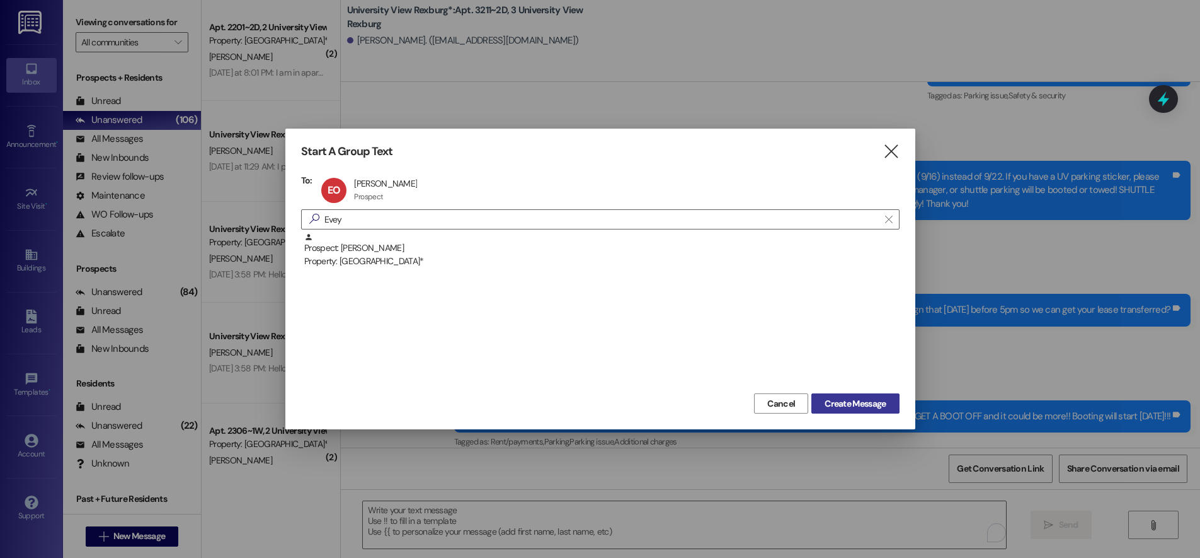
click at [875, 399] on span "Create Message" at bounding box center [855, 403] width 61 height 13
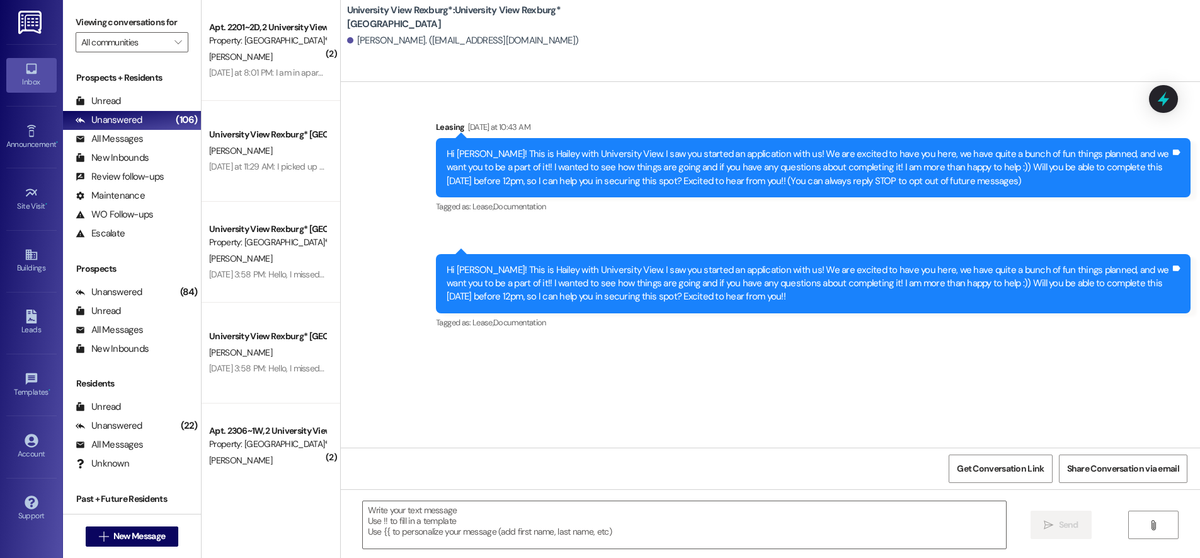
scroll to position [0, 0]
click at [524, 521] on textarea at bounding box center [684, 524] width 643 height 47
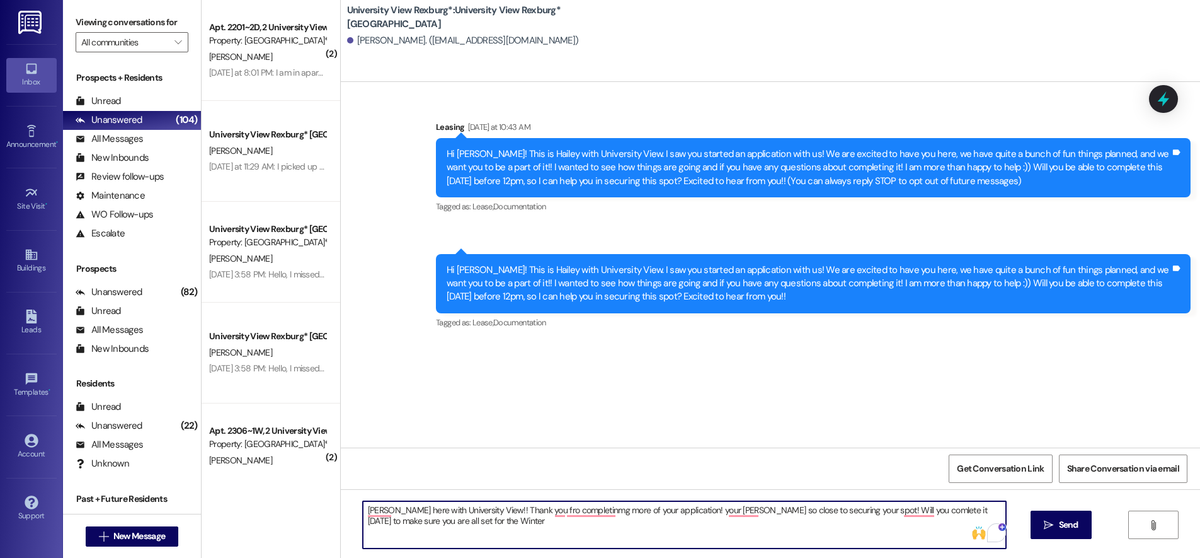
click at [955, 515] on textarea "[PERSON_NAME] here with University View!! Thank you fro completinmg more of you…" at bounding box center [684, 524] width 643 height 47
click at [676, 540] on textarea "[PERSON_NAME] here with University View!! Thank you fro completinmg more of you…" at bounding box center [684, 524] width 643 height 47
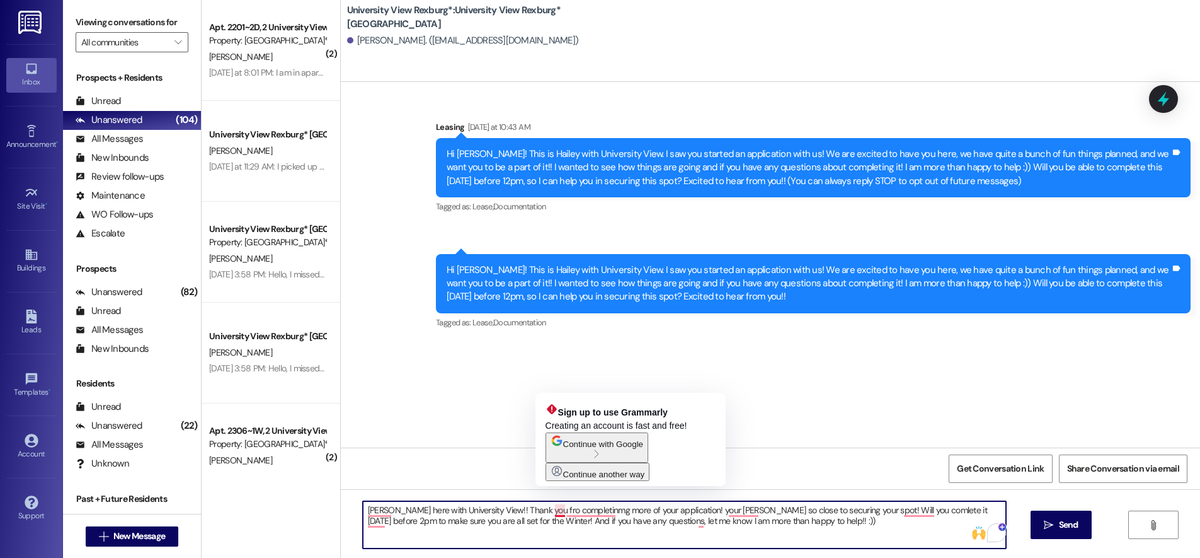
click at [555, 512] on textarea "[PERSON_NAME] here with University View!! Thank you fro completinmg more of you…" at bounding box center [684, 524] width 643 height 47
drag, startPoint x: 601, startPoint y: 511, endPoint x: 582, endPoint y: 512, distance: 18.9
click at [582, 512] on textarea "[PERSON_NAME] here with University View!! Thank you for completinmg more of you…" at bounding box center [684, 524] width 643 height 47
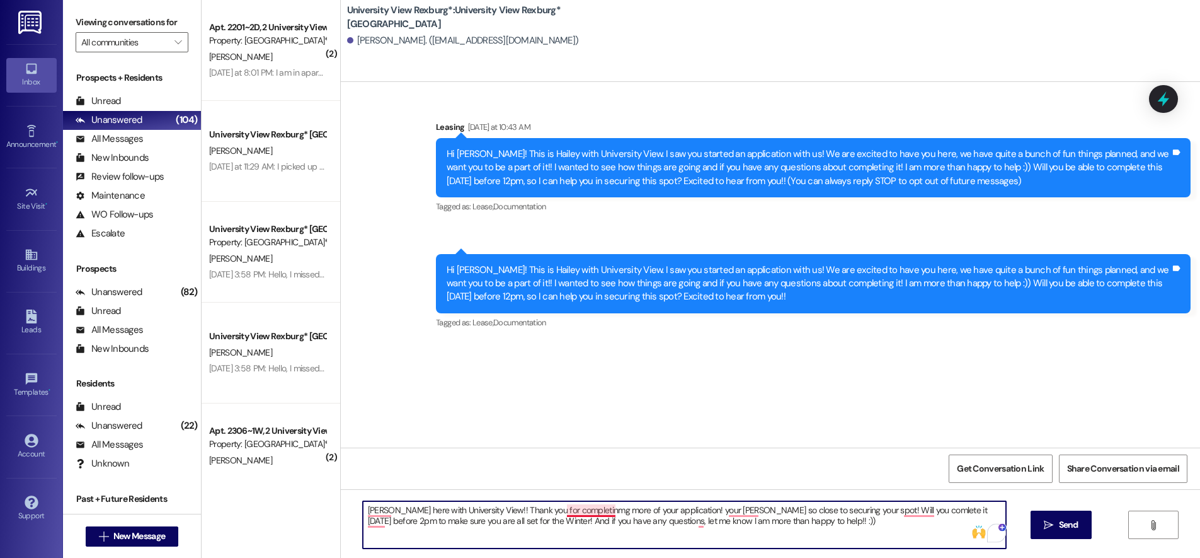
click at [597, 510] on textarea "[PERSON_NAME] here with University View!! Thank you for completinmg more of you…" at bounding box center [684, 524] width 643 height 47
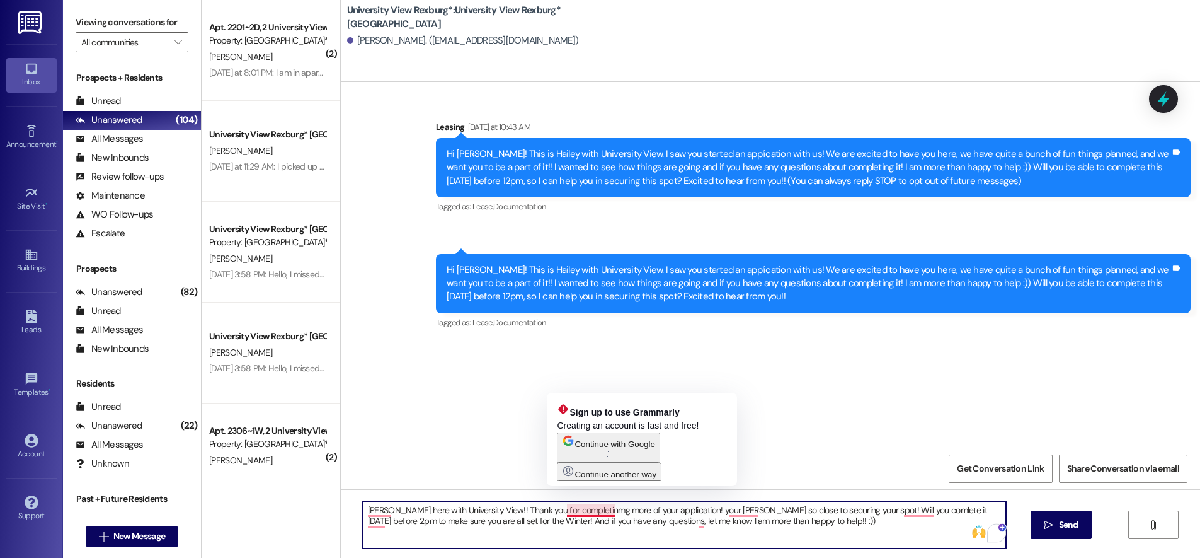
click at [601, 510] on textarea "[PERSON_NAME] here with University View!! Thank you for completinmg more of you…" at bounding box center [684, 524] width 643 height 47
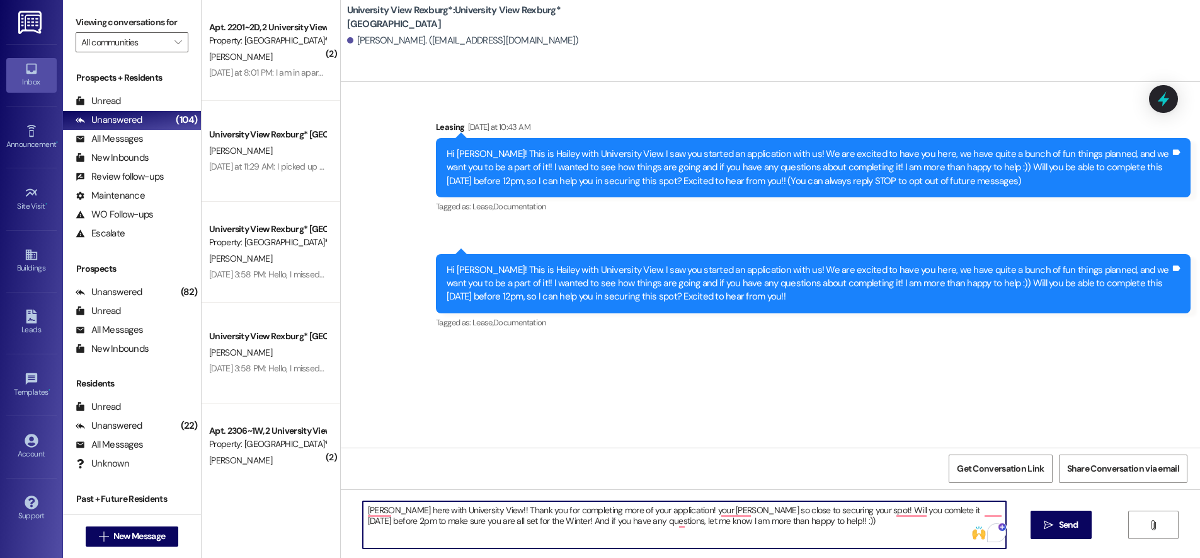
click at [699, 512] on textarea "[PERSON_NAME] here with University View!! Thank you for completing more of your…" at bounding box center [684, 524] width 643 height 47
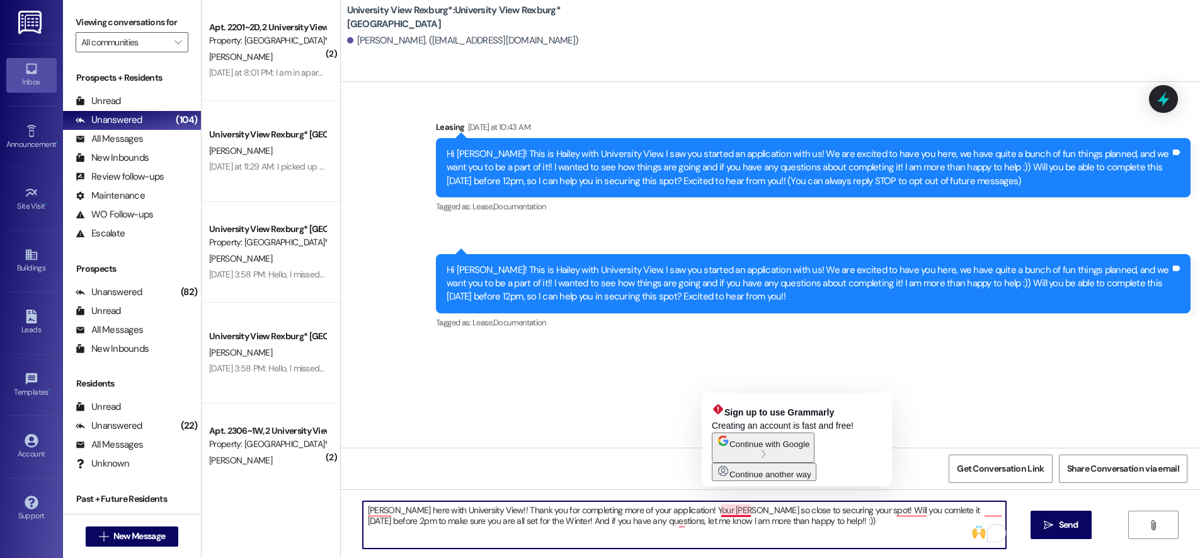
click at [740, 509] on textarea "[PERSON_NAME] here with University View!! Thank you for completing more of your…" at bounding box center [684, 524] width 643 height 47
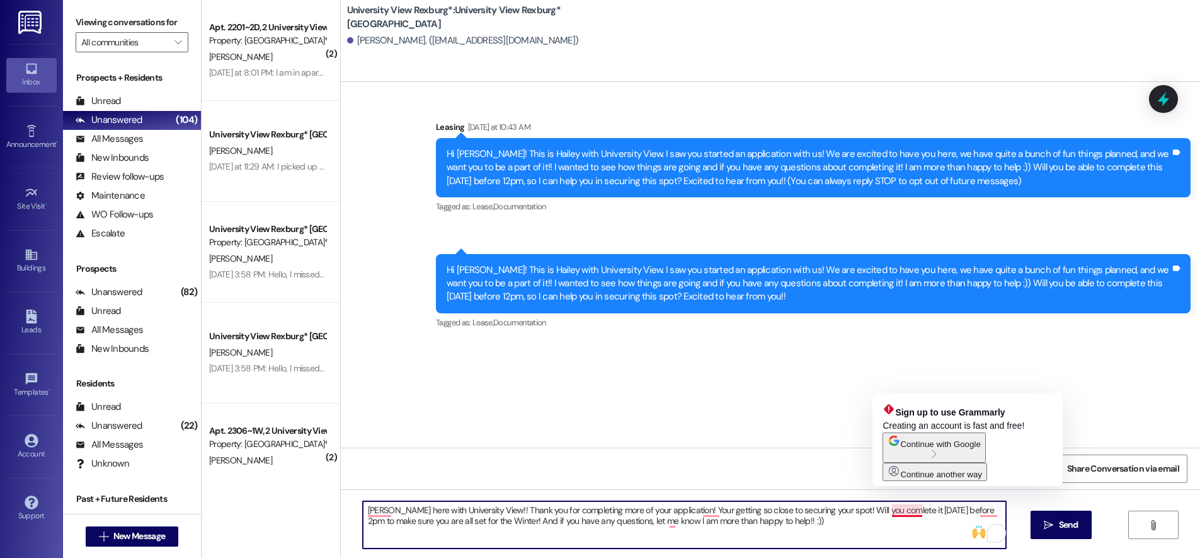
click at [900, 512] on textarea "[PERSON_NAME] here with University View!! Thank you for completing more of your…" at bounding box center [684, 524] width 643 height 47
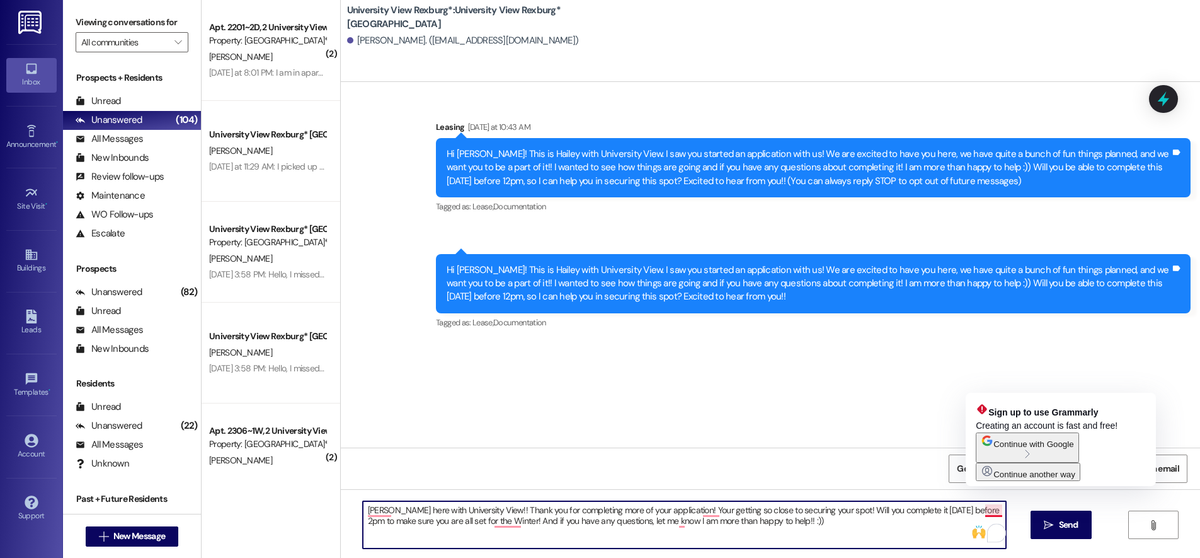
click at [993, 512] on textarea "[PERSON_NAME] here with University View!! Thank you for completing more of your…" at bounding box center [684, 524] width 643 height 47
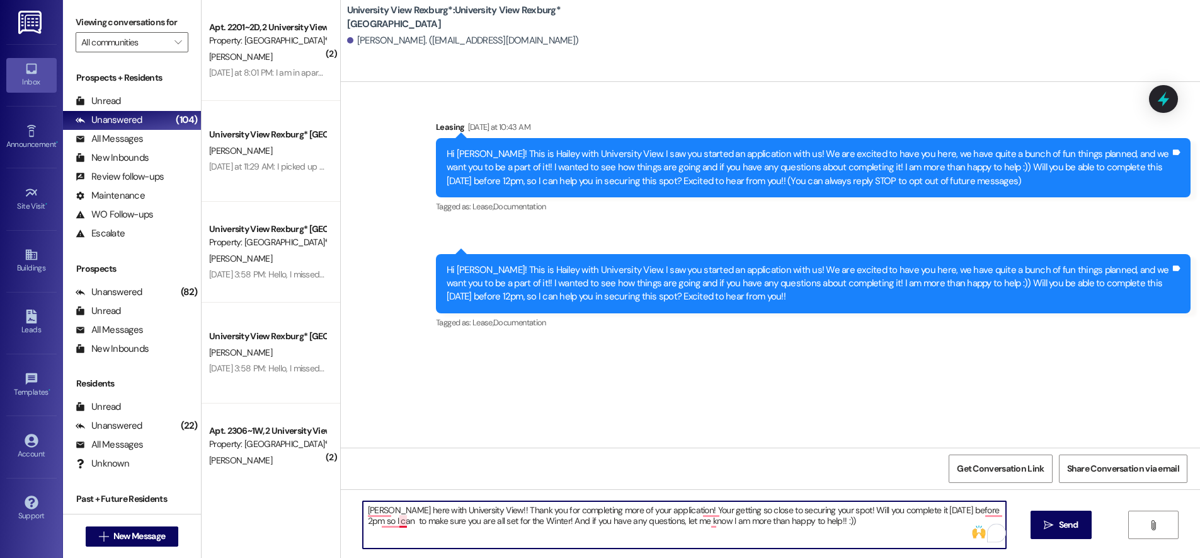
click at [396, 521] on textarea "[PERSON_NAME] here with University View!! Thank you for completing more of your…" at bounding box center [684, 524] width 643 height 47
click at [817, 525] on textarea "[PERSON_NAME] here with University View!! Thank you for completing more of your…" at bounding box center [684, 524] width 643 height 47
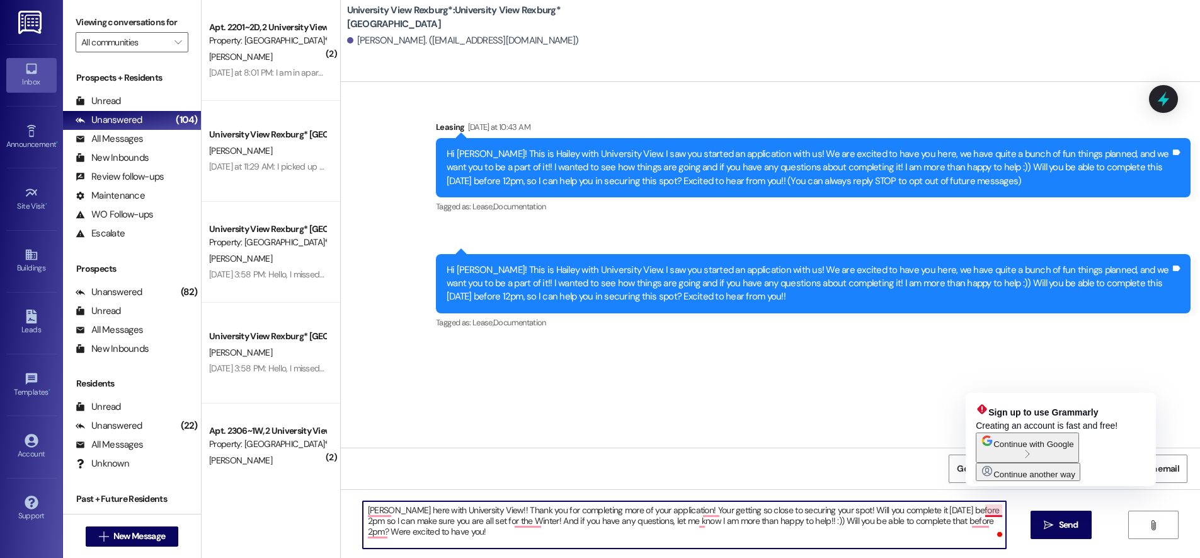
click at [982, 508] on textarea "[PERSON_NAME] here with University View!! Thank you for completing more of your…" at bounding box center [684, 524] width 643 height 47
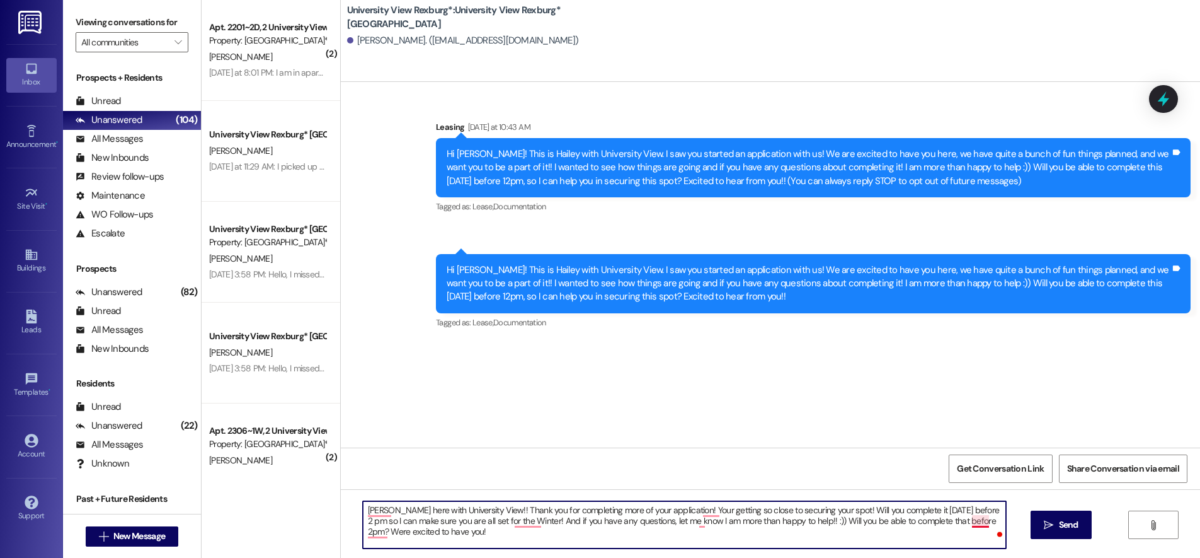
click at [968, 523] on textarea "[PERSON_NAME] here with University View!! Thank you for completing more of your…" at bounding box center [684, 524] width 643 height 47
drag, startPoint x: 689, startPoint y: 521, endPoint x: 699, endPoint y: 534, distance: 16.1
click at [690, 521] on textarea "[PERSON_NAME] here with University View!! Thank you for completing more of your…" at bounding box center [684, 524] width 643 height 47
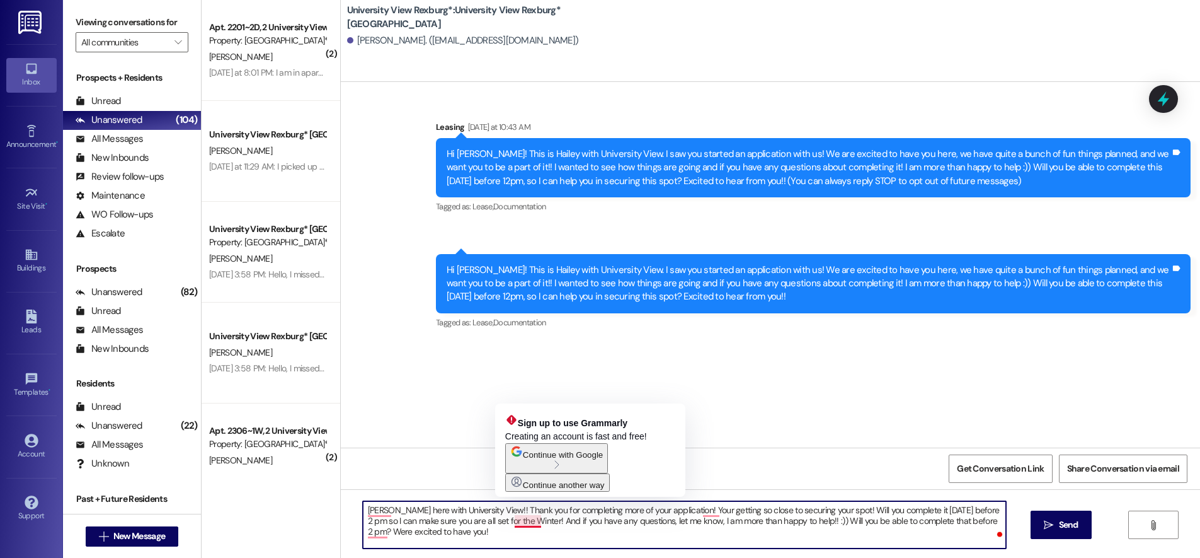
click at [532, 519] on textarea "[PERSON_NAME] here with University View!! Thank you for completing more of your…" at bounding box center [684, 524] width 643 height 47
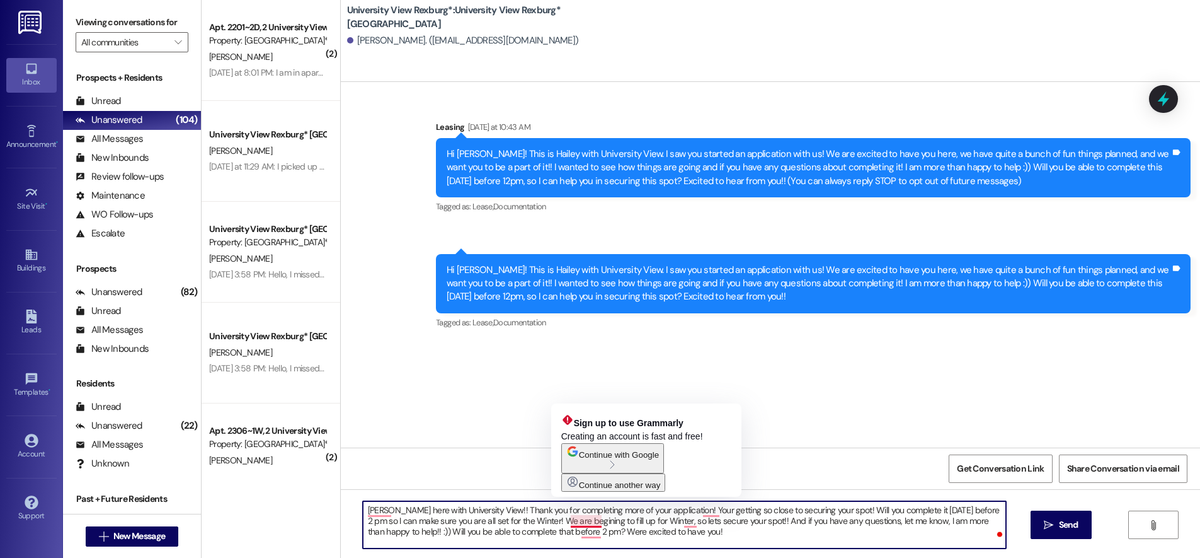
click at [578, 524] on textarea "[PERSON_NAME] here with University View!! Thank you for completing more of your…" at bounding box center [684, 524] width 643 height 47
click at [595, 521] on textarea "[PERSON_NAME] here with University View!! Thank you for completing more of your…" at bounding box center [684, 524] width 643 height 47
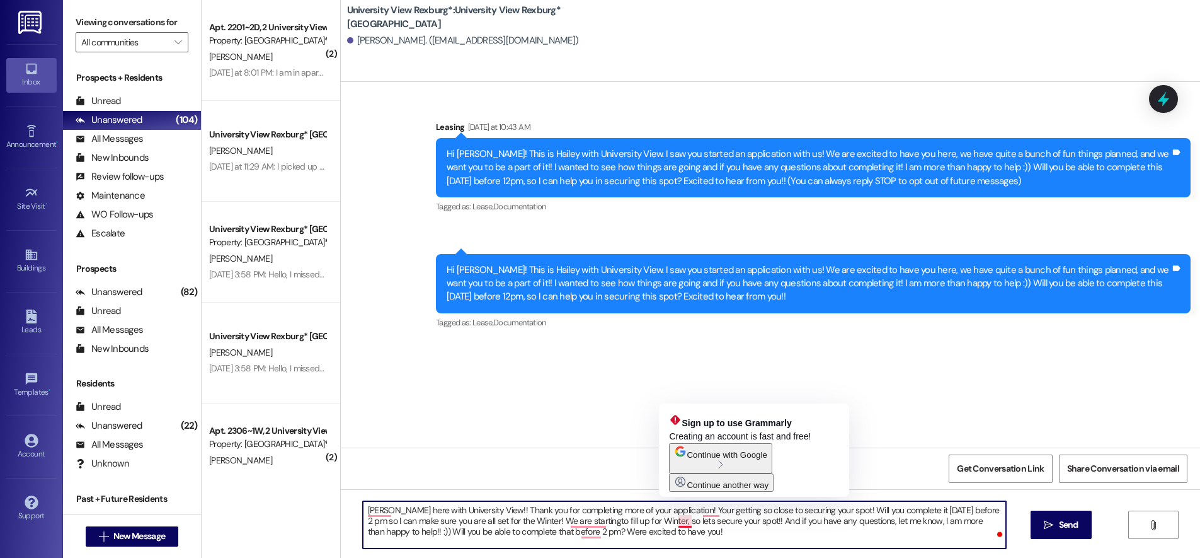
click at [680, 522] on textarea "[PERSON_NAME] here with University View!! Thank you for completing more of your…" at bounding box center [684, 524] width 643 height 47
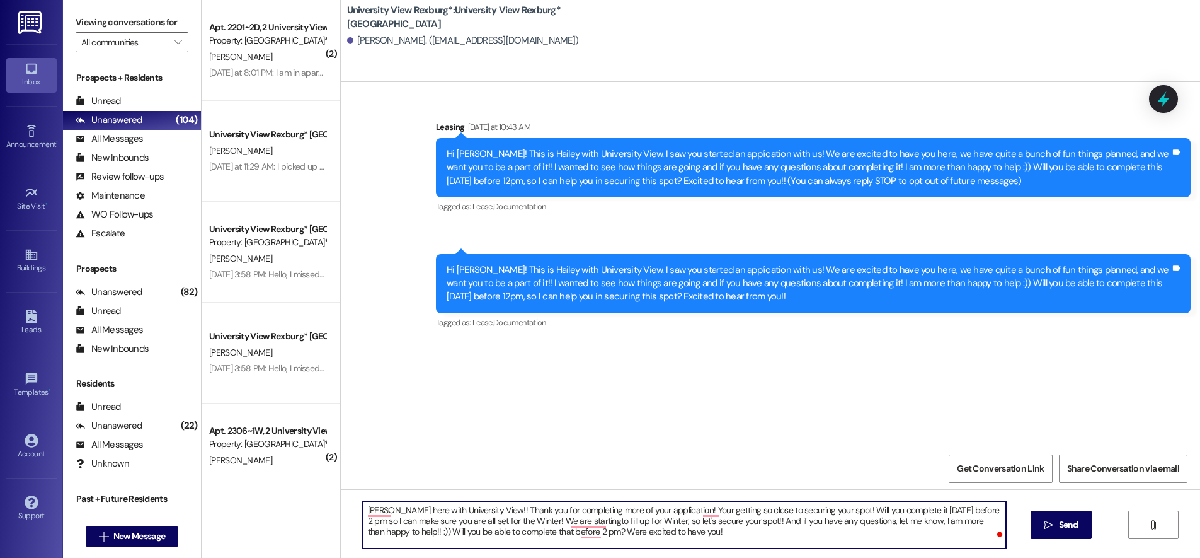
click at [752, 520] on textarea "[PERSON_NAME] here with University View!! Thank you for completing more of your…" at bounding box center [684, 524] width 643 height 47
drag, startPoint x: 743, startPoint y: 532, endPoint x: 567, endPoint y: 548, distance: 177.1
click at [567, 548] on textarea "[PERSON_NAME] here with University View!! Thank you for completing more of your…" at bounding box center [684, 524] width 643 height 47
click at [581, 534] on textarea "[PERSON_NAME] here with University View!! Thank you for completing more of your…" at bounding box center [684, 524] width 643 height 47
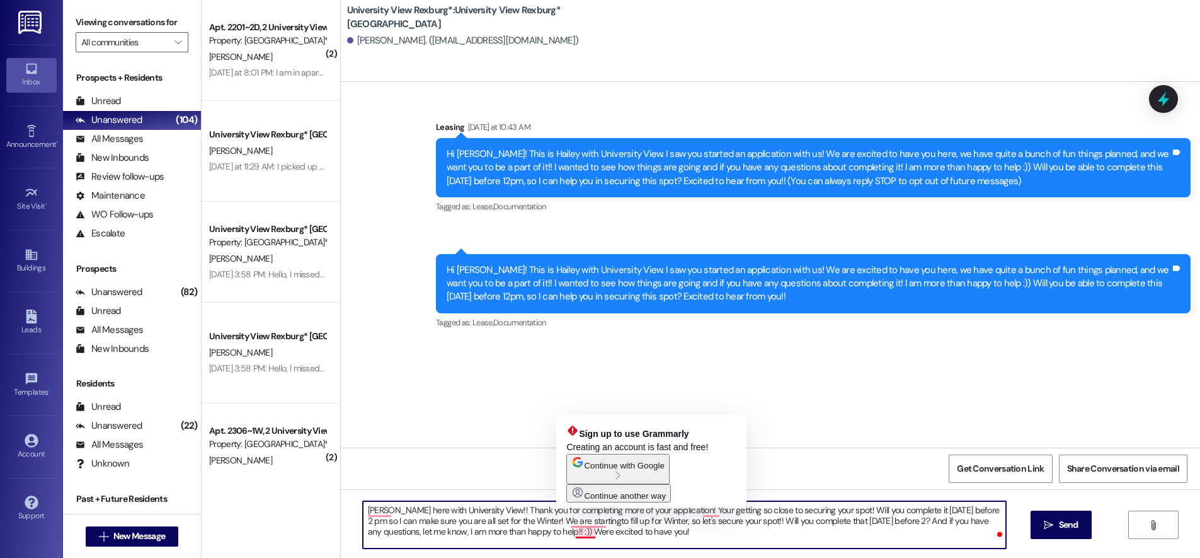
click at [575, 528] on textarea "[PERSON_NAME] here with University View!! Thank you for completing more of your…" at bounding box center [684, 524] width 643 height 47
click at [579, 531] on textarea "[PERSON_NAME] here with University View!! Thank you for completing more of your…" at bounding box center [684, 524] width 643 height 47
click at [587, 522] on textarea "[PERSON_NAME] here with University View!! Thank you for completing more of your…" at bounding box center [684, 524] width 643 height 47
click at [590, 522] on textarea "[PERSON_NAME] here with University View!! Thank you for completing more of your…" at bounding box center [684, 524] width 643 height 47
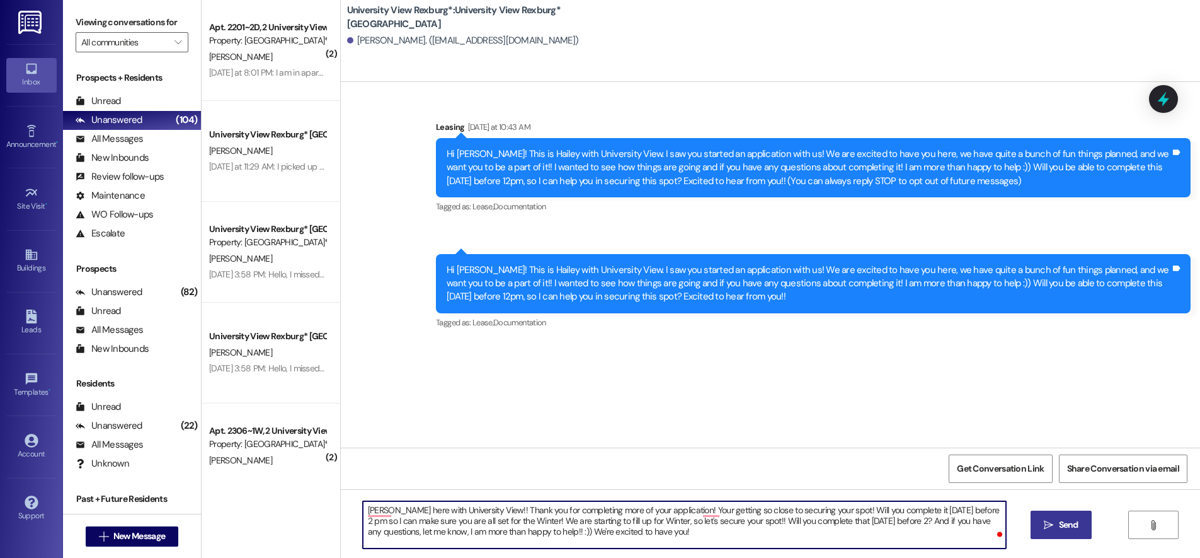
type textarea "[PERSON_NAME] here with University View!! Thank you for completing more of your…"
click at [1069, 518] on span "Send" at bounding box center [1069, 524] width 20 height 13
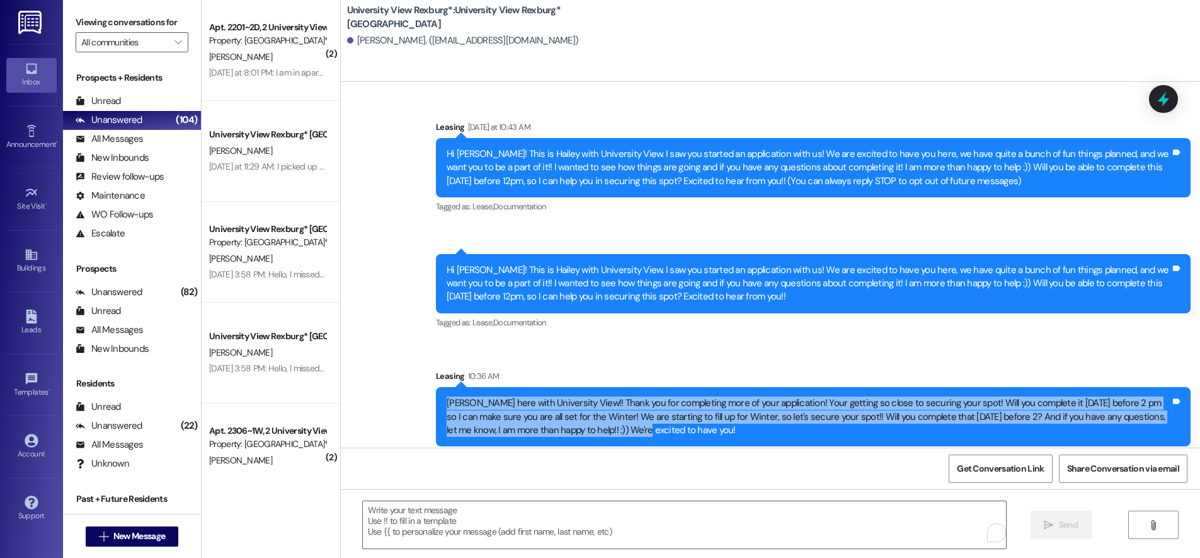
scroll to position [9, 0]
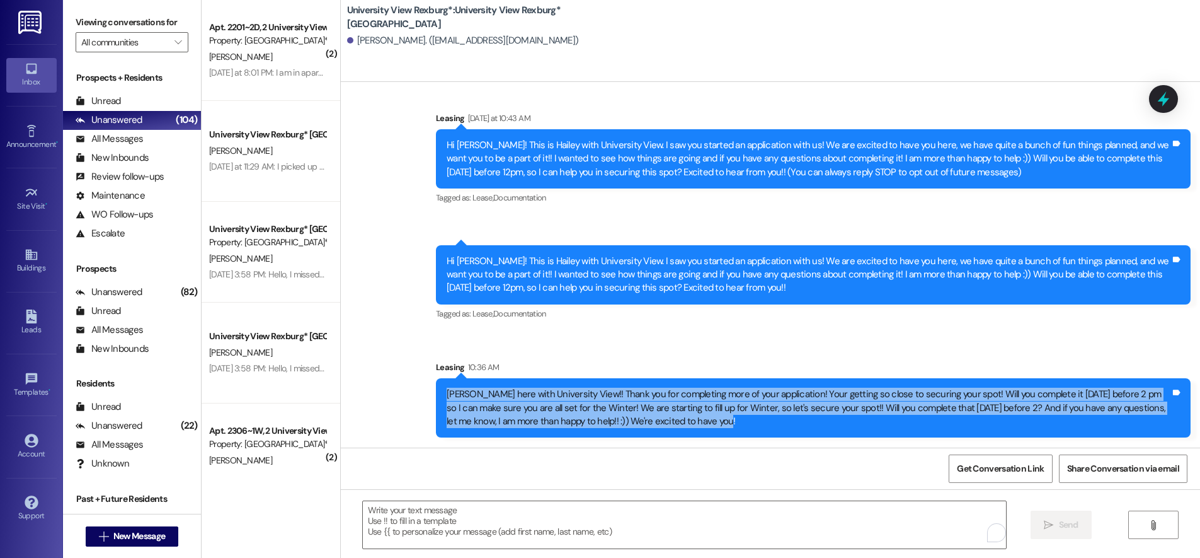
drag, startPoint x: 436, startPoint y: 400, endPoint x: 687, endPoint y: 442, distance: 254.3
click at [687, 446] on div "Sent via SMS Leasing 10:36 AM [PERSON_NAME] here with University View!! Thank y…" at bounding box center [814, 399] width 774 height 96
copy div "[PERSON_NAME] here with University View!! Thank you for completing more of your…"
click at [157, 538] on span "New Message" at bounding box center [139, 535] width 52 height 13
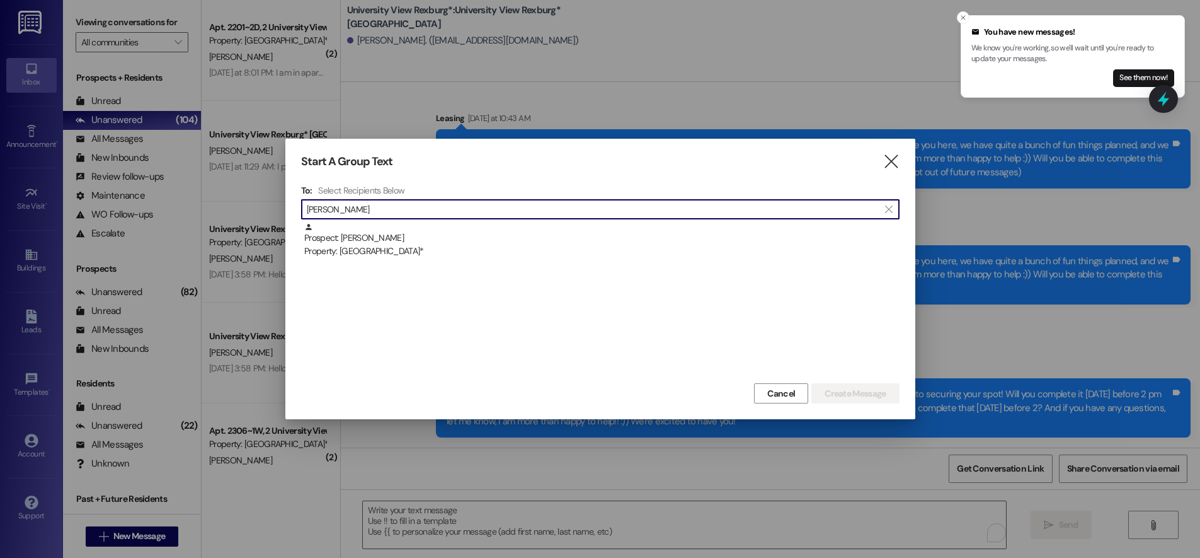
type input "[PERSON_NAME]"
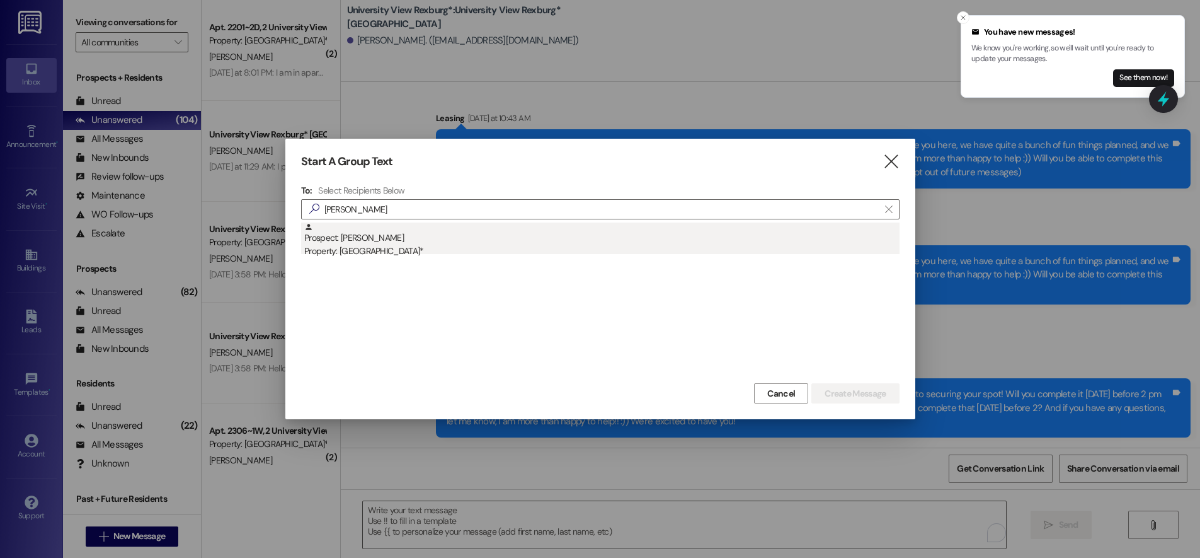
click at [364, 251] on div "Property: [GEOGRAPHIC_DATA]*" at bounding box center [601, 250] width 595 height 13
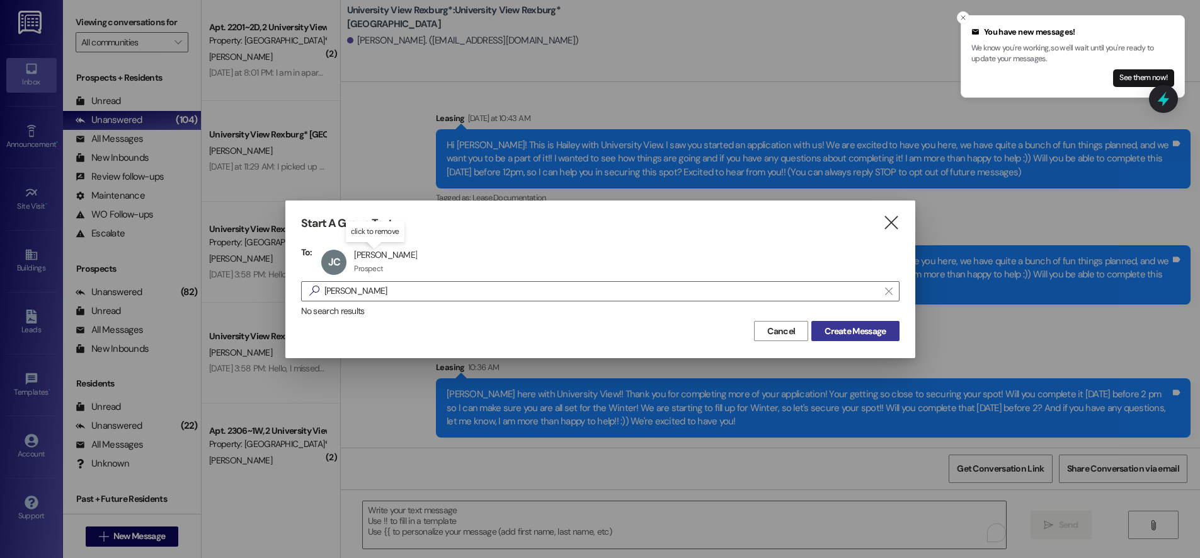
click at [858, 333] on span "Create Message" at bounding box center [855, 331] width 61 height 13
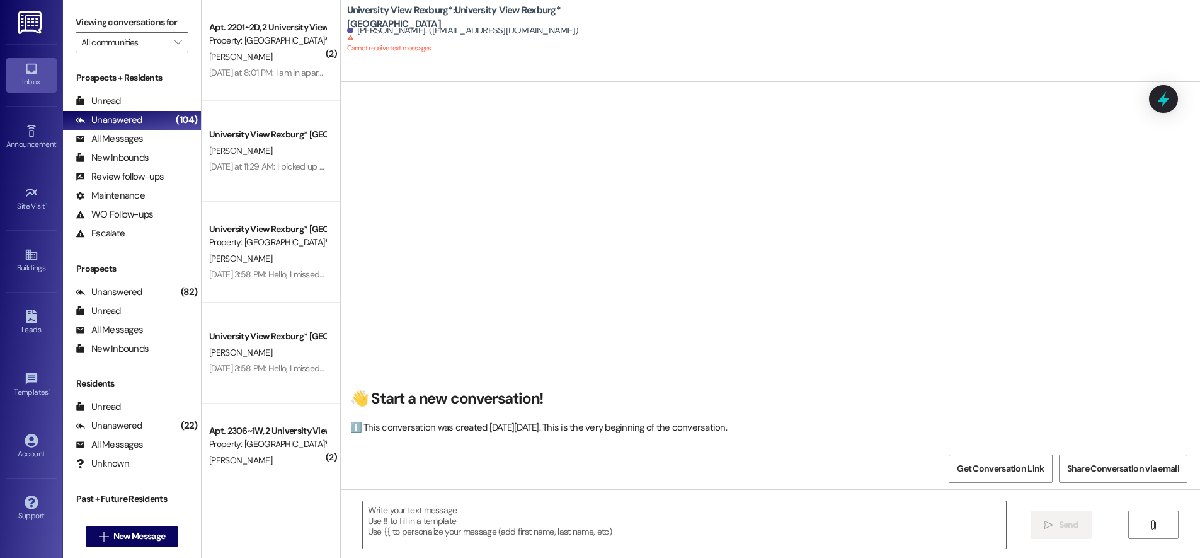
scroll to position [1, 0]
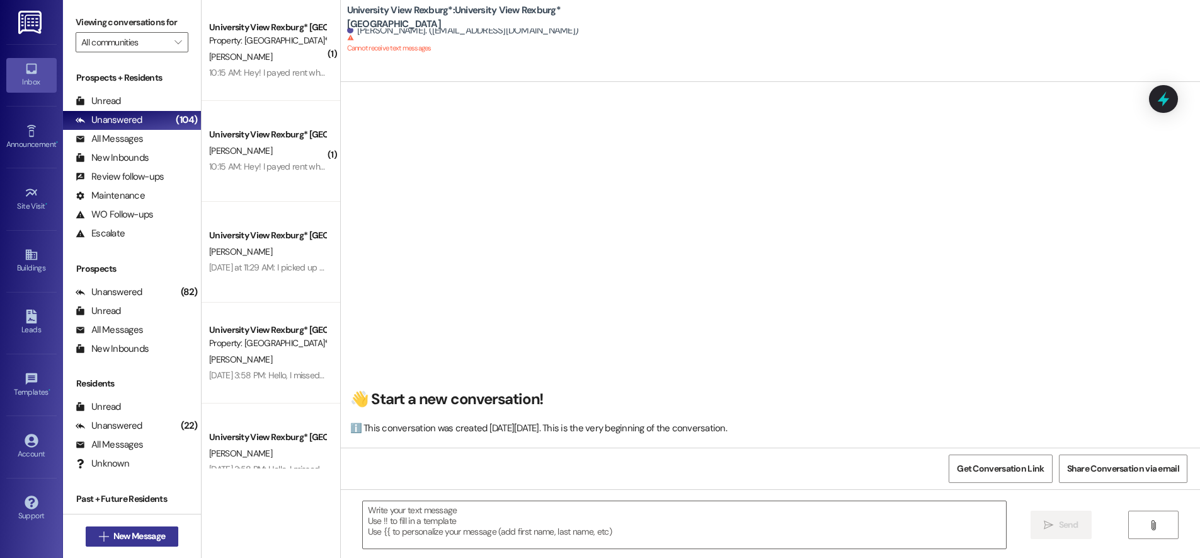
click at [146, 537] on span "New Message" at bounding box center [139, 535] width 52 height 13
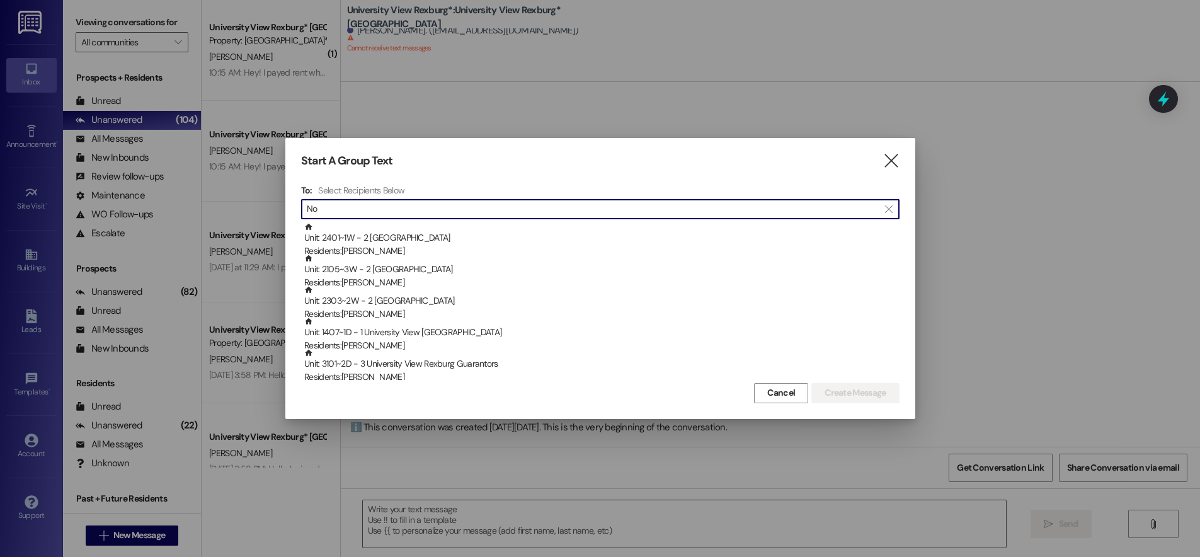
type input "N"
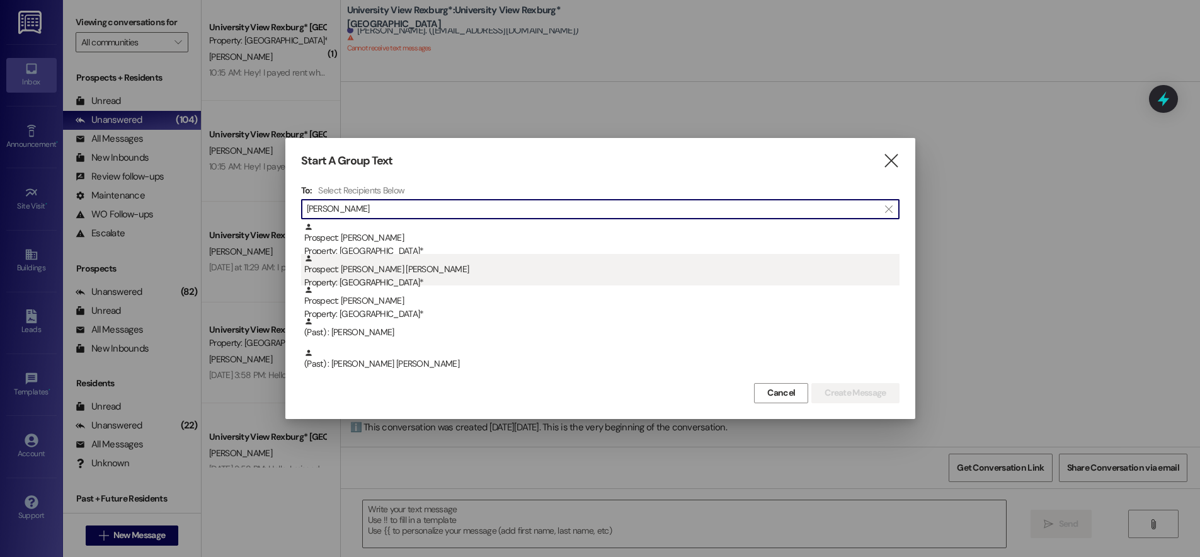
type input "[PERSON_NAME]"
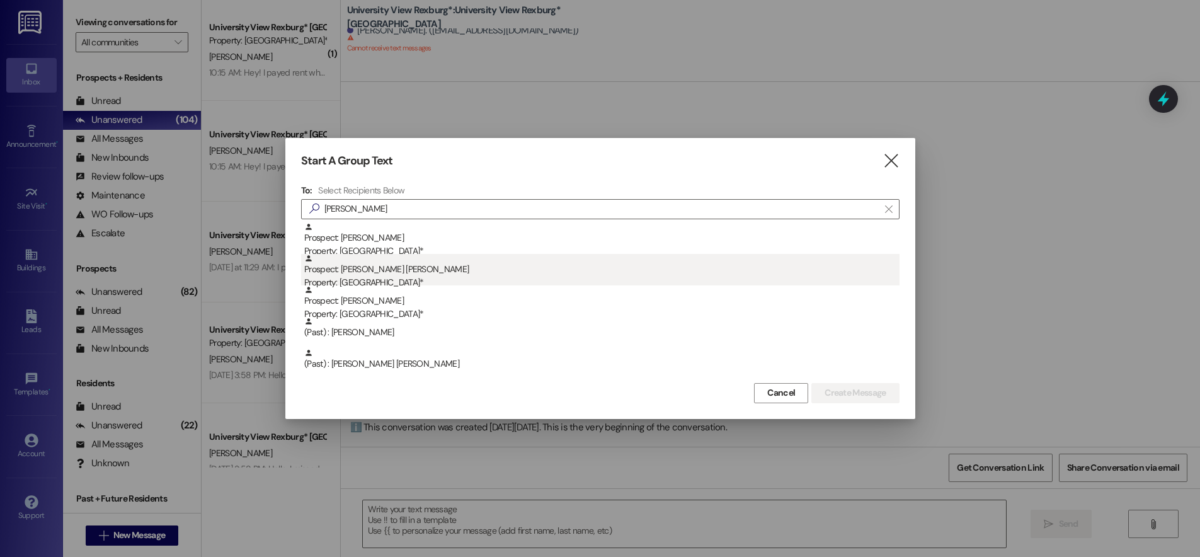
click at [391, 274] on div "Prospect: Giordano Perez Paz Property: University View Rexburg*" at bounding box center [601, 272] width 595 height 36
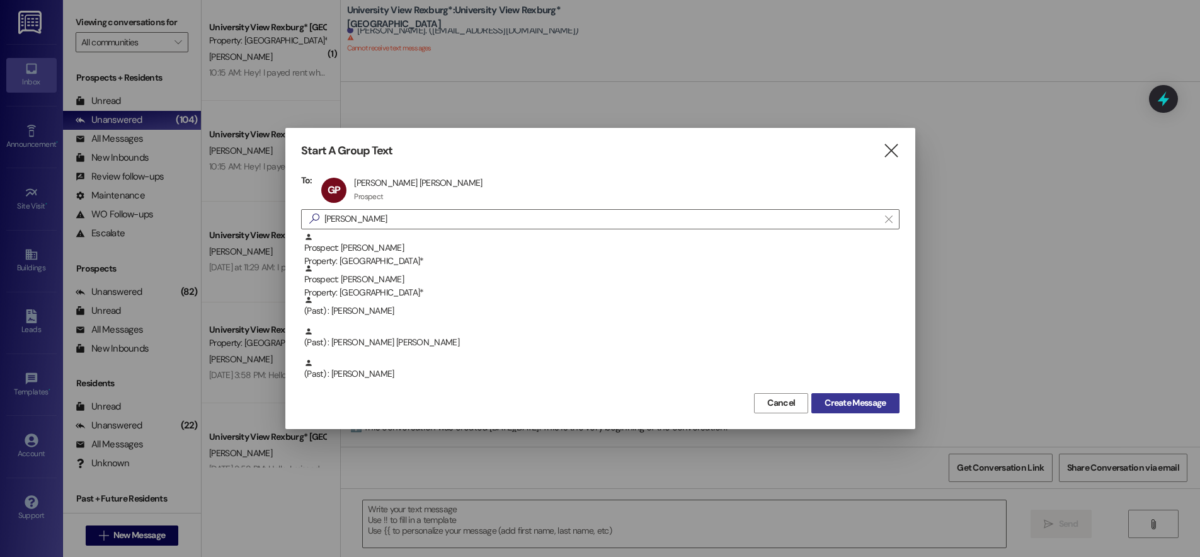
click at [836, 408] on span "Create Message" at bounding box center [855, 402] width 61 height 13
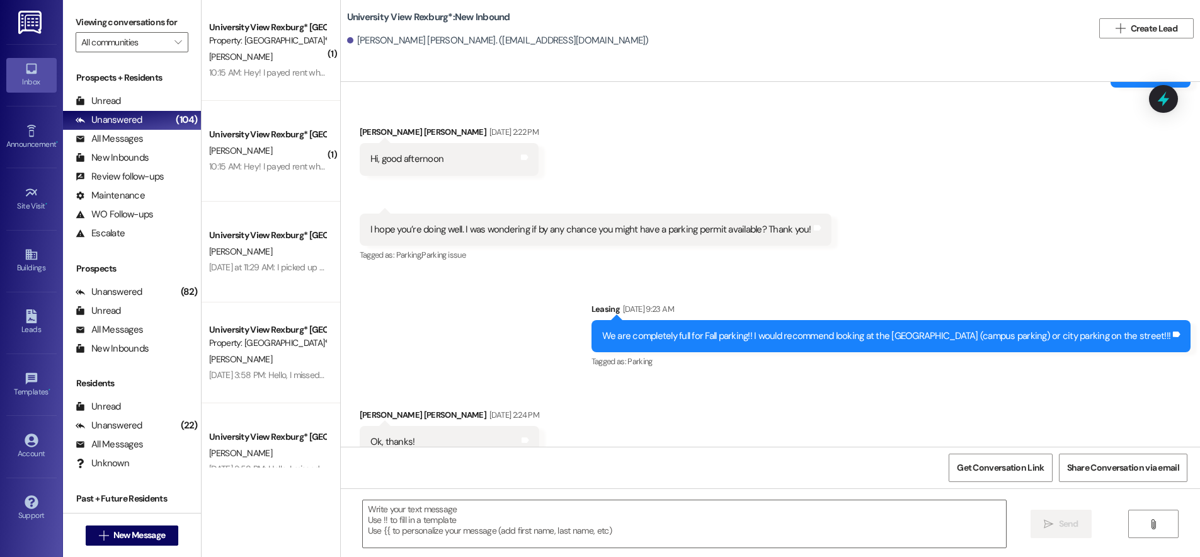
scroll to position [9390, 0]
click at [602, 521] on textarea at bounding box center [684, 523] width 643 height 47
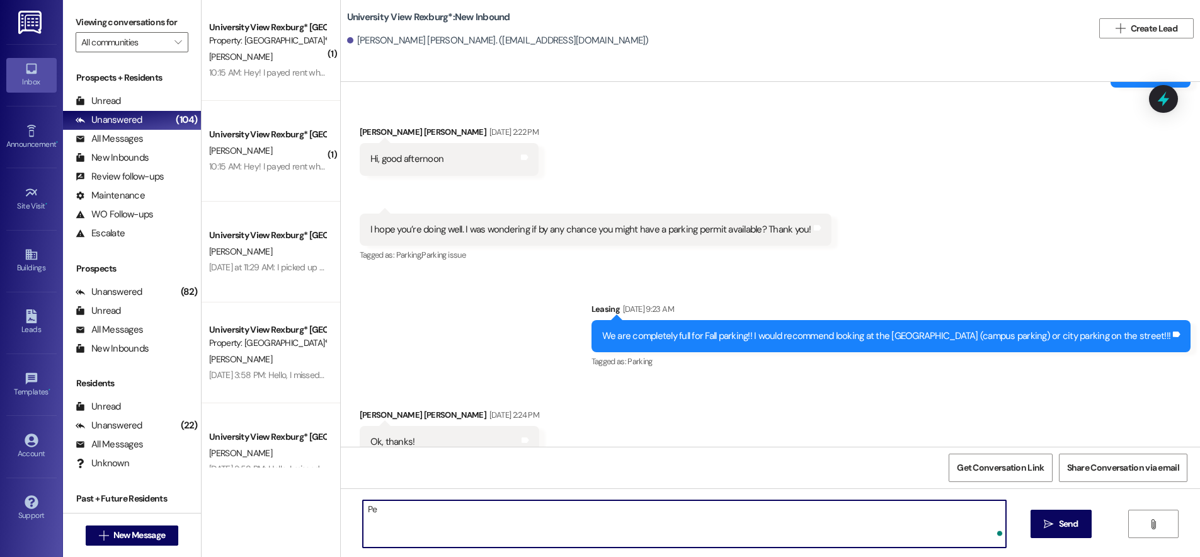
type textarea "P"
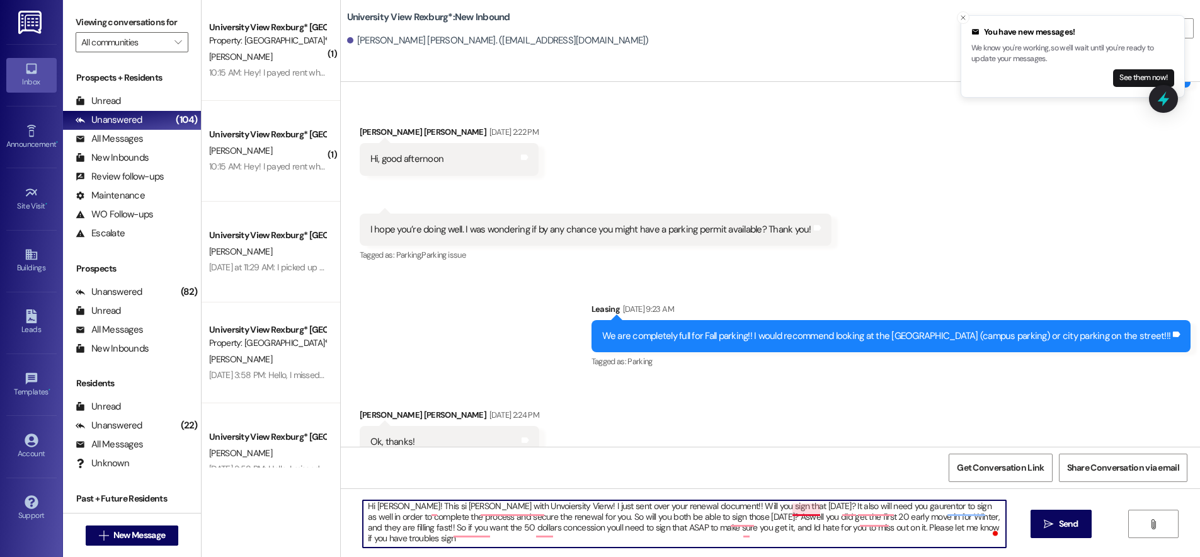
scroll to position [3, 0]
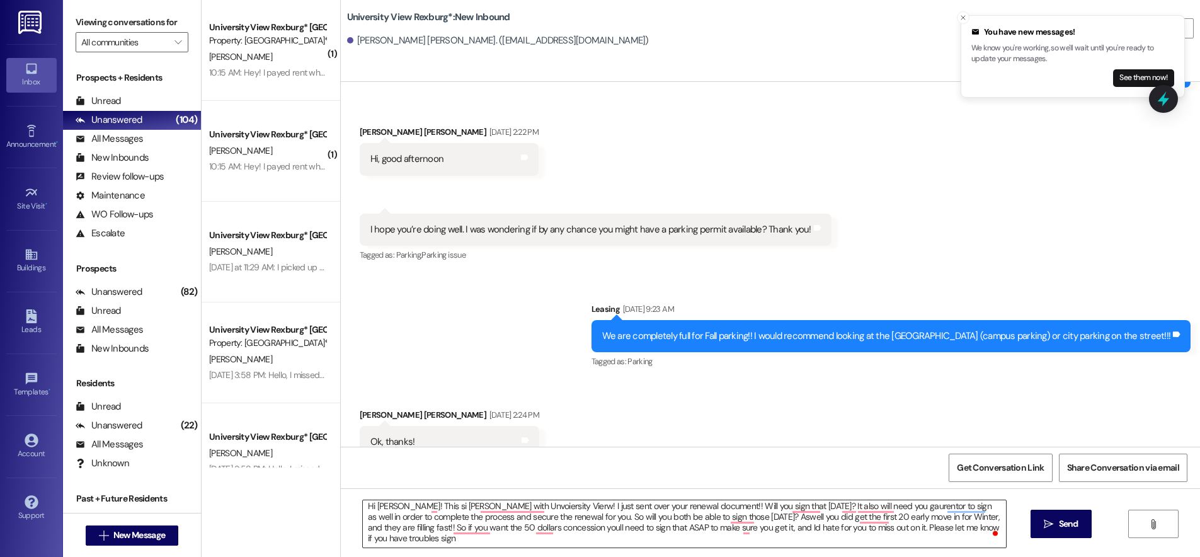
drag, startPoint x: 988, startPoint y: 525, endPoint x: 990, endPoint y: 538, distance: 12.7
click at [991, 526] on span at bounding box center [996, 534] width 11 height 16
click at [991, 529] on button "Open Grammarly. 15 suggestions." at bounding box center [996, 534] width 10 height 10
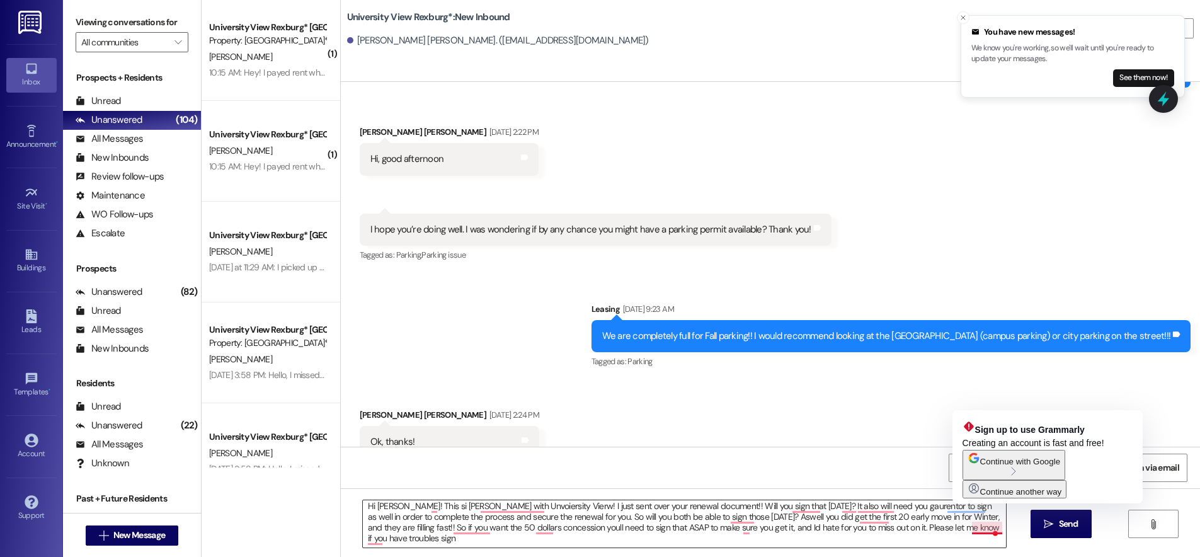
click at [989, 523] on textarea "Hi Giordano! This si Hailey with Unvoiersity Vierw! I just sent over your renew…" at bounding box center [684, 523] width 643 height 47
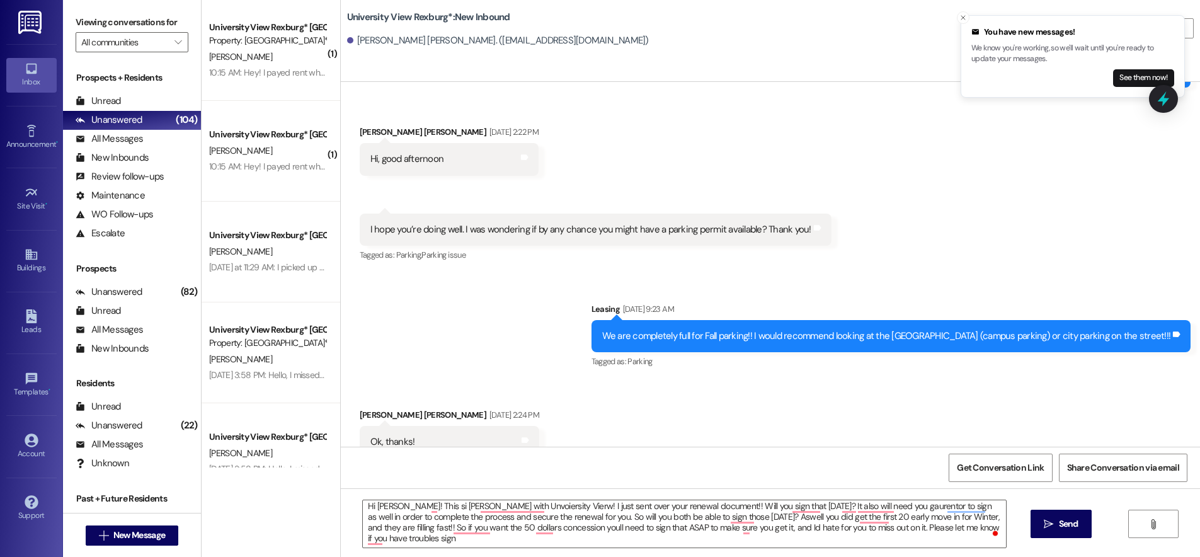
click at [991, 528] on span at bounding box center [996, 534] width 11 height 16
click at [386, 539] on textarea "Hi Giordano! This si Hailey with Unvoiersity Vierw! I just sent over your renew…" at bounding box center [684, 523] width 643 height 47
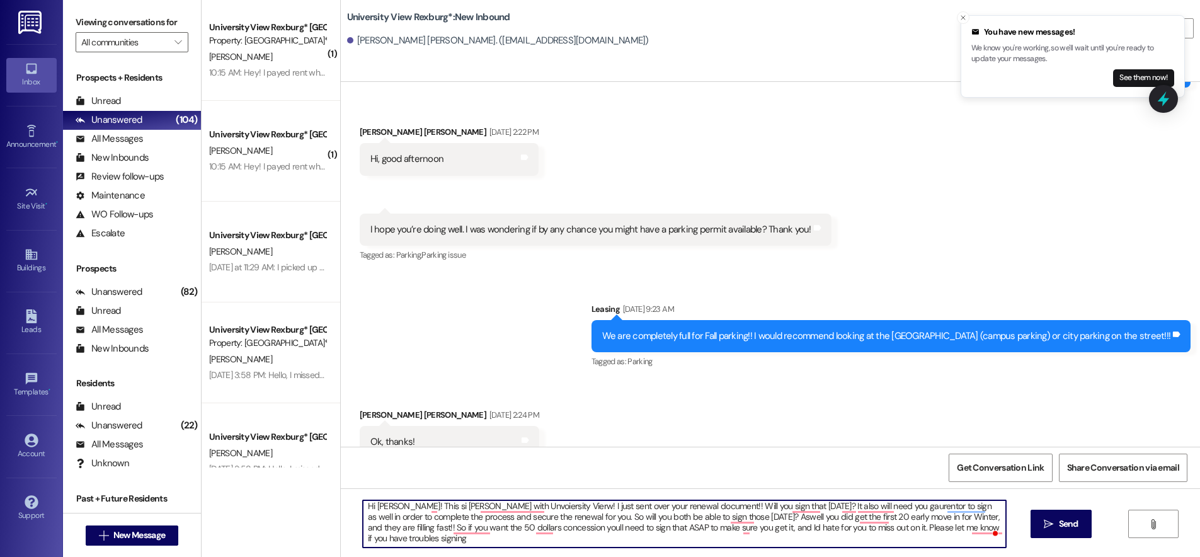
drag, startPoint x: 429, startPoint y: 504, endPoint x: 434, endPoint y: 515, distance: 11.8
click at [429, 505] on textarea "Hi Giordano! This si Hailey with Unvoiersity Vierw! I just sent over your renew…" at bounding box center [684, 523] width 643 height 47
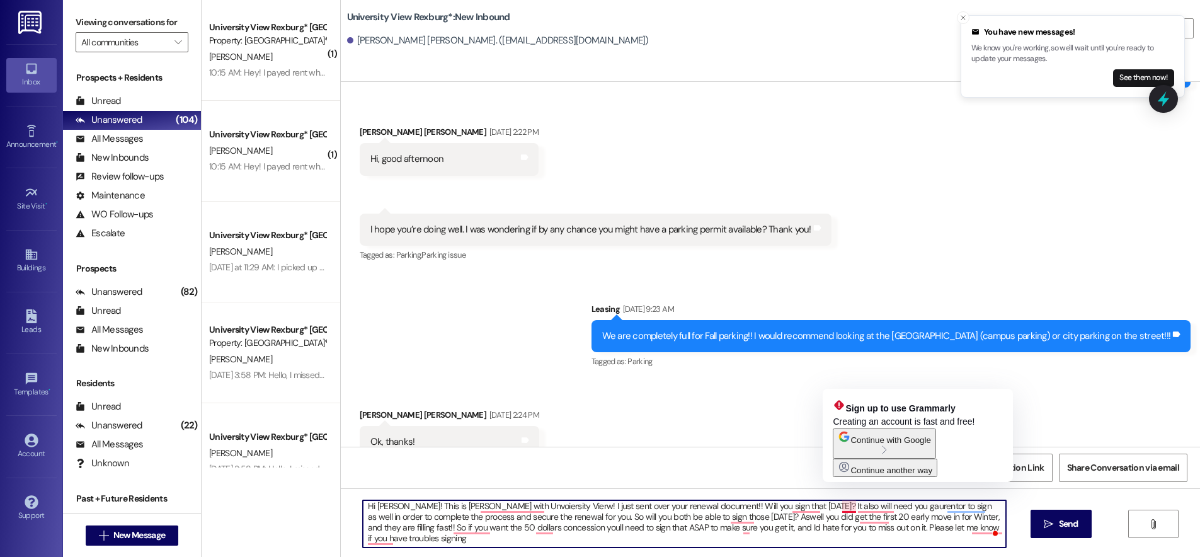
click at [846, 507] on textarea "Hi Giordano! This is Hailey with Unvoiersity Vierw! I just sent over your renew…" at bounding box center [684, 523] width 643 height 47
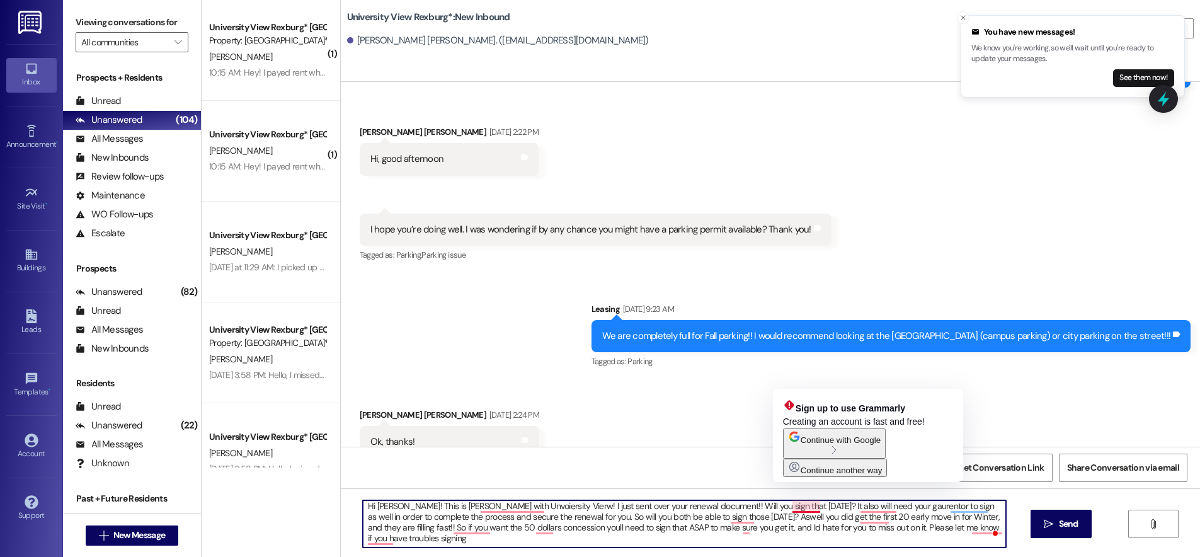
click at [797, 507] on textarea "Hi Giordano! This is Hailey with Unvoiersity Vierw! I just sent over your renew…" at bounding box center [684, 523] width 643 height 47
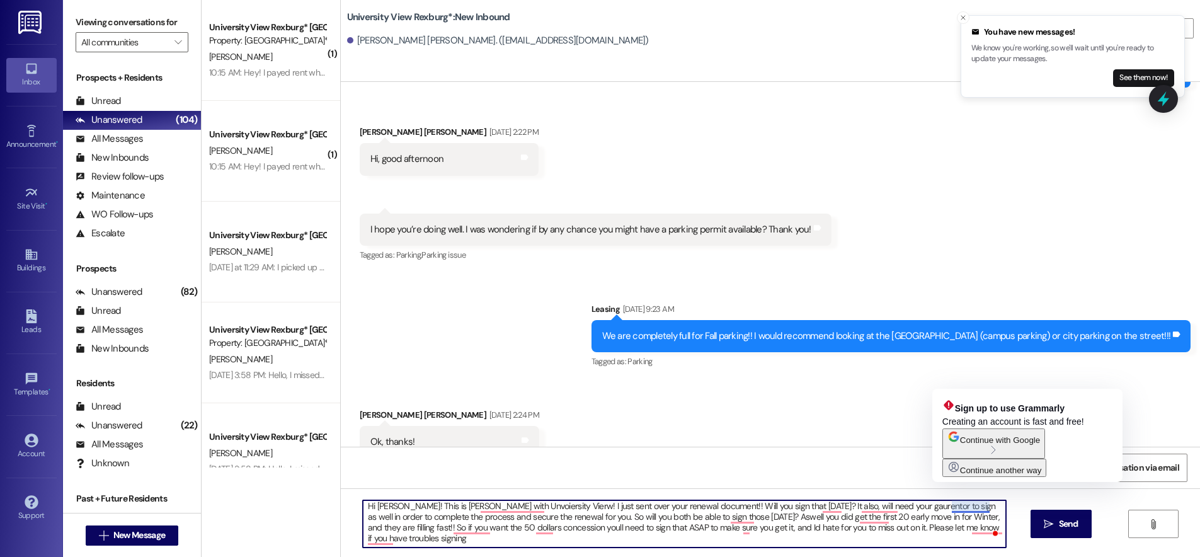
click at [947, 509] on textarea "Hi Giordano! This is Hailey with Unvoiersity Vierw! I just sent over your renew…" at bounding box center [684, 523] width 643 height 47
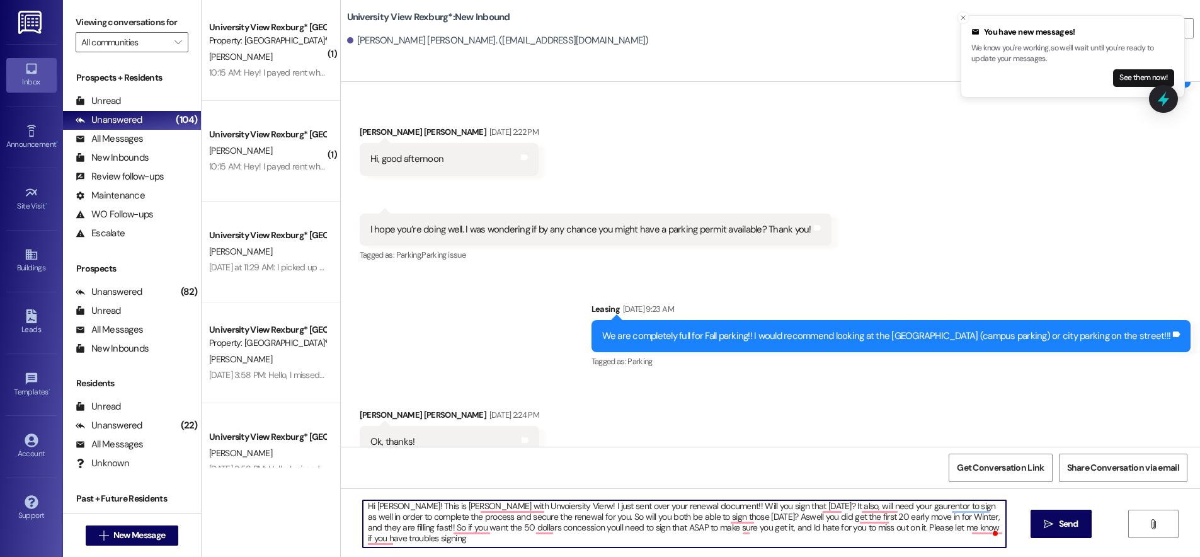
click at [939, 510] on textarea "Hi Giordano! This is Hailey with Unvoiersity Vierw! I just sent over your renew…" at bounding box center [684, 523] width 643 height 47
click at [941, 507] on textarea "Hi Giordano! This is Hailey with Unvoiersity Vierw! I just sent over your renew…" at bounding box center [684, 523] width 643 height 47
click at [615, 519] on textarea "Hi Giordano! This is Hailey with Unvoiersity Vierw! I just sent over your renew…" at bounding box center [684, 523] width 643 height 47
click at [921, 517] on textarea "Hi Giordano! This is Hailey with Unvoiersity Vierw! I just sent over your renew…" at bounding box center [684, 523] width 643 height 47
click at [490, 507] on textarea "Hi Giordano! This is Hailey with Unvoiersity Vierw! I just sent over your renew…" at bounding box center [684, 523] width 643 height 47
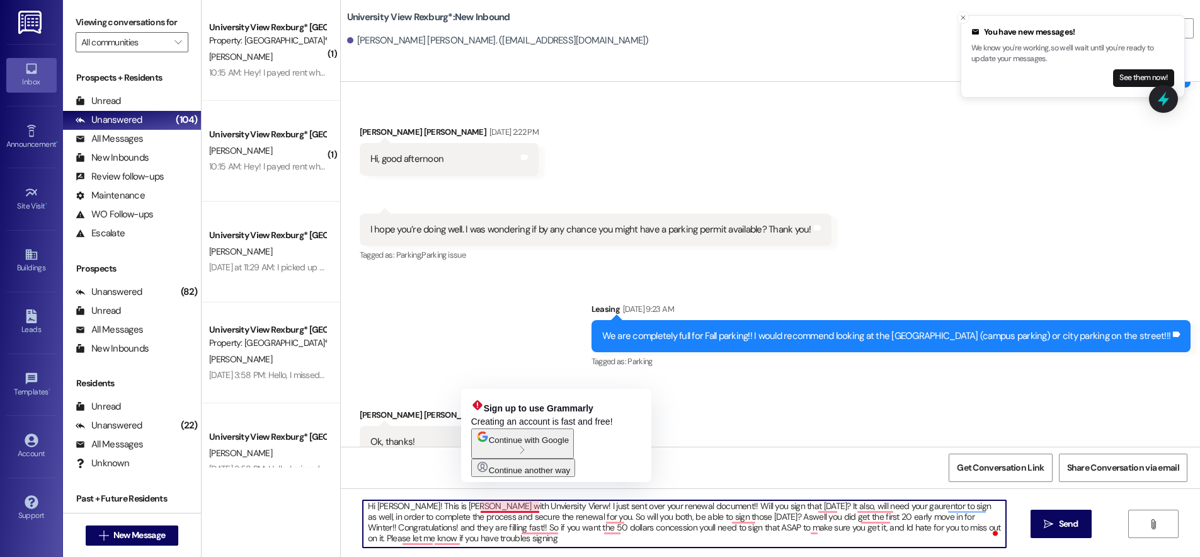
click at [489, 510] on textarea "Hi Giordano! This is Hailey with Unviersity Vierw! I just sent over your renewa…" at bounding box center [684, 523] width 643 height 47
click at [481, 507] on textarea "Hi Giordano! This is Hailey with Unviersity Vierw! I just sent over your renewa…" at bounding box center [684, 523] width 643 height 47
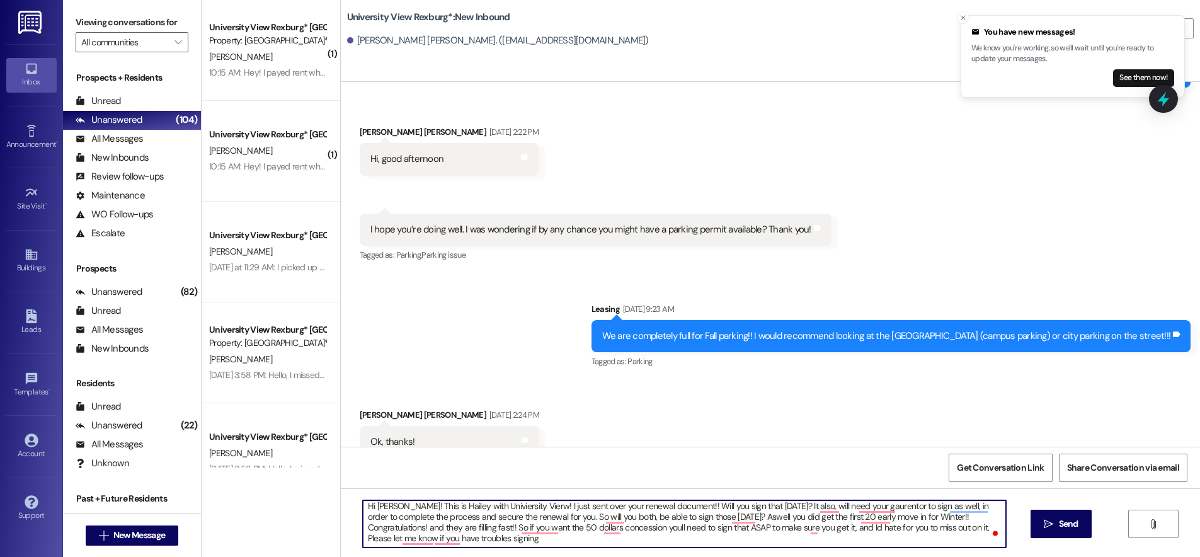
click at [490, 507] on textarea "Hi Giordano! This is Hailey with Univiersity Vierw! I just sent over your renew…" at bounding box center [684, 523] width 643 height 47
click at [936, 506] on textarea "Hi Giordano! This is Hailey with University Vierw! I just sent over your renewa…" at bounding box center [684, 523] width 643 height 47
click at [766, 507] on textarea "Hi Giordano! This is Hailey with University Vierw! I just sent over your renewa…" at bounding box center [684, 523] width 643 height 47
drag, startPoint x: 766, startPoint y: 507, endPoint x: 684, endPoint y: 505, distance: 82.6
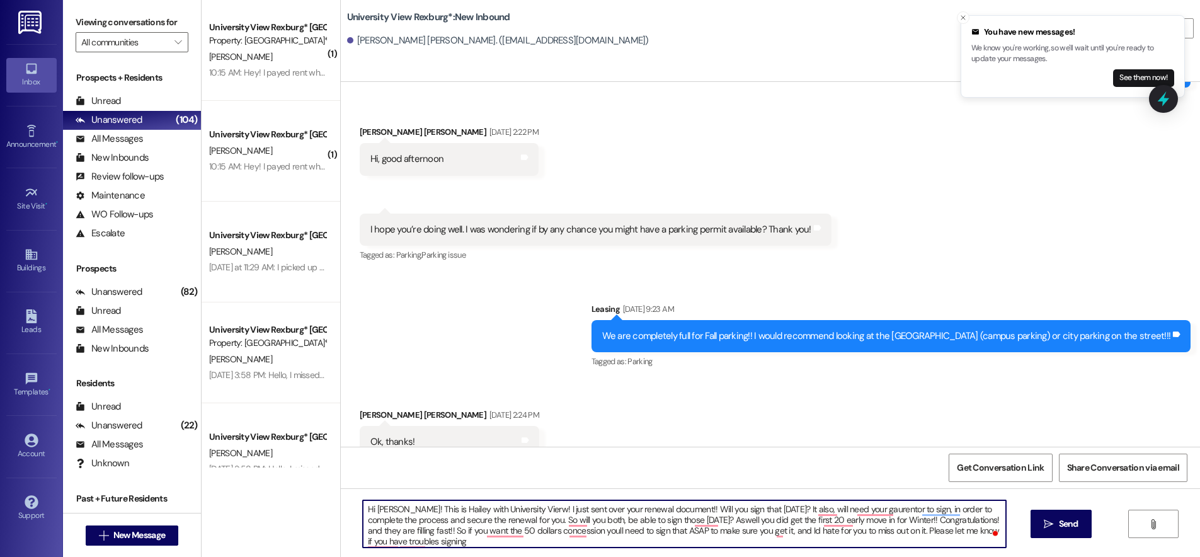
click at [684, 505] on textarea "Hi Giordano! This is Hailey with University Vierw! I just sent over your renewa…" at bounding box center [684, 523] width 643 height 47
click at [682, 508] on textarea "Hi Giordano! This is Hailey with University Vierw! I just sent over your renewa…" at bounding box center [684, 523] width 643 height 47
click at [880, 519] on textarea "Hi Giordano! This is Hailey with University Vierw! I just sent over your renewa…" at bounding box center [684, 523] width 643 height 47
click at [940, 525] on textarea "Hi Giordano! This is Hailey with University Vierw! I just sent over your renewa…" at bounding box center [684, 523] width 643 height 47
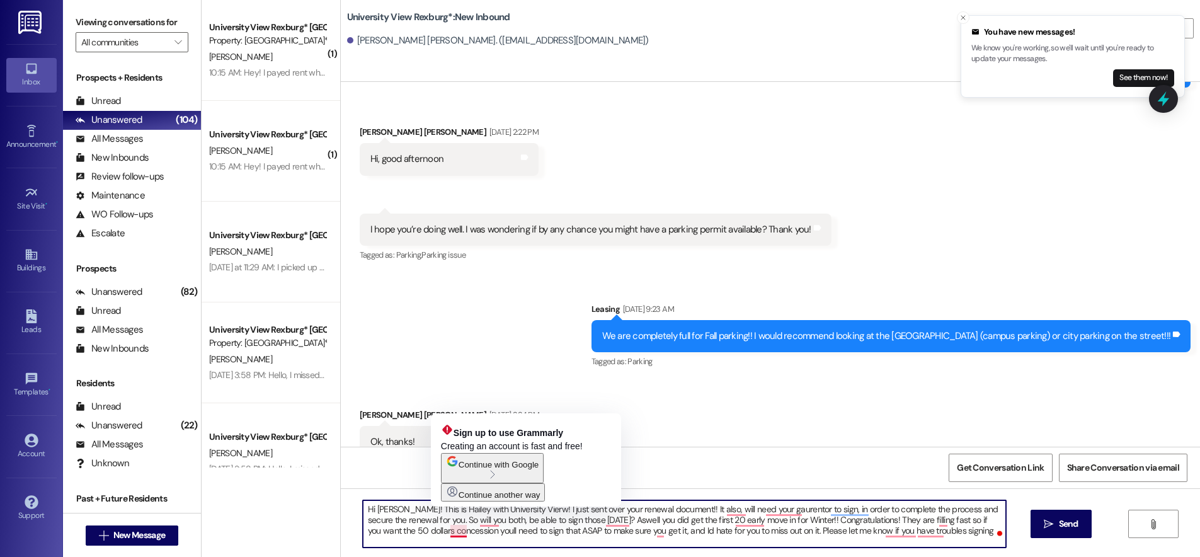
click at [454, 532] on textarea "Hi Giordano! This is Hailey with University Vierw! I just sent over your renewa…" at bounding box center [684, 523] width 643 height 47
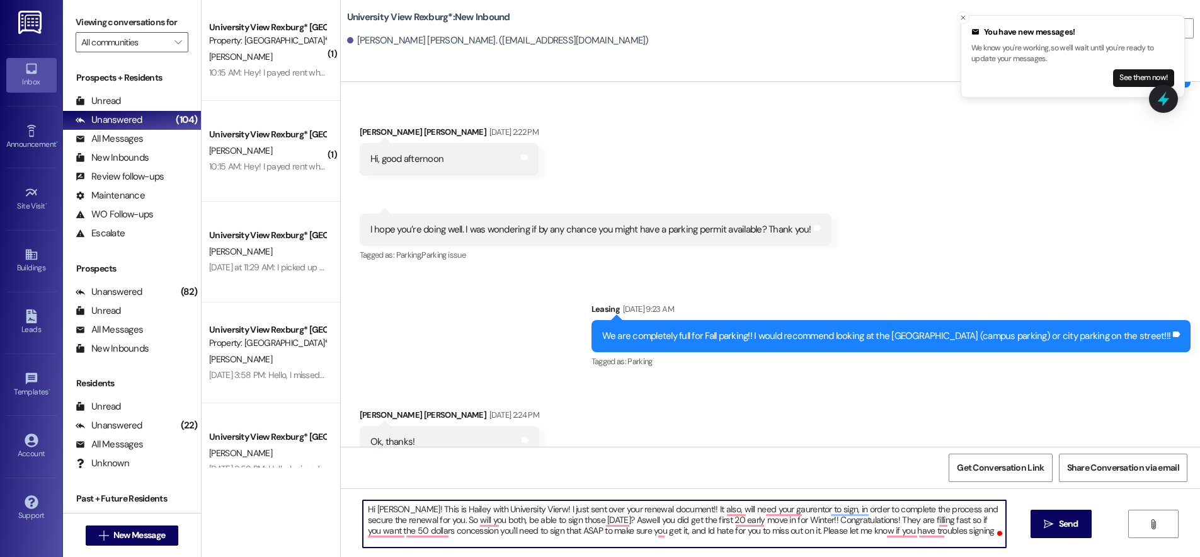
click at [630, 532] on textarea "Hi Giordano! This is Hailey with University Vierw! I just sent over your renewa…" at bounding box center [684, 523] width 643 height 47
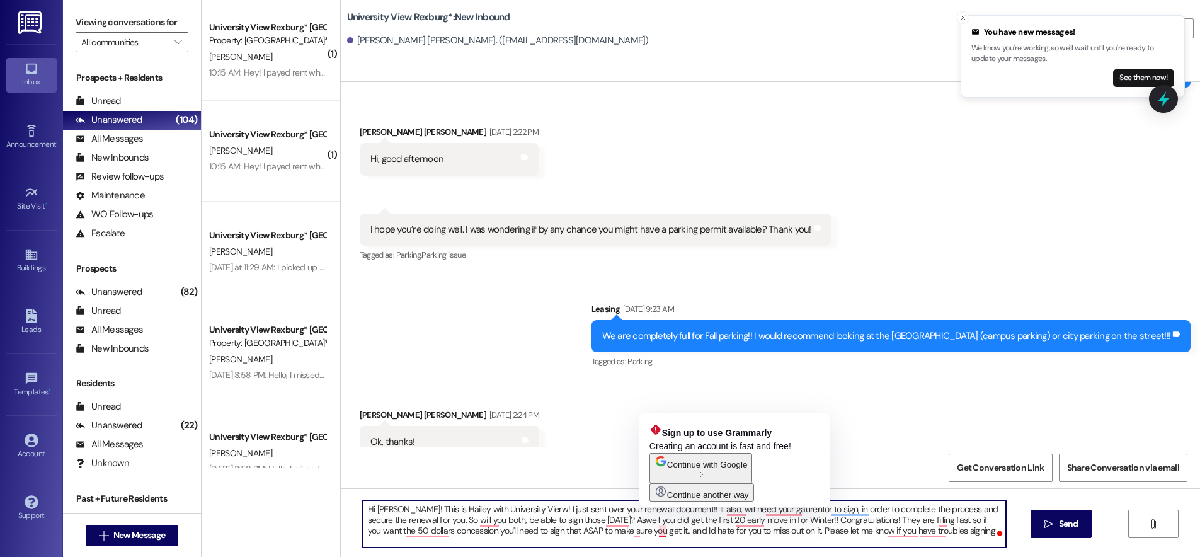
click at [653, 531] on textarea "Hi Giordano! This is Hailey with University Vierw! I just sent over your renewa…" at bounding box center [684, 523] width 643 height 47
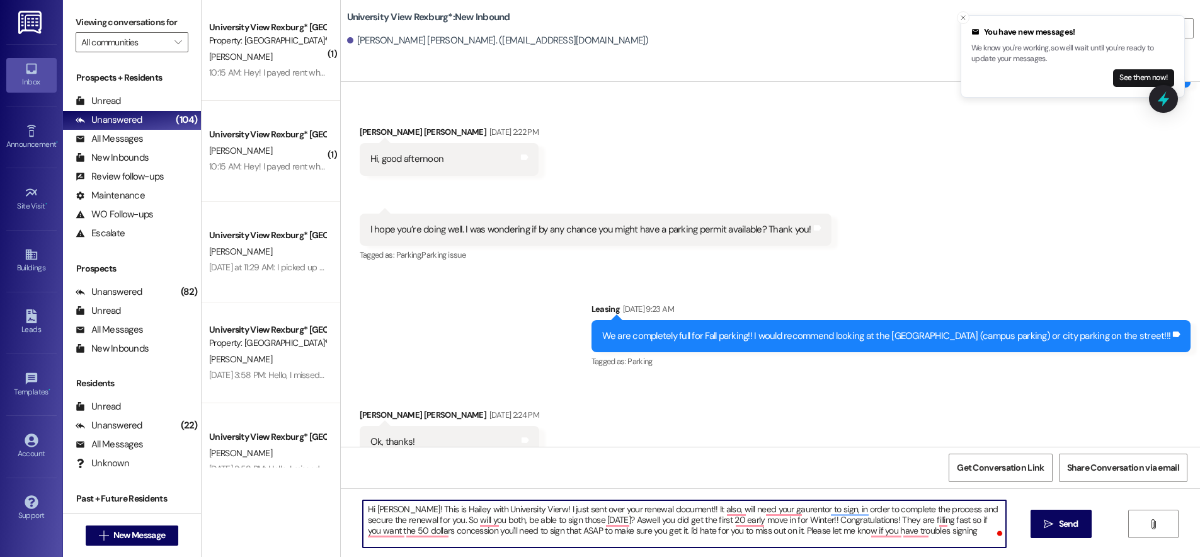
click at [923, 533] on textarea "Hi Giordano! This is Hailey with University Vierw! I just sent over your renewa…" at bounding box center [684, 523] width 643 height 47
click at [975, 534] on textarea "Hi Giordano! This is Hailey with University Vierw! I just sent over your renewa…" at bounding box center [684, 523] width 643 height 47
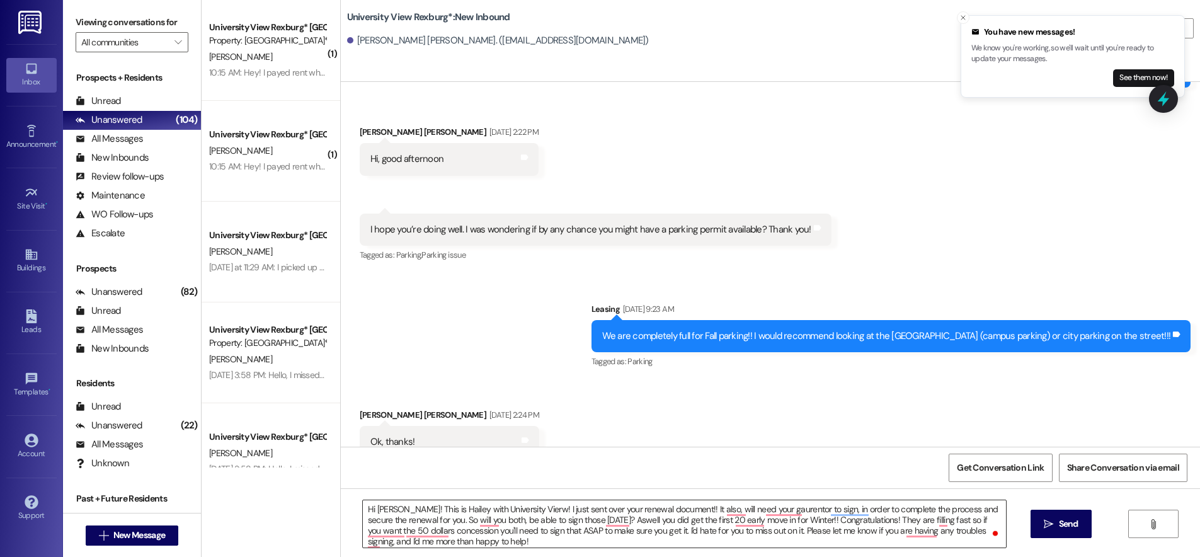
click at [971, 532] on textarea "Hi Giordano! This is Hailey with University Vierw! I just sent over your renewa…" at bounding box center [684, 523] width 643 height 47
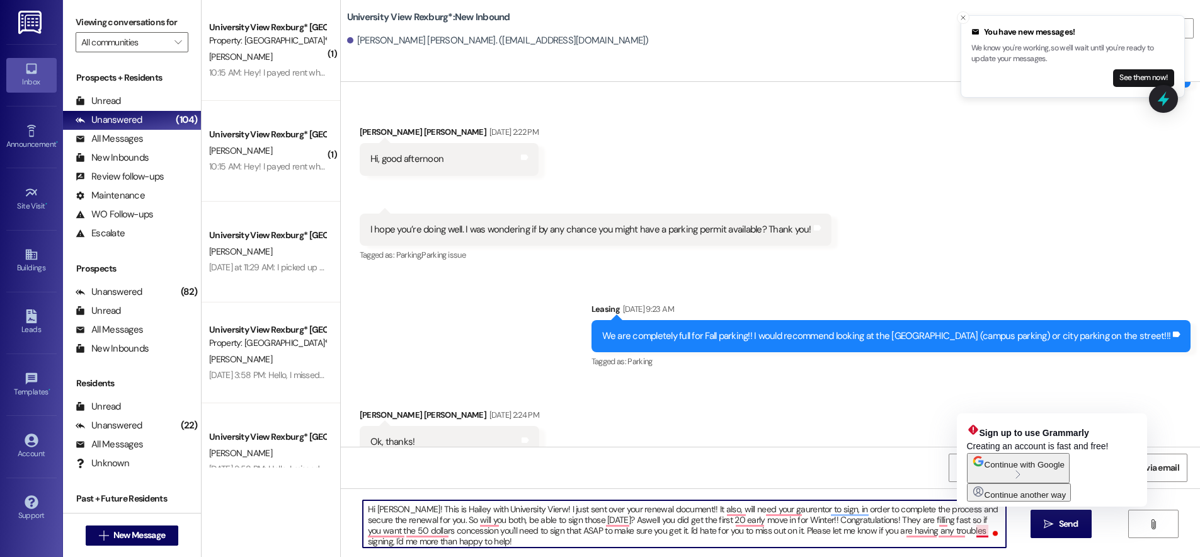
click at [969, 531] on textarea "Hi Giordano! This is Hailey with University Vierw! I just sent over your renewa…" at bounding box center [684, 523] width 643 height 47
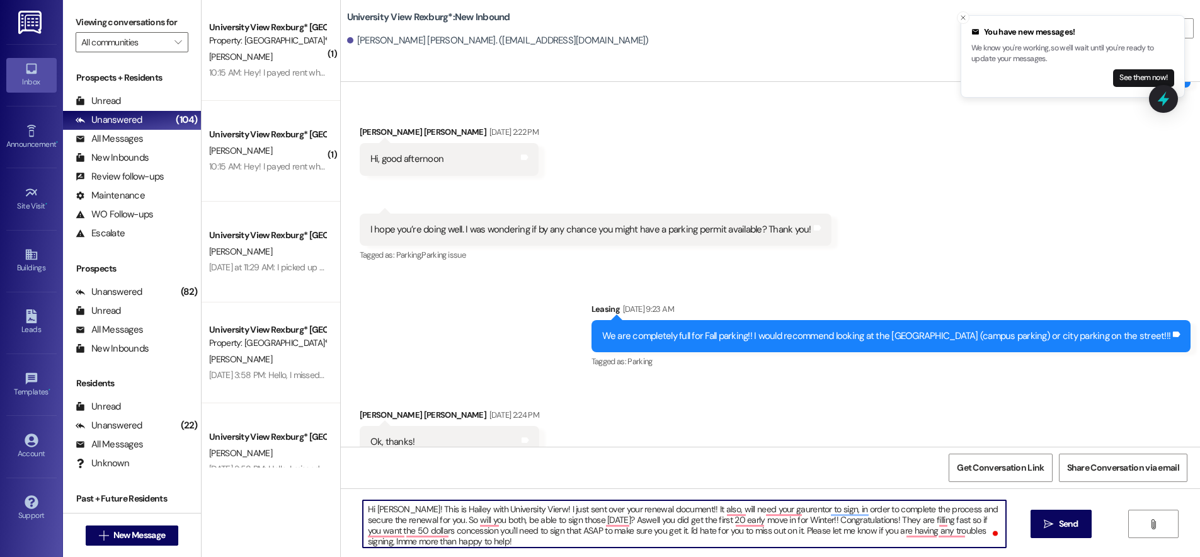
click at [979, 530] on textarea "Hi Giordano! This is Hailey with University Vierw! I just sent over your renewa…" at bounding box center [684, 523] width 643 height 47
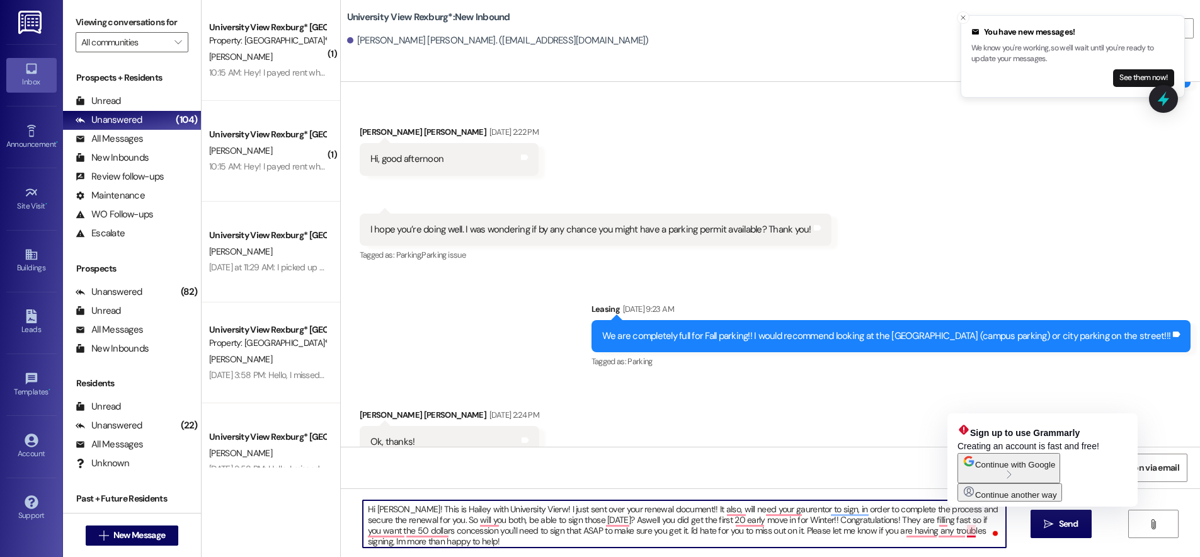
click at [961, 531] on textarea "Hi Giordano! This is Hailey with University Vierw! I just sent over your renewa…" at bounding box center [684, 523] width 643 height 47
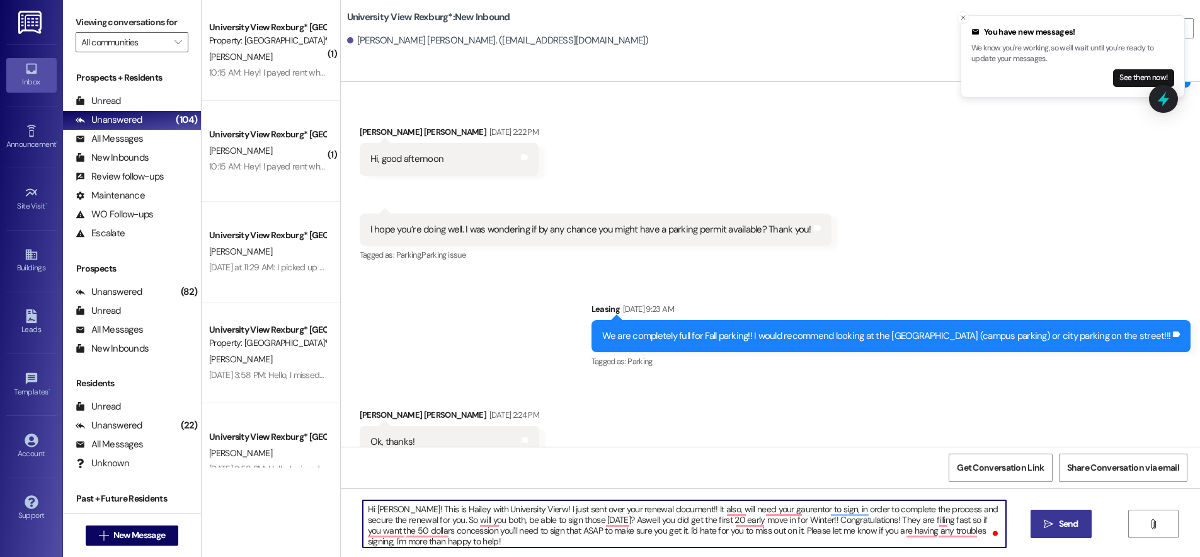
type textarea "Hi Giordano! This is Hailey with University Vierw! I just sent over your renewa…"
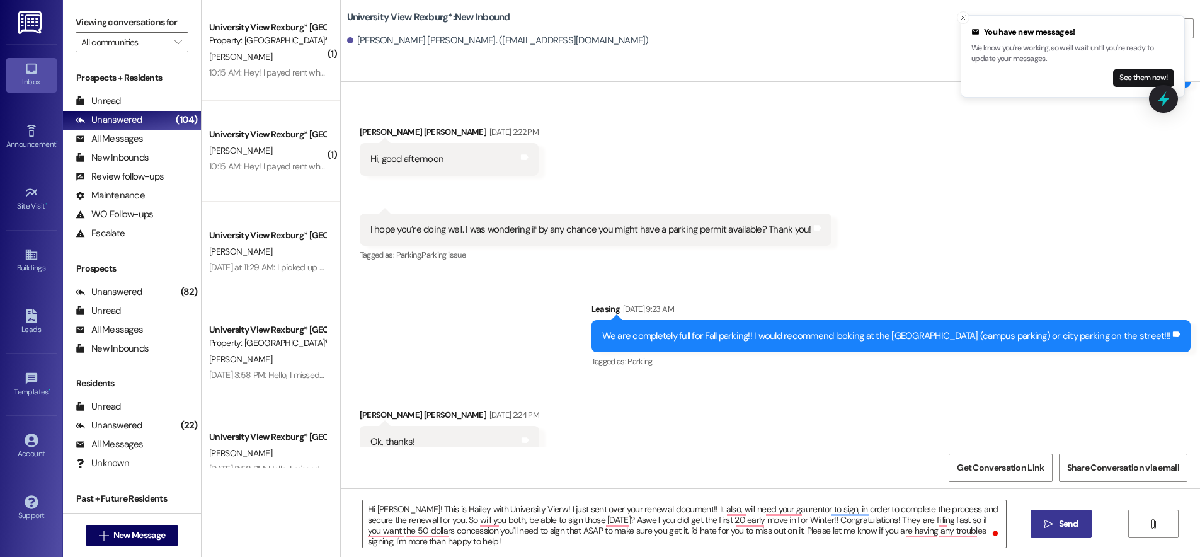
click at [1042, 519] on span " Send" at bounding box center [1062, 523] width 40 height 13
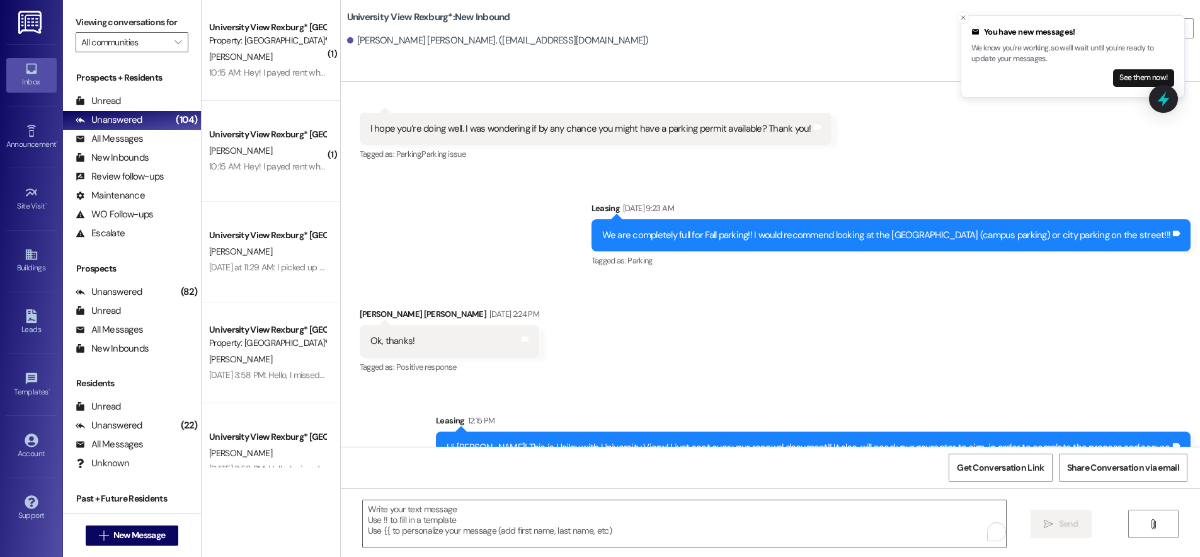
scroll to position [9505, 0]
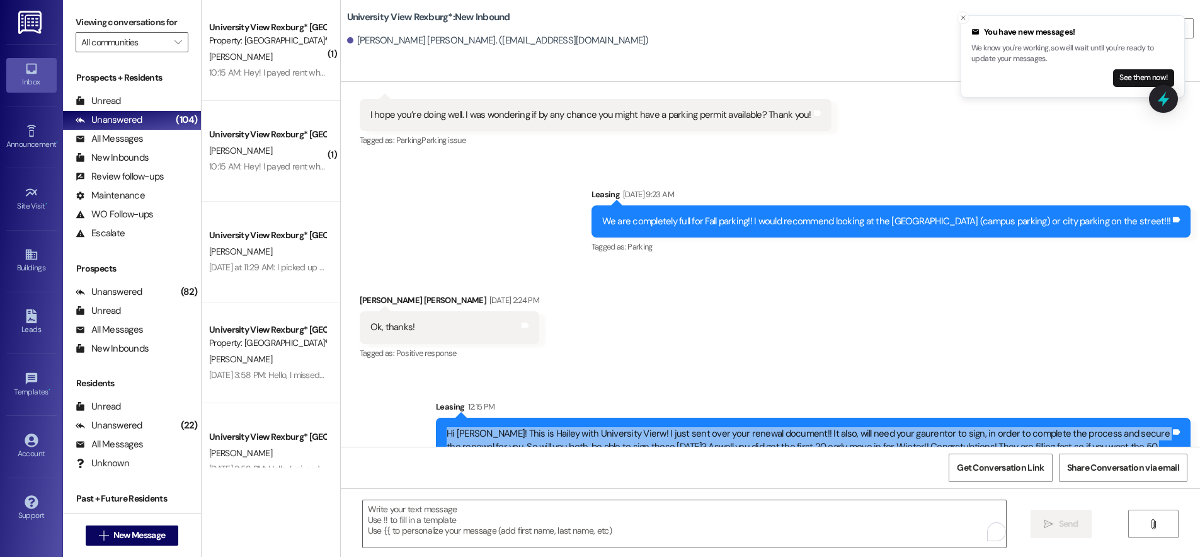
drag, startPoint x: 437, startPoint y: 388, endPoint x: 1111, endPoint y: 422, distance: 675.1
click at [1111, 427] on div "Hi Giordano! This is Hailey with University Vierw! I just sent over your renewa…" at bounding box center [809, 454] width 727 height 54
copy div "Hi Giordano! This is Hailey with University Vierw! I just sent over your renewa…"
